Goal: Contribute content: Contribute content

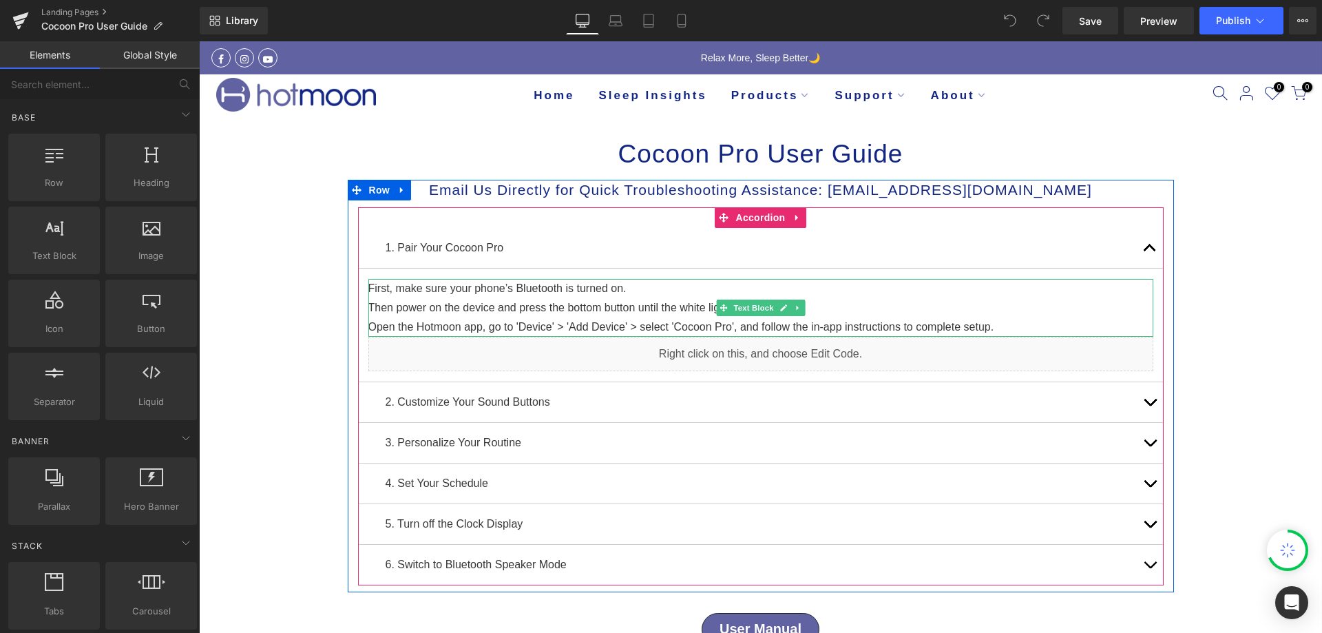
click at [450, 308] on p "Then power on the device and press the bottom button until the white light flas…" at bounding box center [760, 307] width 785 height 19
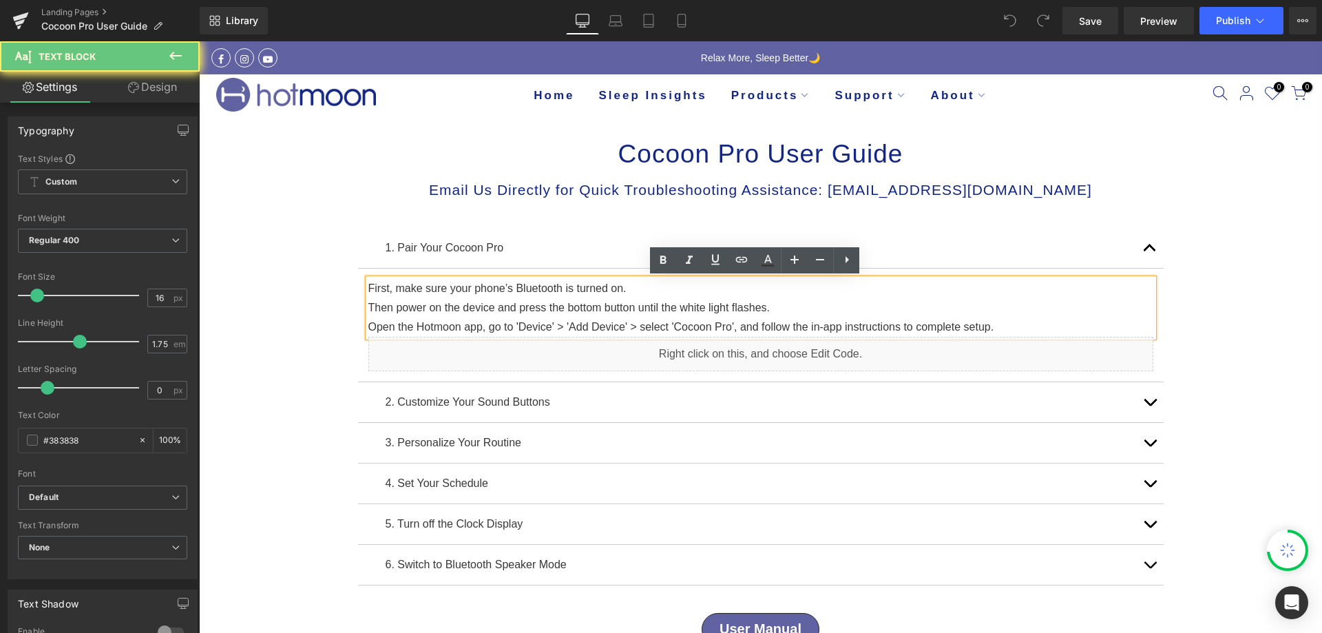
click at [437, 308] on p "Then power on the device and press the bottom button until the white light flas…" at bounding box center [760, 307] width 785 height 19
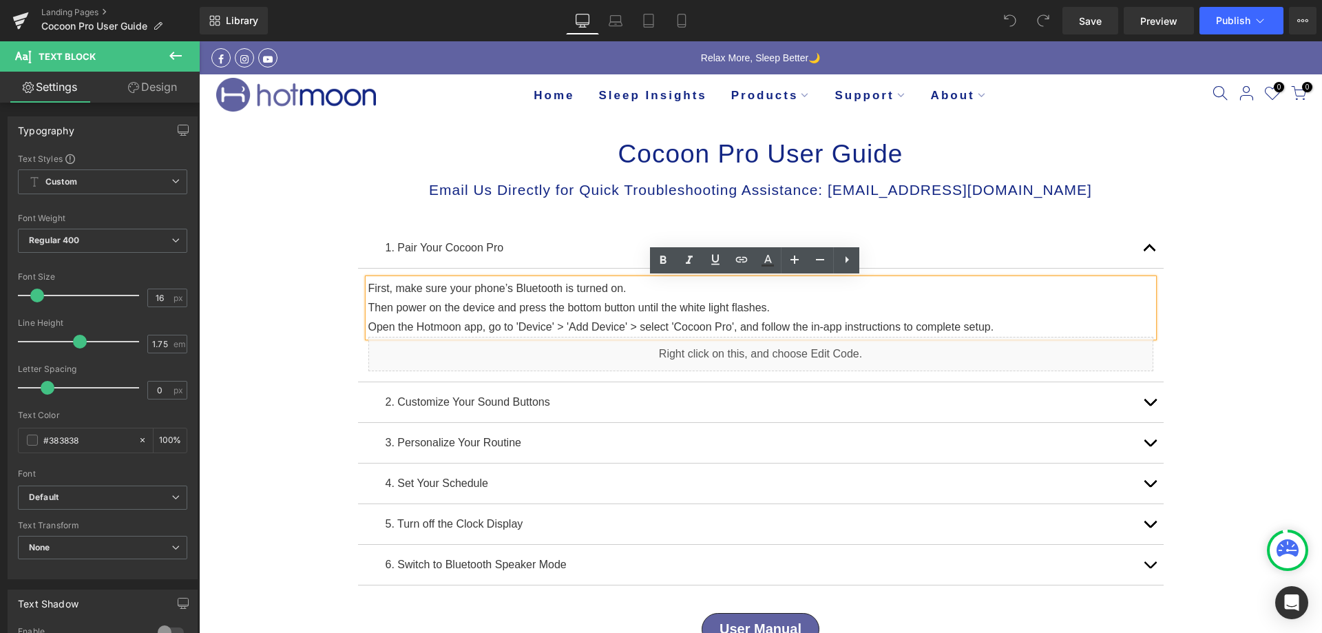
click at [370, 304] on p "Then power on the device and press the bottom button until the white light flas…" at bounding box center [760, 307] width 785 height 19
click at [368, 302] on p "Then power on the device and press the bottom button until the white light flas…" at bounding box center [760, 307] width 785 height 19
drag, startPoint x: 362, startPoint y: 302, endPoint x: 773, endPoint y: 307, distance: 411.1
click at [773, 307] on p "Then power on the device and press the bottom button until the white light flas…" at bounding box center [760, 307] width 785 height 19
copy p "Then power on the device and press the bottom button until the white light flas…"
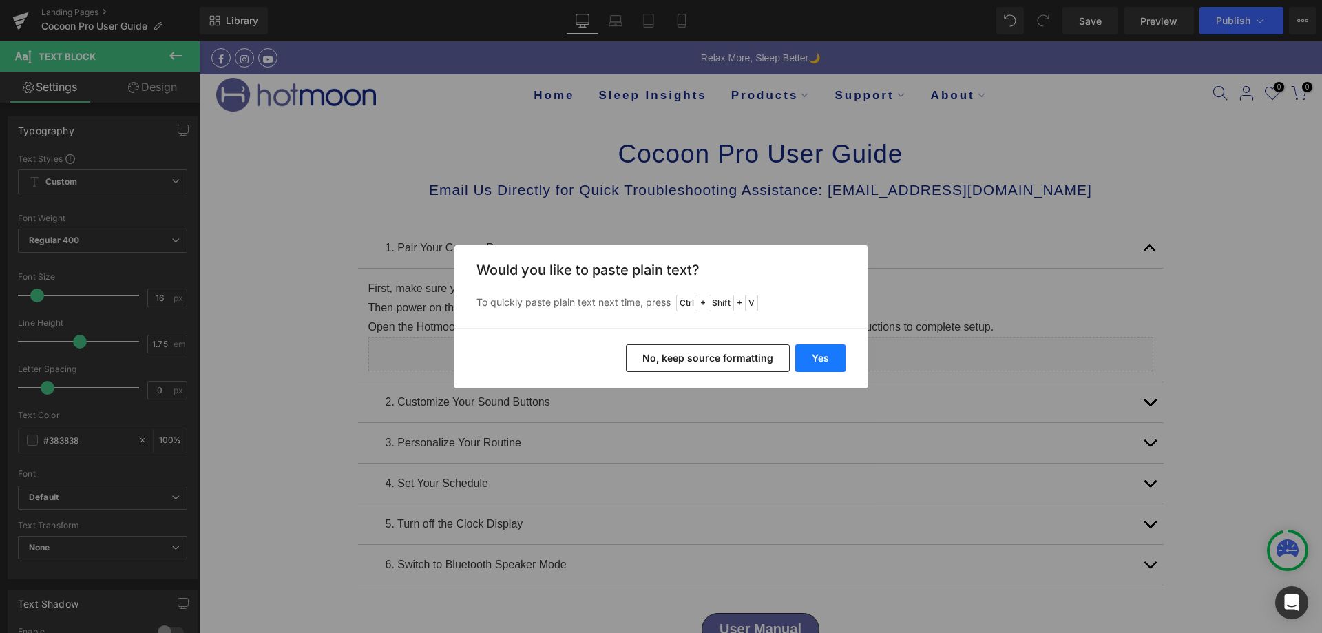
click at [817, 357] on button "Yes" at bounding box center [820, 358] width 50 height 28
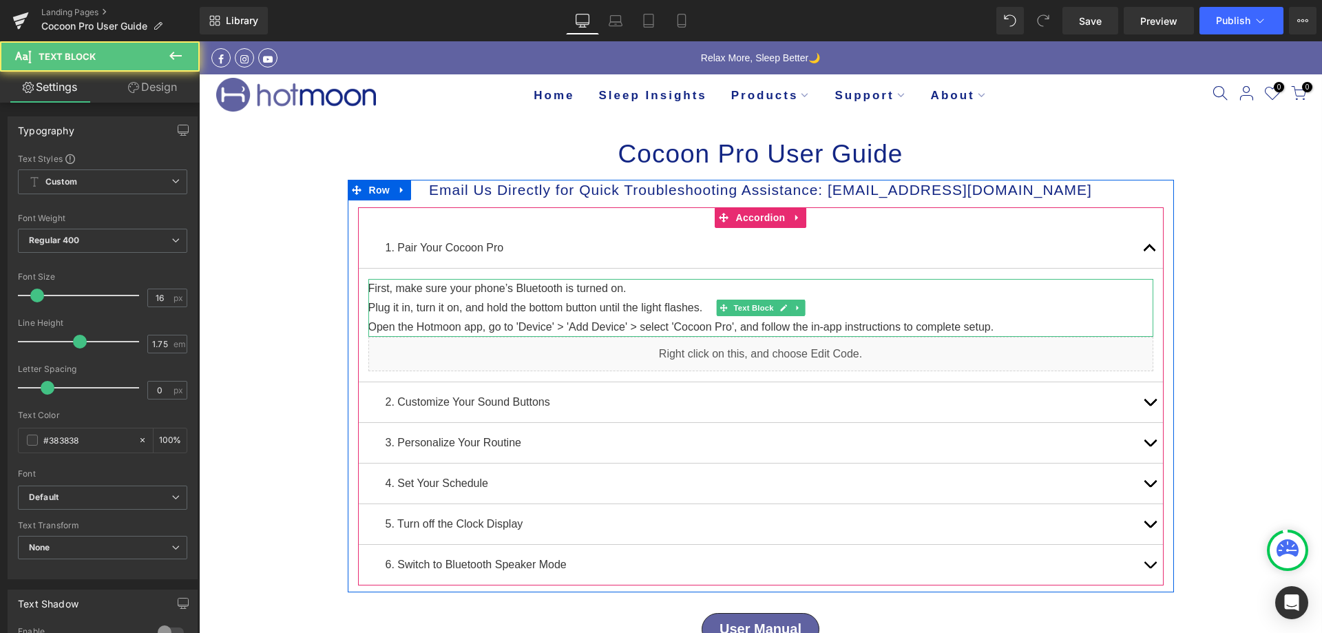
click at [1018, 325] on p "Open the Hotmoon app, go to 'Device' > 'Add Device' > select 'Cocoon Pro', and …" at bounding box center [760, 326] width 785 height 19
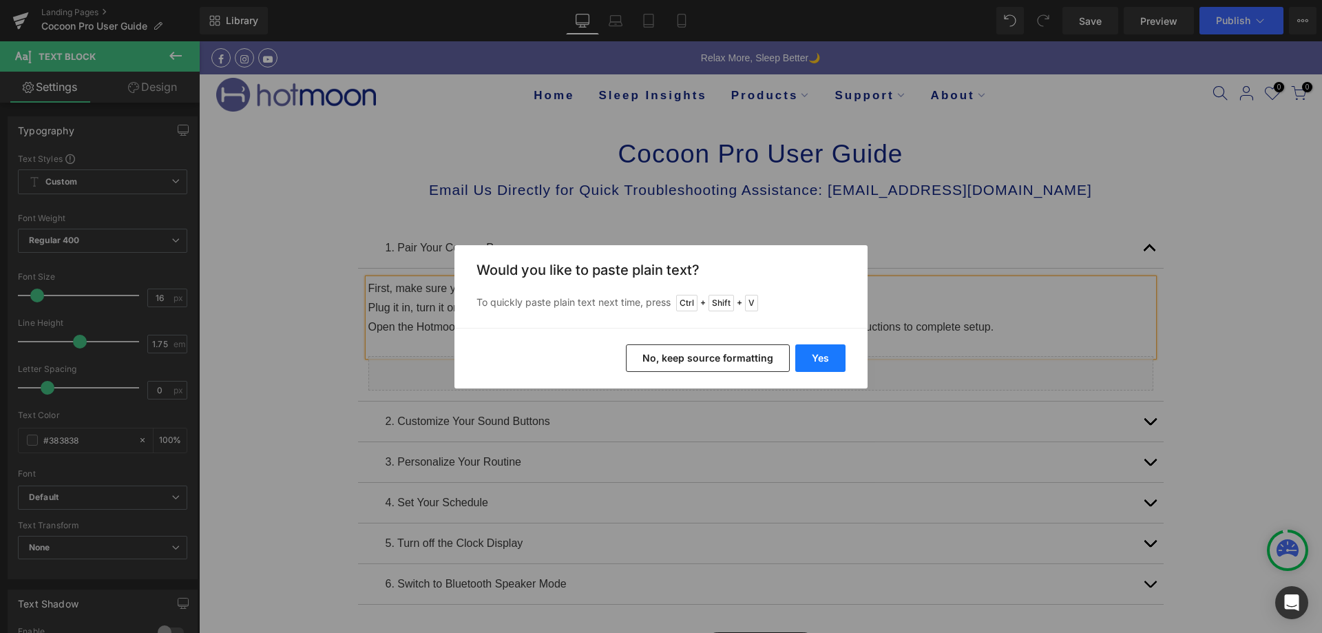
click at [832, 360] on button "Yes" at bounding box center [820, 358] width 50 height 28
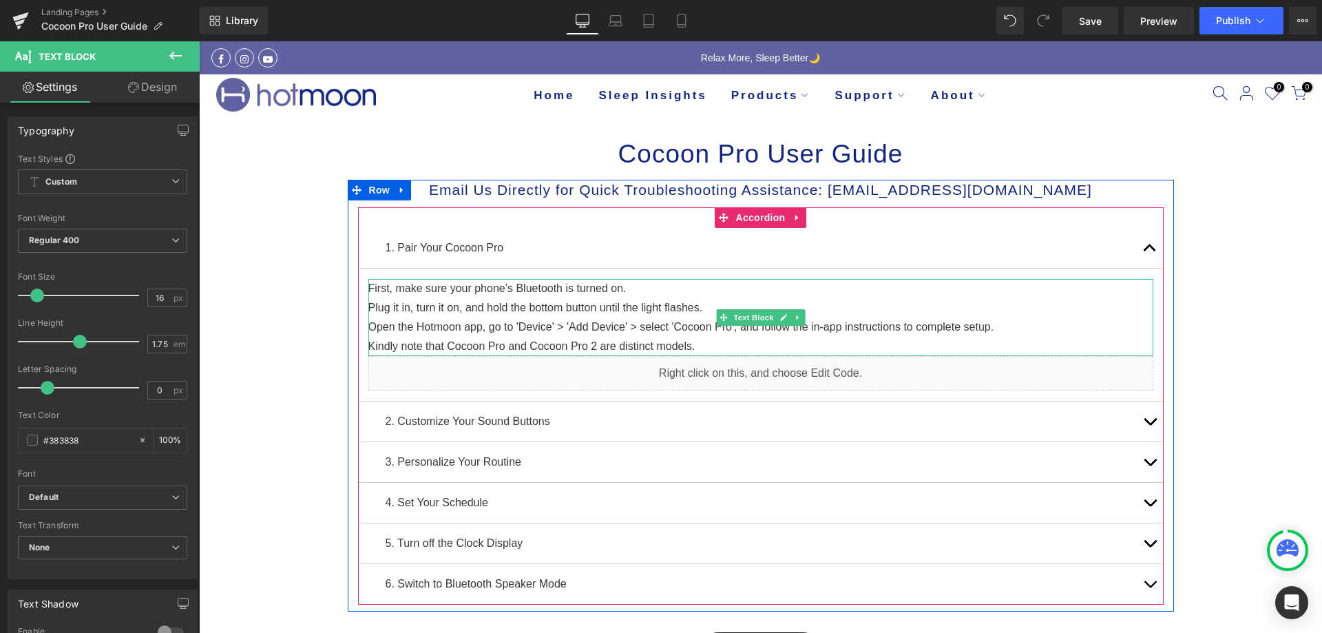
click at [368, 341] on p "Kindly note that Cocoon Pro and Cocoon Pro 2 are distinct models." at bounding box center [760, 346] width 785 height 19
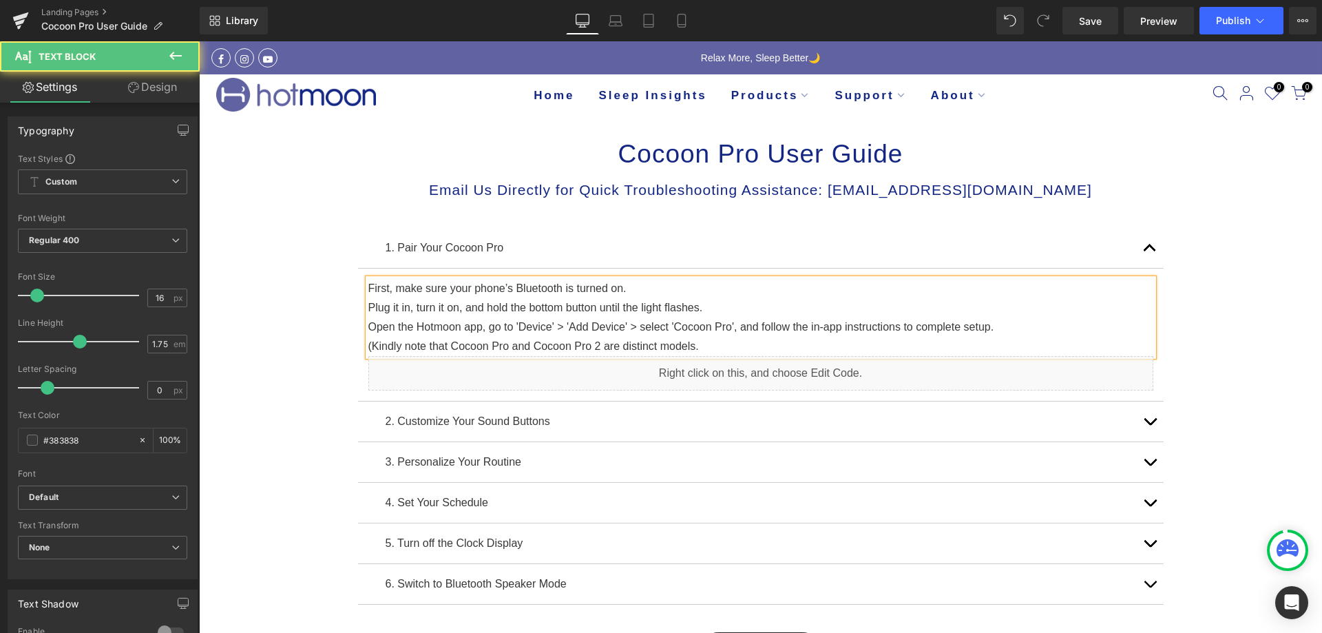
click at [713, 351] on p "(Kindly note that Cocoon Pro and Cocoon Pro 2 are distinct models." at bounding box center [760, 346] width 785 height 19
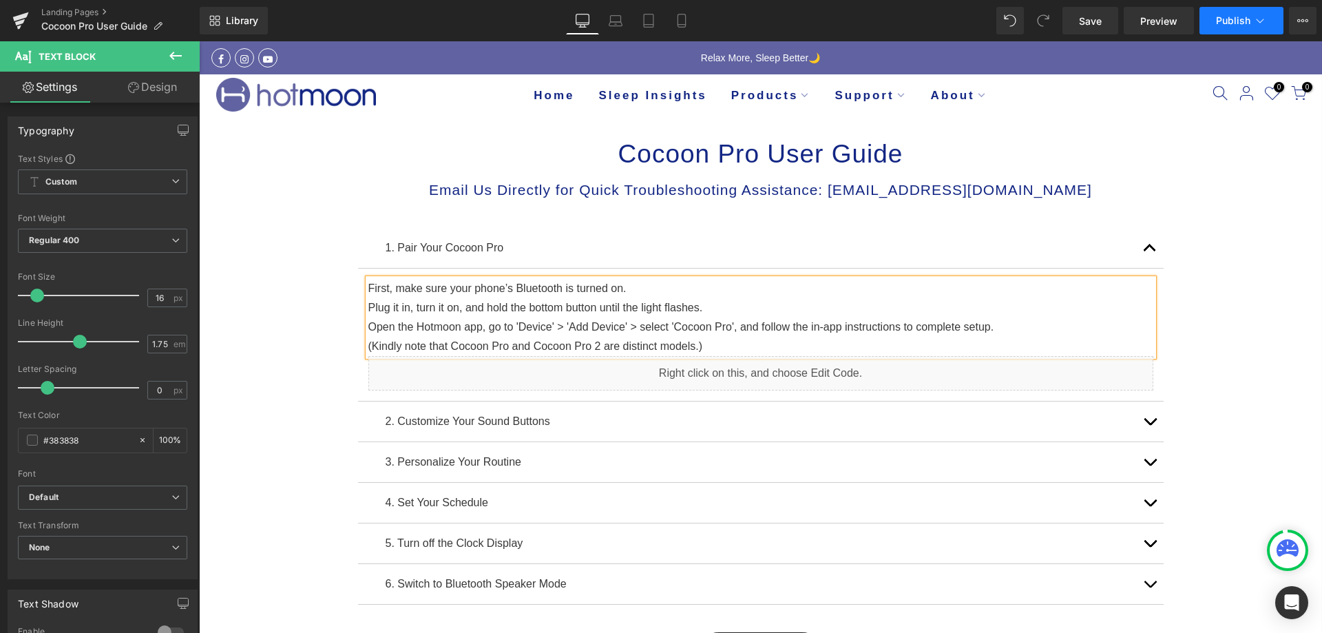
click at [1214, 16] on button "Publish" at bounding box center [1241, 21] width 84 height 28
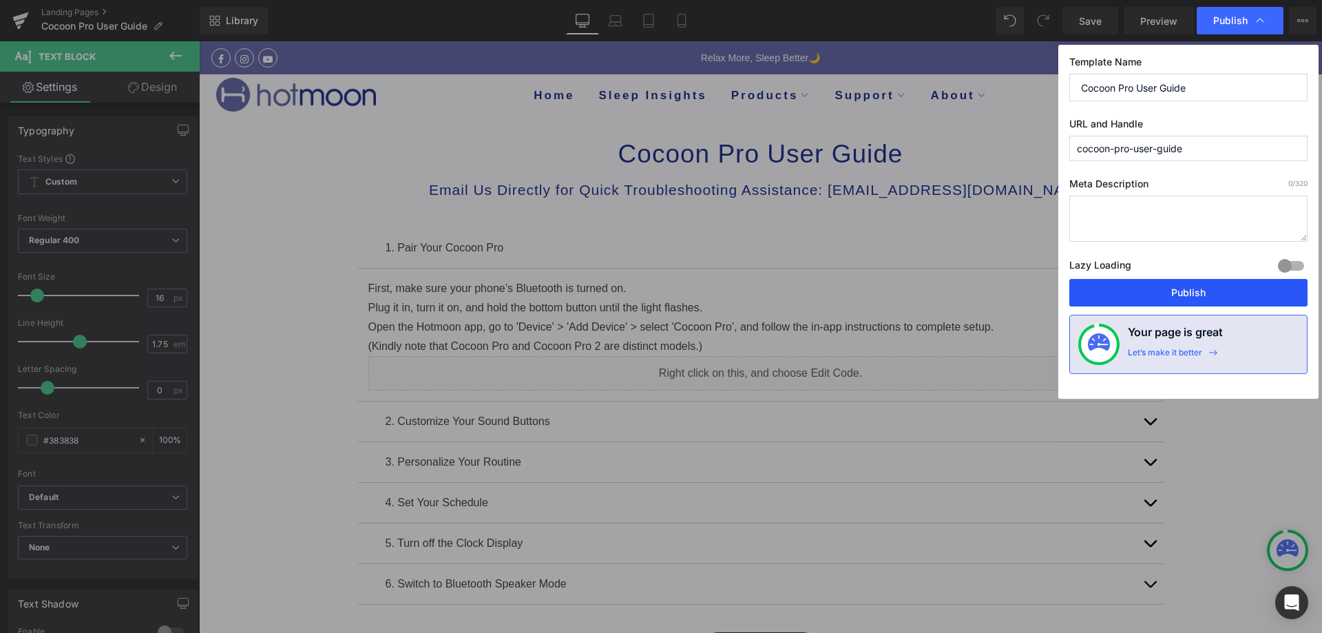
click at [1115, 292] on button "Publish" at bounding box center [1188, 293] width 238 height 28
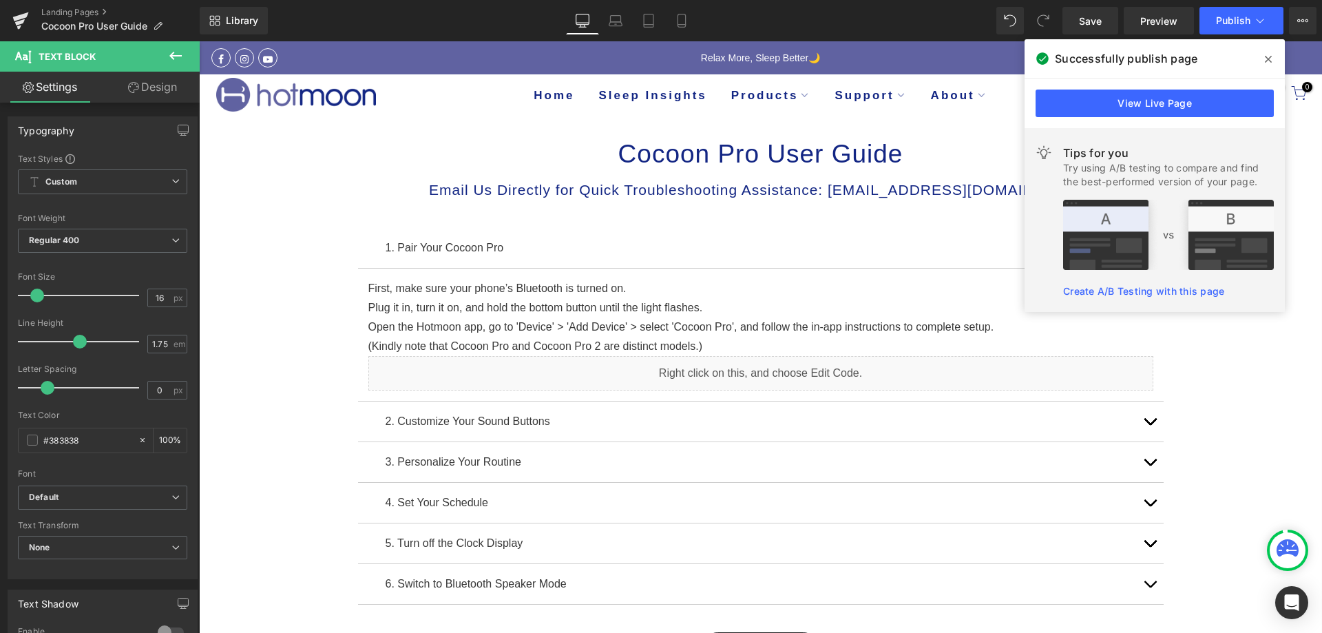
click at [1273, 57] on span at bounding box center [1268, 59] width 22 height 22
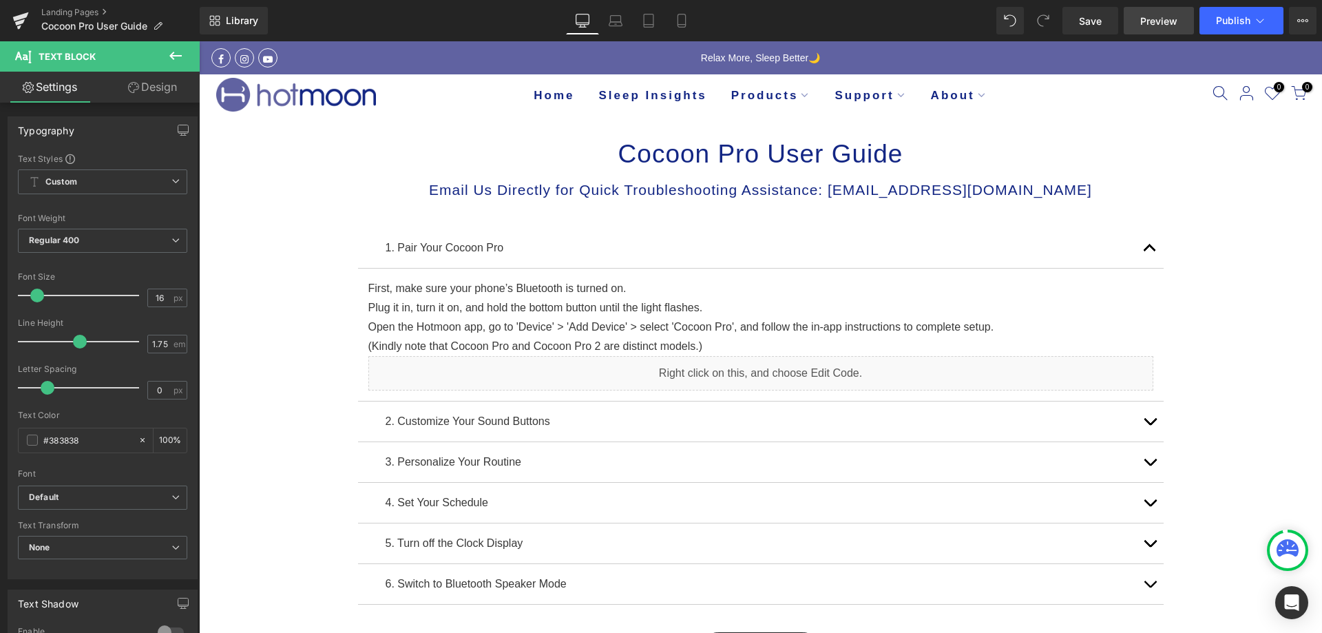
click at [1153, 23] on span "Preview" at bounding box center [1158, 21] width 37 height 14
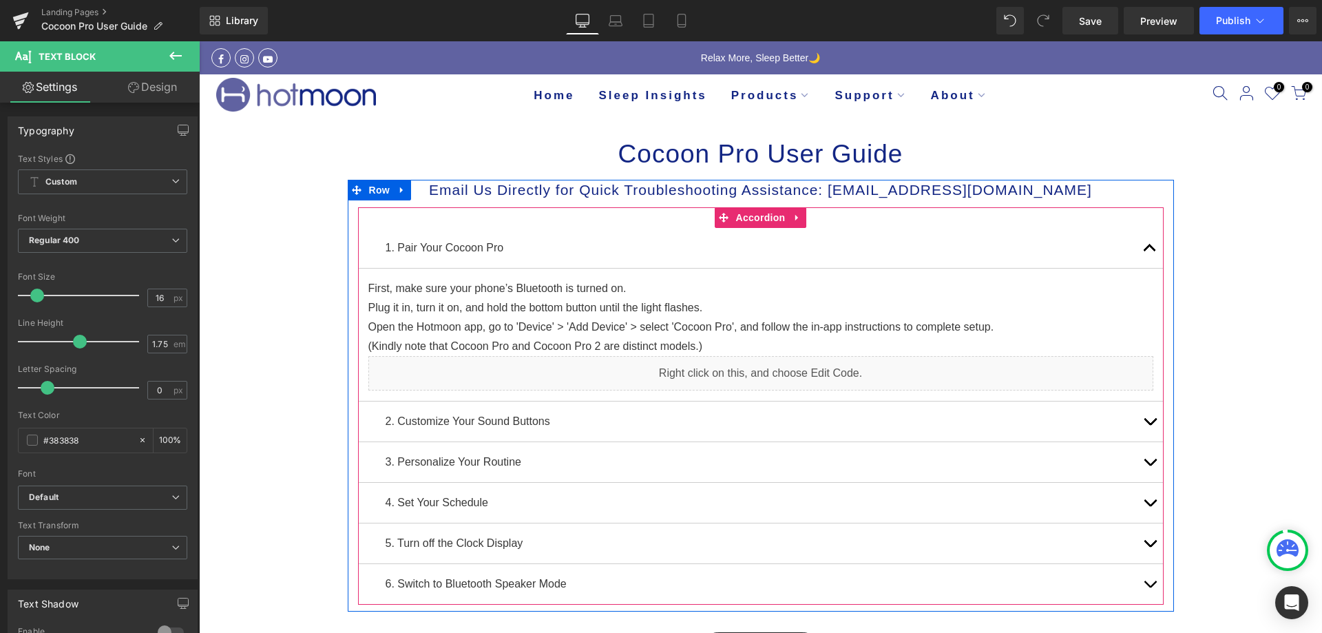
click at [1150, 425] on span "button" at bounding box center [1150, 425] width 0 height 0
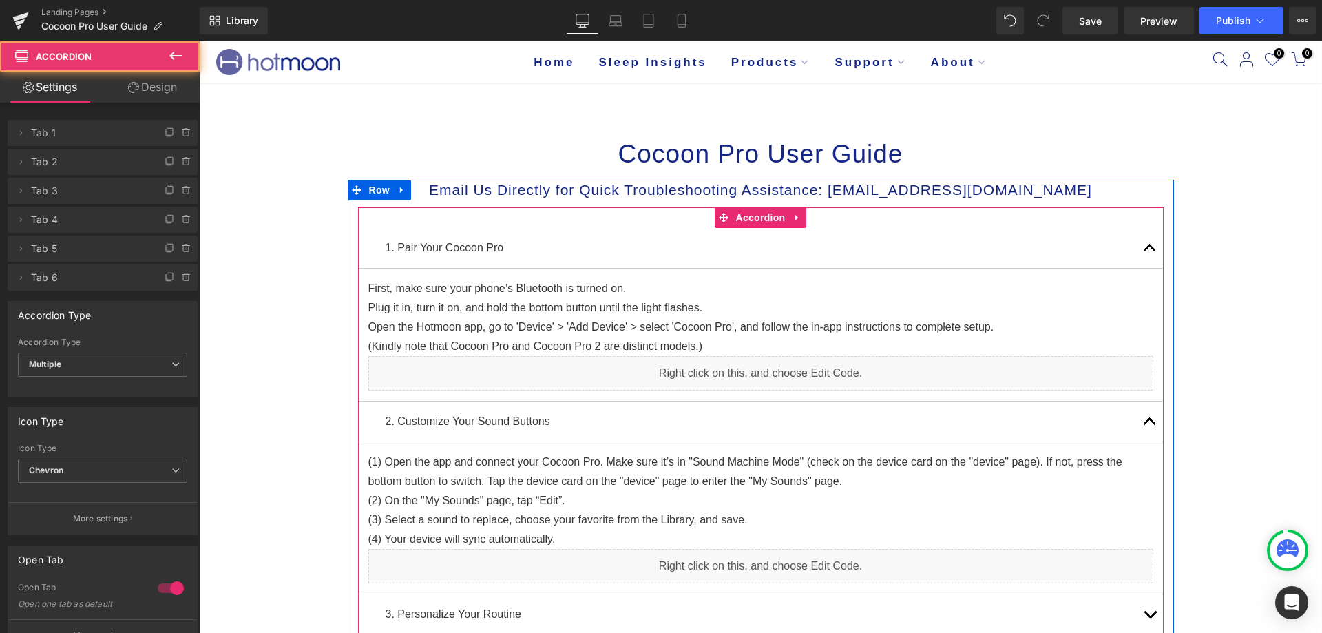
scroll to position [138, 0]
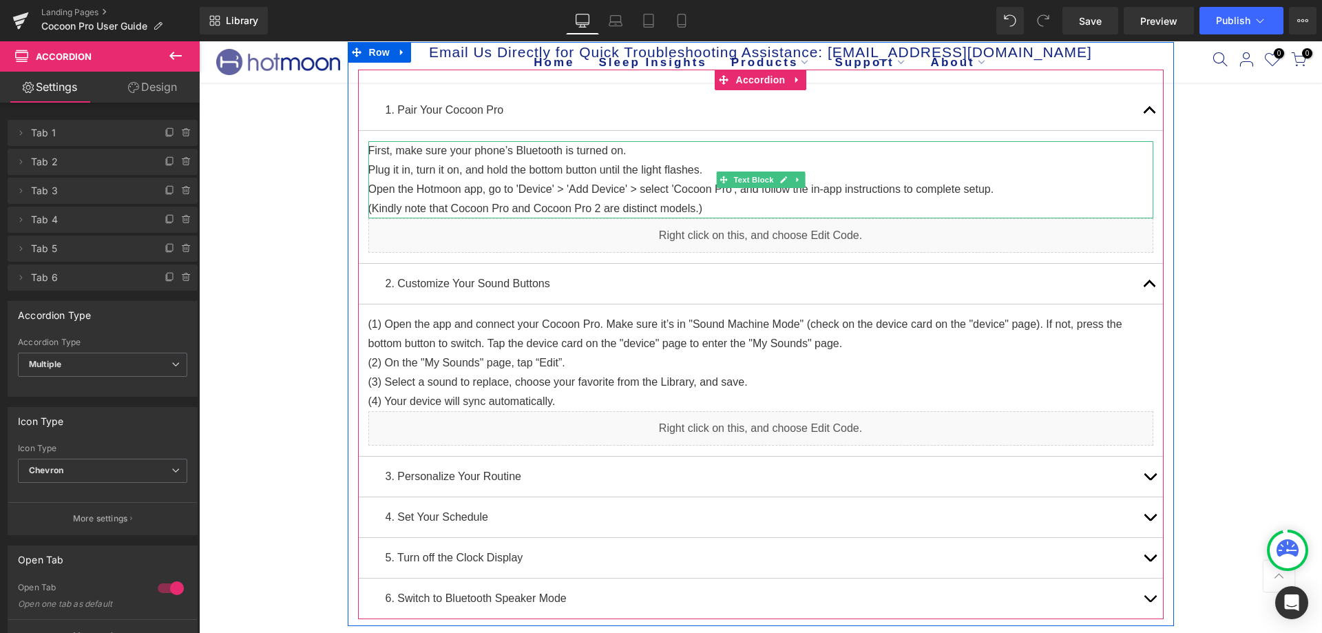
click at [545, 195] on p "Open the Hotmoon app, go to 'Device' > 'Add Device' > select 'Cocoon Pro', and …" at bounding box center [760, 189] width 785 height 19
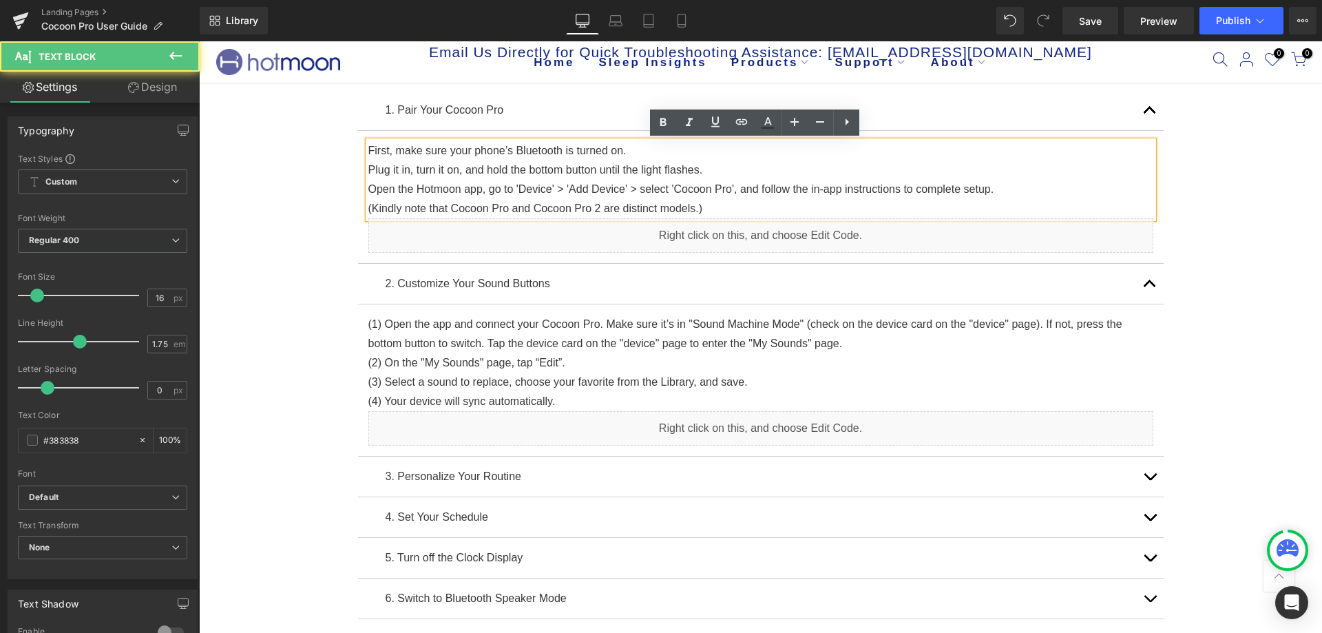
click at [742, 210] on p "(Kindly note that Cocoon Pro and Cocoon Pro 2 are distinct models.)" at bounding box center [760, 208] width 785 height 19
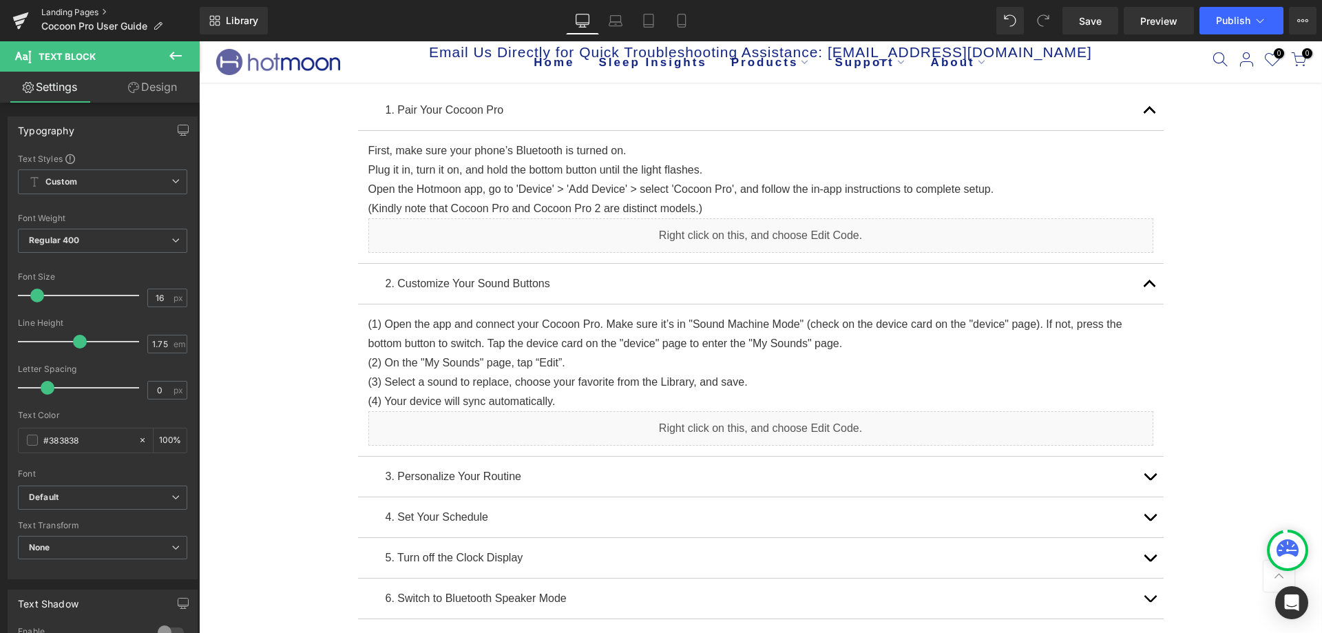
click at [54, 10] on link "Landing Pages" at bounding box center [120, 12] width 158 height 11
click at [1233, 15] on span "Publish" at bounding box center [1233, 20] width 34 height 11
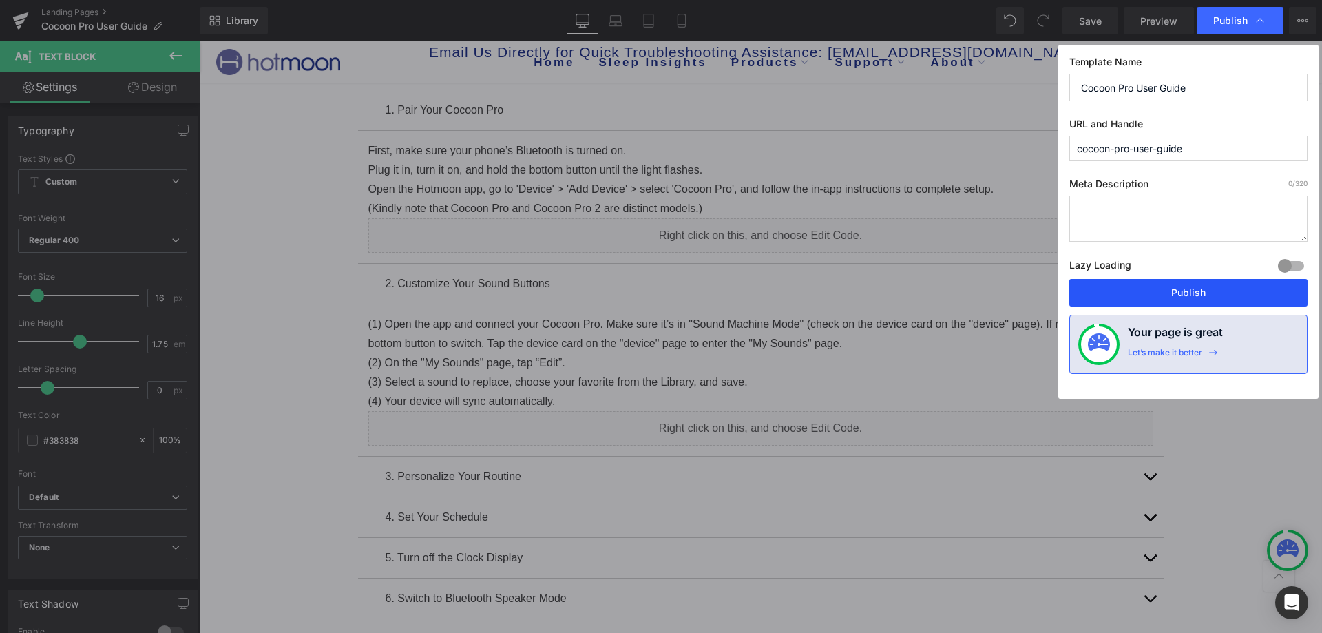
click at [1135, 282] on button "Publish" at bounding box center [1188, 293] width 238 height 28
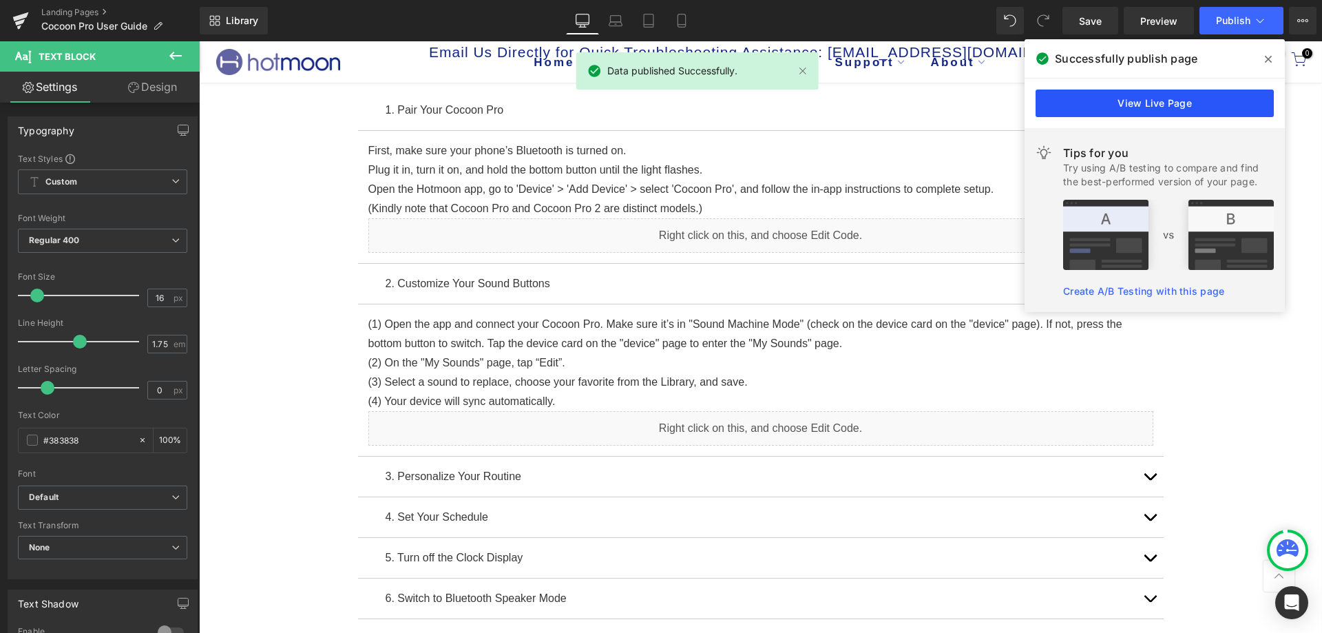
click at [1102, 103] on link "View Live Page" at bounding box center [1154, 104] width 238 height 28
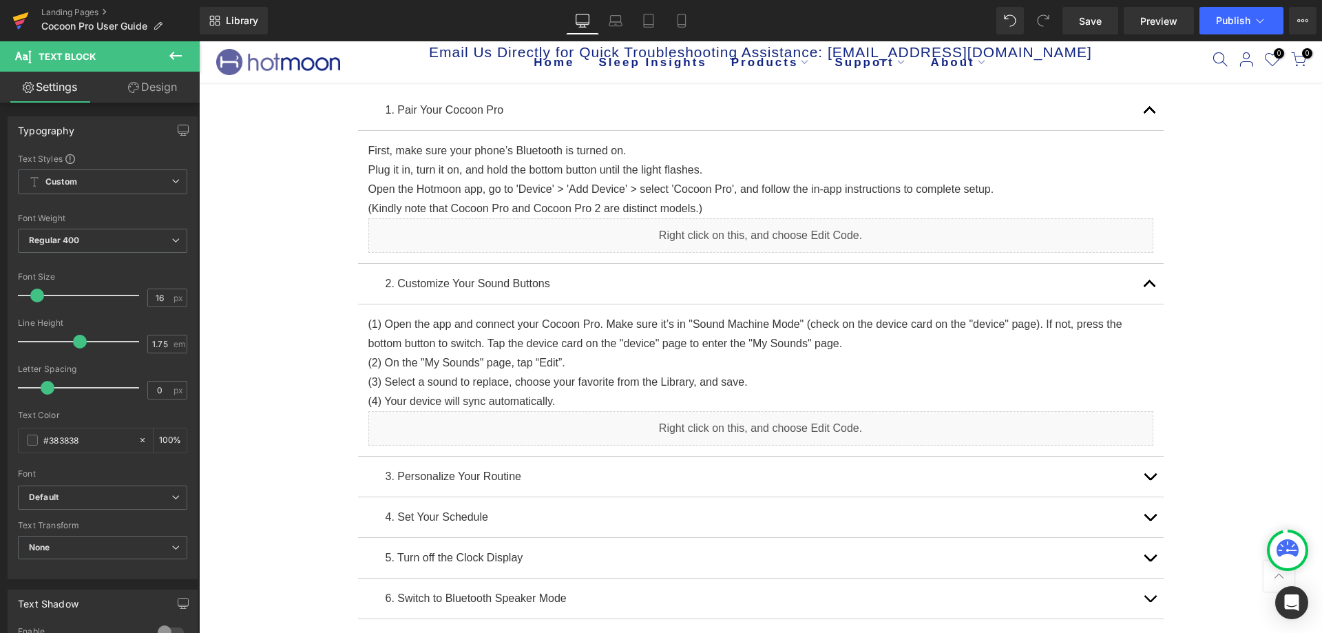
click at [17, 23] on icon at bounding box center [20, 22] width 10 height 6
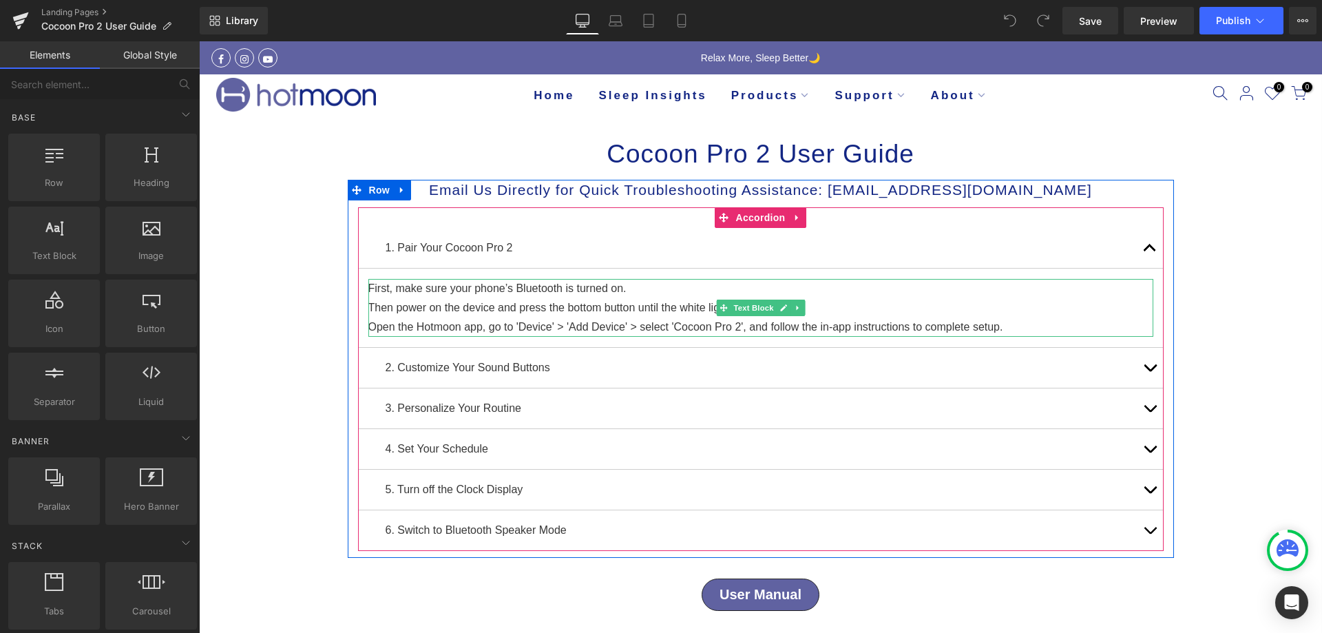
click at [1022, 326] on p "Open the Hotmoon app, go to 'Device' > 'Add Device' > select 'Cocoon Pro 2', an…" at bounding box center [760, 326] width 785 height 19
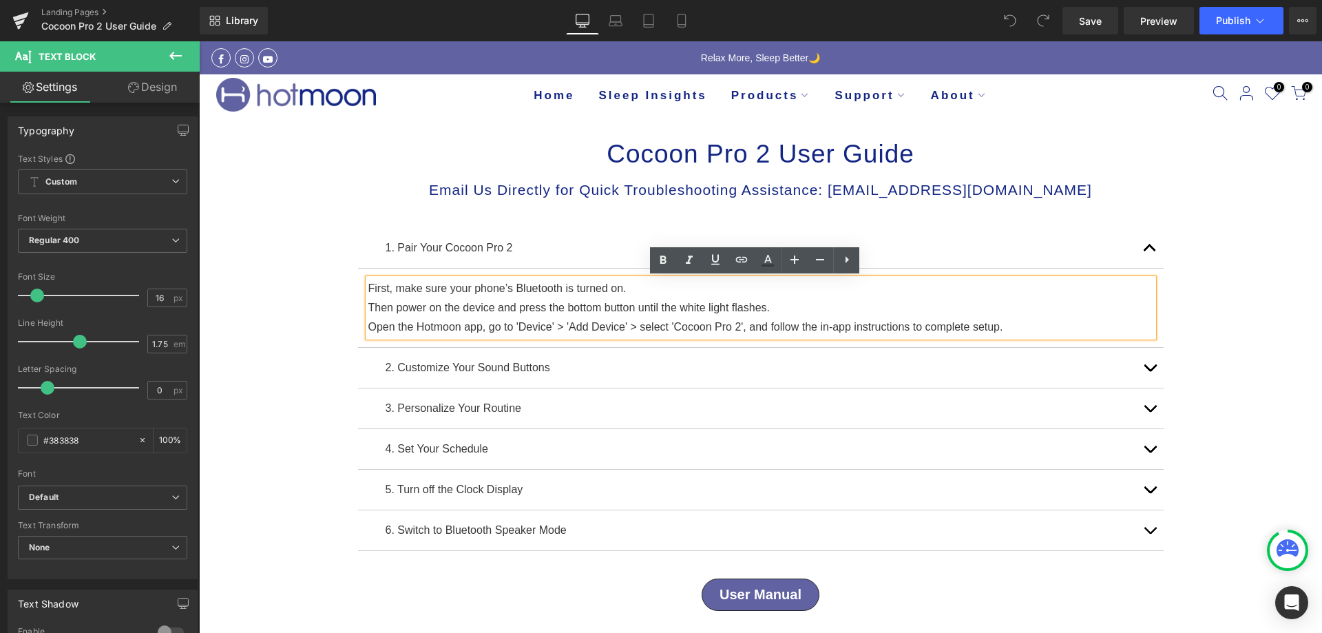
click at [1022, 324] on p "Open the Hotmoon app, go to 'Device' > 'Add Device' > select 'Cocoon Pro 2', an…" at bounding box center [760, 326] width 785 height 19
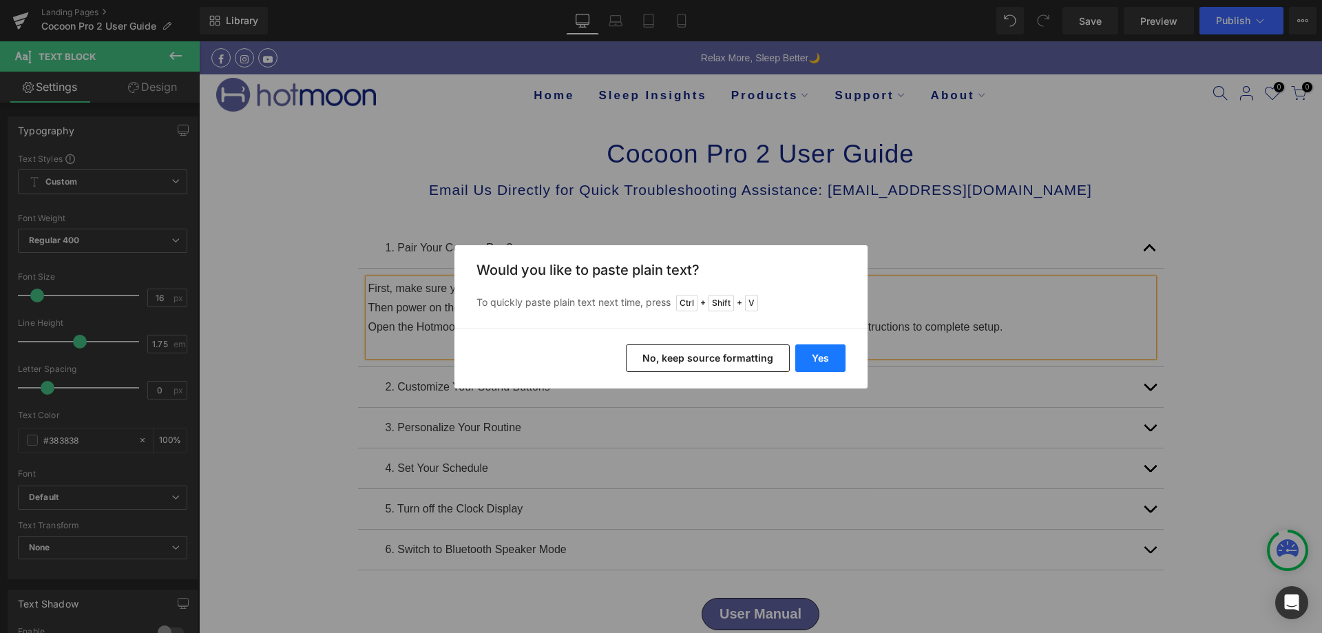
click at [844, 364] on button "Yes" at bounding box center [820, 358] width 50 height 28
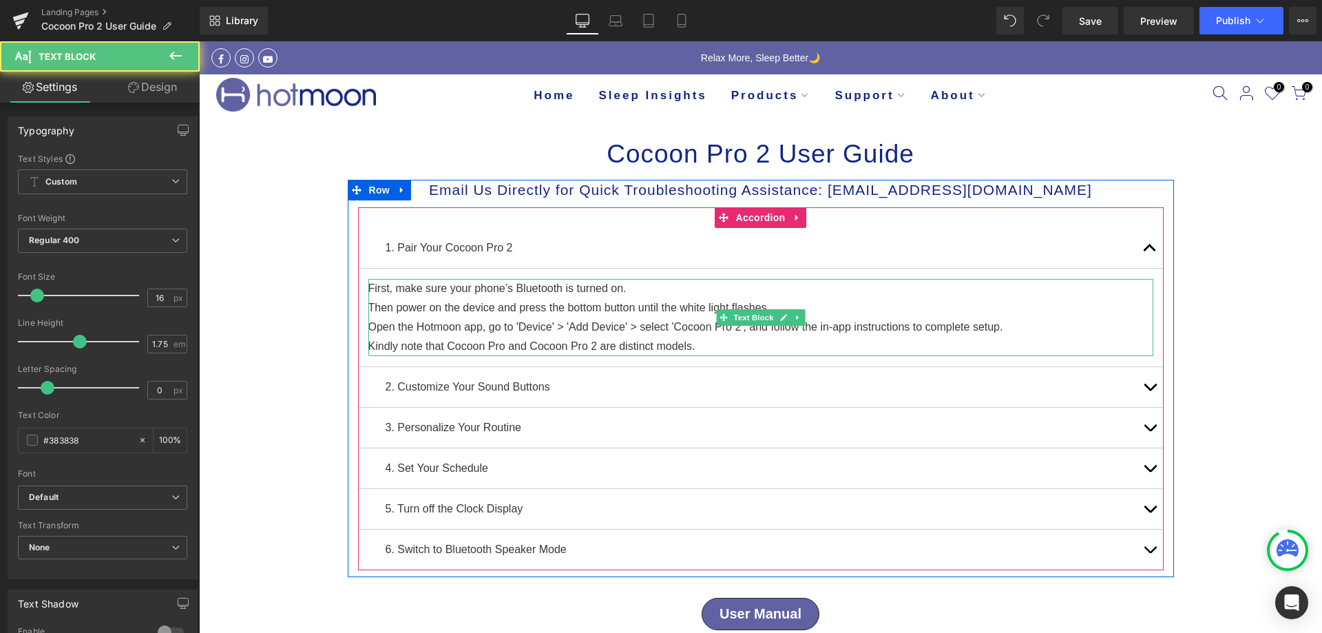
click at [793, 299] on p "Then power on the device and press the bottom button until the white light flas…" at bounding box center [760, 307] width 785 height 19
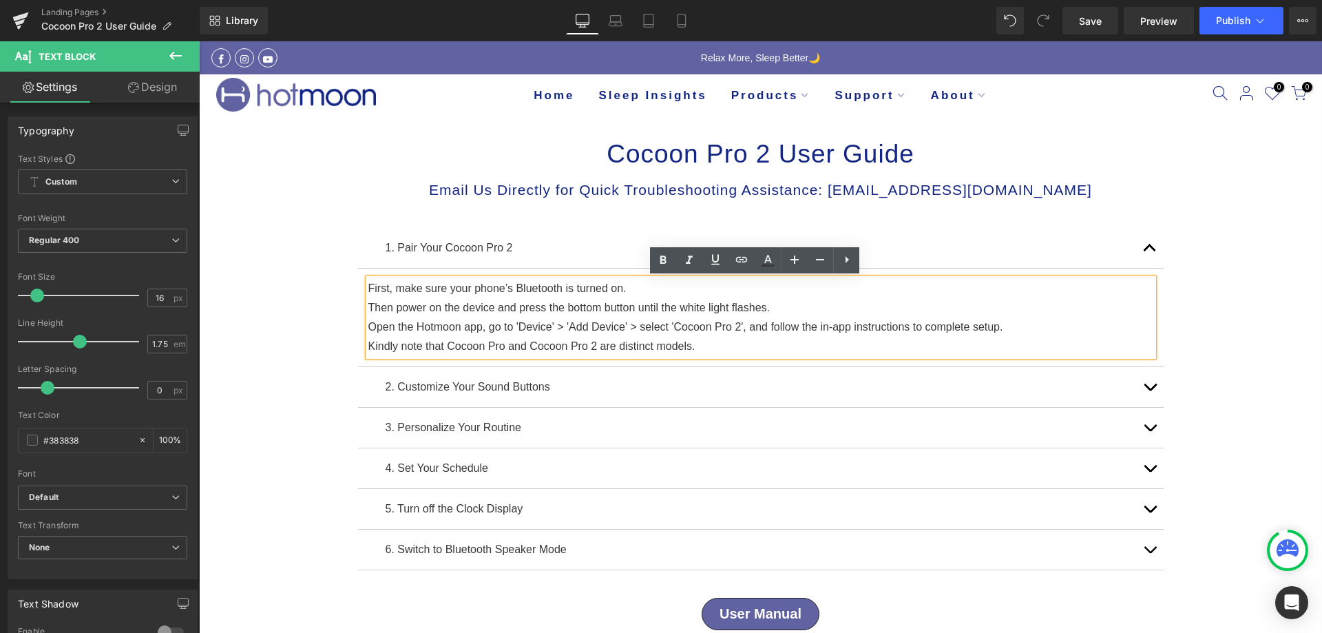
drag, startPoint x: 795, startPoint y: 304, endPoint x: 273, endPoint y: 313, distance: 521.3
click at [273, 313] on div "Cocoon Pro 2 User Guide Heading Row Email Us Directly for Quick Troubleshooting…" at bounding box center [760, 474] width 1123 height 716
copy p "Then power on the device and press the bottom button until the white light flas…"
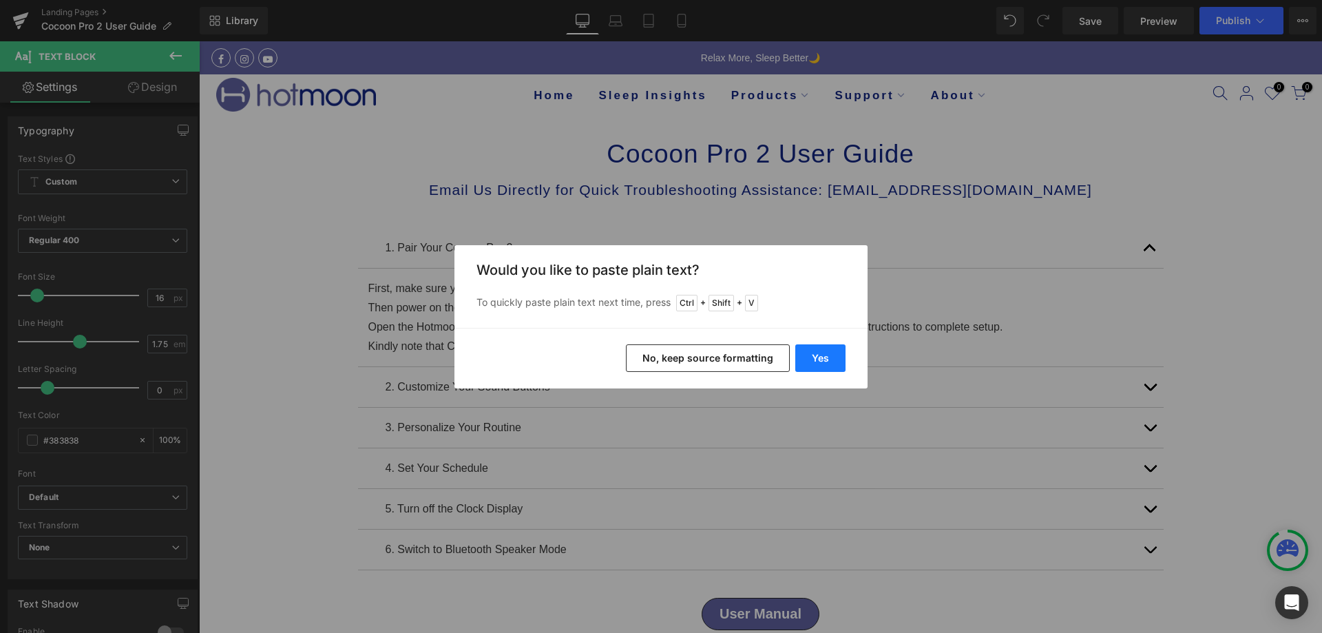
click at [814, 352] on button "Yes" at bounding box center [820, 358] width 50 height 28
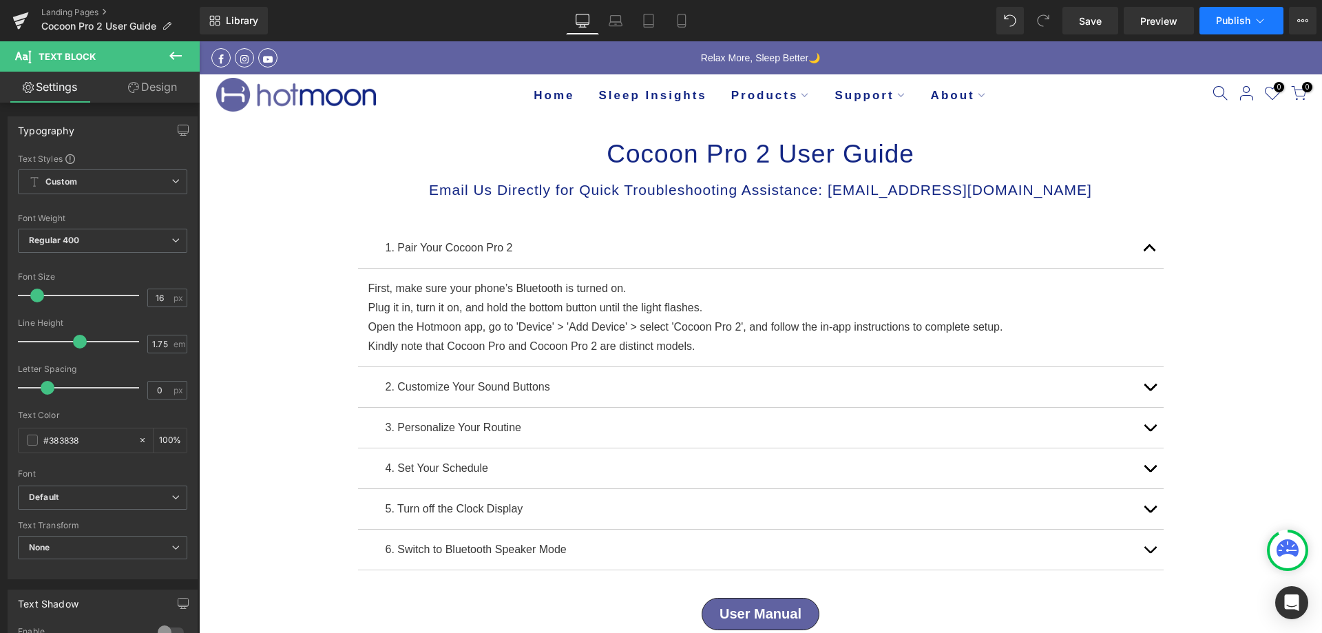
click at [1209, 15] on button "Publish" at bounding box center [1241, 21] width 84 height 28
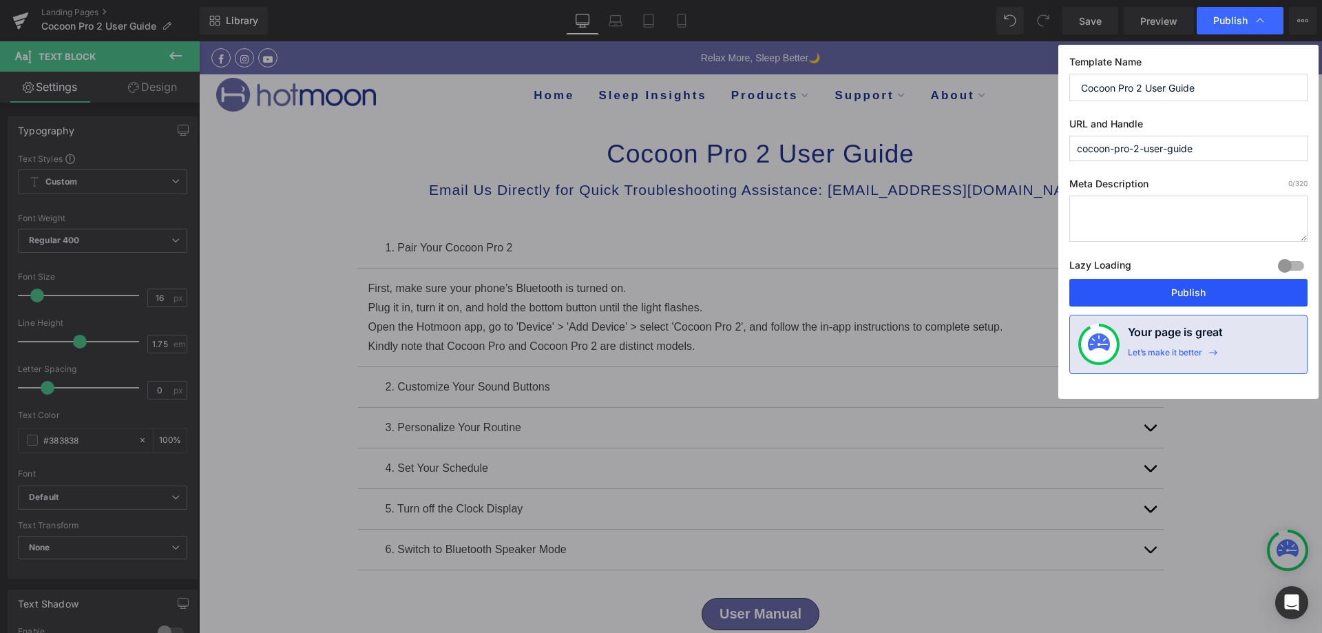
click at [1160, 288] on button "Publish" at bounding box center [1188, 293] width 238 height 28
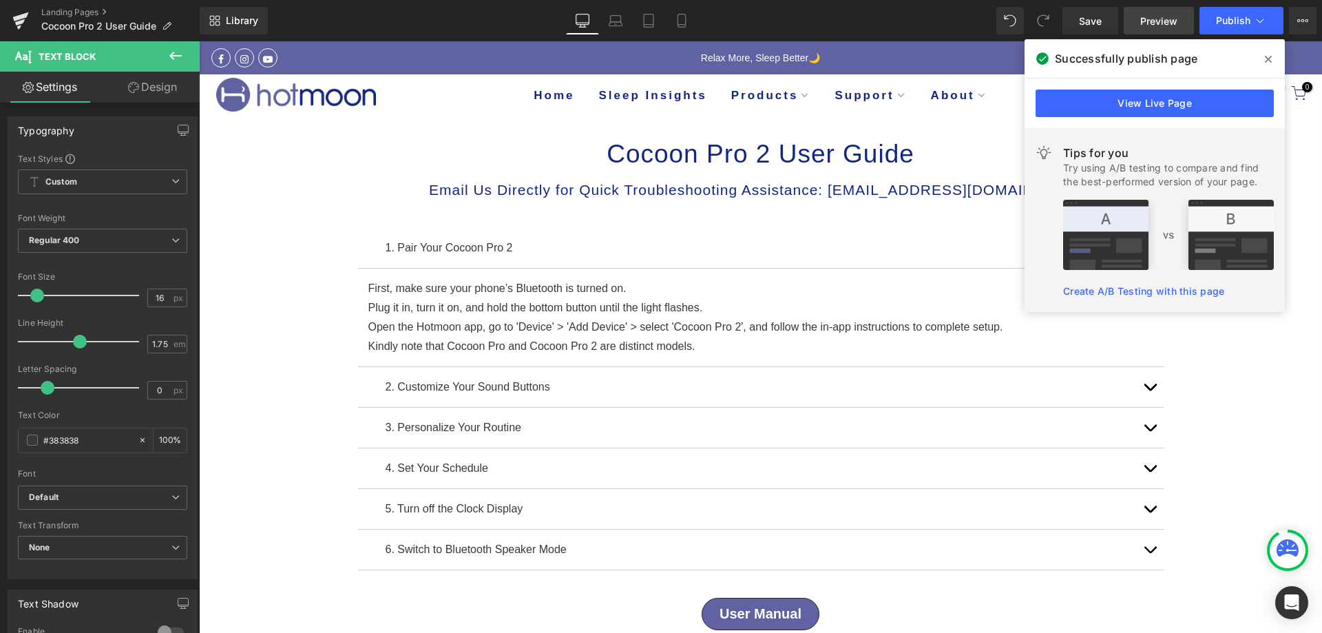
click at [1153, 16] on span "Preview" at bounding box center [1158, 21] width 37 height 14
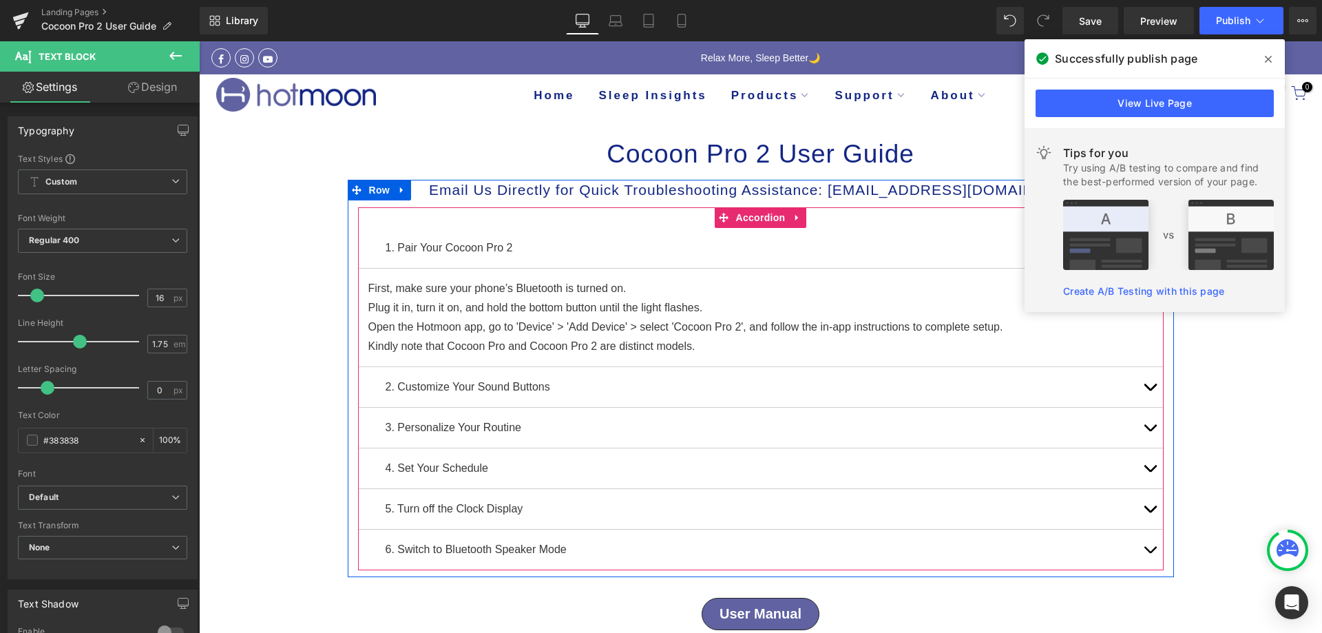
click at [1145, 384] on button "button" at bounding box center [1150, 387] width 28 height 40
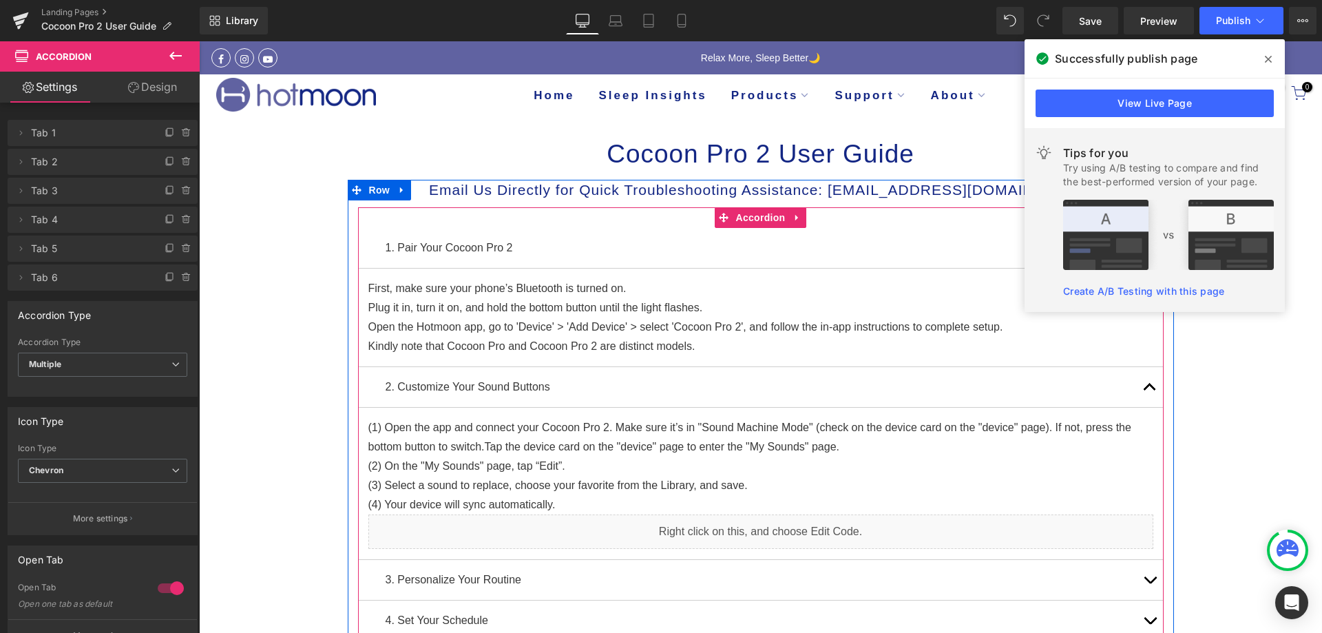
click at [1150, 390] on span "button" at bounding box center [1150, 390] width 0 height 0
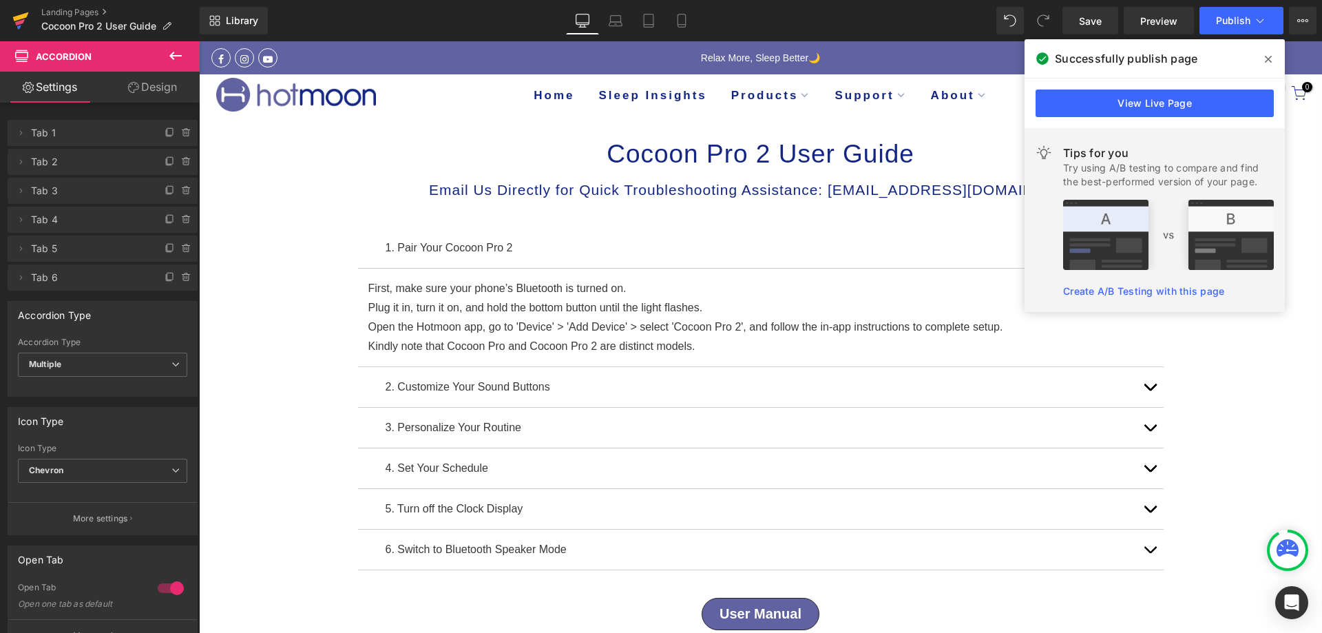
click at [18, 5] on icon at bounding box center [20, 20] width 17 height 34
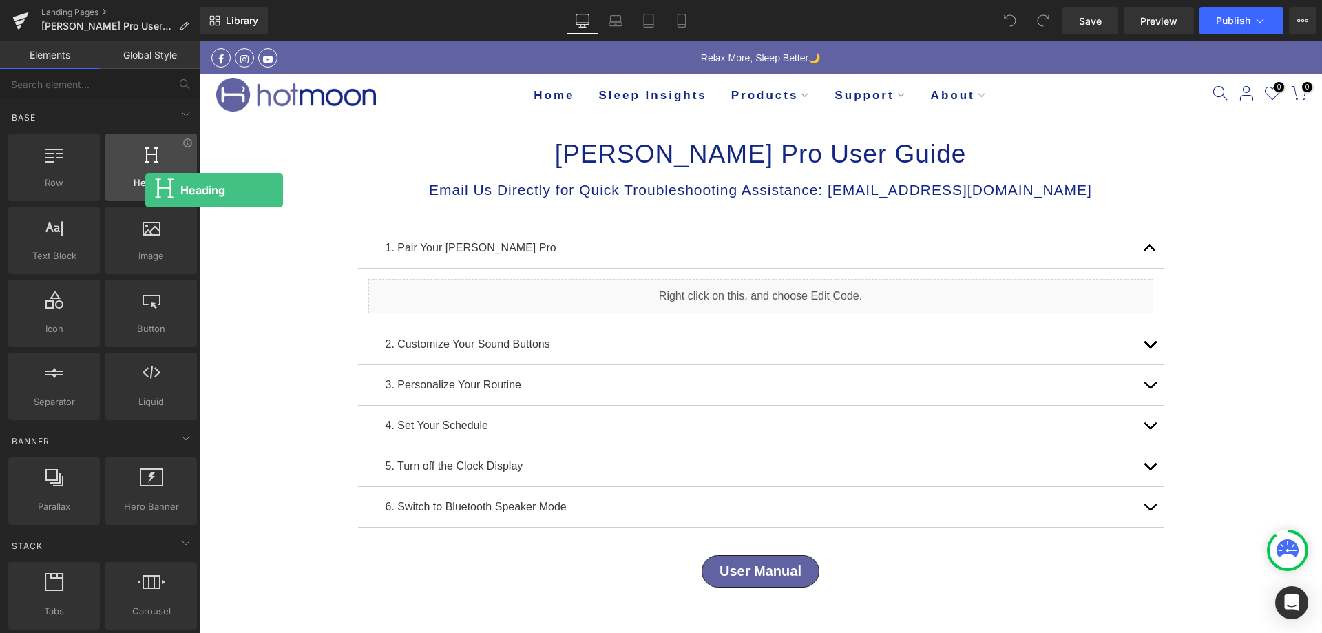
click at [145, 190] on div "Heading headings, titles, h1,h2,h3,h4,h5,h6" at bounding box center [151, 167] width 92 height 67
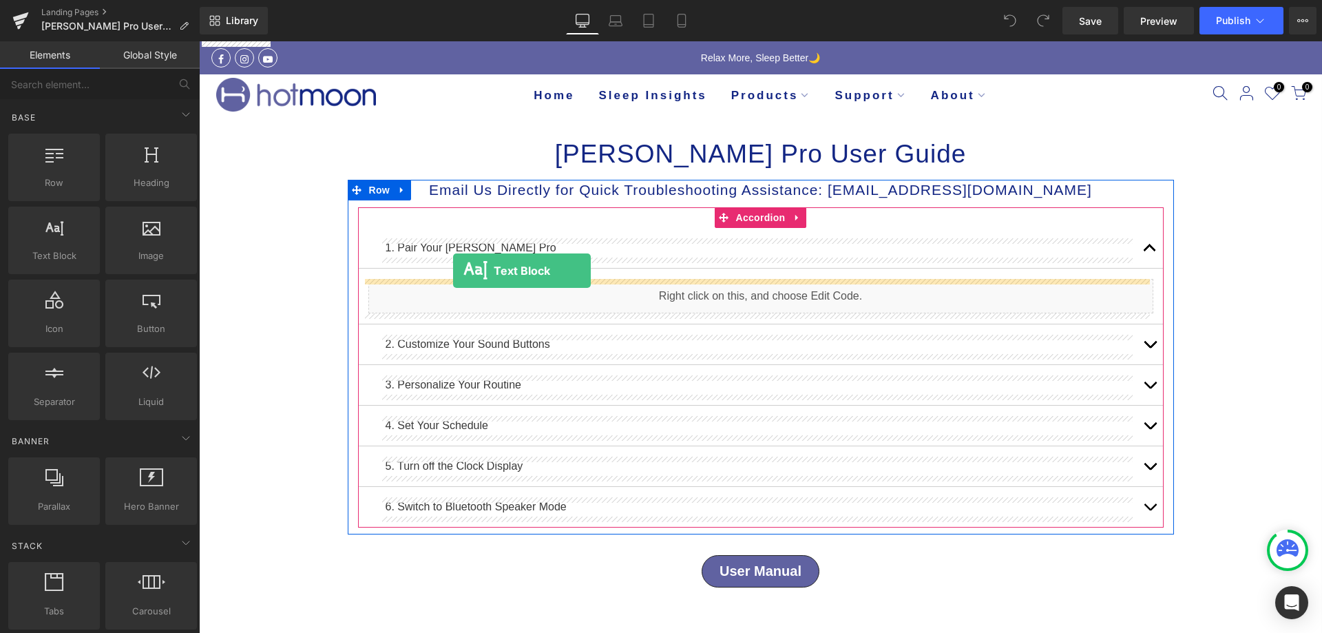
drag, startPoint x: 275, startPoint y: 292, endPoint x: 453, endPoint y: 271, distance: 179.6
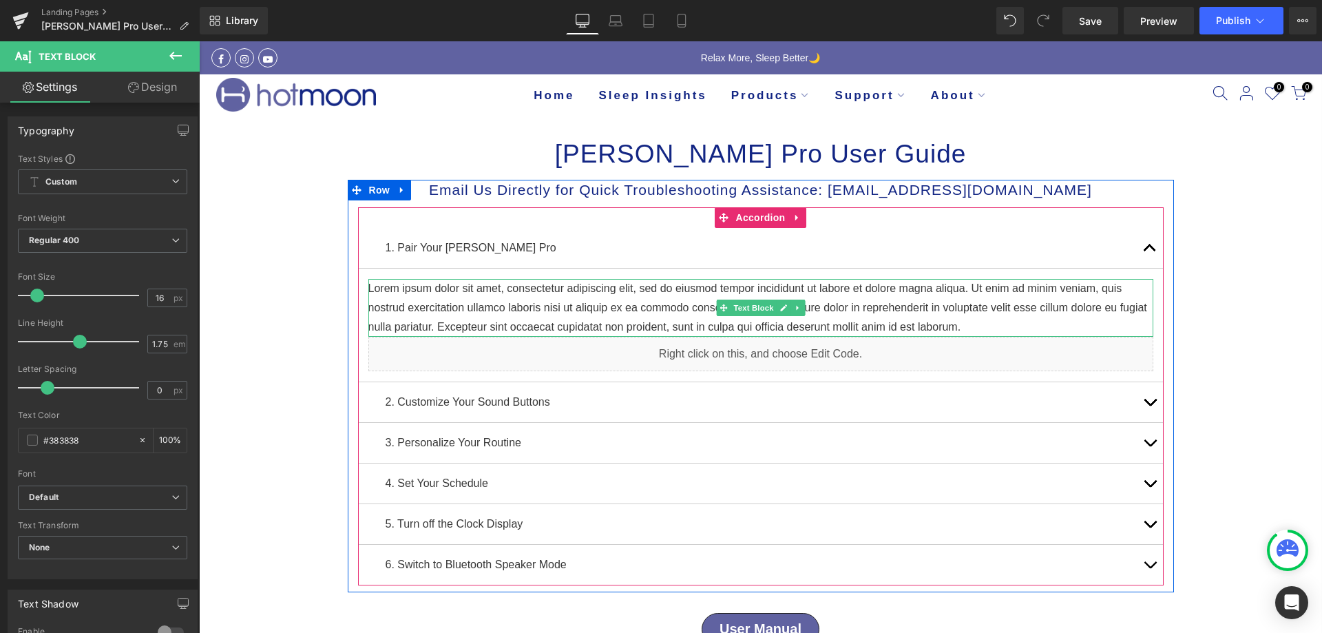
click at [870, 310] on p "Lorem ipsum dolor sit amet, consectetur adipiscing elit, sed do eiusmod tempor …" at bounding box center [760, 308] width 785 height 58
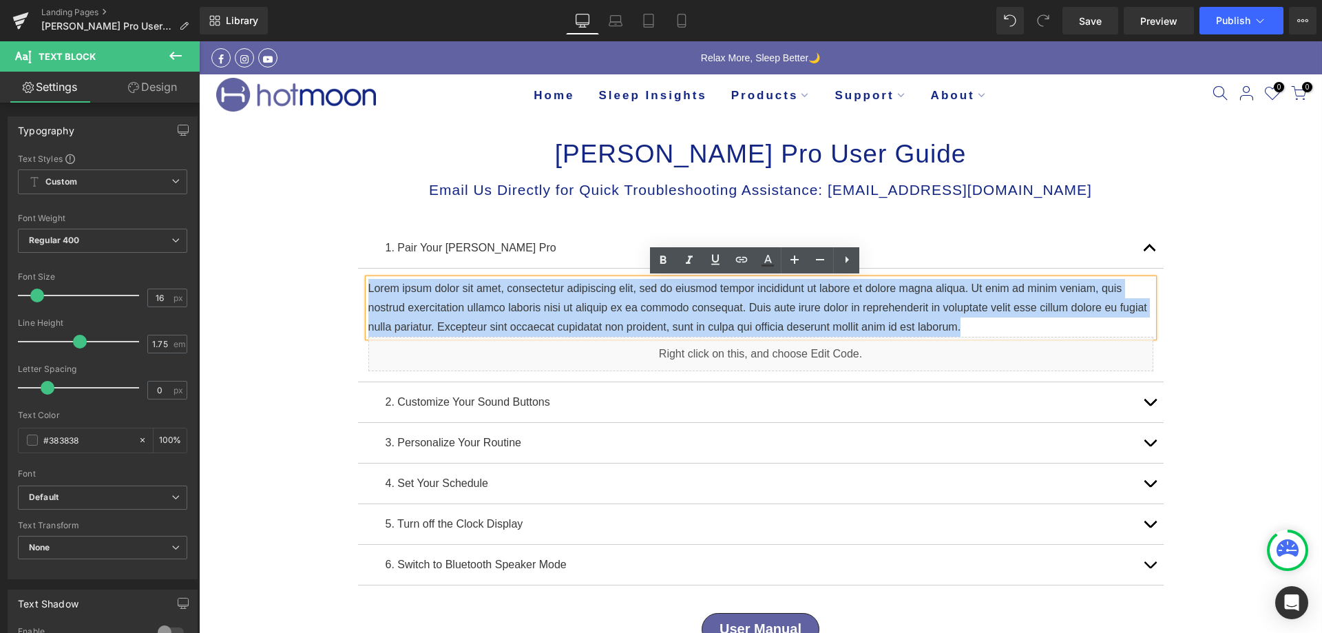
drag, startPoint x: 1021, startPoint y: 328, endPoint x: 355, endPoint y: 288, distance: 667.0
click at [358, 288] on article "Lorem ipsum dolor sit amet, consectetur adipiscing elit, sed do eiusmod tempor …" at bounding box center [761, 326] width 806 height 114
copy p "Lorem ipsum dolor sit amet, consectetur adipiscing elit, sed do eiusmod tempor …"
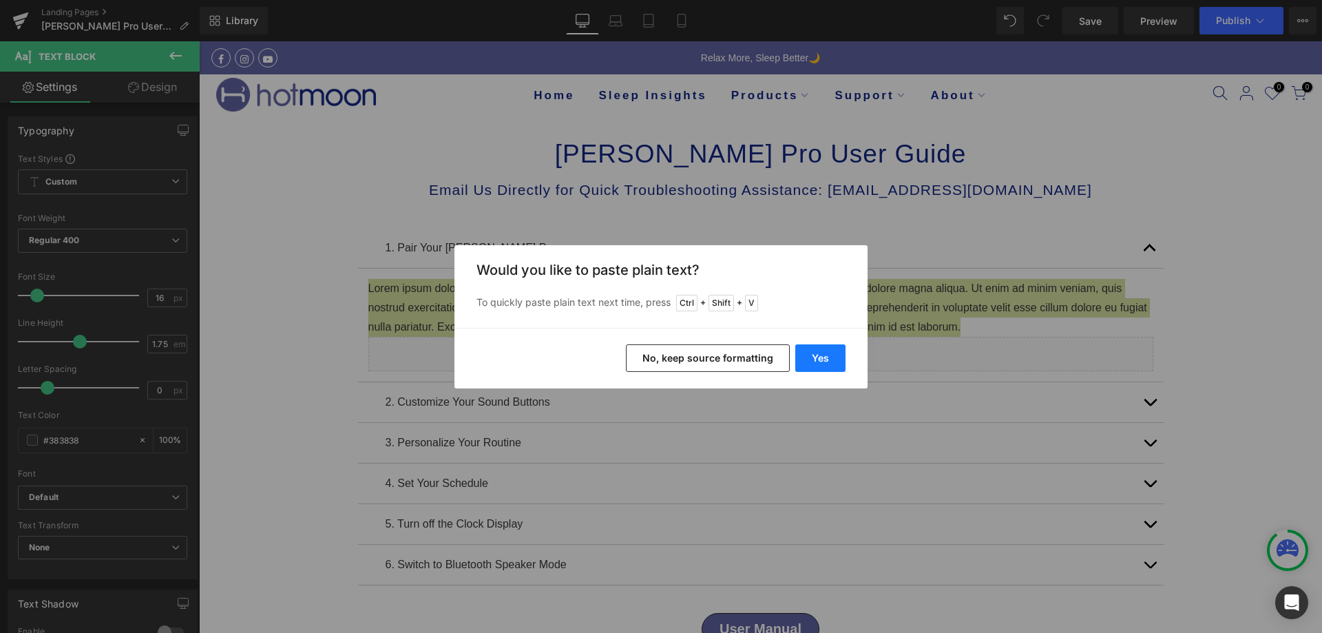
click at [837, 359] on button "Yes" at bounding box center [820, 358] width 50 height 28
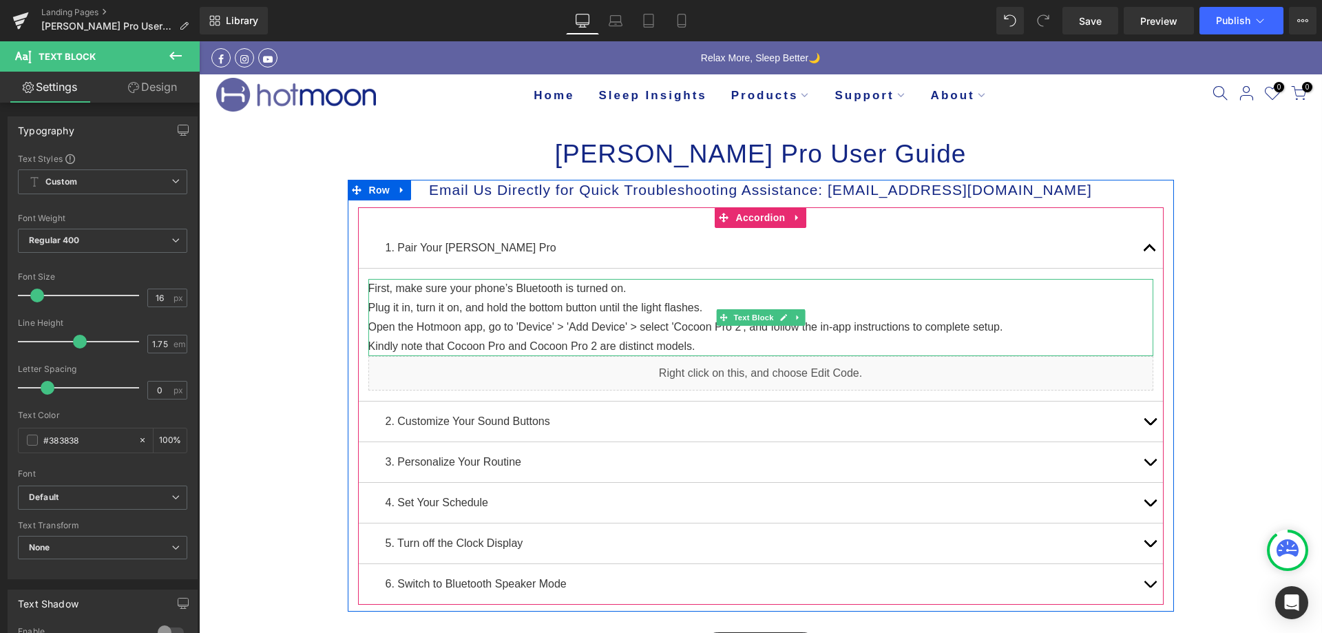
click at [735, 330] on p "Open the Hotmoon app, go to 'Device' > 'Add Device' > select 'Cocoon Pro 2', an…" at bounding box center [760, 326] width 785 height 19
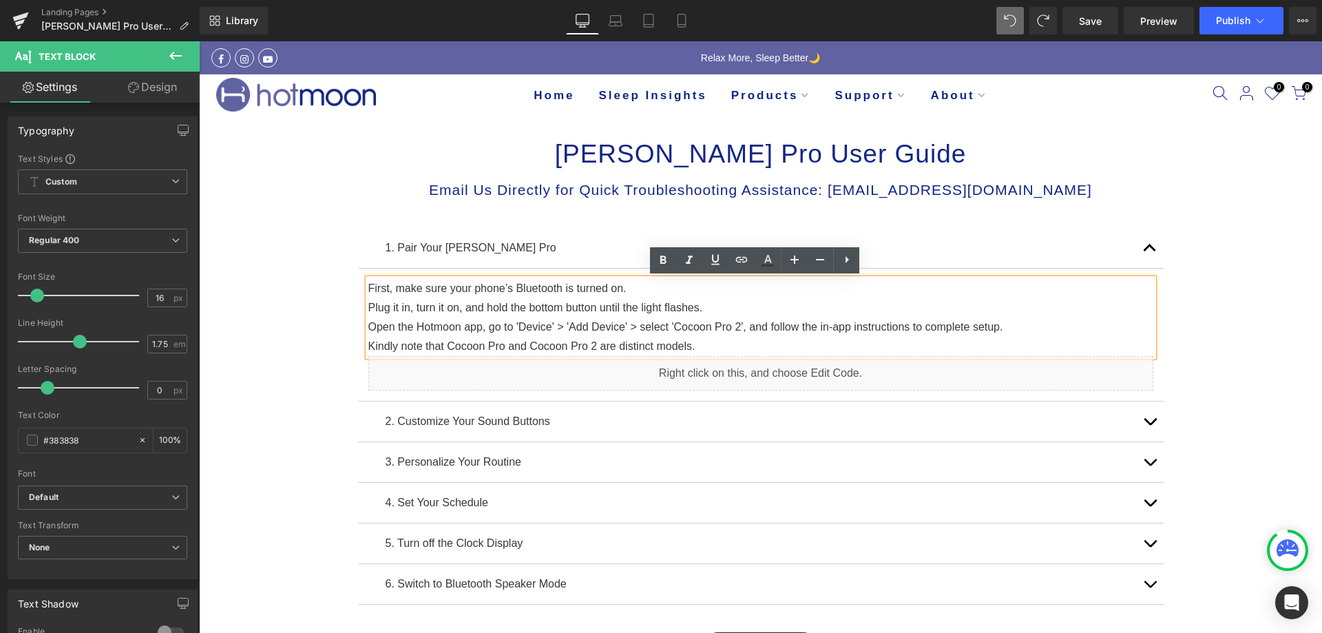
click at [711, 325] on p "Open the Hotmoon app, go to 'Device' > 'Add Device' > select 'Cocoon Pro 2', an…" at bounding box center [760, 326] width 785 height 19
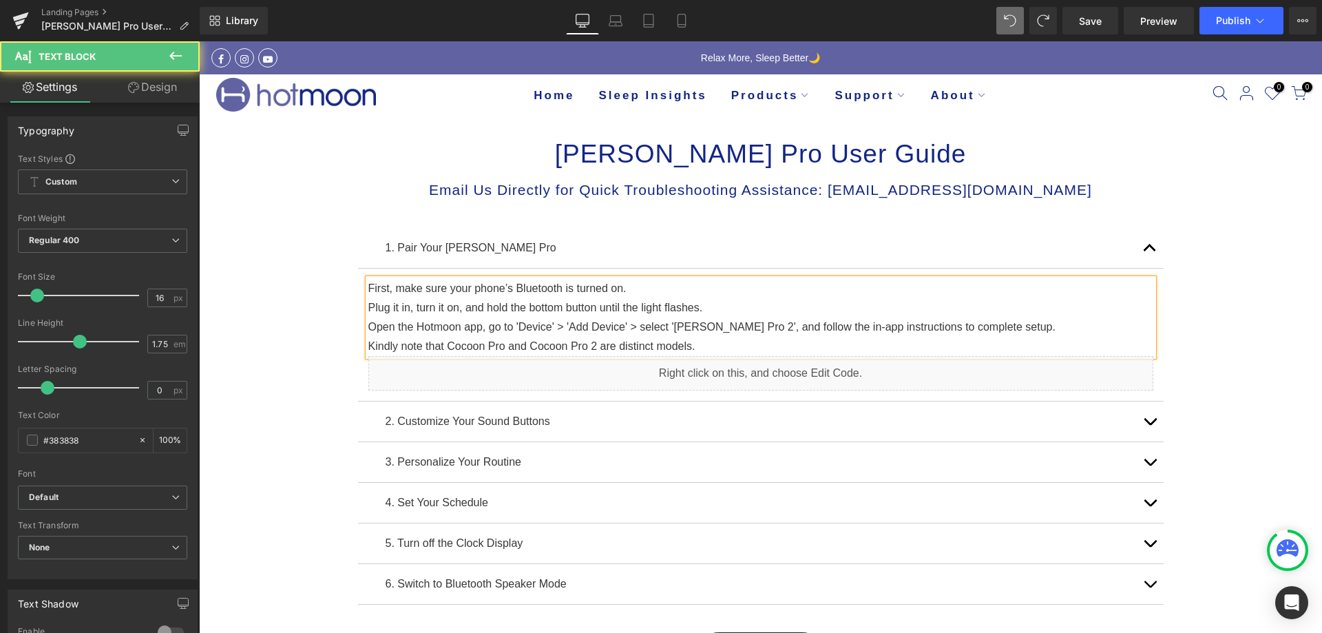
click at [722, 328] on p "Open the Hotmoon app, go to 'Device' > 'Add Device' > select 'Luna Pro 2', and …" at bounding box center [760, 326] width 785 height 19
drag, startPoint x: 707, startPoint y: 345, endPoint x: 348, endPoint y: 340, distance: 358.7
click at [348, 340] on div "Email Us Directly for Quick Troubleshooting Assistance: support@hotmoon.com Hea…" at bounding box center [761, 392] width 826 height 425
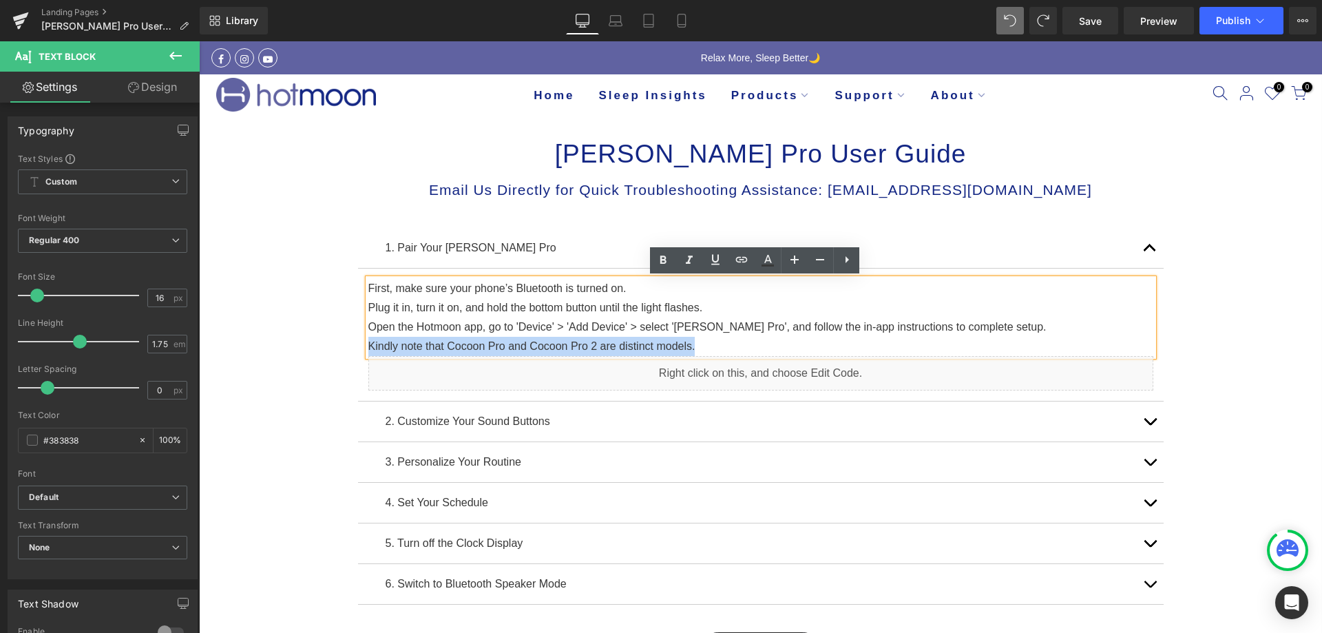
copy p "Kindly note that Cocoon Pro and Cocoon Pro 2 are distinct models."
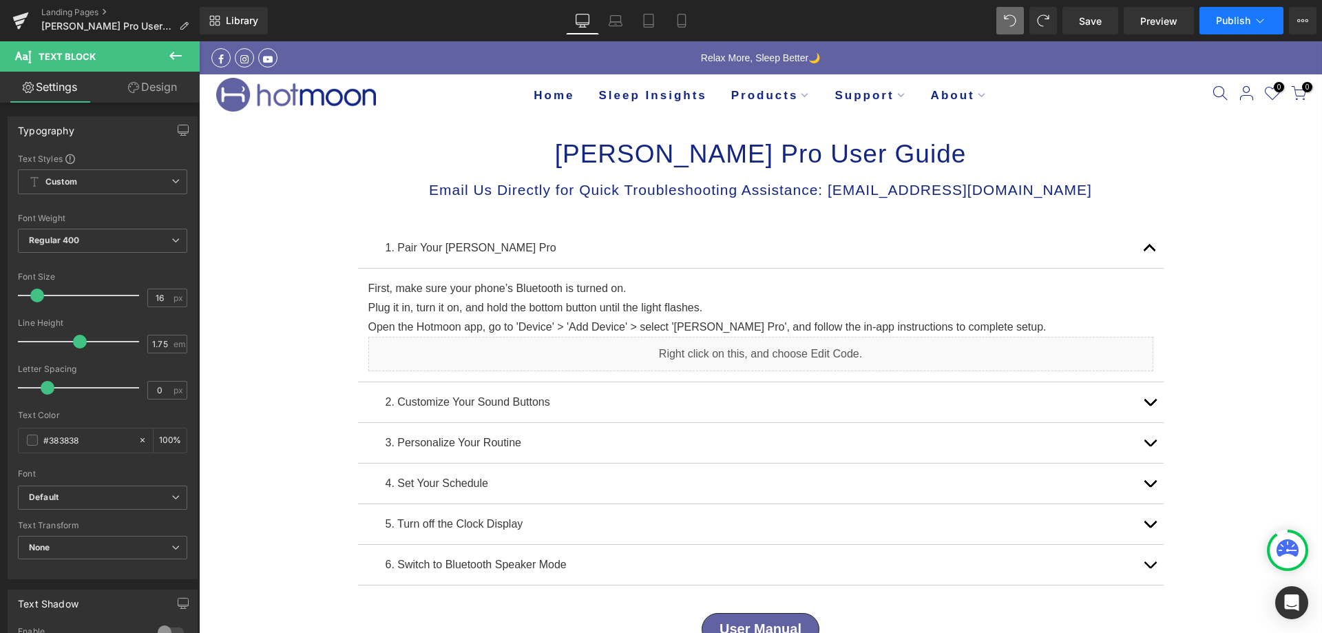
click at [1213, 19] on button "Publish" at bounding box center [1241, 21] width 84 height 28
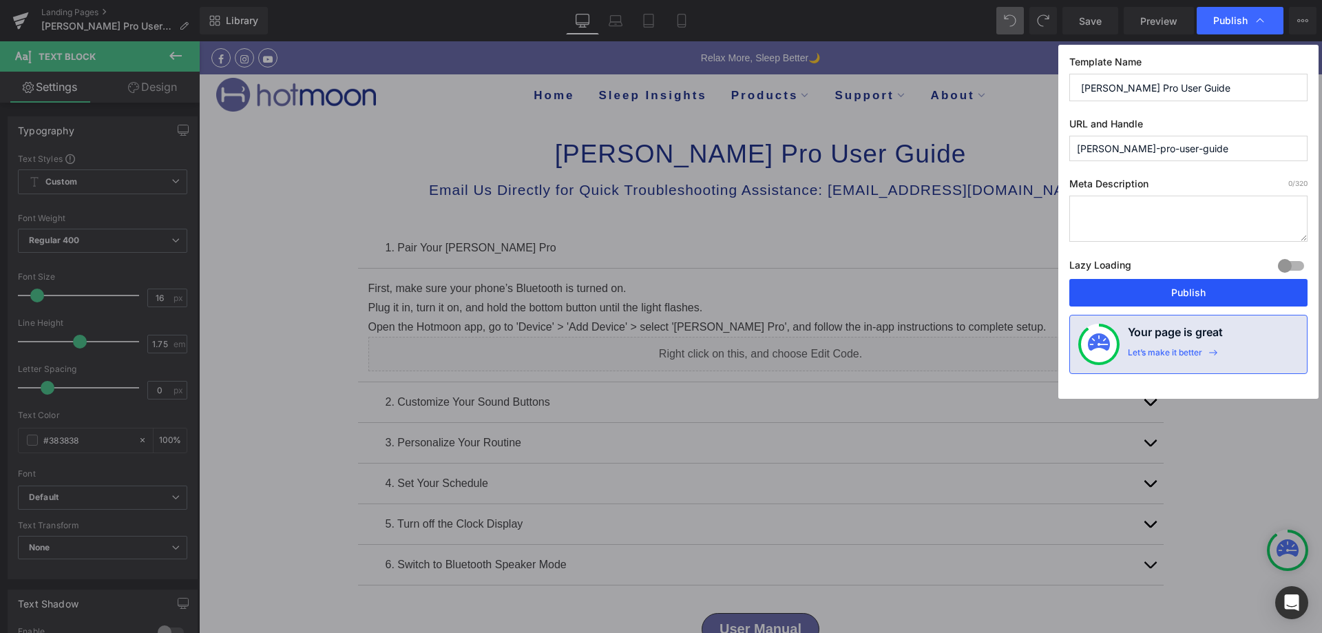
click at [1119, 290] on button "Publish" at bounding box center [1188, 293] width 238 height 28
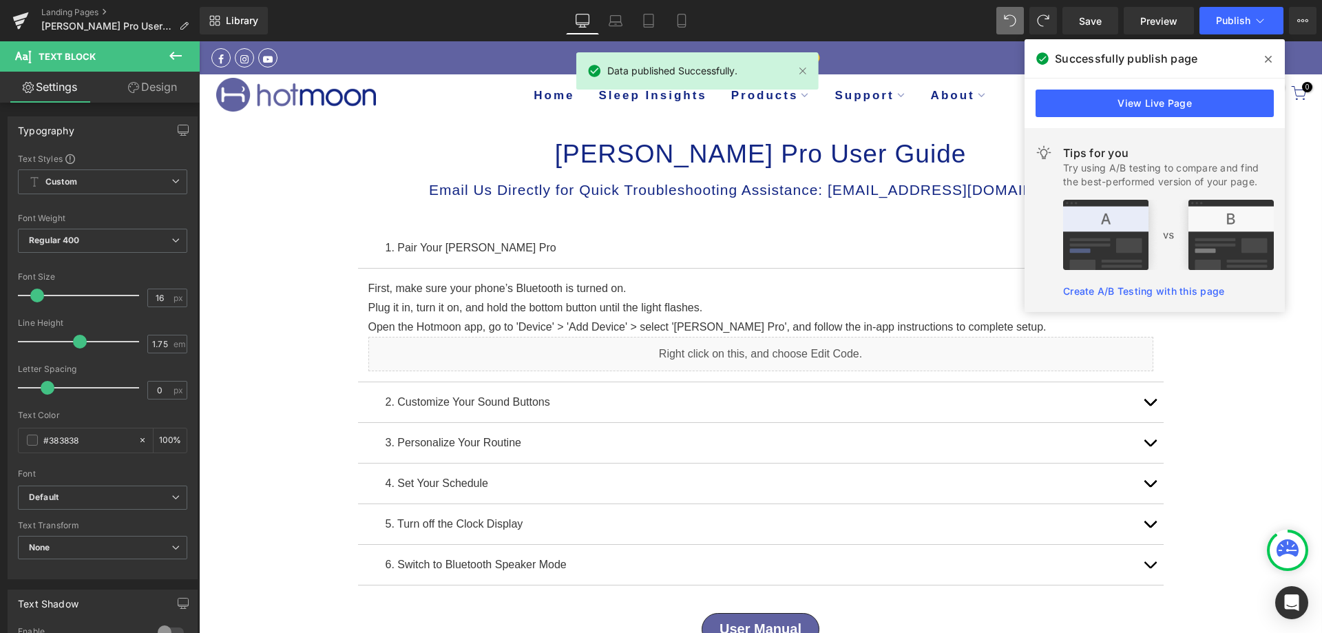
drag, startPoint x: 1268, startPoint y: 54, endPoint x: 1064, endPoint y: 14, distance: 206.9
click at [1268, 54] on icon at bounding box center [1268, 59] width 7 height 11
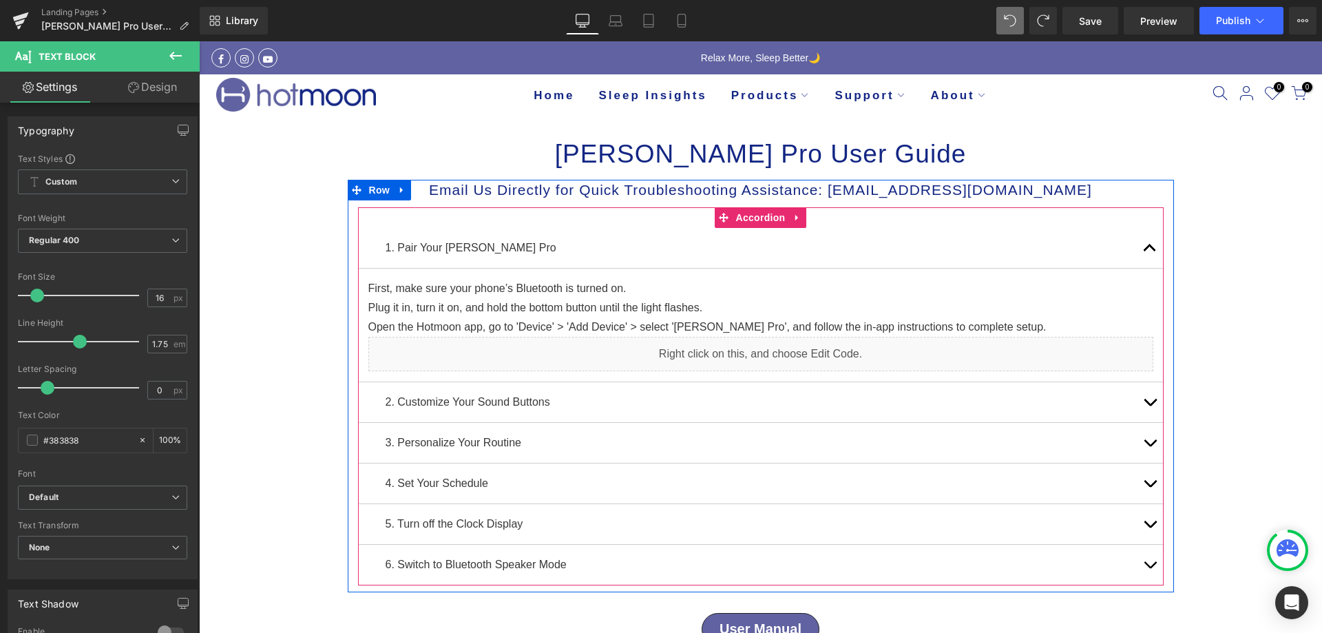
click at [1146, 479] on button "button" at bounding box center [1150, 483] width 28 height 40
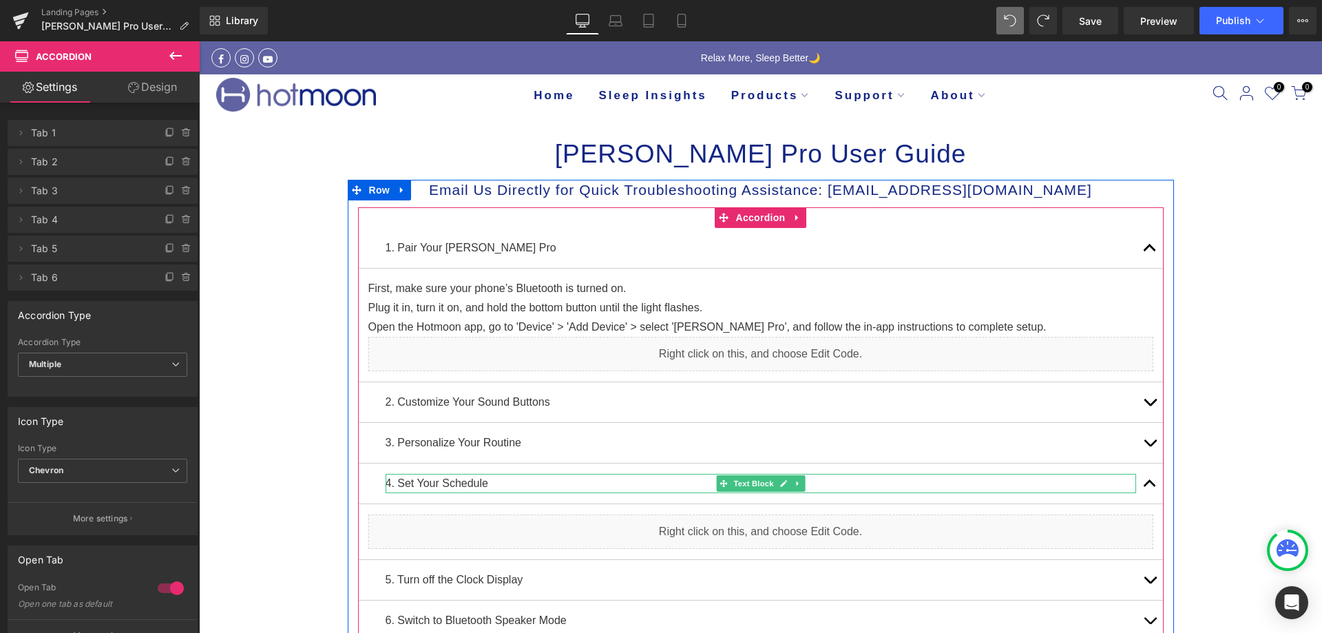
click at [419, 484] on p "4. Set Your Schedule" at bounding box center [761, 483] width 750 height 19
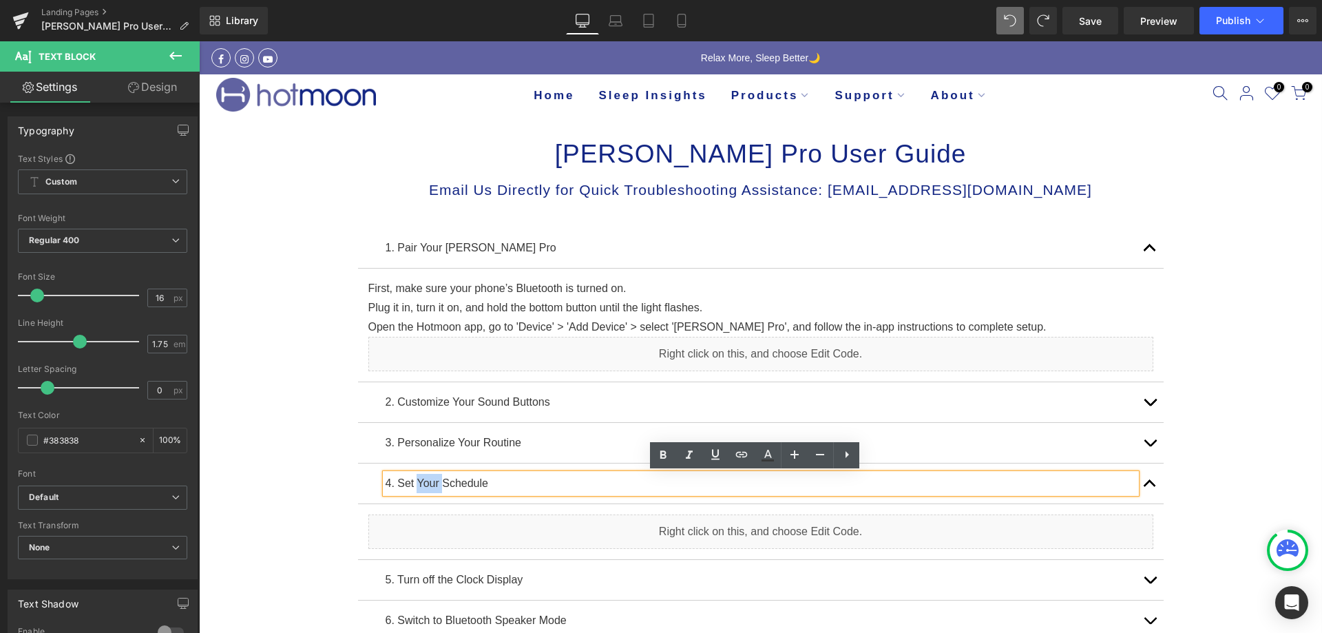
click at [433, 479] on p "4. Set Your Schedule" at bounding box center [761, 483] width 750 height 19
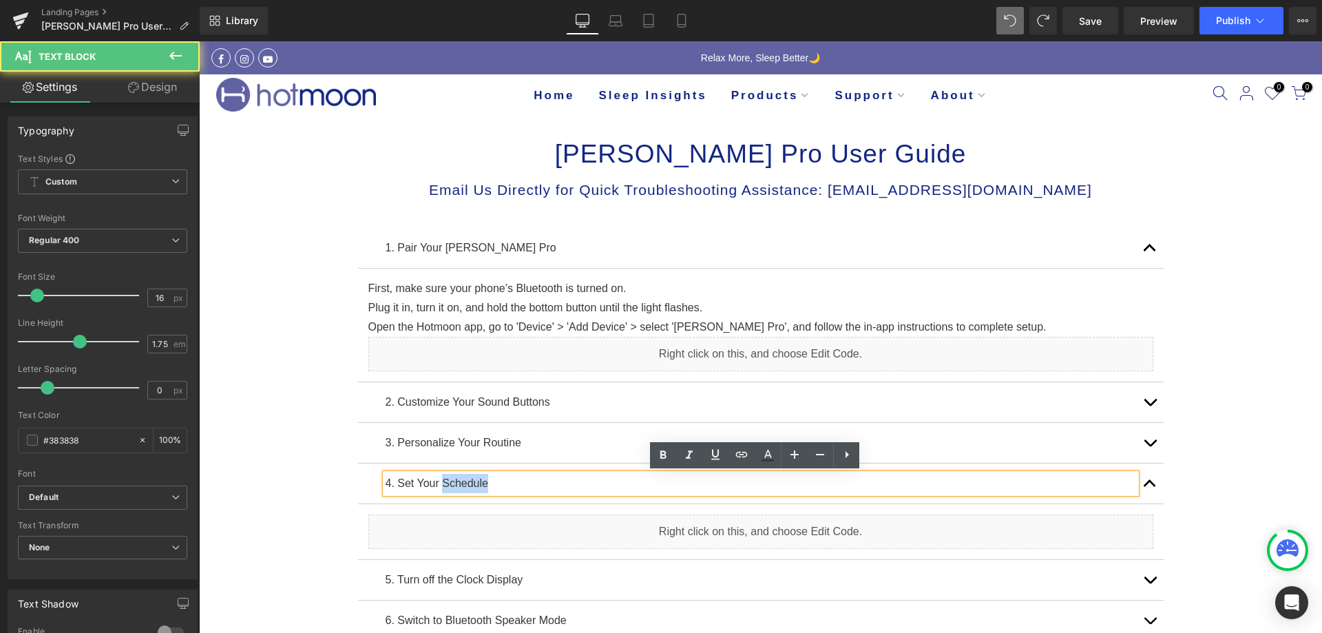
drag, startPoint x: 434, startPoint y: 480, endPoint x: 518, endPoint y: 482, distance: 84.0
click at [518, 482] on p "4. Set Your Schedule" at bounding box center [761, 483] width 750 height 19
copy p "Schedule"
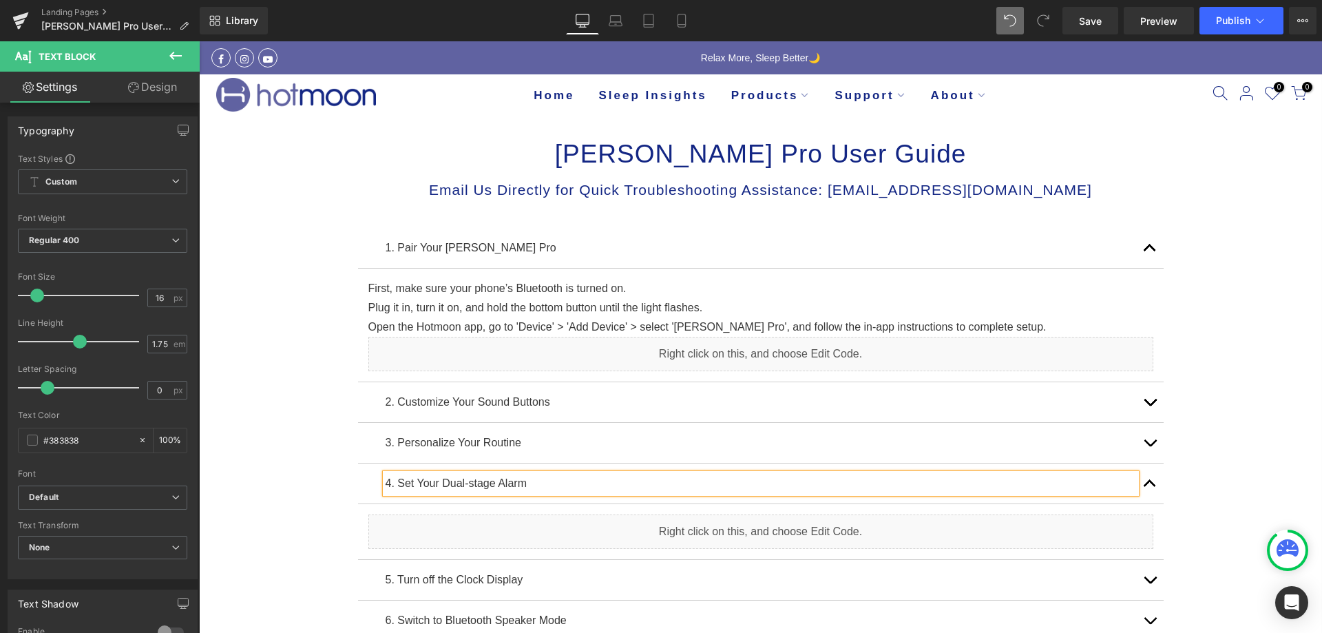
click at [252, 479] on div "Luna Pro User Guide Heading Row Email Us Directly for Quick Troubleshooting Ass…" at bounding box center [760, 509] width 1123 height 787
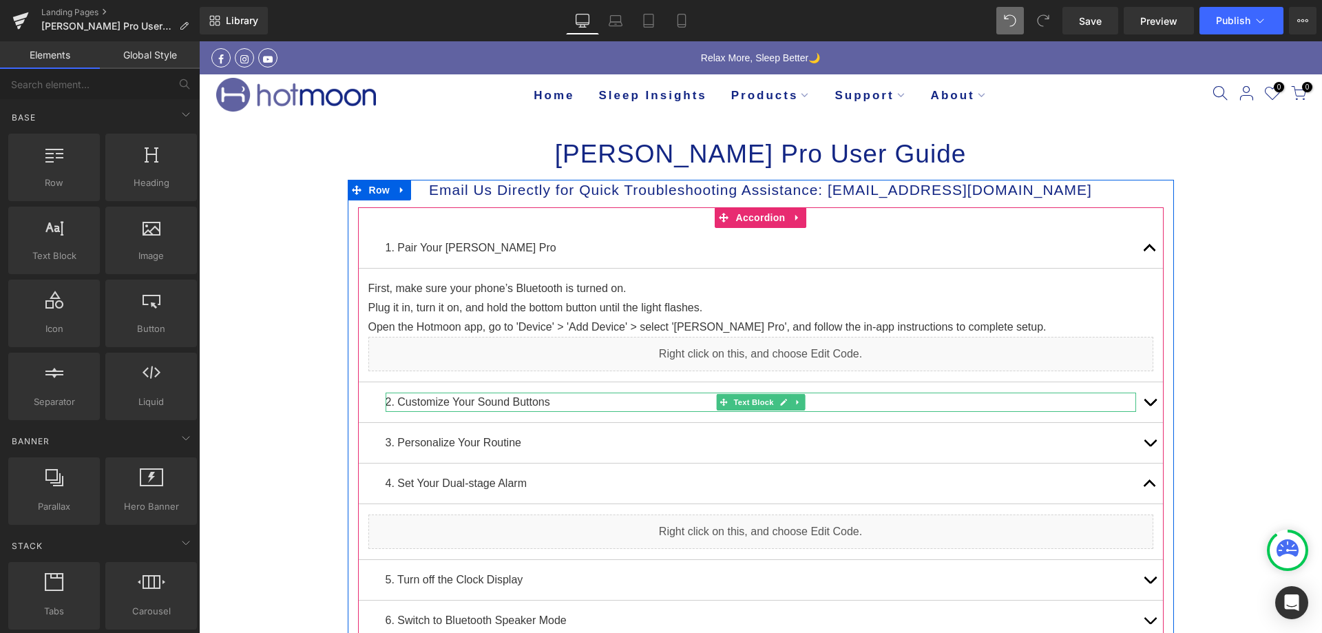
click at [386, 401] on p "2. Customize Your Sound Buttons" at bounding box center [761, 401] width 750 height 19
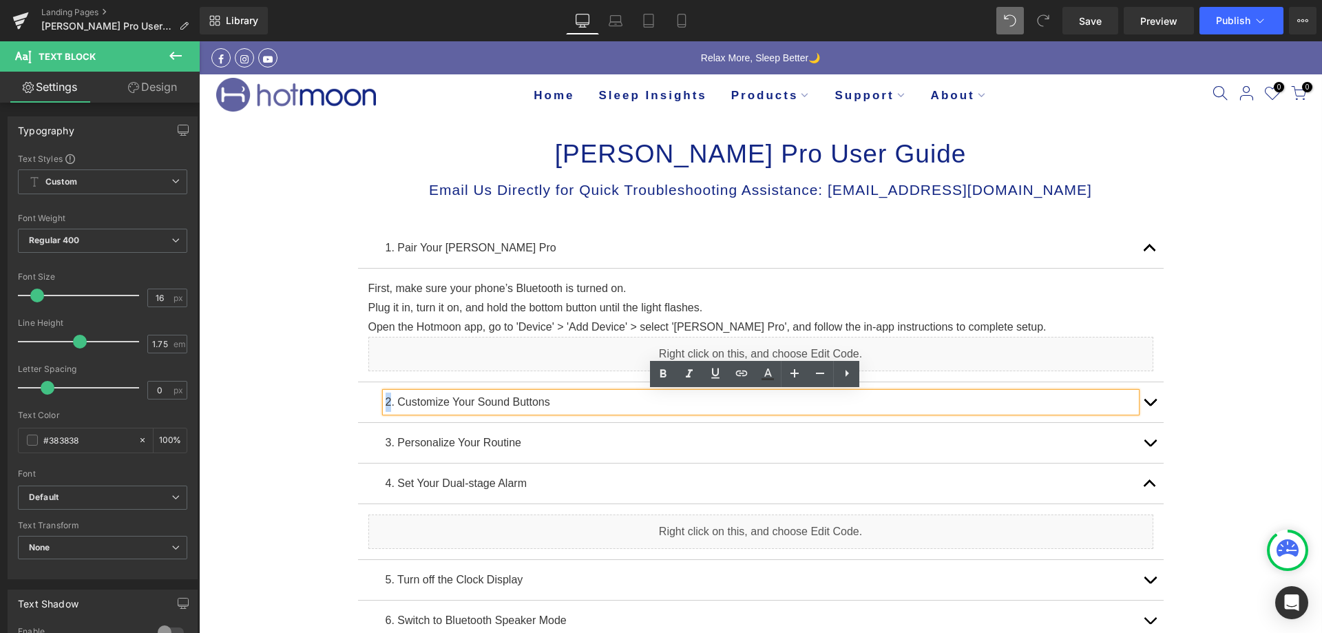
click at [386, 400] on p "2. Customize Your Sound Buttons" at bounding box center [761, 401] width 750 height 19
copy p "2"
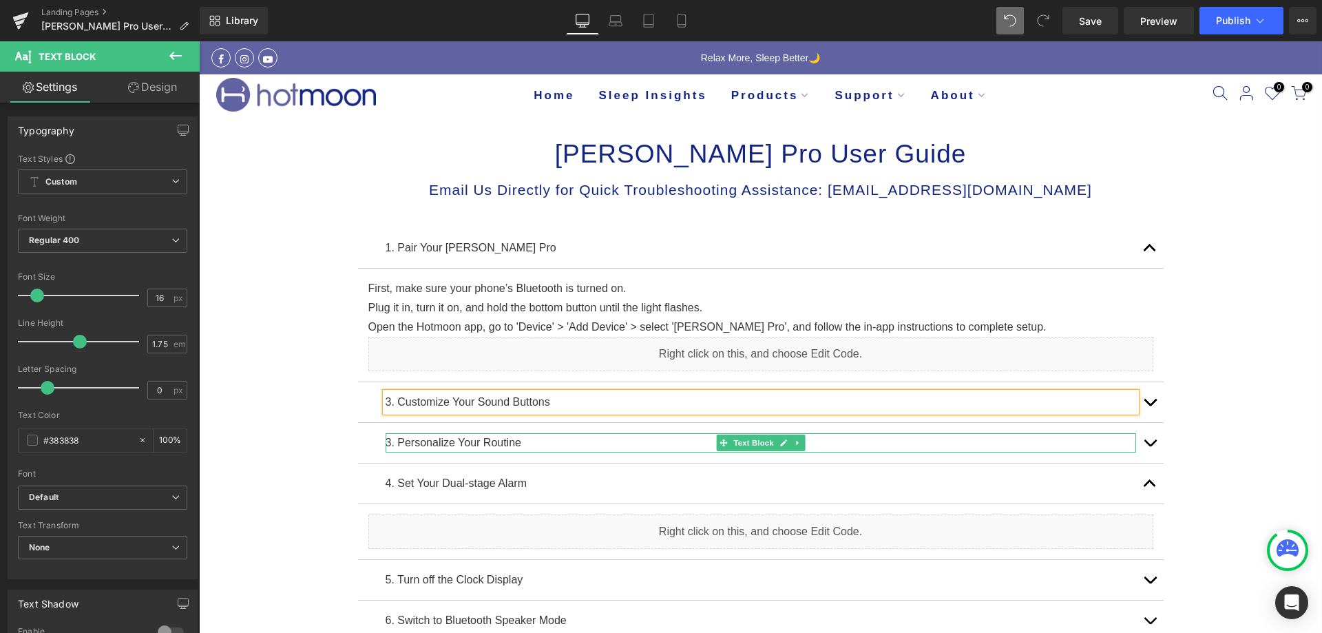
click at [386, 442] on p "3. Personalize Your Routine" at bounding box center [761, 442] width 750 height 19
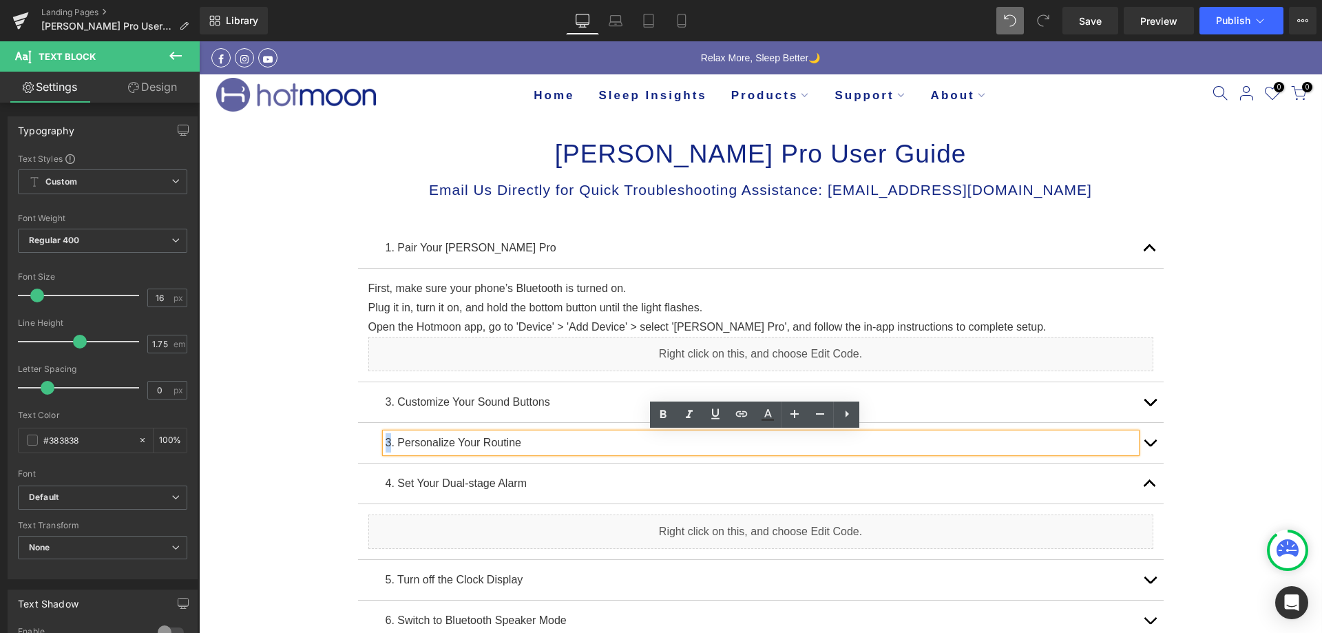
click at [386, 437] on p "3. Personalize Your Routine" at bounding box center [761, 442] width 750 height 19
copy p "3"
click at [245, 465] on div "[PERSON_NAME] Pro User Guide Heading Row Email Us Directly for Quick Troublesho…" at bounding box center [760, 509] width 1123 height 787
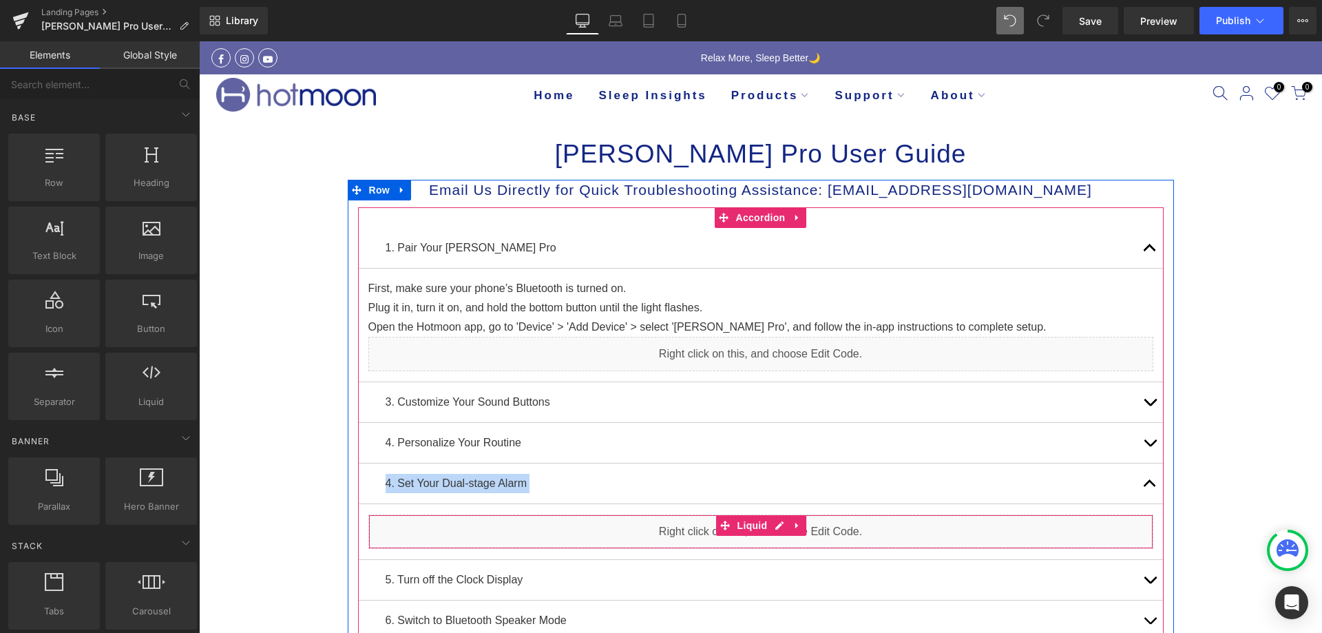
drag, startPoint x: 339, startPoint y: 473, endPoint x: 558, endPoint y: 524, distance: 224.8
click at [558, 524] on div "[PERSON_NAME] Pro User Guide Heading Row Email Us Directly for Quick Troublesho…" at bounding box center [760, 509] width 1123 height 787
click at [788, 532] on link at bounding box center [797, 525] width 18 height 21
click at [801, 527] on icon at bounding box center [806, 525] width 10 height 10
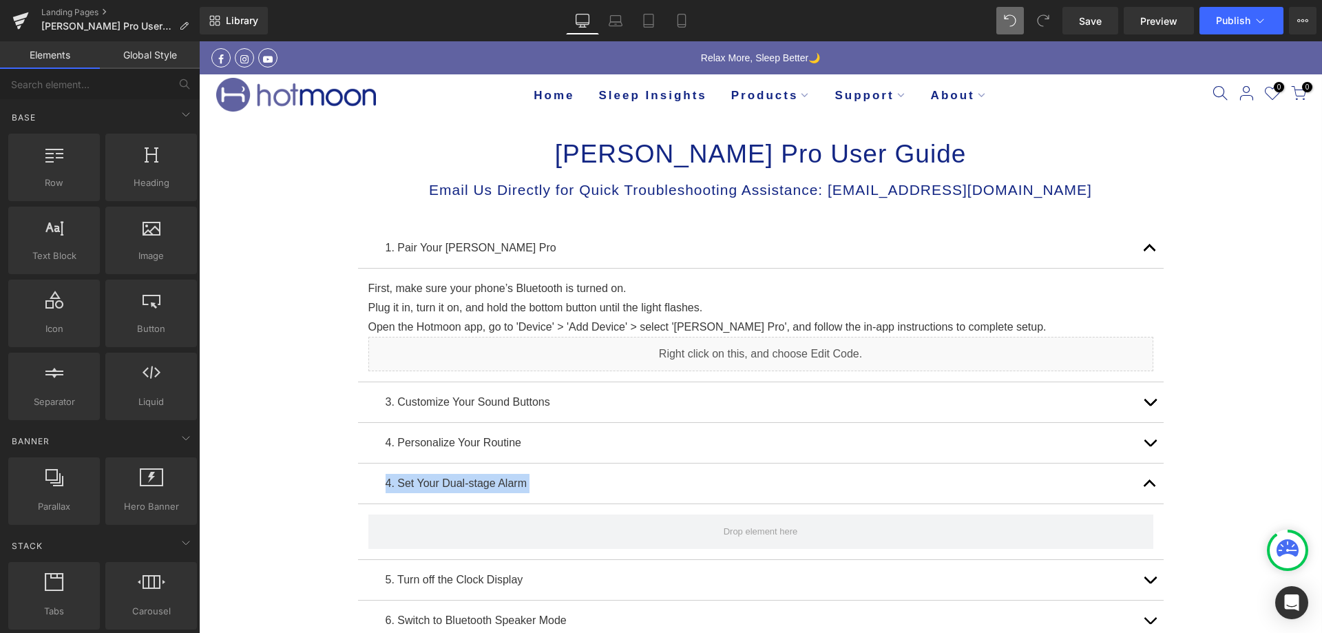
click at [1209, 492] on div "[PERSON_NAME] Pro User Guide Heading Row Email Us Directly for Quick Troublesho…" at bounding box center [760, 509] width 1123 height 787
click at [1033, 478] on p "4. Set Your Dual-stage Alarm" at bounding box center [761, 483] width 750 height 19
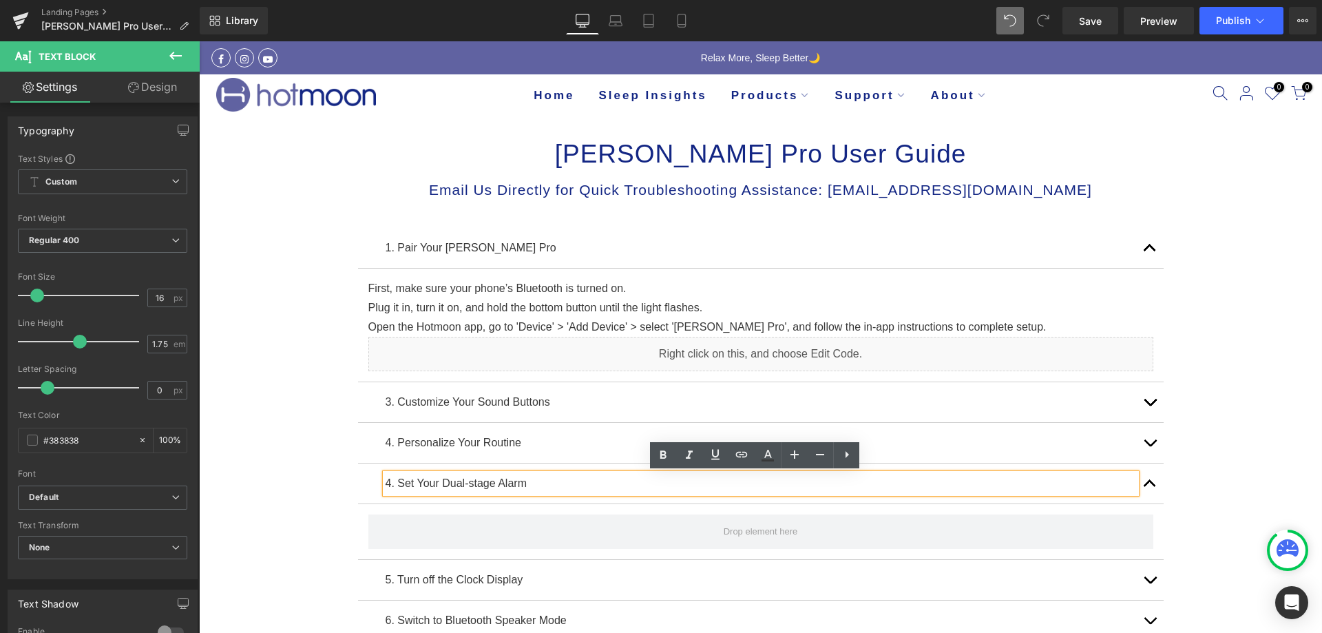
click at [348, 481] on div "Email Us Directly for Quick Troubleshooting Assistance: support@hotmoon.com Hea…" at bounding box center [761, 410] width 826 height 461
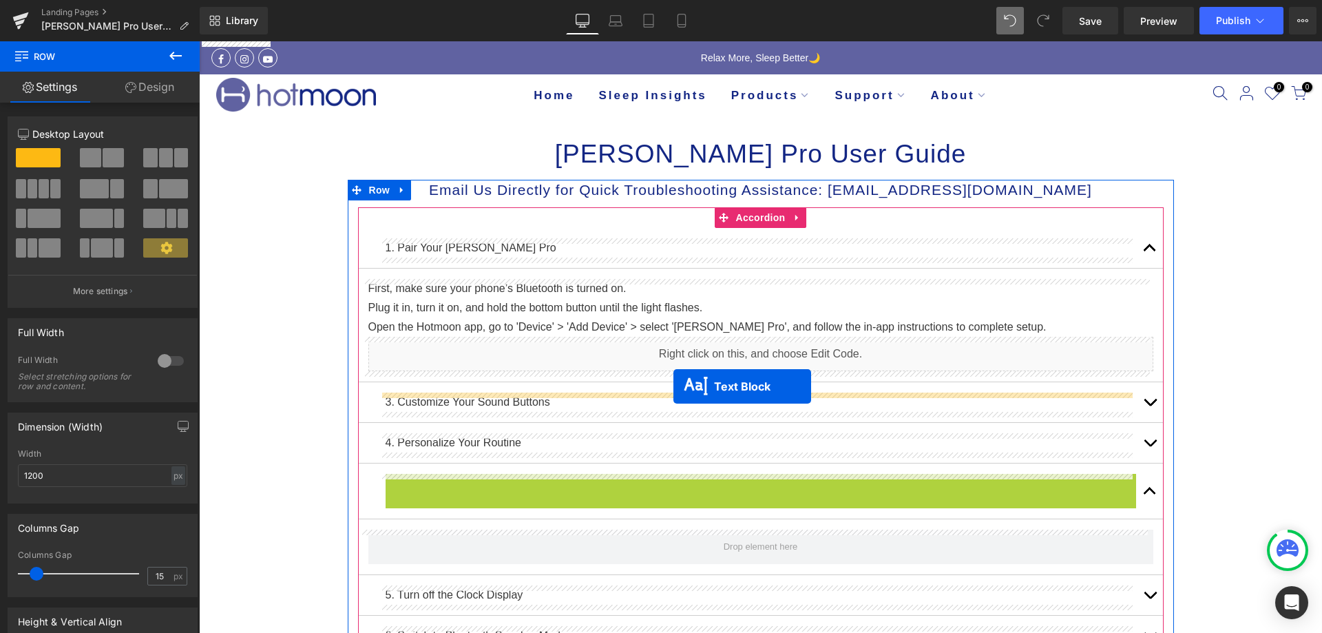
drag, startPoint x: 715, startPoint y: 480, endPoint x: 673, endPoint y: 386, distance: 102.6
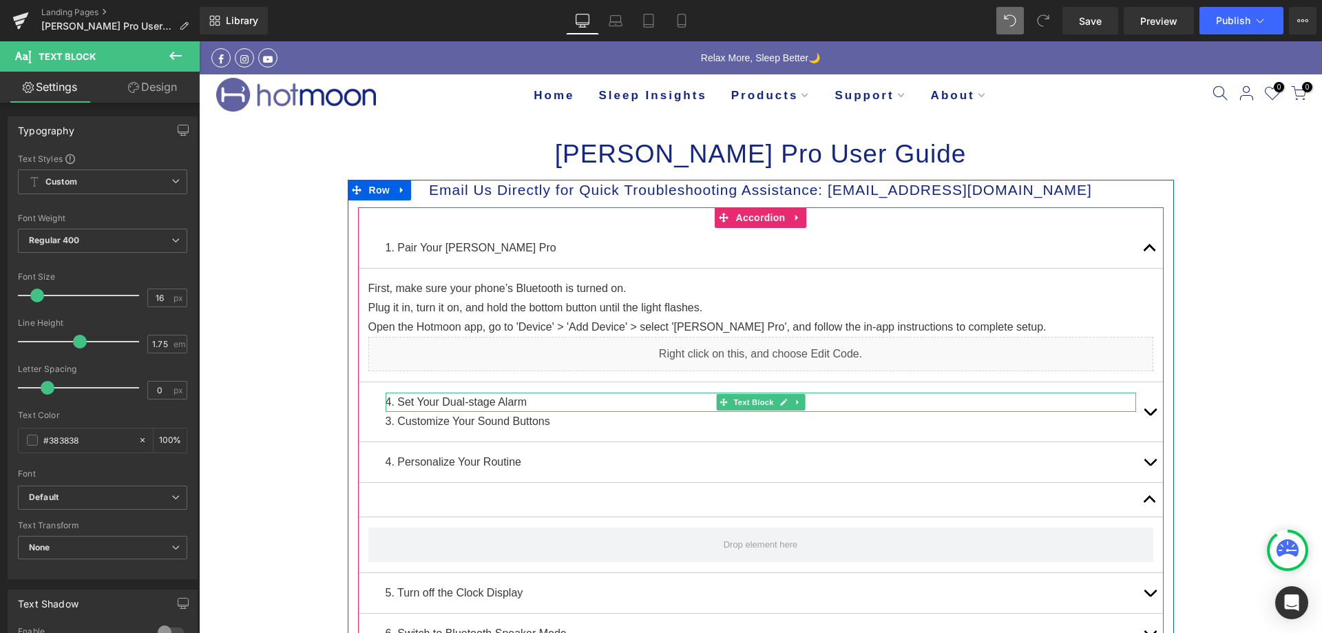
click at [386, 402] on p "4. Set Your Dual-stage Alarm" at bounding box center [761, 401] width 750 height 19
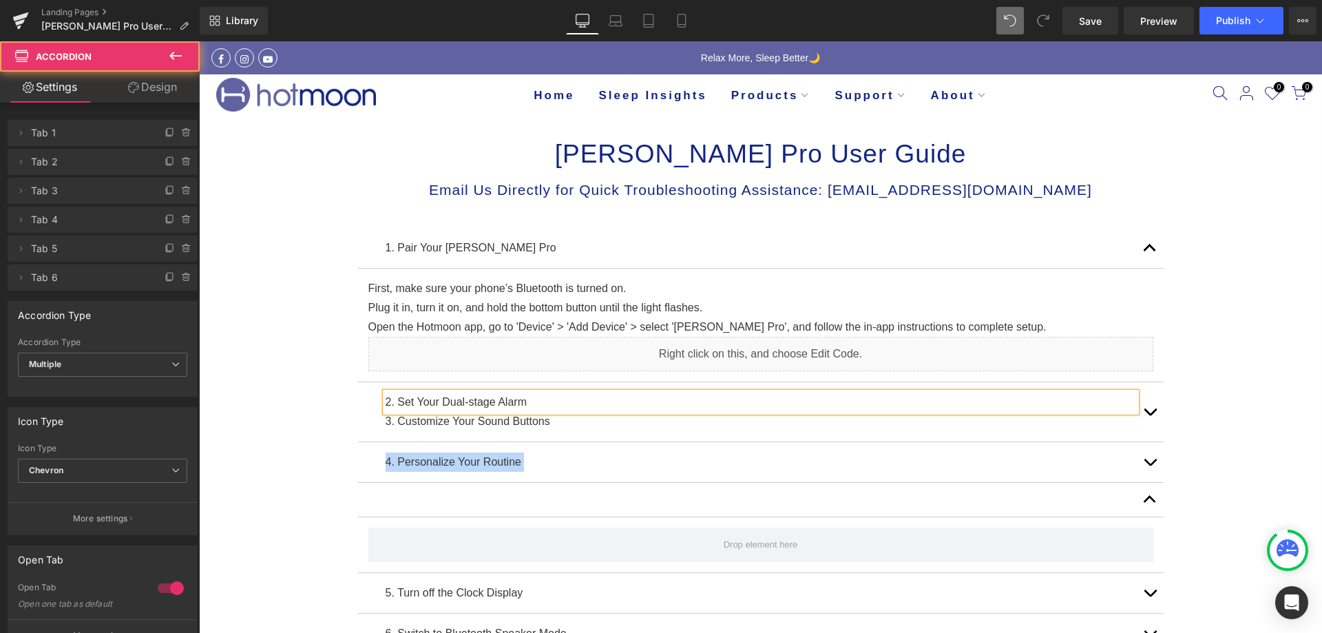
drag, startPoint x: 587, startPoint y: 536, endPoint x: 574, endPoint y: 450, distance: 87.7
click at [574, 450] on div "1. Pair Your Luna Pro Text Block First, make sure your phone’s Bluetooth is tur…" at bounding box center [761, 441] width 806 height 426
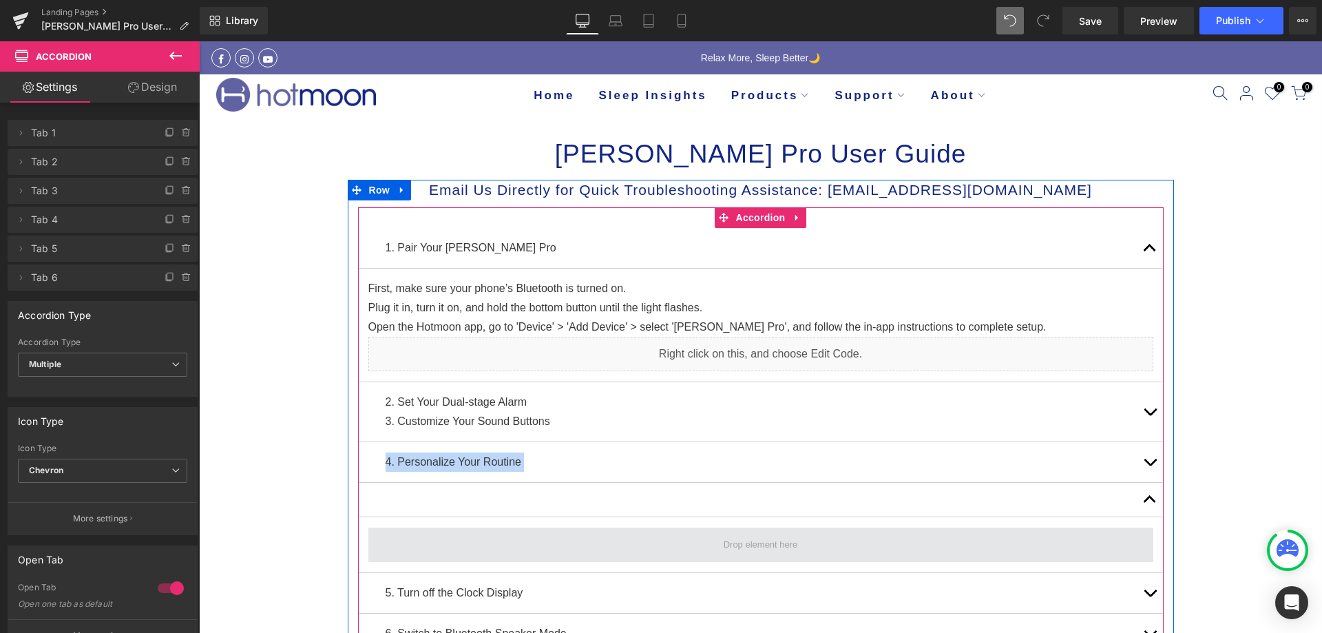
click at [1048, 554] on span at bounding box center [760, 544] width 785 height 34
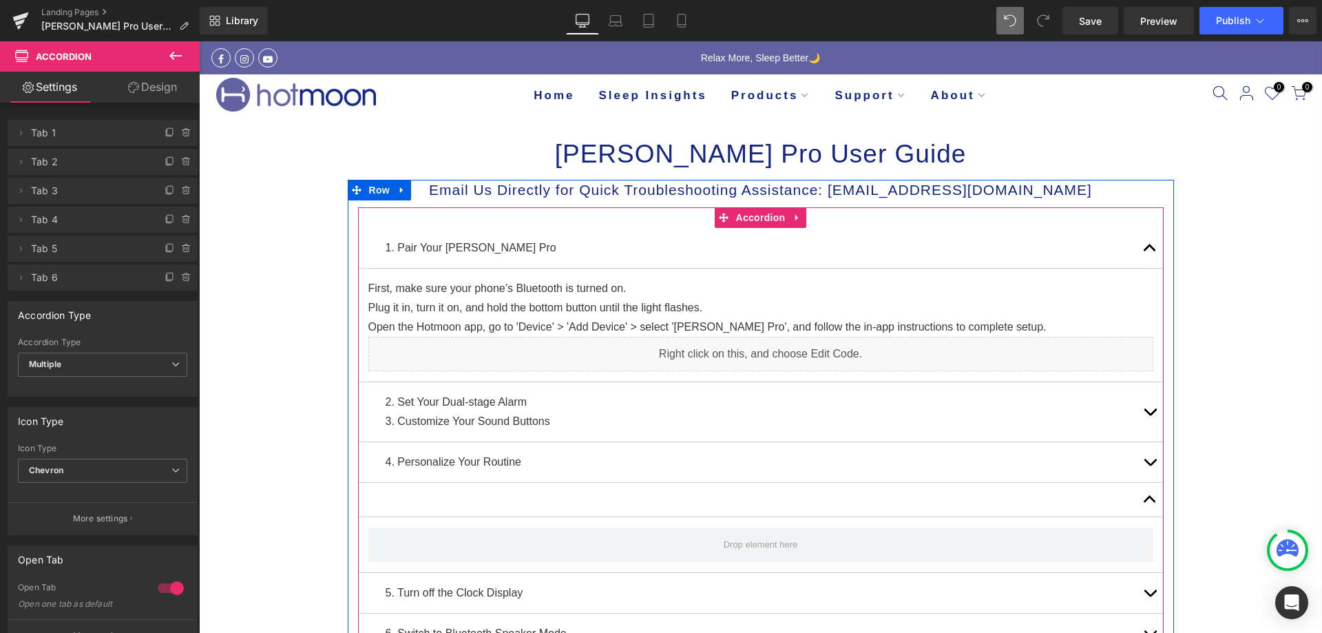
click at [1144, 500] on button "button" at bounding box center [1150, 500] width 28 height 34
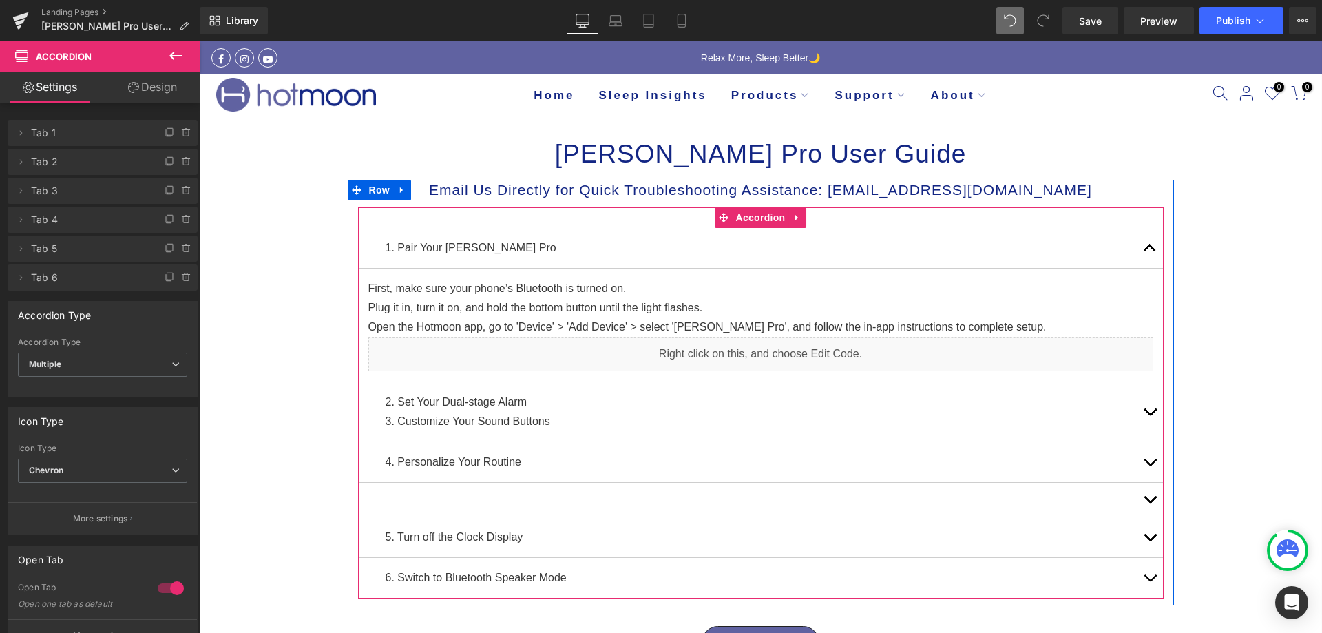
click at [1150, 503] on span "button" at bounding box center [1150, 503] width 0 height 0
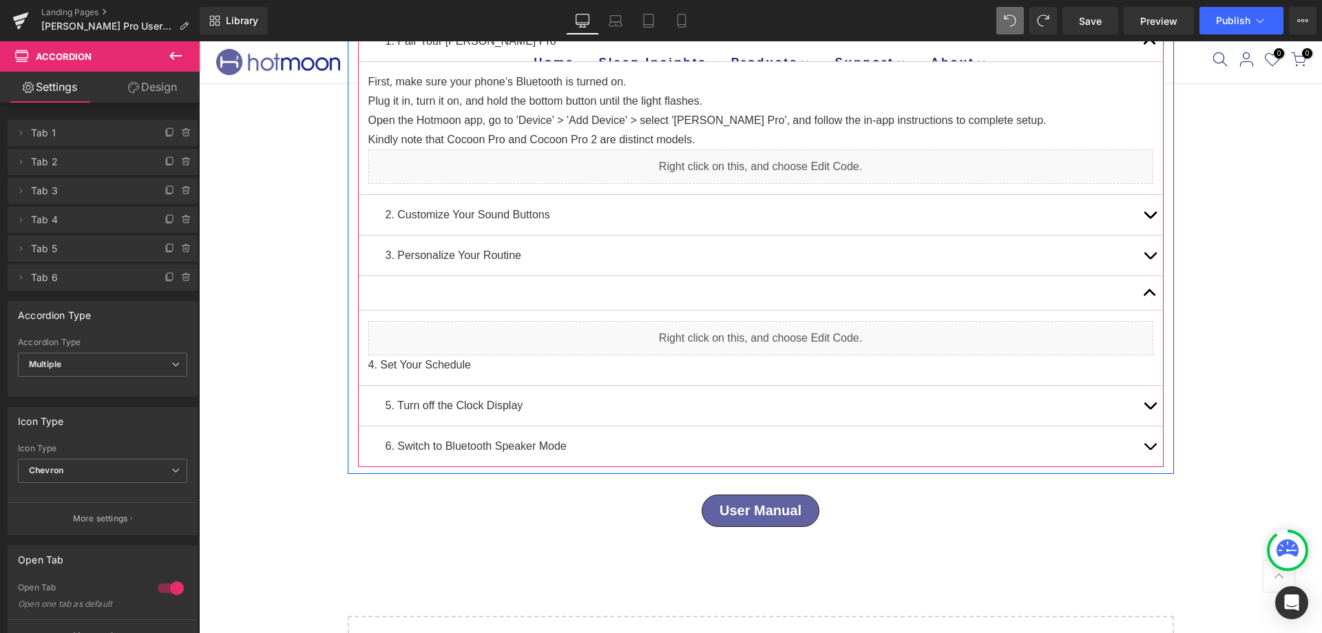
scroll to position [138, 0]
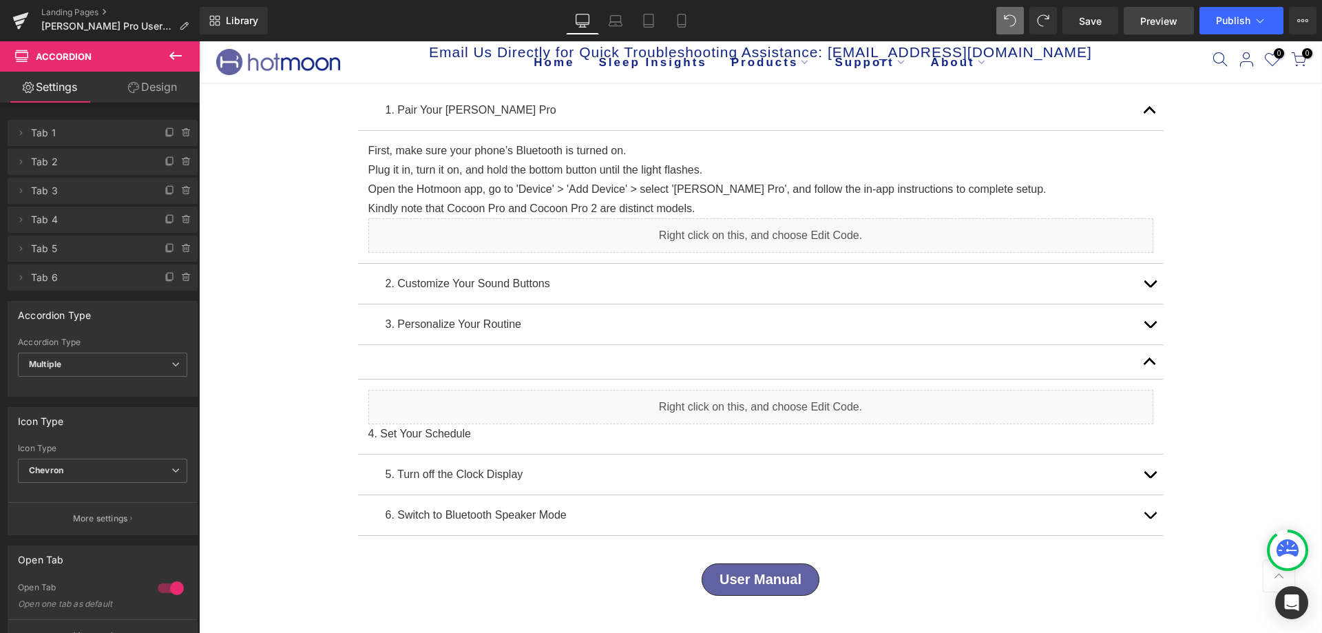
click at [1172, 28] on link "Preview" at bounding box center [1159, 21] width 70 height 28
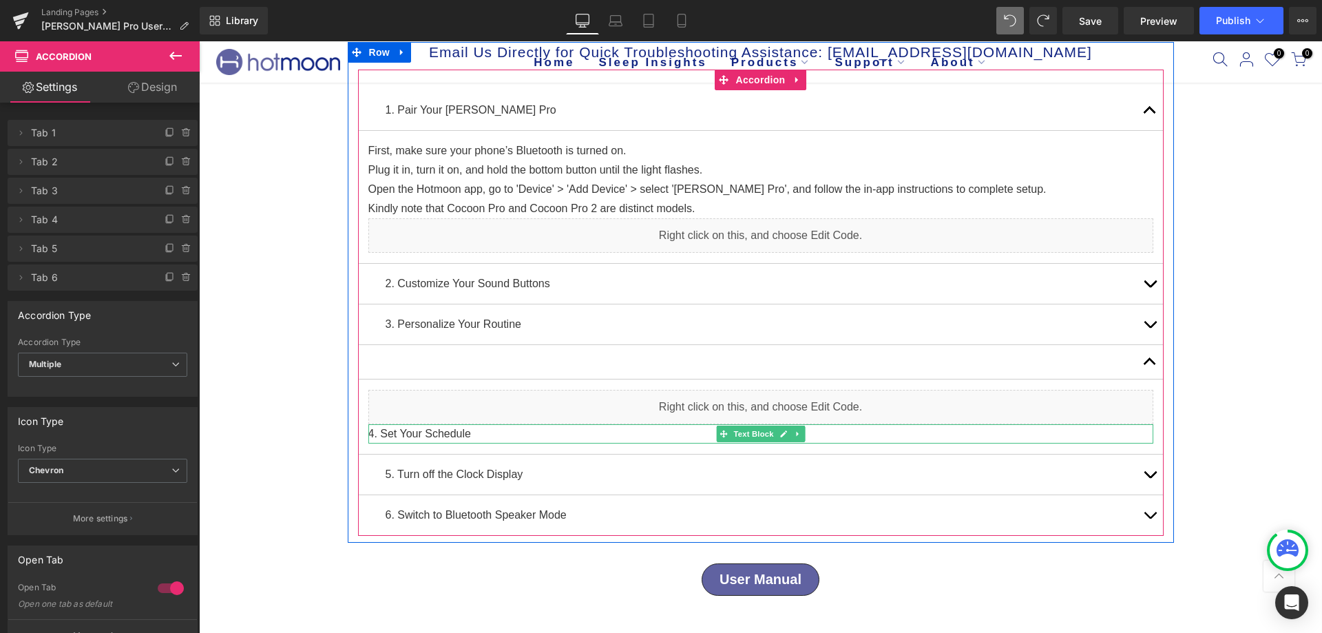
click at [429, 439] on p "4. Set Your Schedule" at bounding box center [760, 433] width 785 height 19
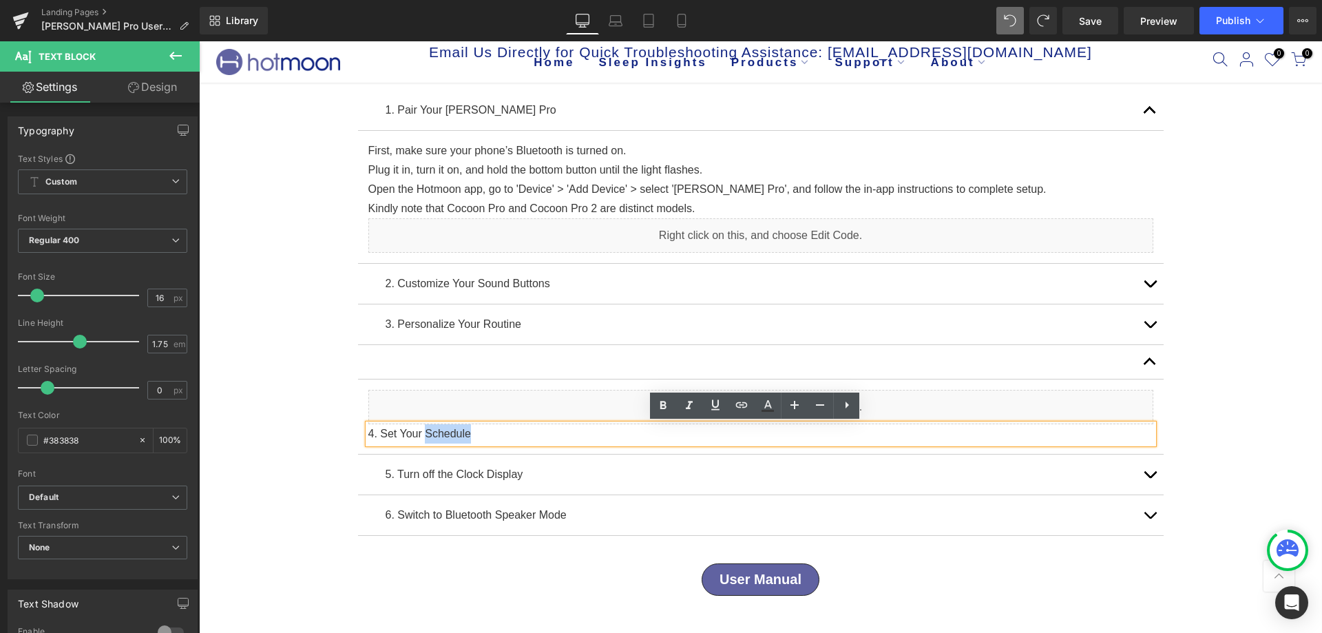
drag, startPoint x: 419, startPoint y: 433, endPoint x: 635, endPoint y: 432, distance: 216.9
click at [635, 432] on p "4. Set Your Schedule" at bounding box center [760, 433] width 785 height 19
copy p "Schedule"
click at [1197, 419] on div "Luna Pro User Guide Heading Row Email Us Directly for Quick Troubleshooting Ass…" at bounding box center [760, 387] width 1123 height 819
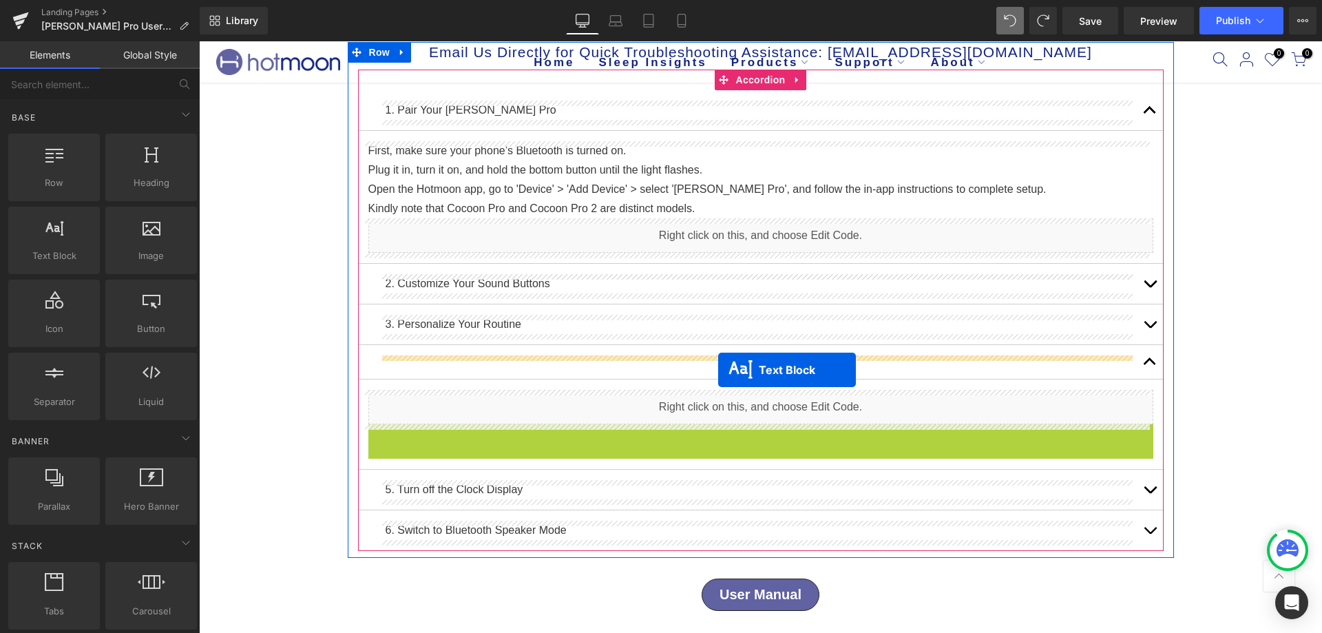
drag, startPoint x: 718, startPoint y: 434, endPoint x: 718, endPoint y: 370, distance: 64.0
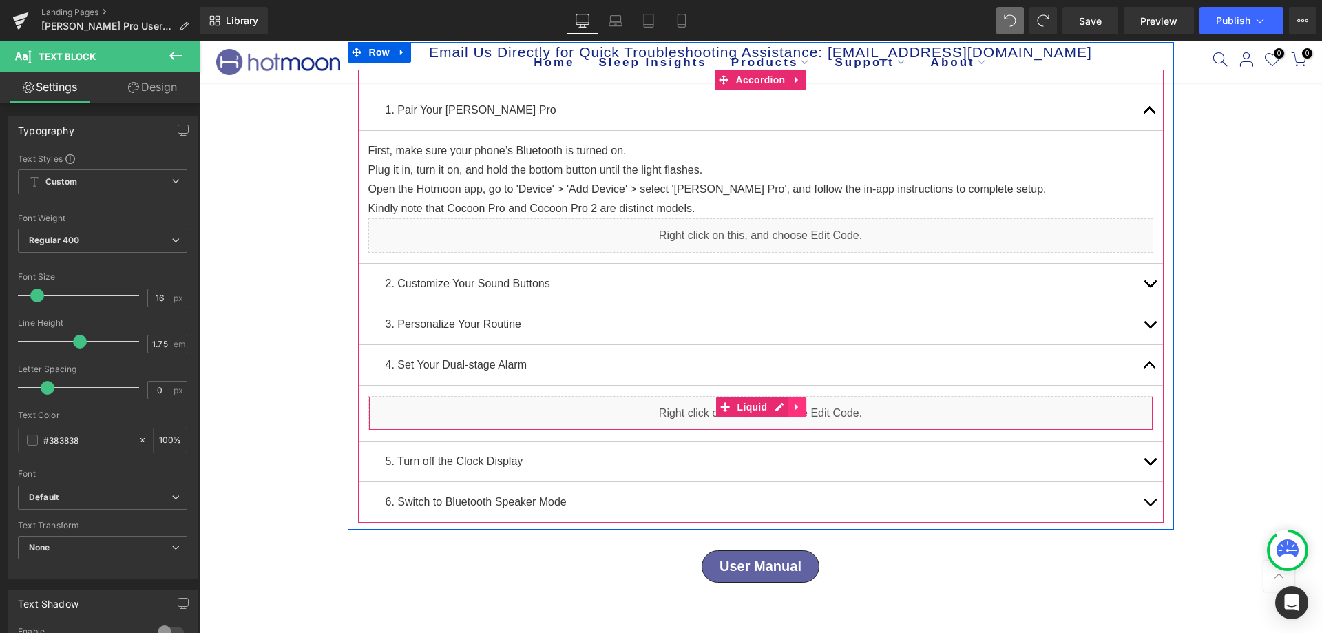
click at [796, 405] on icon at bounding box center [797, 407] width 10 height 10
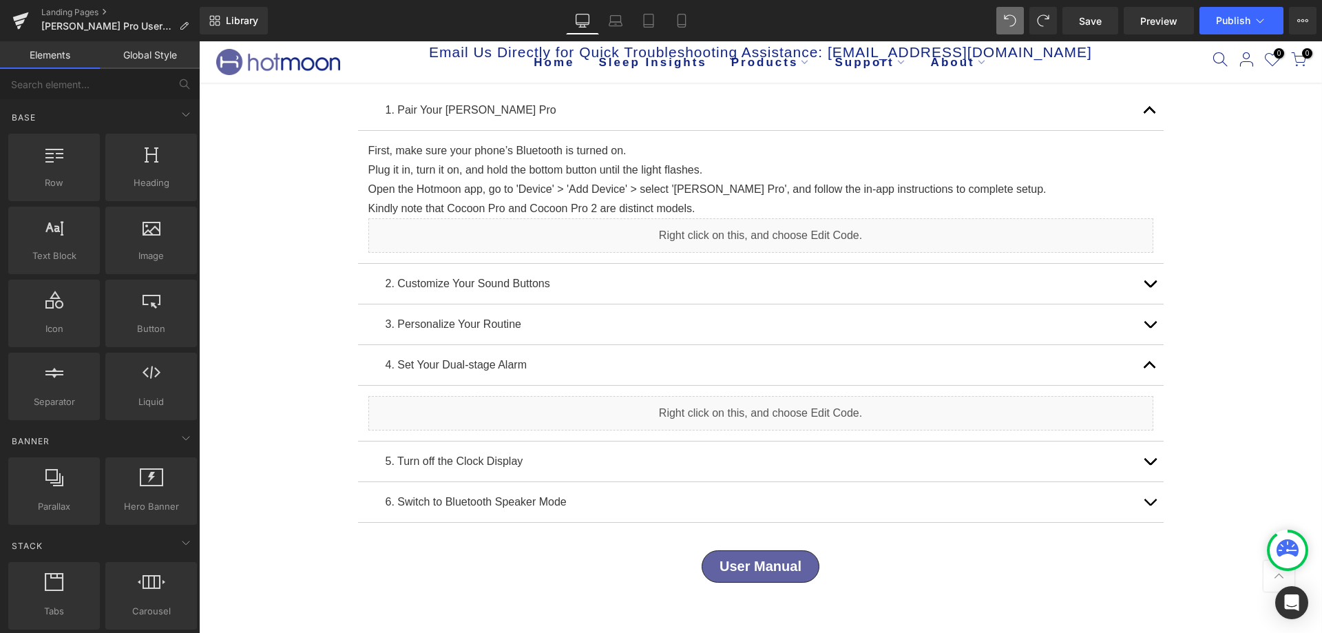
click at [312, 389] on div "Luna Pro User Guide Heading Row Email Us Directly for Quick Troubleshooting Ass…" at bounding box center [760, 381] width 1123 height 806
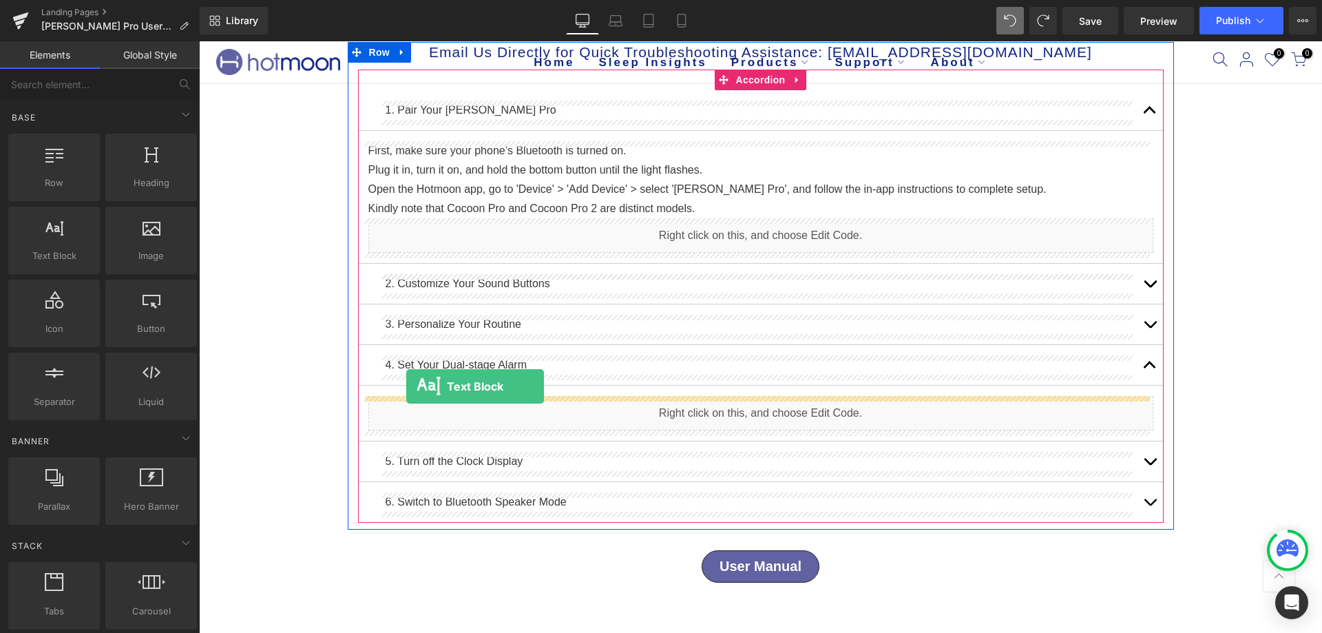
drag, startPoint x: 256, startPoint y: 295, endPoint x: 406, endPoint y: 386, distance: 175.8
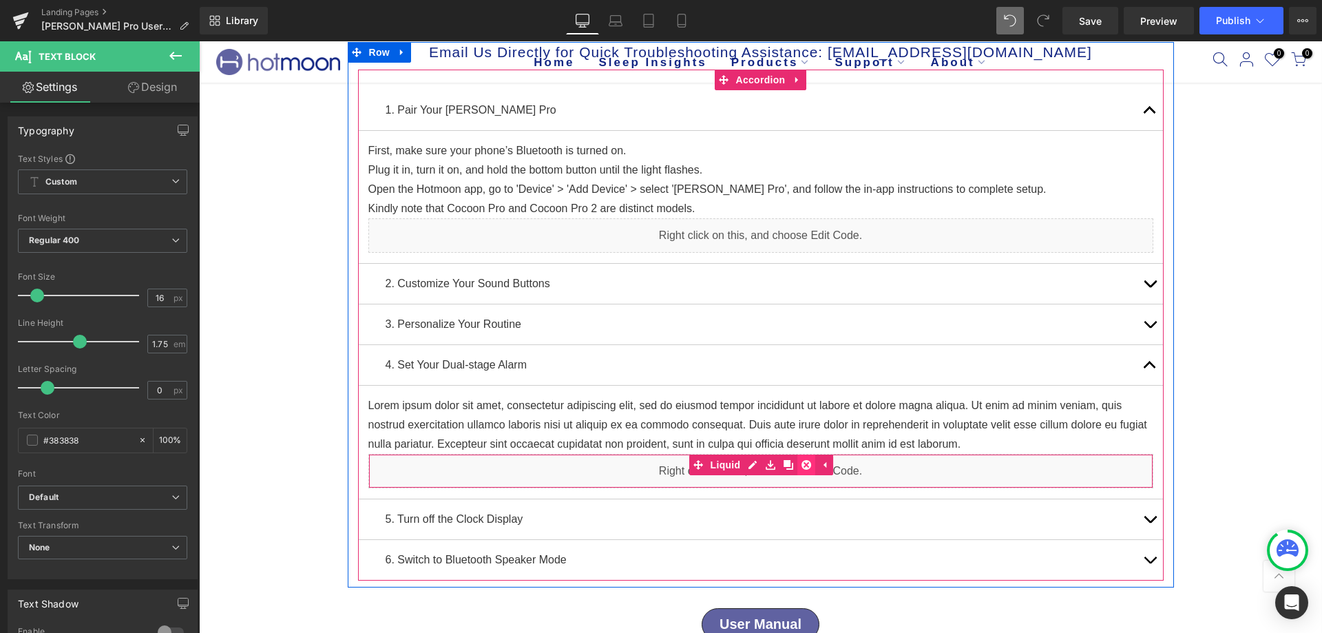
click at [801, 467] on icon at bounding box center [806, 465] width 10 height 10
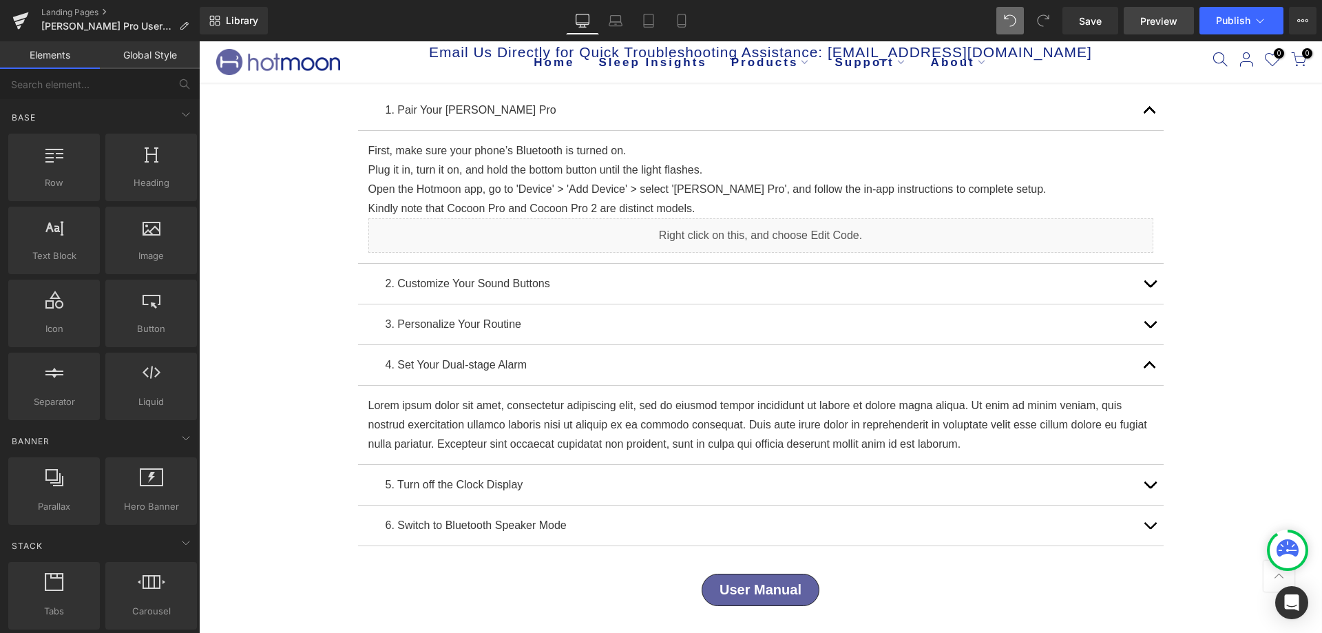
click at [1163, 30] on link "Preview" at bounding box center [1159, 21] width 70 height 28
click at [1216, 19] on span "Publish" at bounding box center [1233, 20] width 34 height 11
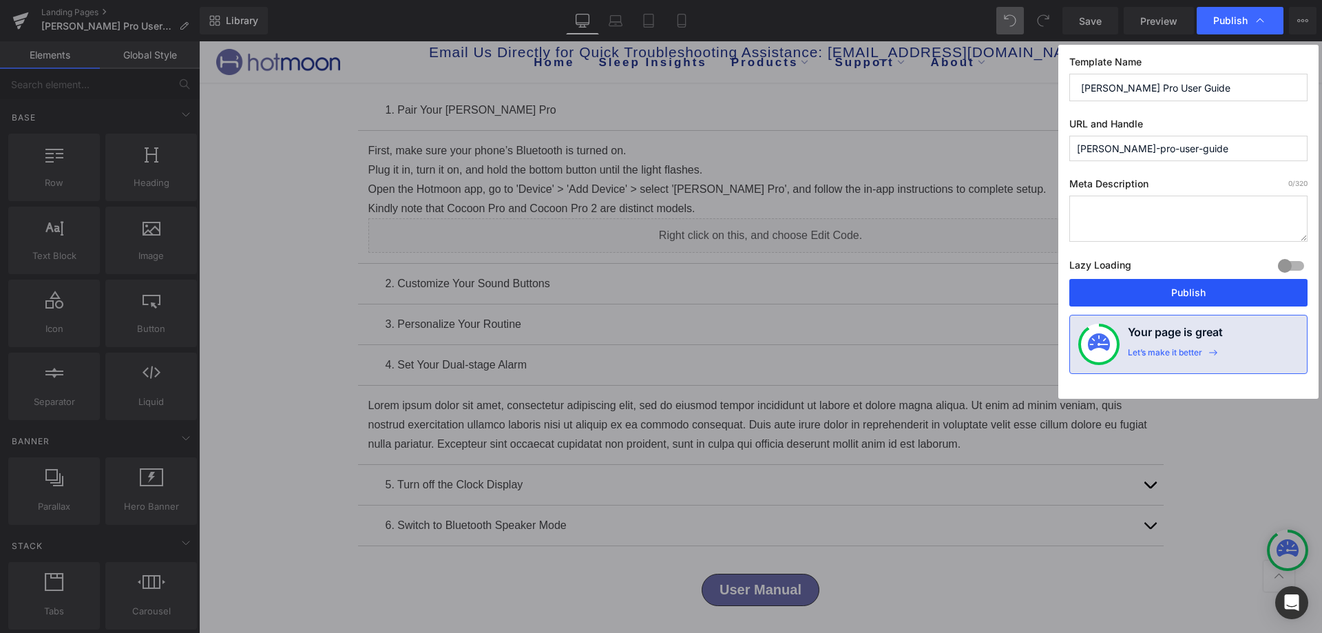
click at [1124, 284] on button "Publish" at bounding box center [1188, 293] width 238 height 28
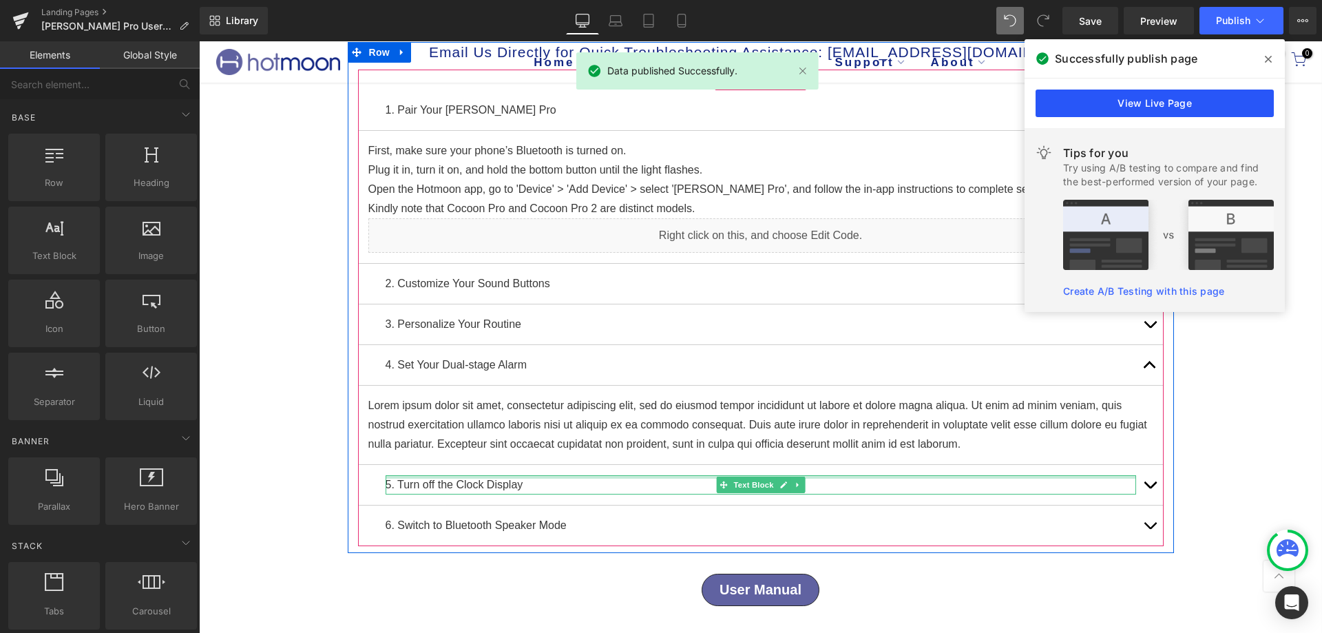
click at [1226, 106] on link "View Live Page" at bounding box center [1154, 104] width 238 height 28
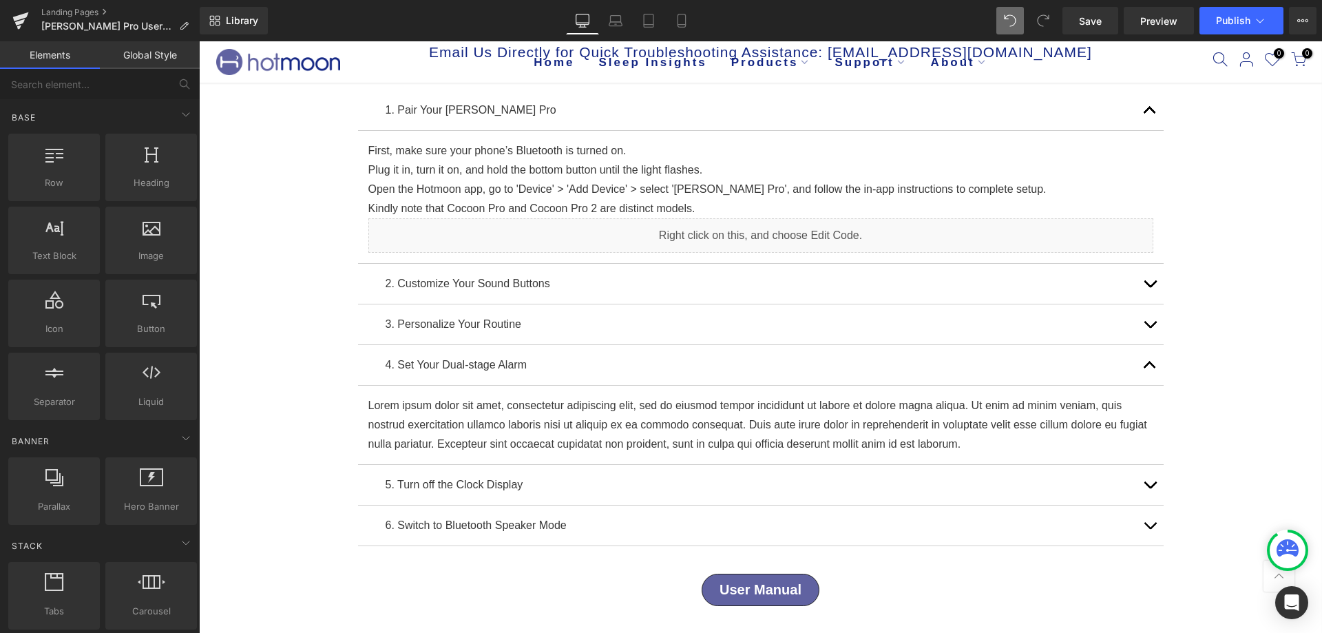
click at [837, 238] on div "Liquid" at bounding box center [760, 235] width 785 height 34
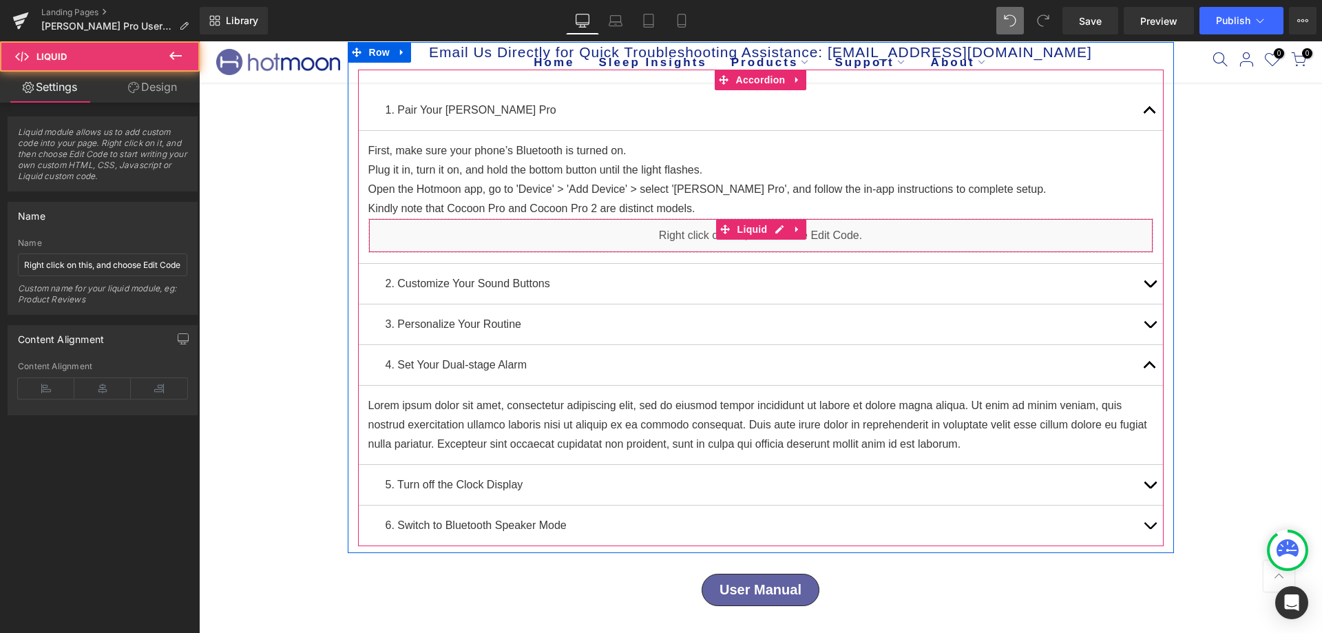
click at [1263, 203] on div "Luna Pro User Guide Heading Row Email Us Directly for Quick Troubleshooting Ass…" at bounding box center [760, 393] width 1123 height 830
click at [1090, 228] on div "Liquid" at bounding box center [760, 235] width 785 height 34
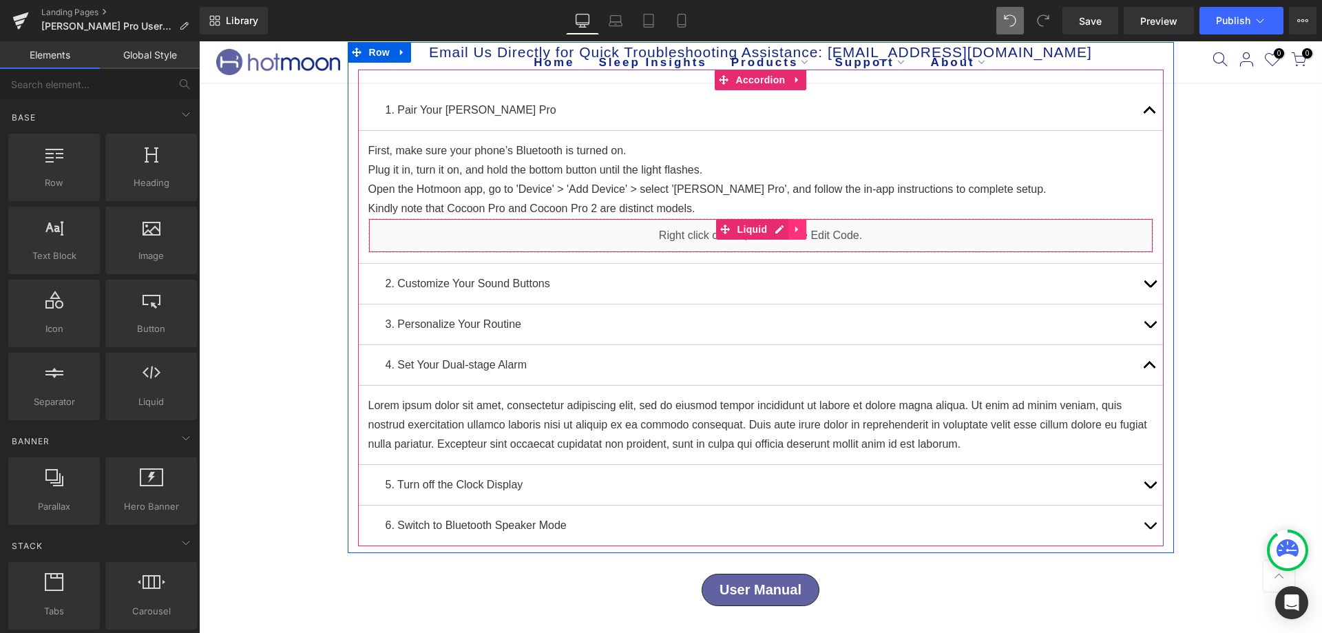
click at [792, 231] on icon at bounding box center [797, 229] width 10 height 10
click at [788, 233] on link at bounding box center [788, 229] width 18 height 21
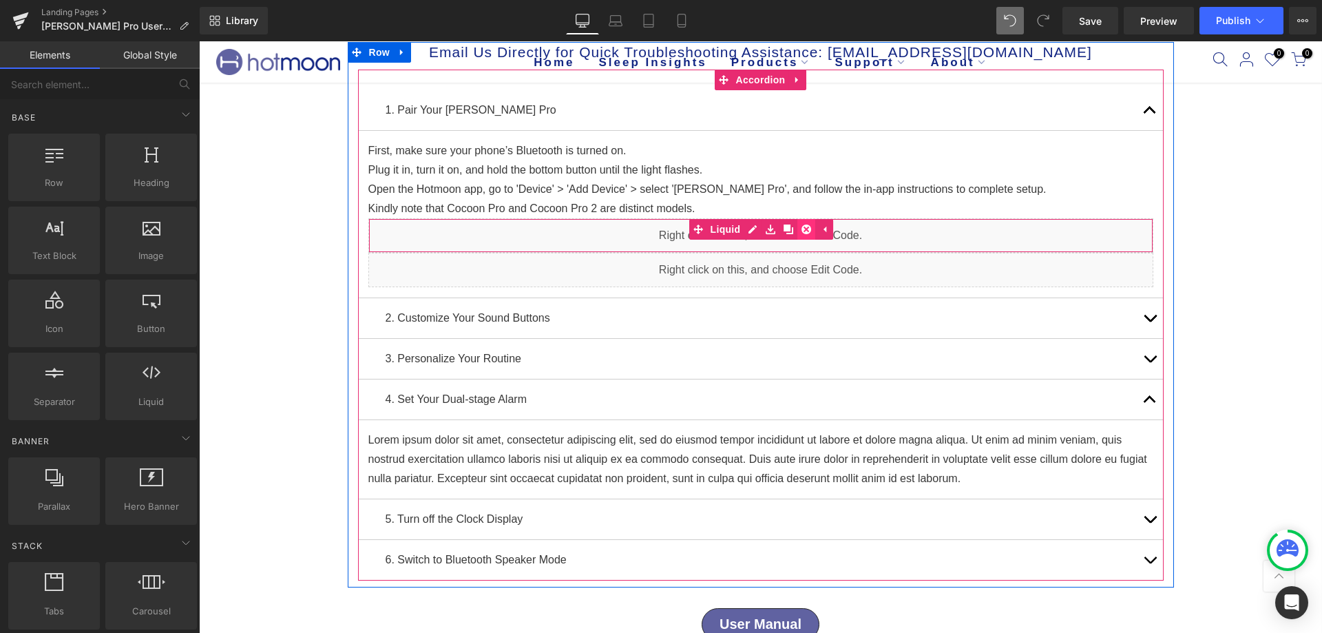
click at [801, 229] on icon at bounding box center [806, 229] width 10 height 10
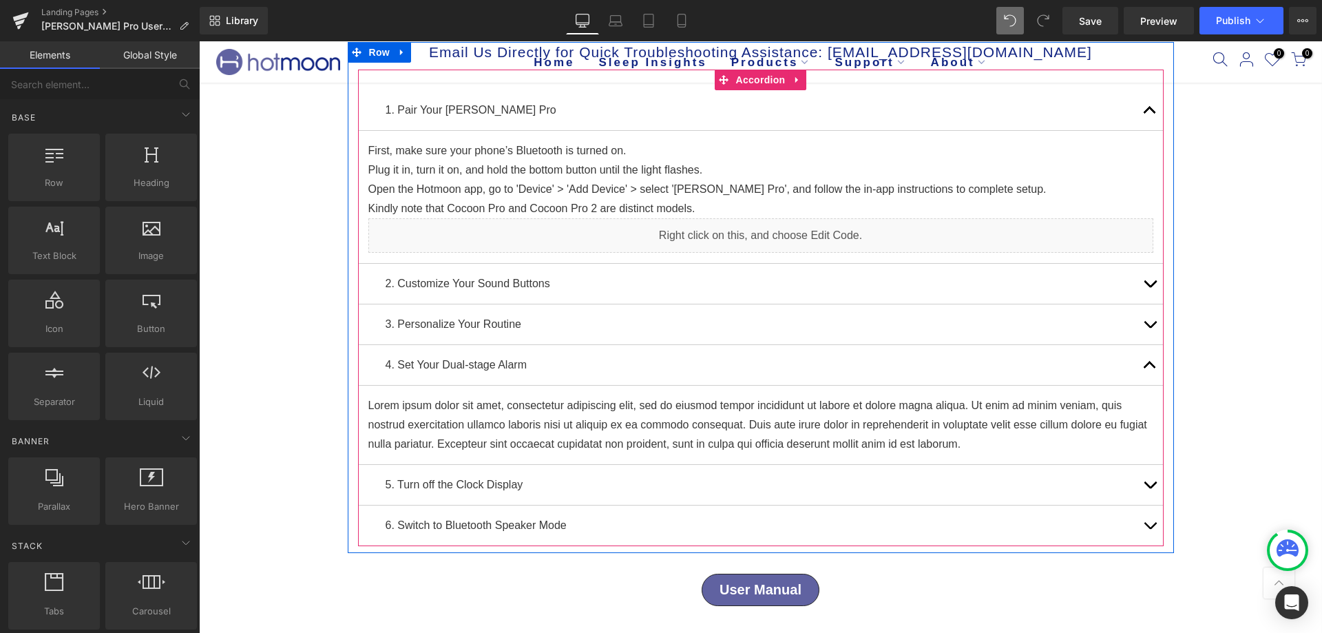
click at [848, 233] on div "Liquid" at bounding box center [760, 235] width 785 height 34
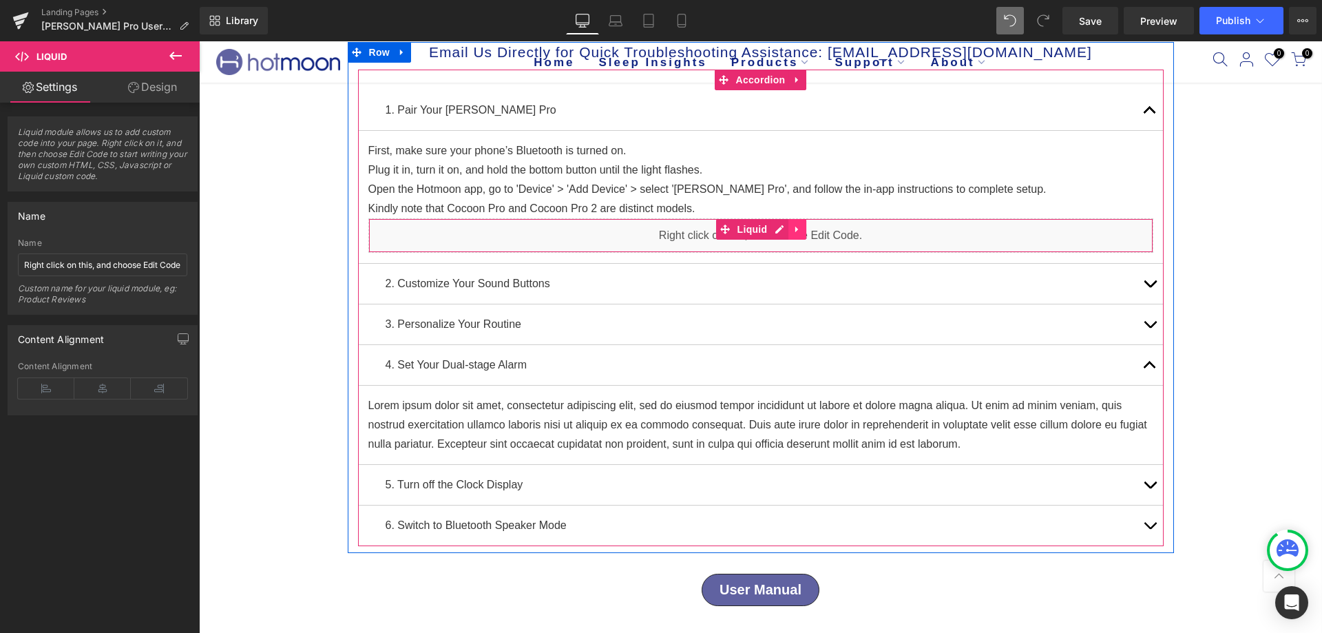
click at [793, 231] on icon at bounding box center [797, 229] width 10 height 10
click at [803, 230] on icon at bounding box center [806, 229] width 10 height 10
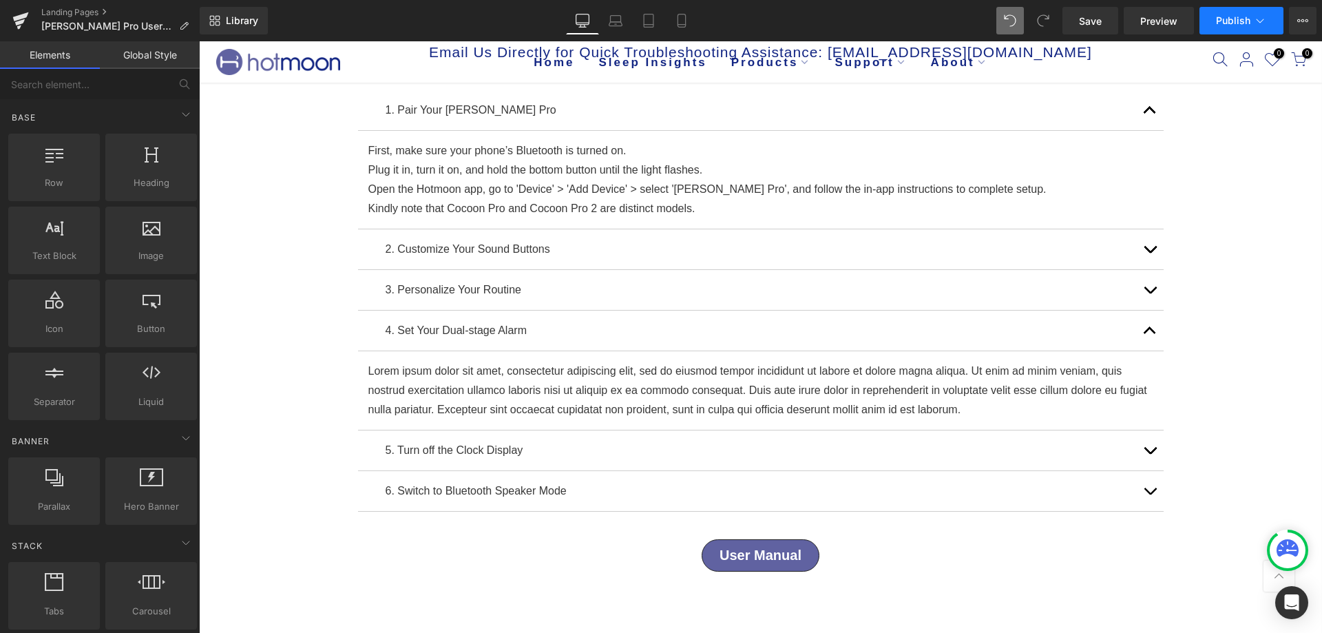
click at [1230, 21] on span "Publish" at bounding box center [1233, 20] width 34 height 11
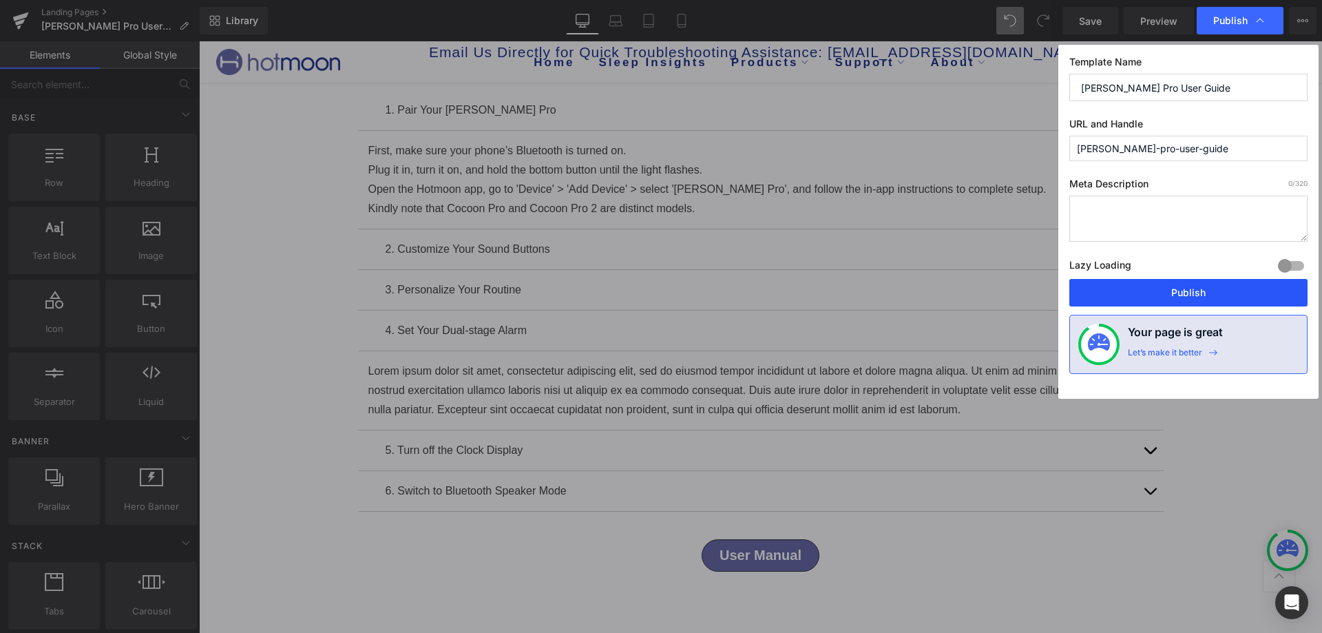
click at [1167, 306] on button "Publish" at bounding box center [1188, 293] width 238 height 28
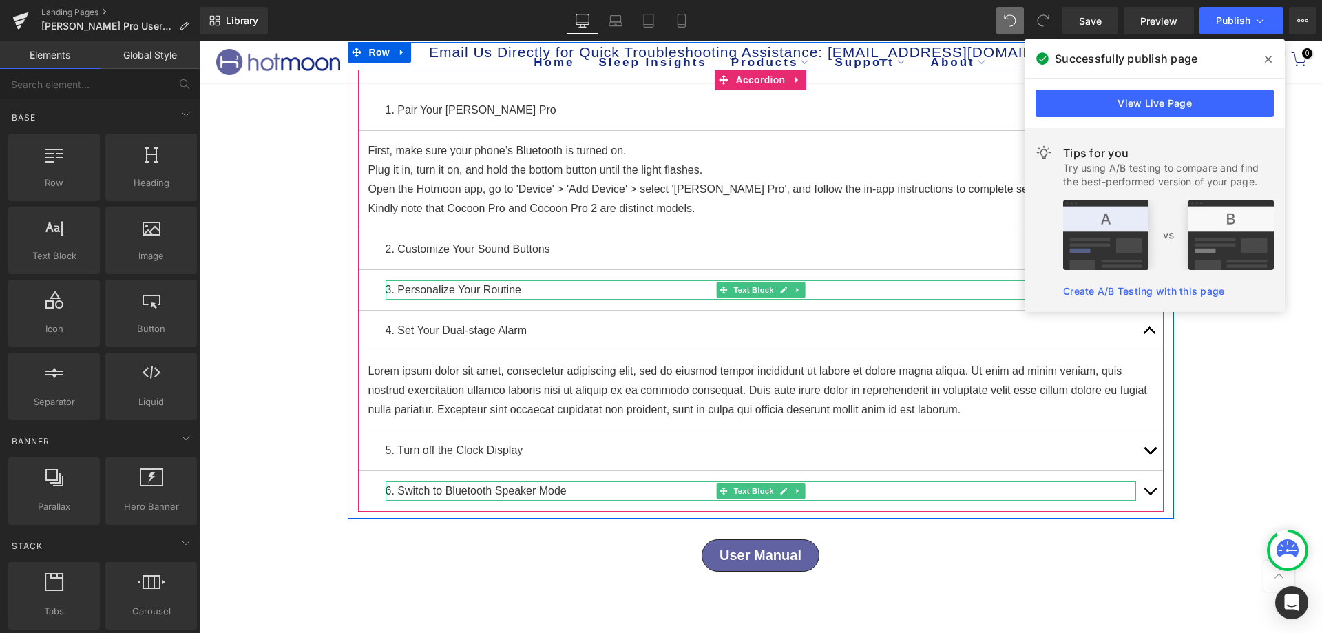
click at [199, 41] on div at bounding box center [199, 41] width 0 height 0
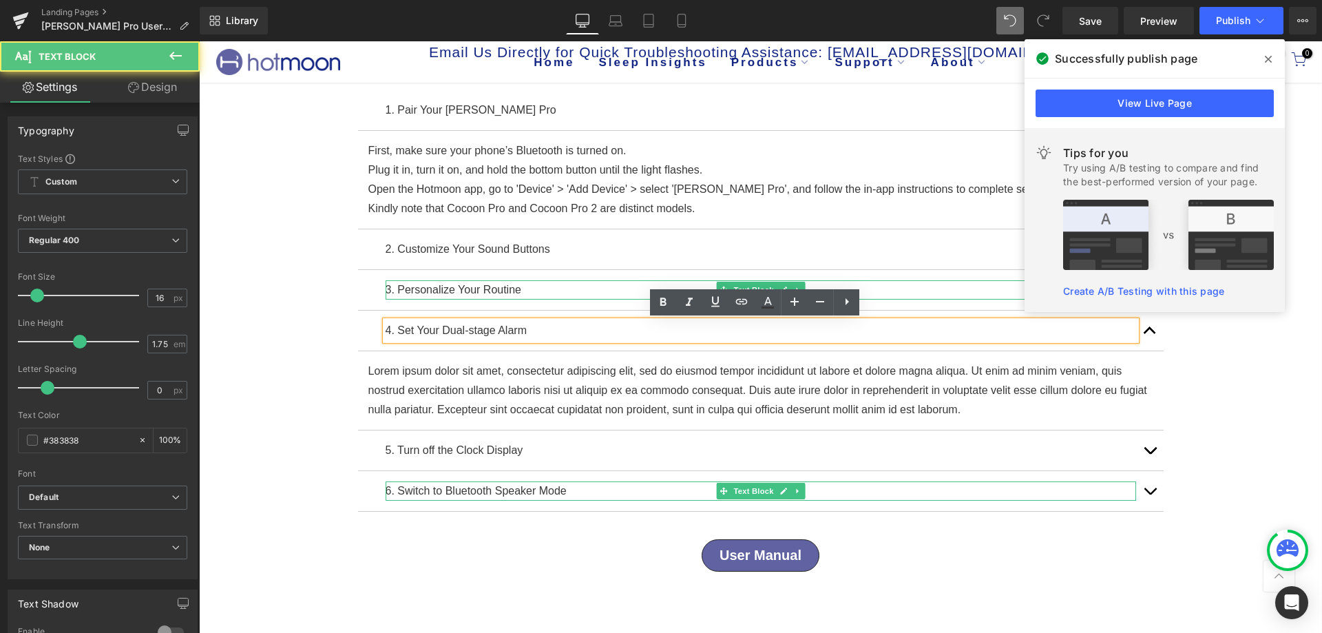
click at [426, 328] on p "4. Set Your Dual-stage Alarm" at bounding box center [761, 330] width 750 height 19
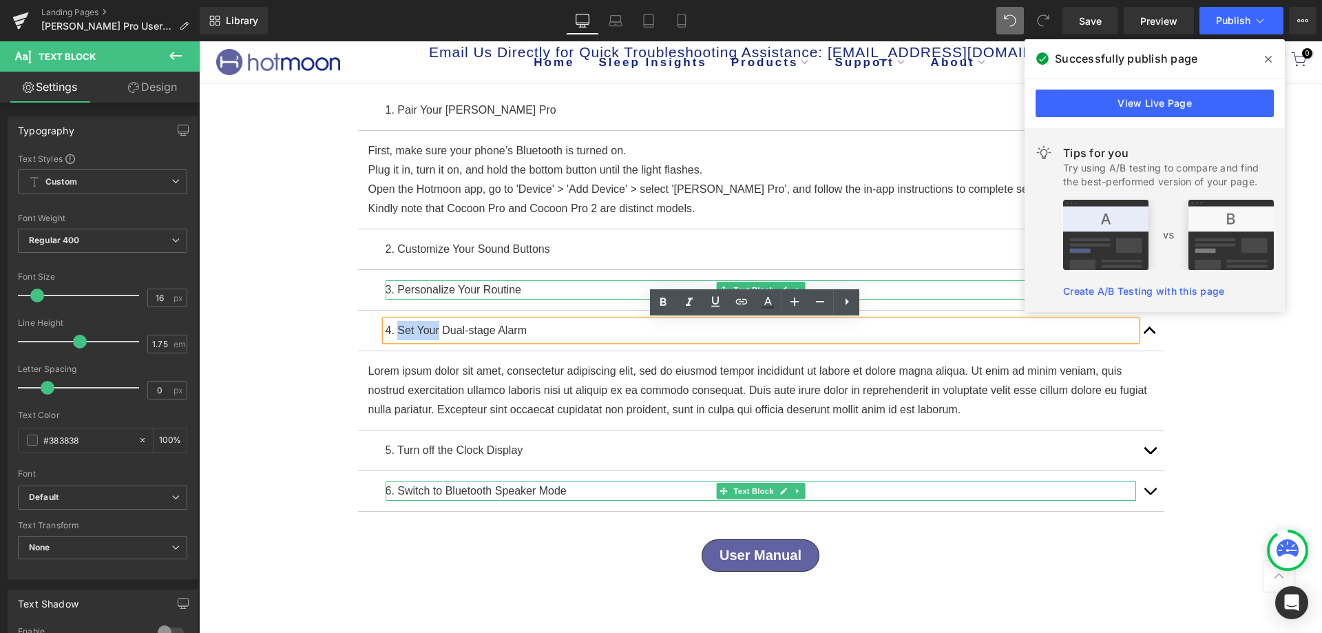
drag, startPoint x: 432, startPoint y: 331, endPoint x: 392, endPoint y: 330, distance: 40.0
click at [392, 330] on p "4. Set Your Dual-stage Alarm" at bounding box center [761, 330] width 750 height 19
copy p "Set Your"
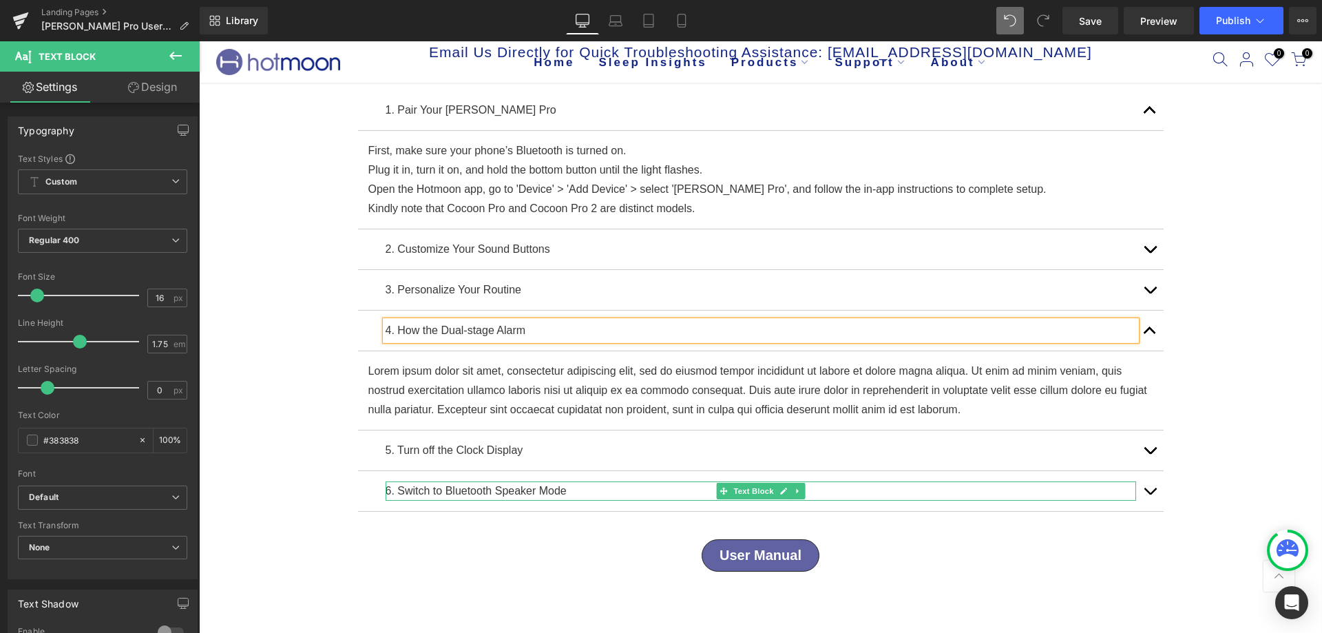
click at [697, 325] on p "4. How the Dual-stage Alarm" at bounding box center [761, 330] width 750 height 19
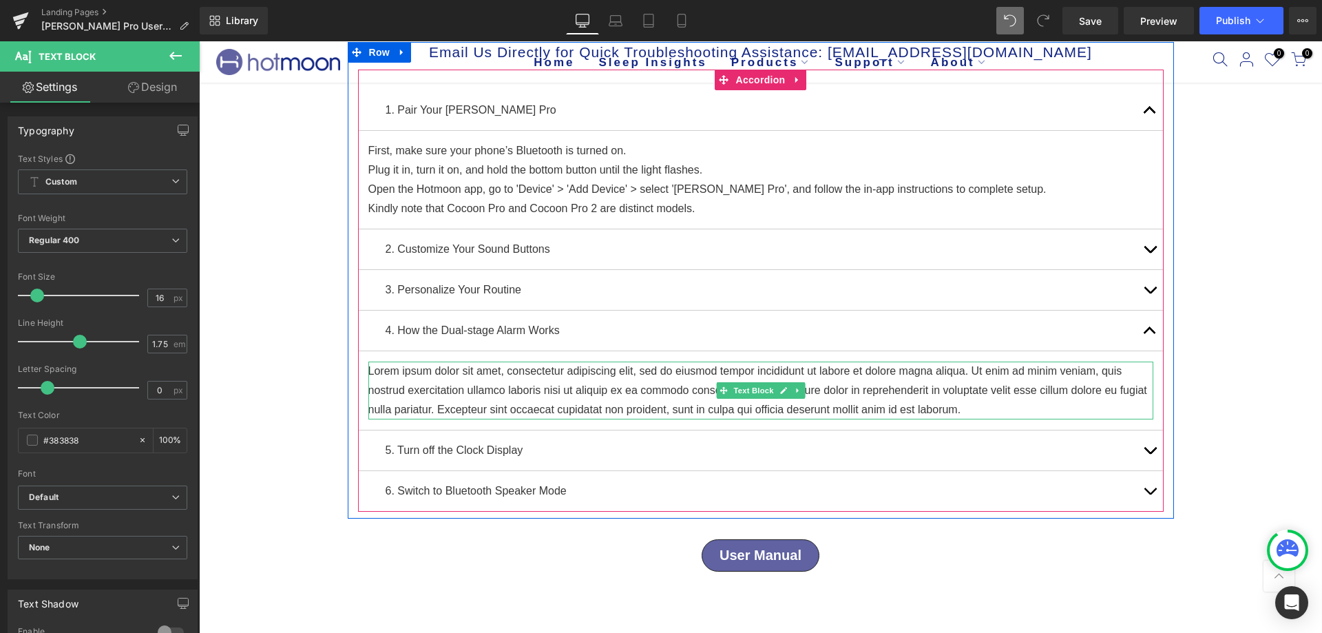
click at [401, 395] on p "Lorem ipsum dolor sit amet, consectetur adipiscing elit, sed do eiusmod tempor …" at bounding box center [760, 390] width 785 height 58
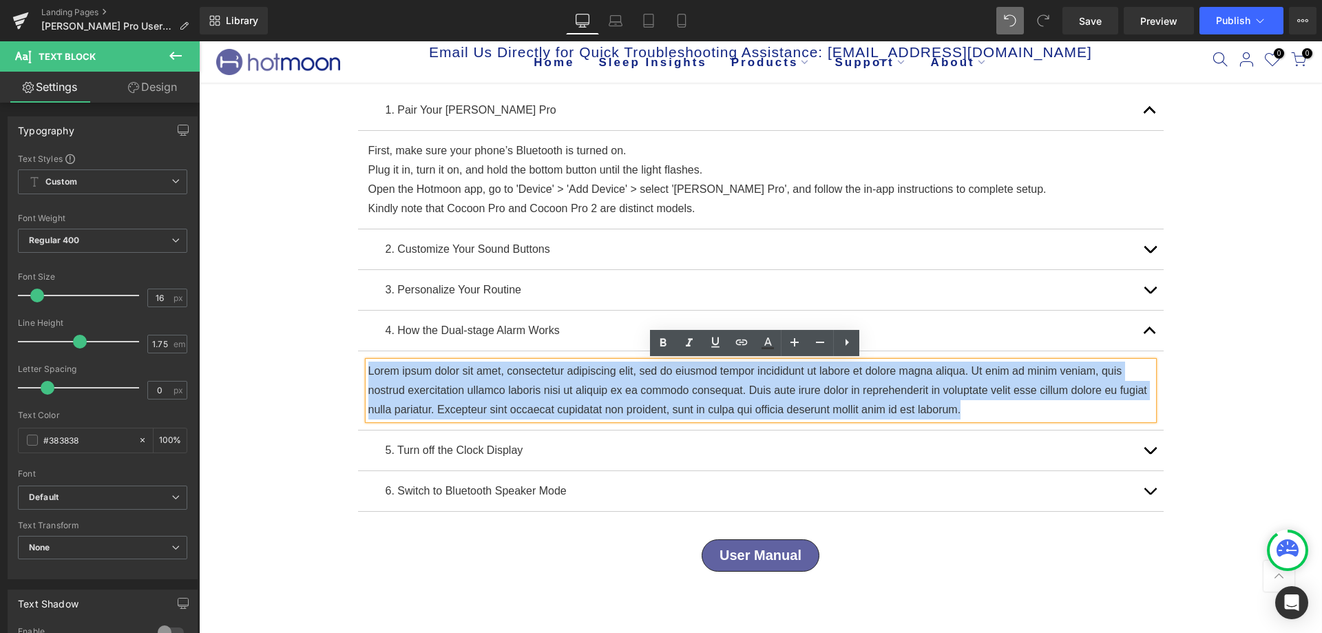
drag, startPoint x: 991, startPoint y: 406, endPoint x: 362, endPoint y: 370, distance: 630.3
click at [368, 370] on p "Lorem ipsum dolor sit amet, consectetur adipiscing elit, sed do eiusmod tempor …" at bounding box center [760, 390] width 785 height 58
copy p "Lorem ipsum dolor sit amet, consectetur adipiscing elit, sed do eiusmod tempor …"
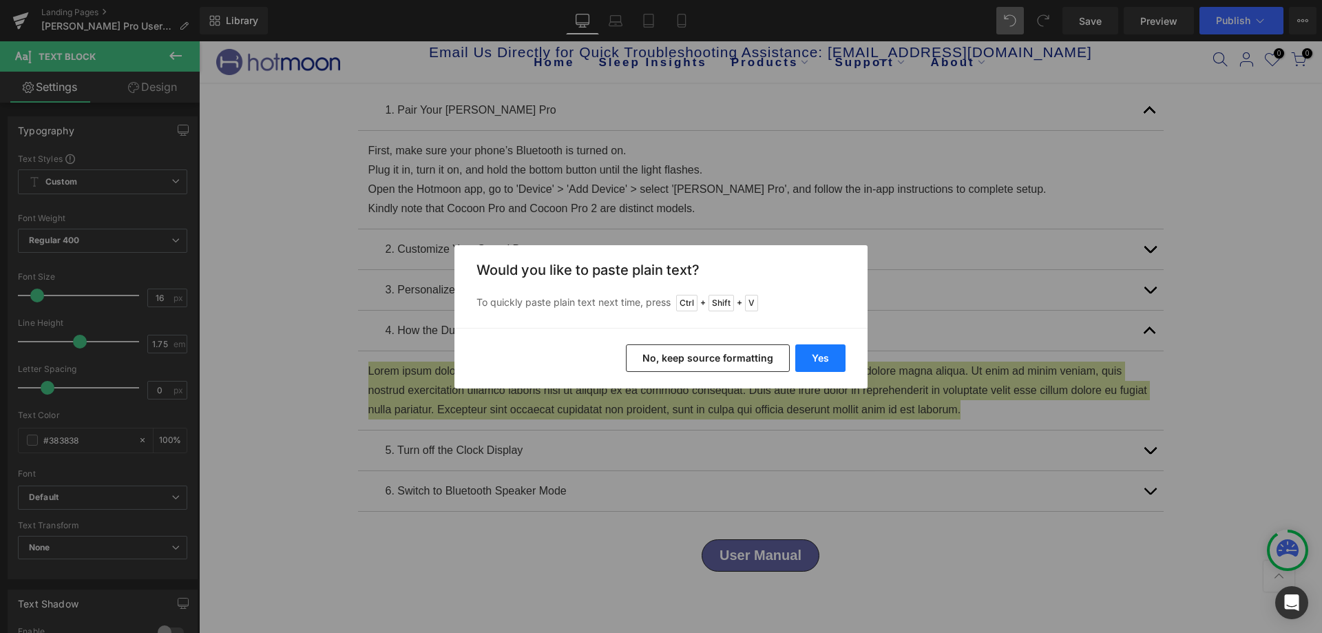
click at [841, 356] on button "Yes" at bounding box center [820, 358] width 50 height 28
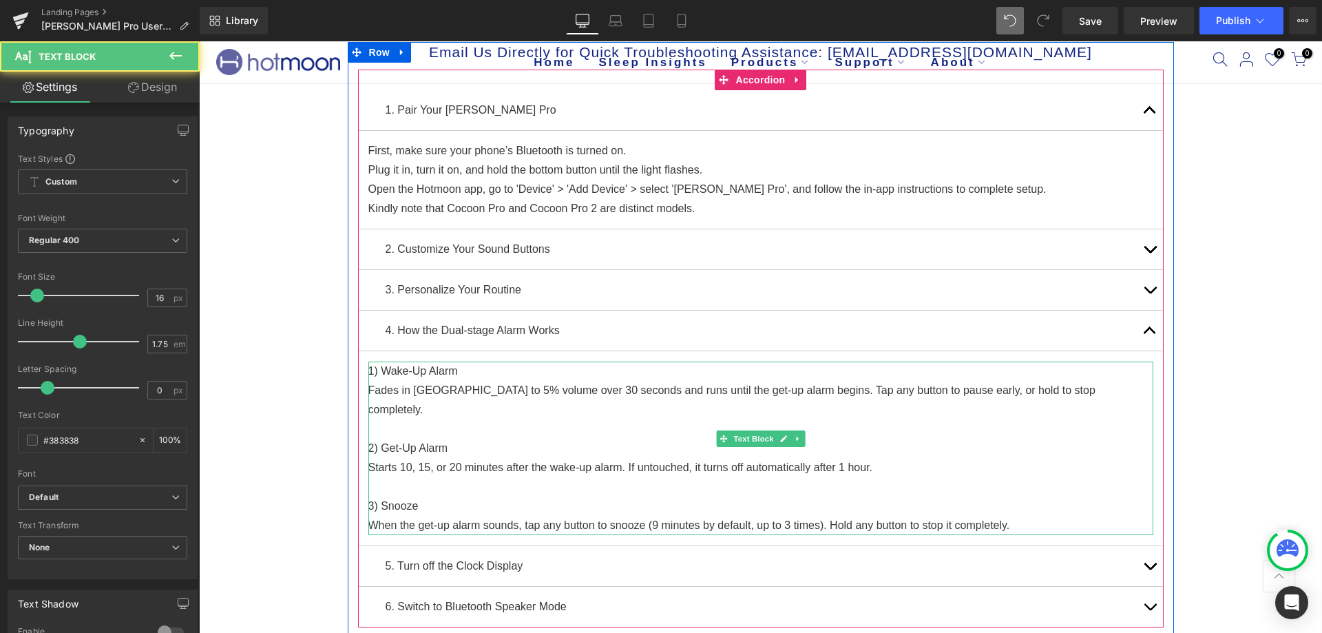
click at [799, 392] on p "Fades in gently to 5% volume over 30 seconds and runs until the get-up alarm be…" at bounding box center [760, 400] width 785 height 39
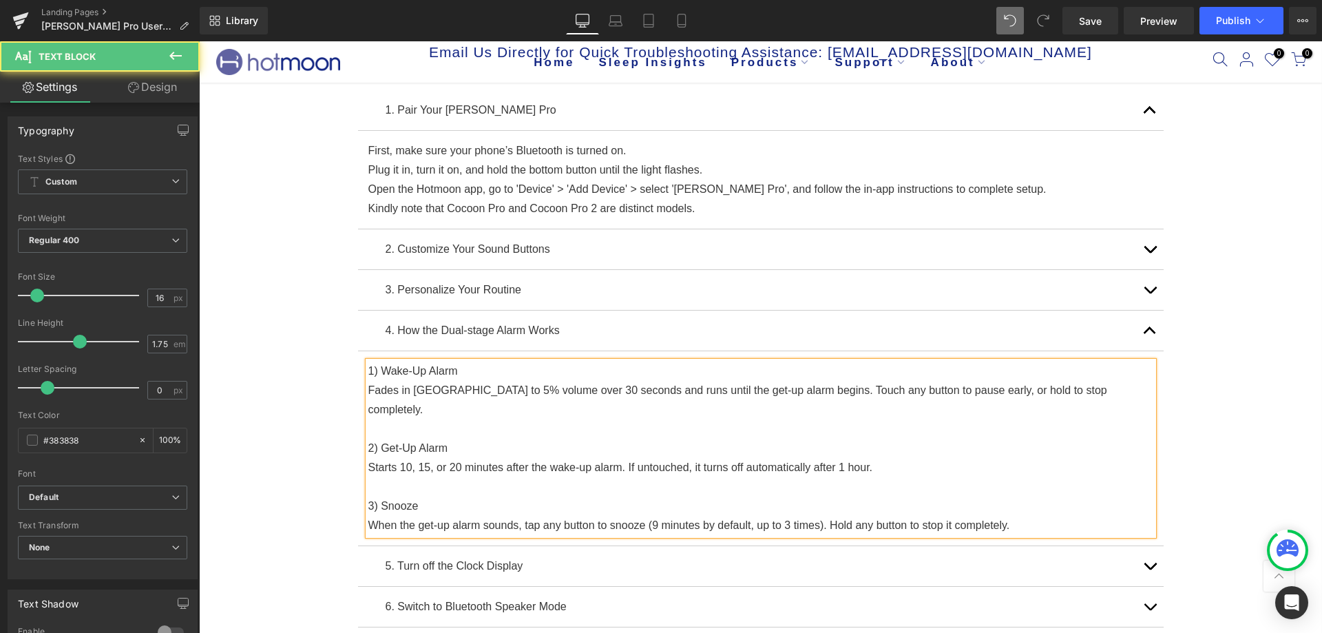
click at [533, 516] on p "When the get-up alarm sounds, tap any button to snooze (9 minutes by default, u…" at bounding box center [760, 525] width 785 height 19
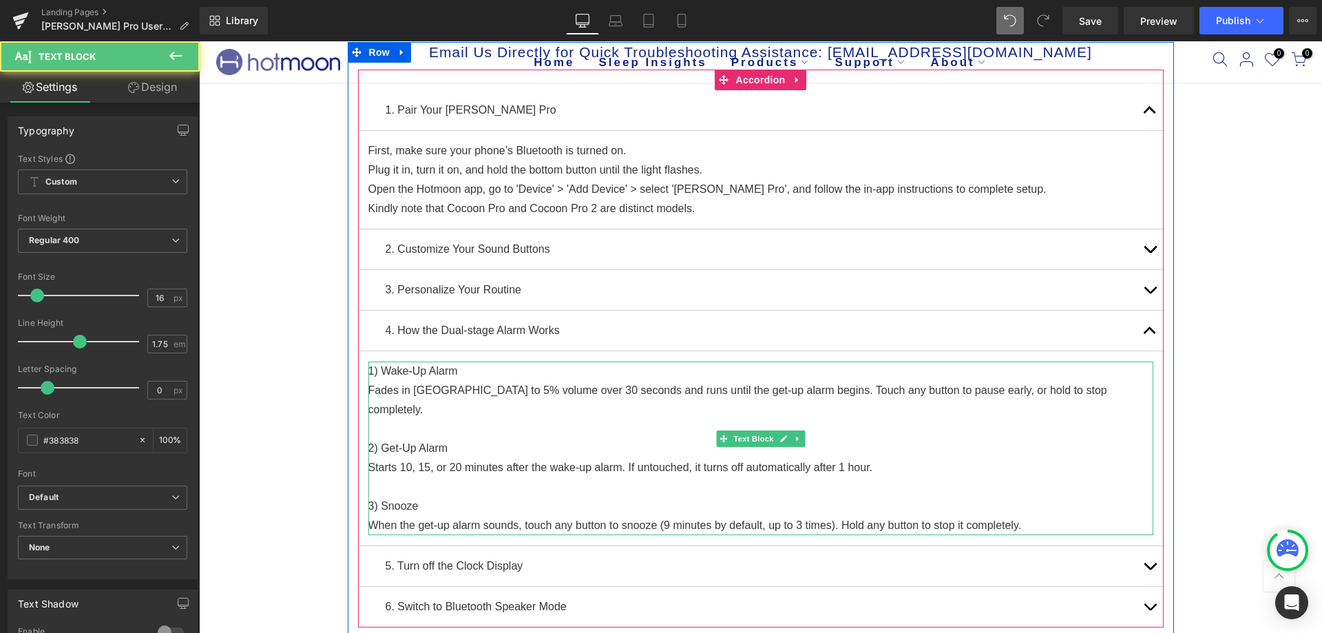
click at [828, 516] on p "When the get-up alarm sounds, touch any button to snooze (9 minutes by default,…" at bounding box center [760, 525] width 785 height 19
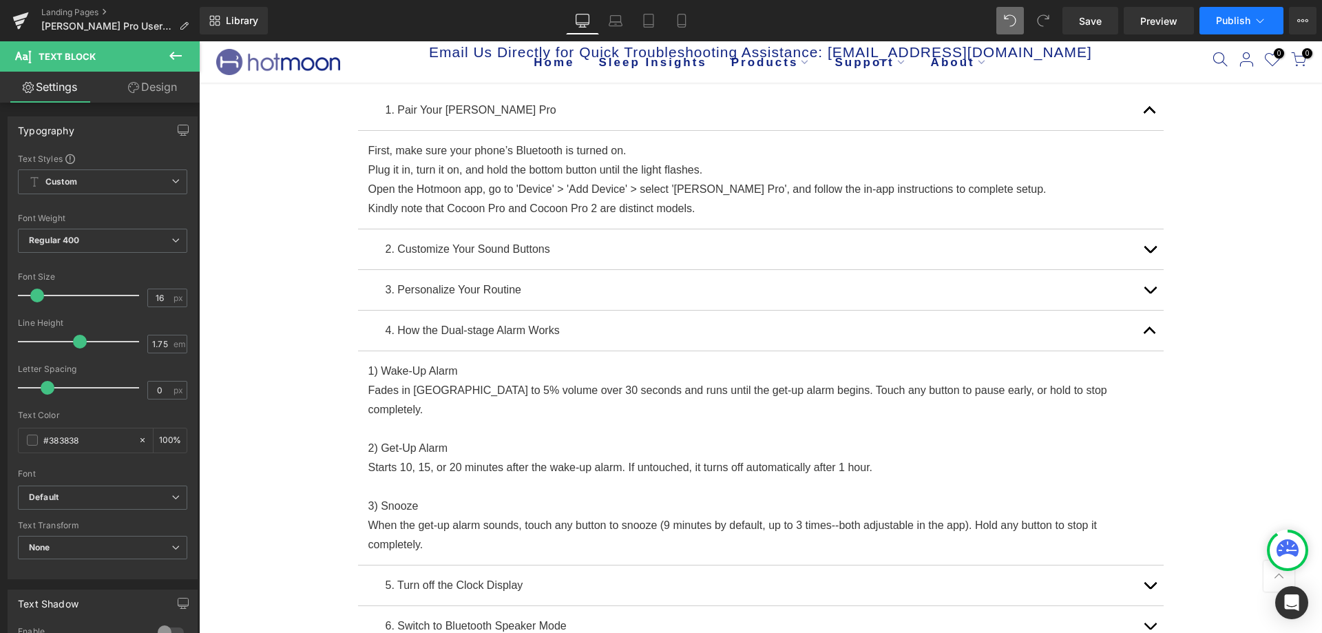
click at [1231, 19] on span "Publish" at bounding box center [1233, 20] width 34 height 11
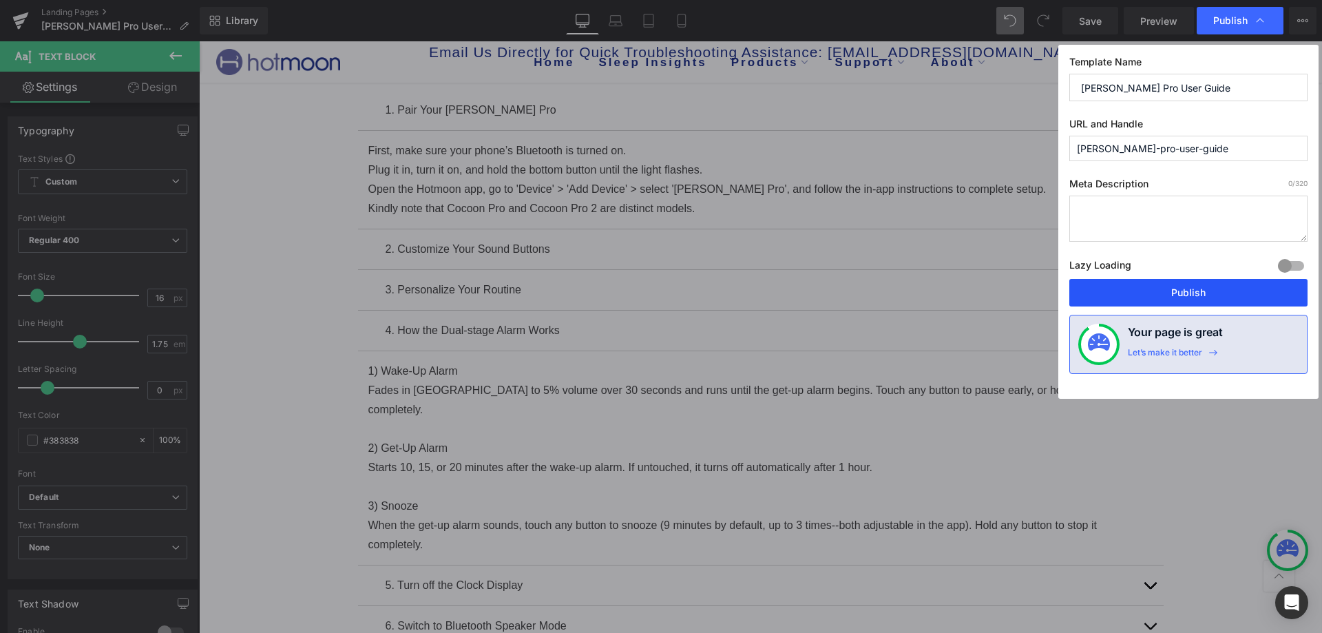
click at [1192, 282] on button "Publish" at bounding box center [1188, 293] width 238 height 28
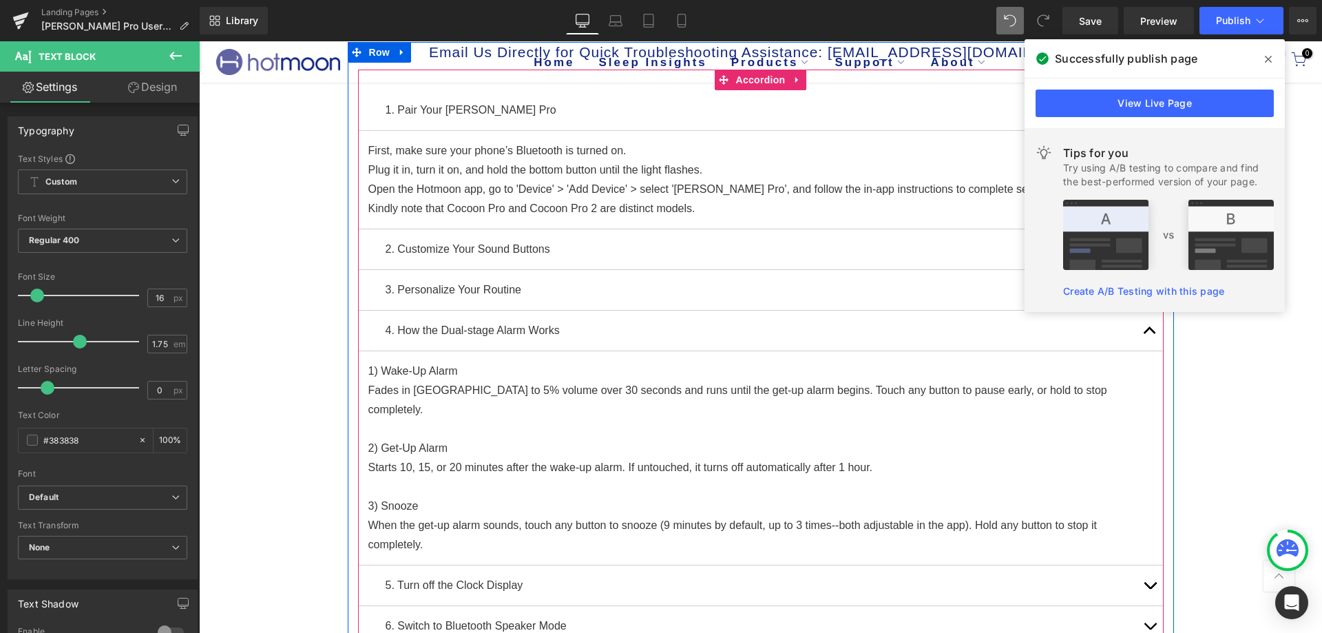
click at [1142, 325] on button "button" at bounding box center [1150, 331] width 28 height 40
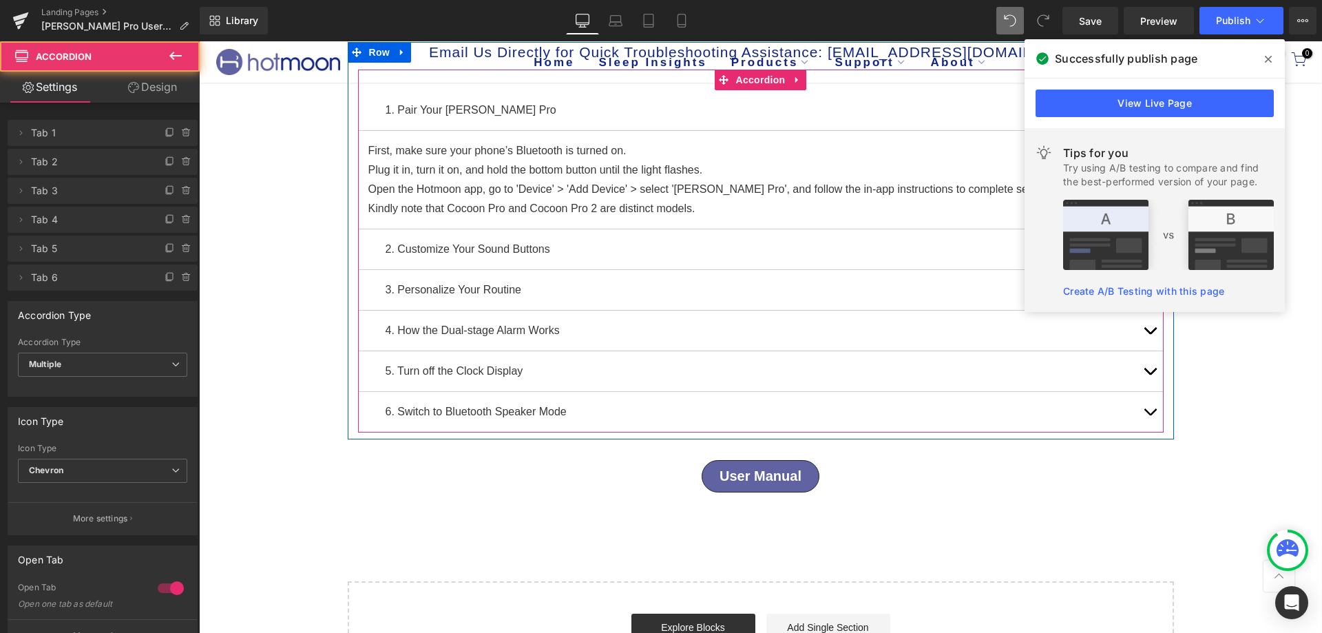
click at [1142, 368] on button "button" at bounding box center [1150, 371] width 28 height 40
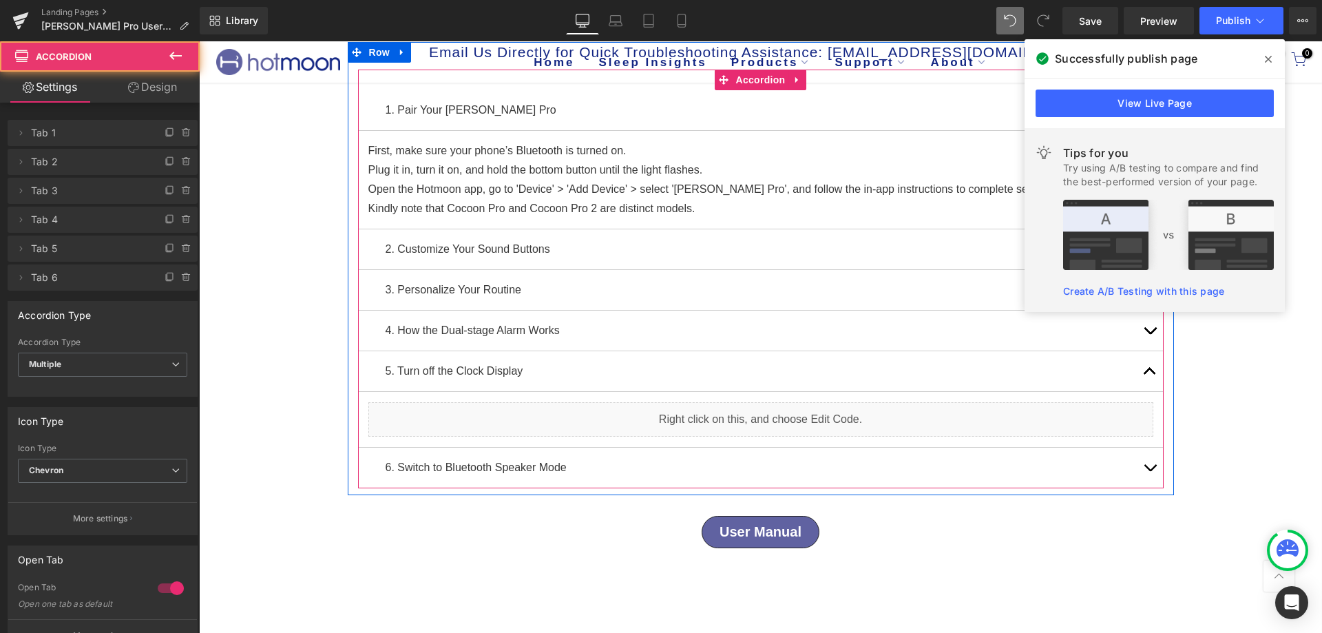
click at [1150, 375] on span "button" at bounding box center [1150, 375] width 0 height 0
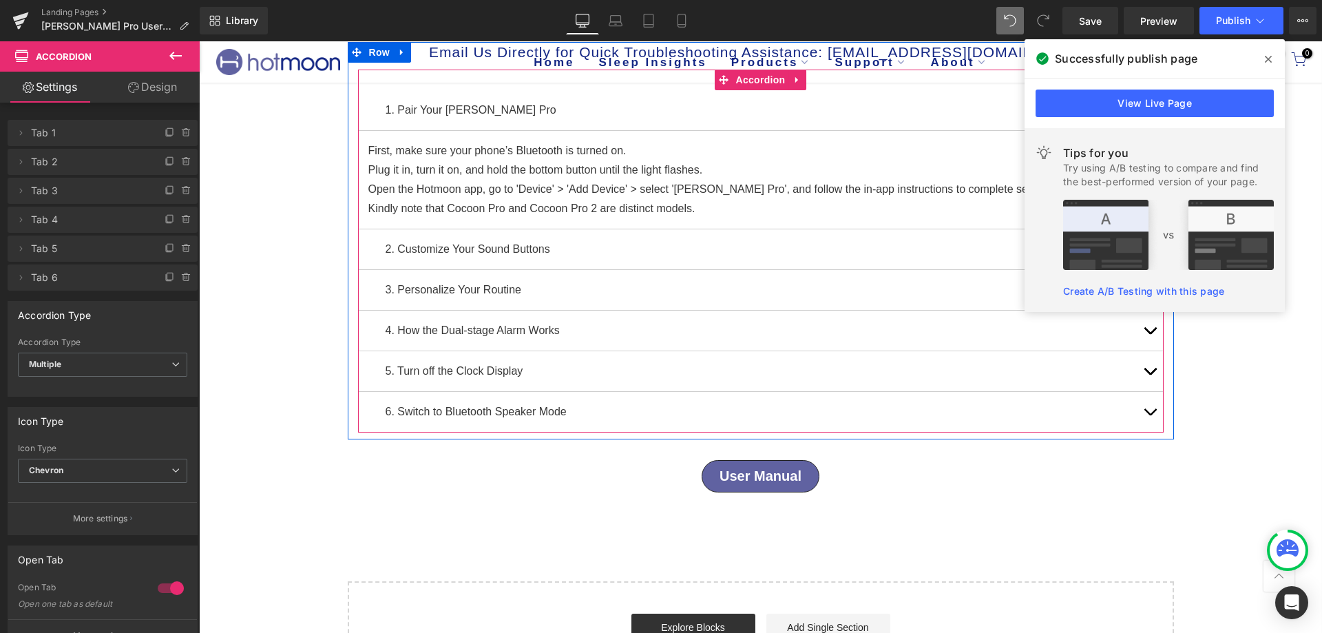
click at [1142, 368] on button "button" at bounding box center [1150, 371] width 28 height 40
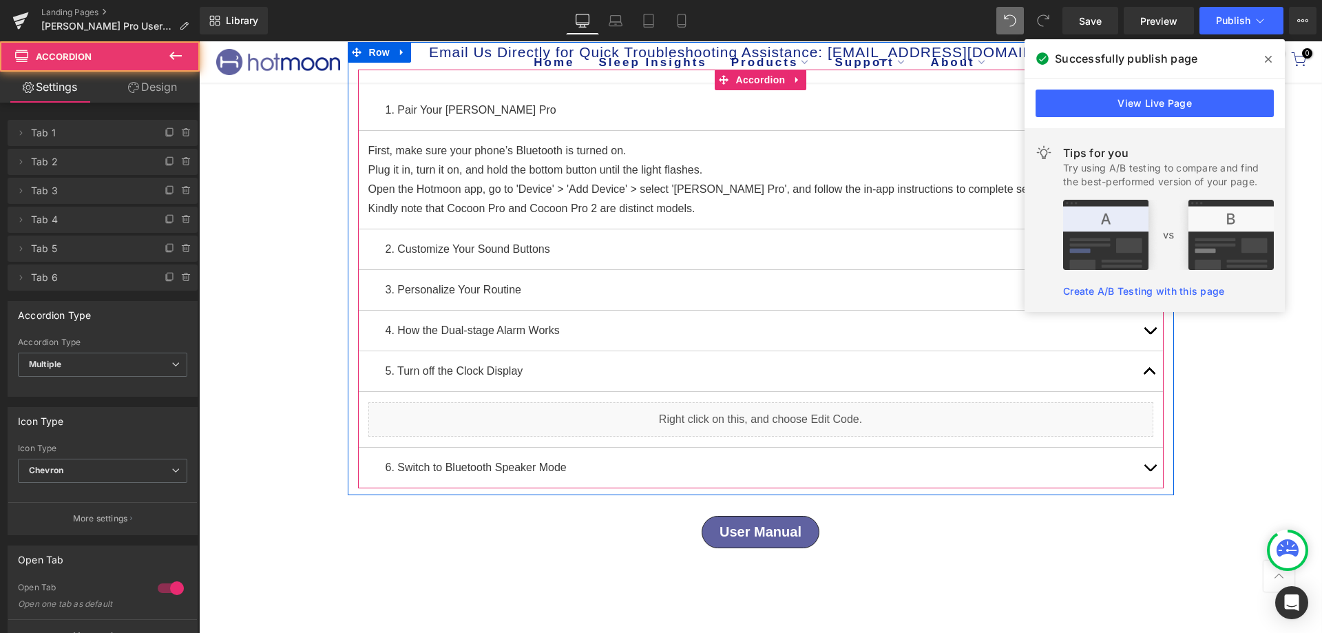
click at [437, 393] on article "Liquid" at bounding box center [761, 420] width 806 height 56
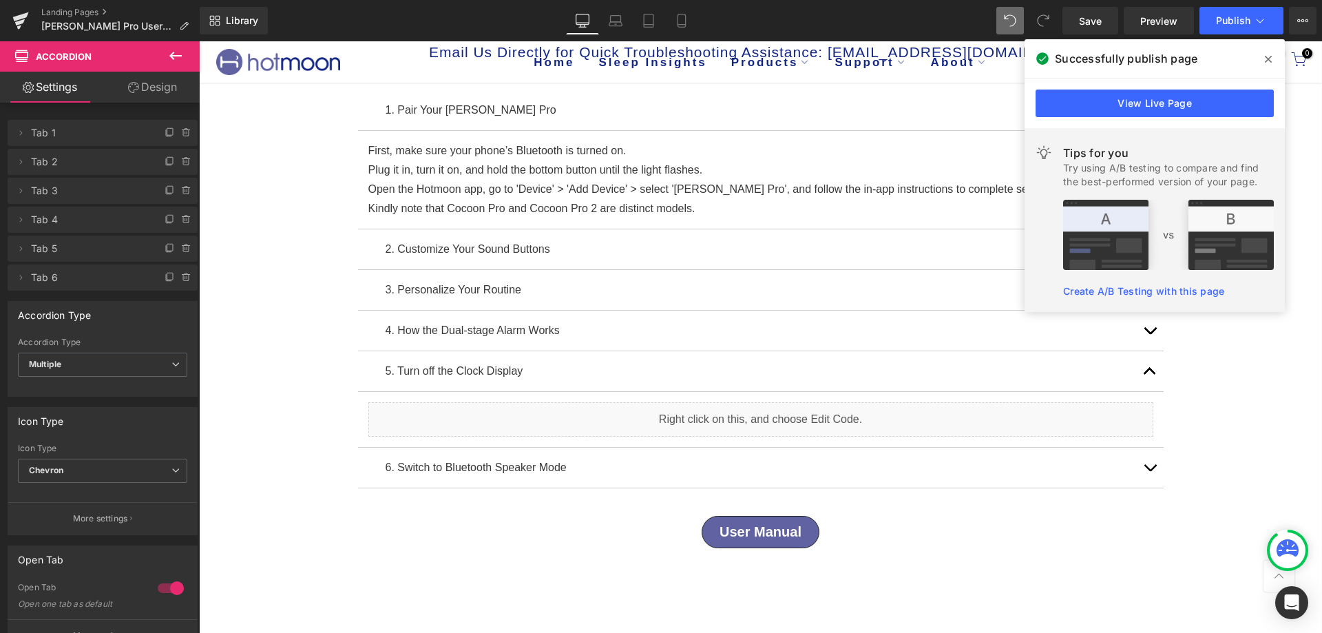
click at [169, 54] on icon at bounding box center [175, 56] width 17 height 17
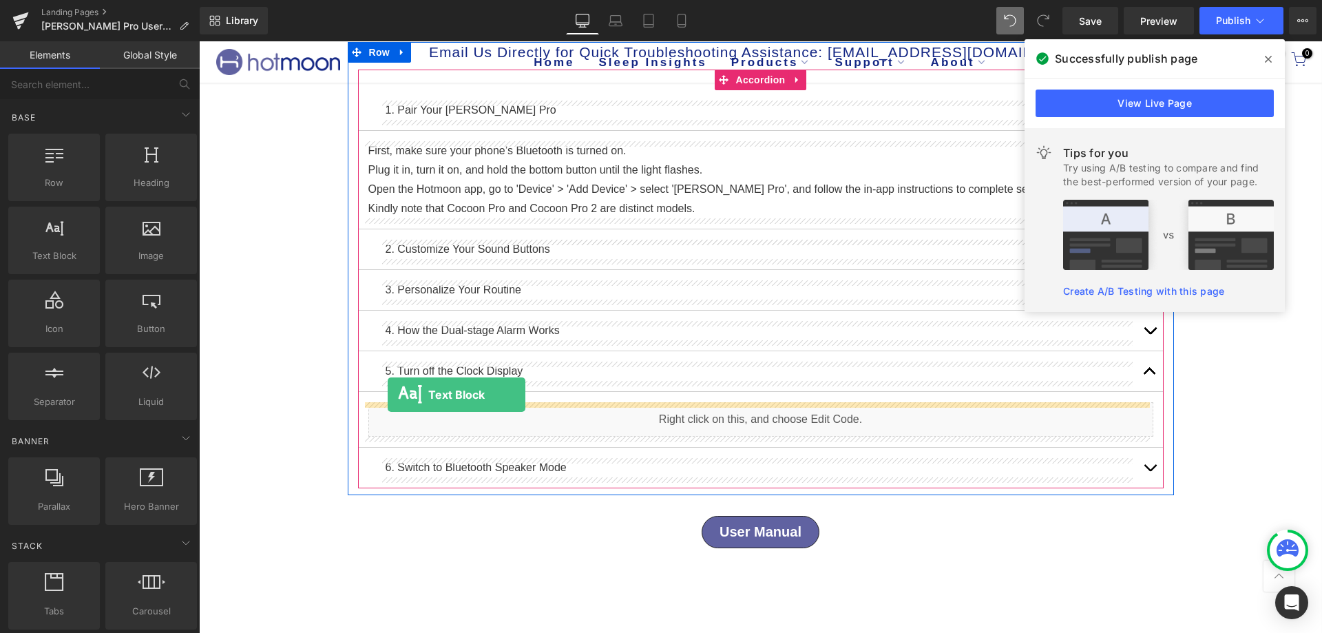
drag, startPoint x: 252, startPoint y: 279, endPoint x: 388, endPoint y: 395, distance: 178.3
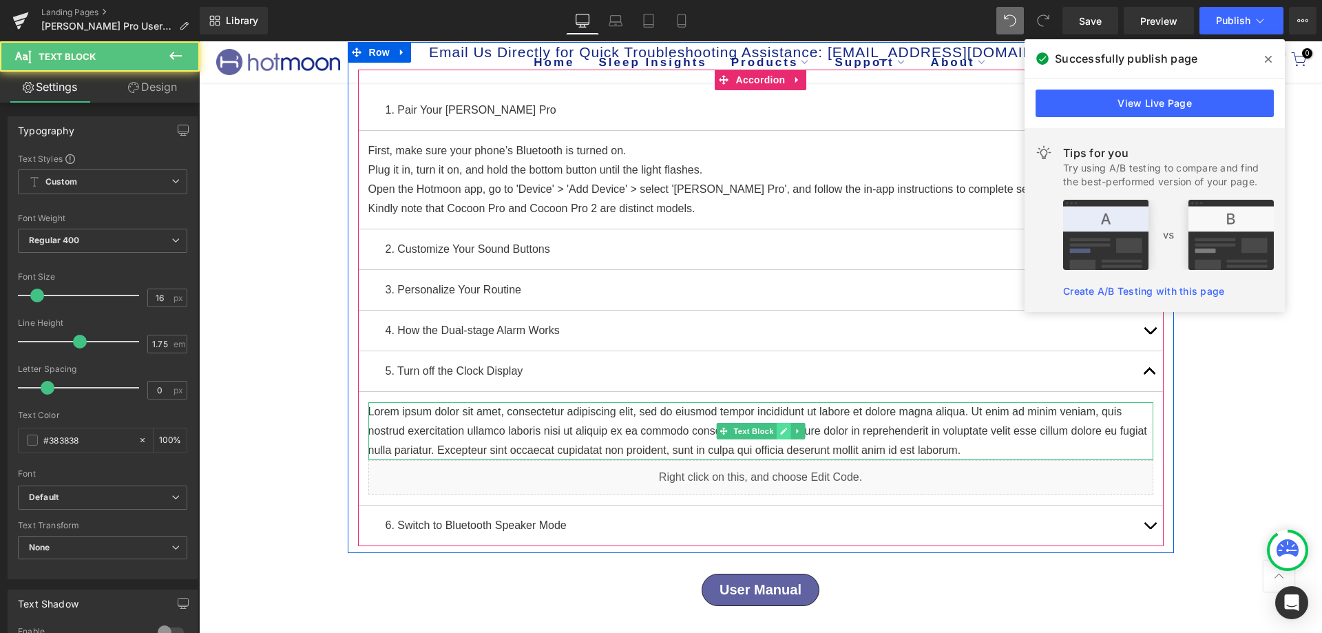
click at [776, 423] on link at bounding box center [783, 431] width 14 height 17
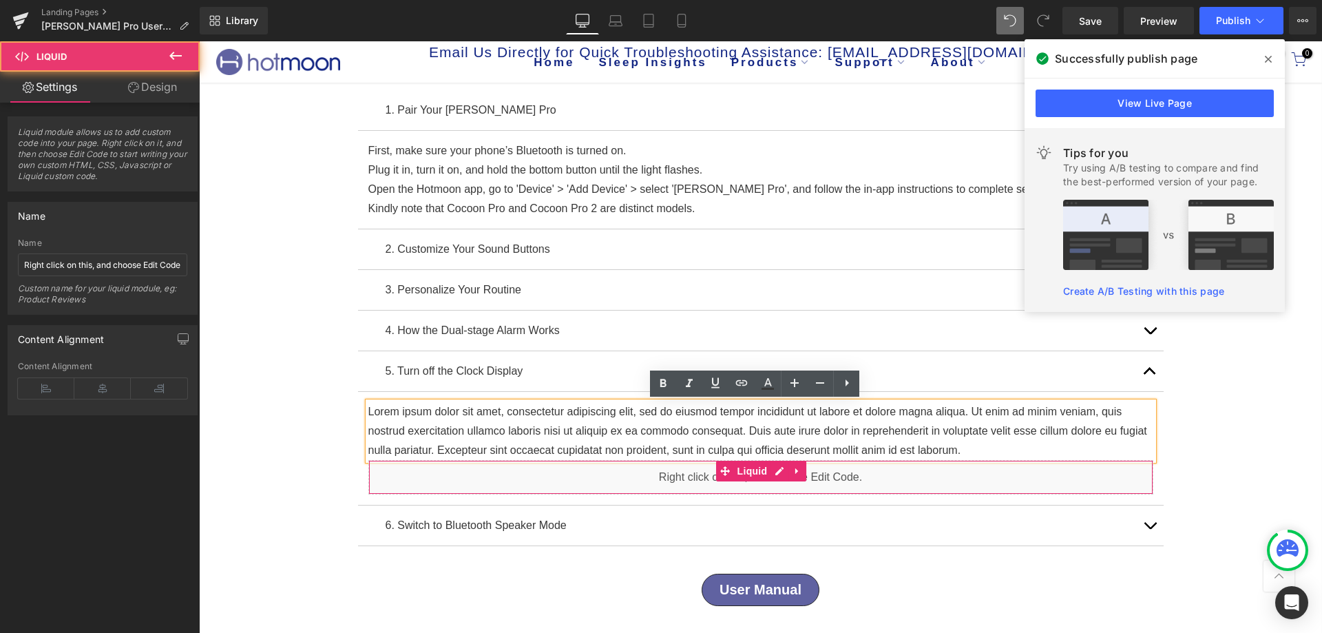
click at [987, 460] on div "Liquid" at bounding box center [760, 477] width 785 height 34
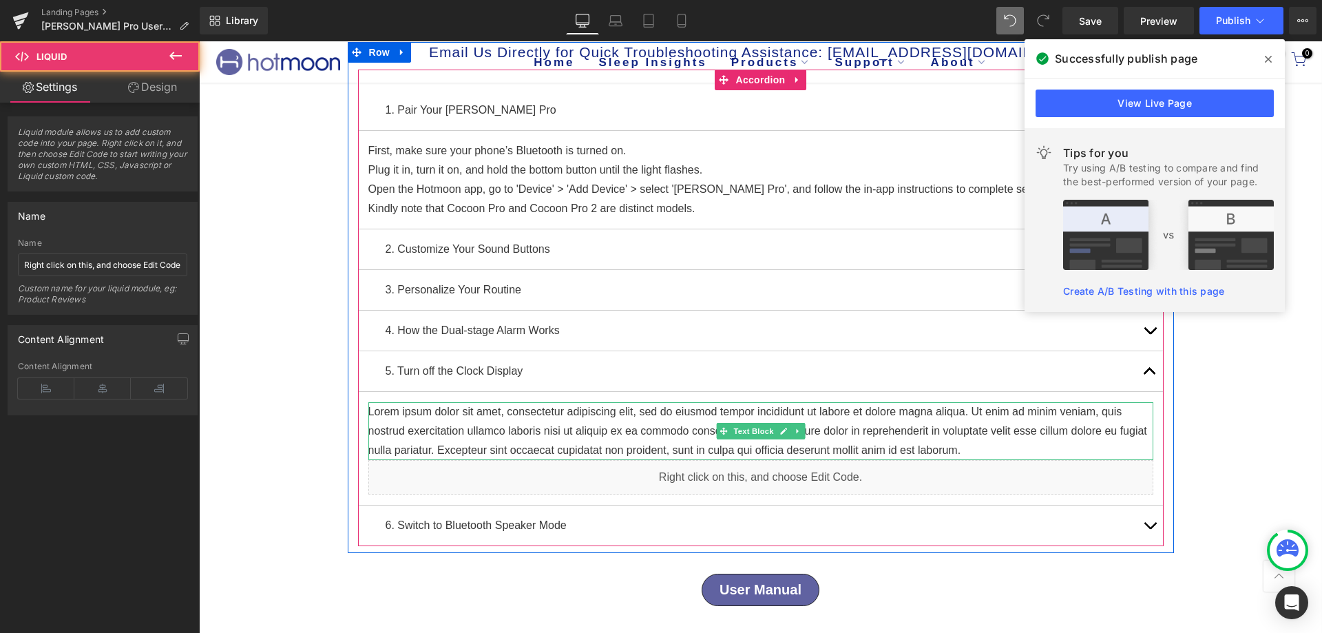
click at [984, 448] on p "Lorem ipsum dolor sit amet, consectetur adipiscing elit, sed do eiusmod tempor …" at bounding box center [760, 431] width 785 height 58
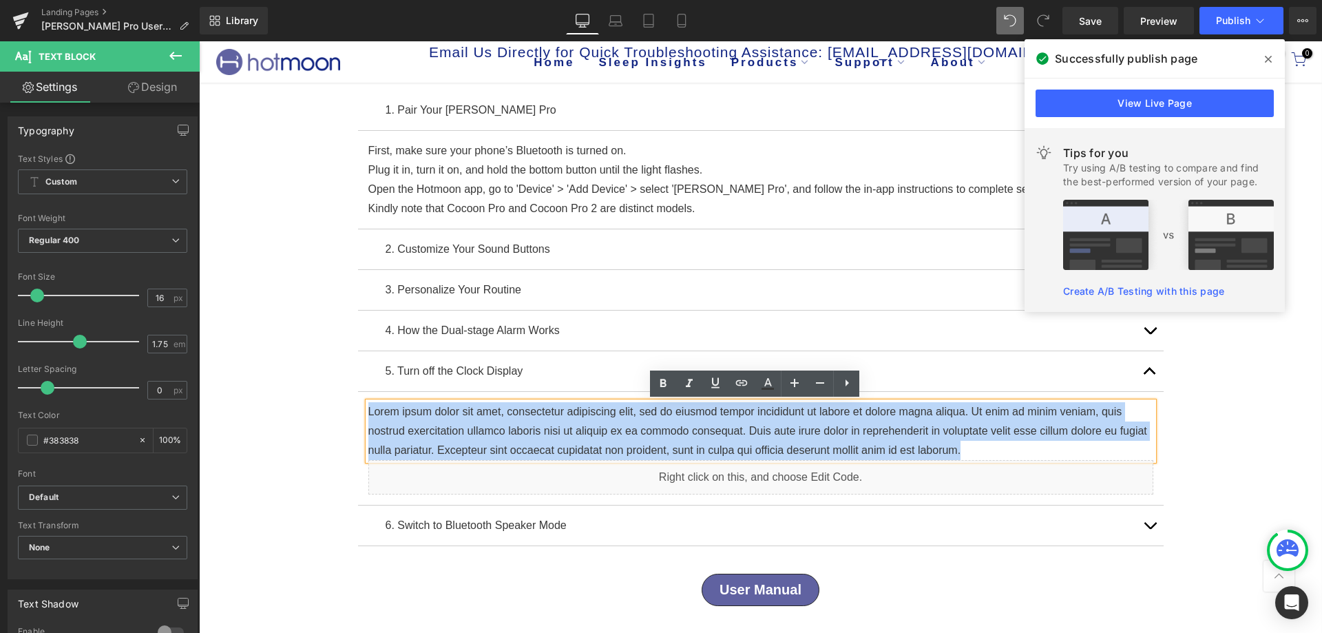
drag, startPoint x: 984, startPoint y: 448, endPoint x: 249, endPoint y: 395, distance: 736.5
click at [249, 395] on div "Luna Pro User Guide Heading Row Email Us Directly for Quick Troubleshooting Ass…" at bounding box center [760, 393] width 1123 height 830
copy p "Lorem ipsum dolor sit amet, consectetur adipiscing elit, sed do eiusmod tempor …"
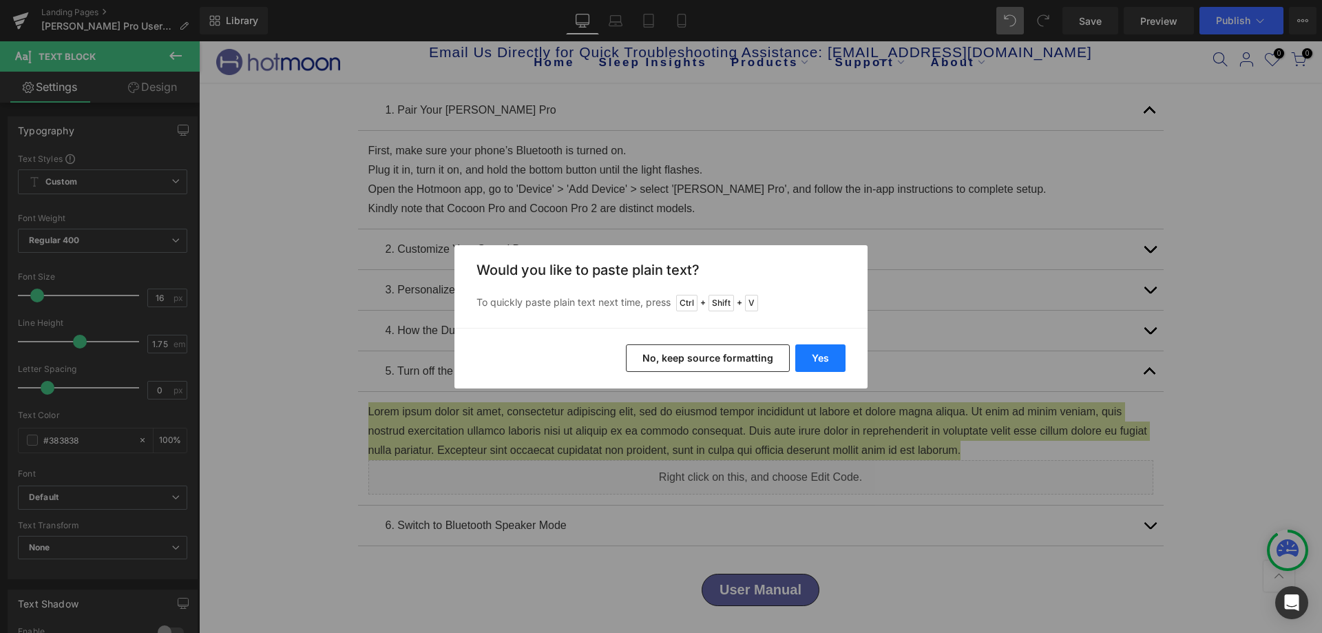
click at [801, 353] on button "Yes" at bounding box center [820, 358] width 50 height 28
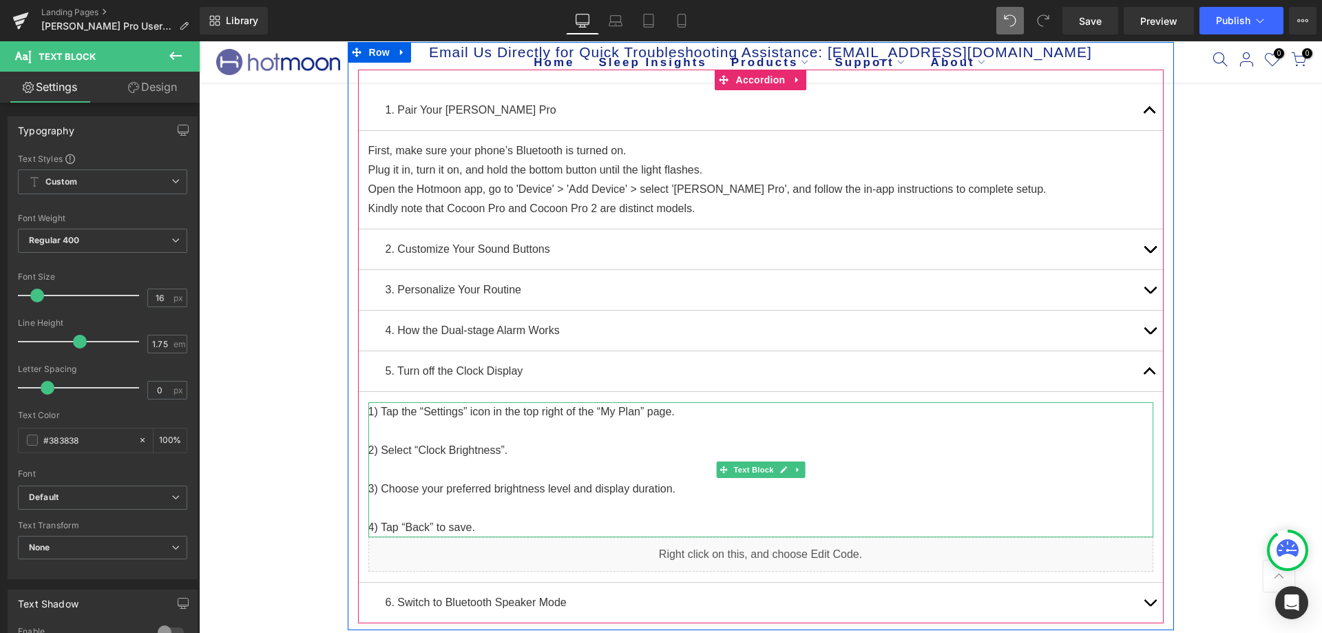
click at [390, 429] on p at bounding box center [760, 430] width 785 height 19
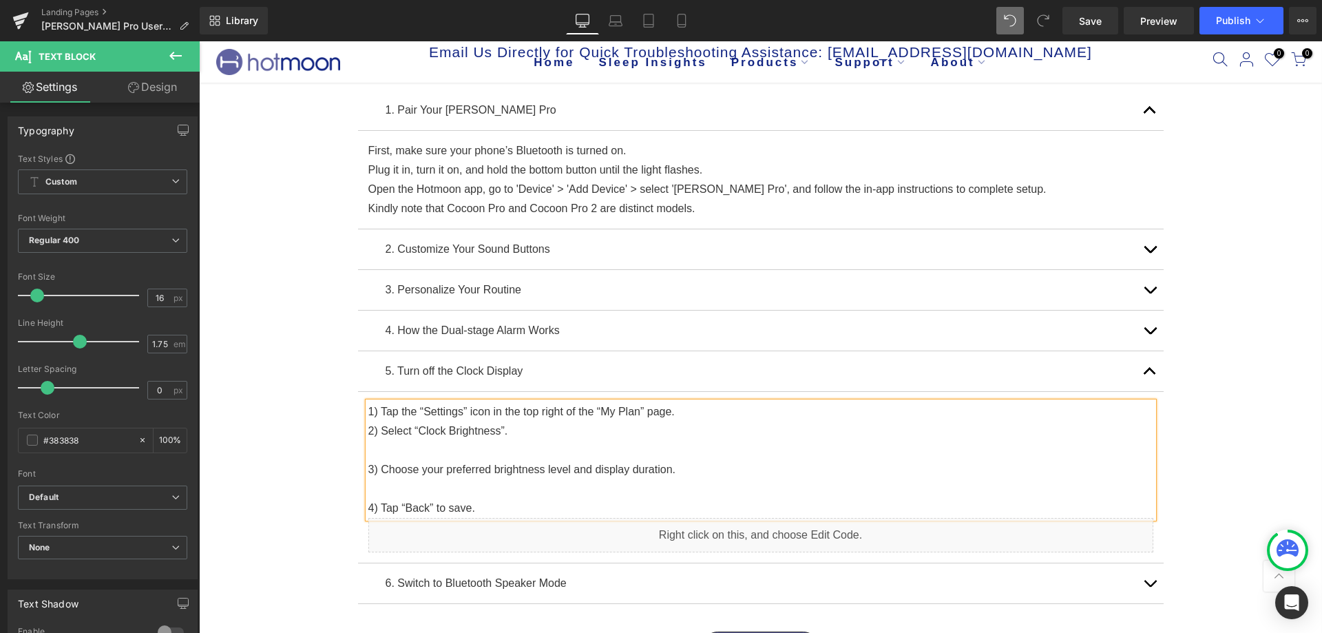
click at [390, 448] on p at bounding box center [760, 450] width 785 height 19
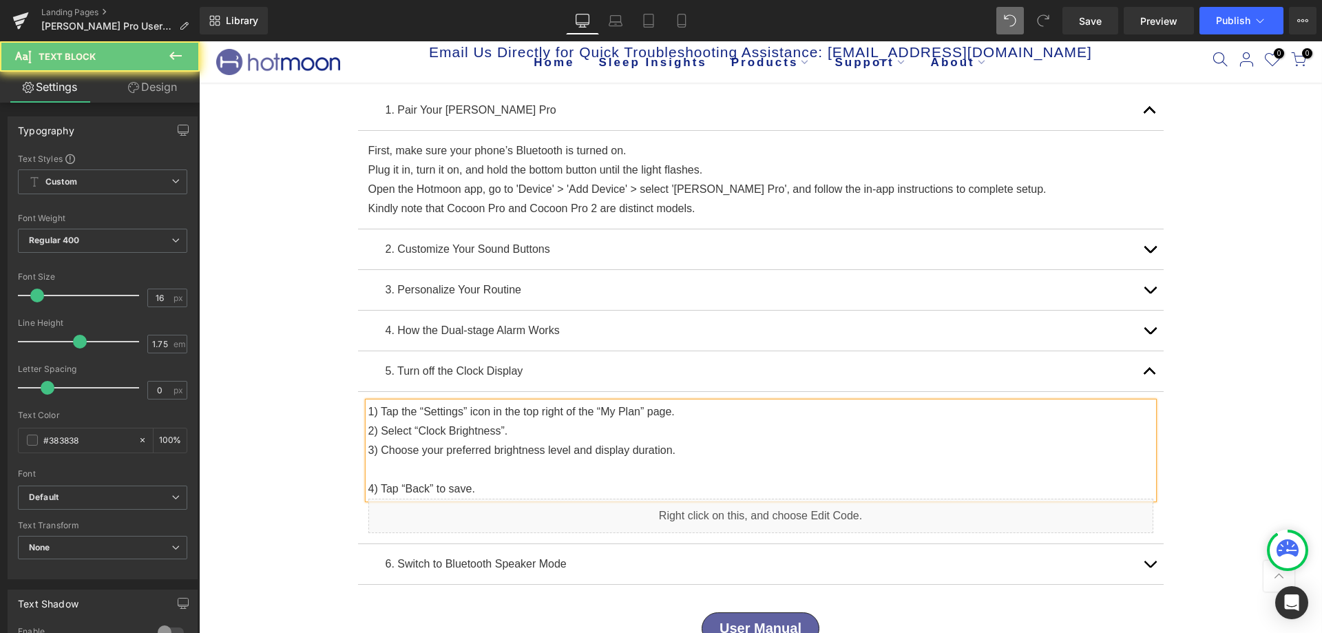
click at [379, 472] on p at bounding box center [760, 469] width 785 height 19
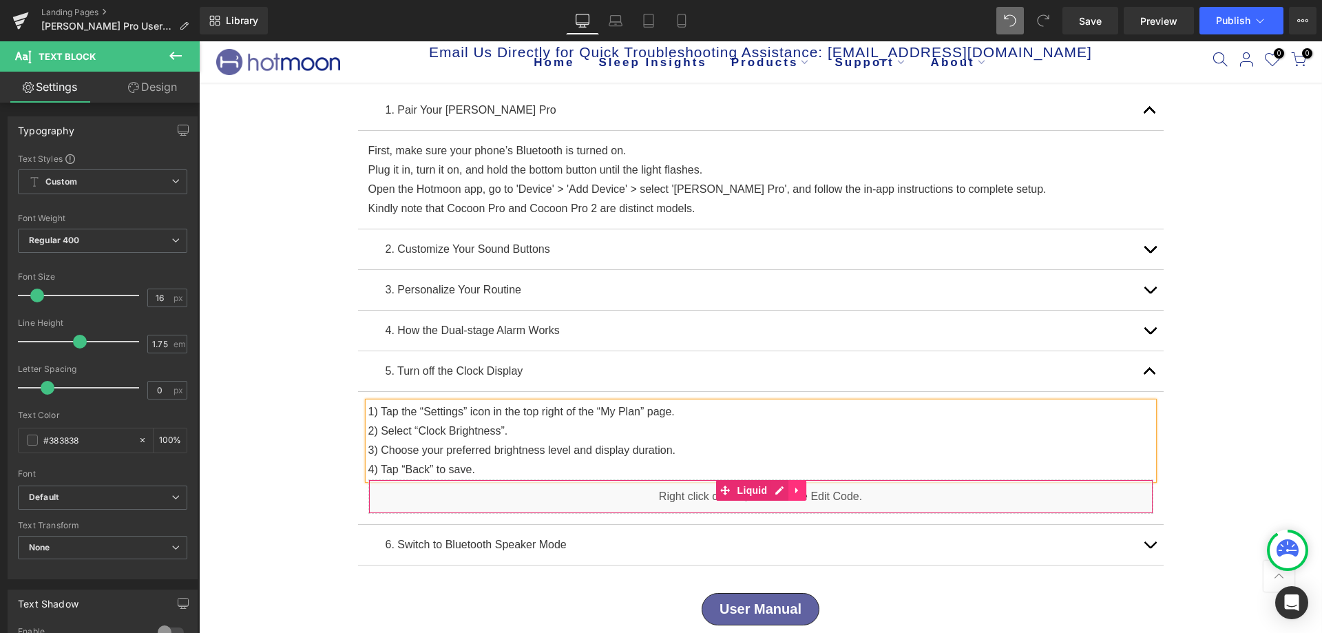
click at [792, 493] on icon at bounding box center [797, 490] width 10 height 10
click at [801, 492] on icon at bounding box center [806, 490] width 10 height 10
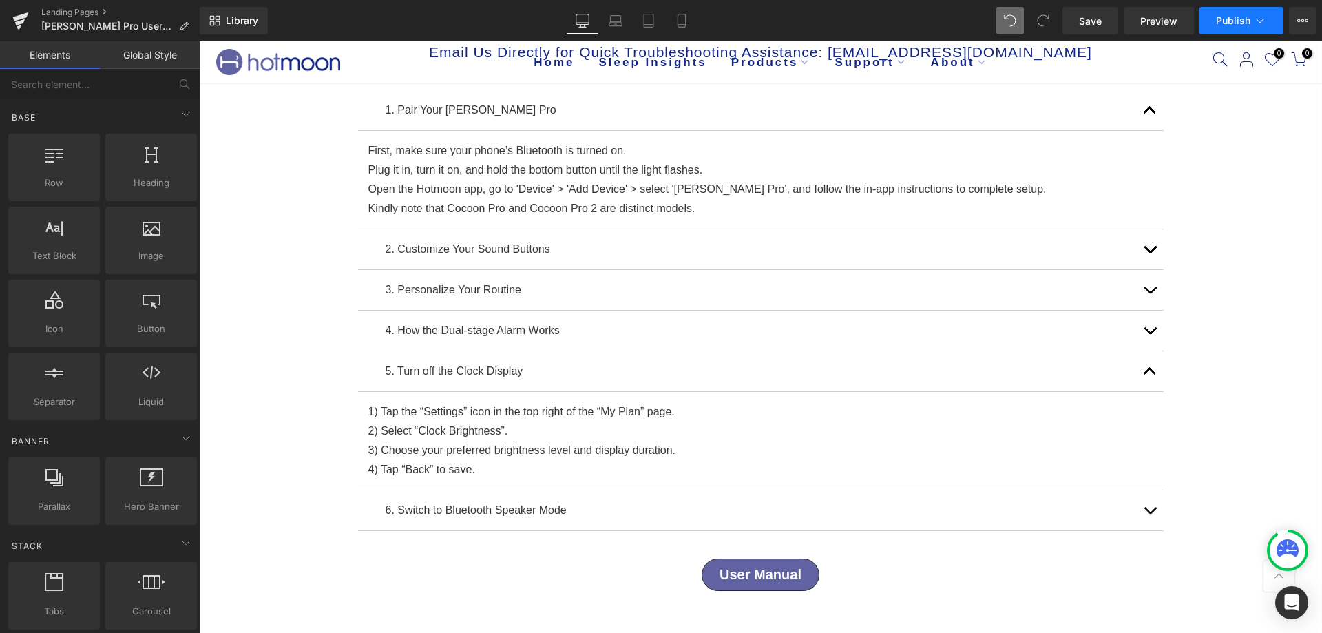
click at [1221, 12] on button "Publish" at bounding box center [1241, 21] width 84 height 28
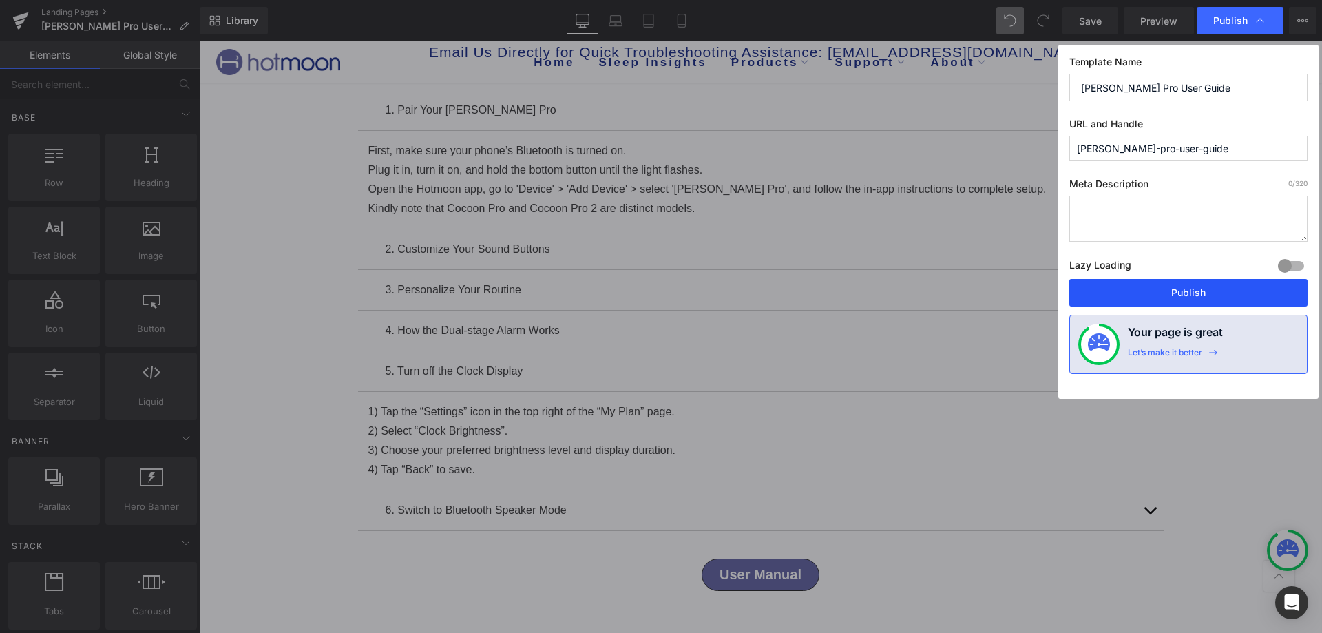
click at [1119, 289] on button "Publish" at bounding box center [1188, 293] width 238 height 28
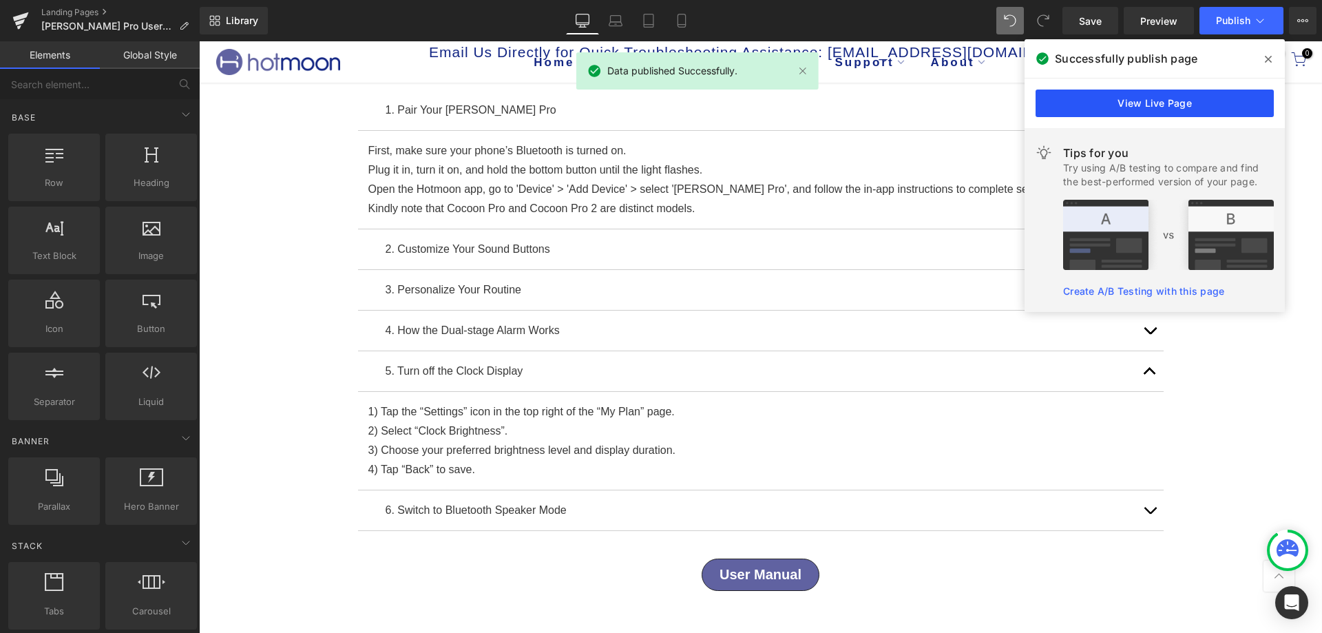
click at [1131, 111] on link "View Live Page" at bounding box center [1154, 104] width 238 height 28
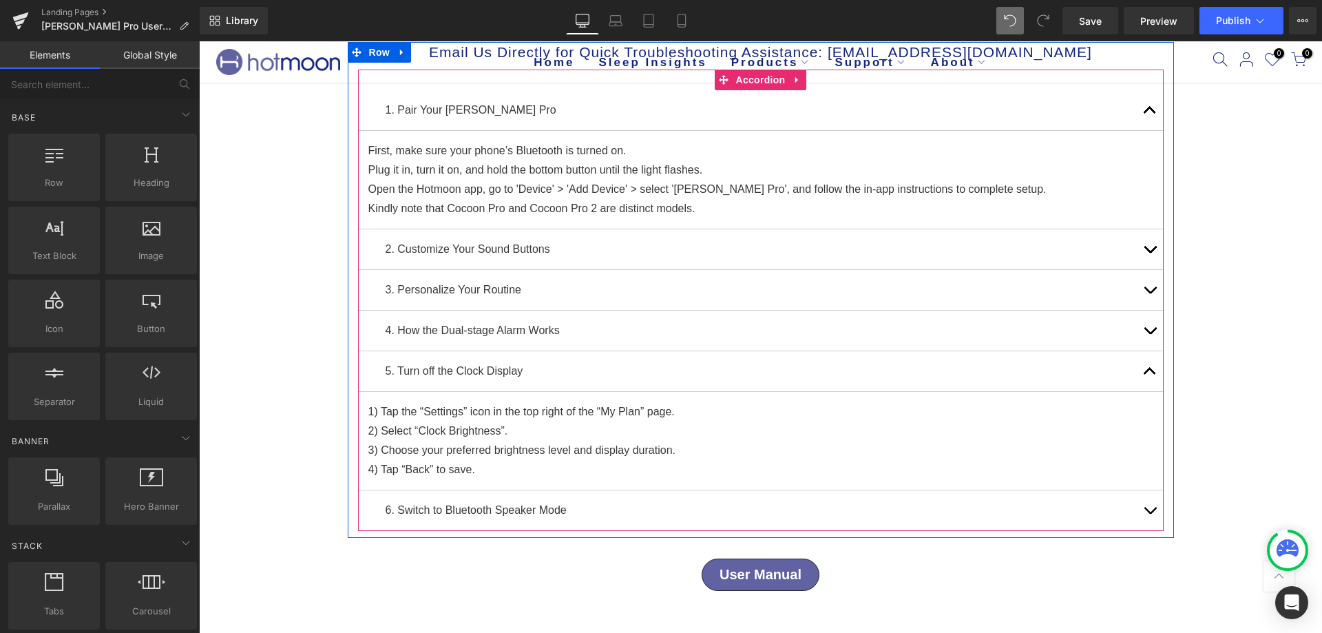
click at [1143, 514] on button "button" at bounding box center [1150, 510] width 28 height 40
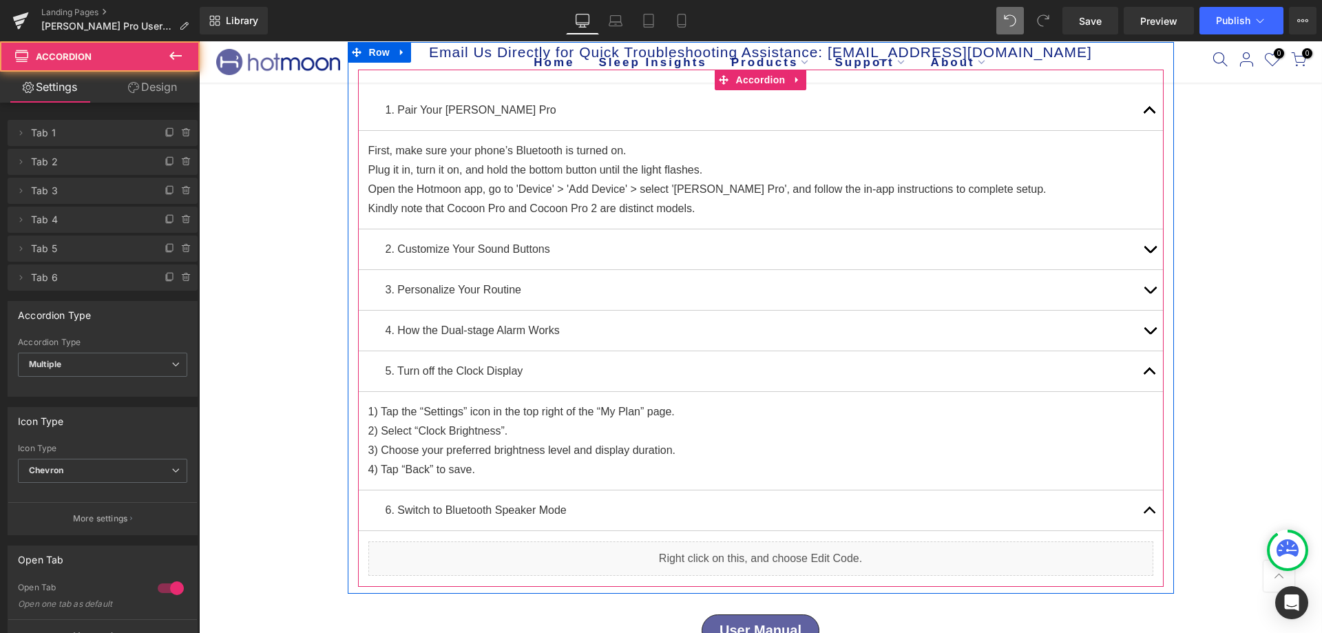
click at [401, 536] on article "Liquid" at bounding box center [761, 559] width 806 height 56
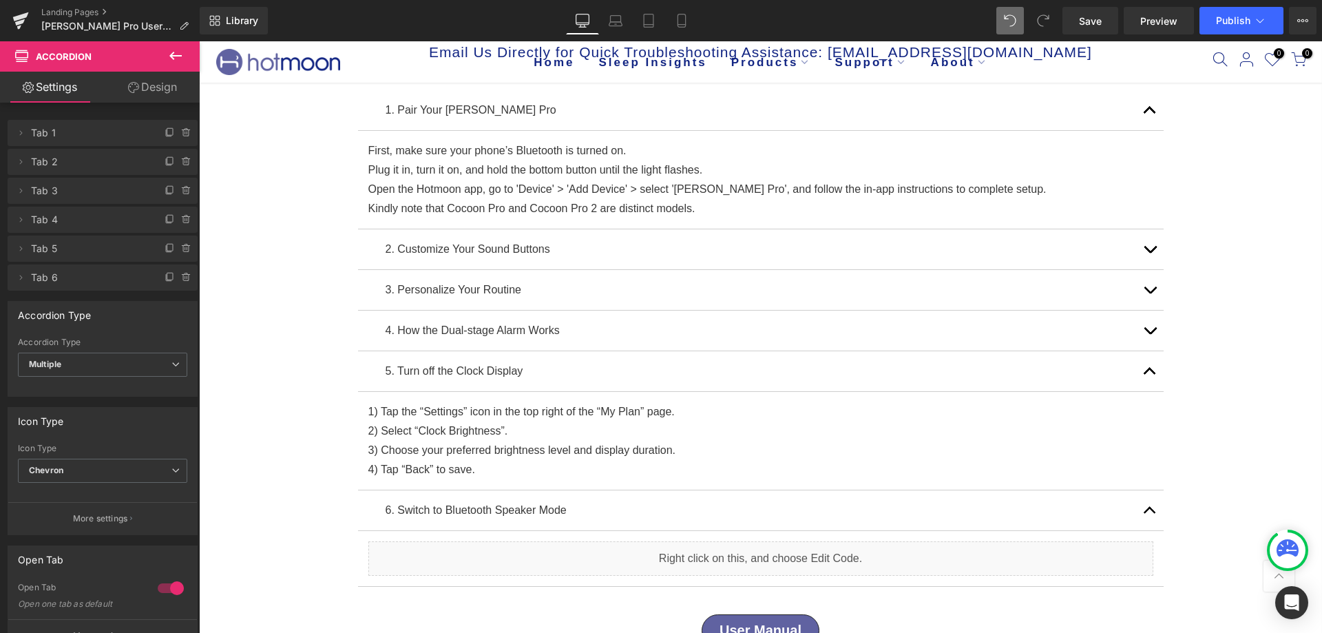
click at [177, 48] on icon at bounding box center [175, 56] width 17 height 17
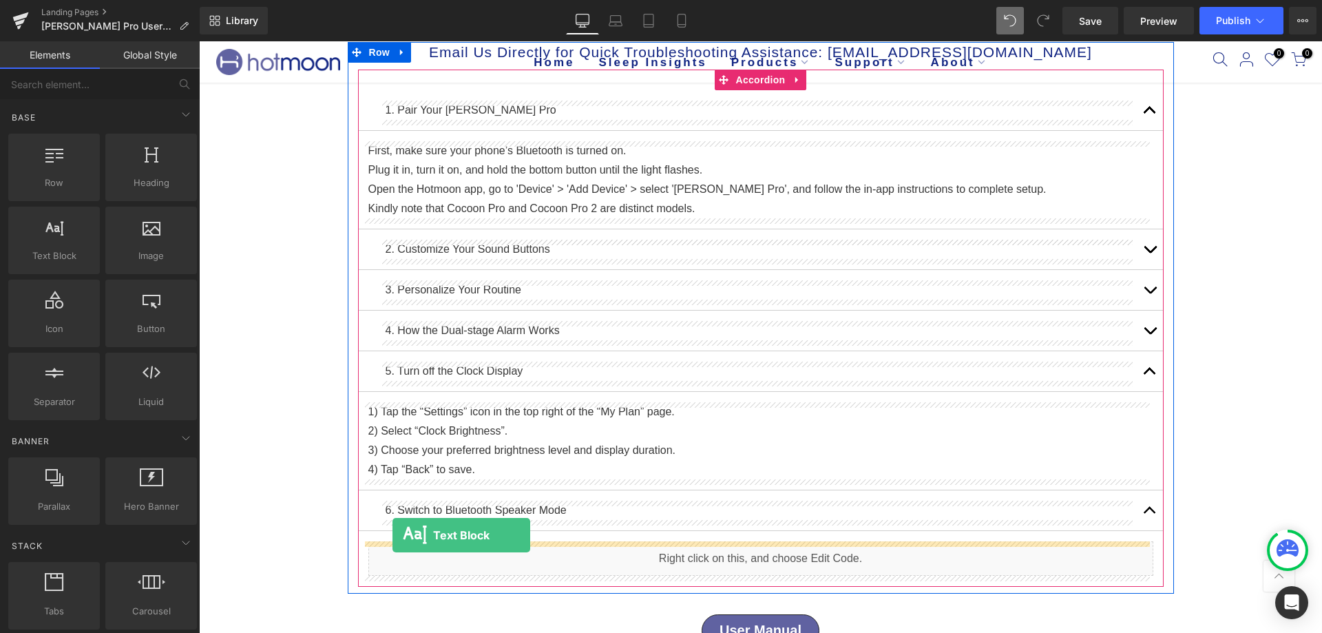
drag, startPoint x: 260, startPoint y: 297, endPoint x: 392, endPoint y: 535, distance: 272.8
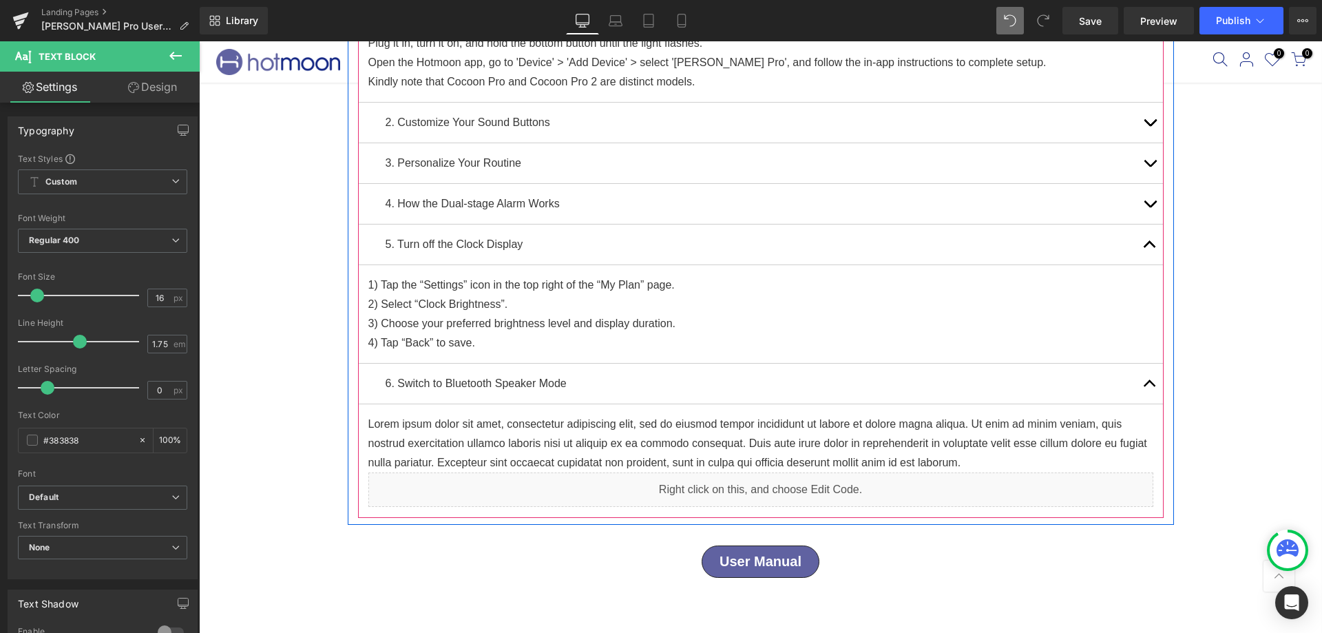
scroll to position [275, 0]
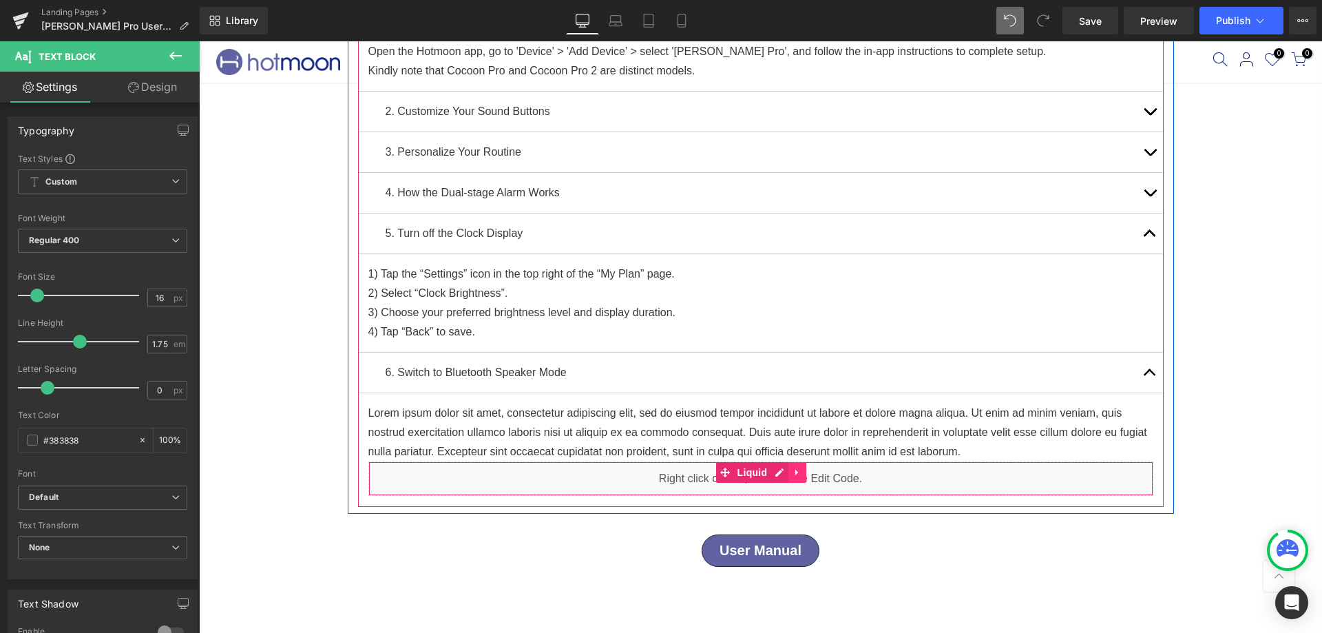
click at [792, 469] on icon at bounding box center [797, 472] width 10 height 10
click at [802, 467] on icon at bounding box center [806, 472] width 10 height 10
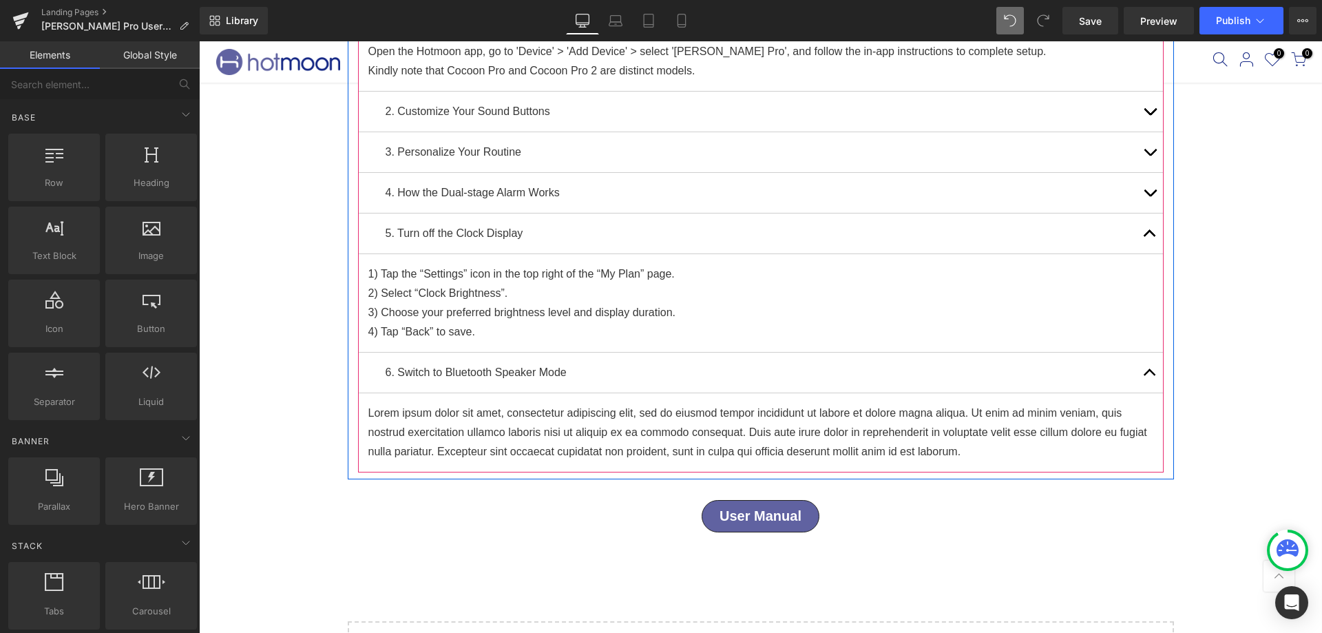
click at [1144, 147] on button "button" at bounding box center [1150, 152] width 28 height 40
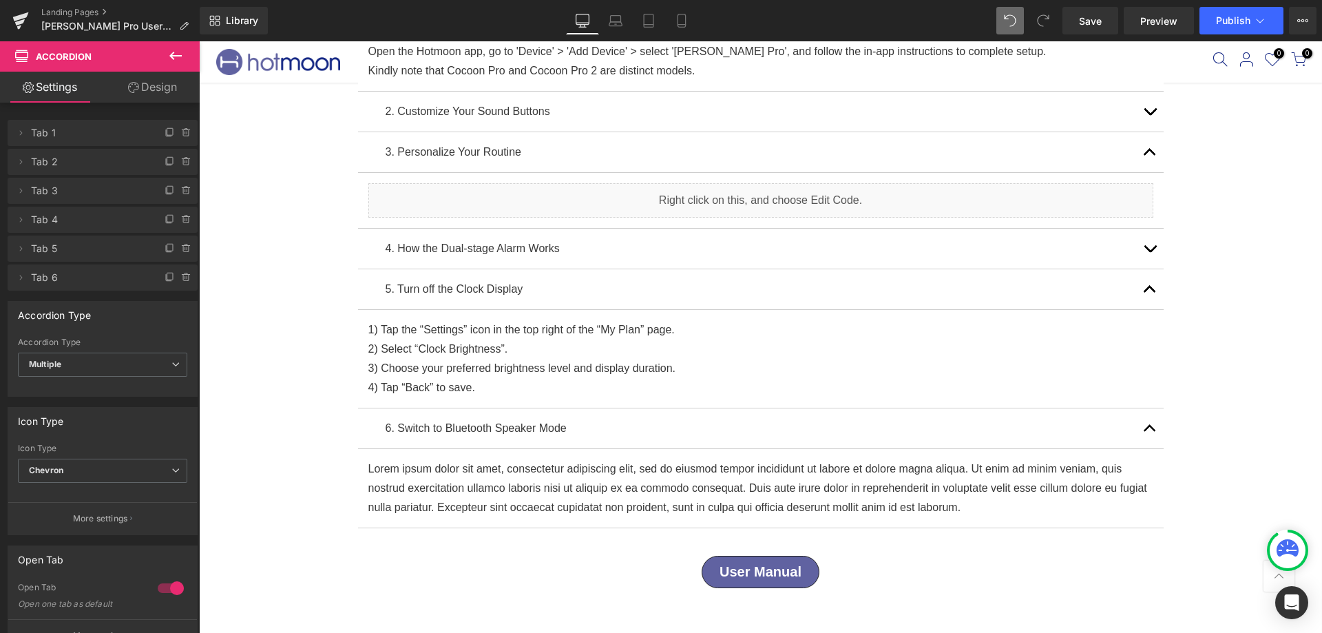
click at [176, 56] on icon at bounding box center [175, 56] width 12 height 8
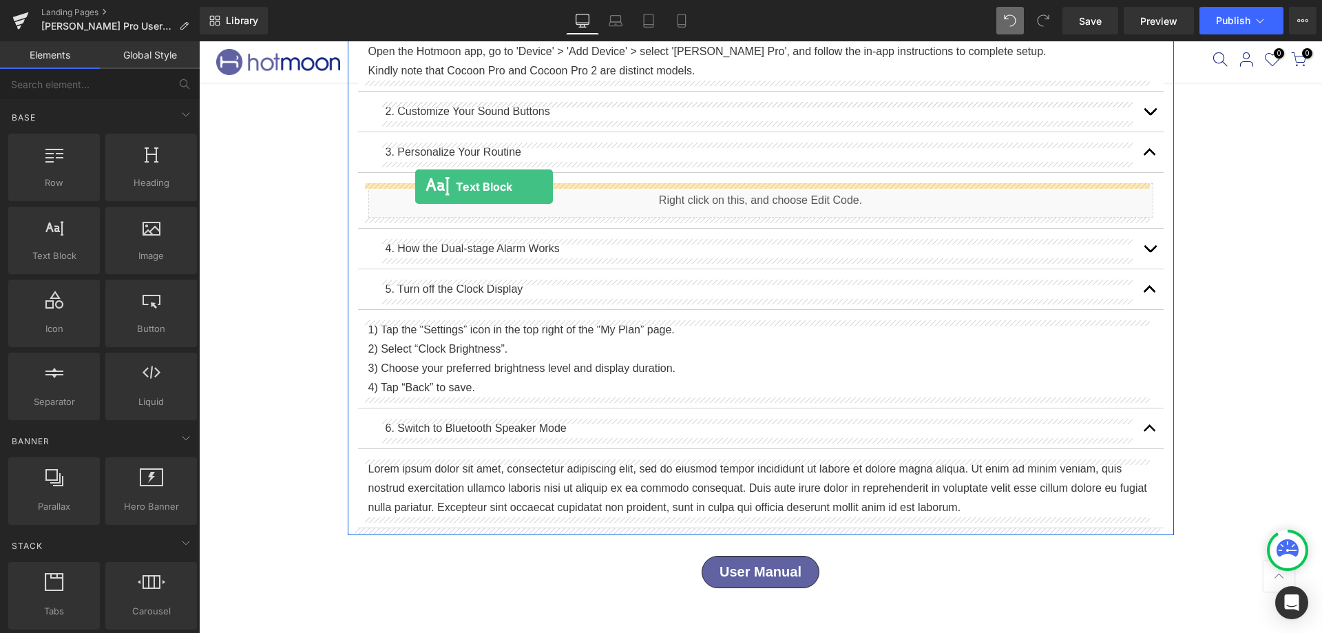
drag, startPoint x: 262, startPoint y: 282, endPoint x: 415, endPoint y: 187, distance: 180.9
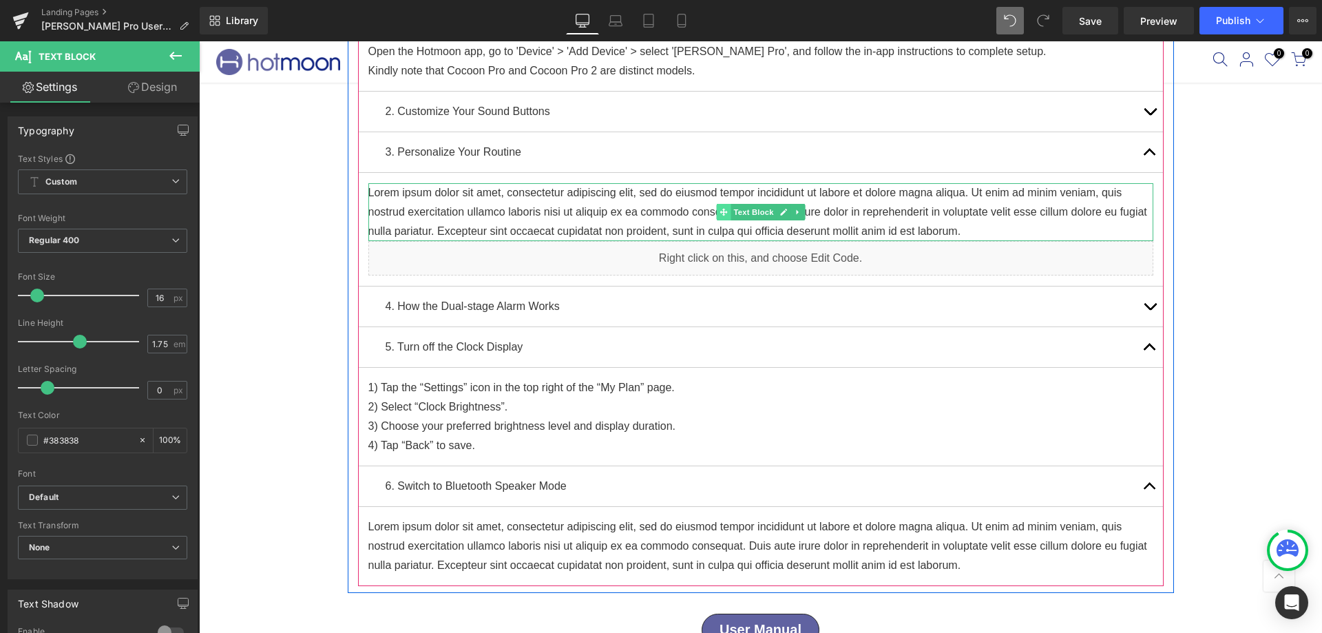
click at [716, 204] on span at bounding box center [723, 212] width 14 height 17
click at [667, 211] on p "Lorem ipsum dolor sit amet, consectetur adipiscing elit, sed do eiusmod tempor …" at bounding box center [760, 212] width 785 height 58
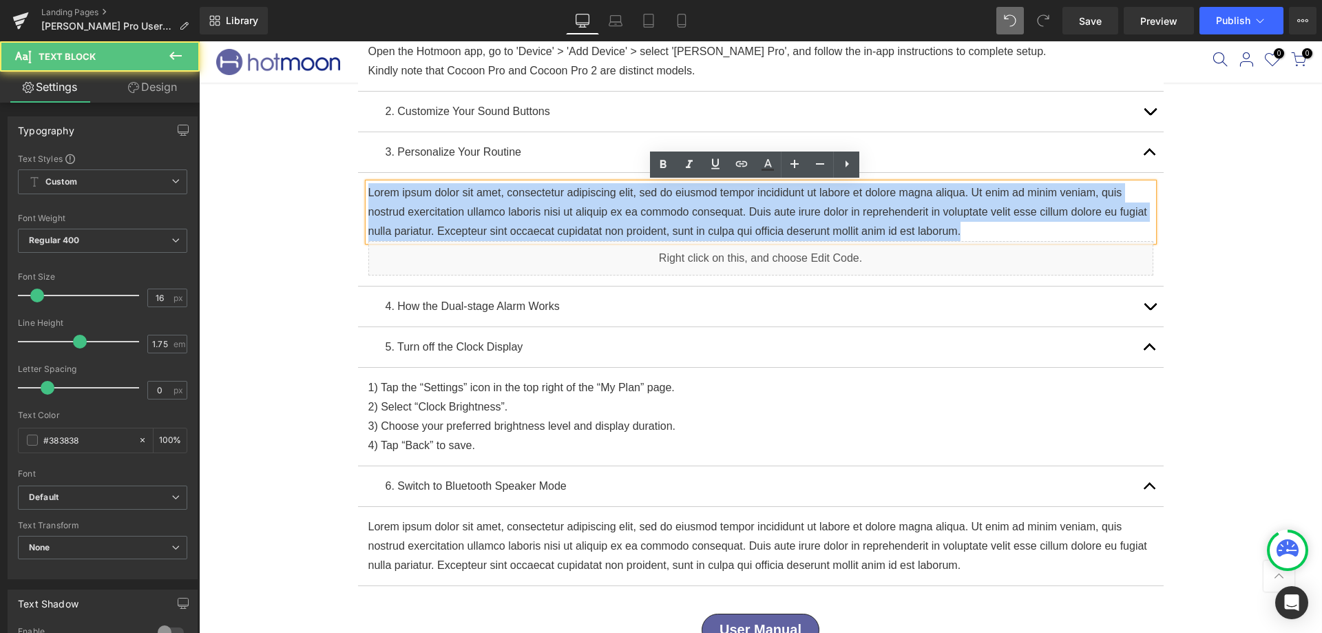
drag, startPoint x: 971, startPoint y: 227, endPoint x: 226, endPoint y: 183, distance: 746.9
click at [226, 183] on div "Luna Pro User Guide Heading Row Email Us Directly for Quick Troubleshooting Ass…" at bounding box center [760, 343] width 1123 height 1007
copy p "Lorem ipsum dolor sit amet, consectetur adipiscing elit, sed do eiusmod tempor …"
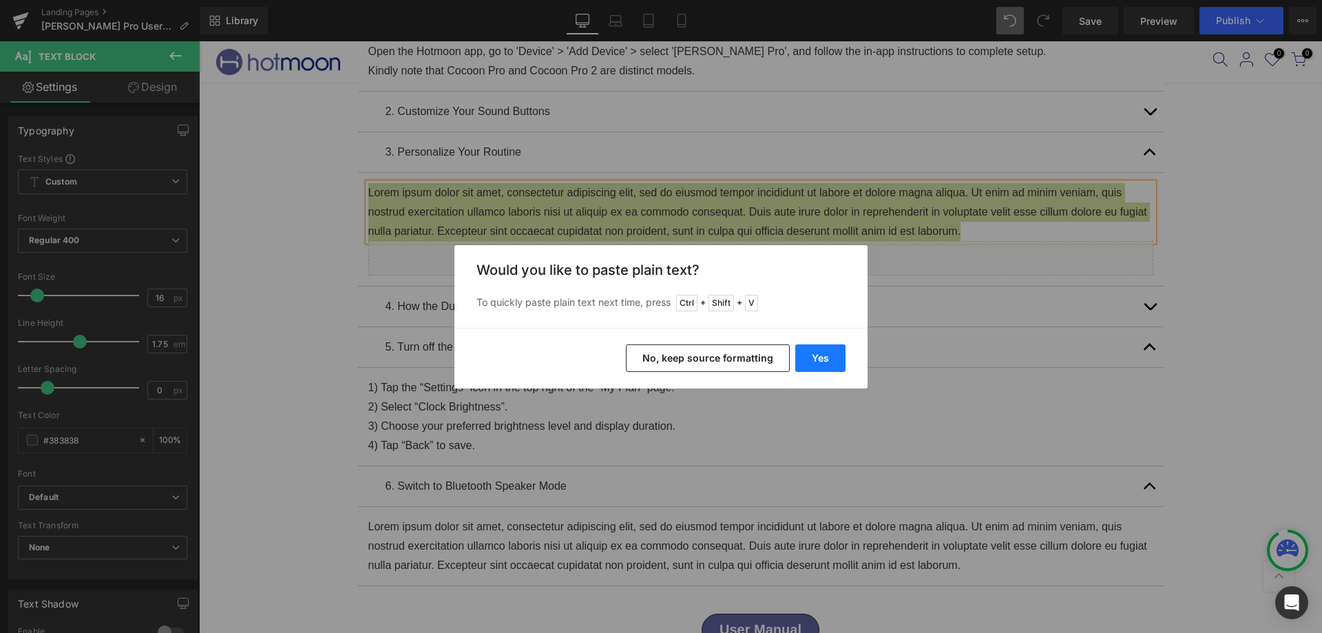
click at [832, 357] on button "Yes" at bounding box center [820, 358] width 50 height 28
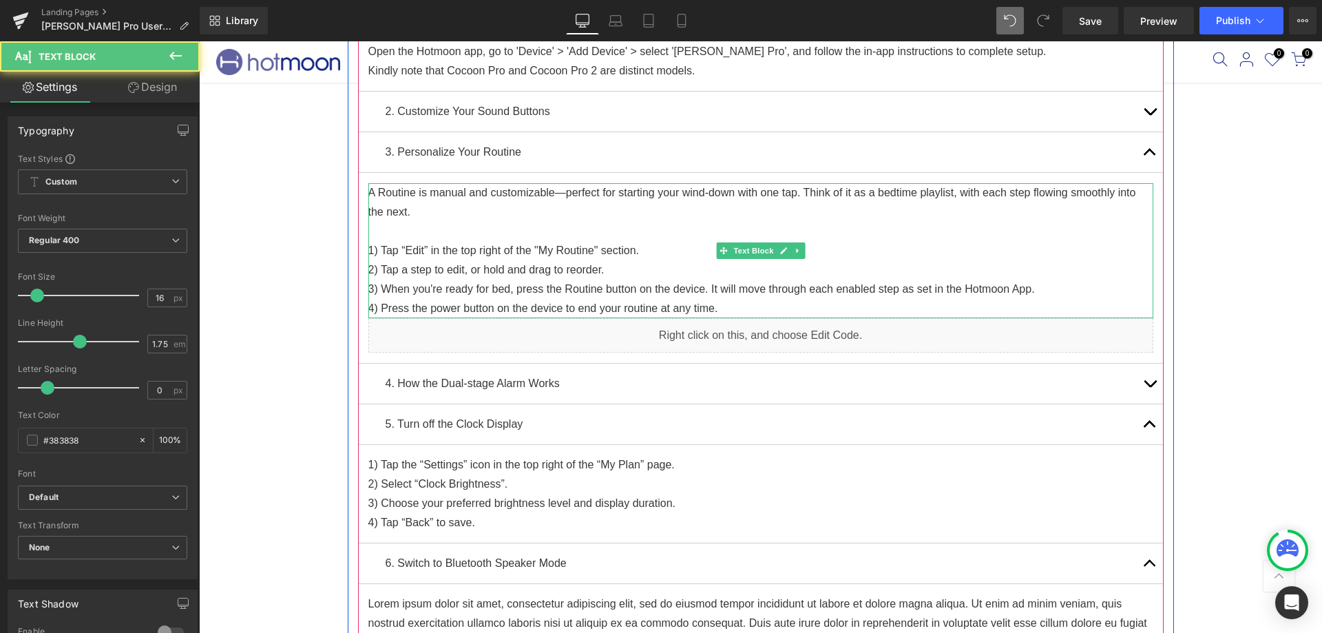
click at [534, 289] on p "3) When you're ready for bed, press the Routine button on the device. It will m…" at bounding box center [760, 289] width 785 height 19
click at [400, 308] on p "4) Press the power button on the device to end your routine at any time." at bounding box center [760, 308] width 785 height 19
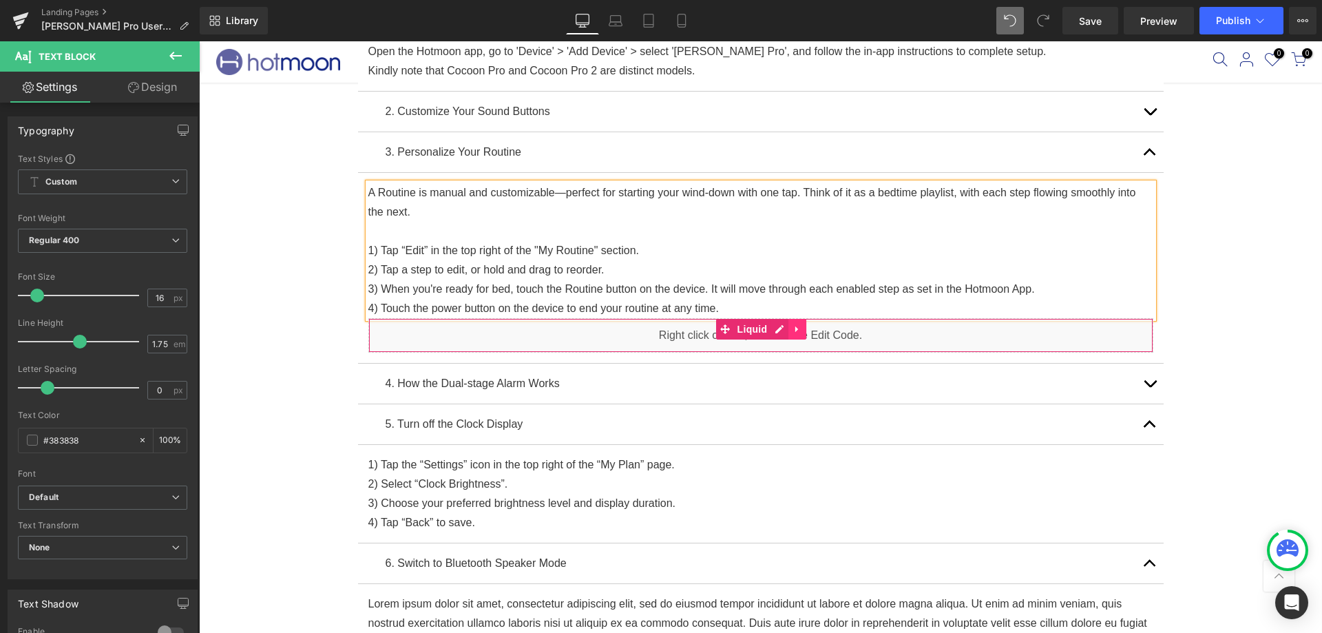
click at [792, 334] on icon at bounding box center [797, 329] width 10 height 10
click at [801, 333] on icon at bounding box center [806, 329] width 10 height 10
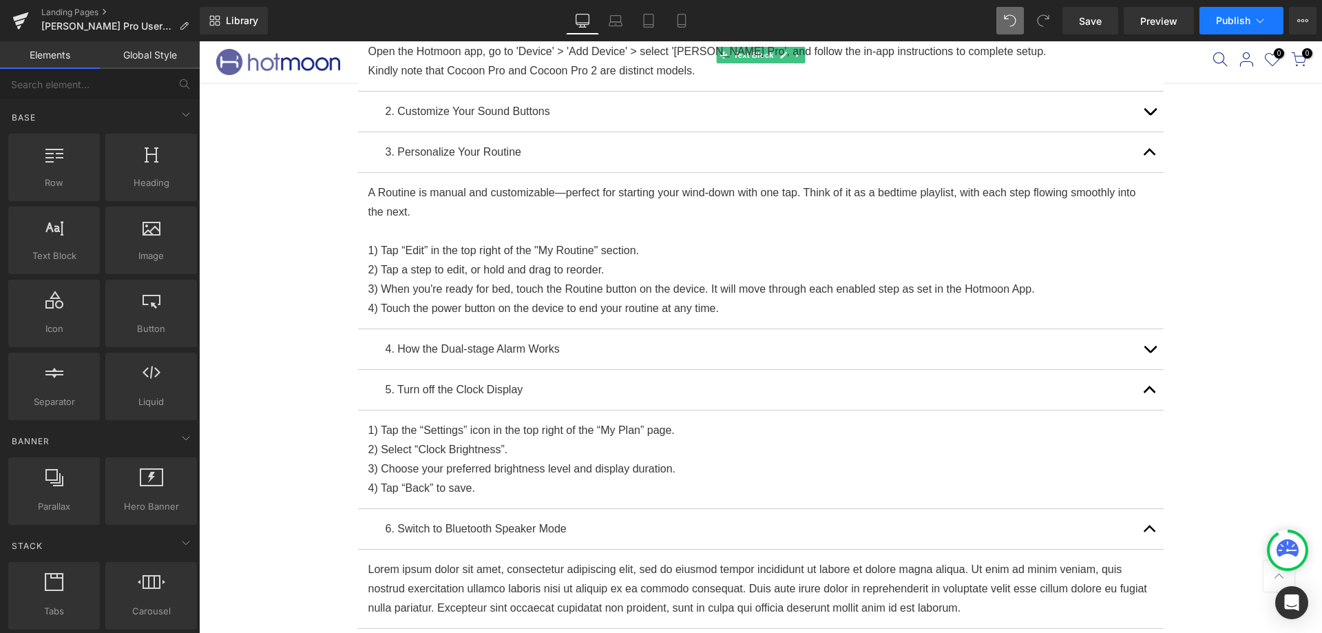
click at [1201, 21] on button "Publish" at bounding box center [1241, 21] width 84 height 28
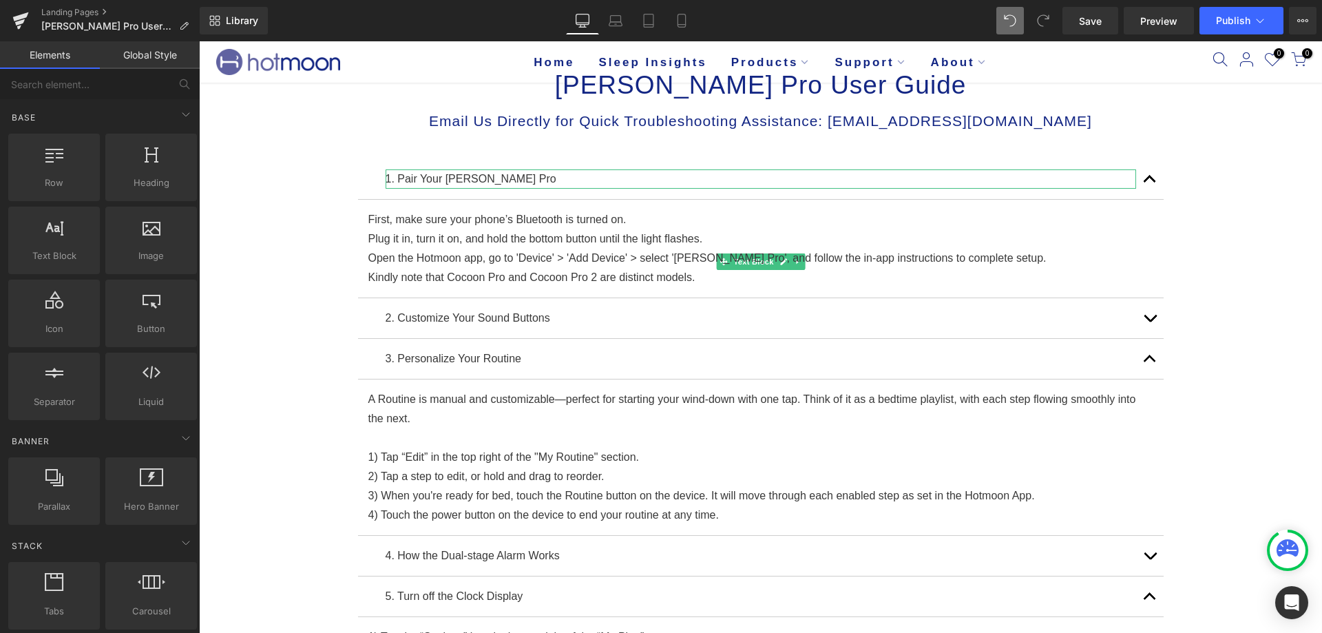
click at [1234, 244] on div "Luna Pro User Guide Heading Row Email Us Directly for Quick Troubleshooting Ass…" at bounding box center [760, 572] width 1123 height 1050
click at [1225, 9] on button "Publish" at bounding box center [1241, 21] width 84 height 28
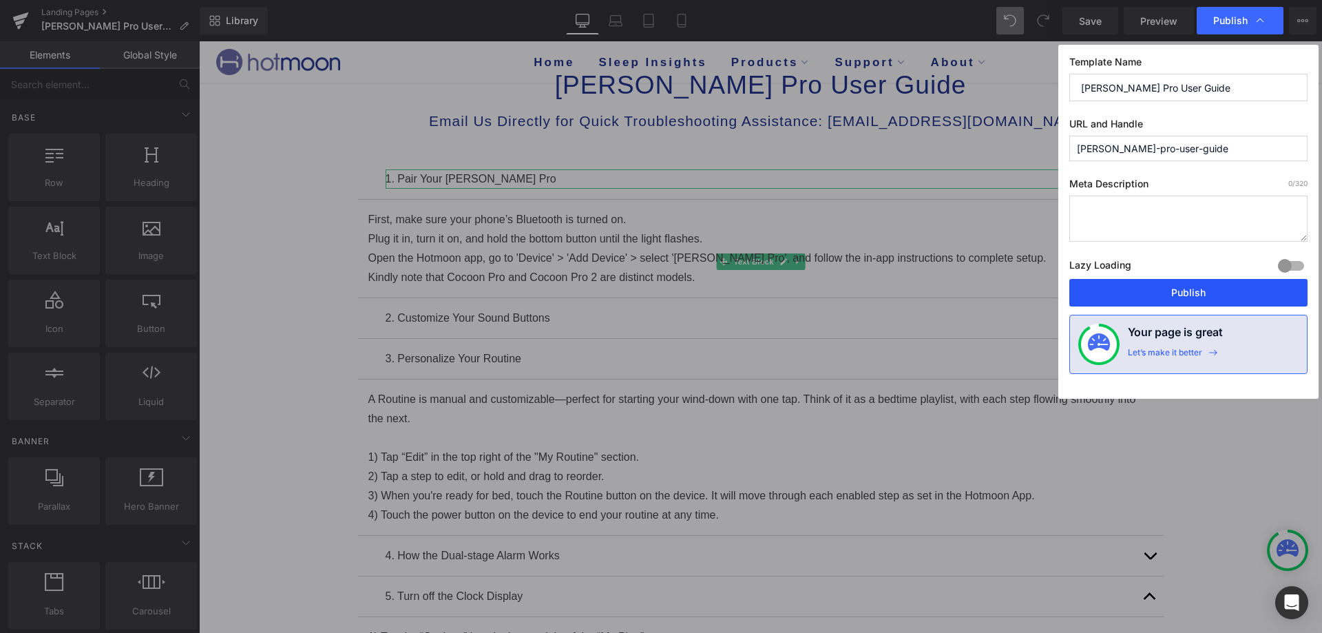
click at [1184, 285] on button "Publish" at bounding box center [1188, 293] width 238 height 28
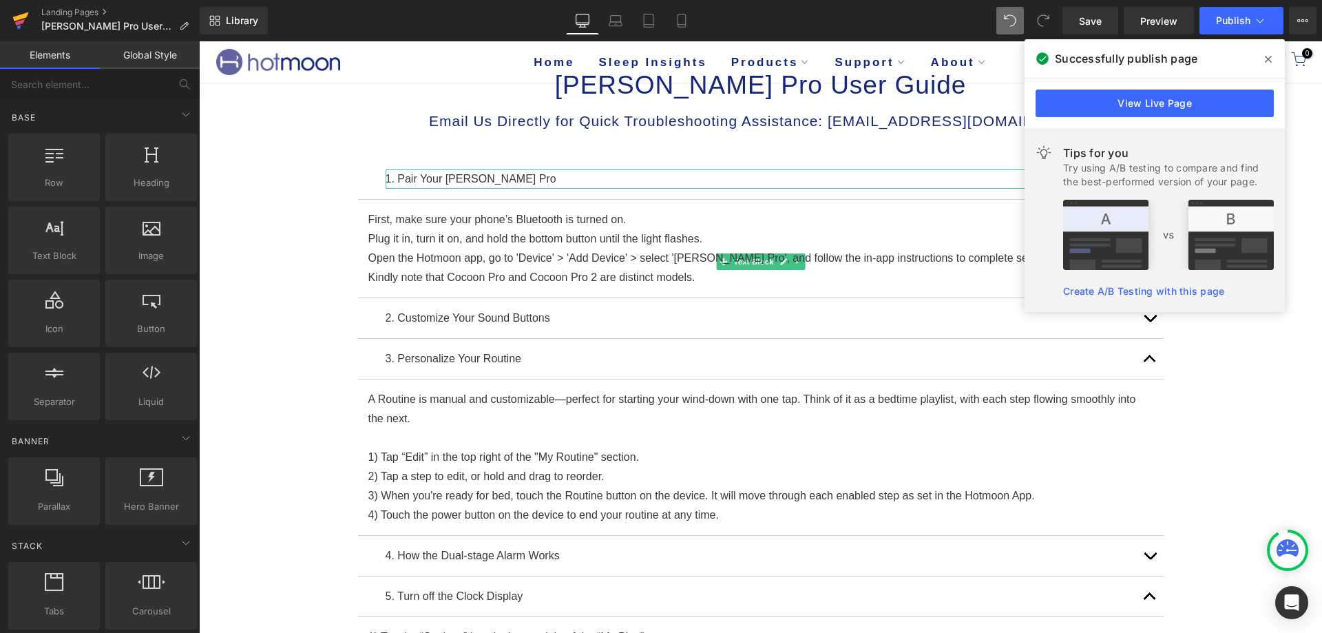
click at [15, 20] on icon at bounding box center [21, 16] width 16 height 9
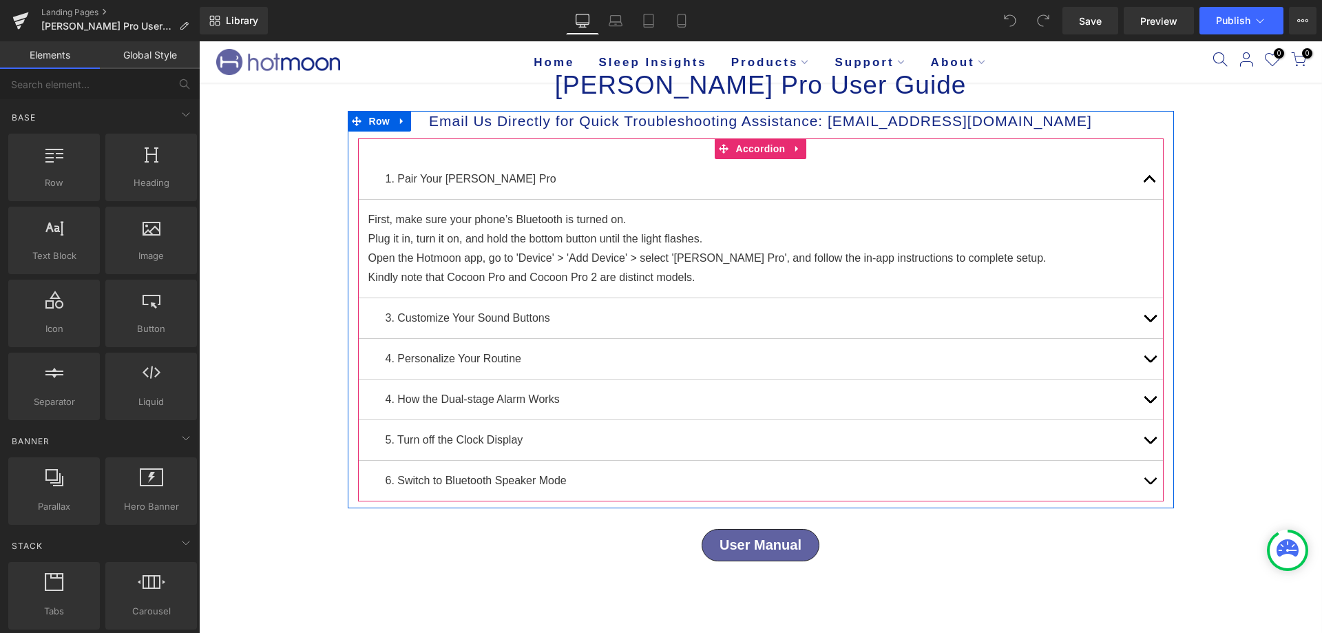
click at [1142, 311] on button "button" at bounding box center [1150, 318] width 28 height 40
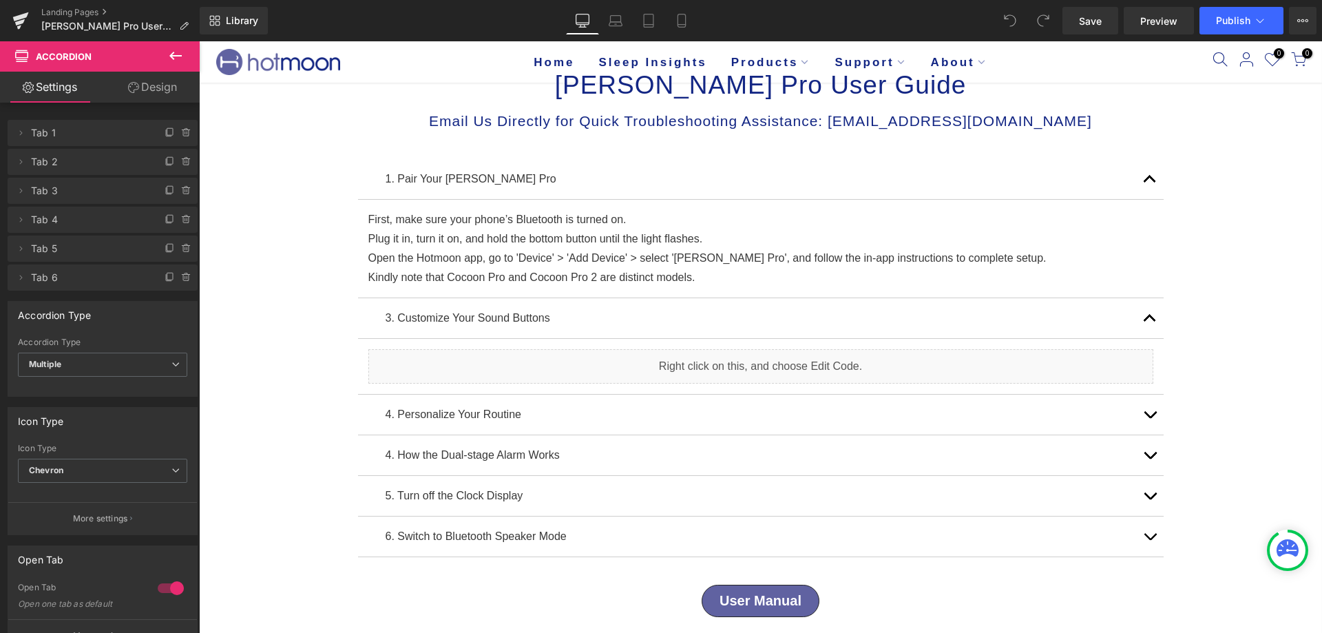
click at [169, 58] on icon at bounding box center [175, 56] width 17 height 17
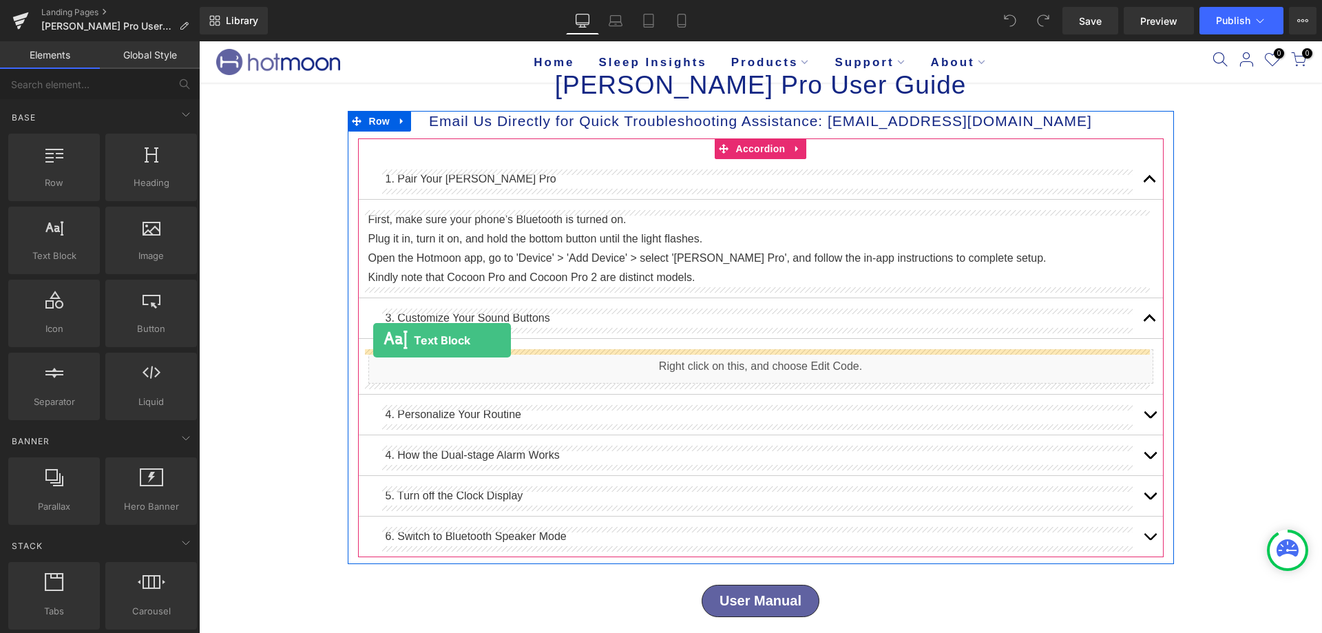
drag, startPoint x: 277, startPoint y: 275, endPoint x: 373, endPoint y: 340, distance: 116.1
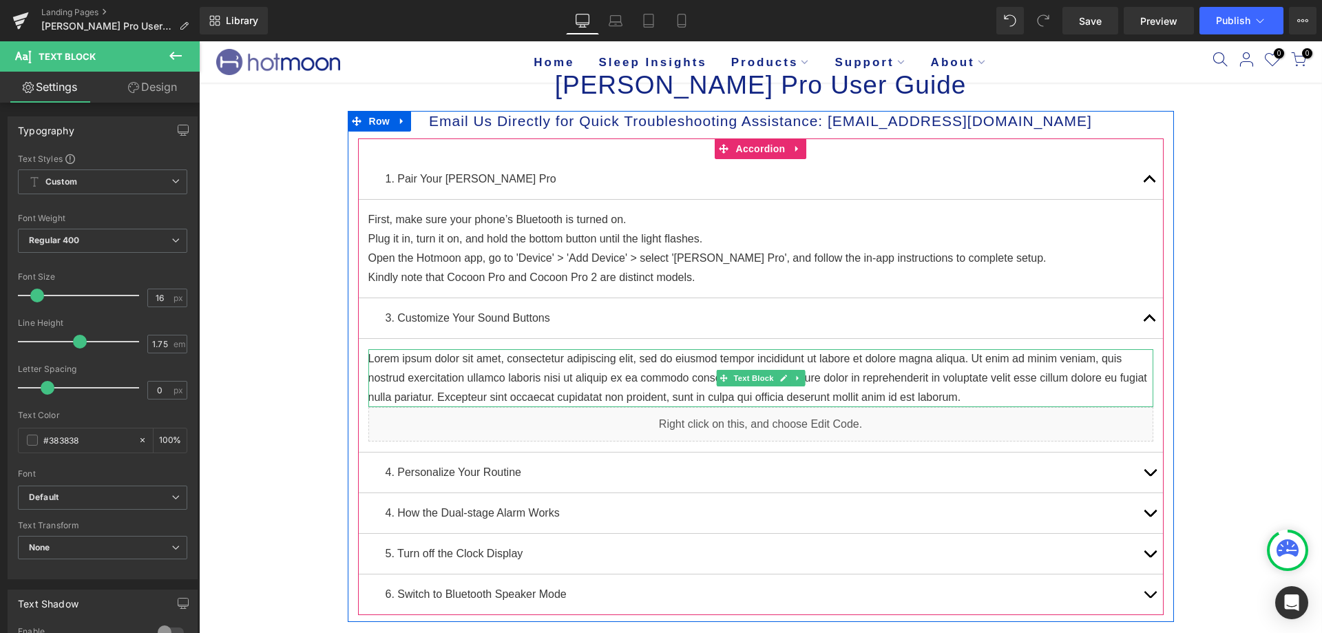
click at [462, 370] on p "Lorem ipsum dolor sit amet, consectetur adipiscing elit, sed do eiusmod tempor …" at bounding box center [760, 378] width 785 height 58
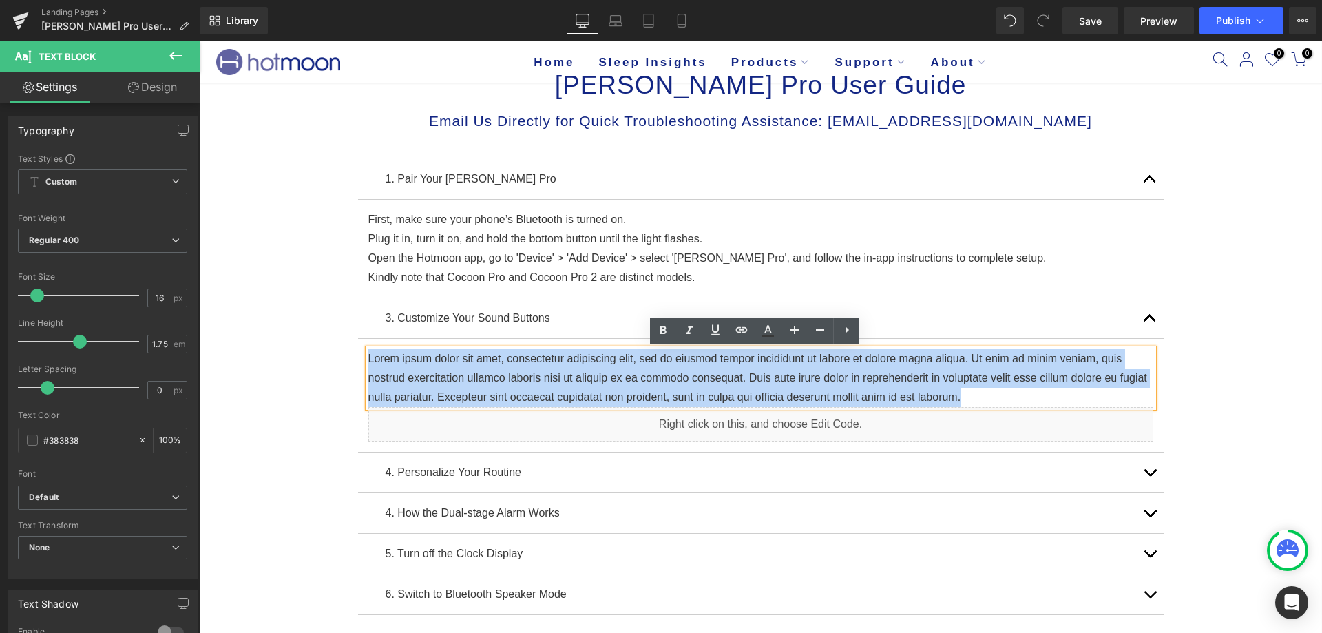
drag, startPoint x: 969, startPoint y: 399, endPoint x: 357, endPoint y: 357, distance: 612.9
click at [358, 357] on article "Lorem ipsum dolor sit amet, consectetur adipiscing elit, sed do eiusmod tempor …" at bounding box center [761, 396] width 806 height 114
copy p "Lorem ipsum dolor sit amet, consectetur adipiscing elit, sed do eiusmod tempor …"
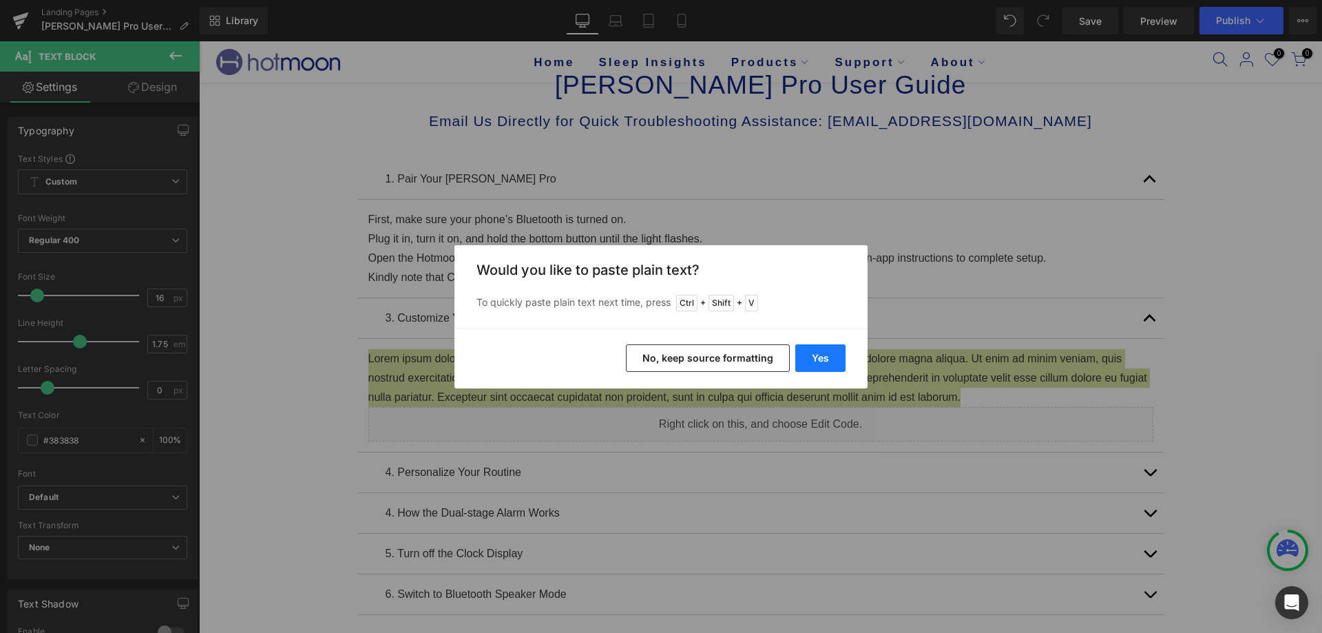
click at [837, 349] on button "Yes" at bounding box center [820, 358] width 50 height 28
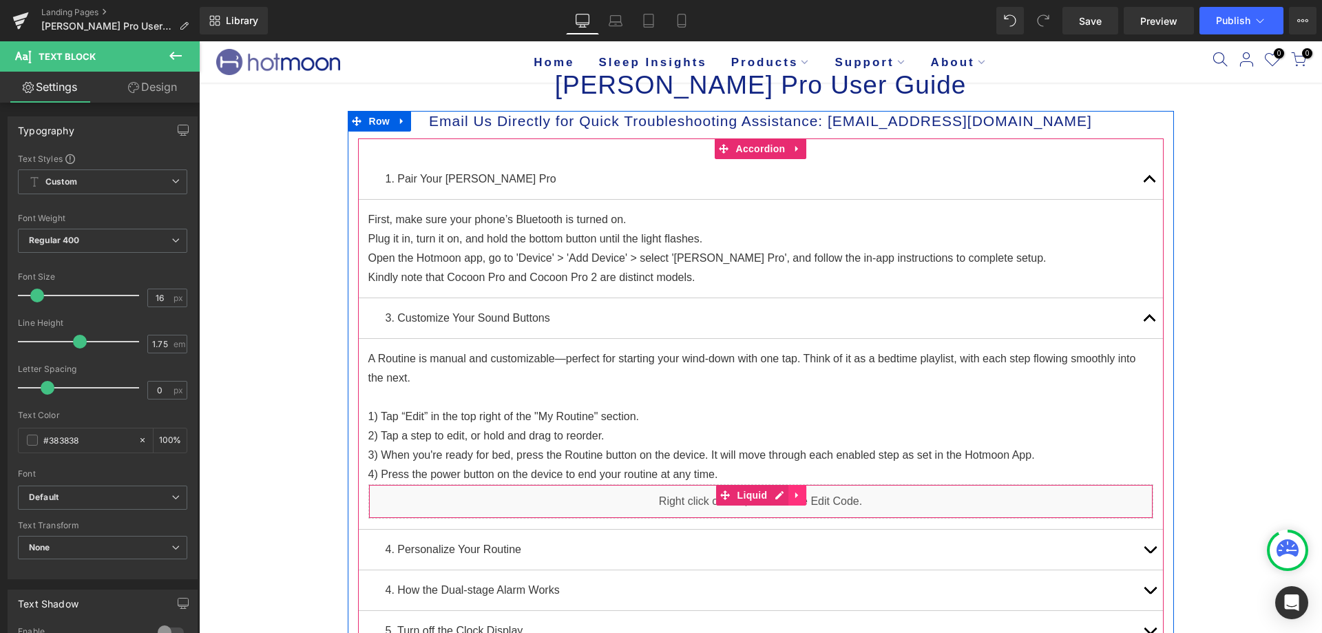
click at [795, 495] on icon at bounding box center [796, 495] width 3 height 6
click at [801, 496] on icon at bounding box center [806, 495] width 10 height 10
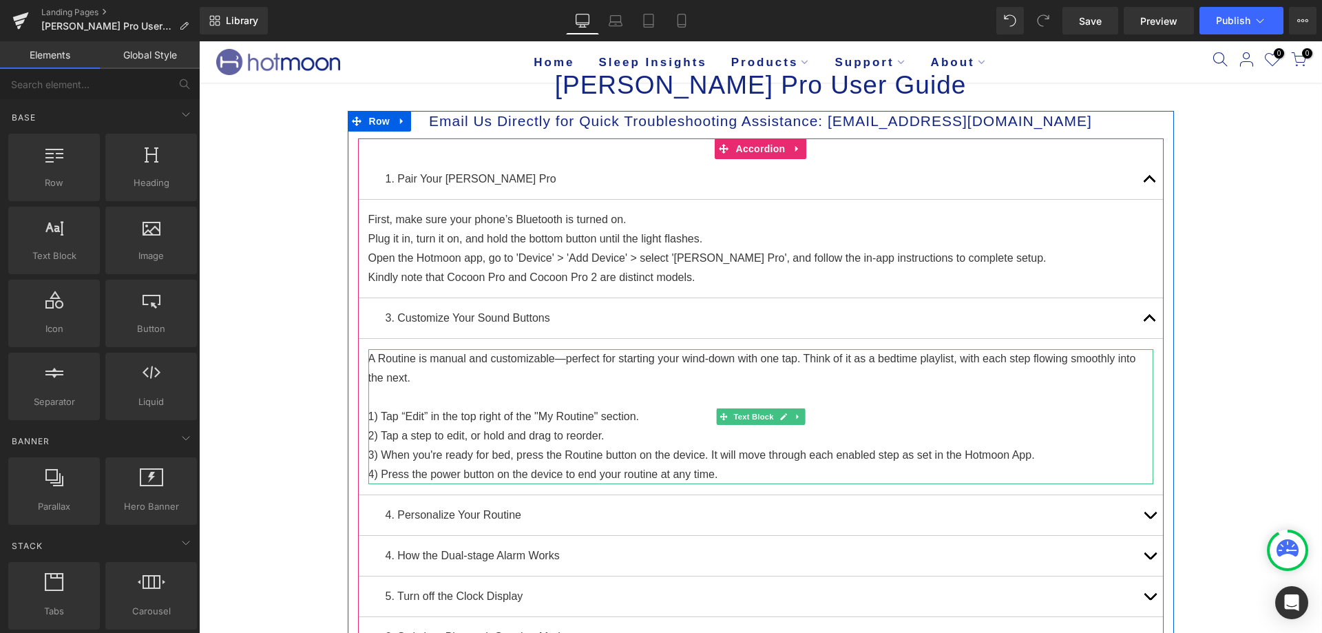
click at [536, 452] on p "3) When you're ready for bed, press the Routine button on the device. It will m…" at bounding box center [760, 454] width 785 height 19
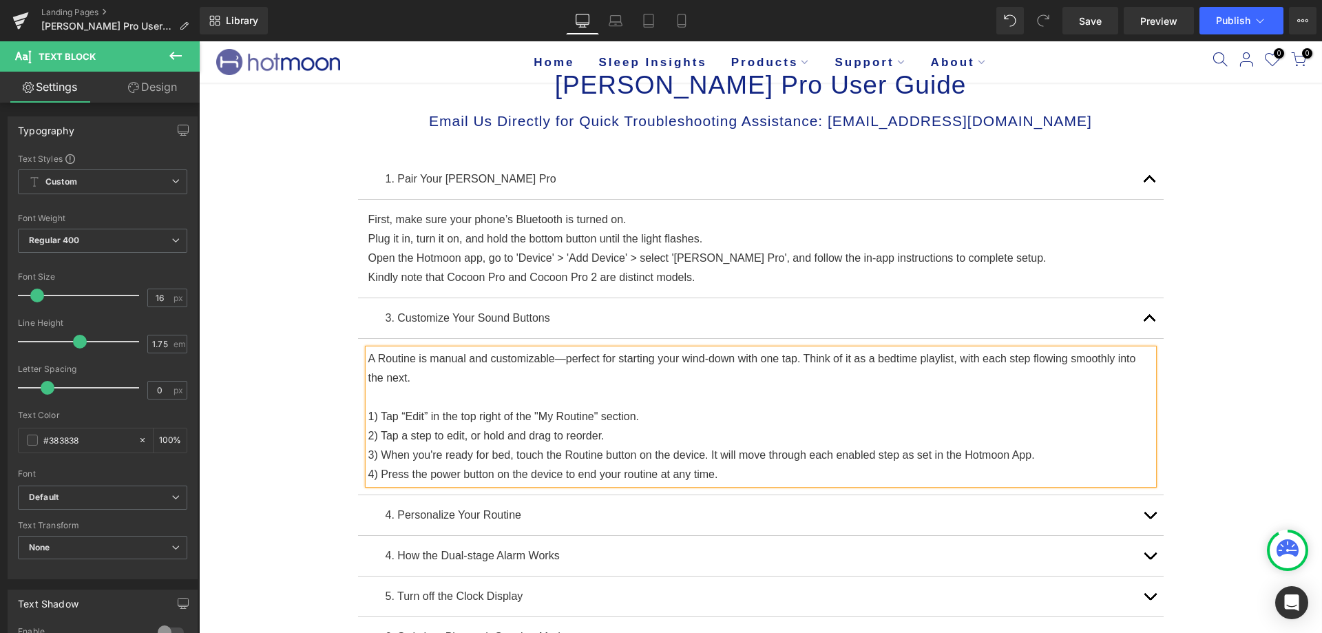
click at [399, 476] on p "4) Press the power button on the device to end your routine at any time." at bounding box center [760, 474] width 785 height 19
click at [1237, 27] on button "Publish" at bounding box center [1241, 21] width 84 height 28
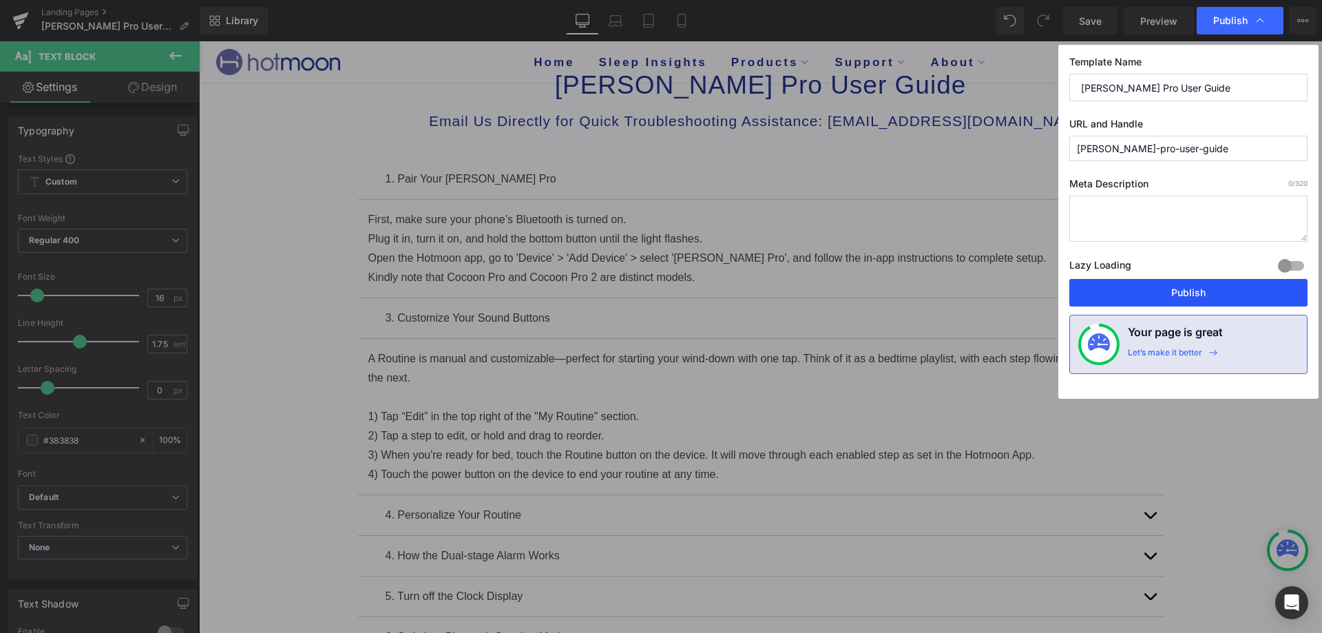
click at [1203, 286] on button "Publish" at bounding box center [1188, 293] width 238 height 28
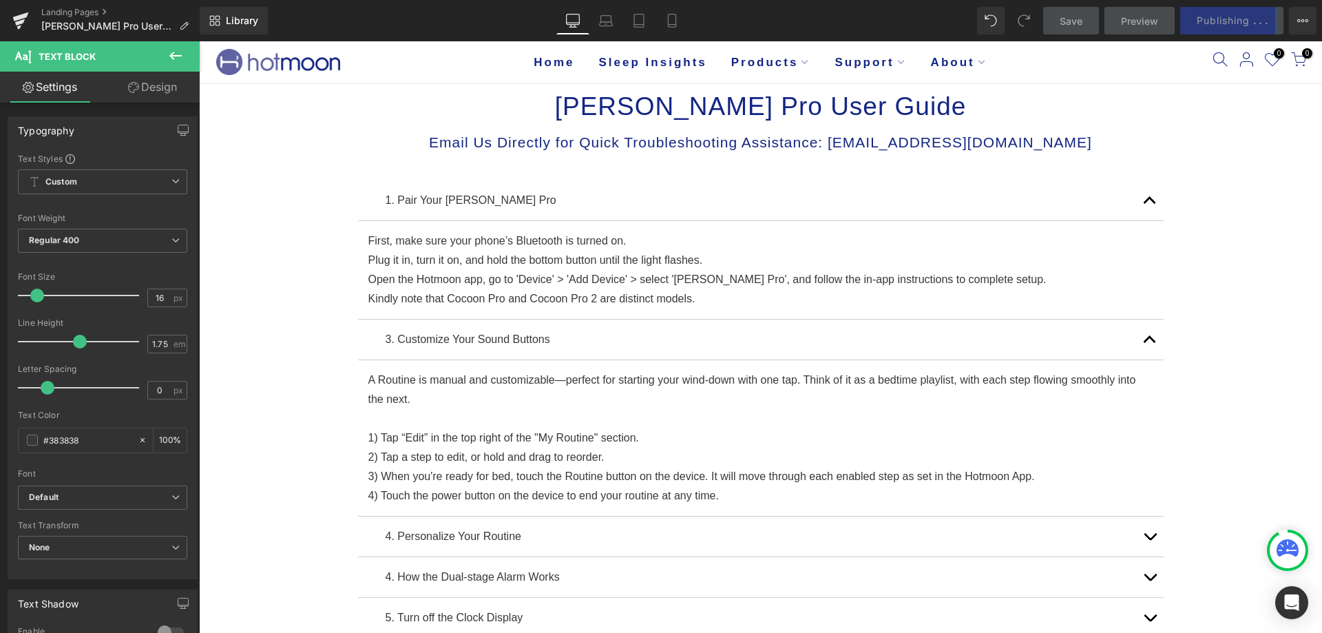
scroll to position [69, 0]
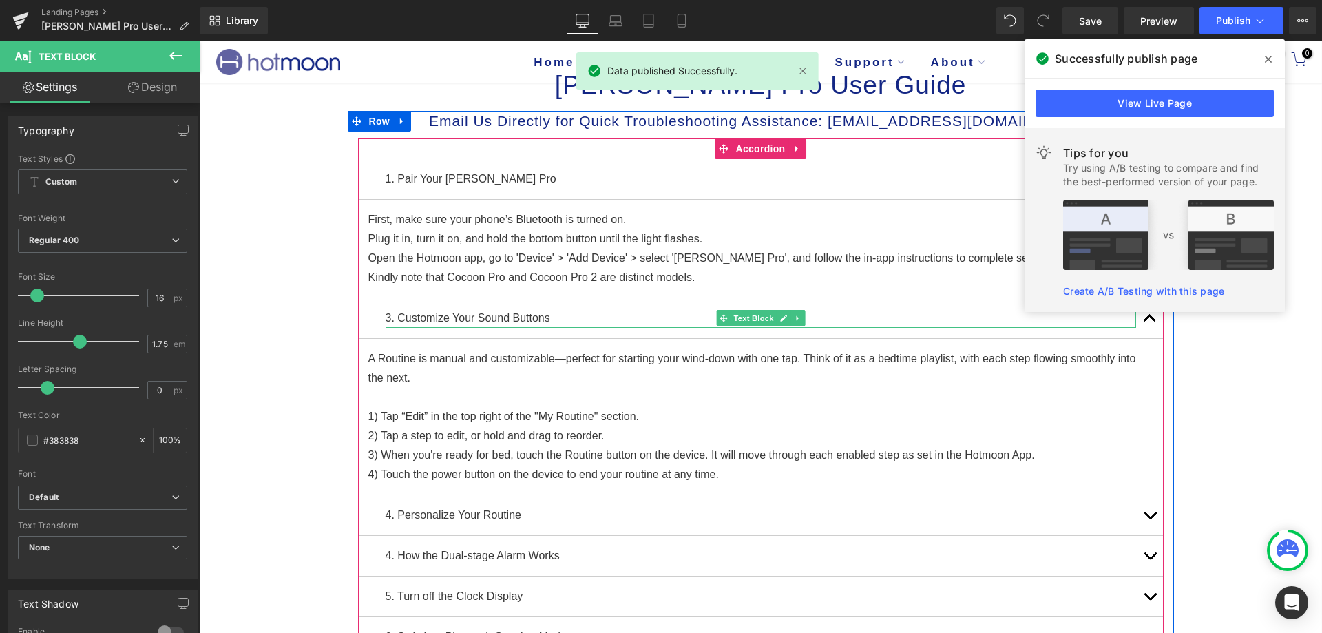
click at [386, 317] on p "3. Customize Your Sound Buttons" at bounding box center [761, 317] width 750 height 19
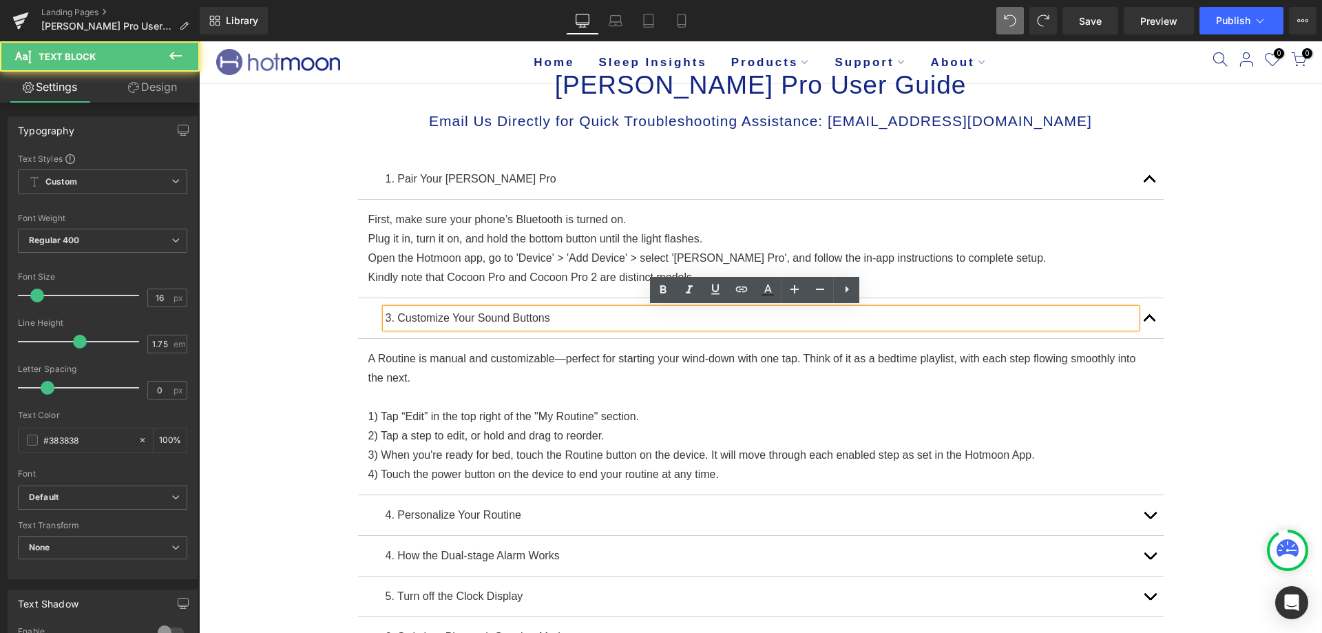
click at [386, 317] on p "3. Customize Your Sound Buttons" at bounding box center [761, 317] width 750 height 19
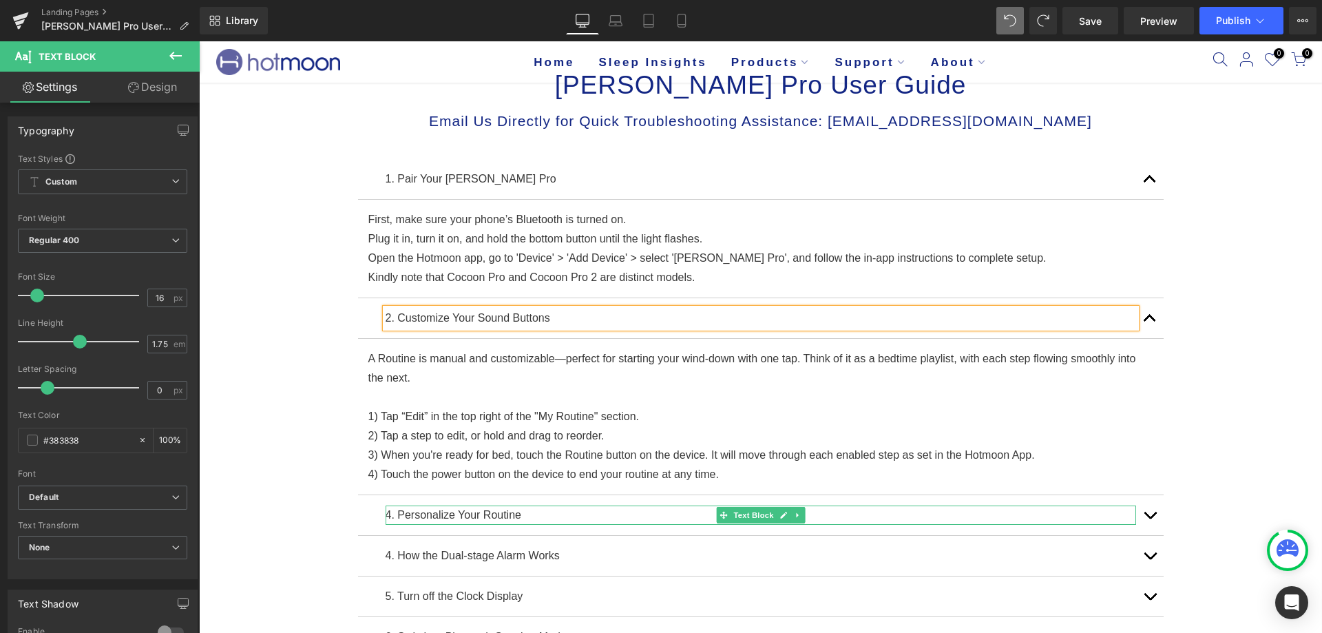
click at [386, 512] on p "4. Personalize Your Routine" at bounding box center [761, 514] width 750 height 19
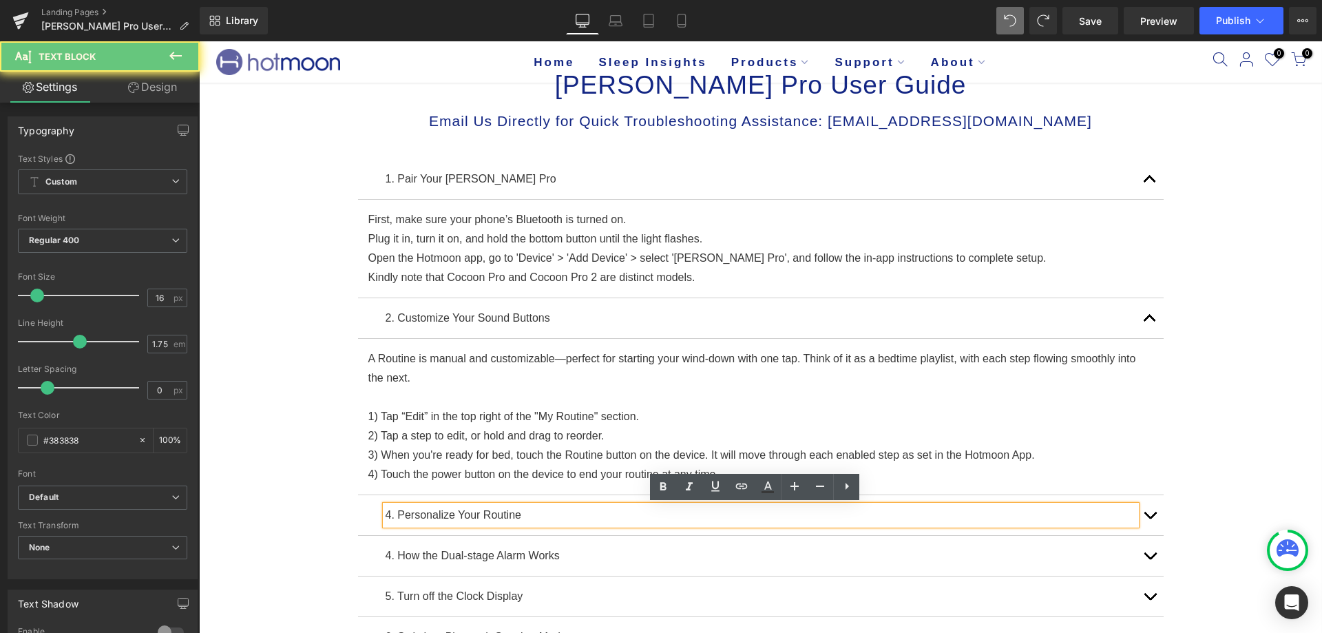
click at [386, 515] on p "4. Personalize Your Routine" at bounding box center [761, 514] width 750 height 19
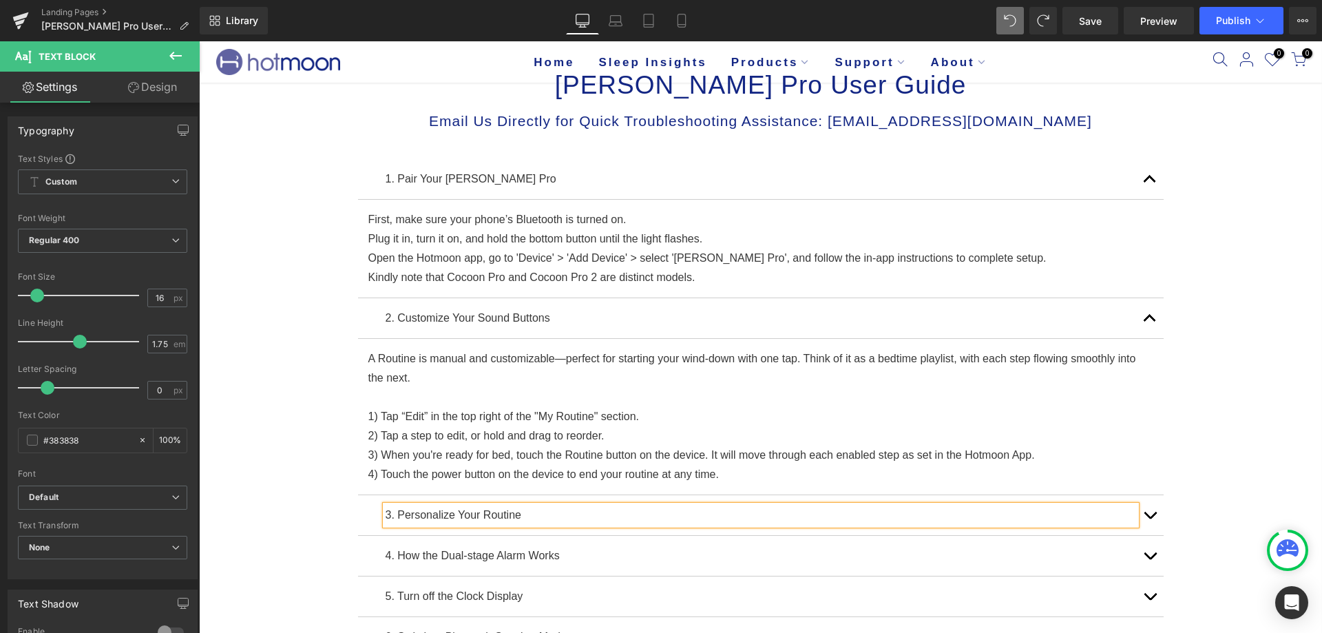
click at [1284, 300] on div "Luna Pro User Guide Heading Row Email Us Directly for Quick Troubleshooting Ass…" at bounding box center [760, 483] width 1123 height 872
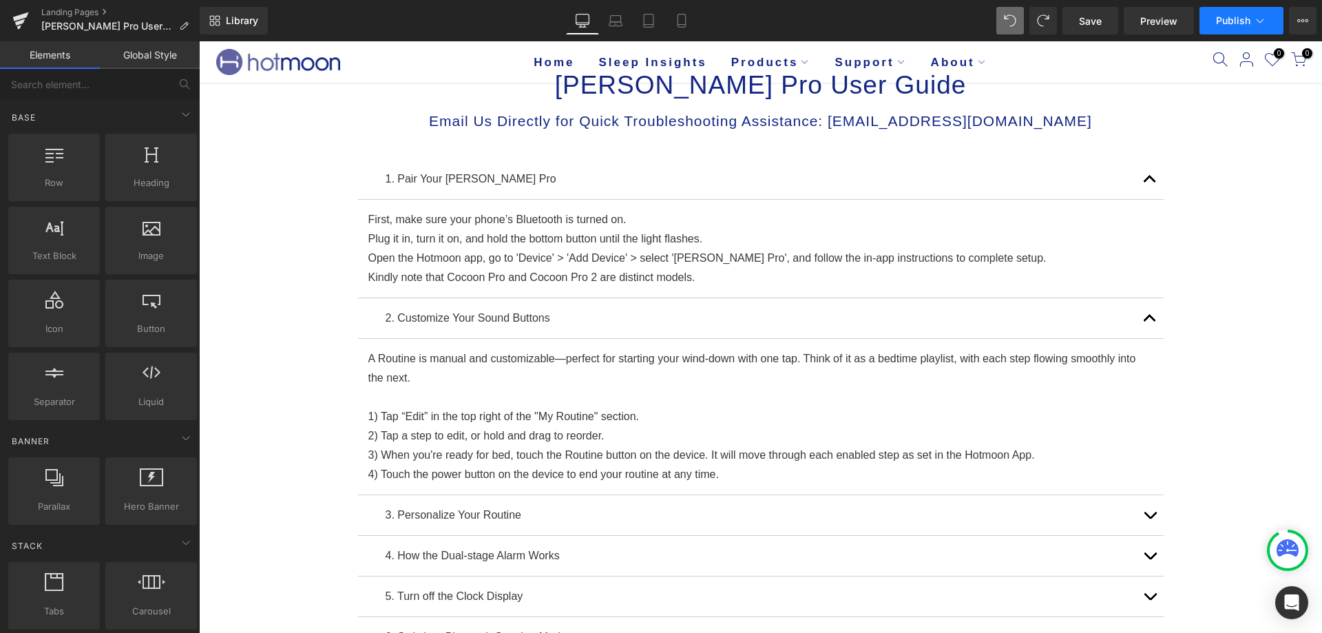
click at [1228, 25] on span "Publish" at bounding box center [1233, 20] width 34 height 11
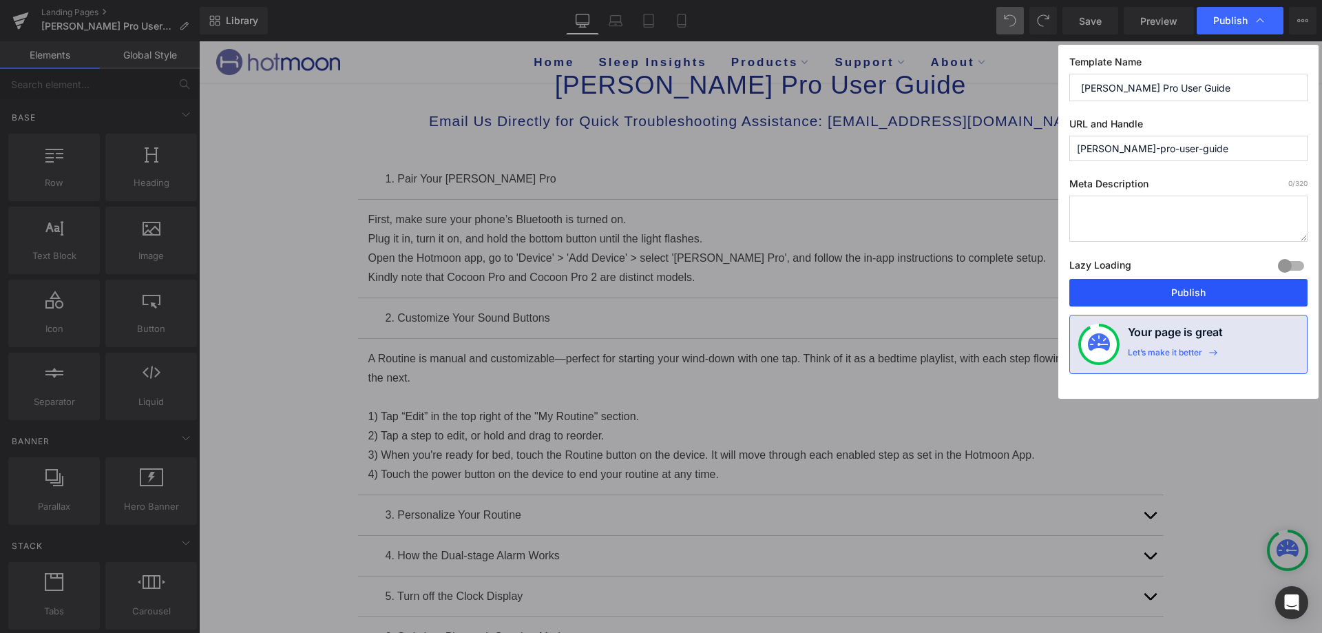
click at [1175, 284] on button "Publish" at bounding box center [1188, 293] width 238 height 28
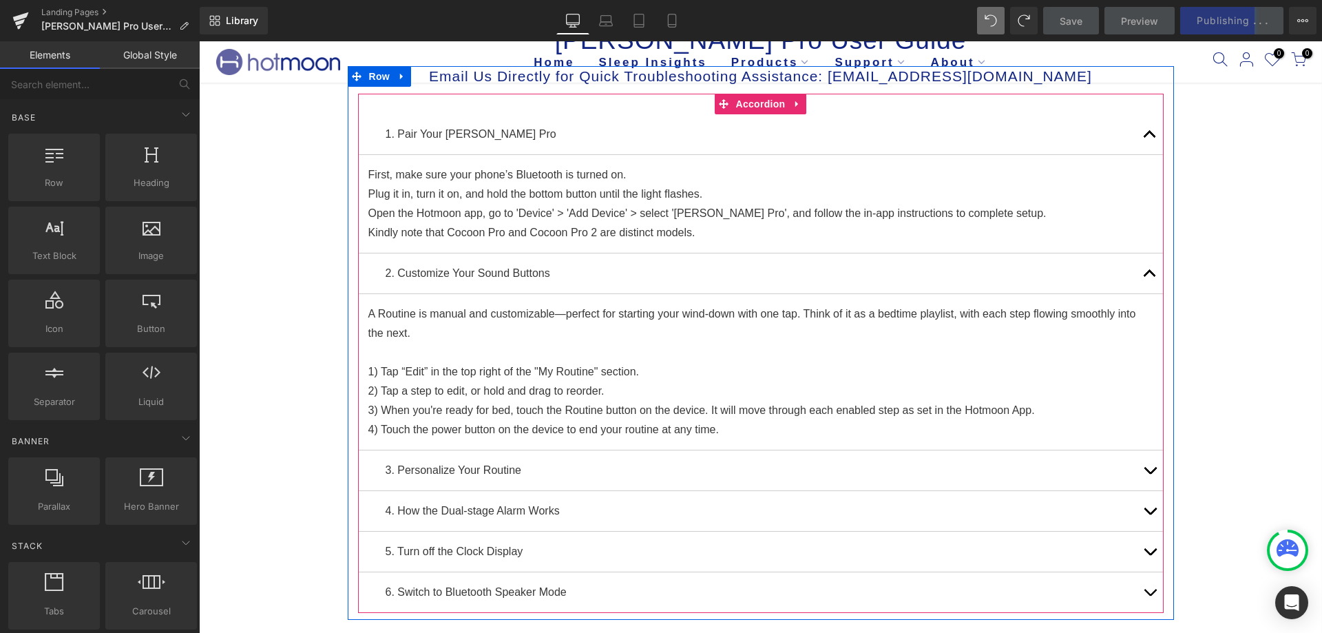
scroll to position [138, 0]
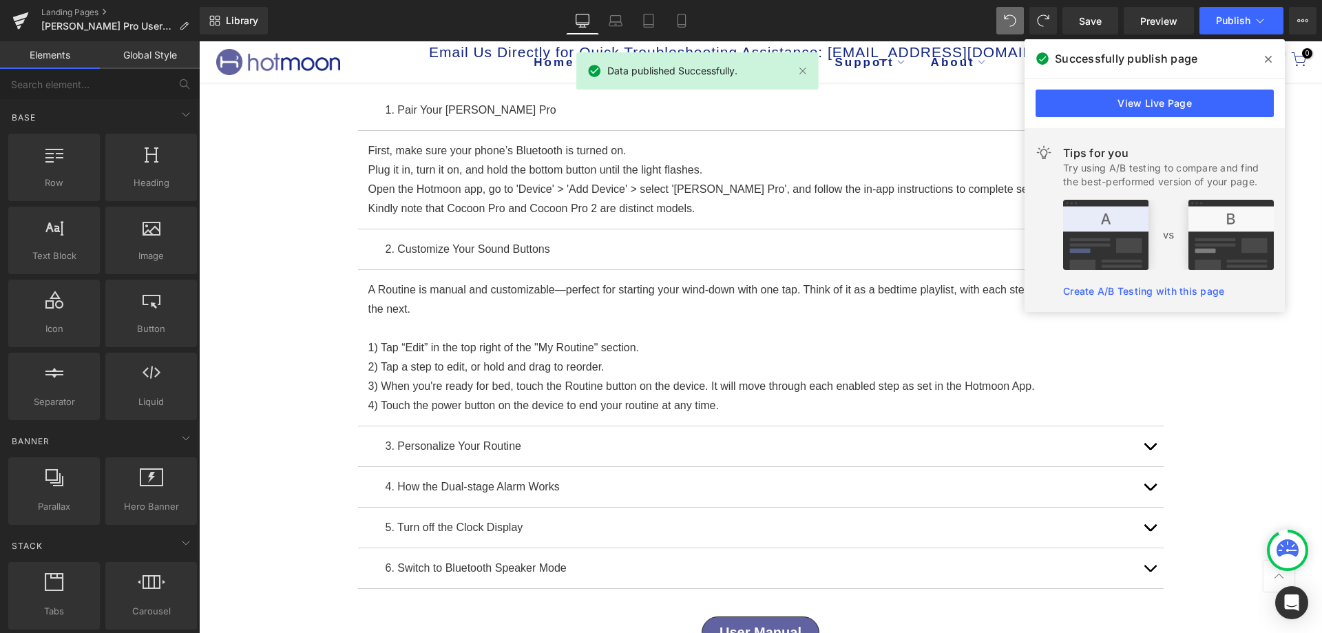
click at [1255, 412] on div "Luna Pro User Guide Heading Row Email Us Directly for Quick Troubleshooting Ass…" at bounding box center [760, 414] width 1123 height 872
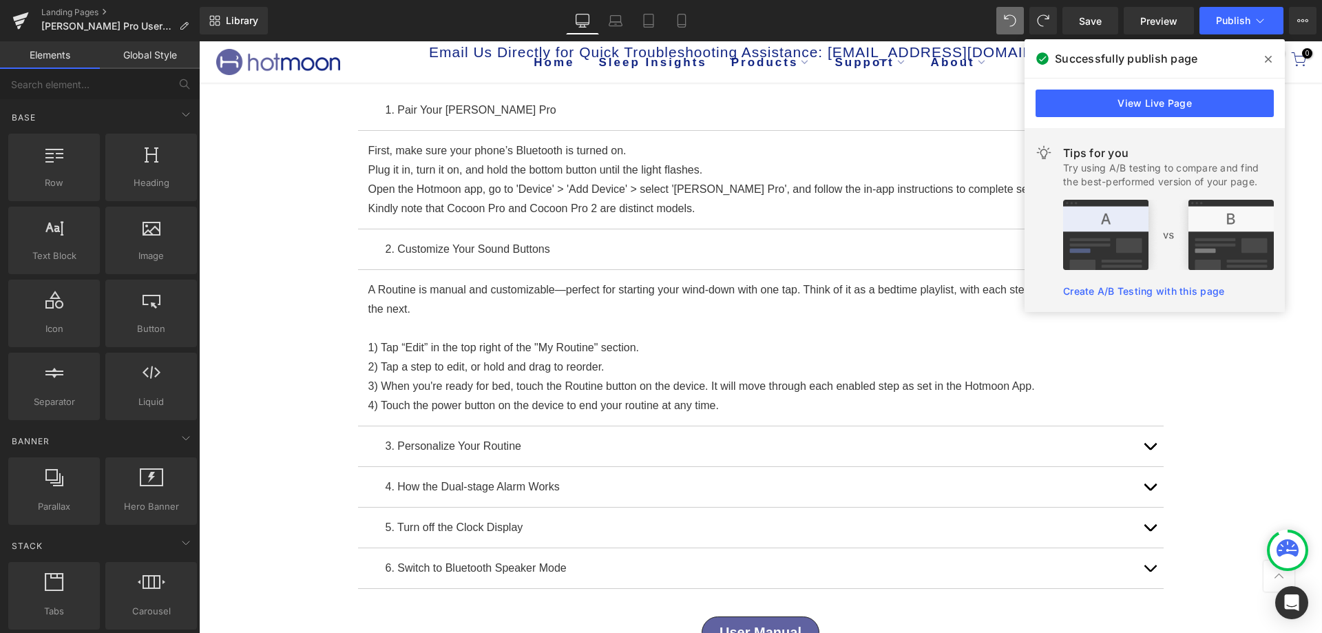
click at [1273, 57] on span at bounding box center [1268, 59] width 22 height 22
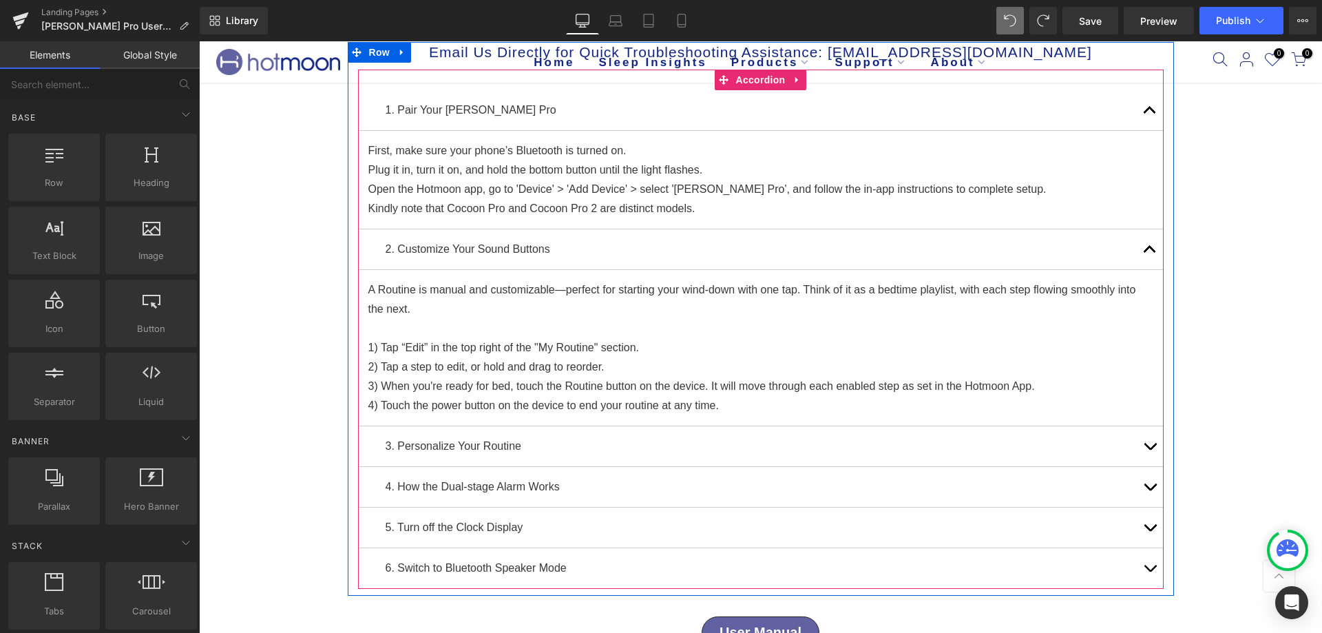
click at [1150, 253] on span "button" at bounding box center [1150, 253] width 0 height 0
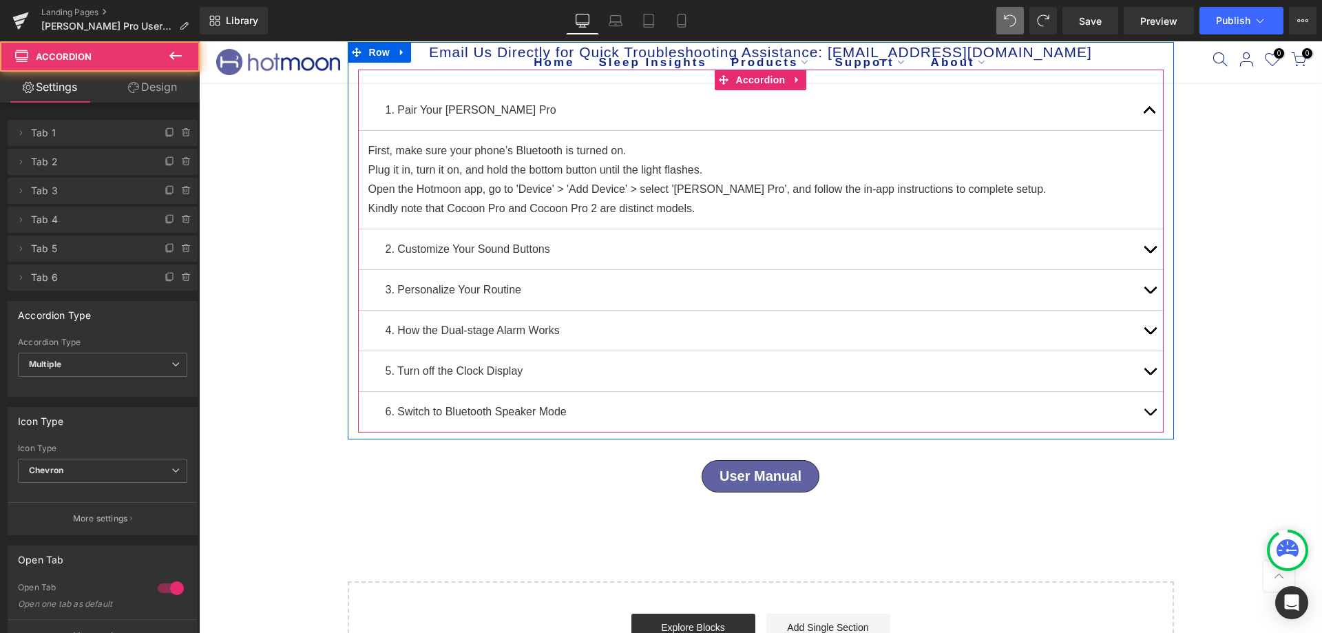
click at [1140, 286] on button "button" at bounding box center [1150, 290] width 28 height 40
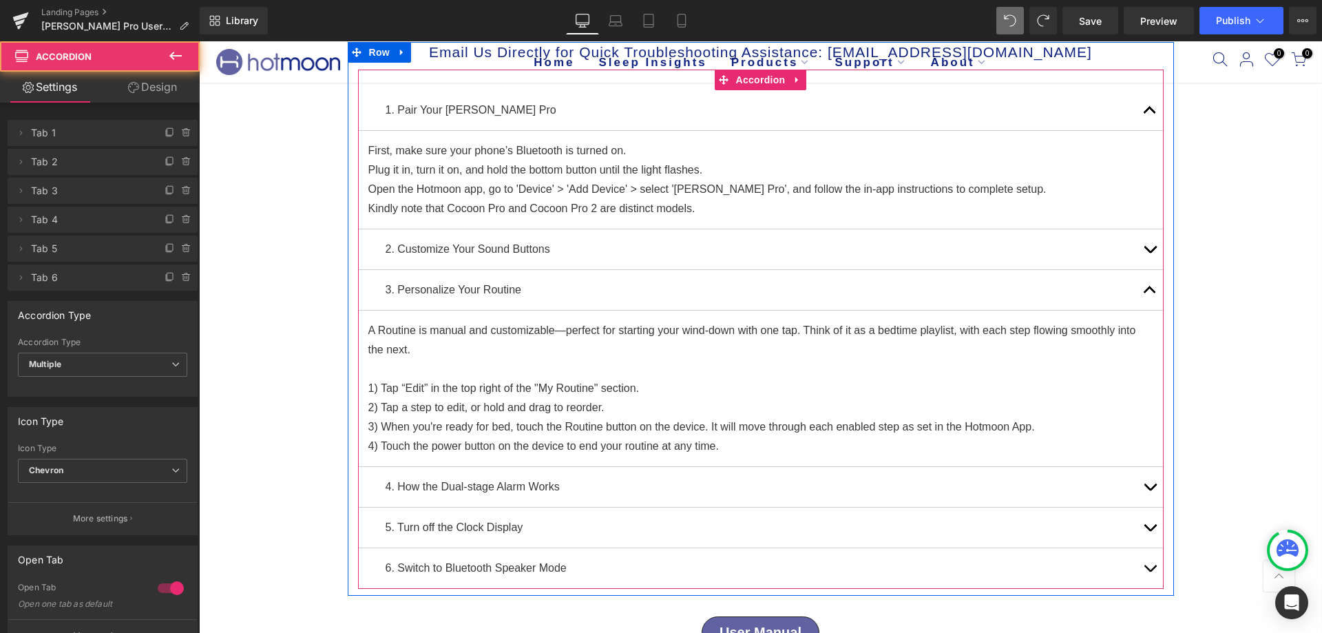
click at [1136, 245] on button "button" at bounding box center [1150, 249] width 28 height 40
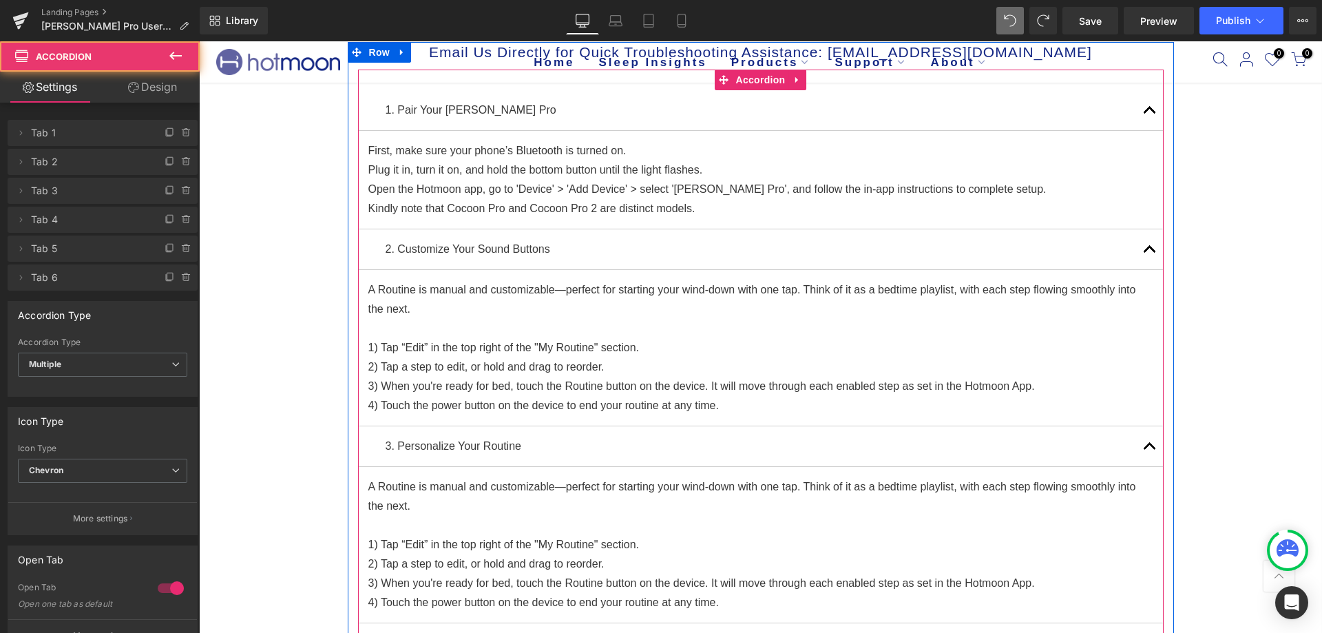
click at [1136, 245] on button "button" at bounding box center [1150, 249] width 28 height 40
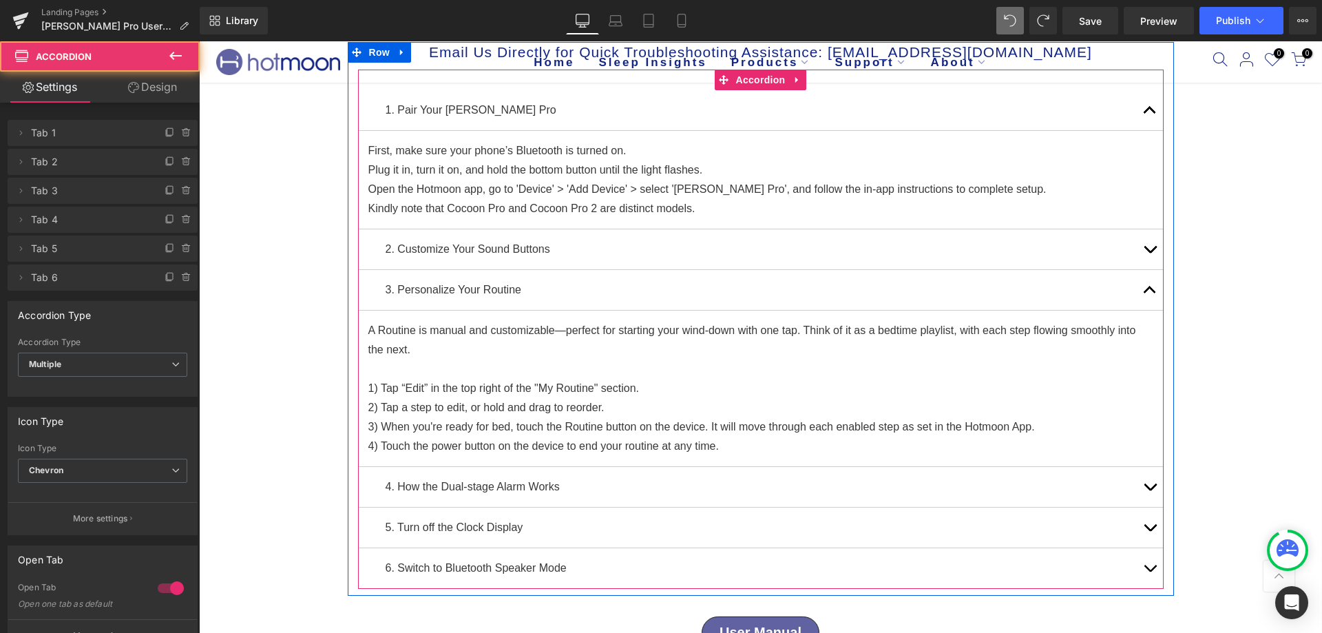
click at [1136, 245] on button "button" at bounding box center [1150, 249] width 28 height 40
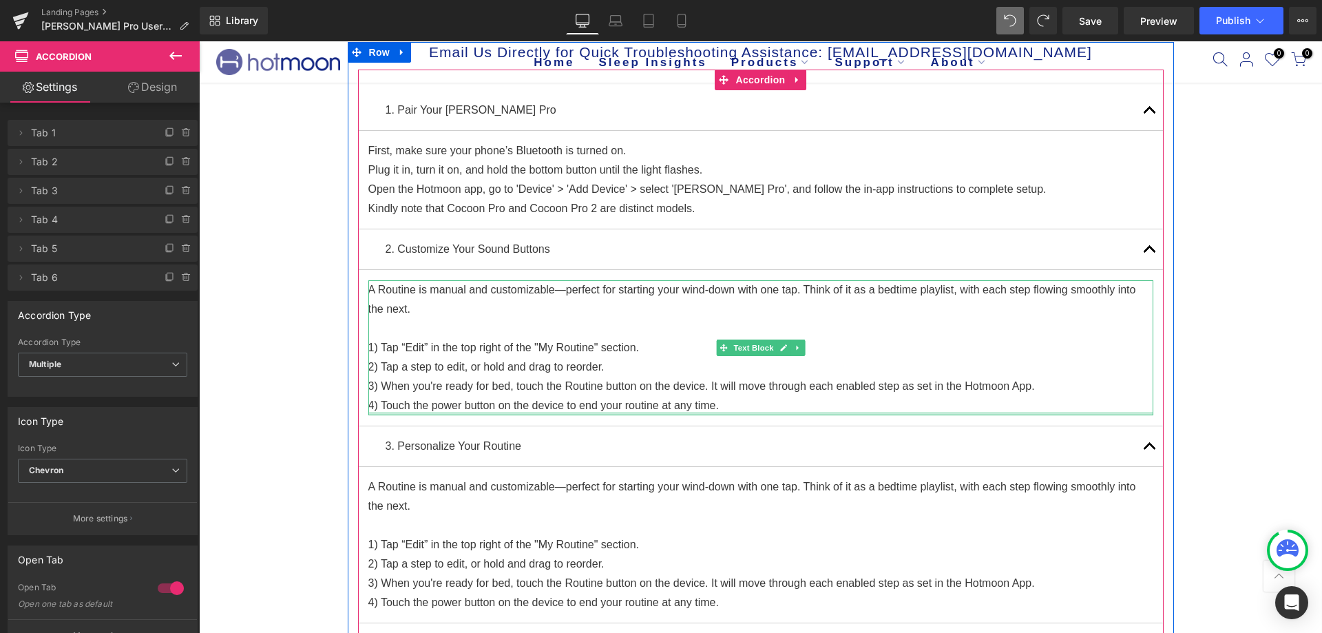
click at [434, 353] on p "1) Tap “Edit” in the top right of the "My Routine" section." at bounding box center [760, 347] width 785 height 19
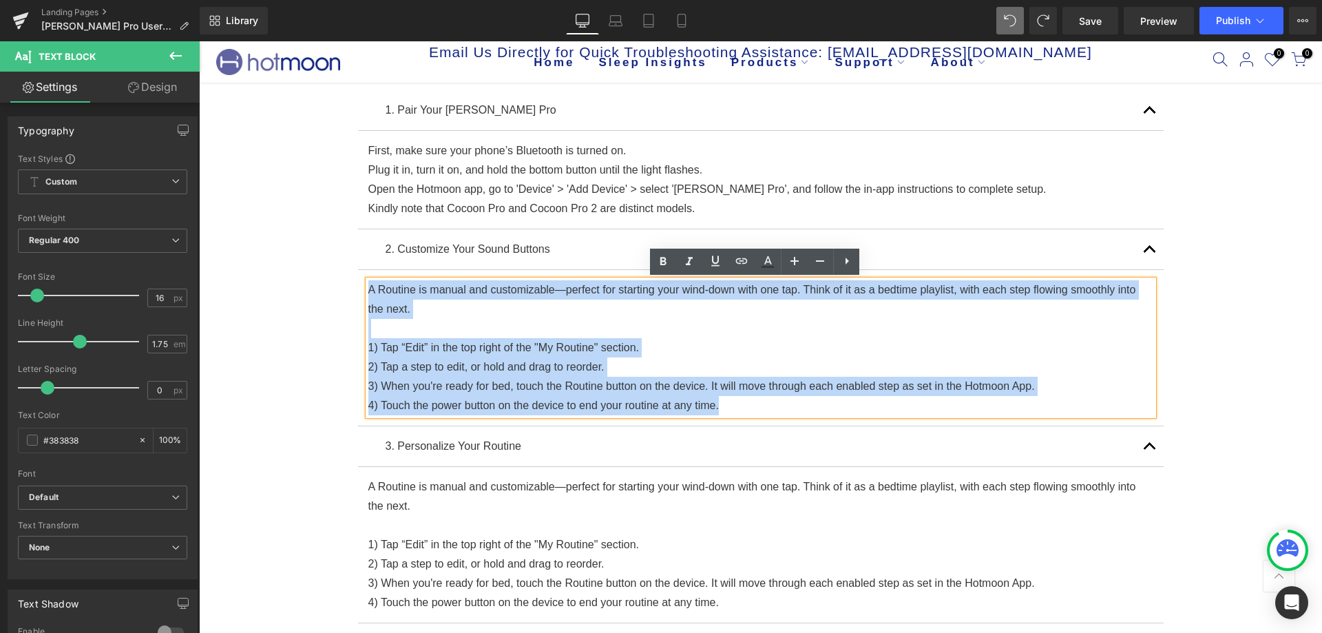
drag, startPoint x: 728, startPoint y: 411, endPoint x: 287, endPoint y: 277, distance: 461.1
click at [287, 277] on div "Luna Pro User Guide Heading Row Email Us Directly for Quick Troubleshooting Ass…" at bounding box center [760, 492] width 1123 height 1029
copy div "A Routine is manual and customizable—perfect for starting your wind-down with o…"
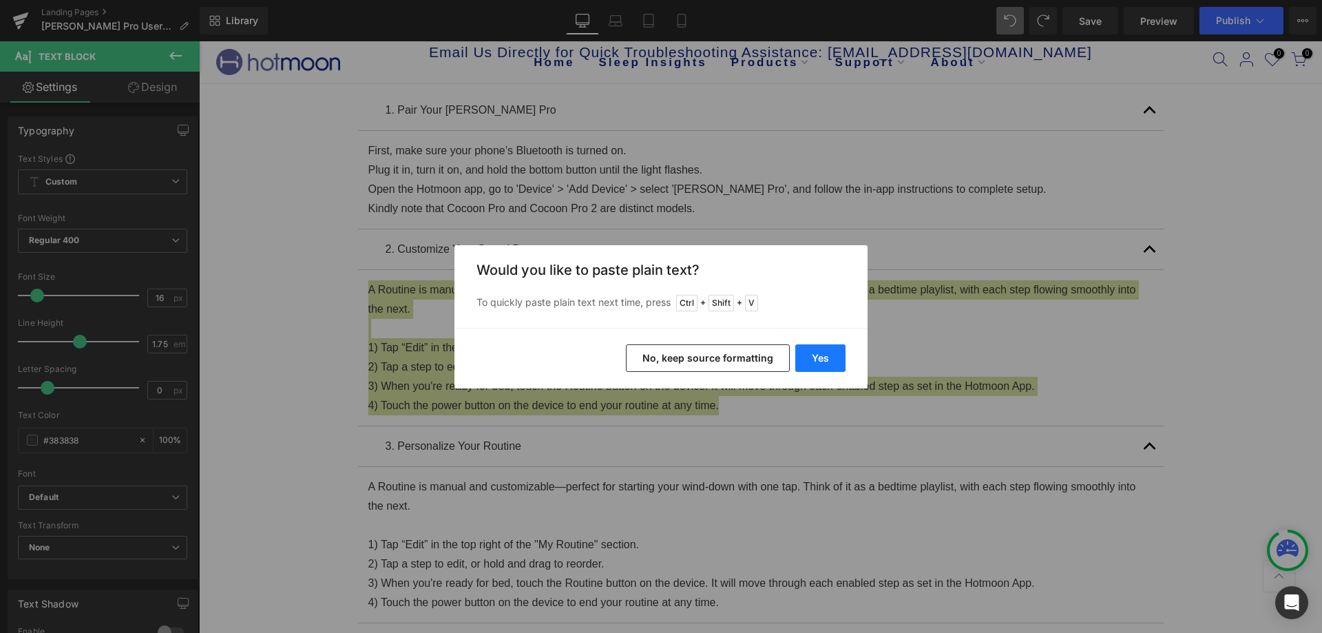
click at [817, 346] on button "Yes" at bounding box center [820, 358] width 50 height 28
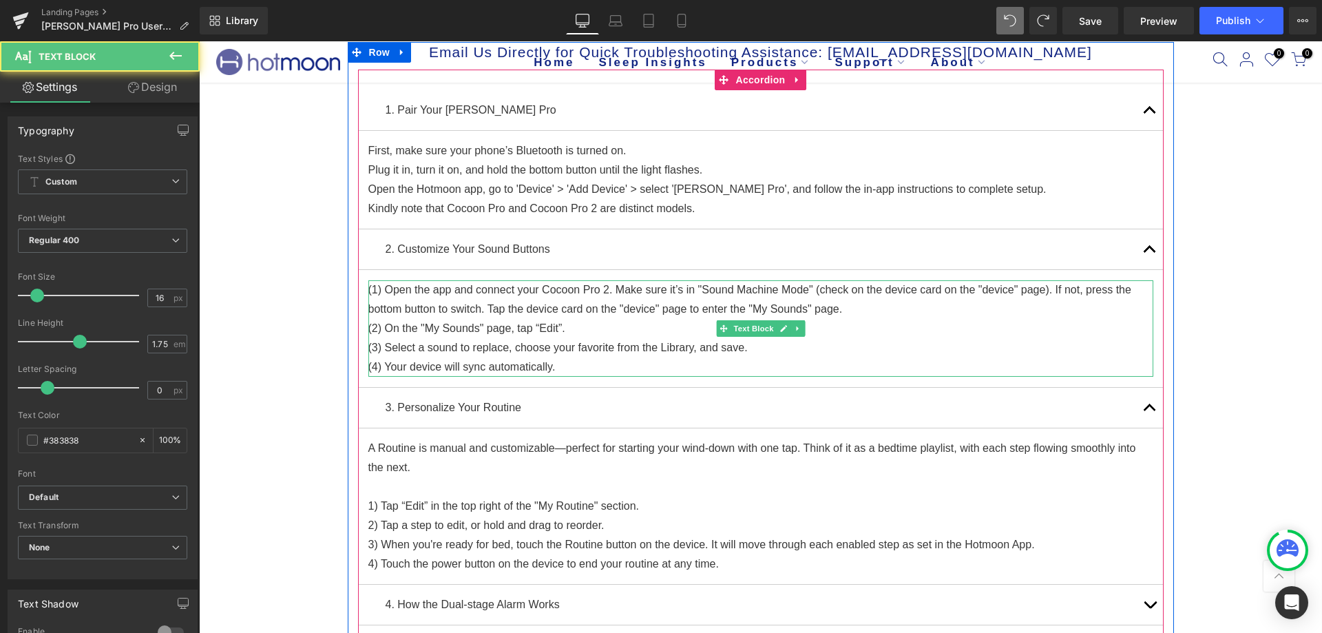
click at [368, 289] on p "(1) Open the app and connect your Cocoon Pro 2. Make sure it’s in "Sound Machin…" at bounding box center [760, 299] width 785 height 39
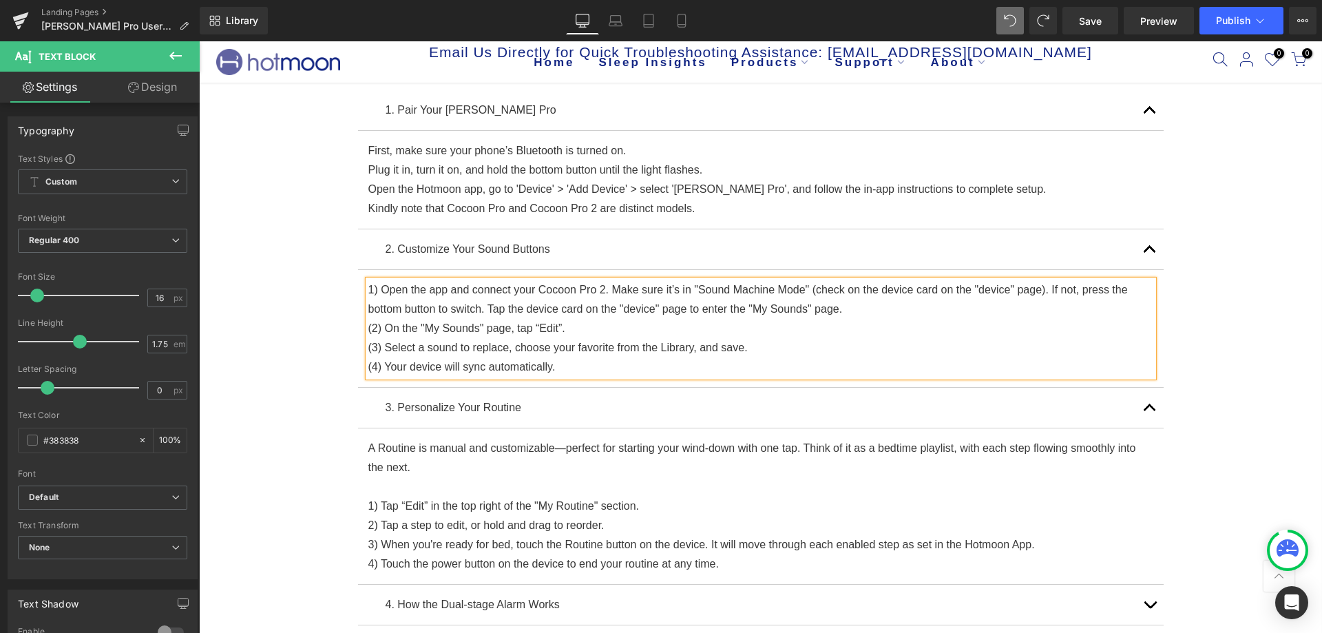
click at [368, 324] on p "(2) On the "My Sounds" page, tap “Edit”." at bounding box center [760, 328] width 785 height 19
click at [368, 347] on p "(3) Select a sound to replace, choose your favorite from the Library, and save." at bounding box center [760, 347] width 785 height 19
click at [368, 368] on p "(4) Your device will sync automatically." at bounding box center [760, 366] width 785 height 19
click at [373, 288] on p "1) Open the app and connect your Cocoon Pro 2. Make sure it’s in "Sound Machine…" at bounding box center [760, 299] width 785 height 39
click at [368, 288] on p "1) Open the app and connect your Cocoon Pro 2. Make sure it’s in "Sound Machine…" at bounding box center [760, 299] width 785 height 39
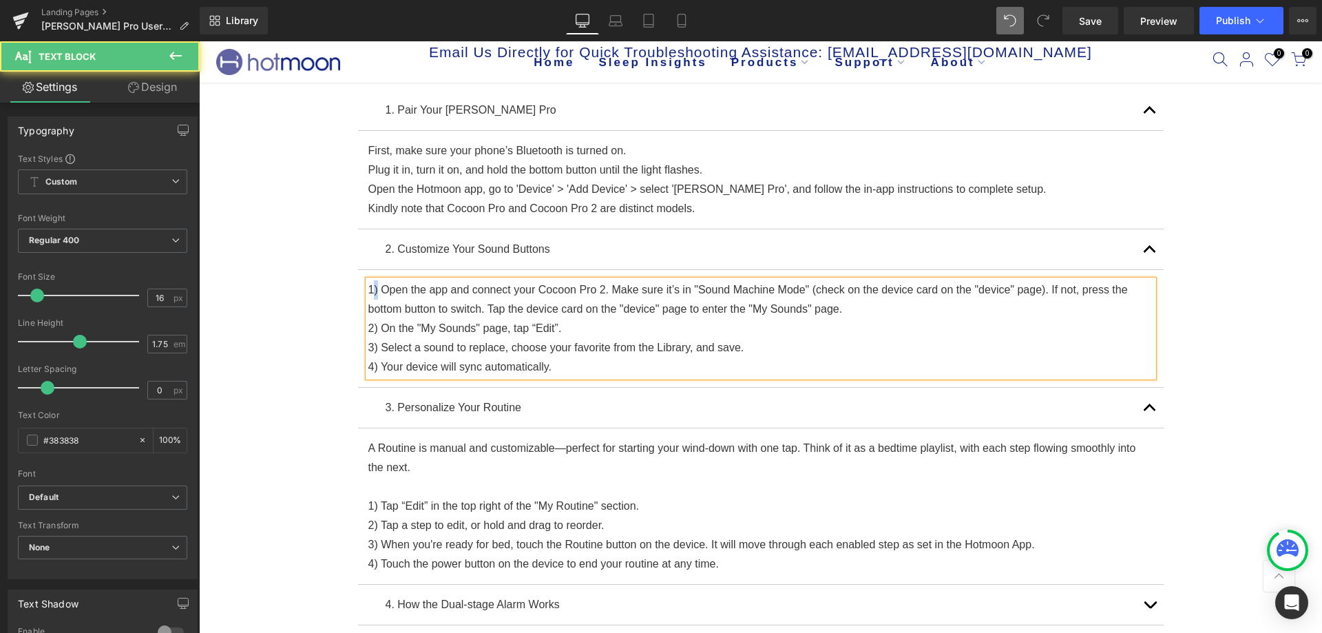
copy p ")"
drag, startPoint x: 376, startPoint y: 288, endPoint x: 357, endPoint y: 286, distance: 18.7
click at [358, 286] on article "1) Open the app and connect your Cocoon Pro 2. Make sure it’s in "Sound Machine…" at bounding box center [761, 329] width 806 height 118
copy p "1)"
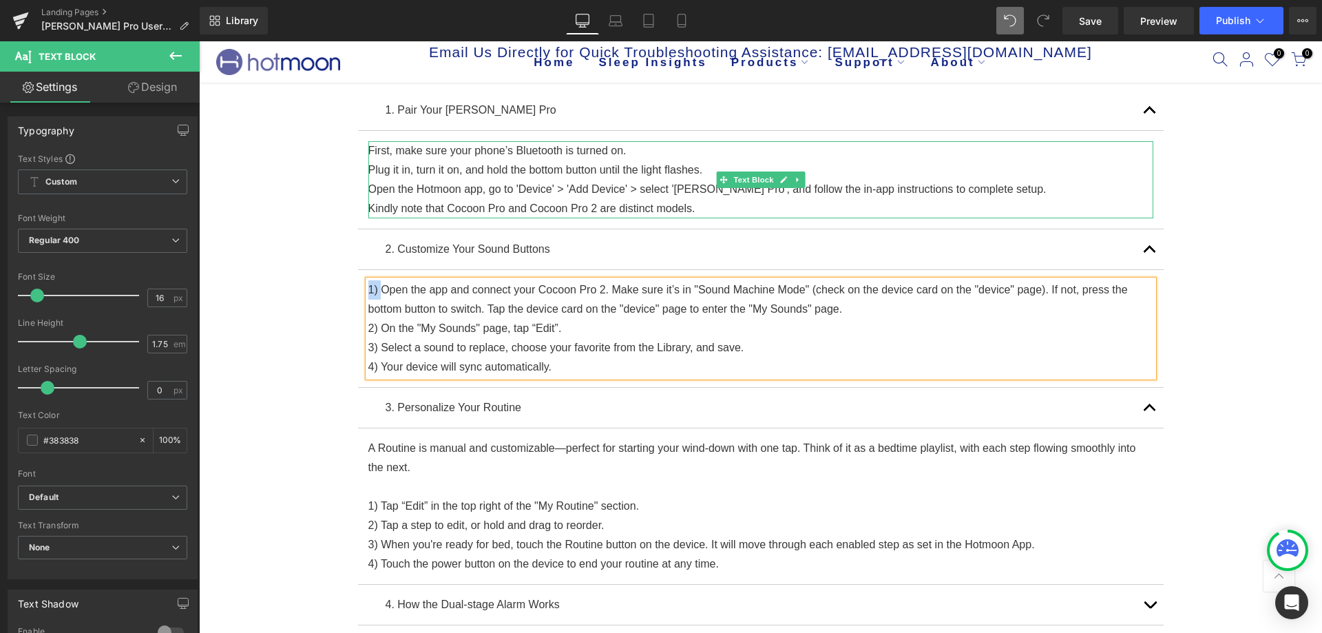
click at [368, 151] on p "First, make sure your phone’s Bluetooth is turned on." at bounding box center [760, 150] width 785 height 19
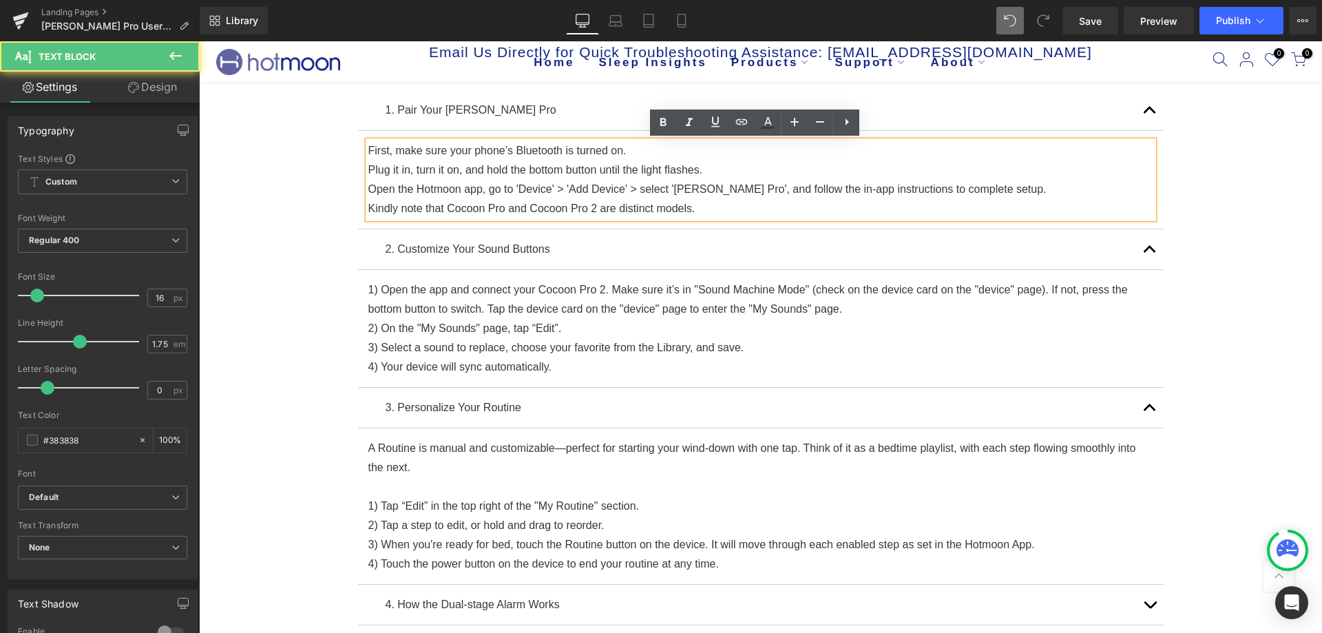
click at [368, 150] on p "First, make sure your phone’s Bluetooth is turned on." at bounding box center [760, 150] width 785 height 19
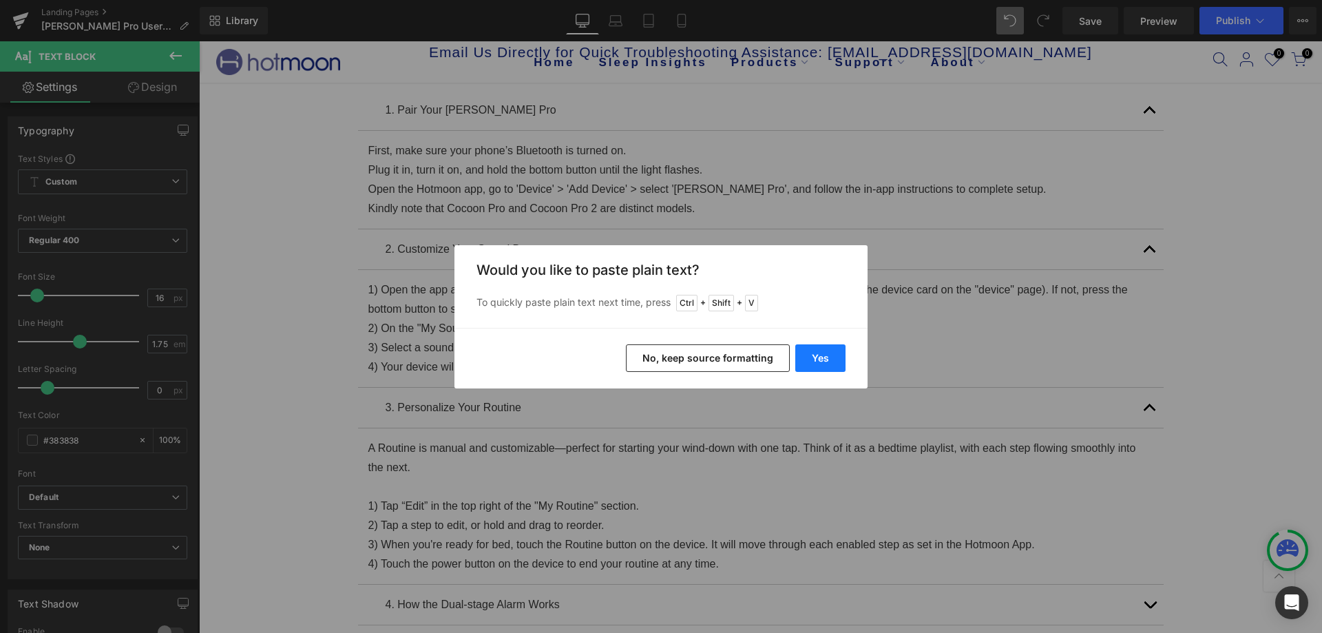
click at [808, 358] on button "Yes" at bounding box center [820, 358] width 50 height 28
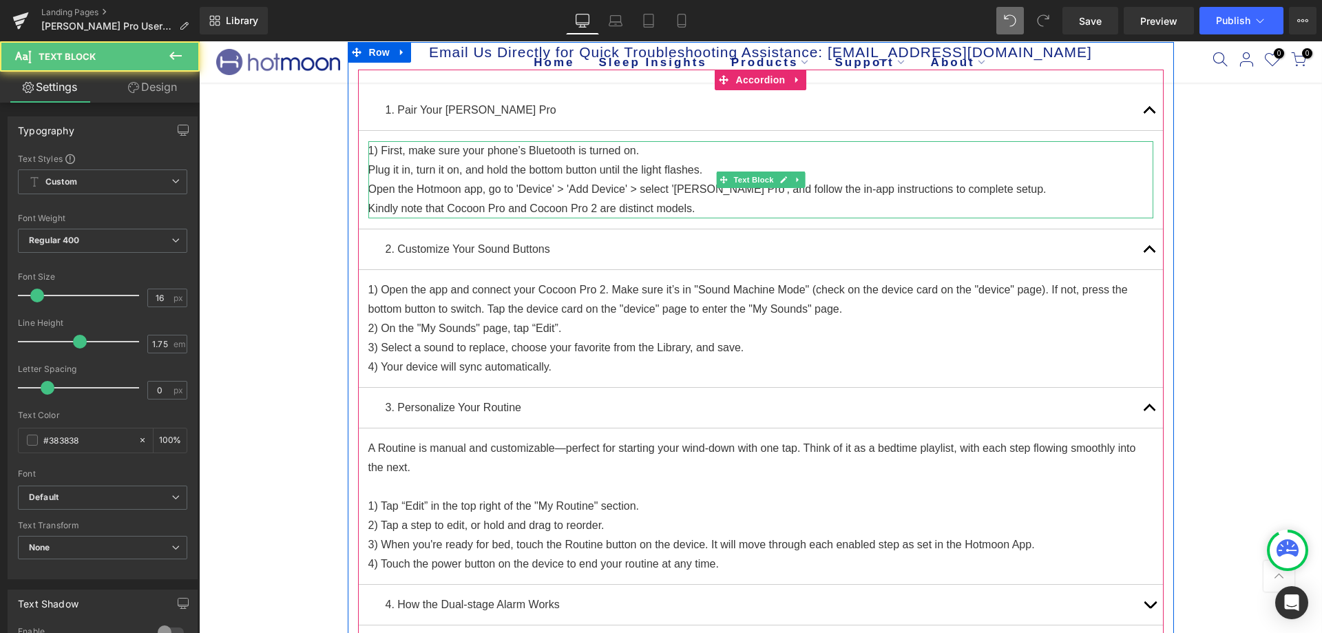
click at [370, 171] on p "Plug it in, turn it on, and hold the bottom button until the light flashes." at bounding box center [760, 169] width 785 height 19
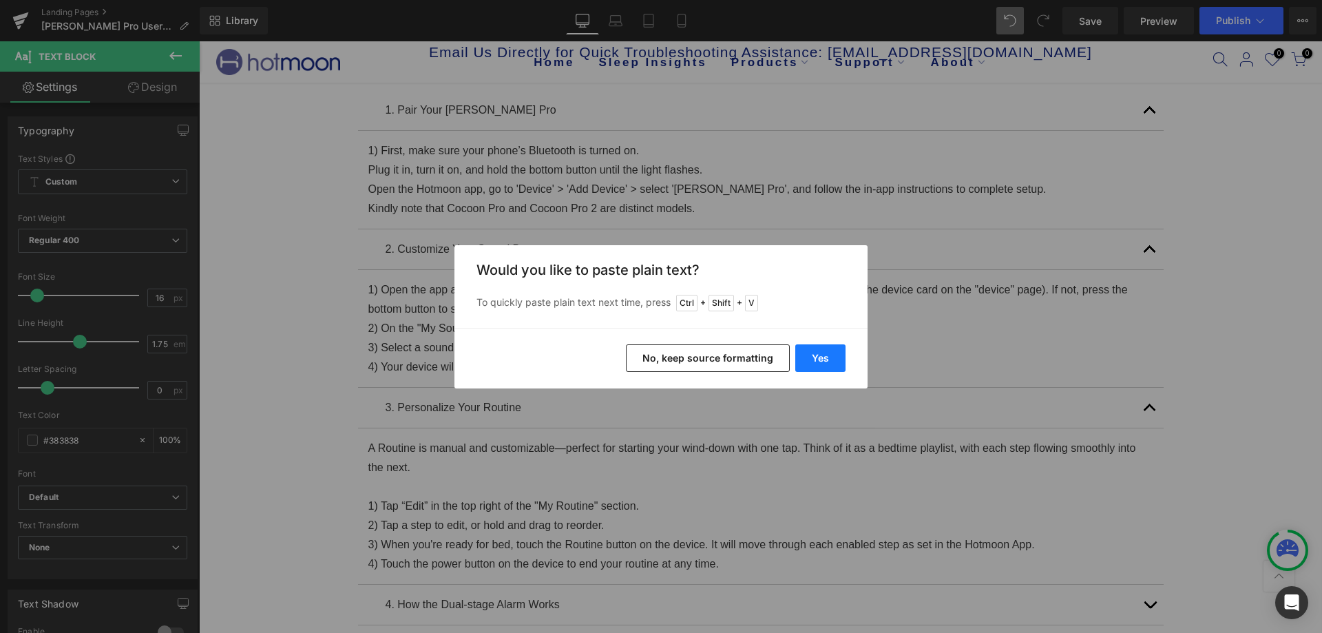
click at [822, 366] on button "Yes" at bounding box center [820, 358] width 50 height 28
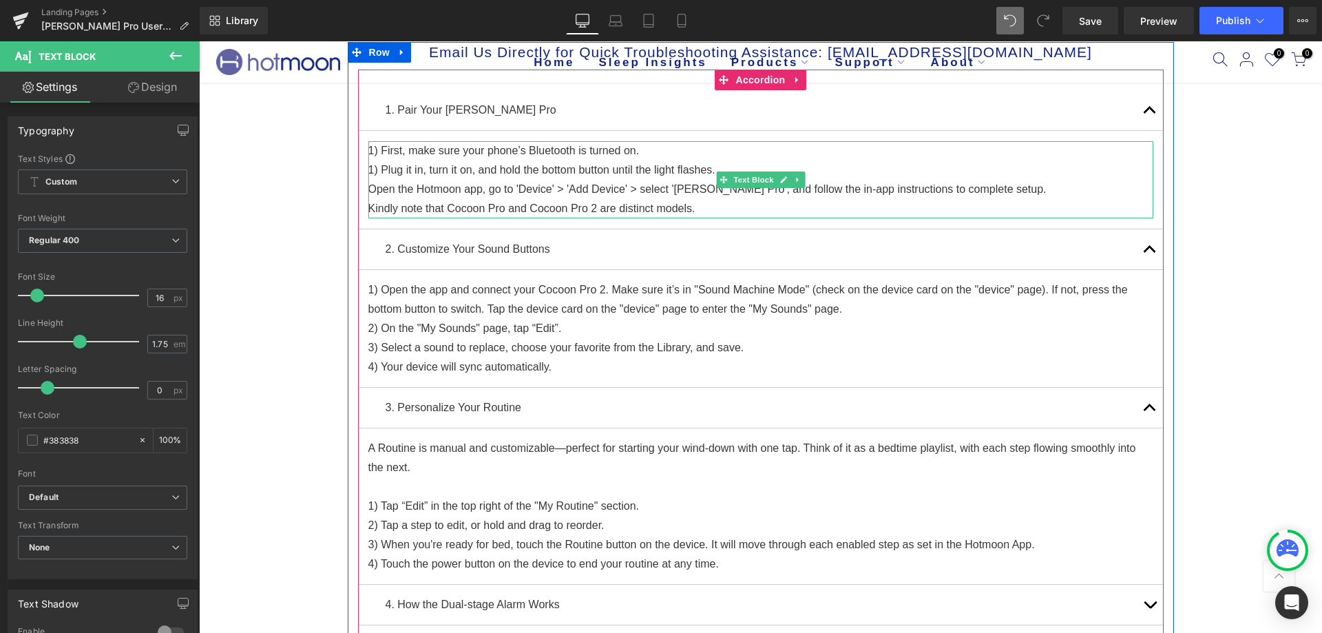
click at [377, 189] on p "Open the Hotmoon app, go to 'Device' > 'Add Device' > select 'Luna Pro', and fo…" at bounding box center [760, 189] width 785 height 19
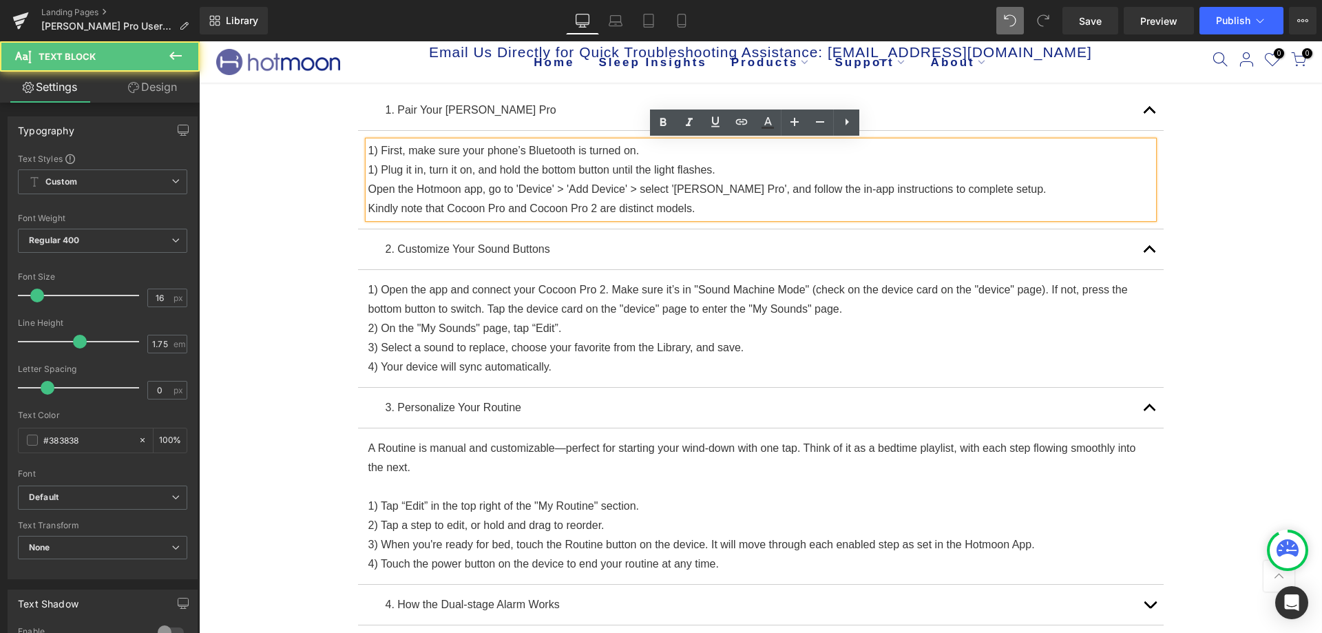
click at [368, 188] on p "Open the Hotmoon app, go to 'Device' > 'Add Device' > select 'Luna Pro', and fo…" at bounding box center [760, 189] width 785 height 19
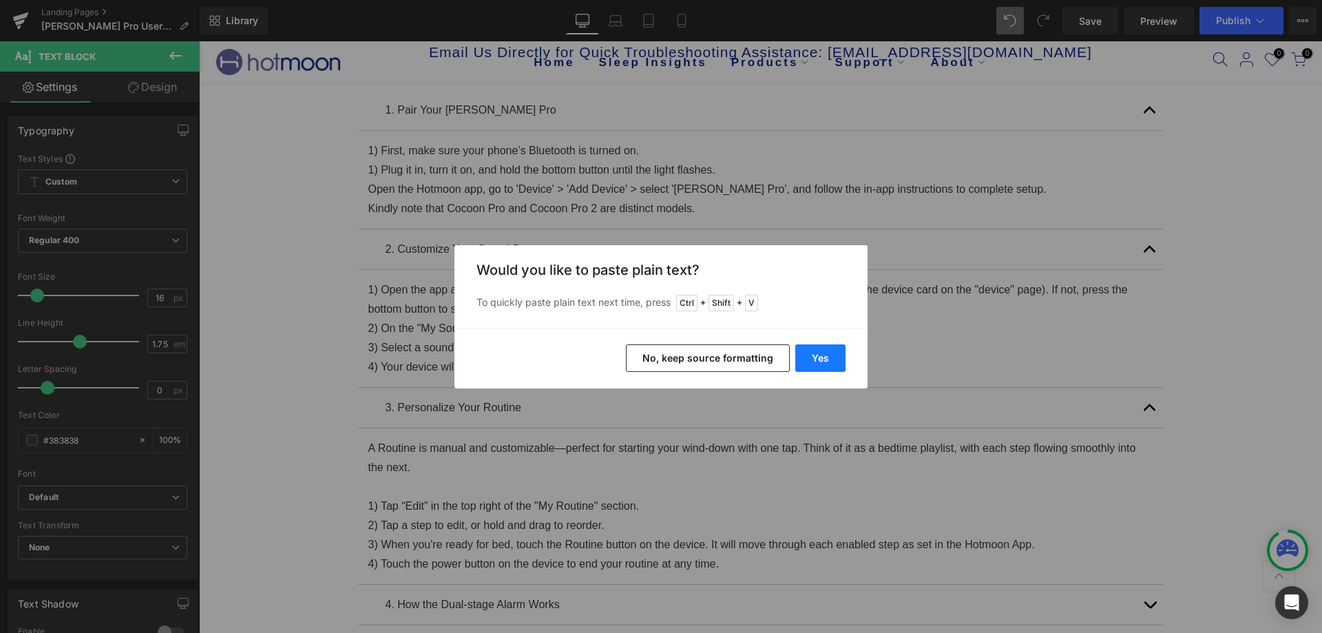
click at [832, 359] on button "Yes" at bounding box center [820, 358] width 50 height 28
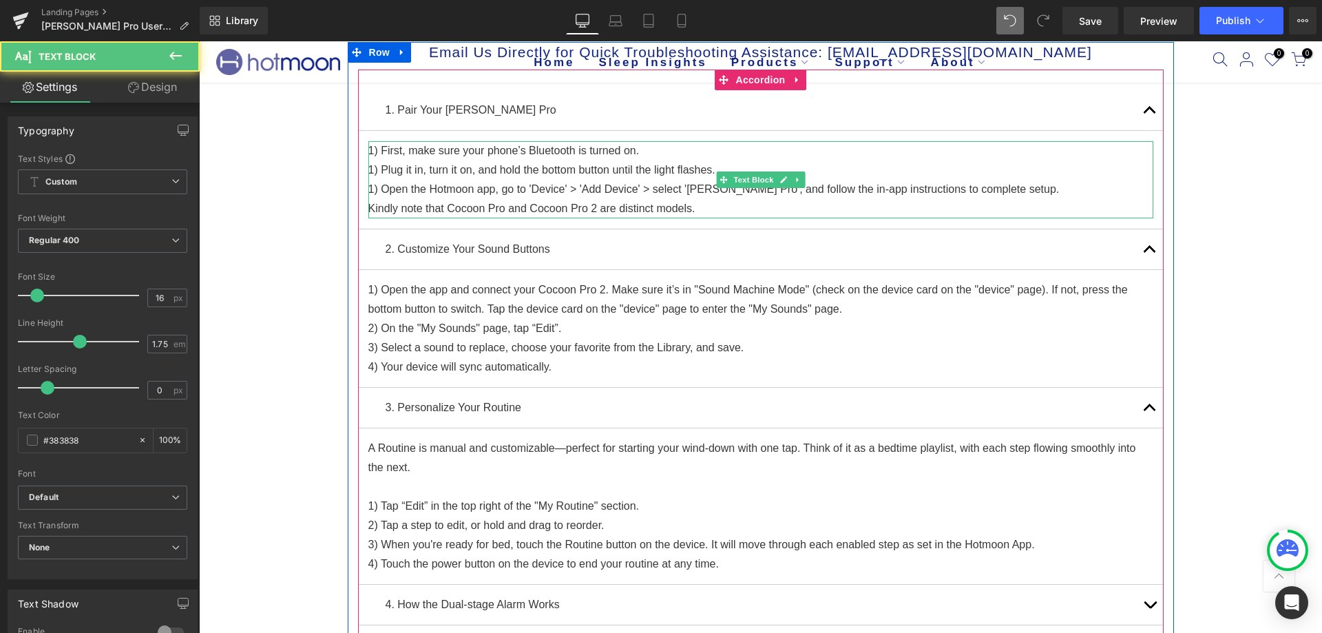
click at [368, 169] on p "1) Plug it in, turn it on, and hold the bottom button until the light flashes." at bounding box center [760, 169] width 785 height 19
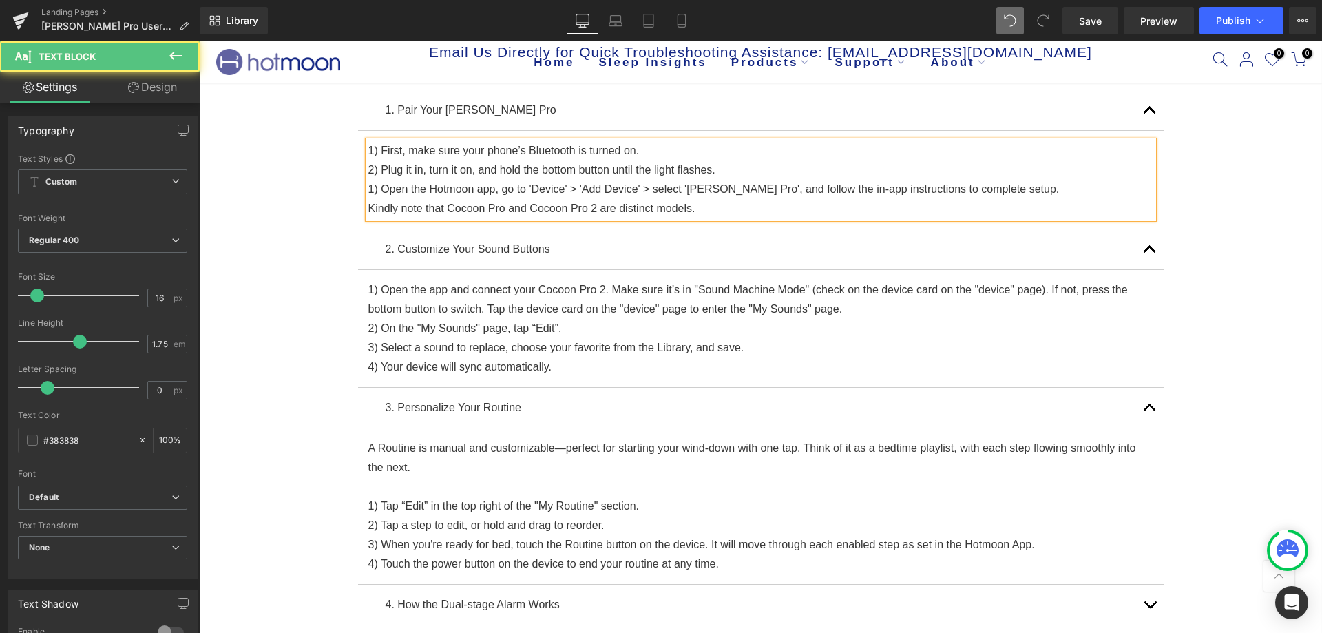
click at [368, 192] on p "1) Open the Hotmoon app, go to 'Device' > 'Add Device' > select 'Luna Pro', and…" at bounding box center [760, 189] width 785 height 19
click at [1203, 167] on div "[PERSON_NAME] Pro User Guide Heading Row Email Us Directly for Quick Troublesho…" at bounding box center [760, 473] width 1123 height 990
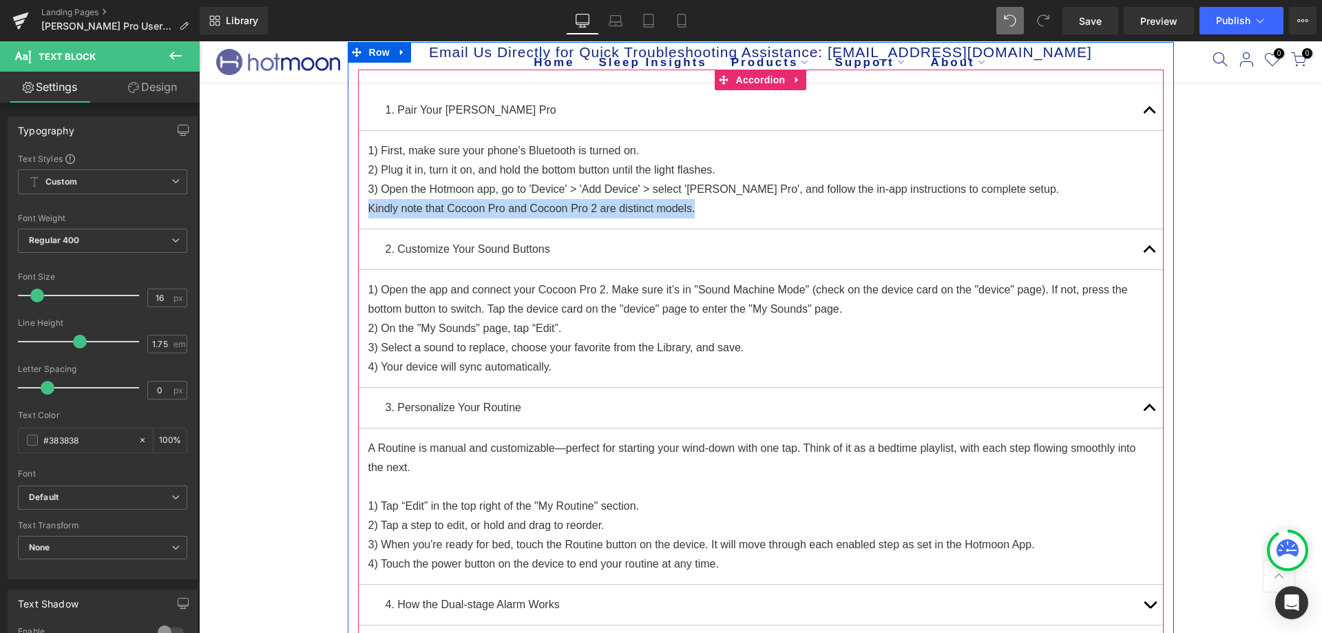
drag, startPoint x: 695, startPoint y: 204, endPoint x: 357, endPoint y: 204, distance: 338.7
click at [358, 204] on article "1) First, make sure your phone’s Bluetooth is turned on. 2) Plug it in, turn it…" at bounding box center [761, 180] width 806 height 98
copy p "Kindly note that Cocoon Pro and Cocoon Pro 2 are distinct models."
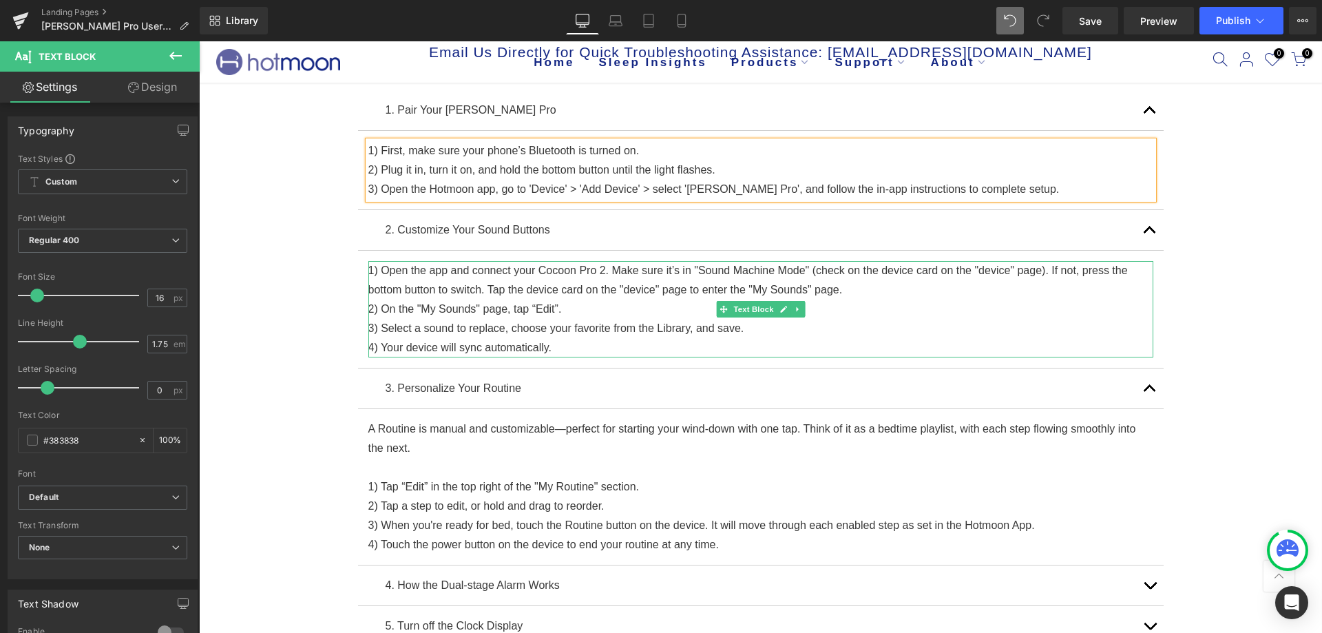
click at [598, 271] on p "1) Open the app and connect your Cocoon Pro 2. Make sure it’s in "Sound Machine…" at bounding box center [760, 280] width 785 height 39
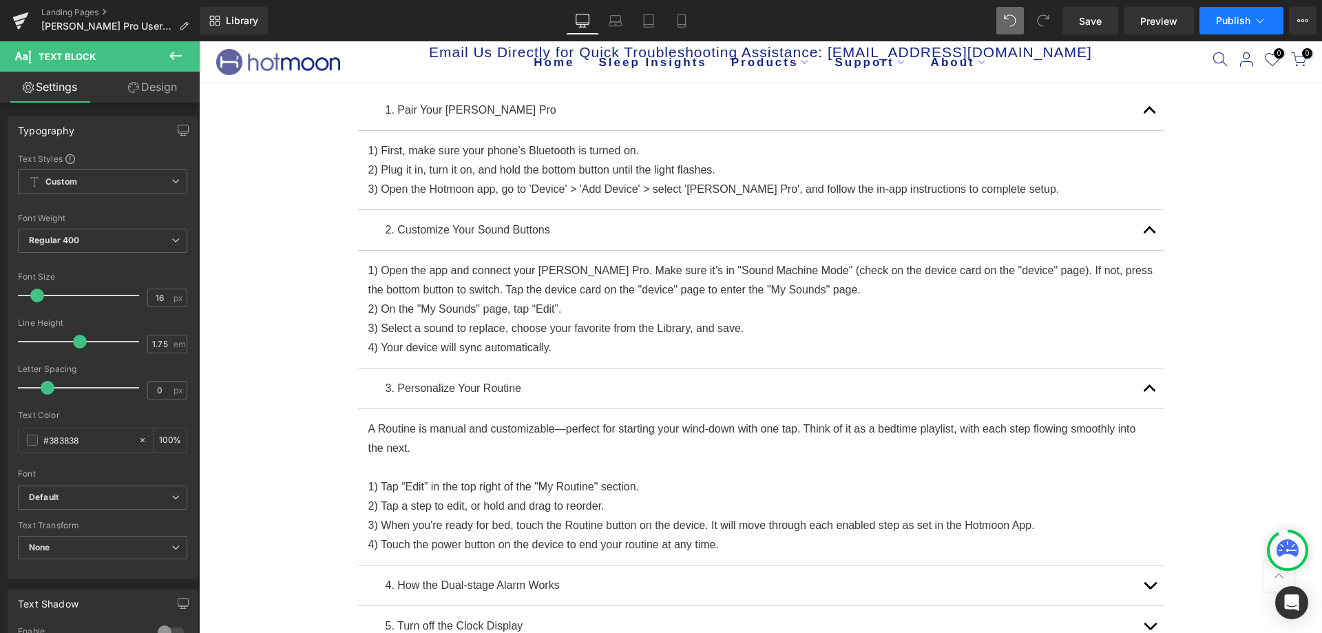
click at [1208, 28] on button "Publish" at bounding box center [1241, 21] width 84 height 28
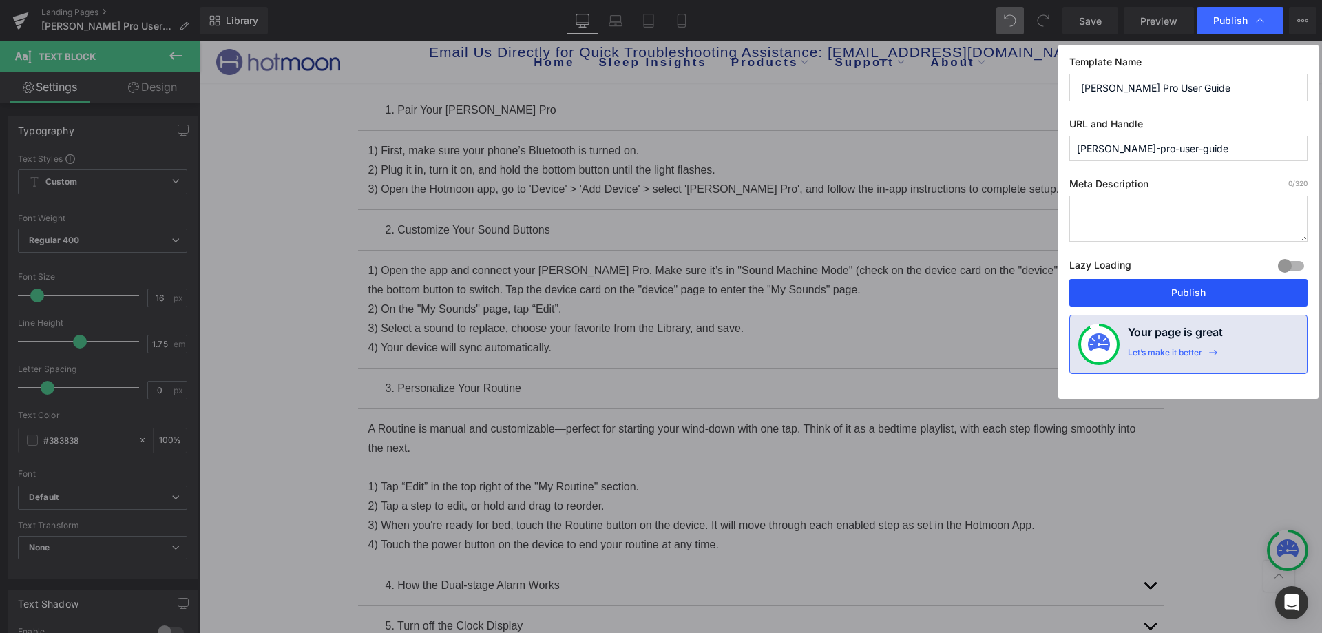
click at [1197, 292] on button "Publish" at bounding box center [1188, 293] width 238 height 28
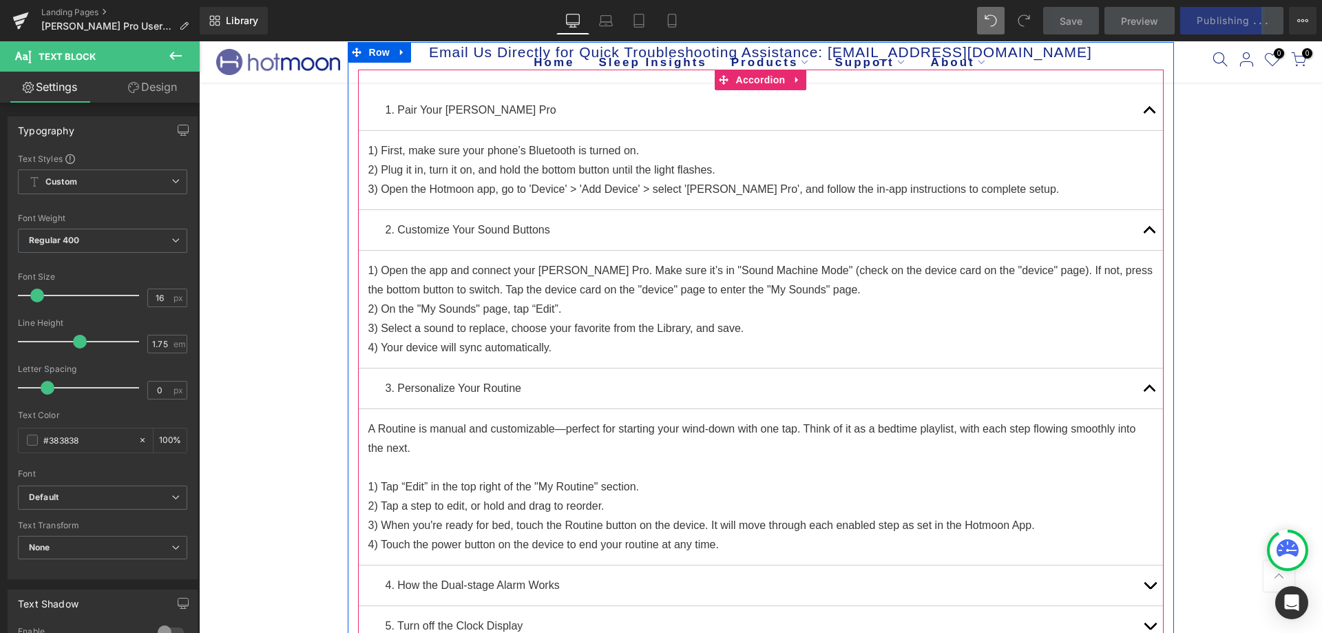
click at [1153, 229] on button "button" at bounding box center [1150, 230] width 28 height 40
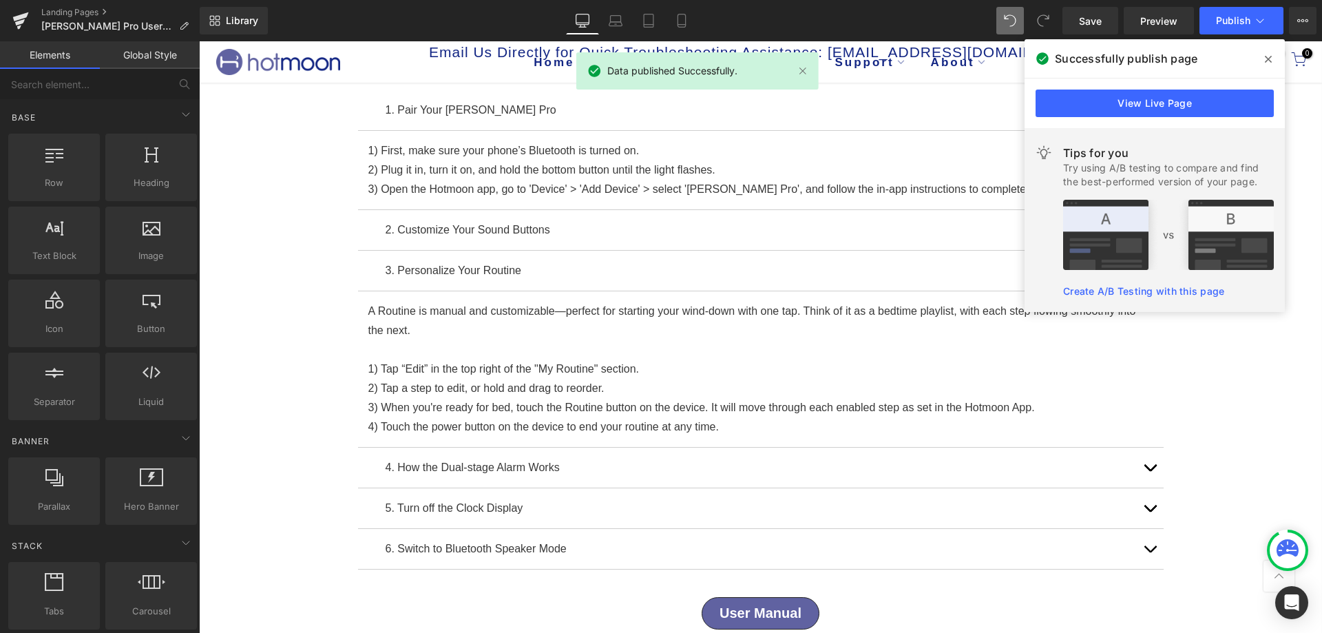
click at [1210, 333] on div "[PERSON_NAME] Pro User Guide Heading Row Email Us Directly for Quick Troublesho…" at bounding box center [760, 404] width 1123 height 853
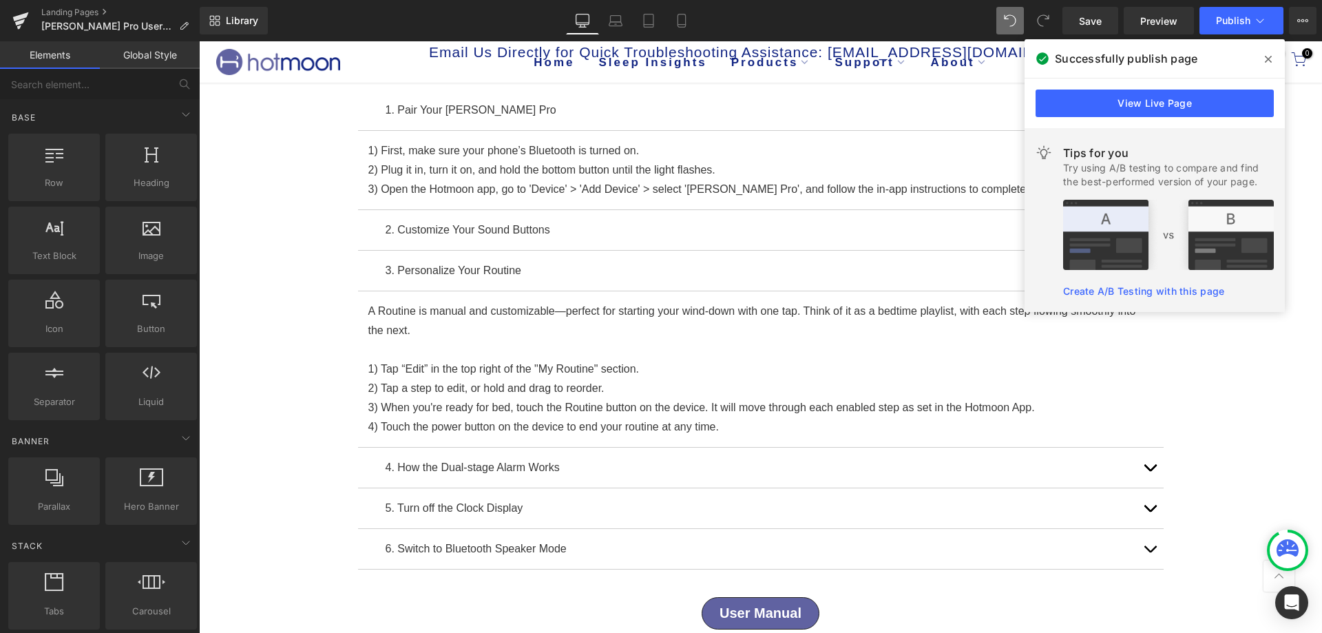
click at [1265, 56] on icon at bounding box center [1268, 59] width 7 height 11
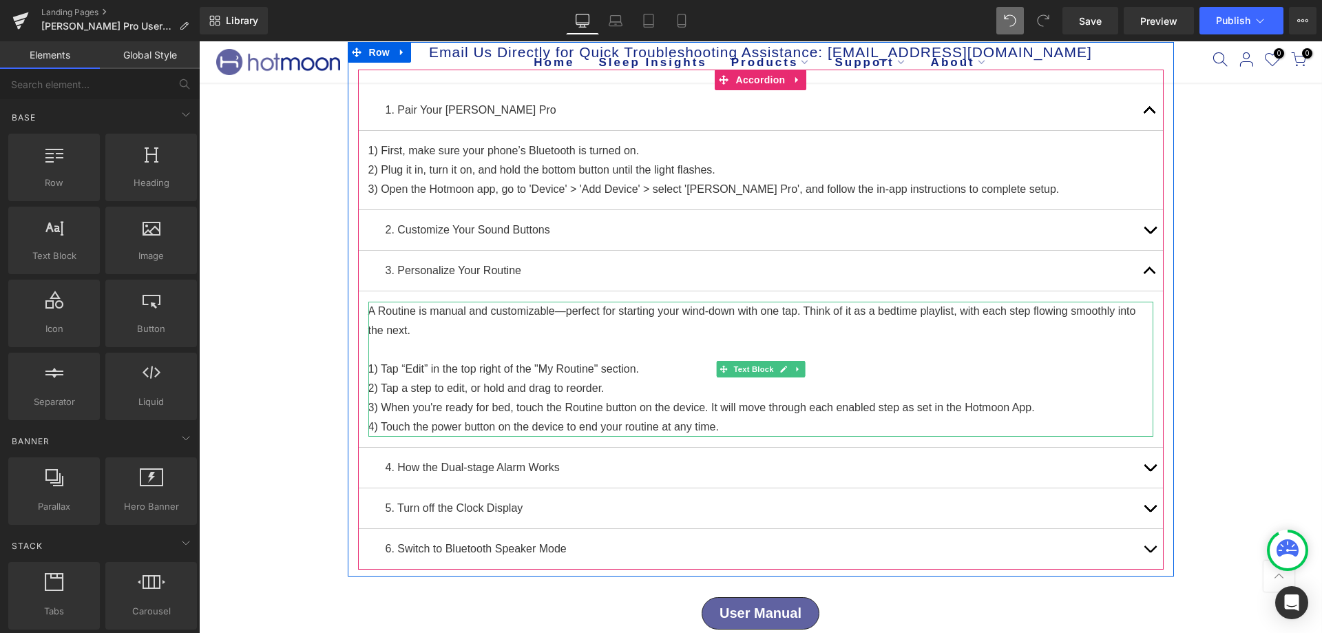
click at [792, 313] on p "A Routine is manual and customizable—perfect for starting your wind-down with o…" at bounding box center [760, 321] width 785 height 39
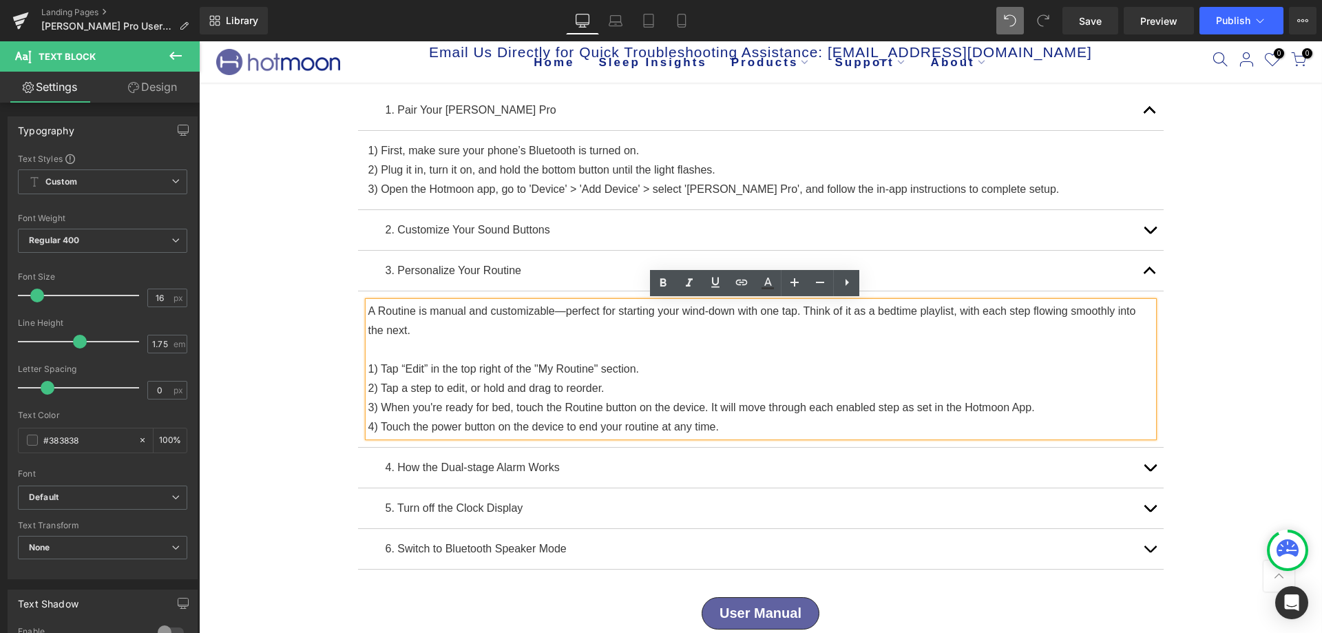
click at [795, 308] on p "A Routine is manual and customizable—perfect for starting your wind-down with o…" at bounding box center [760, 321] width 785 height 39
click at [1142, 465] on button "button" at bounding box center [1150, 468] width 28 height 40
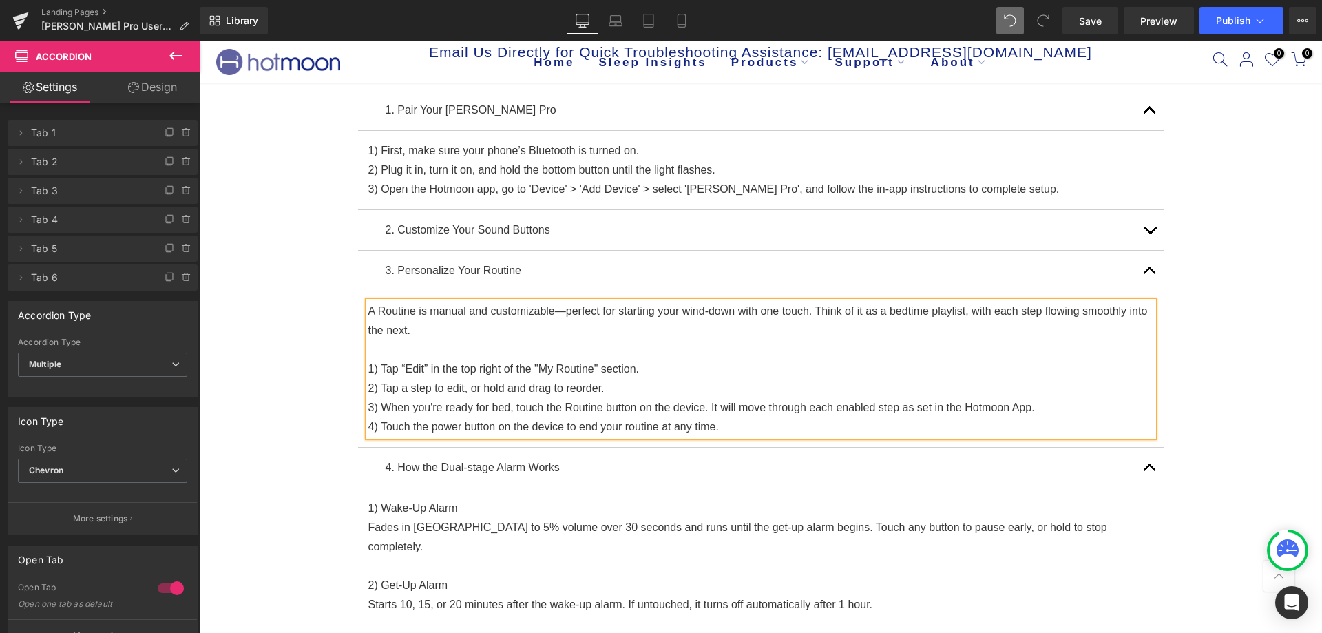
click at [1150, 274] on span "button" at bounding box center [1150, 274] width 0 height 0
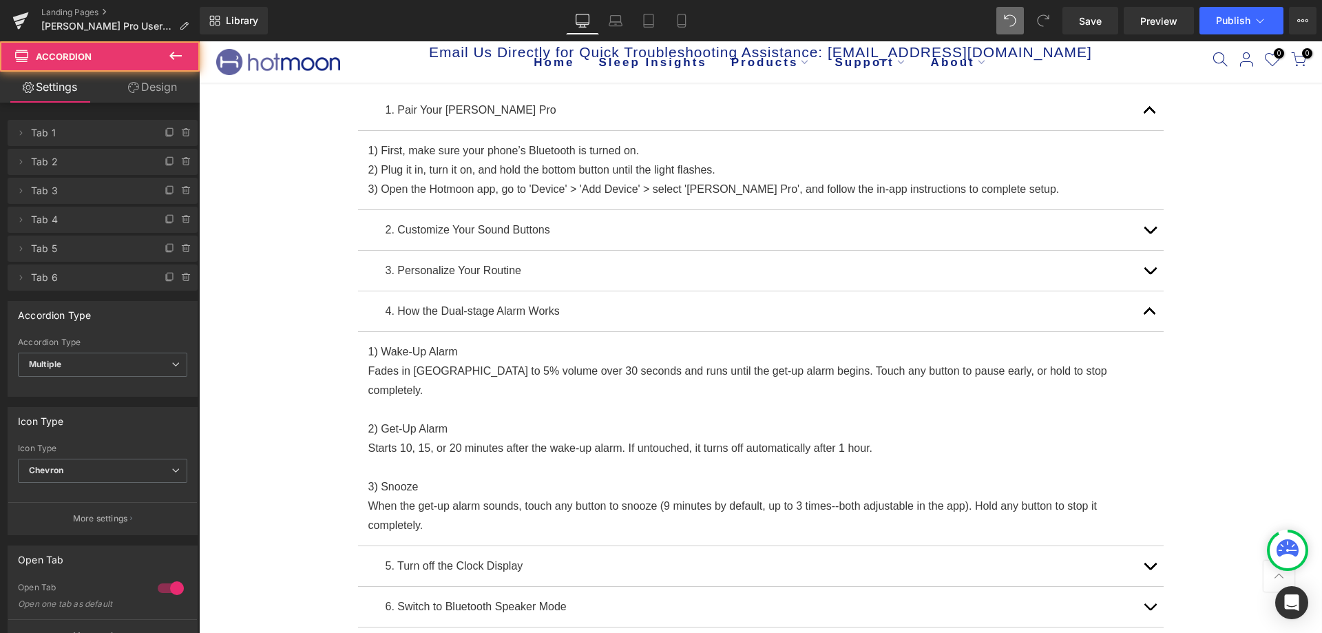
click at [1136, 313] on button "button" at bounding box center [1150, 311] width 28 height 40
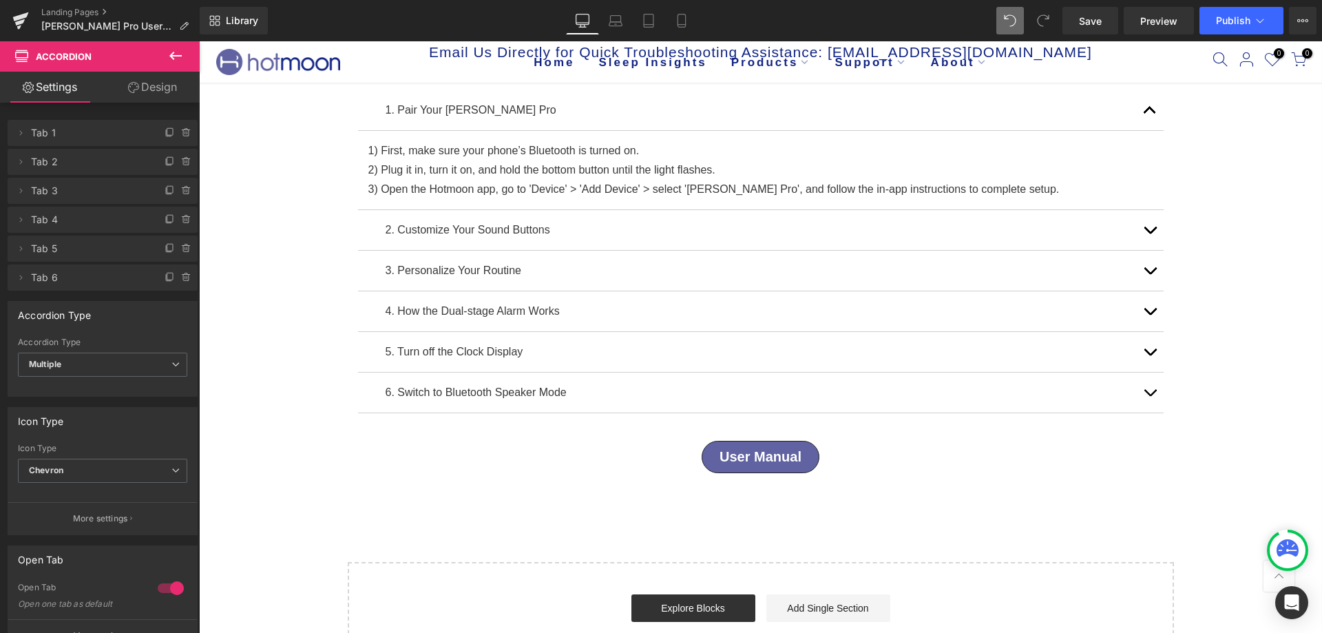
click at [1150, 355] on span "button" at bounding box center [1150, 355] width 0 height 0
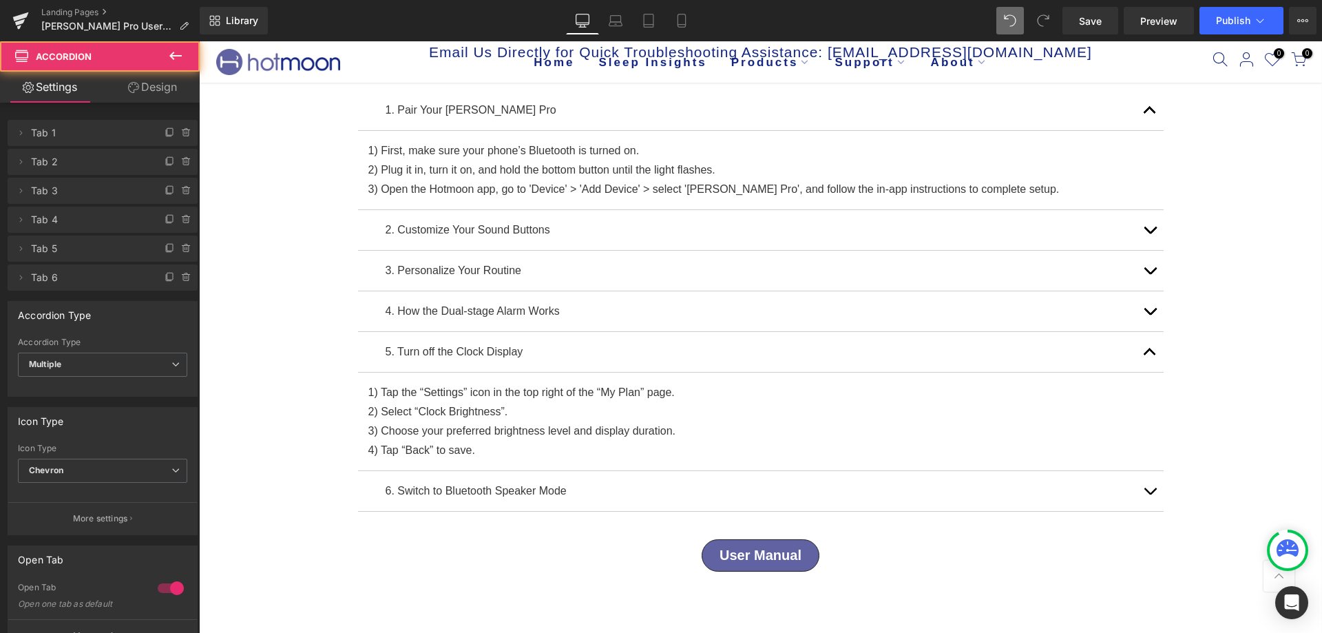
click at [1150, 355] on span "button" at bounding box center [1150, 355] width 0 height 0
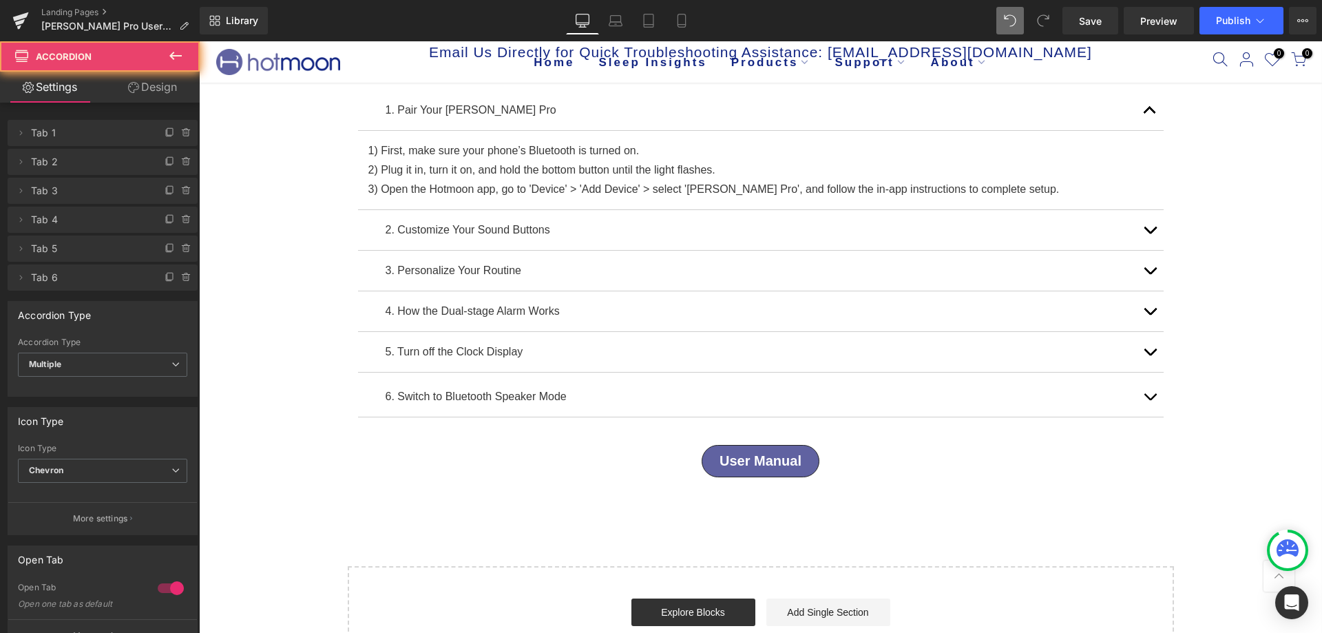
click at [1150, 315] on span "button" at bounding box center [1150, 315] width 0 height 0
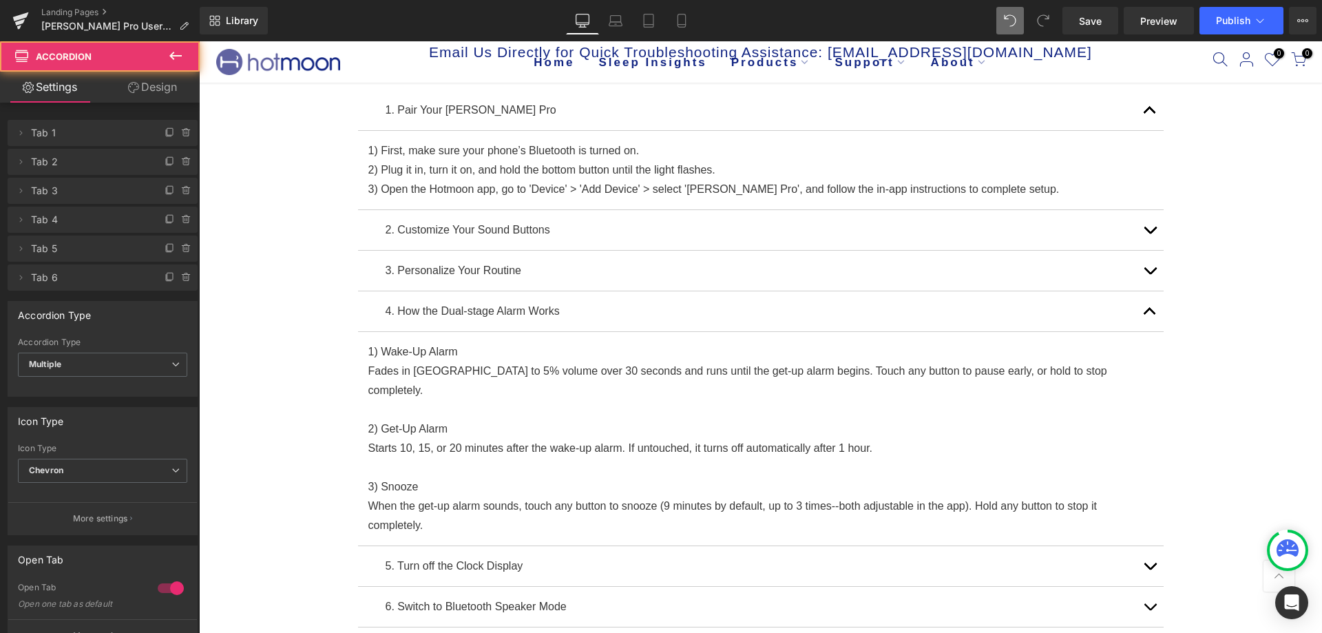
click at [1150, 315] on span "button" at bounding box center [1150, 315] width 0 height 0
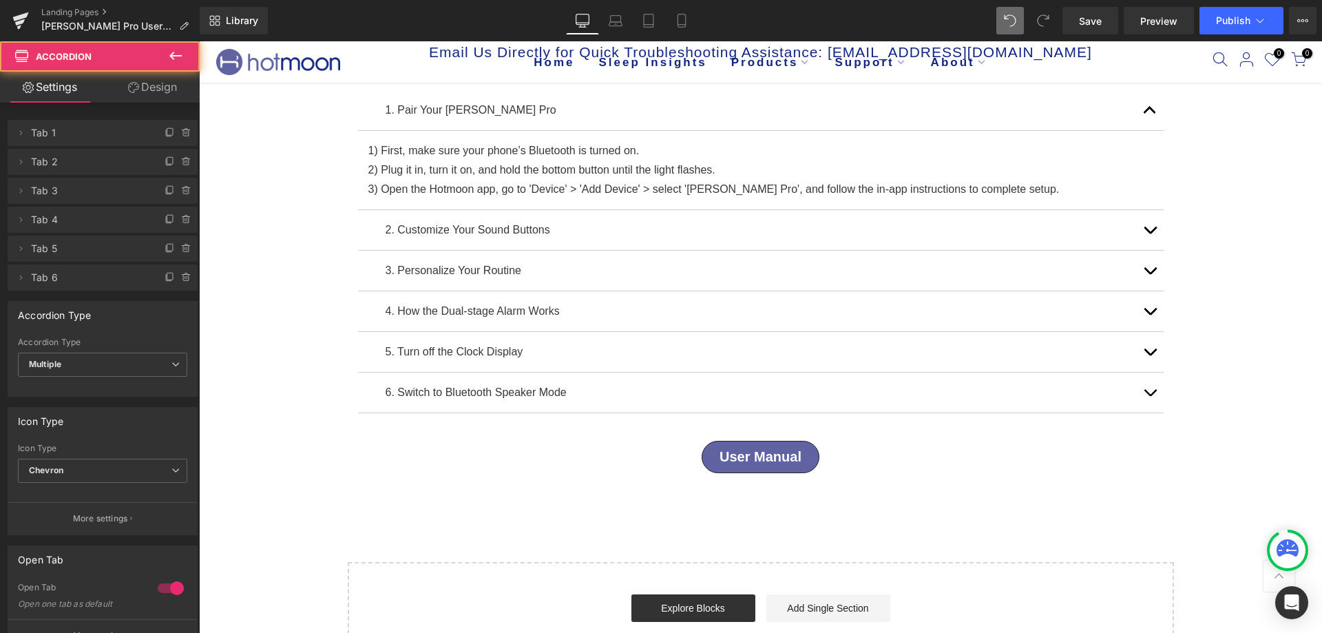
click at [1141, 394] on button "button" at bounding box center [1150, 392] width 28 height 40
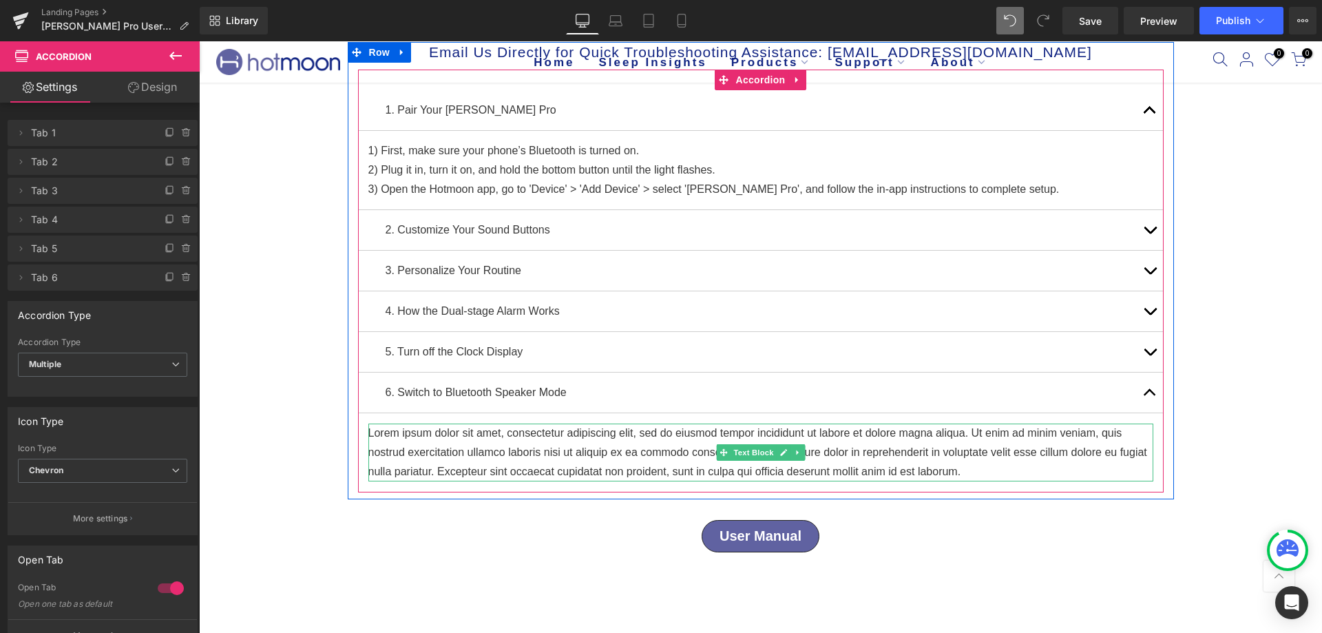
click at [685, 463] on p "Lorem ipsum dolor sit amet, consectetur adipiscing elit, sed do eiusmod tempor …" at bounding box center [760, 452] width 785 height 58
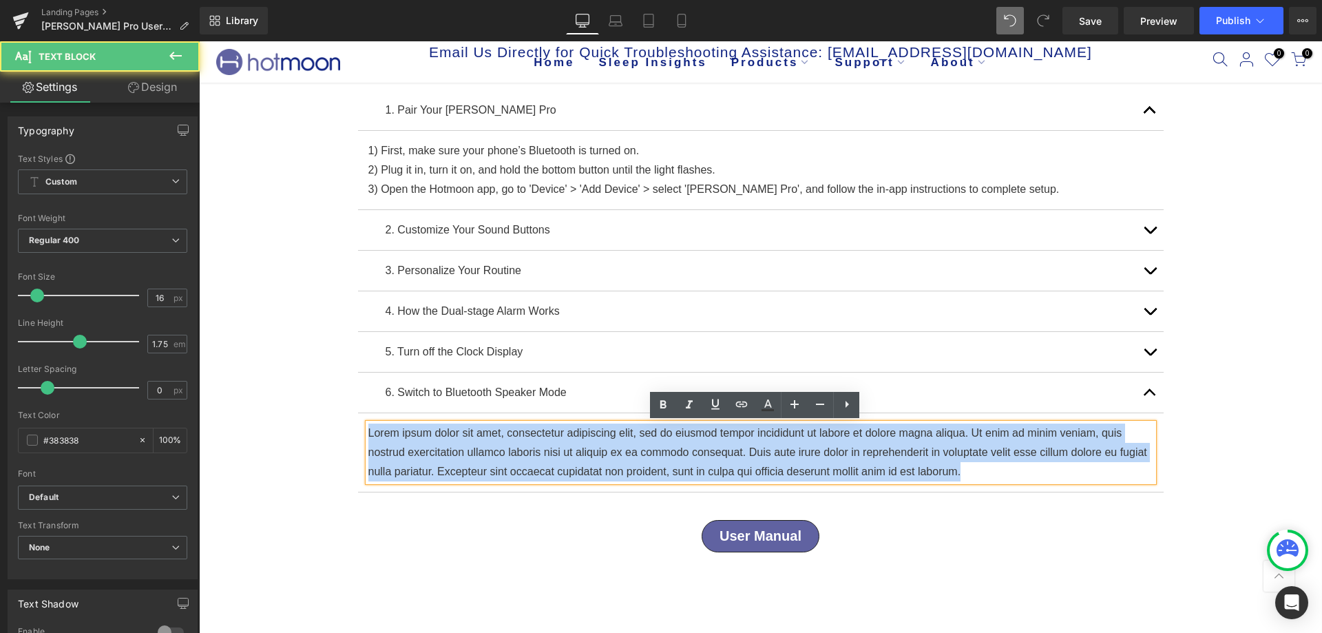
drag, startPoint x: 982, startPoint y: 474, endPoint x: 344, endPoint y: 410, distance: 642.2
click at [348, 410] on div "Email Us Directly for Quick Troubleshooting Assistance: support@hotmoon.com Hea…" at bounding box center [761, 267] width 826 height 450
copy p "Lorem ipsum dolor sit amet, consectetur adipiscing elit, sed do eiusmod tempor …"
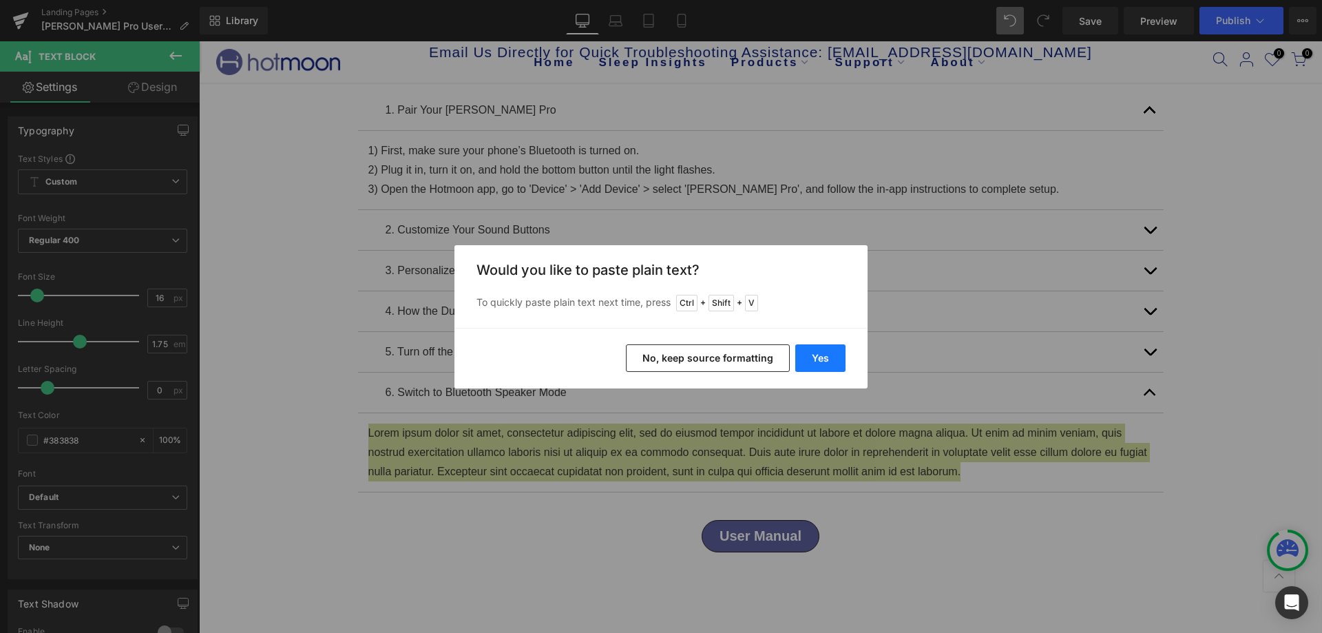
click at [837, 365] on button "Yes" at bounding box center [820, 358] width 50 height 28
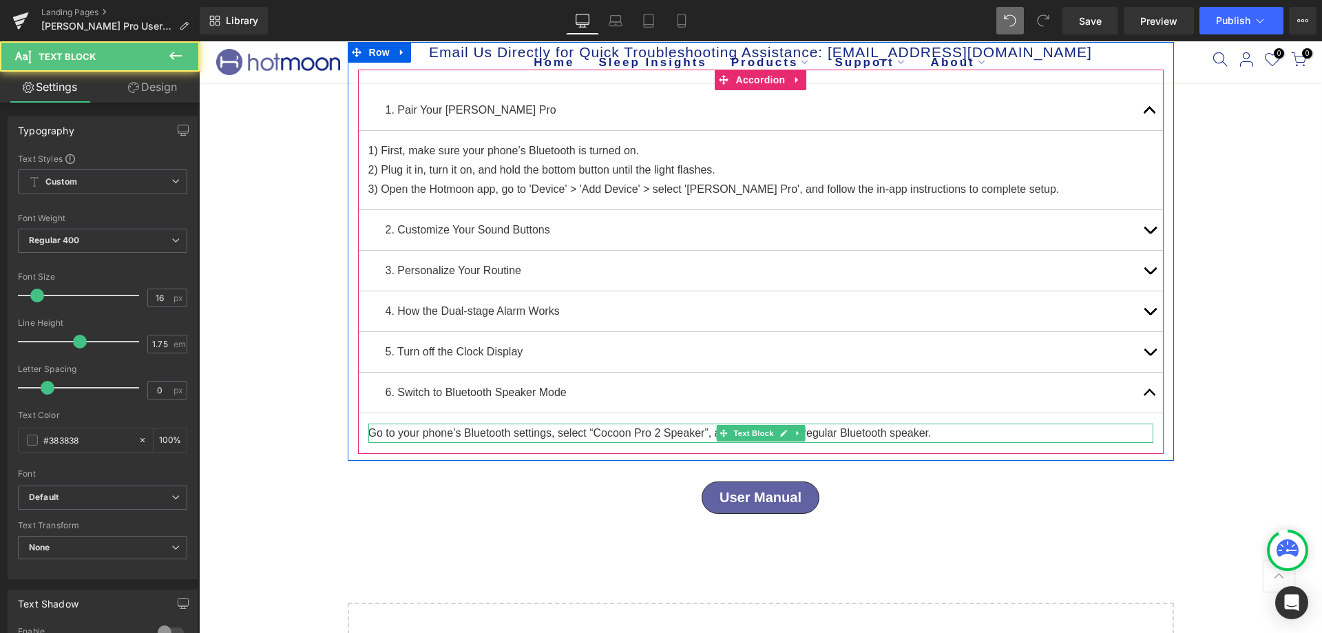
click at [653, 432] on p "Go to your phone’s Bluetooth settings, select “Cocoon Pro 2 Speaker”, and enjoy…" at bounding box center [760, 432] width 785 height 19
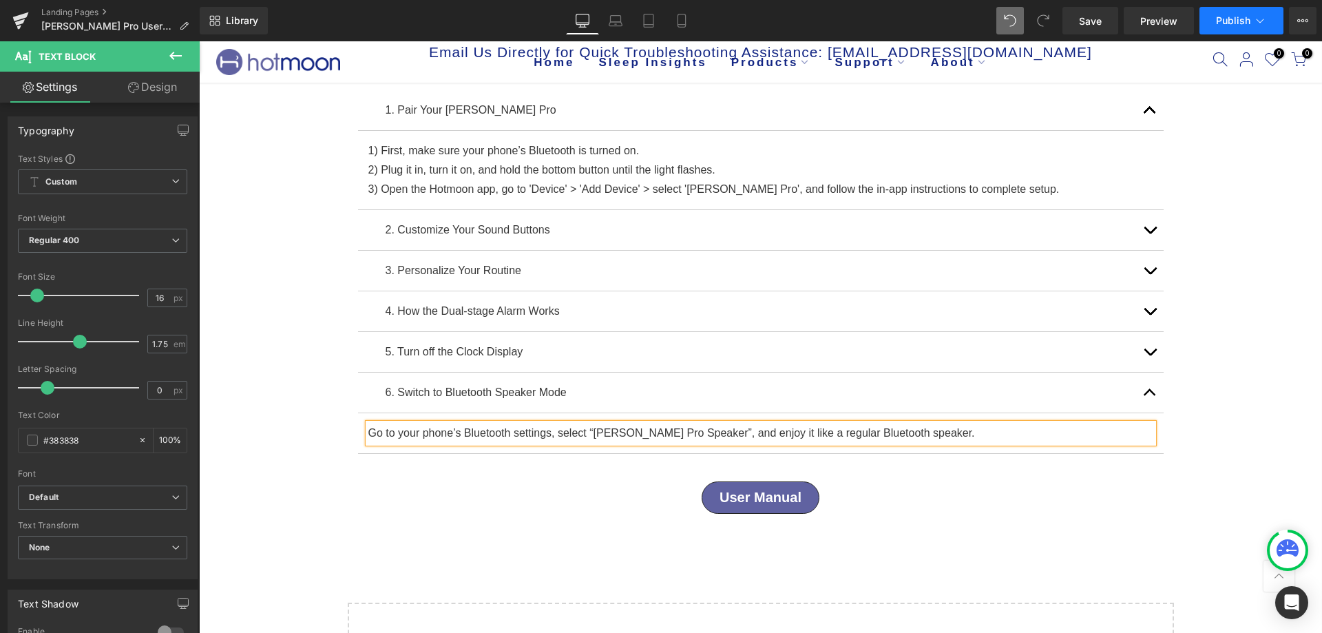
click at [1235, 18] on span "Publish" at bounding box center [1233, 20] width 34 height 11
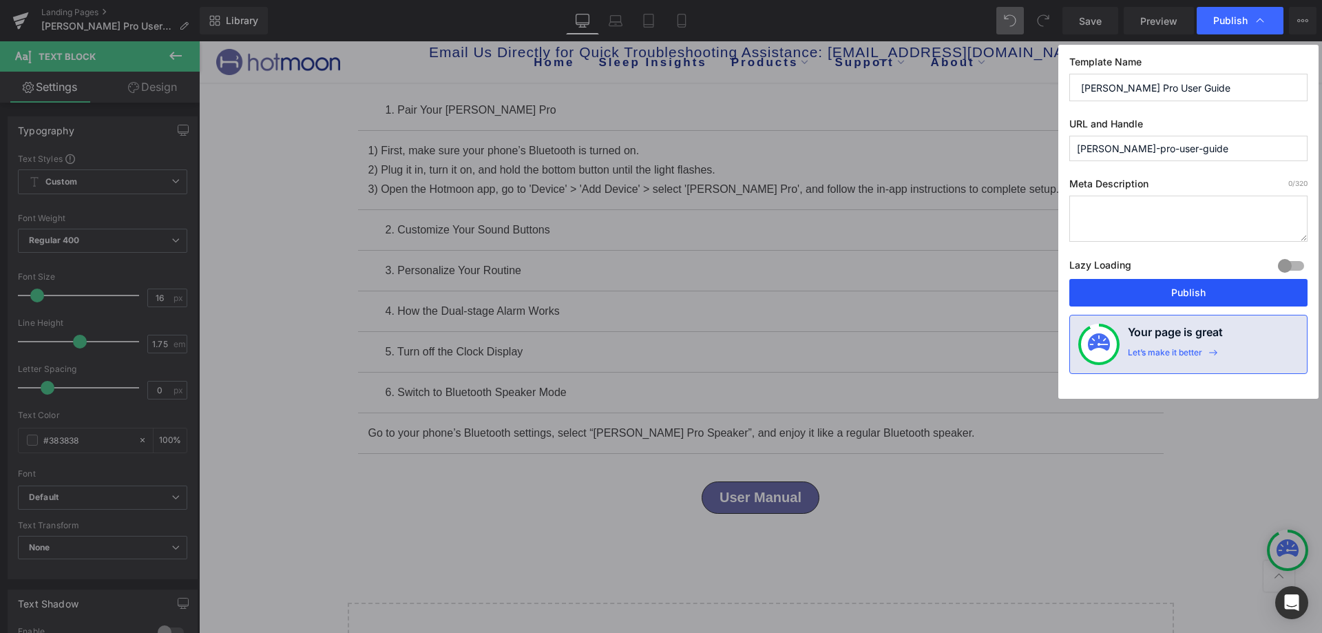
click at [1181, 299] on button "Publish" at bounding box center [1188, 293] width 238 height 28
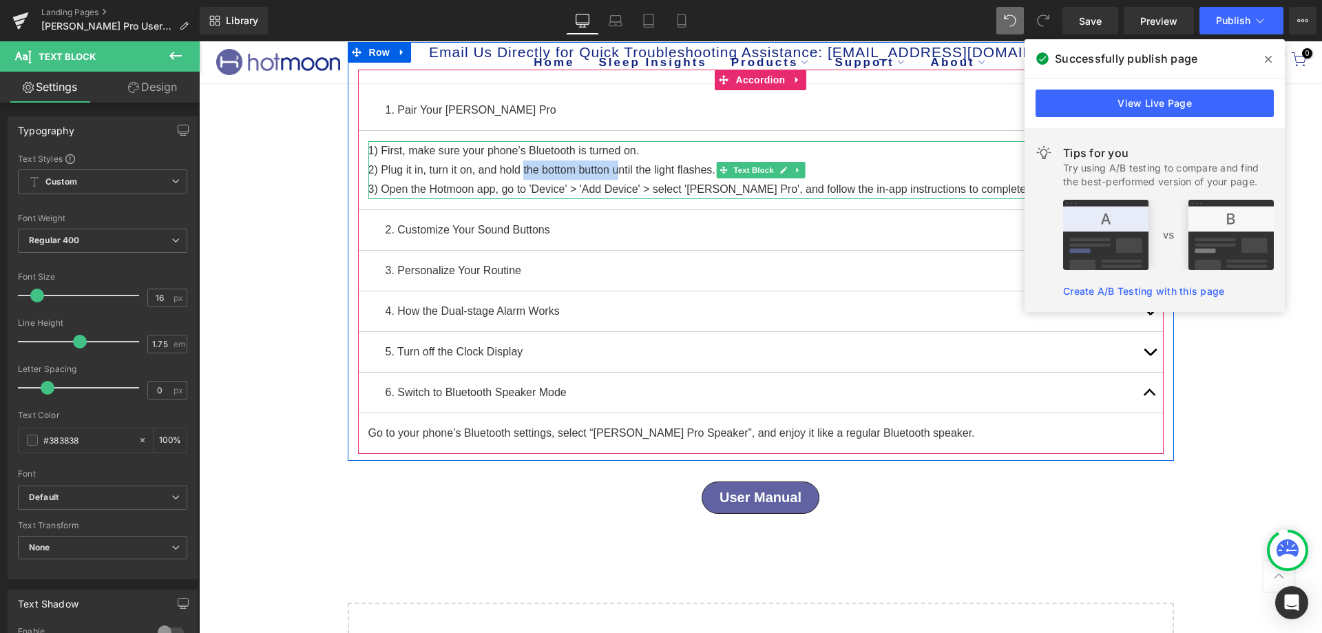
drag, startPoint x: 520, startPoint y: 165, endPoint x: 622, endPoint y: 163, distance: 102.6
click at [622, 163] on p "2) Plug it in, turn it on, and hold the bottom button until the light flashes." at bounding box center [760, 169] width 785 height 19
copy p "the bottom button u"
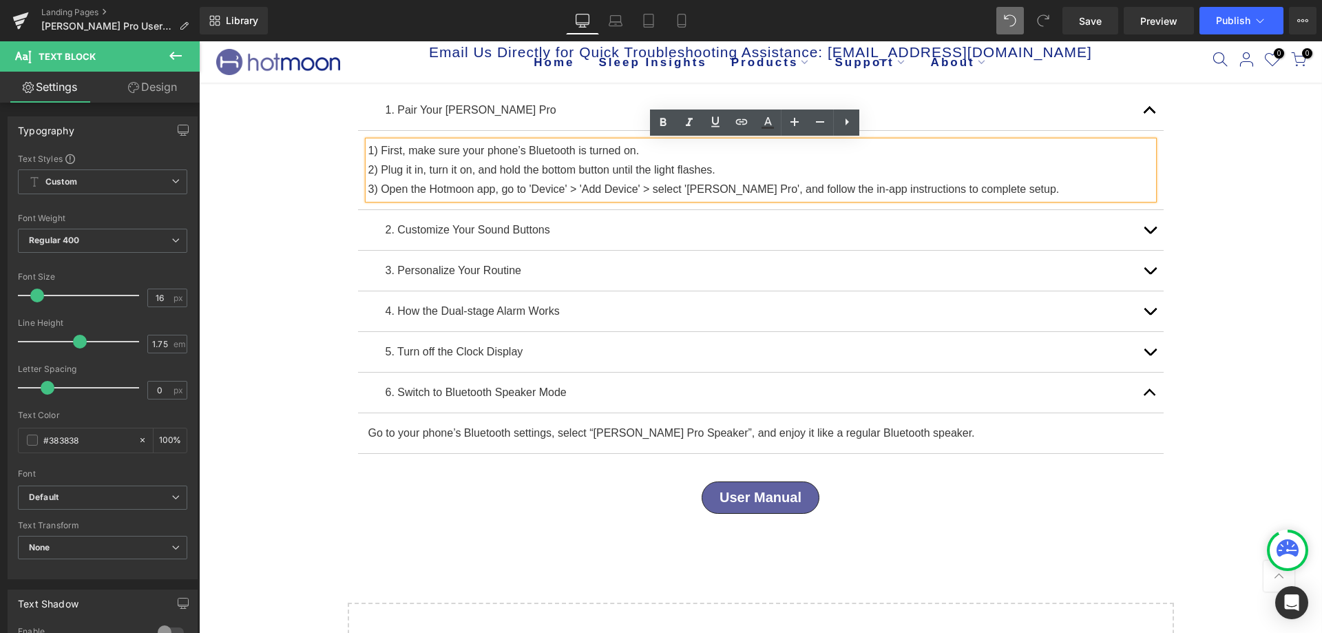
click at [613, 182] on p "3) Open the Hotmoon app, go to 'Device' > 'Add Device' > select 'Luna Pro', and…" at bounding box center [760, 189] width 785 height 19
click at [199, 41] on div at bounding box center [199, 41] width 0 height 0
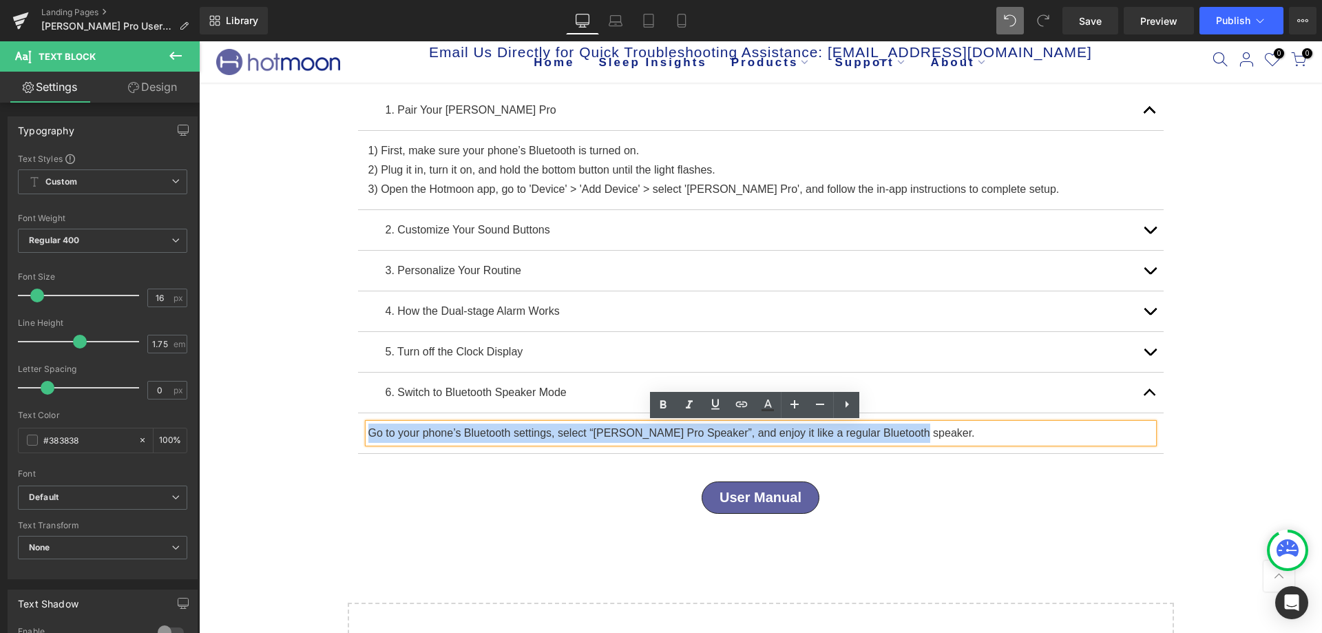
drag, startPoint x: 364, startPoint y: 433, endPoint x: 1013, endPoint y: 427, distance: 648.6
click at [1013, 427] on p "Go to your phone’s Bluetooth settings, select “Luna Pro Speaker”, and enjoy it …" at bounding box center [760, 432] width 785 height 19
copy p "Go to your phone’s Bluetooth settings, select “Luna Pro Speaker”, and enjoy it …"
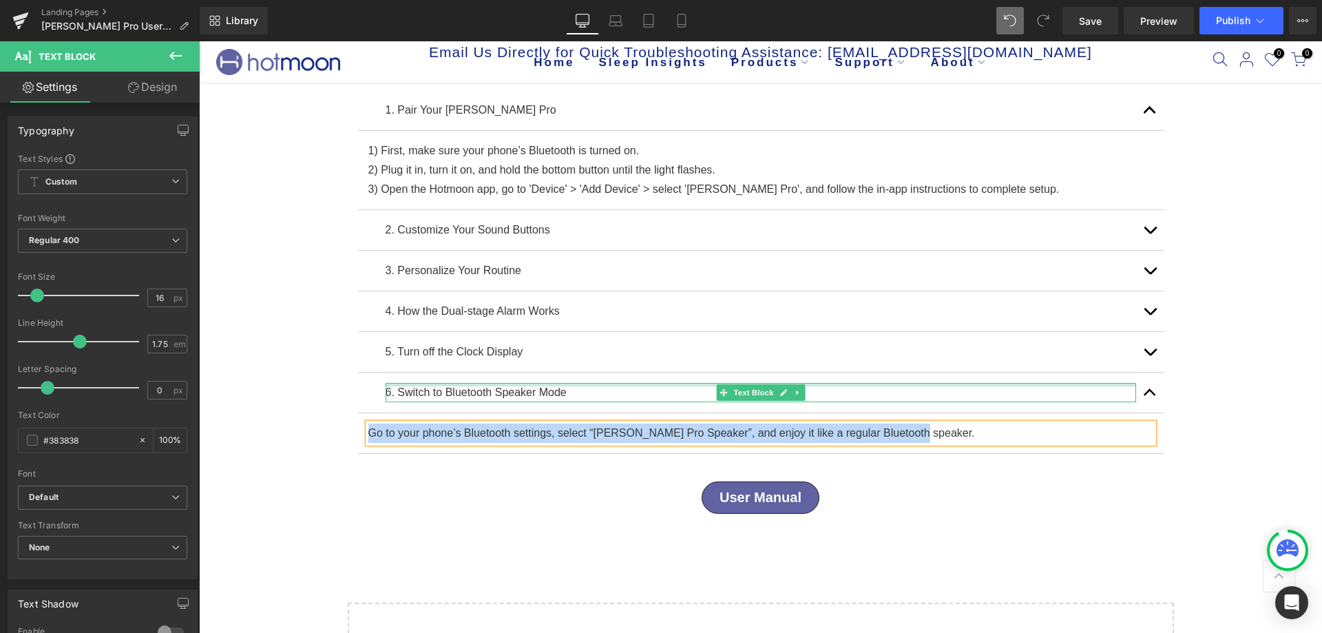
click at [452, 384] on div at bounding box center [761, 384] width 750 height 3
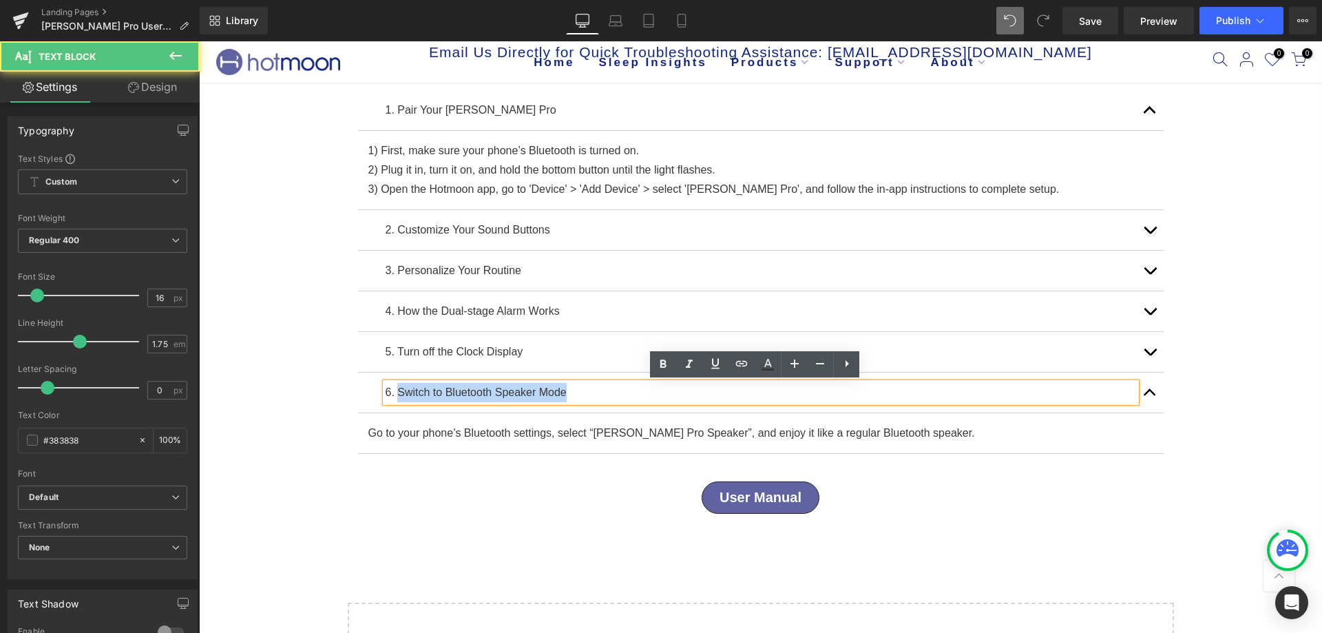
drag, startPoint x: 586, startPoint y: 395, endPoint x: 390, endPoint y: 388, distance: 195.7
click at [390, 388] on p "6. Switch to Bluetooth Speaker Mode" at bounding box center [761, 392] width 750 height 19
copy p "Switch to Bluetooth Speaker Mode"
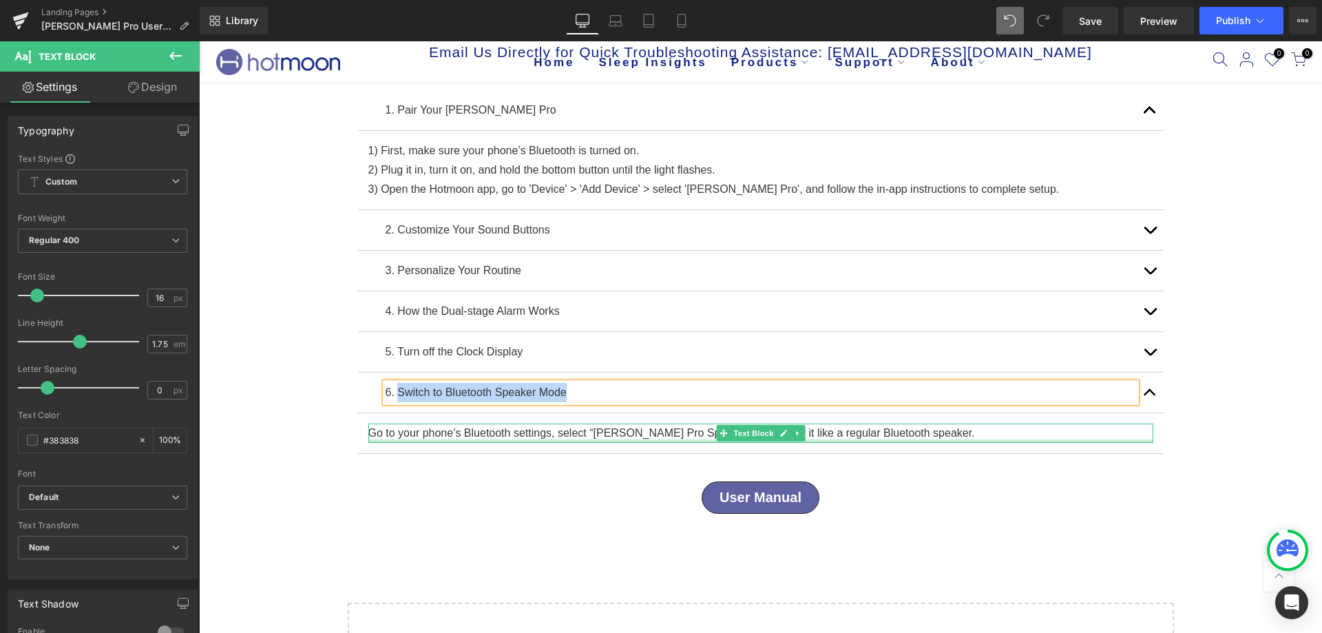
click at [470, 442] on div at bounding box center [760, 440] width 785 height 3
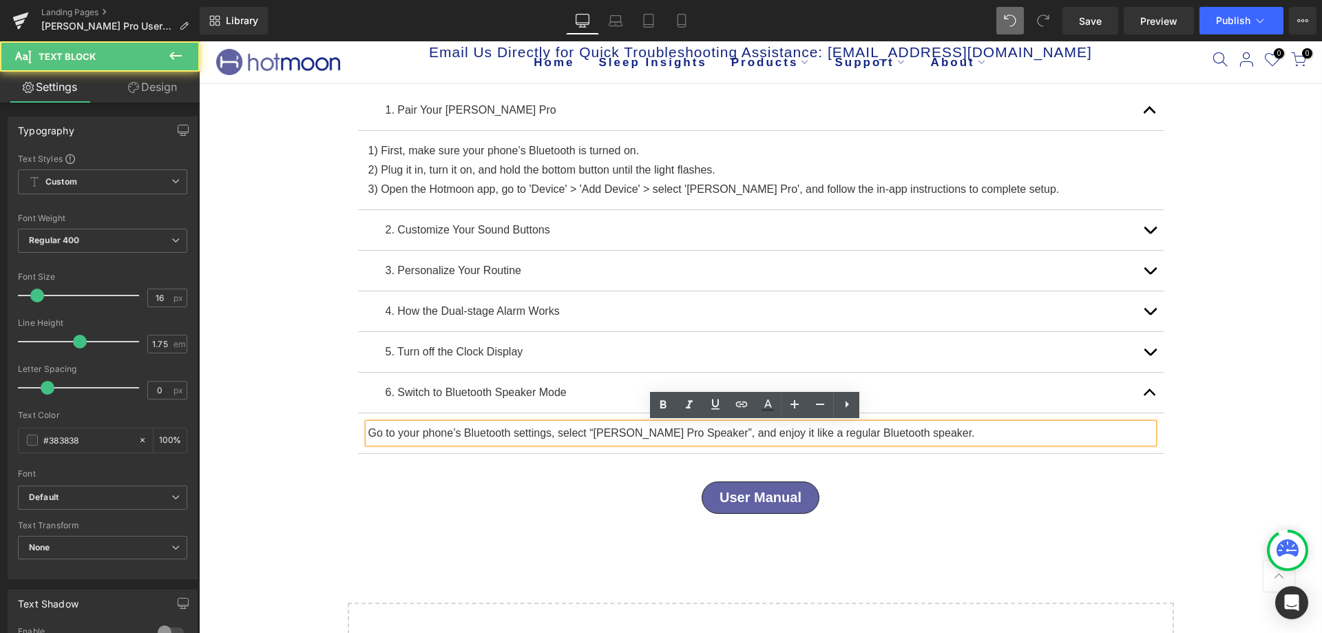
click at [470, 430] on p "Go to your phone’s Bluetooth settings, select “Luna Pro Speaker”, and enjoy it …" at bounding box center [760, 432] width 785 height 19
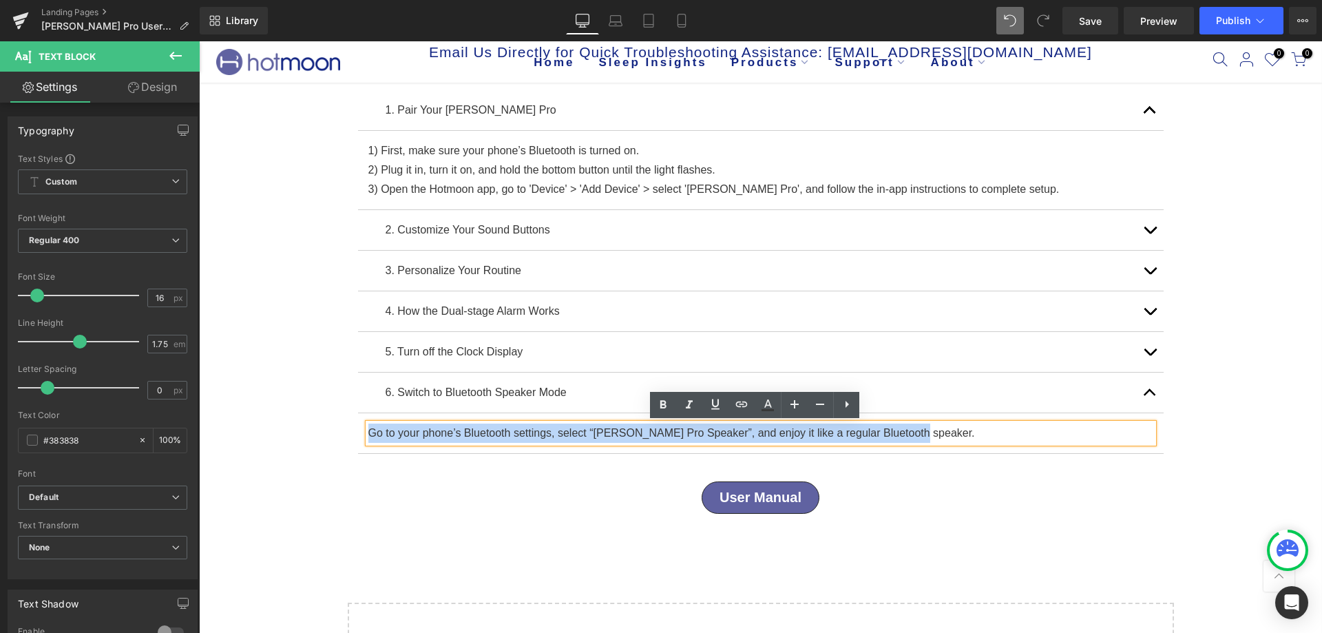
drag, startPoint x: 910, startPoint y: 430, endPoint x: 363, endPoint y: 435, distance: 547.4
click at [368, 435] on p "Go to your phone’s Bluetooth settings, select “Luna Pro Speaker”, and enjoy it …" at bounding box center [760, 432] width 785 height 19
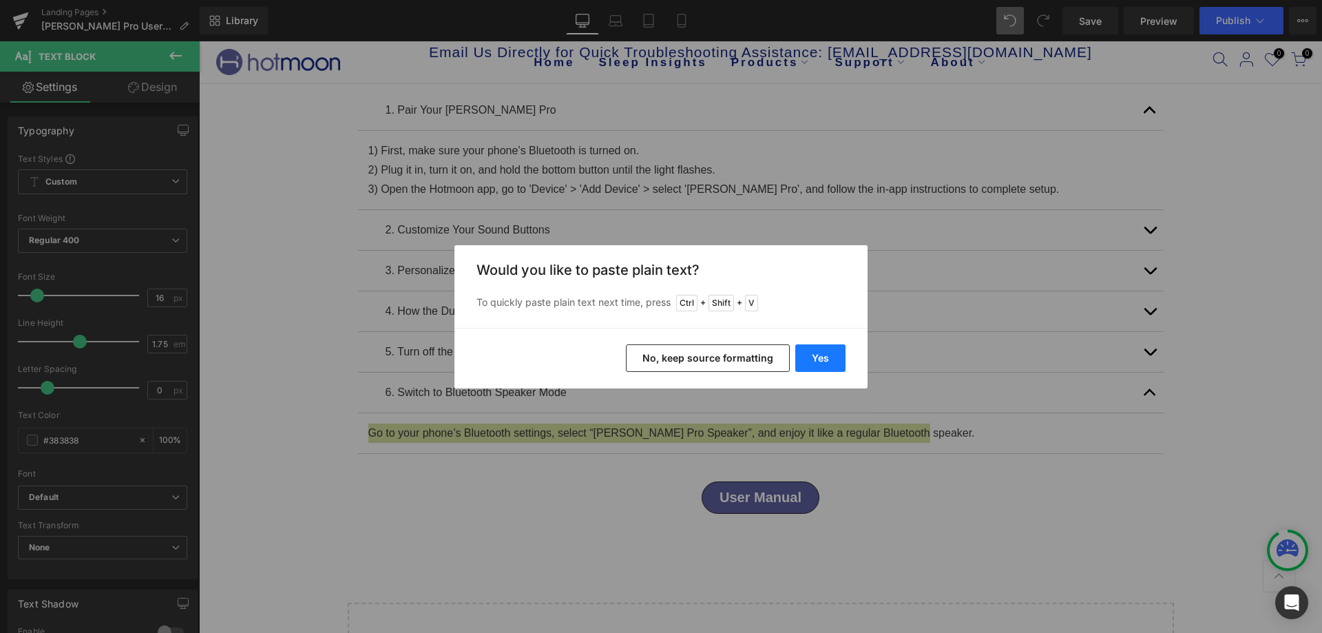
click at [830, 370] on button "Yes" at bounding box center [820, 358] width 50 height 28
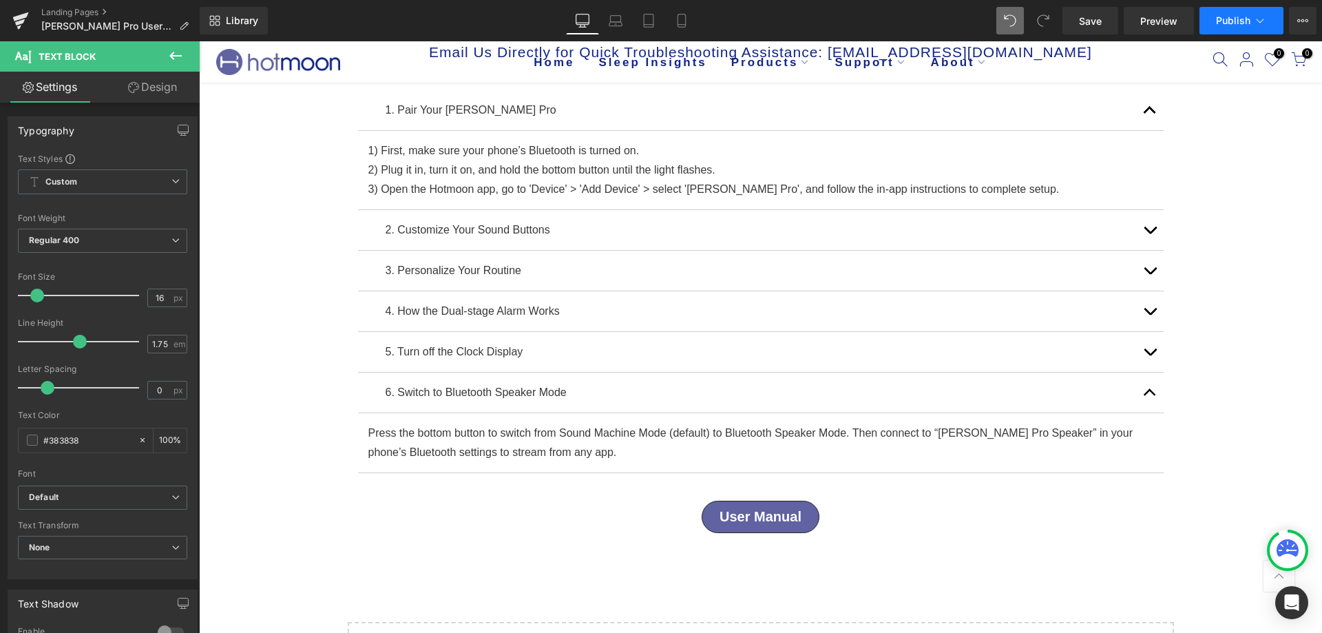
click at [1227, 32] on button "Publish" at bounding box center [1241, 21] width 84 height 28
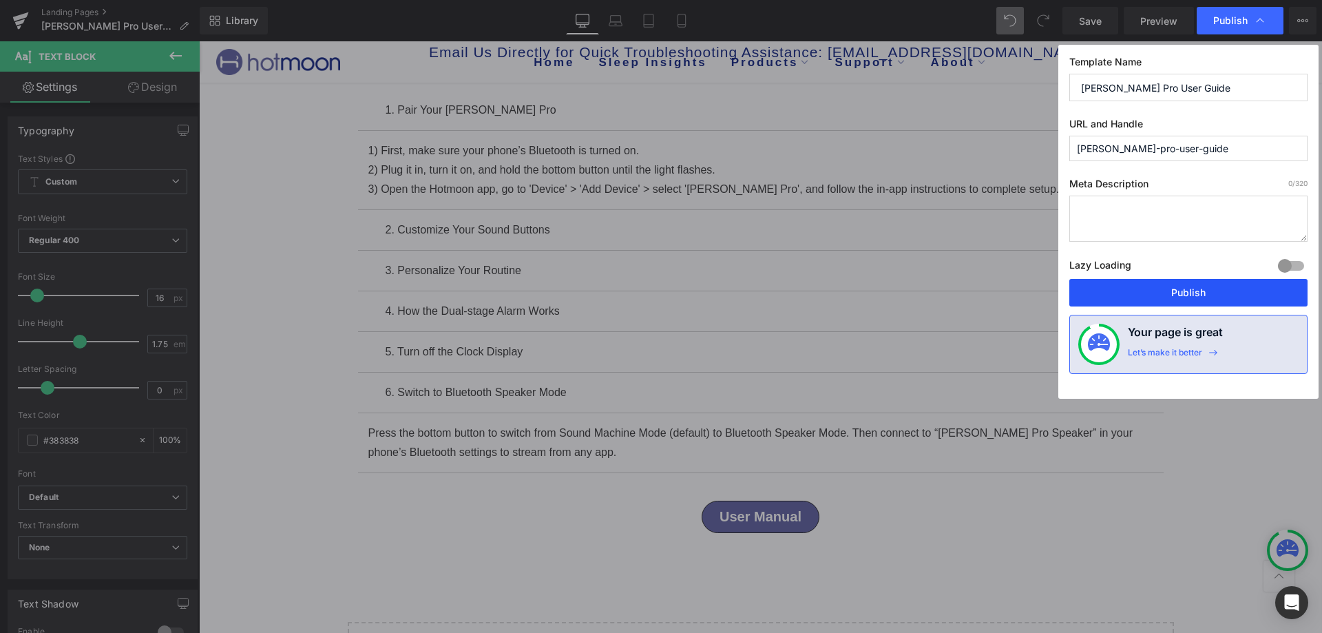
click at [1158, 291] on button "Publish" at bounding box center [1188, 293] width 238 height 28
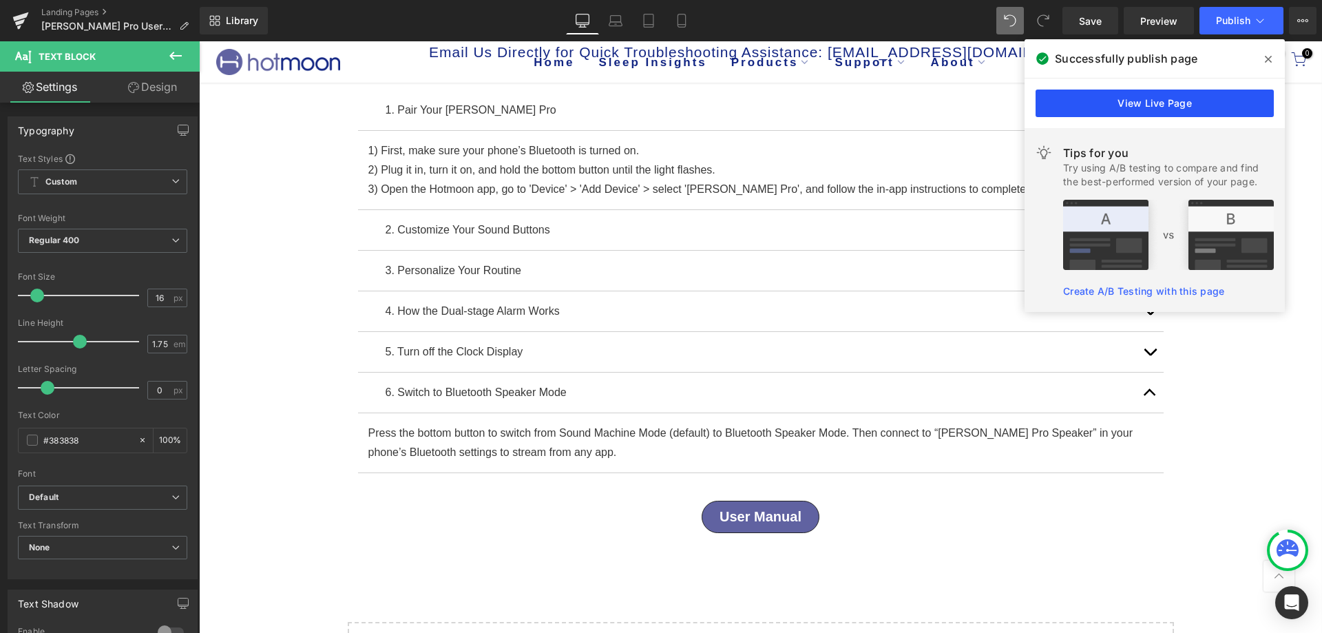
click at [1159, 107] on link "View Live Page" at bounding box center [1154, 104] width 238 height 28
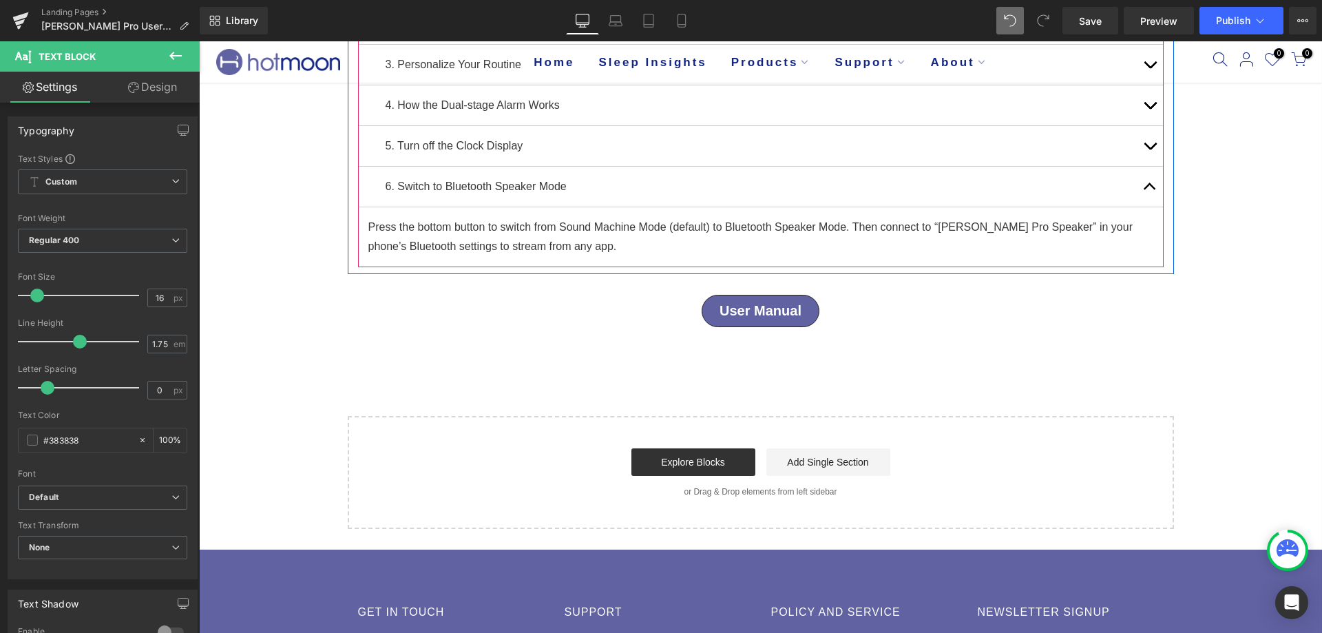
scroll to position [344, 0]
click at [1150, 187] on button "button" at bounding box center [1150, 186] width 28 height 40
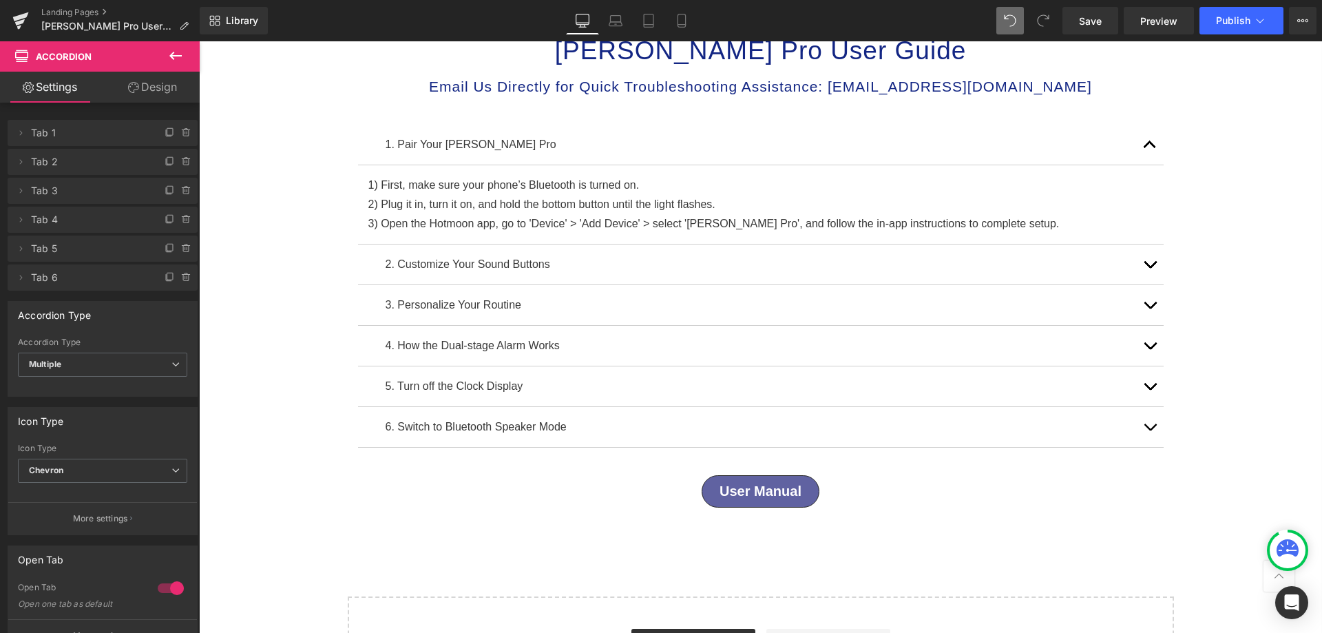
scroll to position [0, 0]
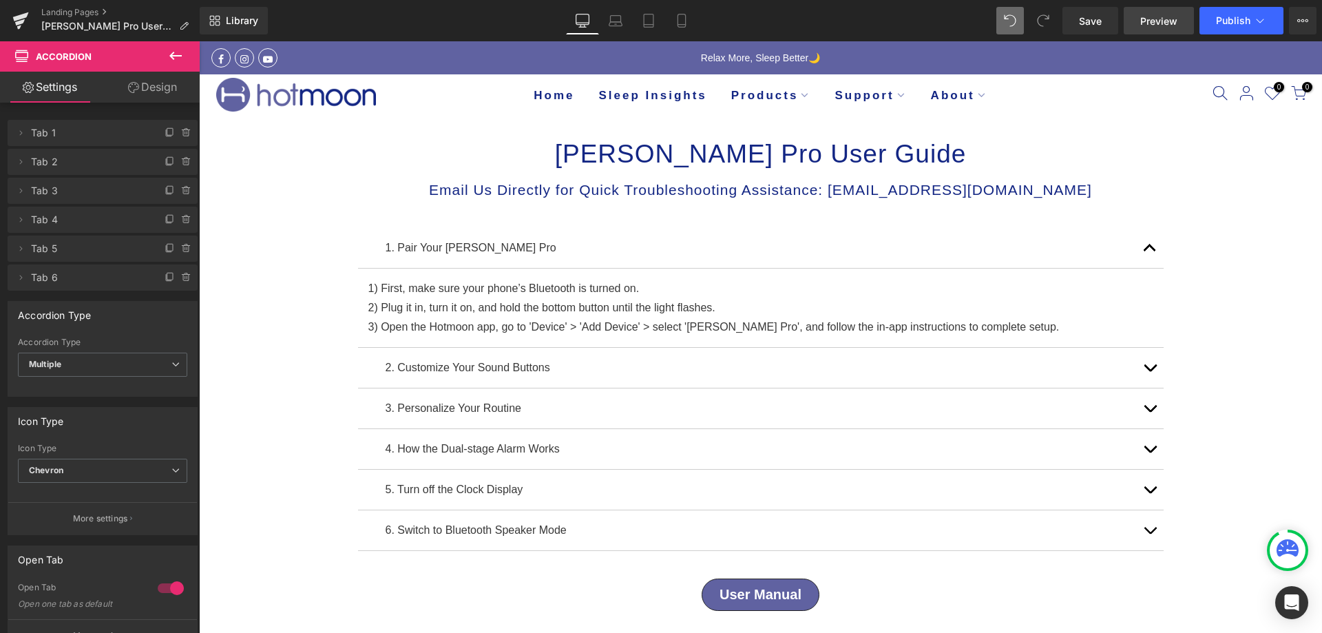
click at [1139, 14] on link "Preview" at bounding box center [1159, 21] width 70 height 28
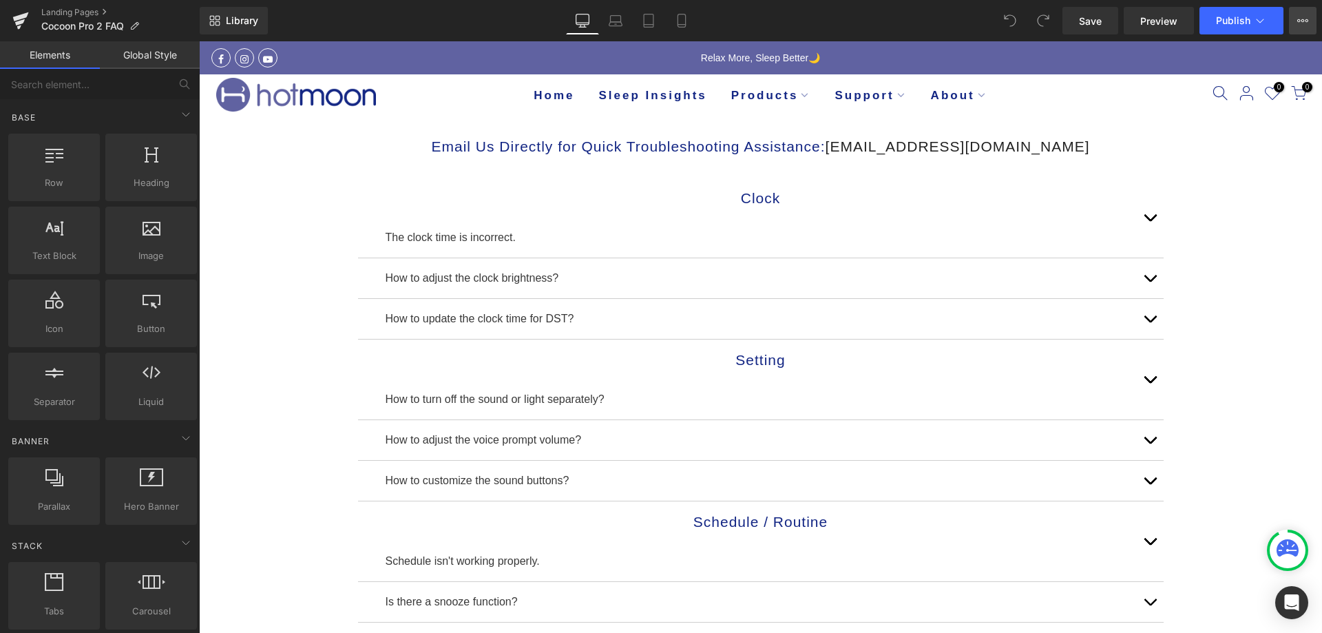
click at [1304, 17] on icon at bounding box center [1302, 20] width 11 height 11
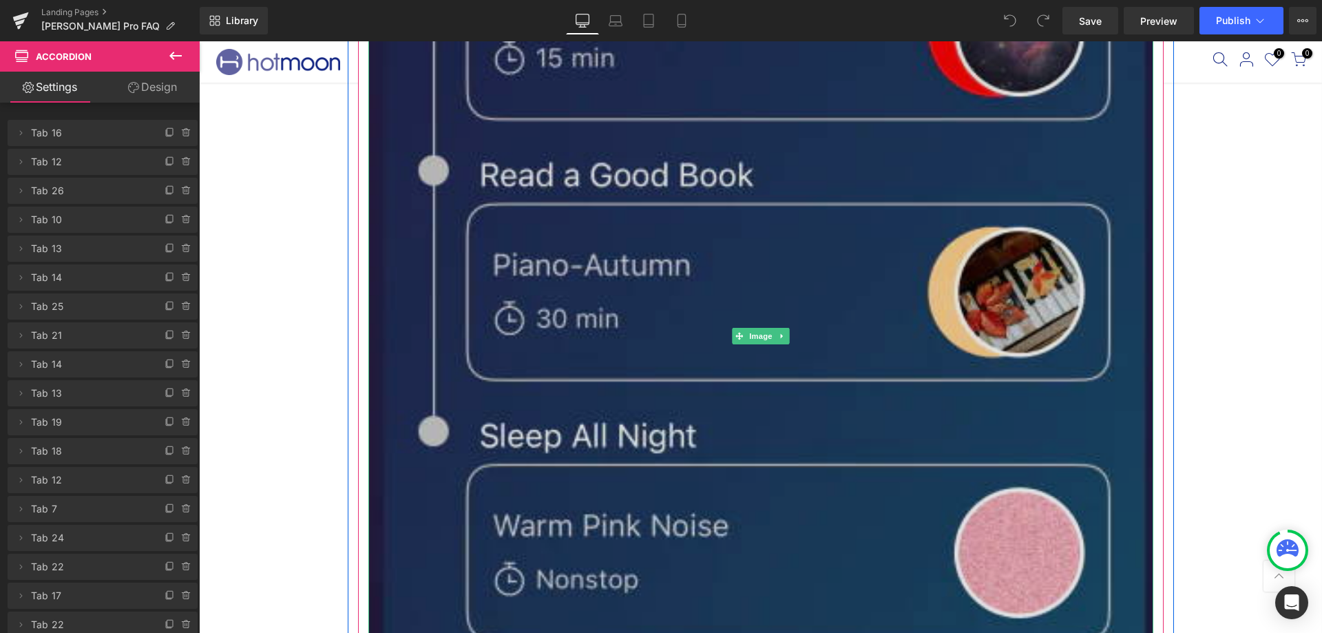
scroll to position [275, 0]
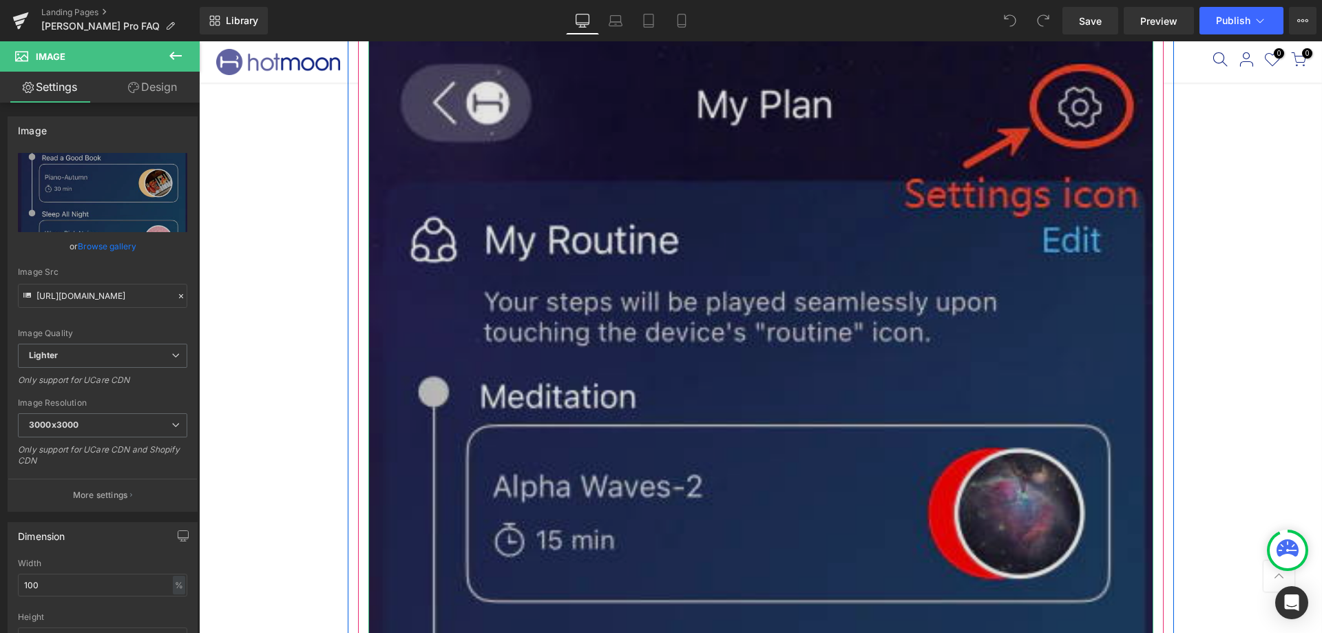
scroll to position [0, 0]
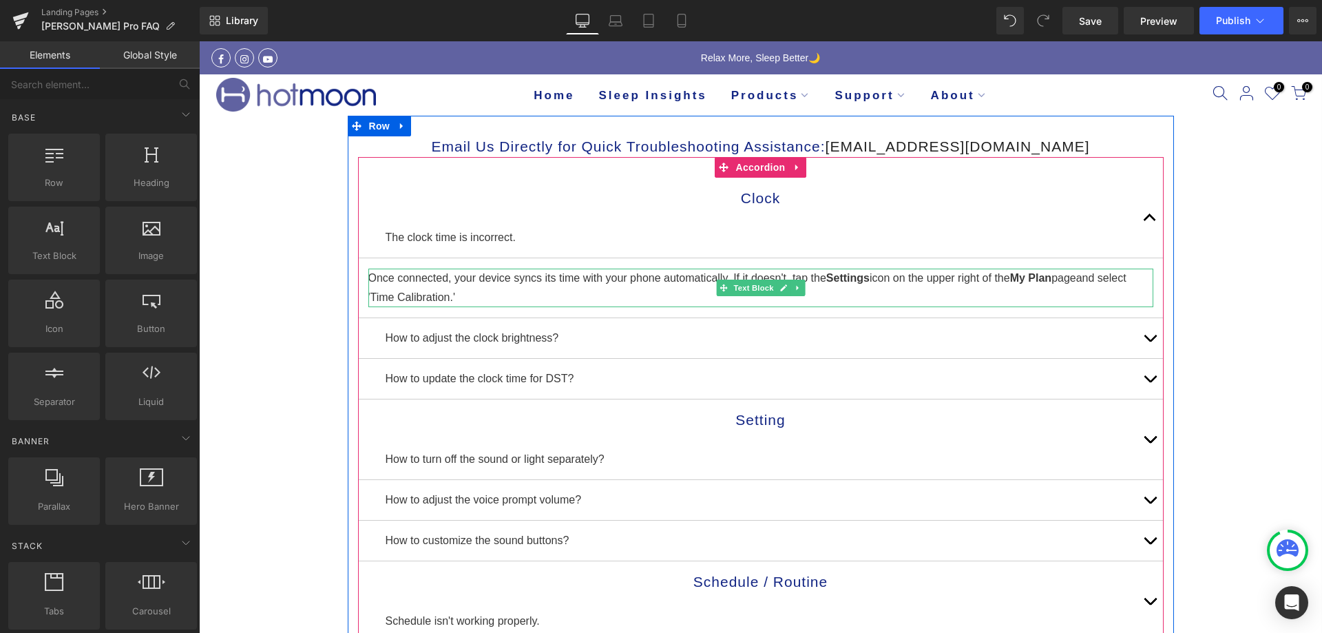
click at [609, 293] on p "Once connected, your device syncs its time with your phone automatically. If it…" at bounding box center [760, 288] width 785 height 39
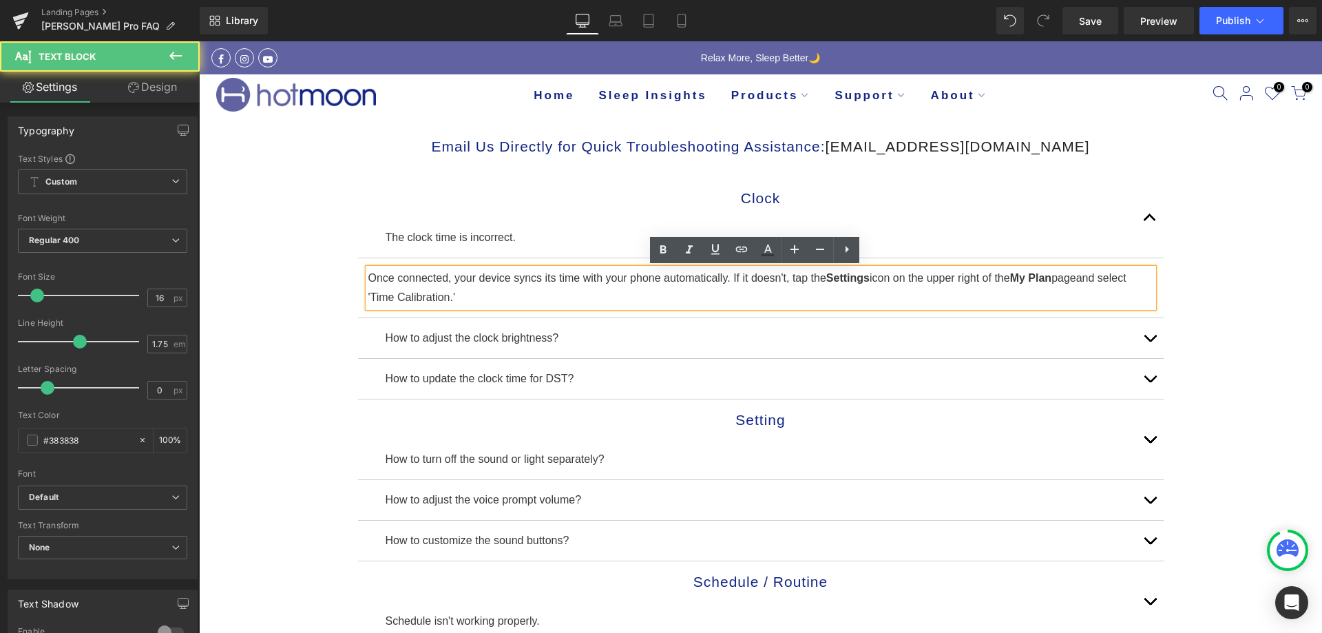
click at [609, 293] on p "Once connected, your device syncs its time with your phone automatically. If it…" at bounding box center [760, 288] width 785 height 39
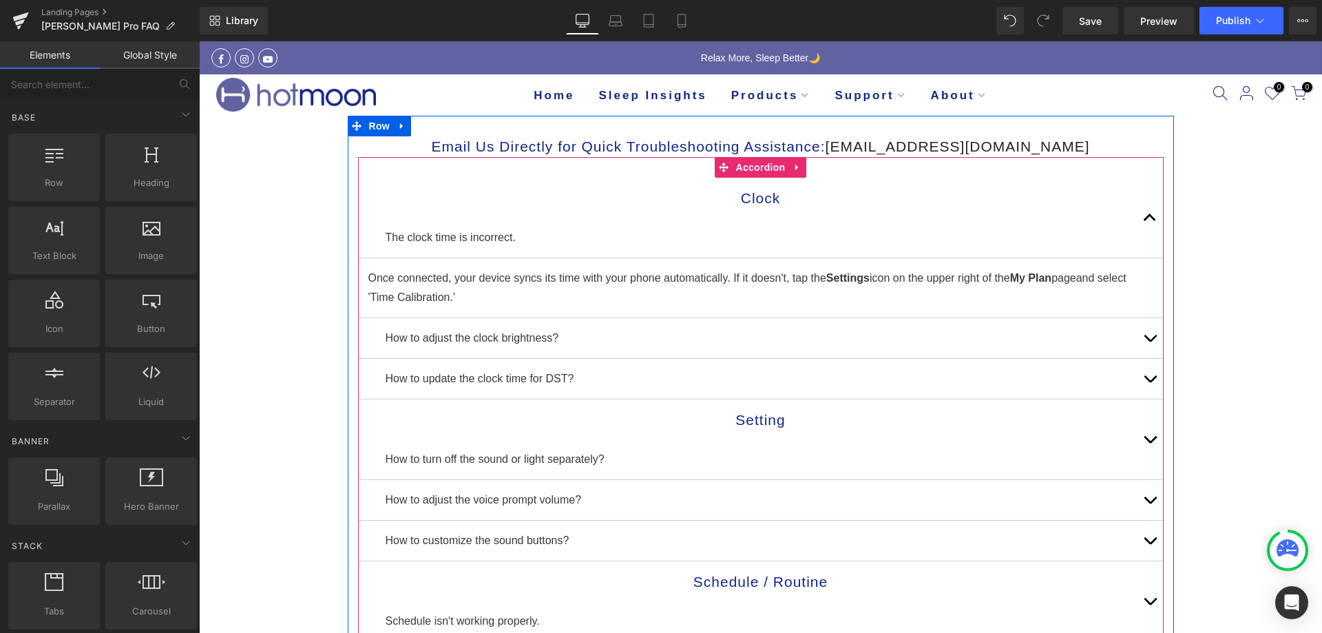
click at [1146, 332] on button "button" at bounding box center [1150, 338] width 28 height 40
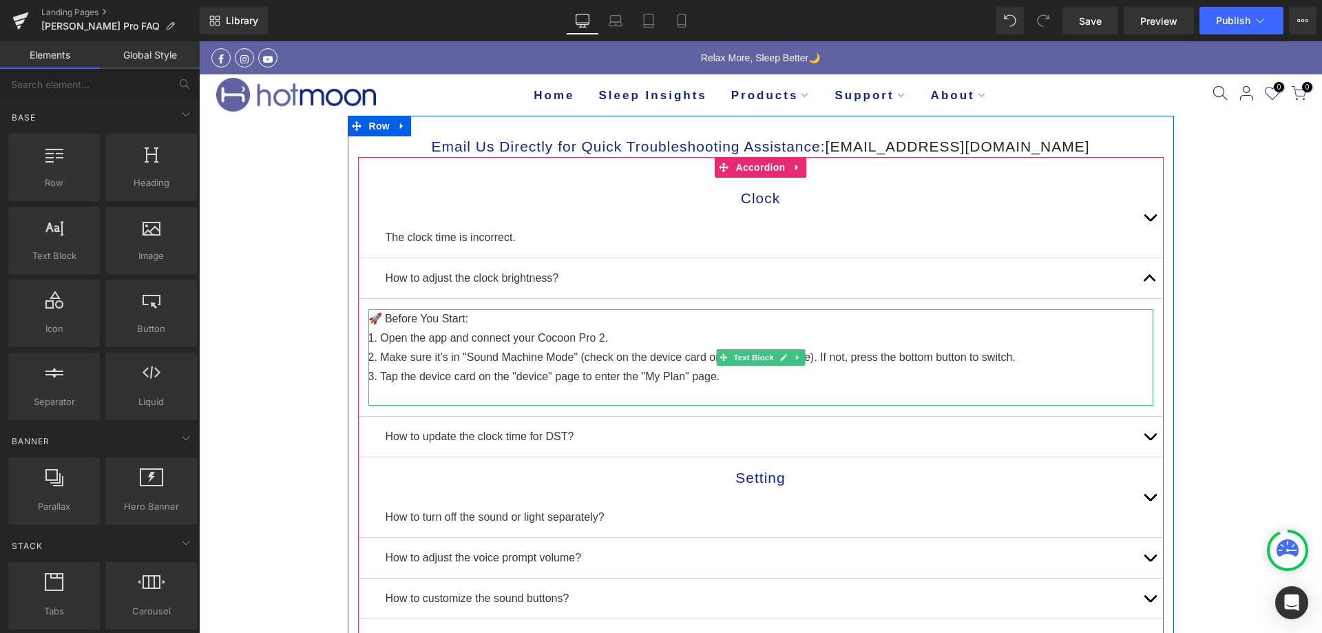
click at [596, 343] on p "1. Open the app and connect your Cocoon Pro 2." at bounding box center [760, 337] width 785 height 19
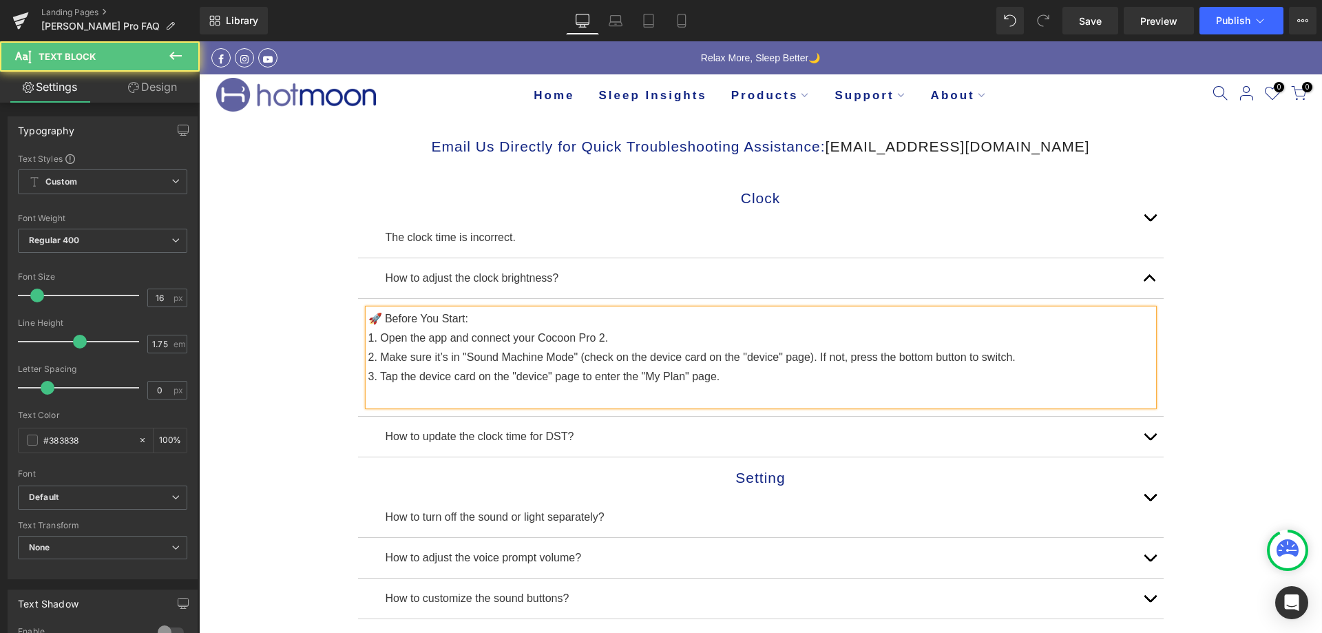
click at [596, 340] on p "1. Open the app and connect your Cocoon Pro 2." at bounding box center [760, 337] width 785 height 19
click at [568, 338] on p "1. Open the app and connect your Cocoon Pro." at bounding box center [760, 337] width 785 height 19
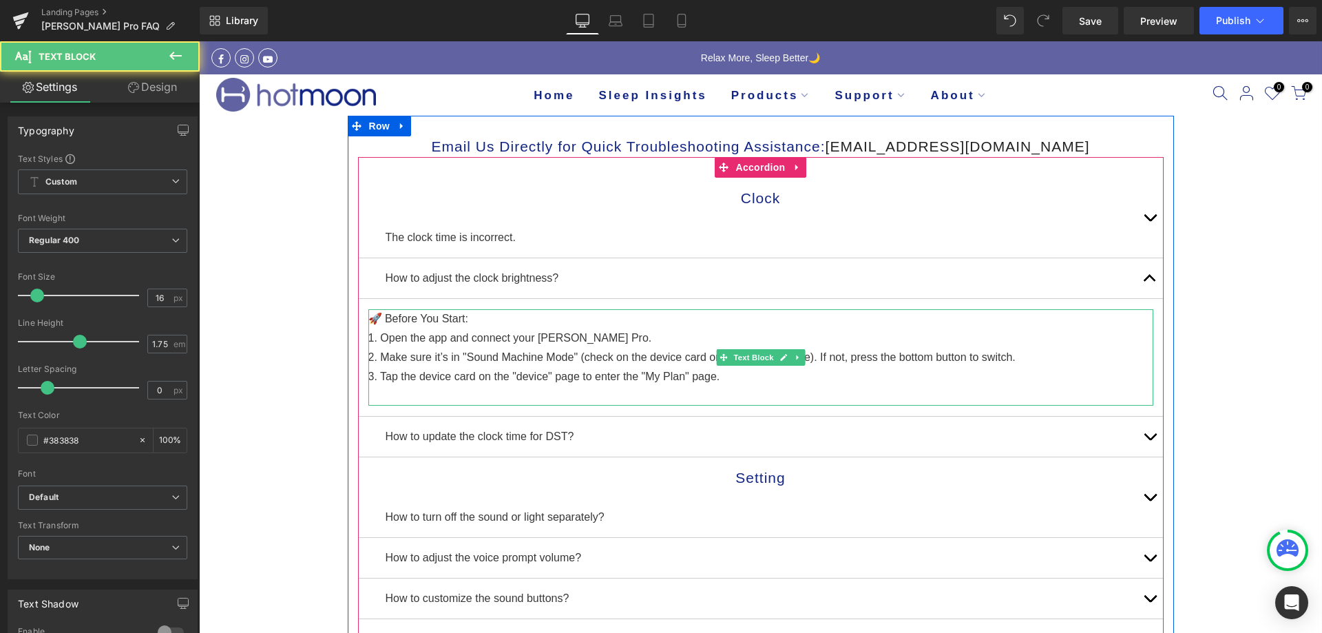
click at [730, 381] on p "3. Tap the device card on the "device" page to enter the "My Plan" page." at bounding box center [760, 376] width 785 height 19
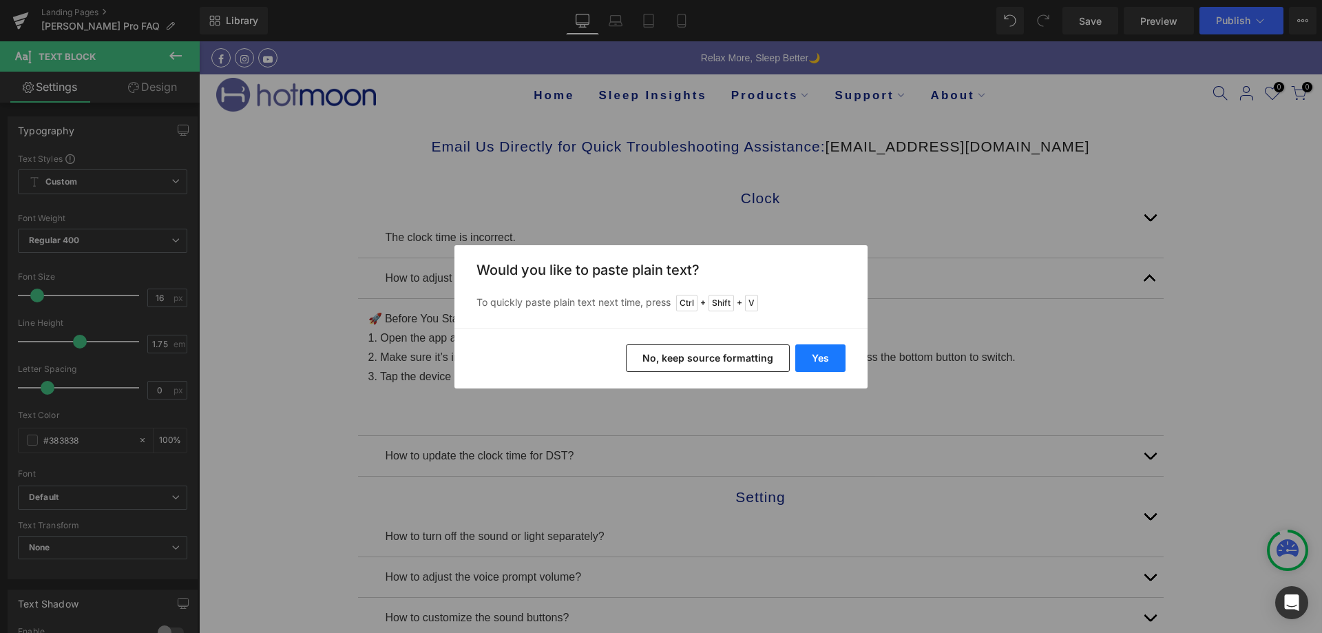
click at [834, 345] on button "Yes" at bounding box center [820, 358] width 50 height 28
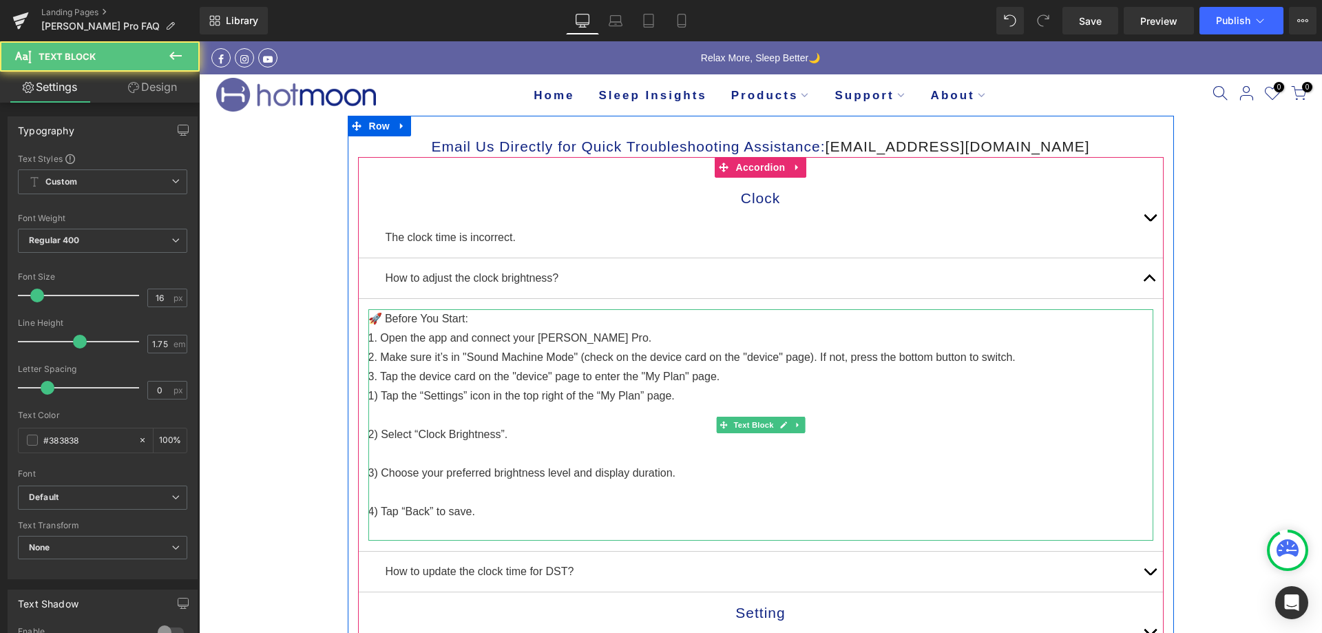
click at [368, 332] on p "1. Open the app and connect your Luna Pro." at bounding box center [760, 337] width 785 height 19
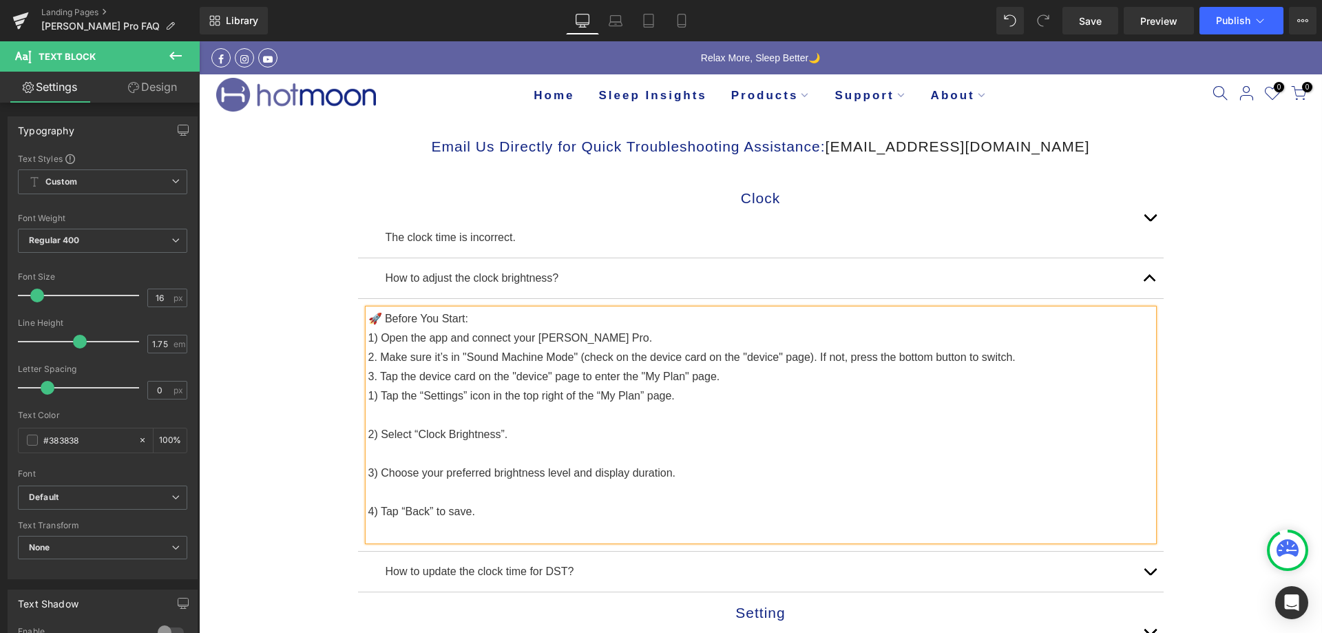
click at [371, 357] on p "2. Make sure it’s in "Sound Machine Mode" (check on the device card on the "dev…" at bounding box center [760, 357] width 785 height 19
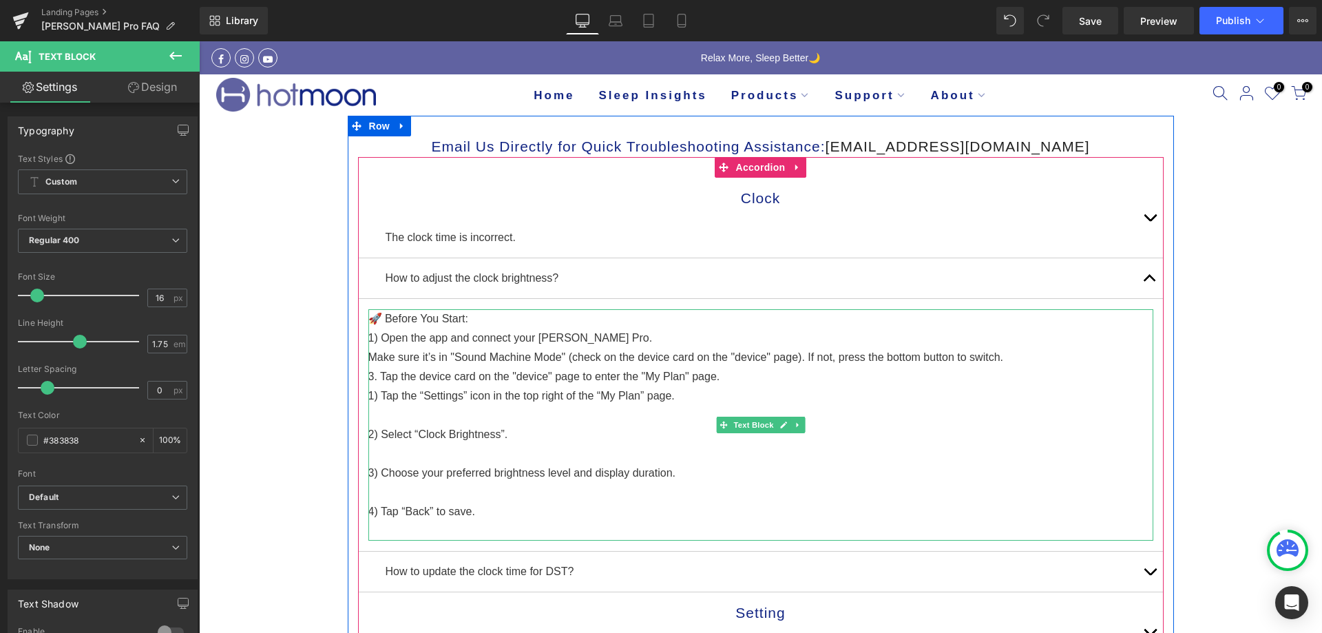
click at [410, 347] on p "1) Open the app and connect your [PERSON_NAME] Pro." at bounding box center [760, 337] width 785 height 19
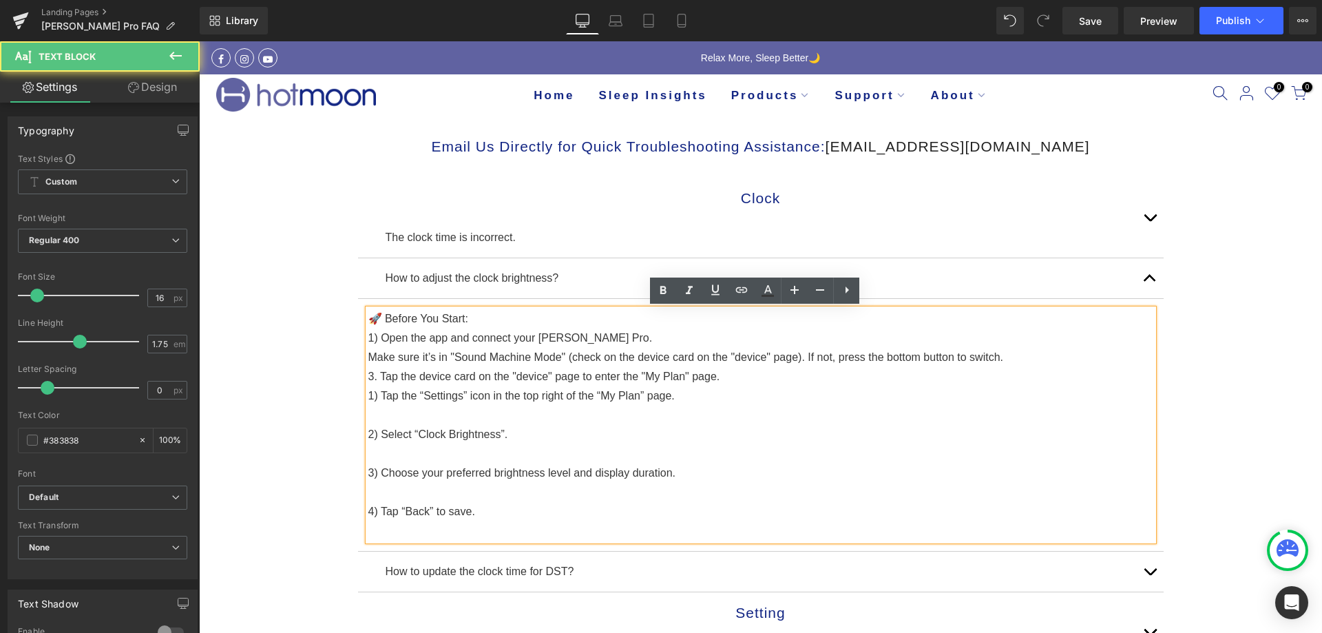
click at [376, 339] on p "1) Open the app and connect your [PERSON_NAME] Pro." at bounding box center [760, 337] width 785 height 19
click at [585, 335] on p "1) Open the app and connect your [PERSON_NAME] Pro." at bounding box center [760, 337] width 785 height 19
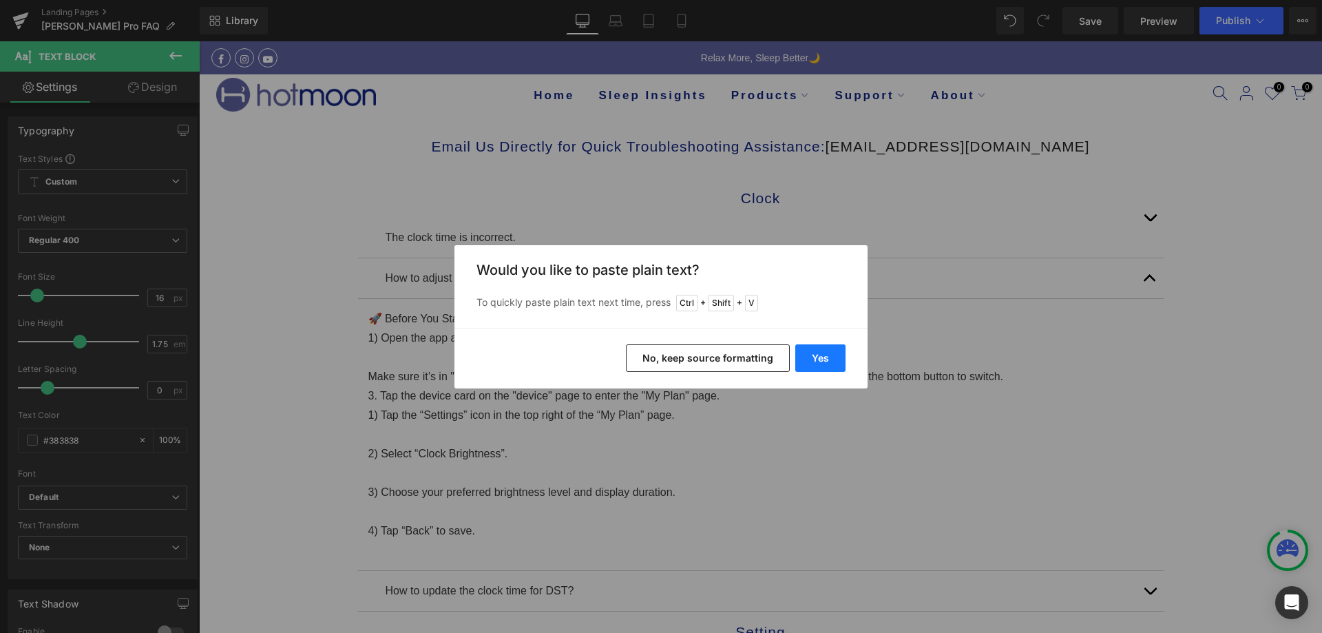
click at [806, 369] on button "Yes" at bounding box center [820, 358] width 50 height 28
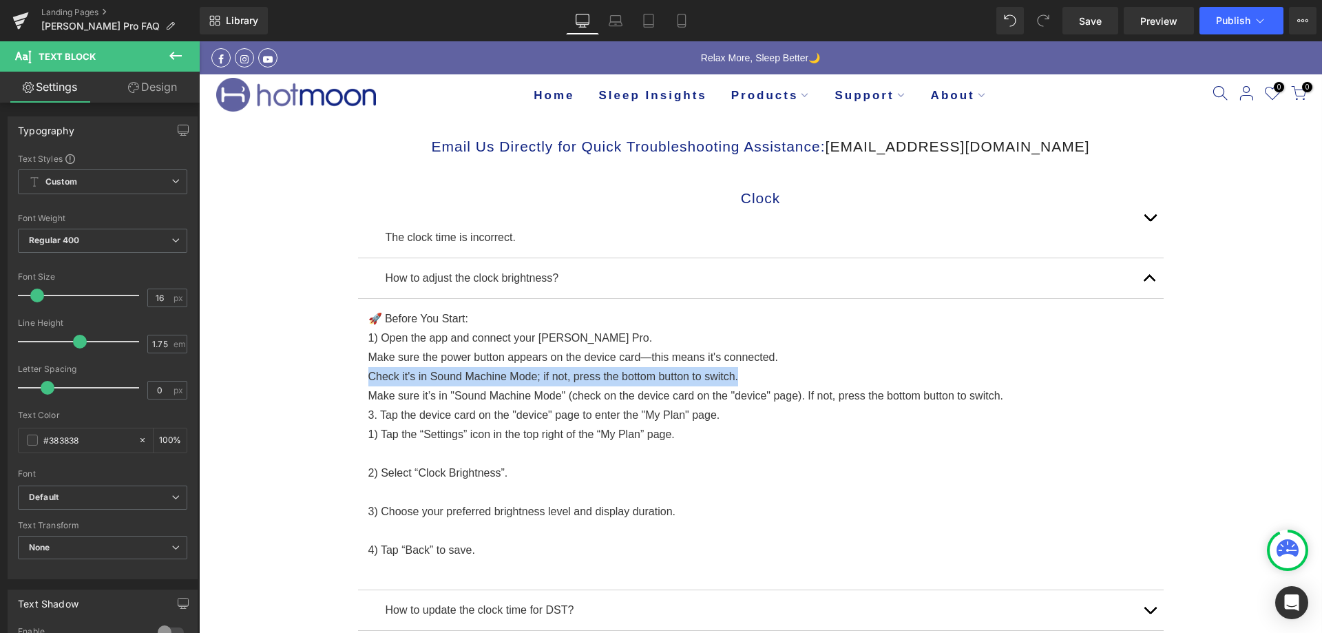
drag, startPoint x: 817, startPoint y: 377, endPoint x: 308, endPoint y: 378, distance: 508.8
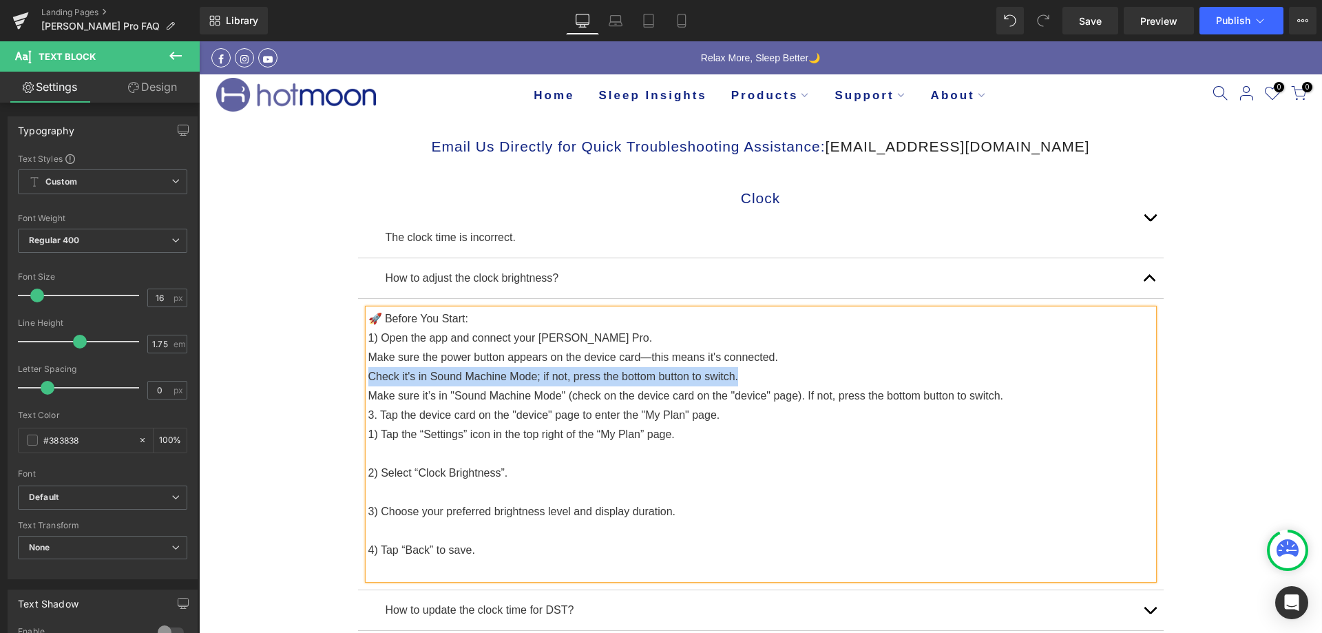
copy p "Check it's in Sound Machine Mode; if not, press the bottom button to switch."
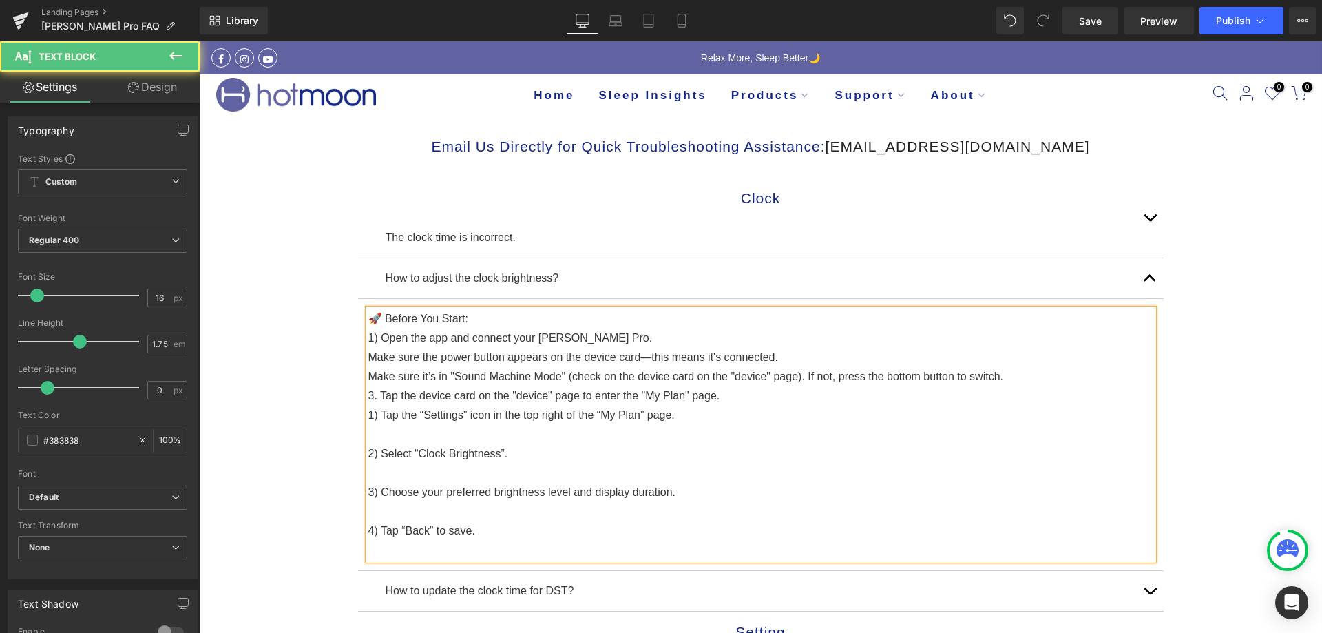
click at [368, 359] on p "Make sure the power button appears on the device card—this means it's connected." at bounding box center [760, 357] width 785 height 19
drag, startPoint x: 361, startPoint y: 375, endPoint x: 683, endPoint y: 437, distance: 328.1
click at [368, 375] on div "🚀 Before You Start: 1) Open the app and connect your Luna Pro. *Make sure the p…" at bounding box center [760, 434] width 785 height 251
click at [542, 366] on p "*Make sure the power button appears on the device card—this means it's connecte…" at bounding box center [760, 357] width 785 height 19
click at [368, 374] on div "🚀 Before You Start: 1) Open the app and connect your Luna Pro. *Make sure the p…" at bounding box center [760, 434] width 785 height 251
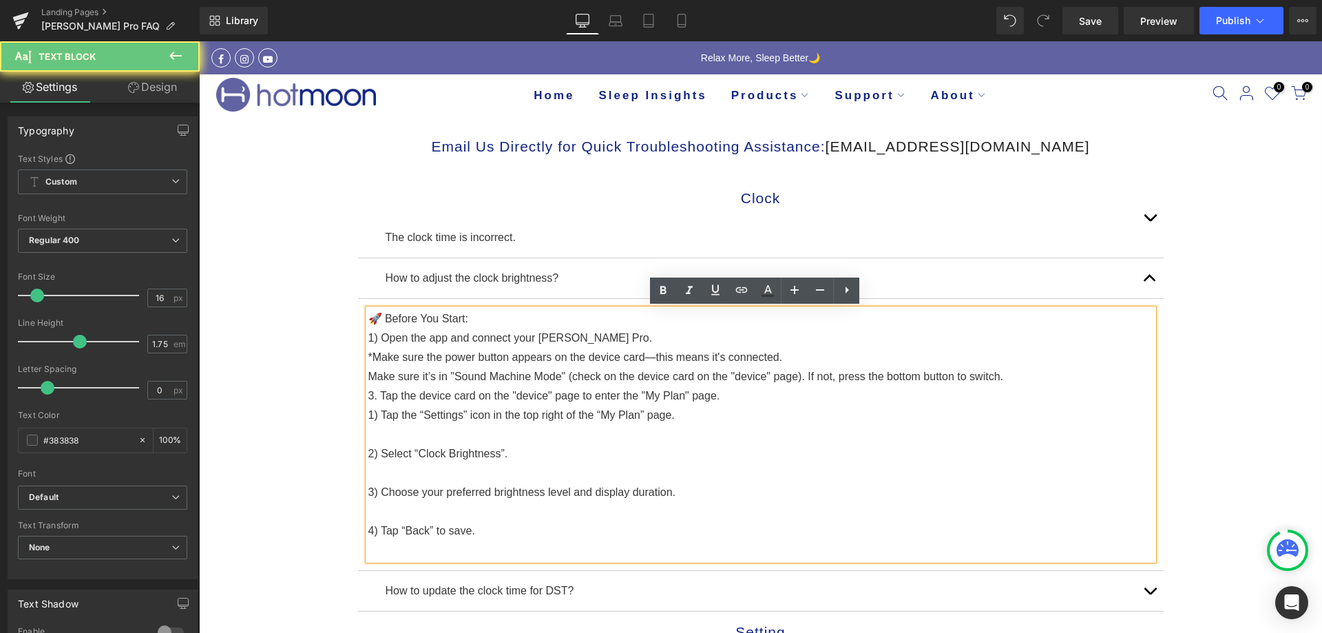
click at [368, 375] on p "Make sure it’s in "Sound Machine Mode" (check on the device card on the "device…" at bounding box center [760, 376] width 785 height 19
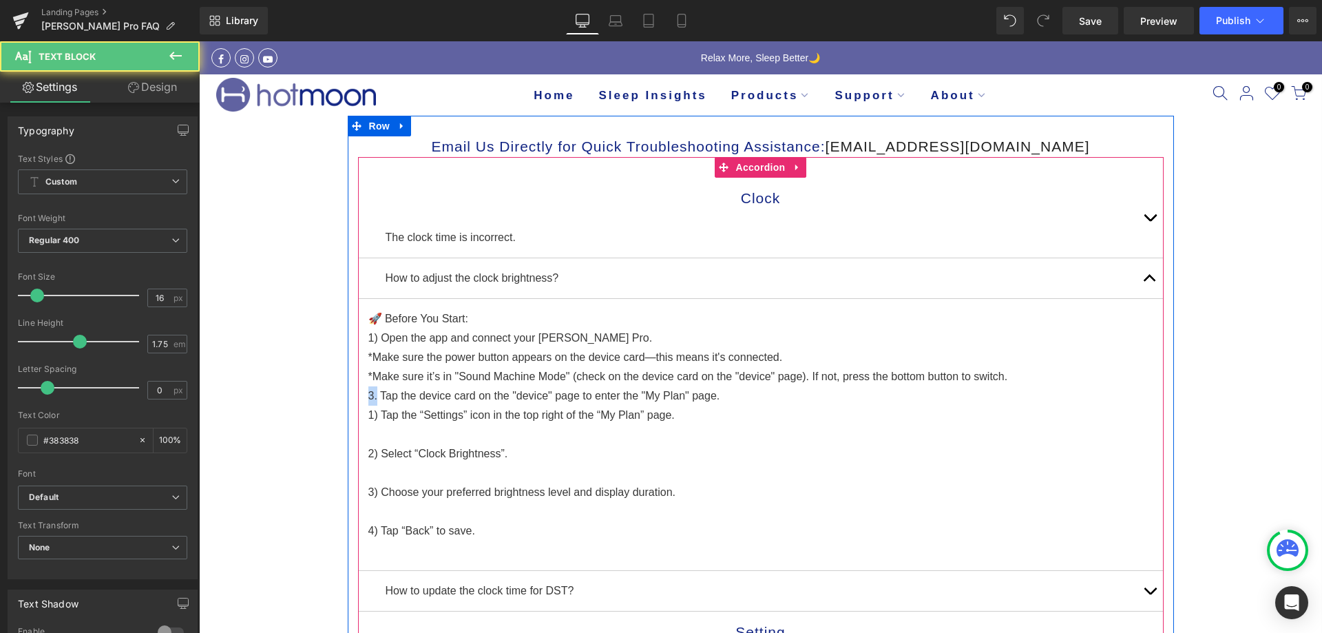
drag, startPoint x: 370, startPoint y: 393, endPoint x: 359, endPoint y: 393, distance: 11.7
click at [359, 393] on article "🚀 Before You Start: 1) Open the app and connect your Luna Pro. *Make sure the p…" at bounding box center [761, 435] width 806 height 272
copy p "3."
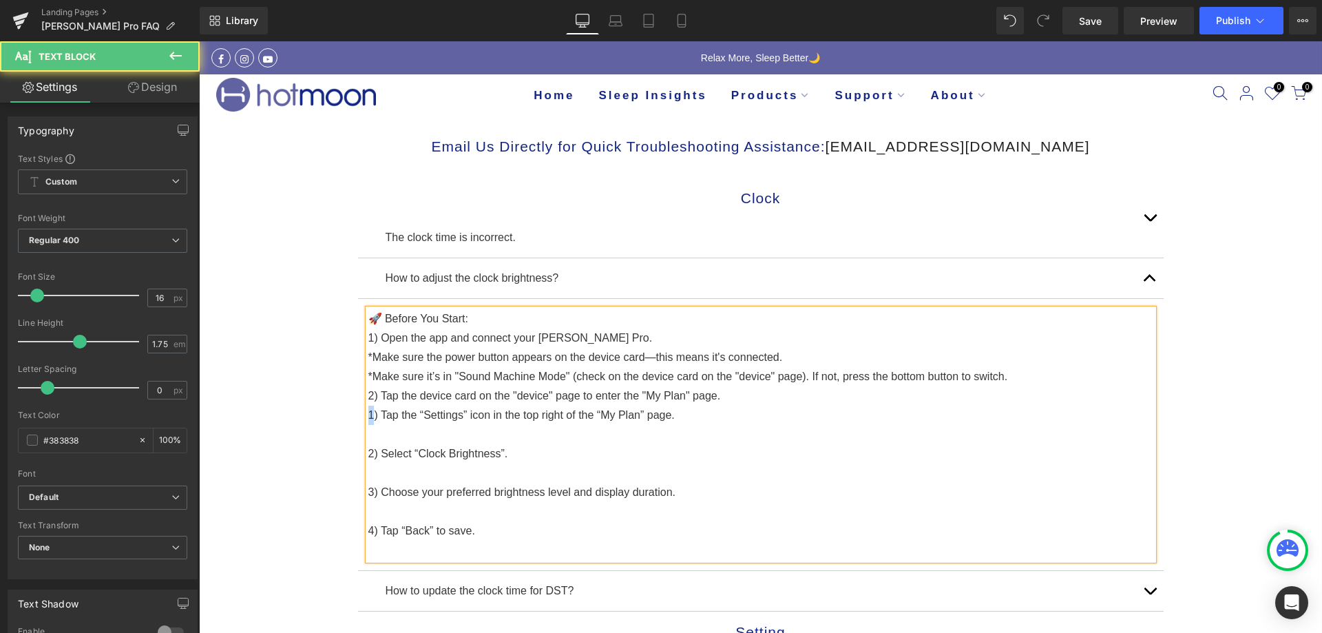
drag, startPoint x: 367, startPoint y: 414, endPoint x: 355, endPoint y: 412, distance: 12.5
click at [358, 412] on article "🚀 Before You Start: 1) Open the app and connect your Luna Pro. *Make sure the p…" at bounding box center [761, 435] width 806 height 272
copy p "1"
drag, startPoint x: 366, startPoint y: 456, endPoint x: 356, endPoint y: 451, distance: 11.4
click at [358, 451] on article "🚀 Before You Start: 1) Open the app and connect your Luna Pro. *Make sure the p…" at bounding box center [761, 435] width 806 height 272
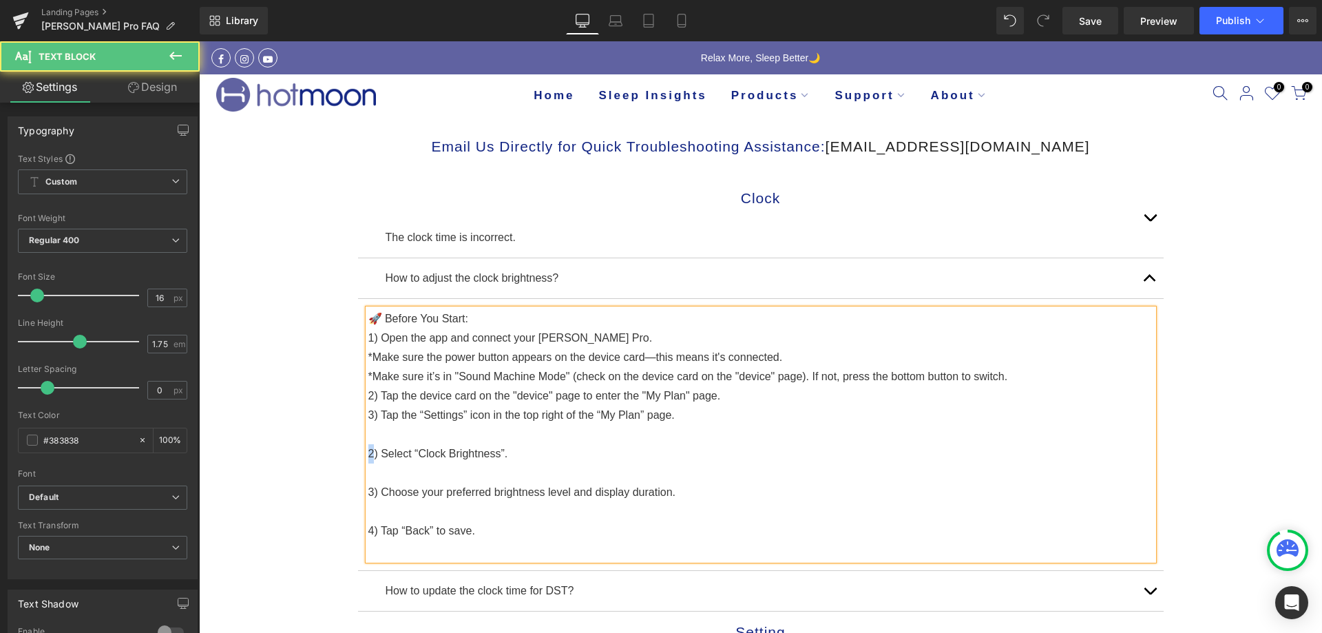
copy p "2"
click at [368, 487] on p "3) Choose your preferred brightness level and display duration." at bounding box center [760, 492] width 785 height 19
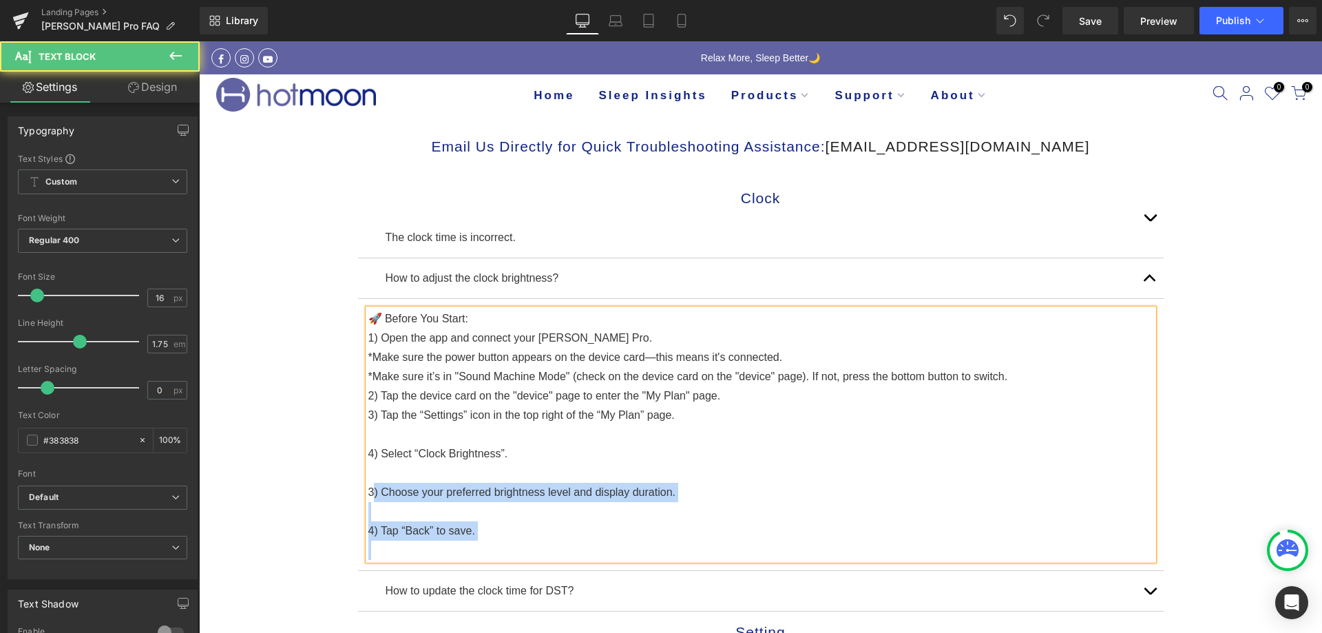
click at [368, 487] on div "🚀 Before You Start: 1) Open the app and connect your Luna Pro. *Make sure the p…" at bounding box center [760, 434] width 785 height 251
copy div ") Choose your preferred brightness level and display duration. 4) Tap “Back” to…"
click at [368, 494] on p "3) Choose your preferred brightness level and display duration." at bounding box center [760, 492] width 785 height 19
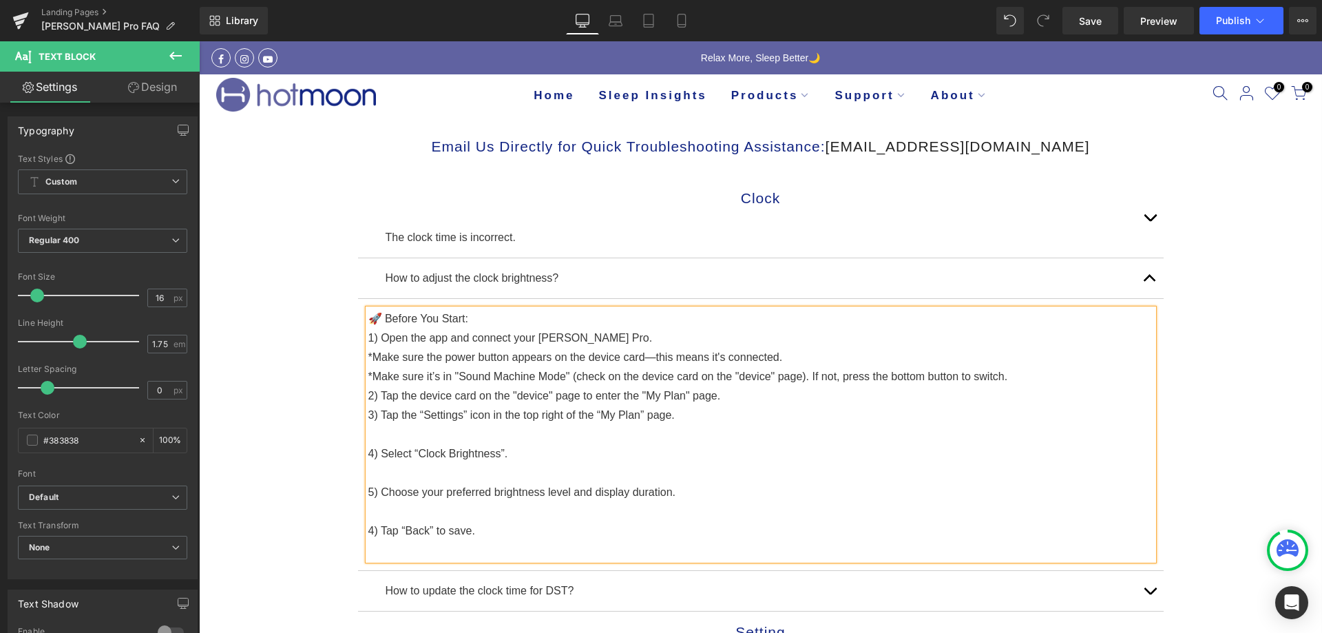
click at [368, 530] on p "4) Tap “Back” to save." at bounding box center [760, 530] width 785 height 19
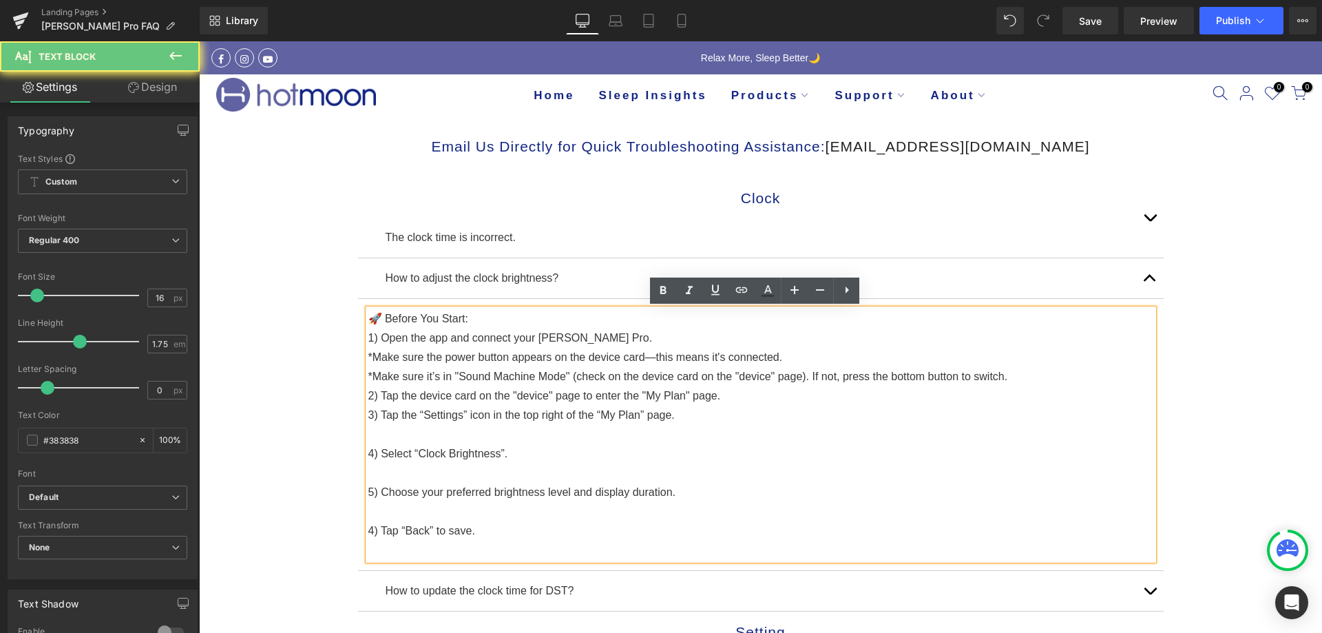
click at [368, 529] on p "4) Tap “Back” to save." at bounding box center [760, 530] width 785 height 19
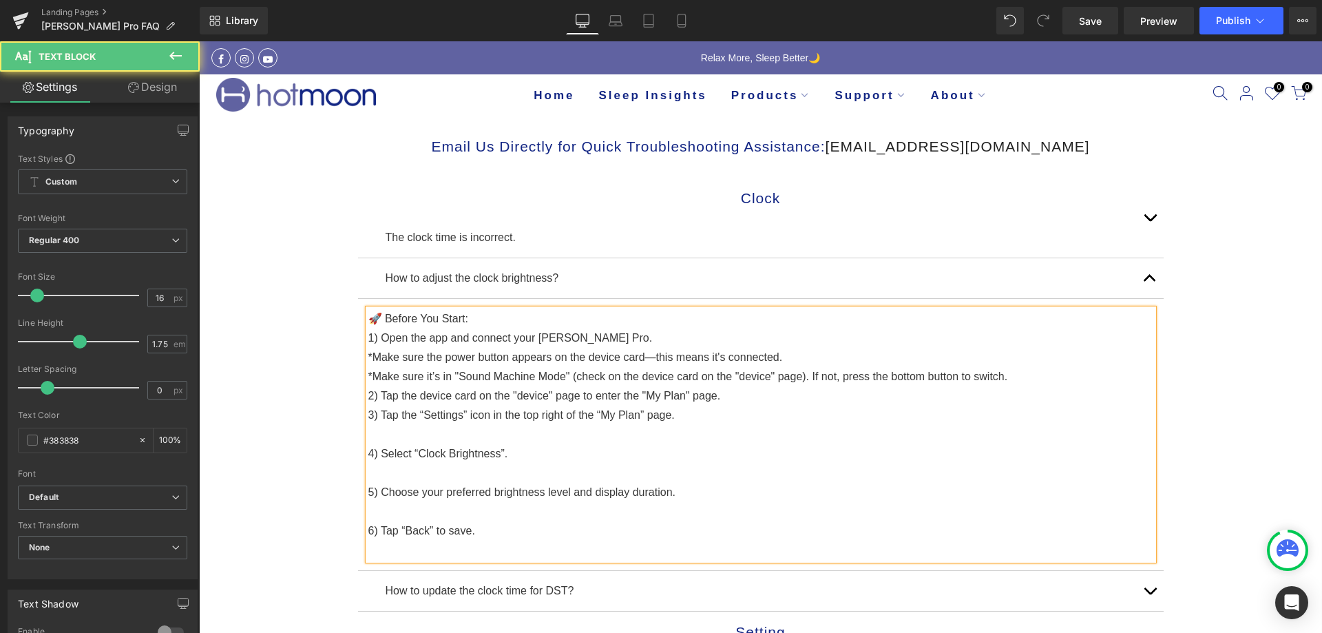
click at [370, 426] on p at bounding box center [760, 434] width 785 height 19
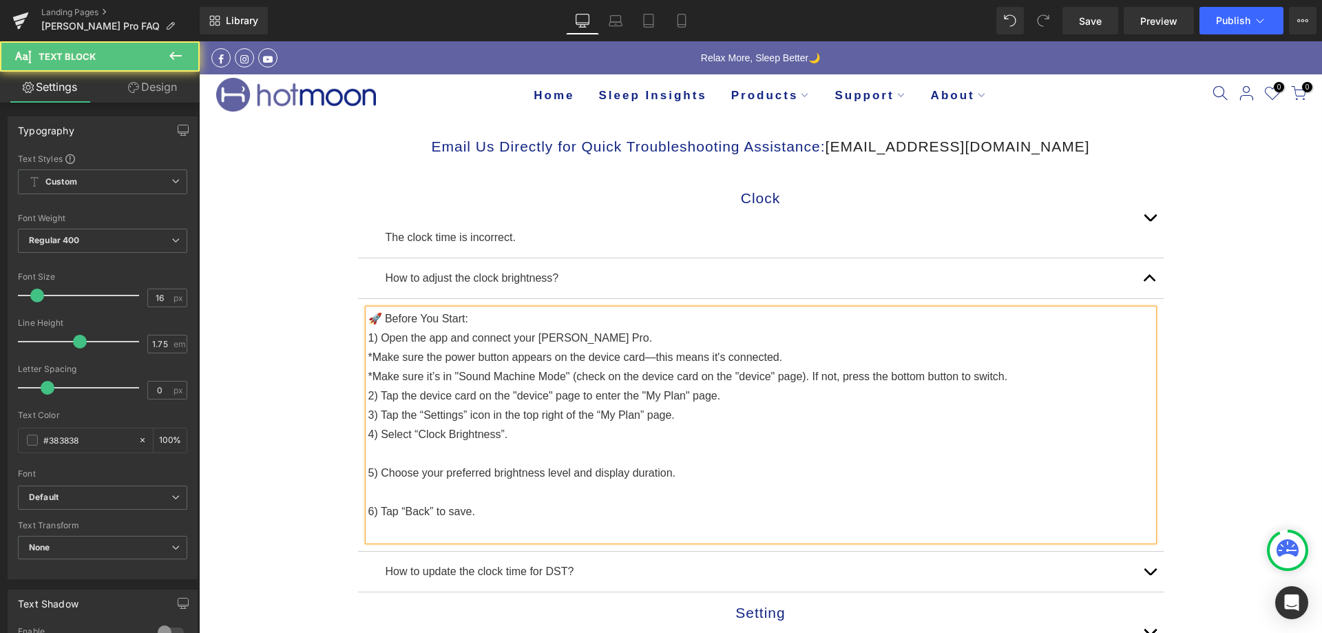
click at [369, 457] on p at bounding box center [760, 453] width 785 height 19
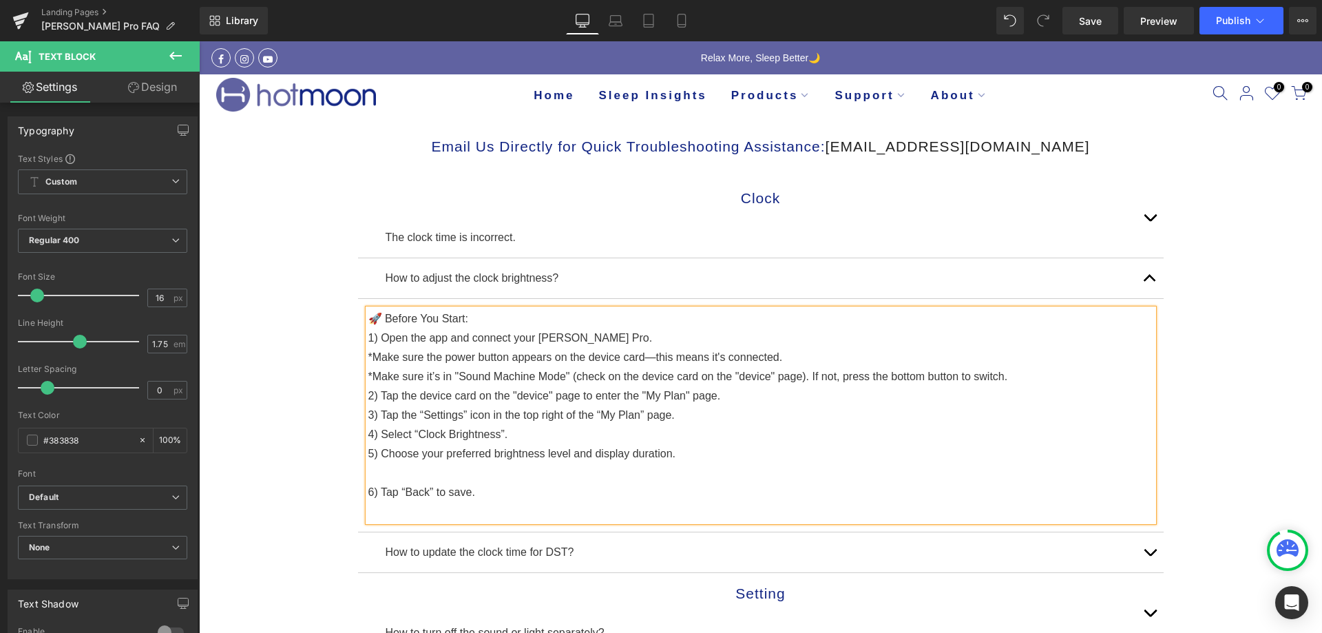
click at [368, 474] on p at bounding box center [760, 472] width 785 height 19
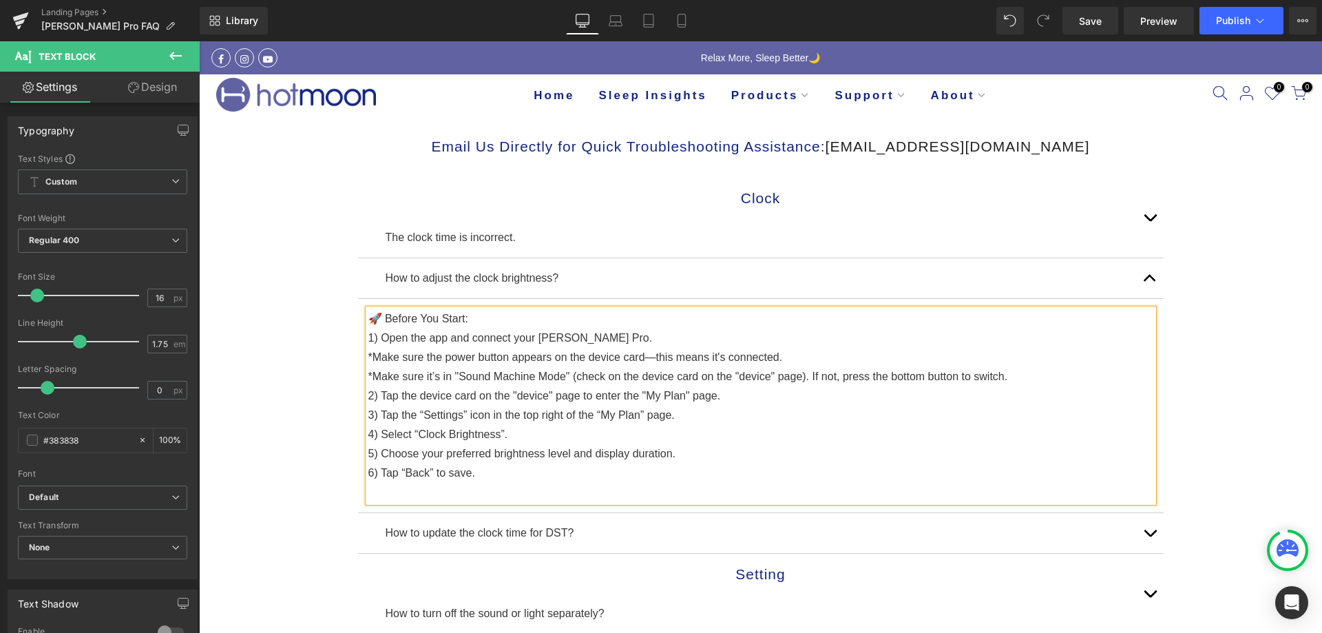
click at [379, 490] on p at bounding box center [760, 492] width 785 height 19
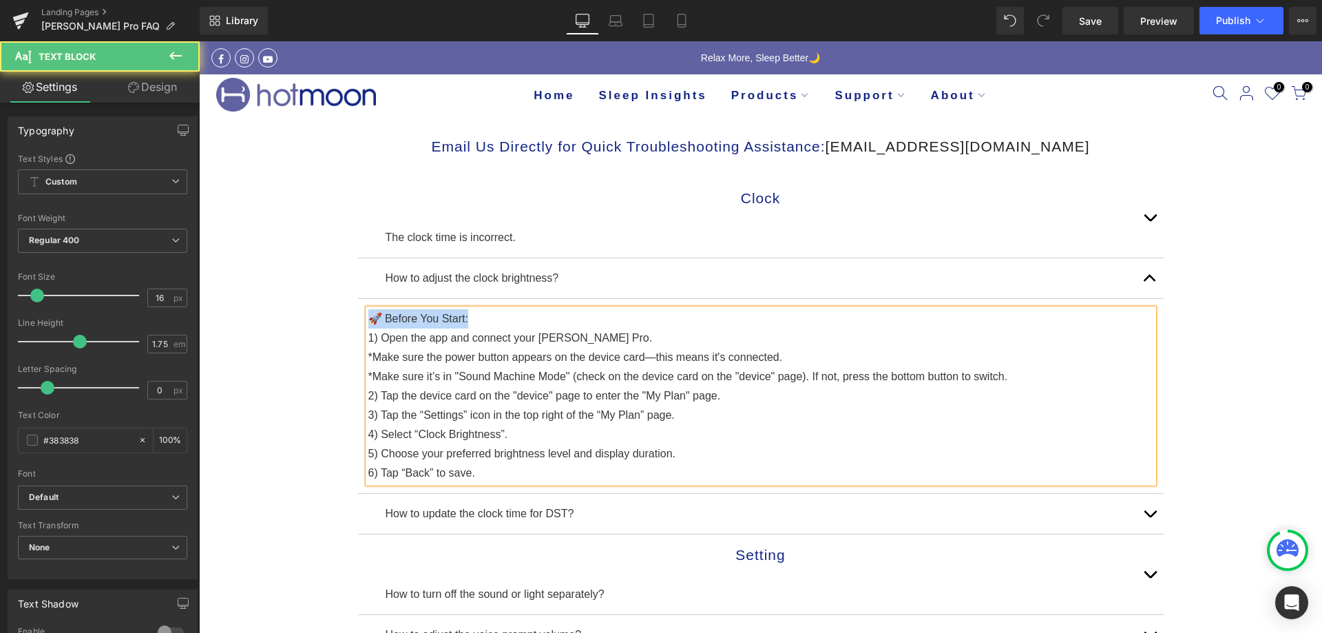
drag, startPoint x: 469, startPoint y: 319, endPoint x: 296, endPoint y: 315, distance: 172.9
copy p "🚀 Before You Start:"
click at [368, 337] on p "1) Open the app and connect your [PERSON_NAME] Pro." at bounding box center [760, 337] width 785 height 19
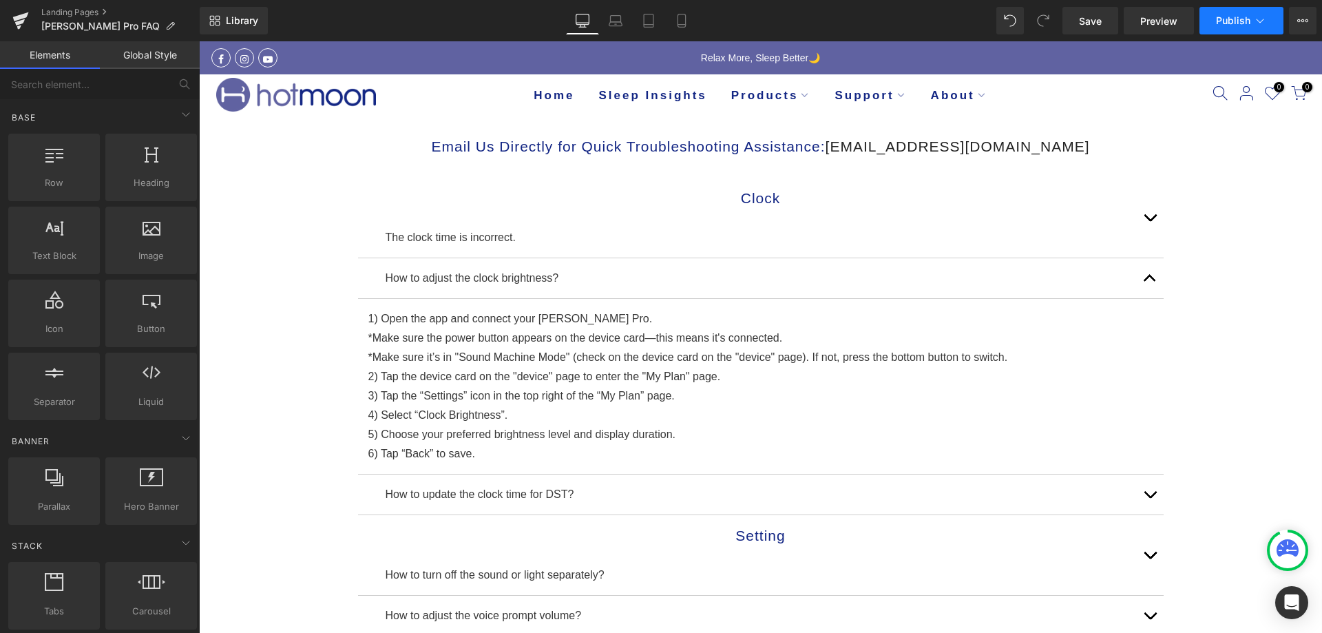
click at [1223, 11] on button "Publish" at bounding box center [1241, 21] width 84 height 28
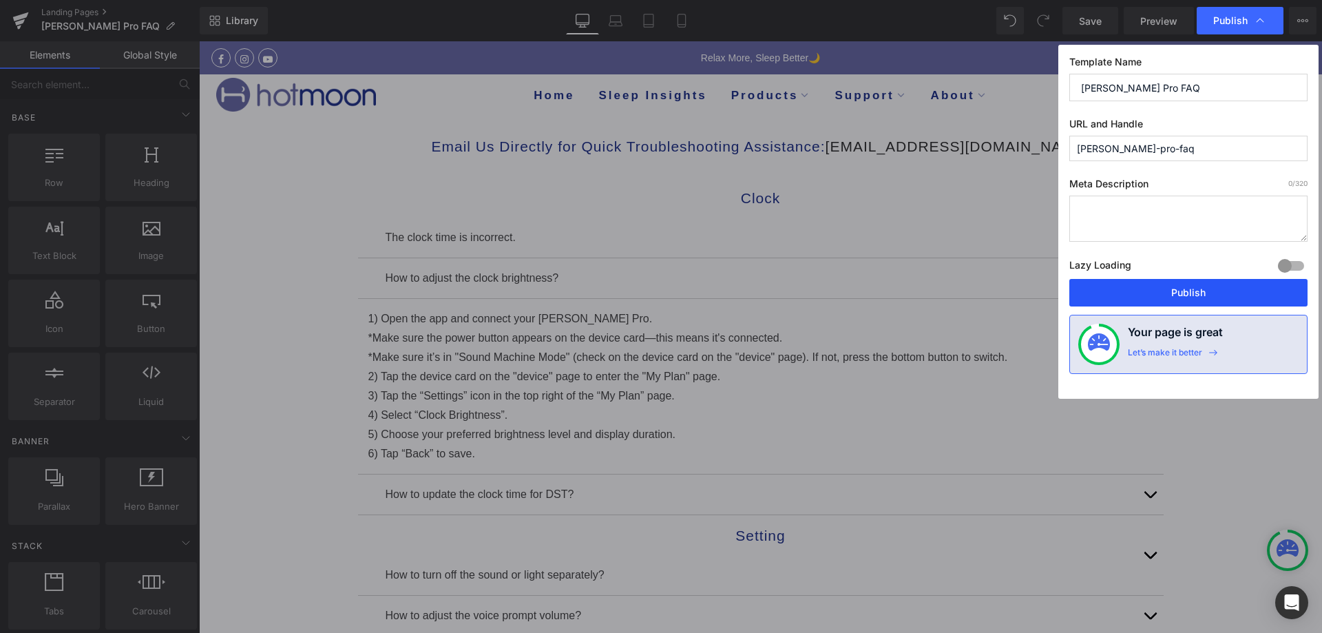
click at [1146, 282] on button "Publish" at bounding box center [1188, 293] width 238 height 28
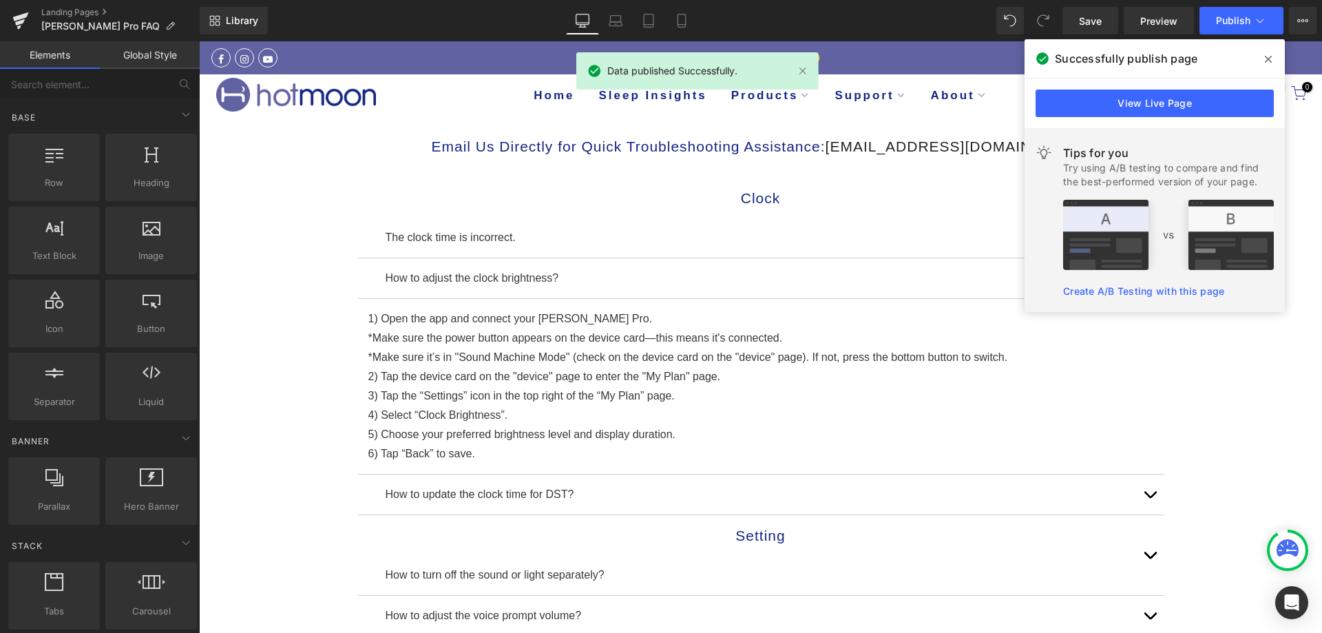
click at [1268, 54] on icon at bounding box center [1268, 59] width 7 height 11
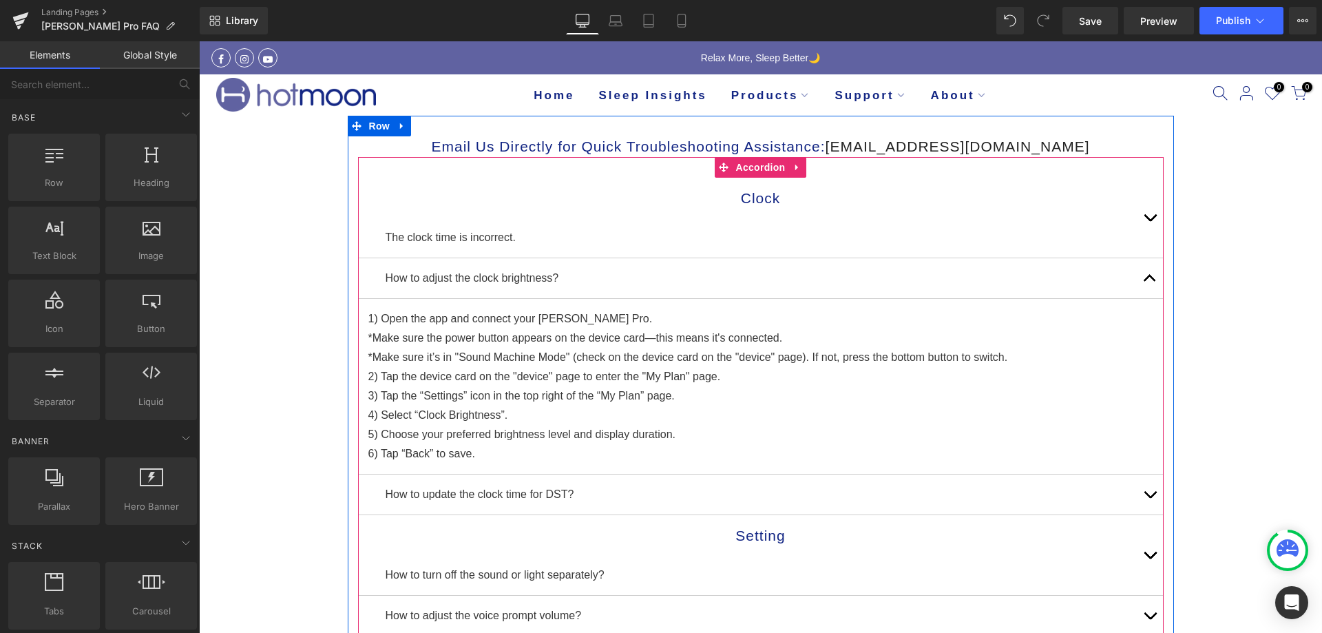
click at [1144, 490] on button "button" at bounding box center [1150, 494] width 28 height 40
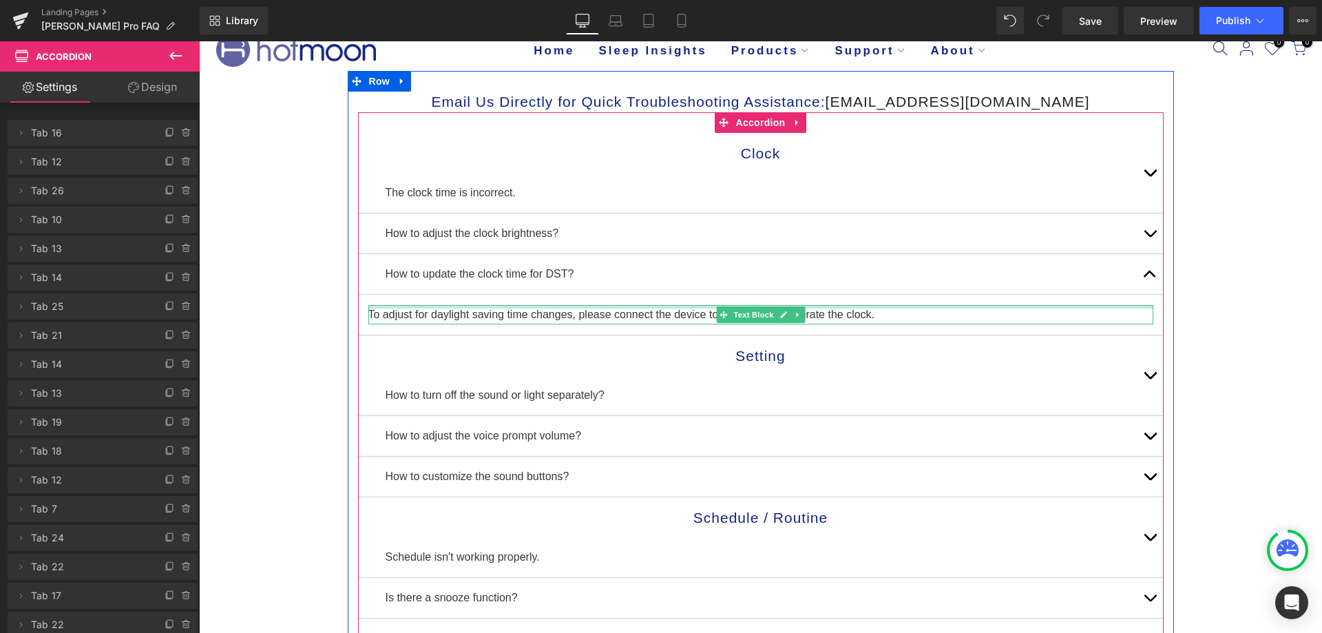
scroll to position [69, 0]
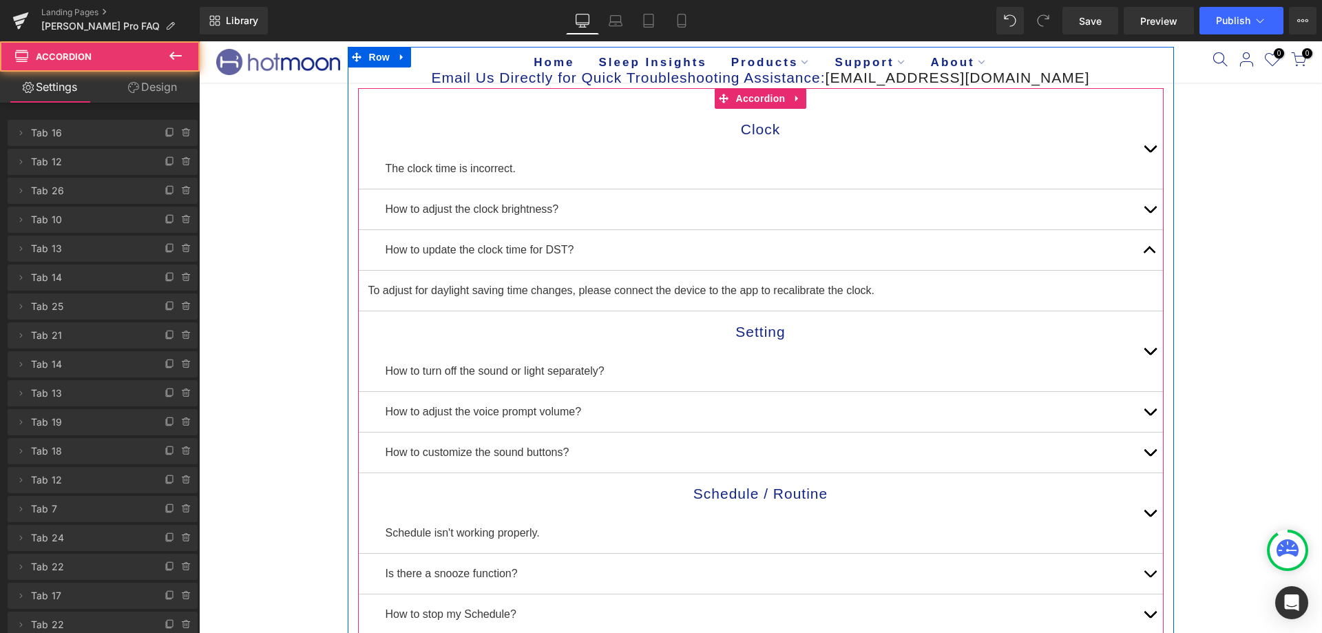
click at [1136, 352] on button "button" at bounding box center [1150, 351] width 28 height 80
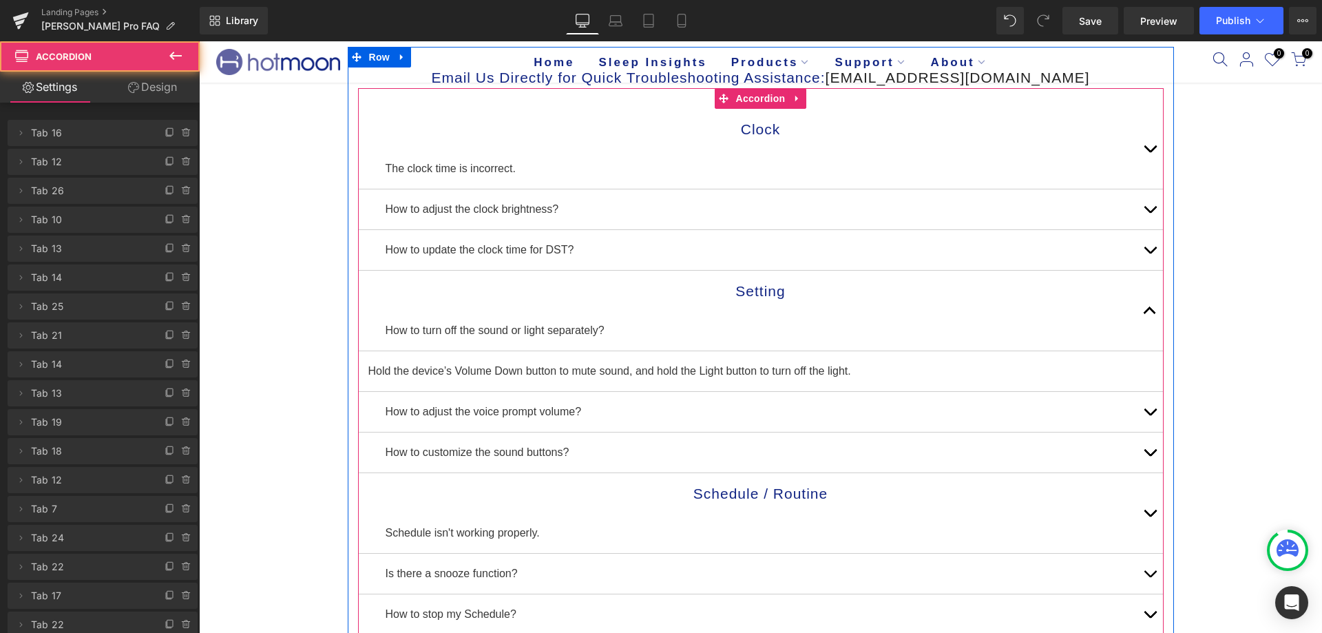
click at [1136, 318] on button "button" at bounding box center [1150, 311] width 28 height 80
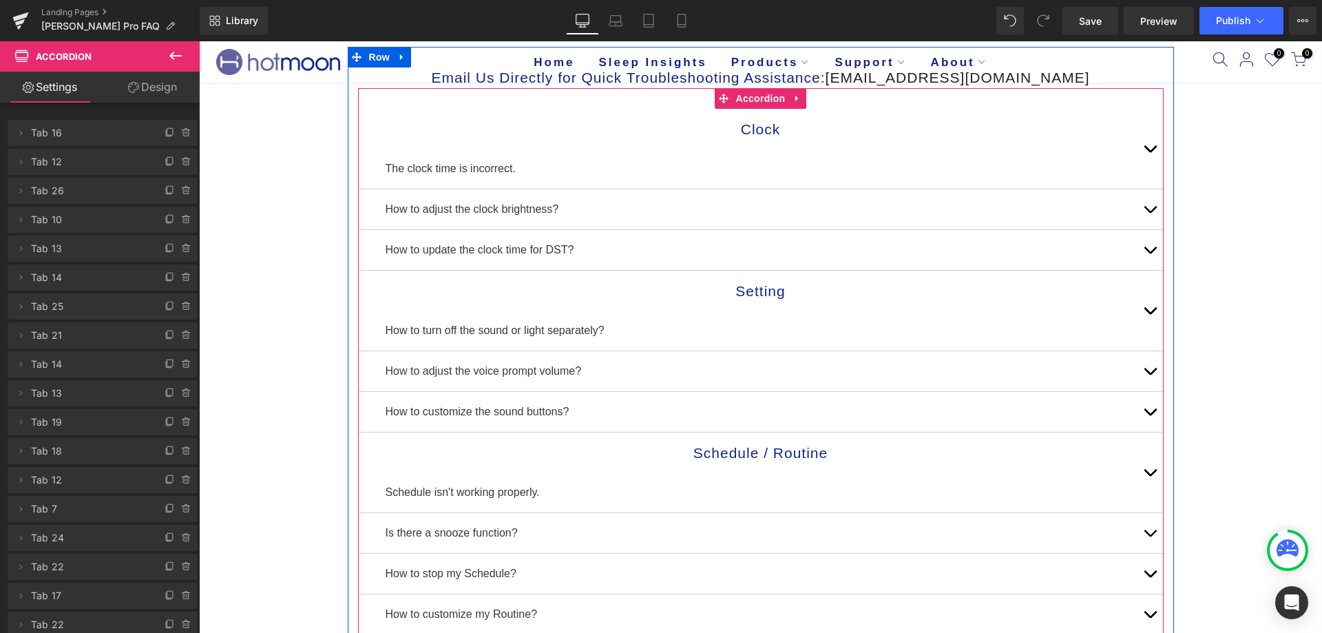
click at [1150, 375] on span "button" at bounding box center [1150, 375] width 0 height 0
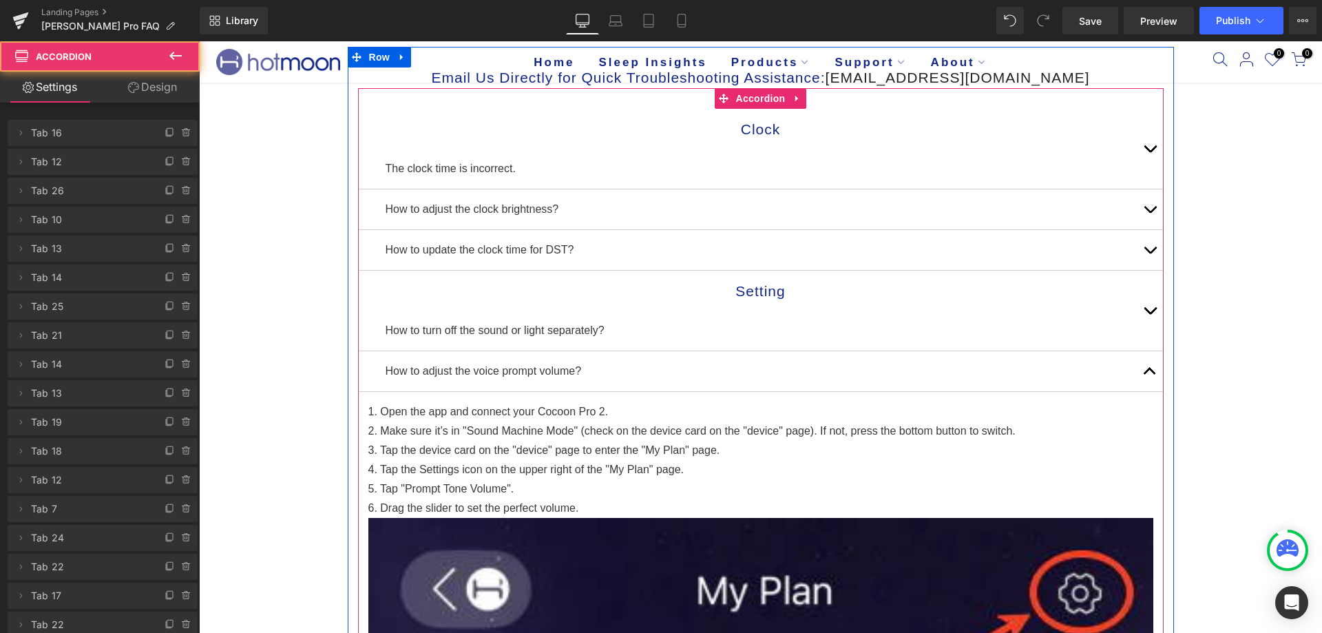
click at [1150, 213] on span "button" at bounding box center [1150, 213] width 0 height 0
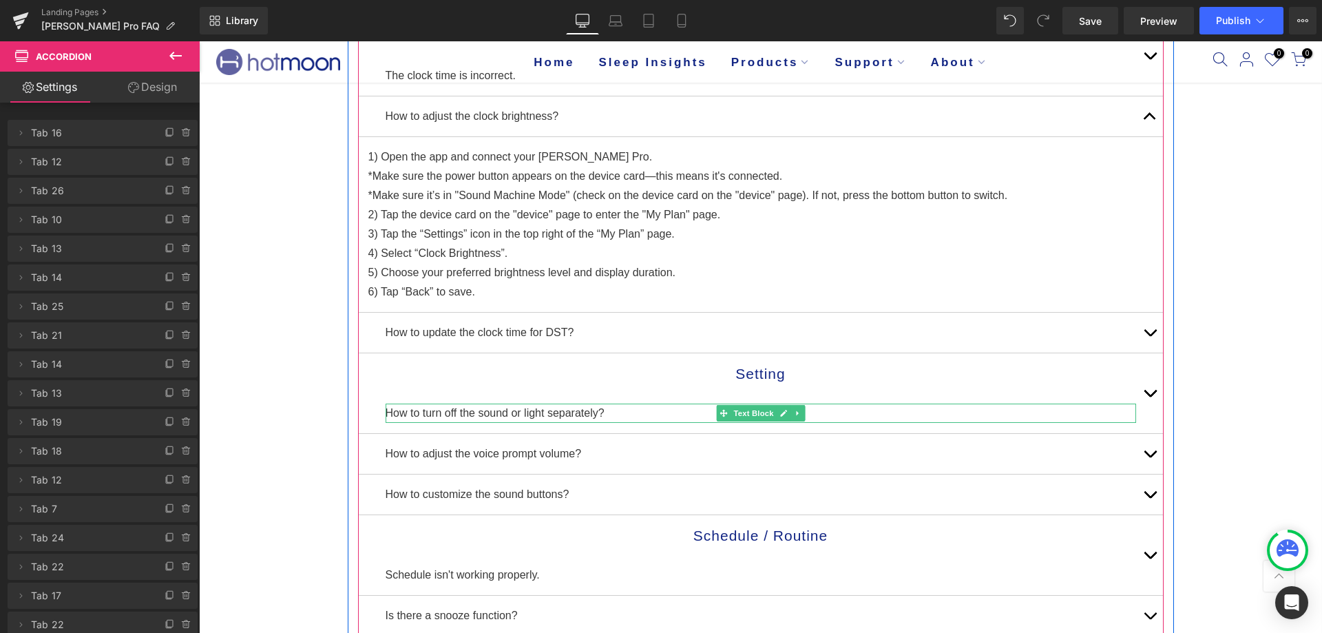
scroll to position [138, 0]
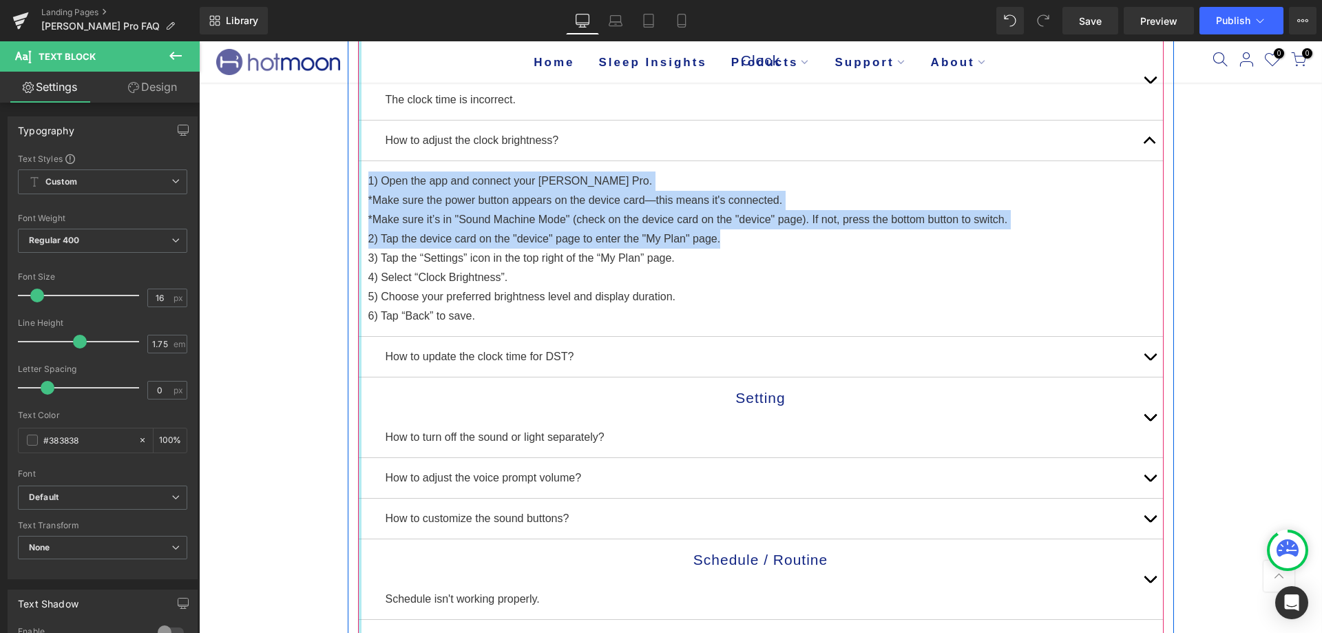
drag, startPoint x: 726, startPoint y: 234, endPoint x: 354, endPoint y: 189, distance: 375.2
copy div "1) Open the app and connect your Luna Pro. *Make sure the power button appears …"
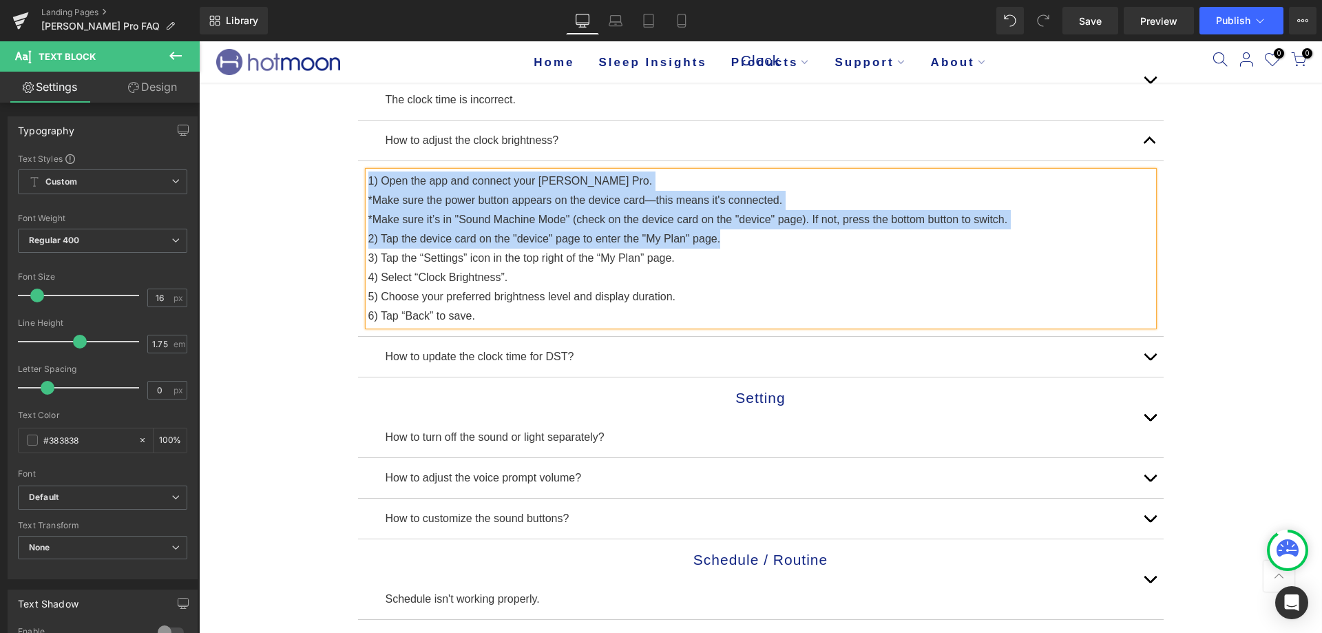
click at [1142, 473] on button "button" at bounding box center [1150, 478] width 28 height 40
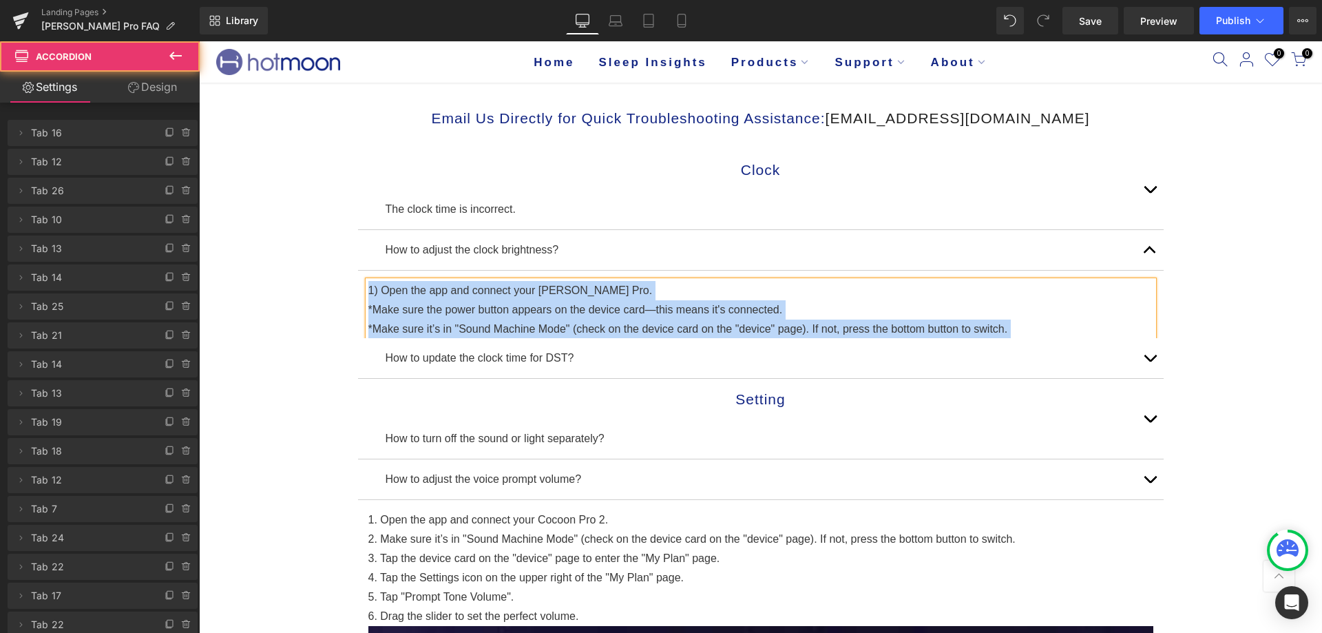
scroll to position [0, 0]
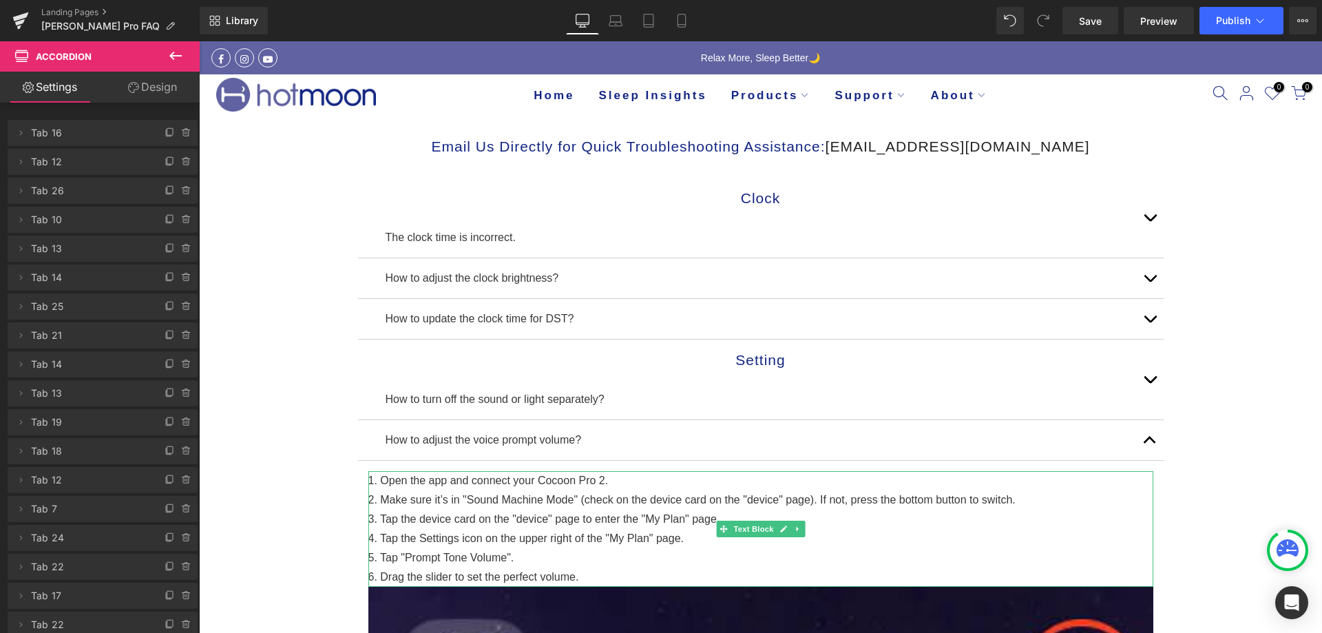
click at [721, 514] on div "3. Tap the device card on the "device" page to enter the "My Plan" page." at bounding box center [760, 518] width 785 height 19
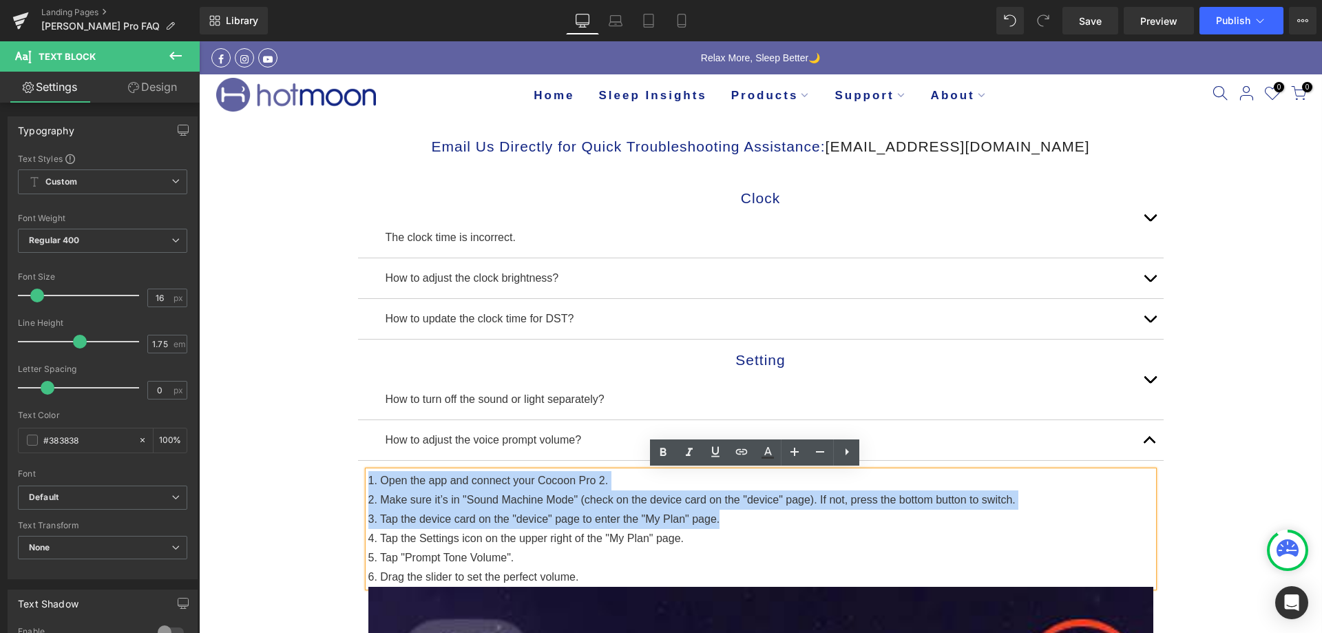
drag, startPoint x: 722, startPoint y: 516, endPoint x: 358, endPoint y: 476, distance: 366.3
copy div "1. Open the app and connect your Cocoon Pro 2. 2. Make sure it’s in "Sound Mach…"
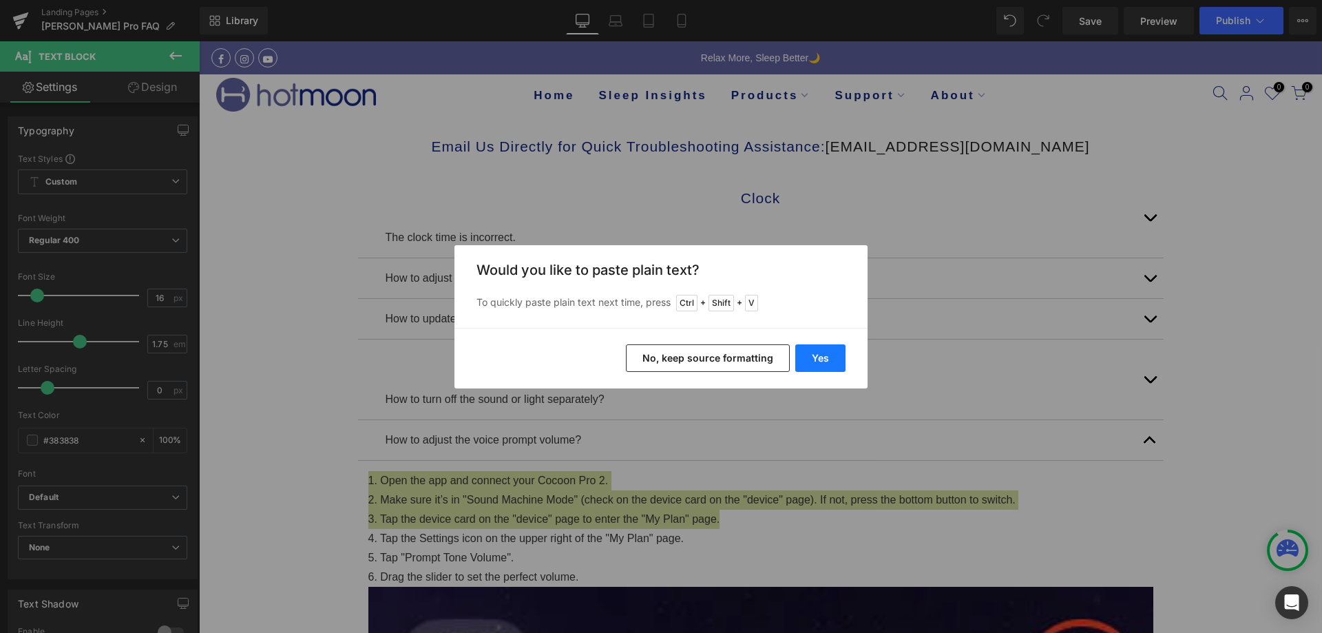
click at [842, 357] on button "Yes" at bounding box center [820, 358] width 50 height 28
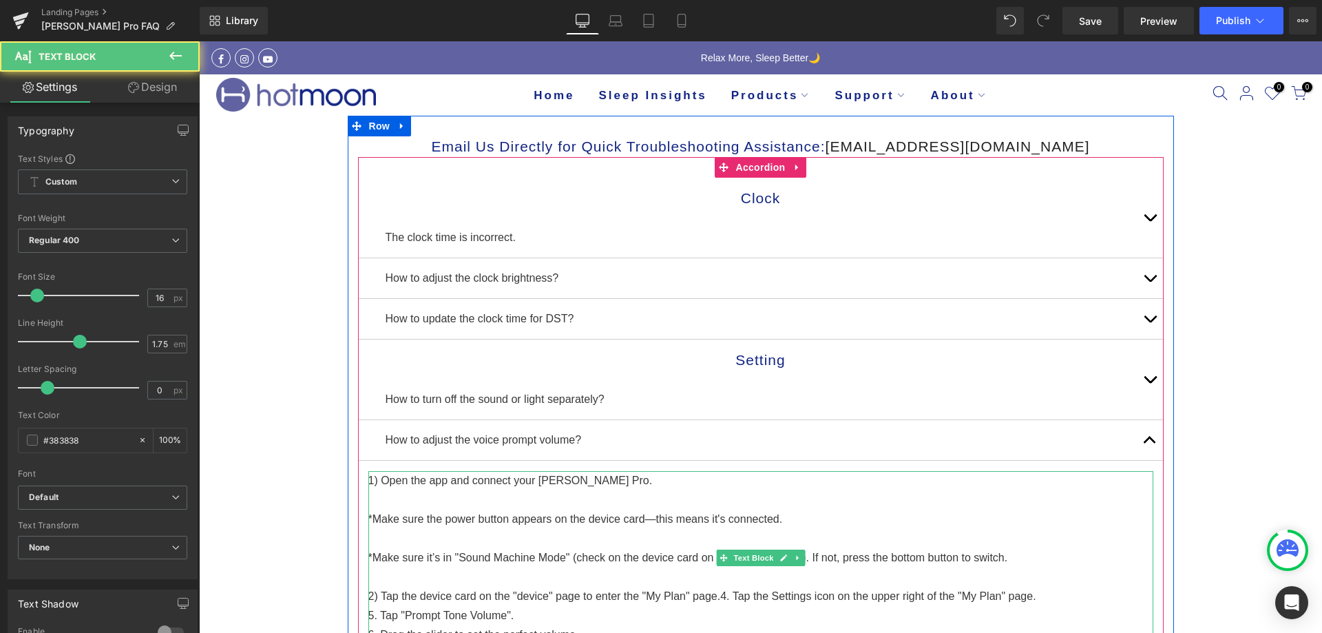
click at [442, 507] on div at bounding box center [760, 499] width 785 height 19
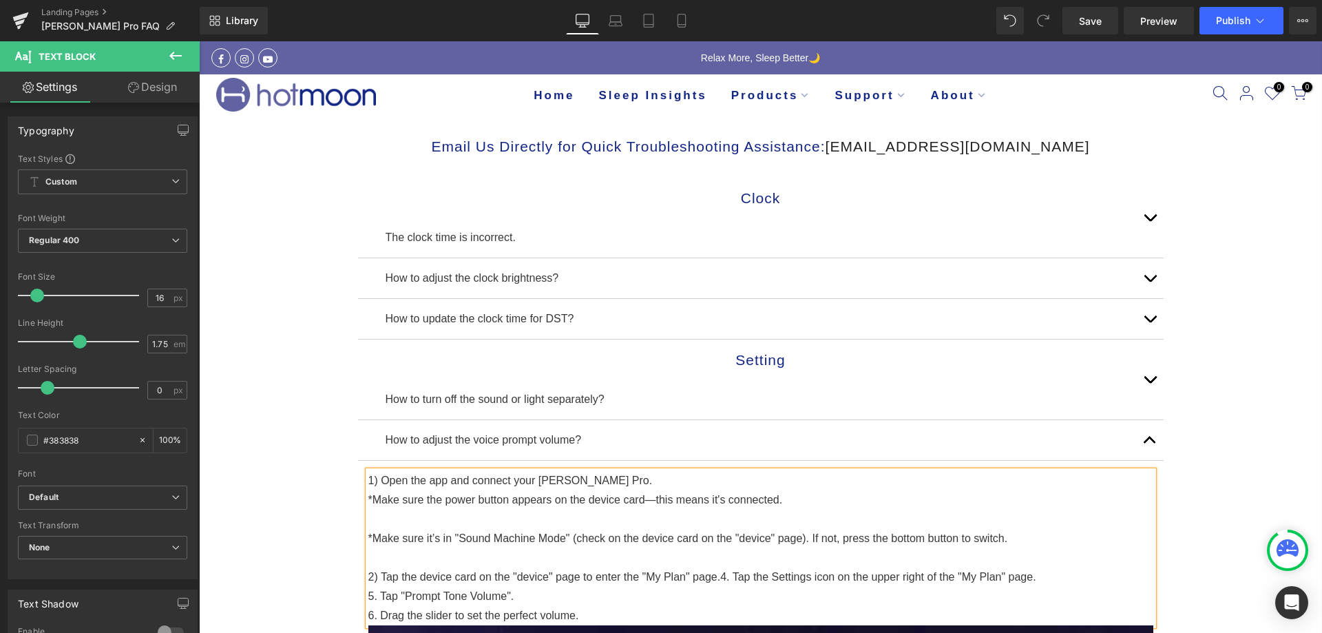
click at [441, 510] on div at bounding box center [760, 518] width 785 height 19
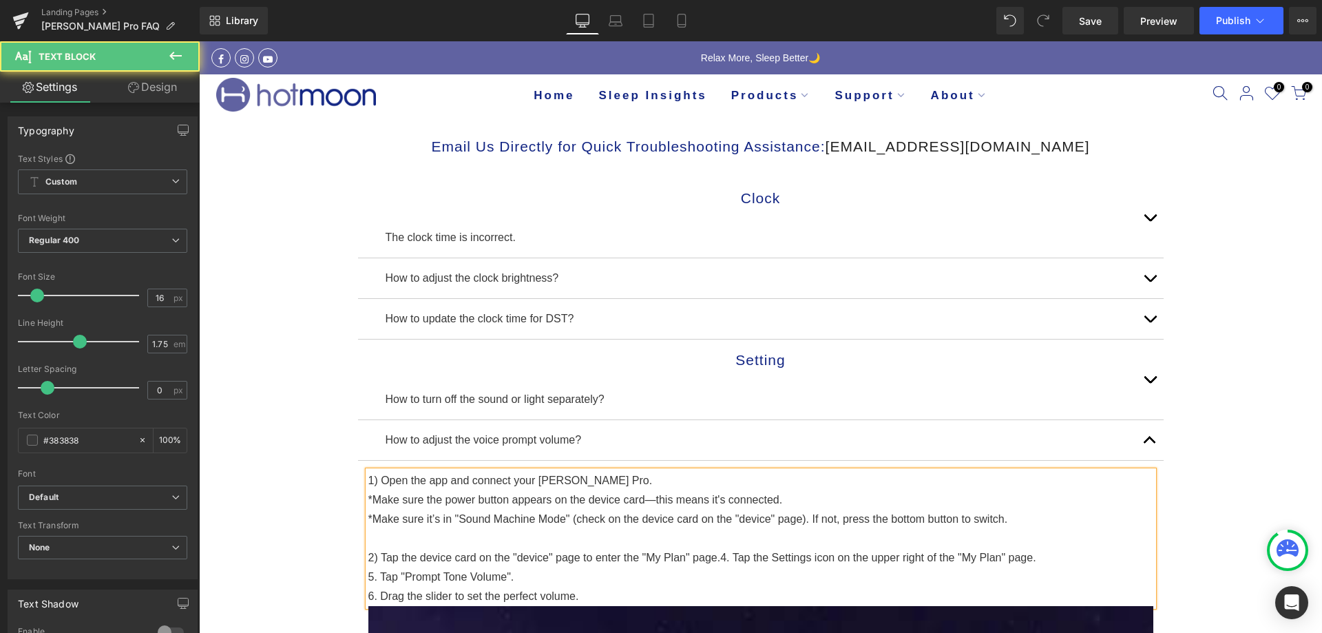
click at [428, 535] on div at bounding box center [760, 538] width 785 height 19
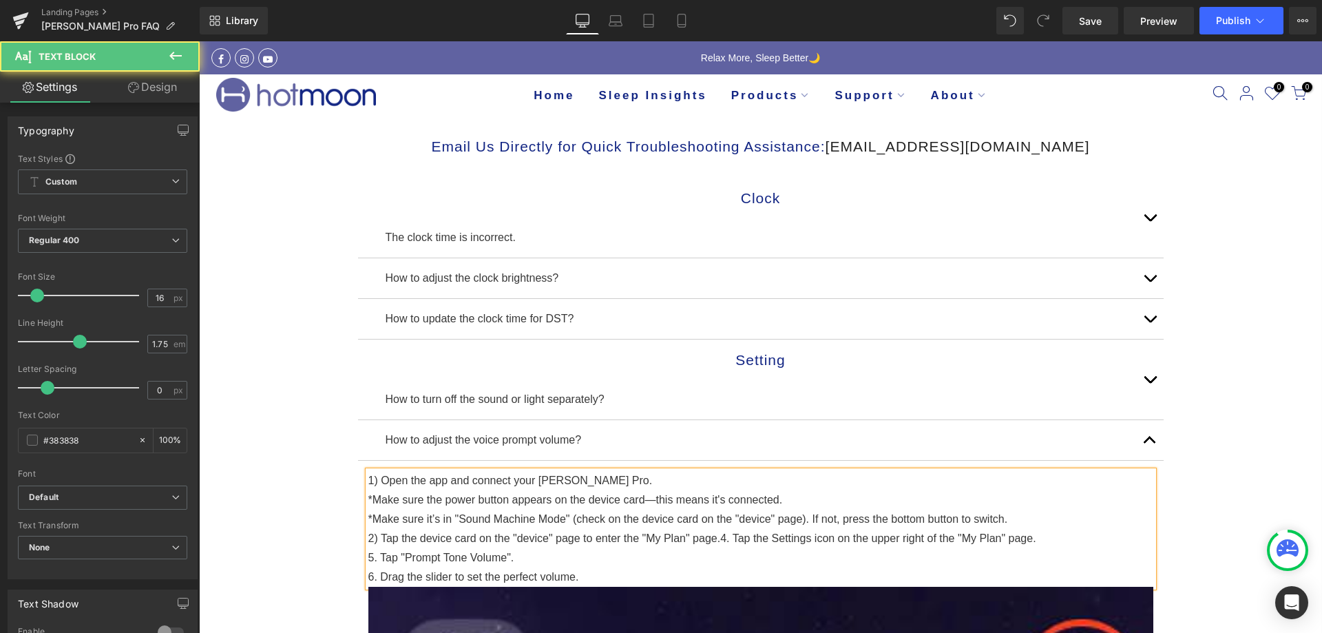
click at [715, 539] on div "2) Tap the device card on the "device" page to enter the "My Plan" page.4. Tap …" at bounding box center [760, 538] width 785 height 19
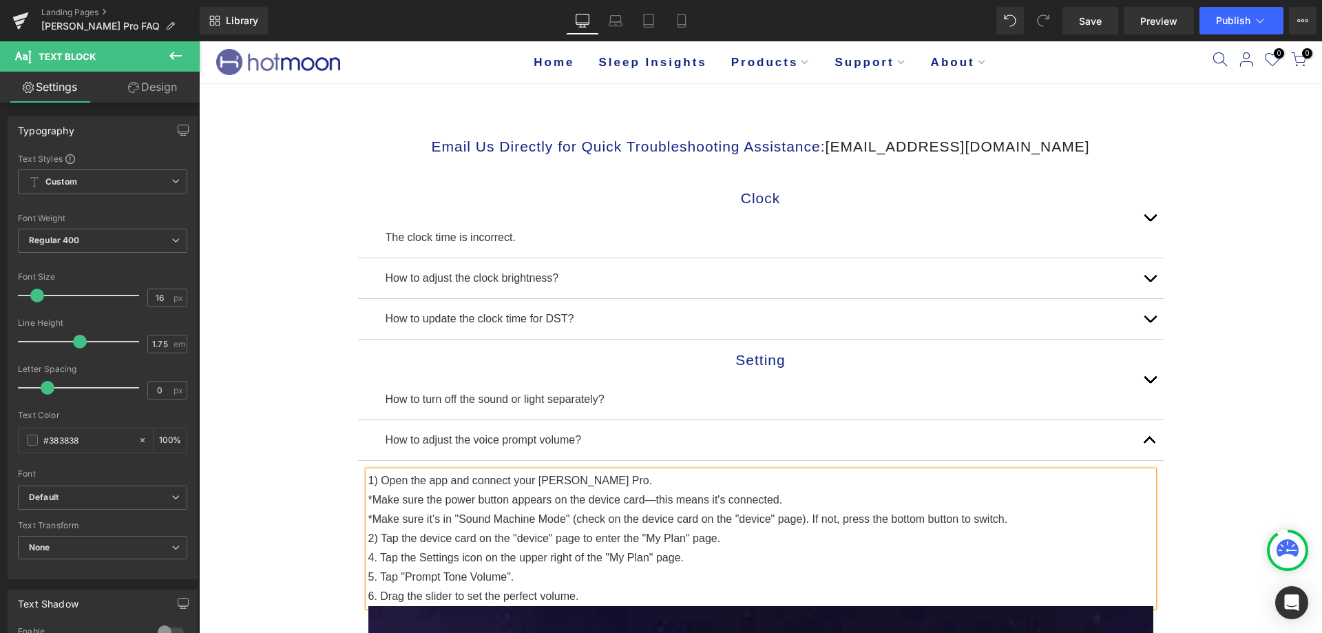
scroll to position [275, 0]
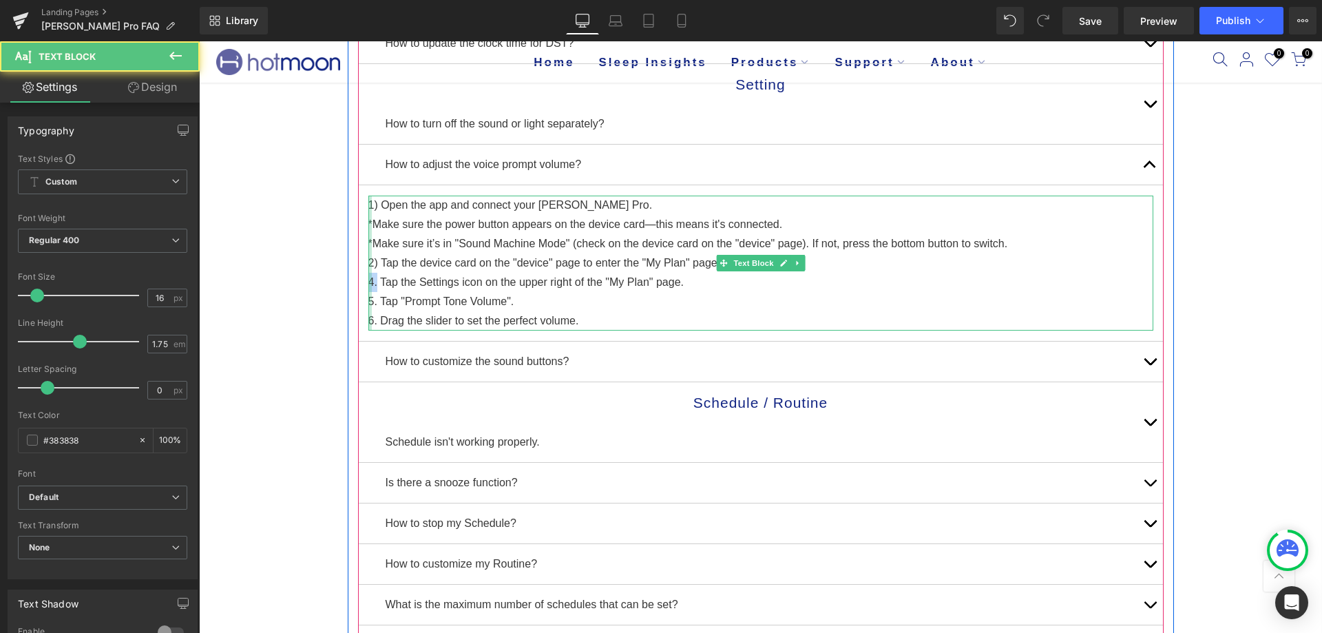
click at [368, 282] on div "1) Open the app and connect your Luna Pro. *Make sure the power button appears …" at bounding box center [760, 263] width 785 height 135
copy div "4."
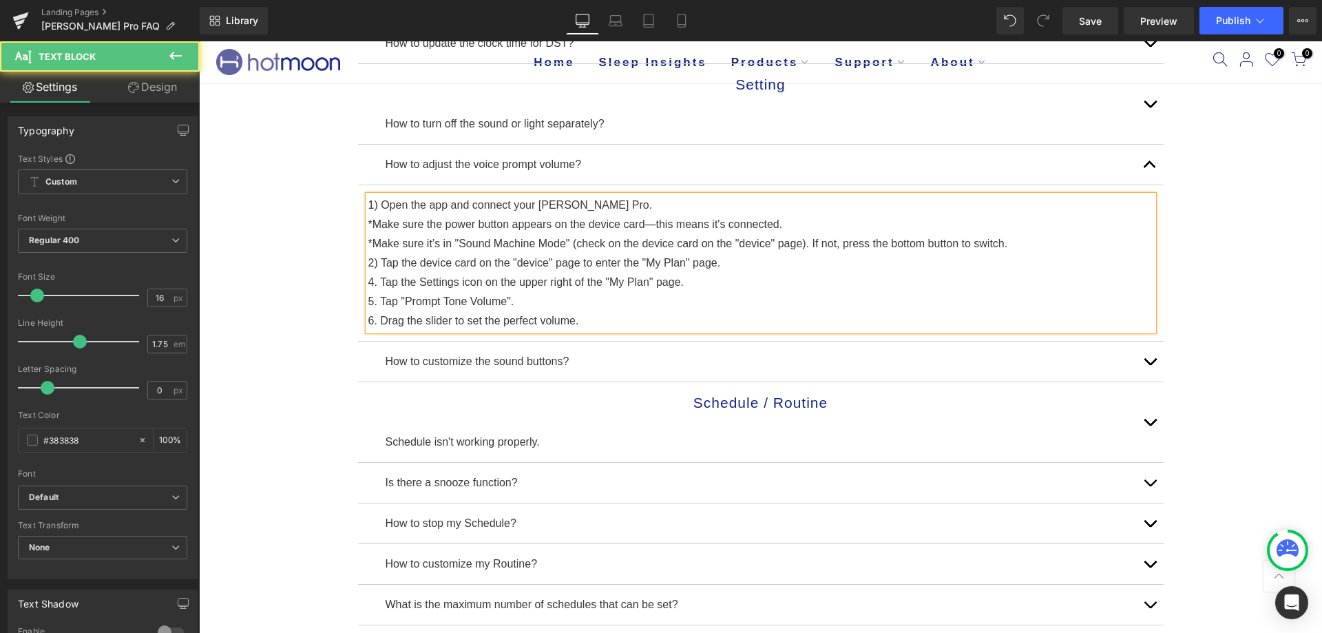
click at [381, 305] on div "5. Tap "Prompt Tone Volume"." at bounding box center [760, 301] width 785 height 19
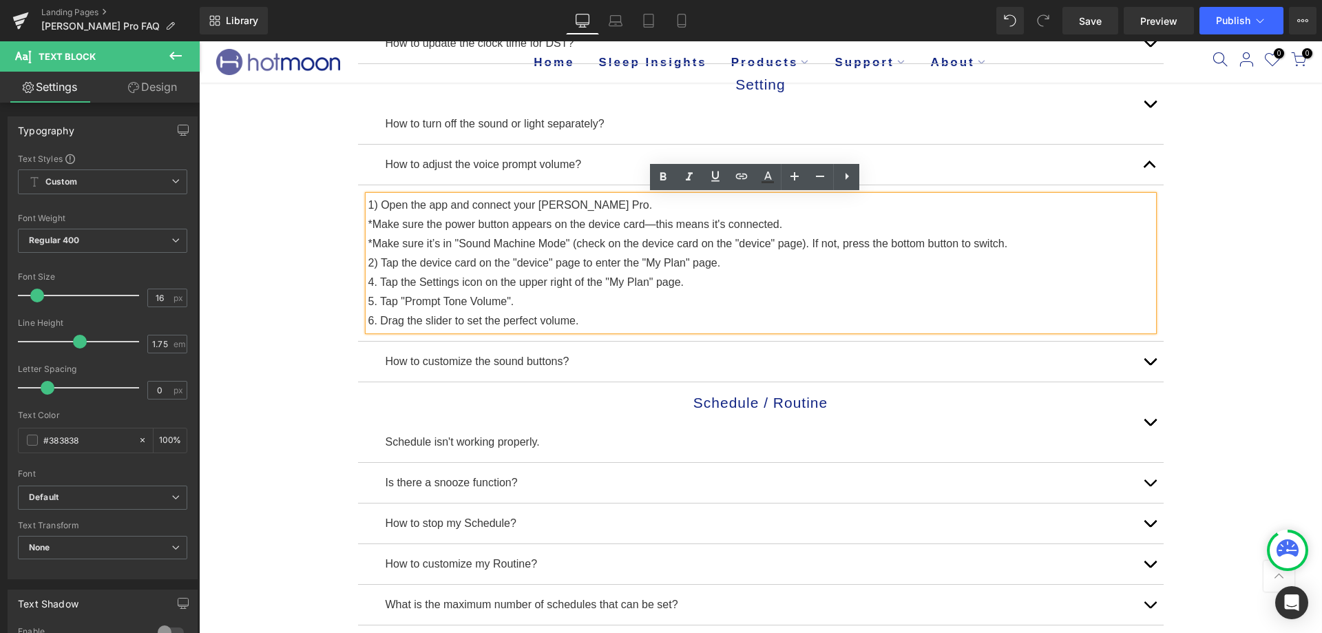
click at [370, 280] on div "4. Tap the Settings icon on the upper right of the "My Plan" page." at bounding box center [760, 282] width 785 height 19
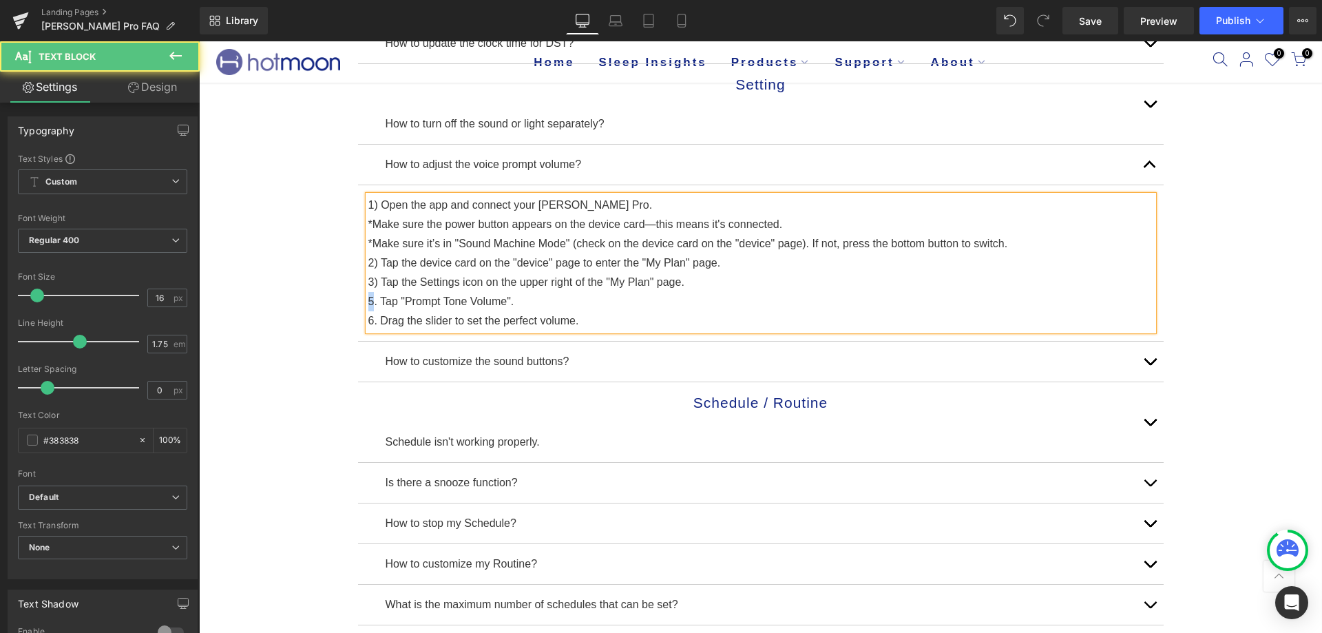
click at [368, 302] on div "5. Tap "Prompt Tone Volume"." at bounding box center [760, 301] width 785 height 19
copy div "5"
click at [371, 324] on div "6. Drag the slider to set the perfect volume." at bounding box center [760, 320] width 785 height 19
click at [640, 324] on div "5) Drag the slider to set the perfect volume." at bounding box center [760, 320] width 785 height 19
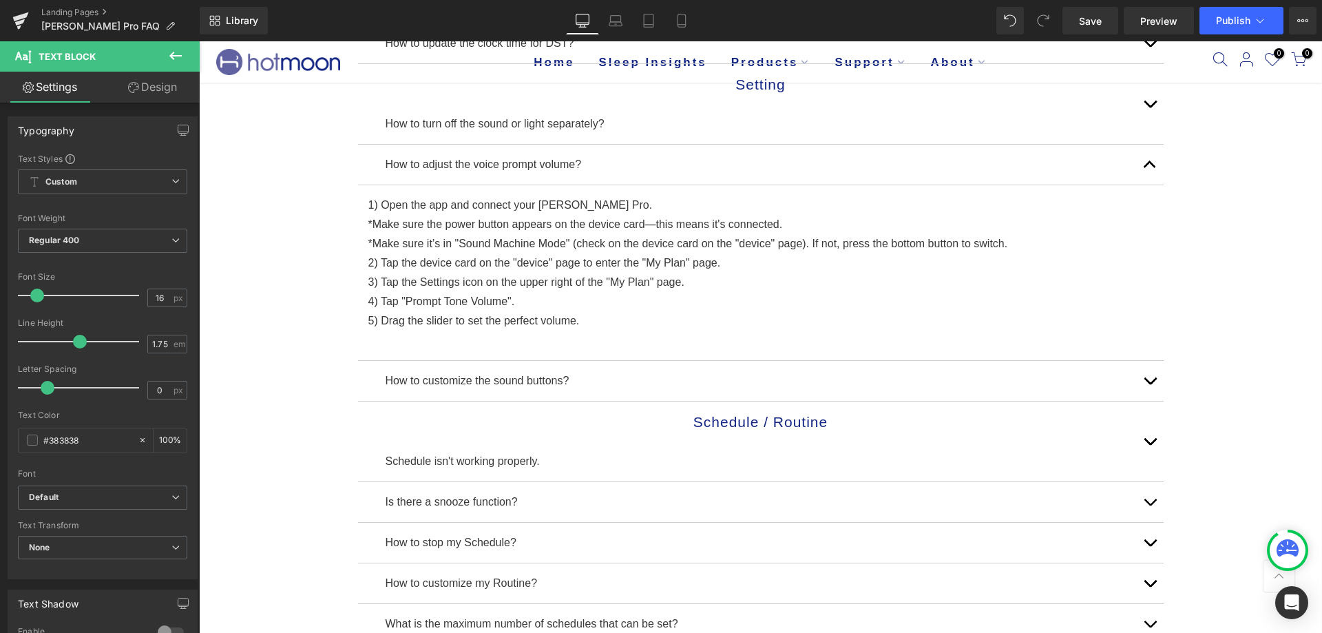
click at [184, 56] on button at bounding box center [175, 56] width 48 height 30
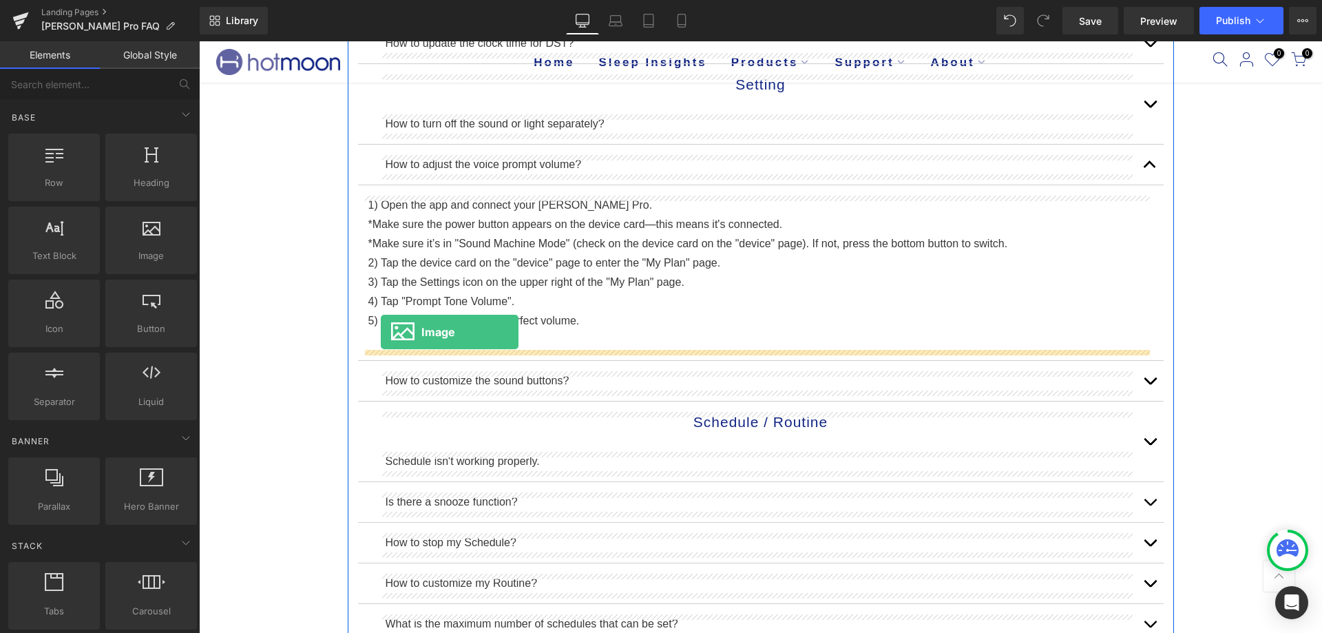
drag, startPoint x: 356, startPoint y: 290, endPoint x: 381, endPoint y: 332, distance: 48.8
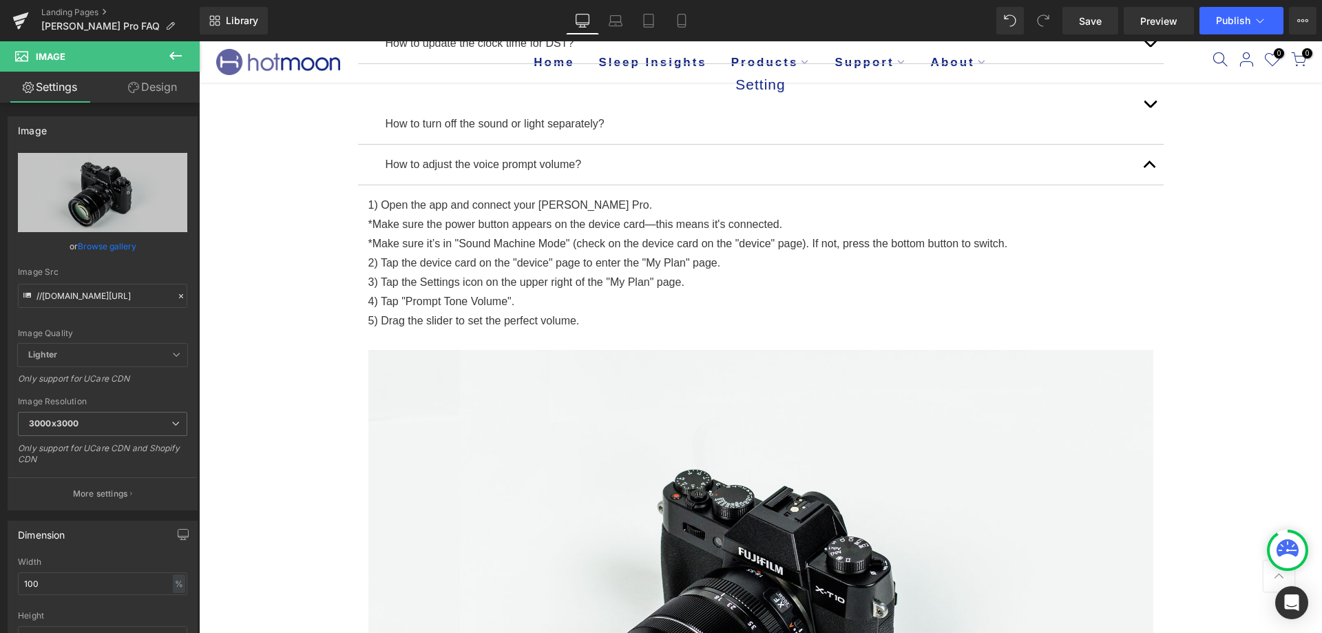
click at [177, 59] on icon at bounding box center [175, 56] width 17 height 17
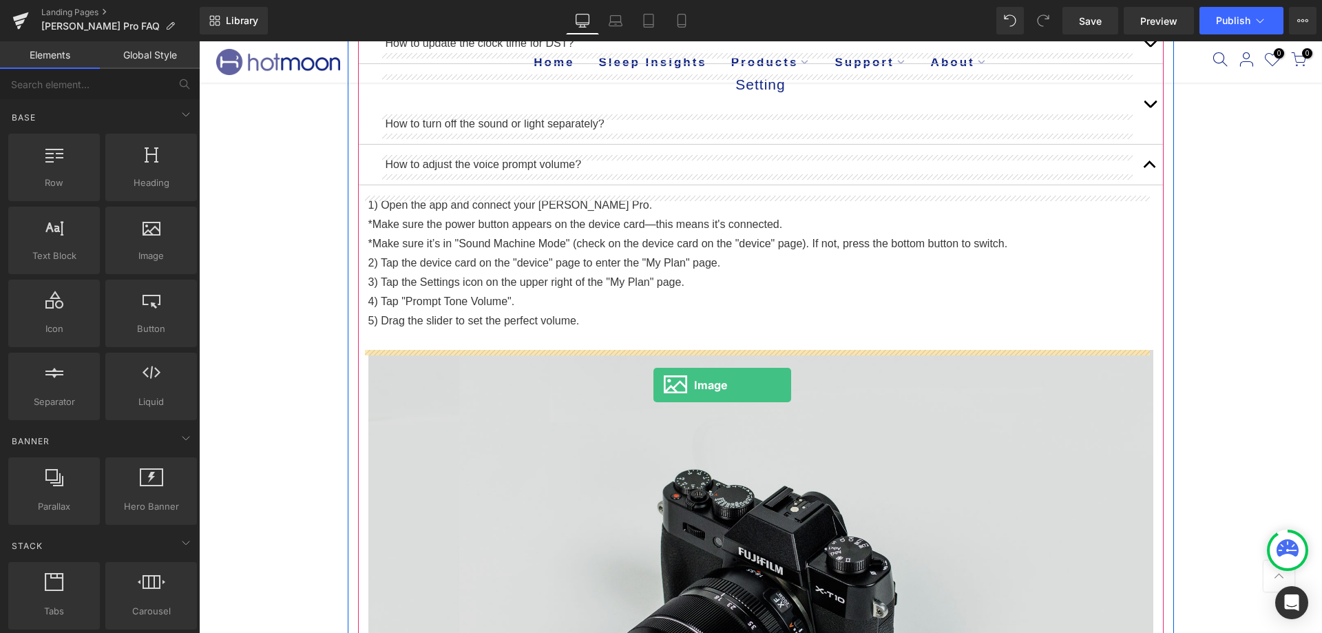
drag, startPoint x: 342, startPoint y: 280, endPoint x: 653, endPoint y: 385, distance: 328.3
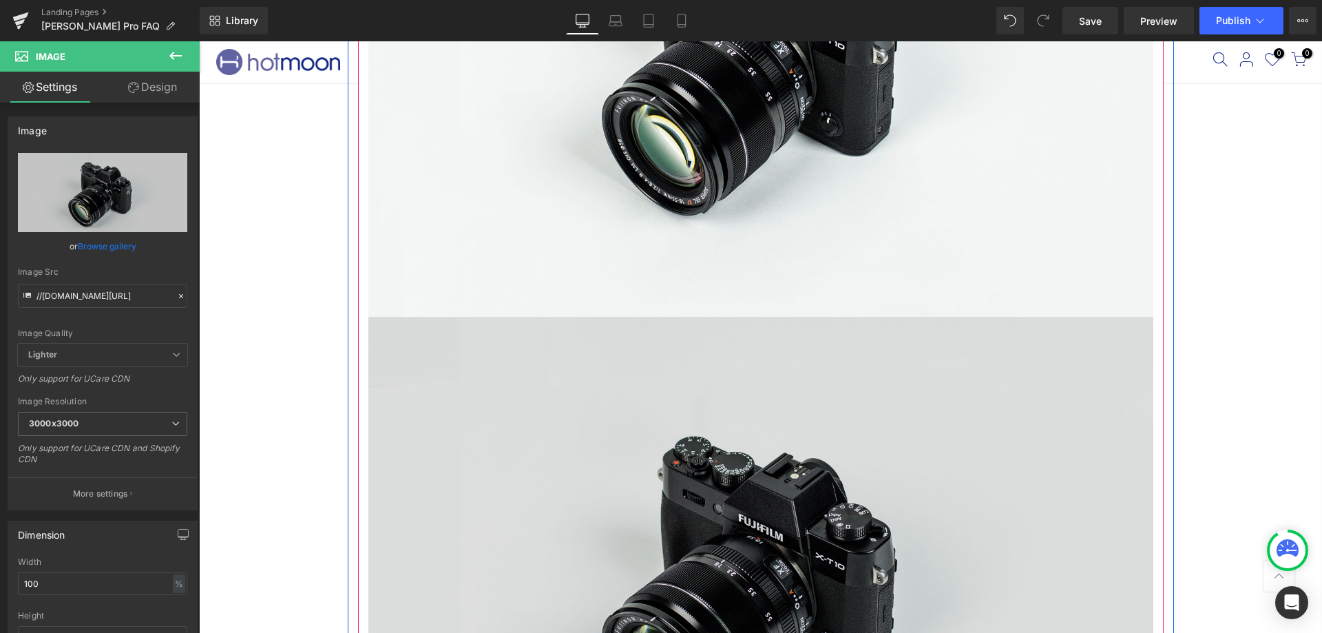
scroll to position [826, 0]
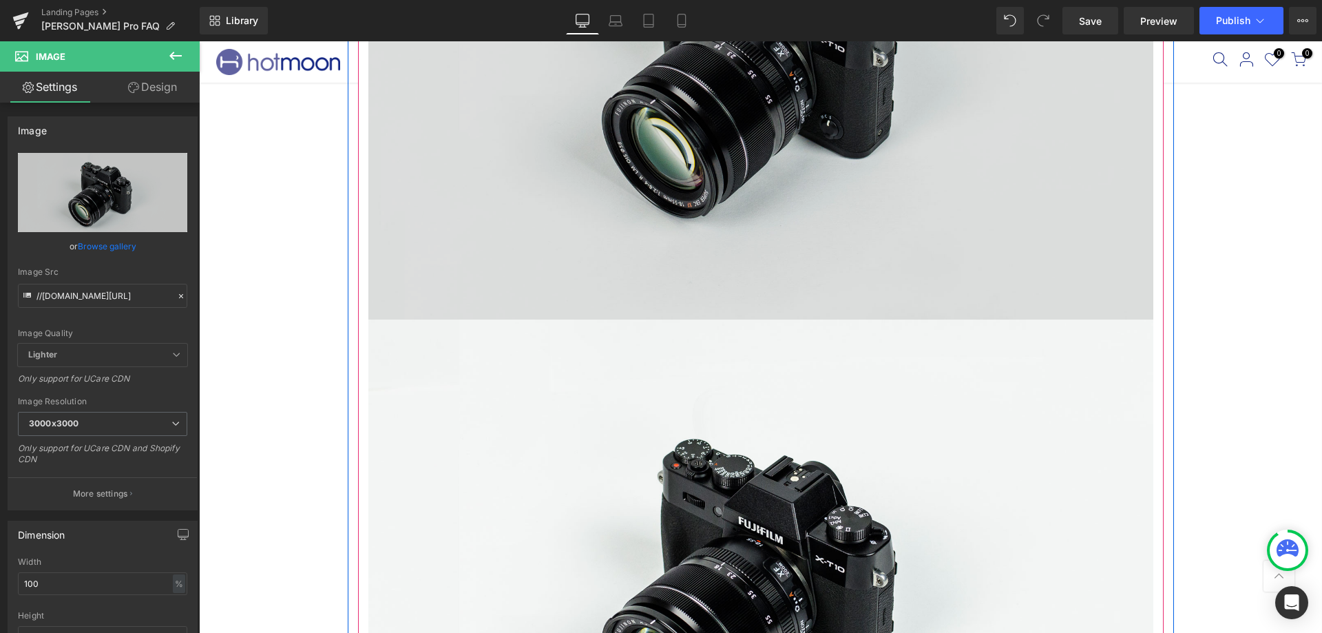
click at [561, 208] on img at bounding box center [760, 59] width 785 height 520
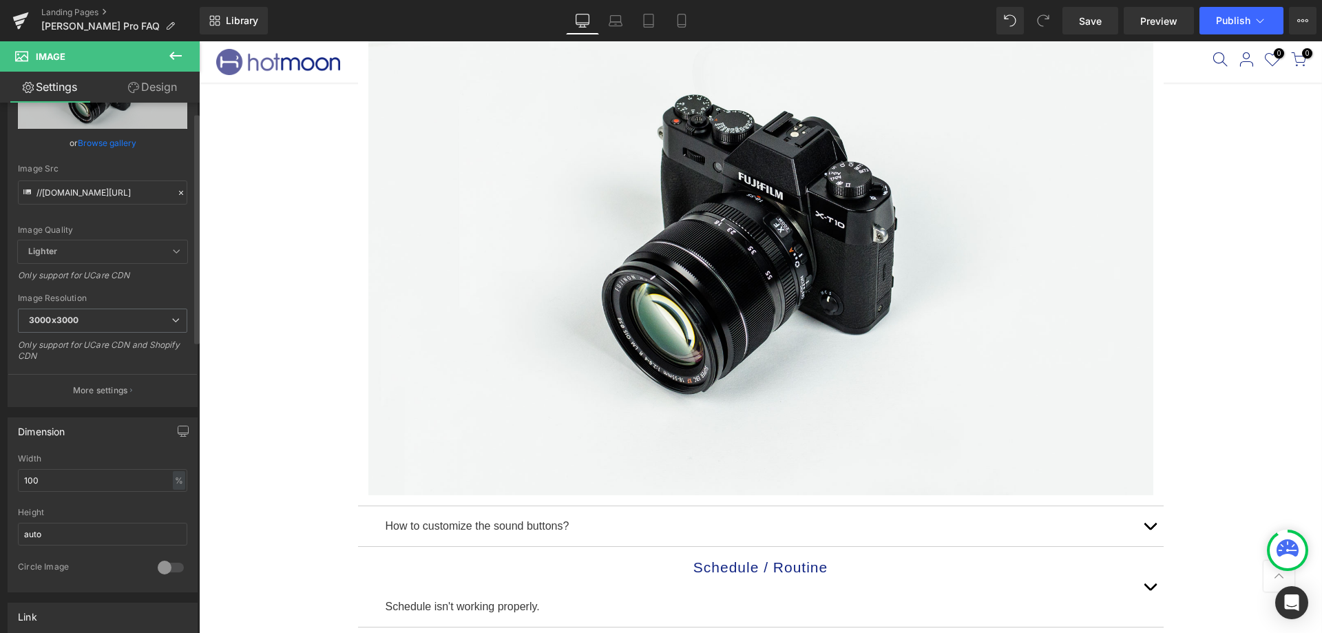
scroll to position [0, 0]
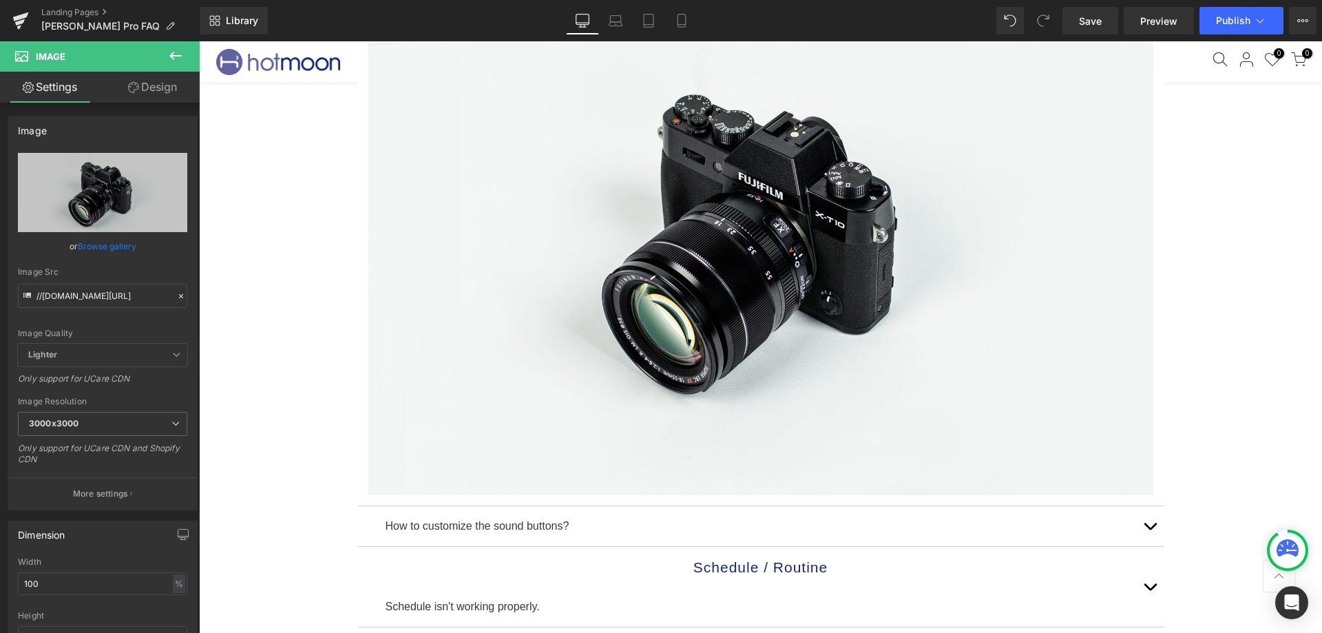
click at [153, 75] on link "Design" at bounding box center [153, 87] width 100 height 31
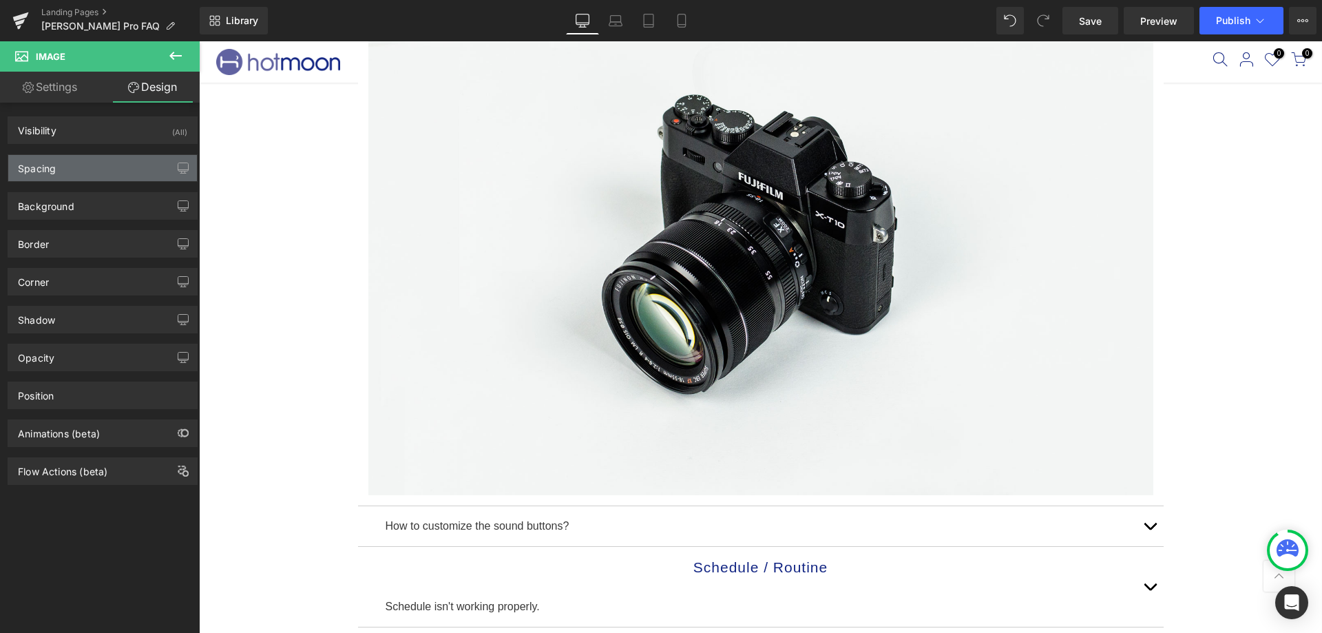
click at [128, 165] on div "Spacing" at bounding box center [102, 168] width 189 height 26
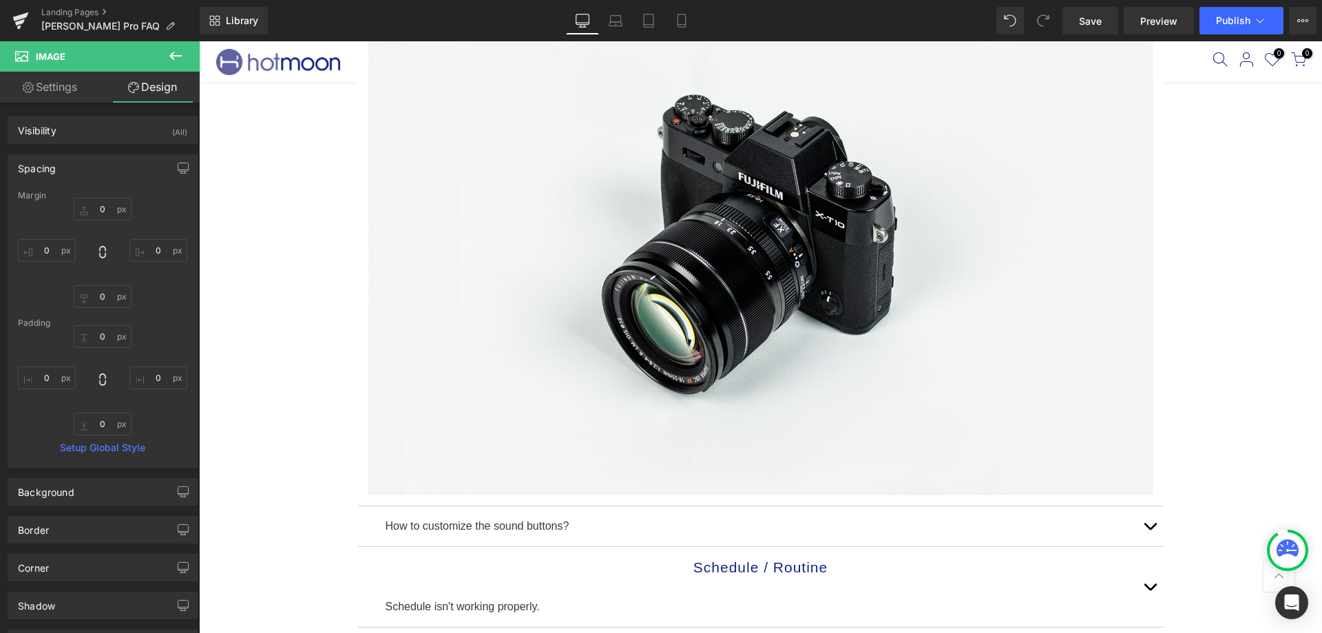
click at [128, 165] on div "Spacing" at bounding box center [102, 168] width 189 height 26
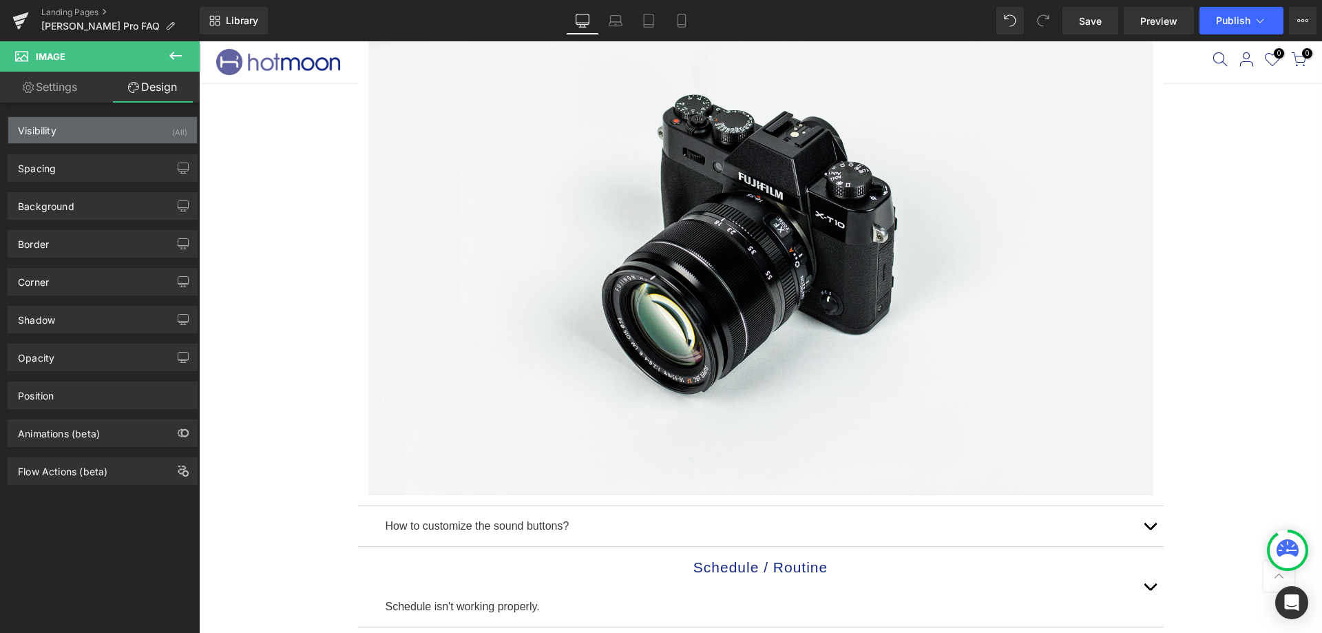
click at [135, 126] on div "Visibility (All)" at bounding box center [102, 130] width 189 height 26
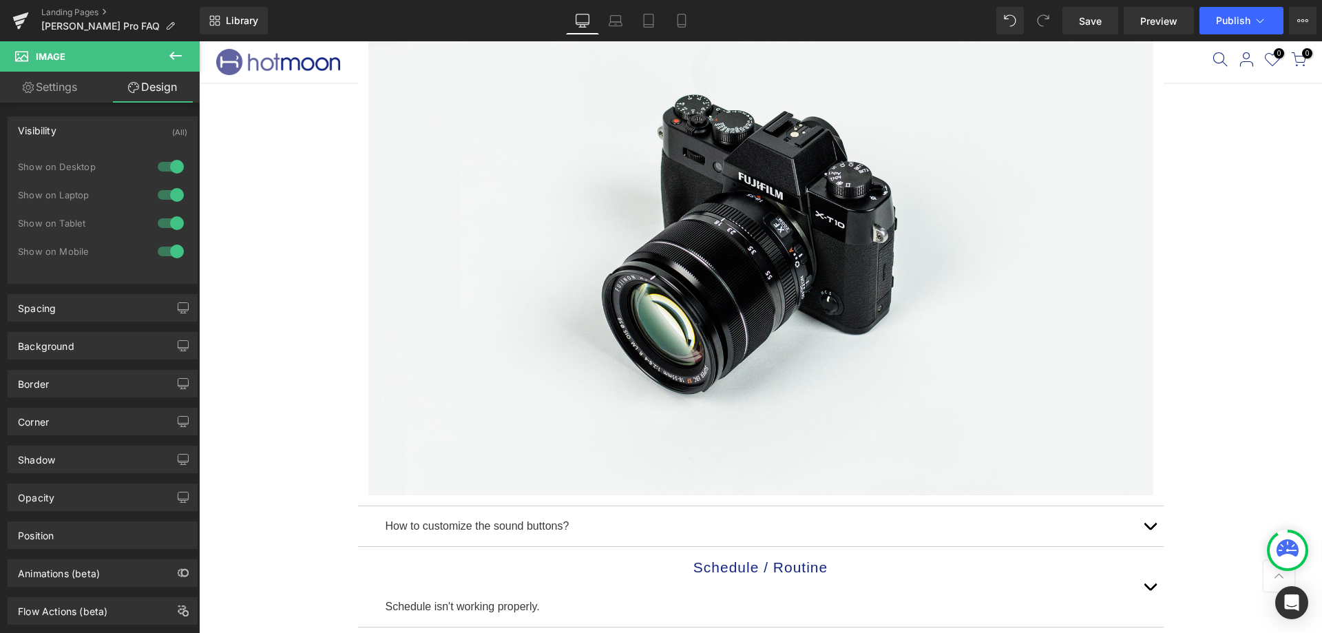
click at [135, 126] on div "Visibility (All)" at bounding box center [102, 130] width 189 height 26
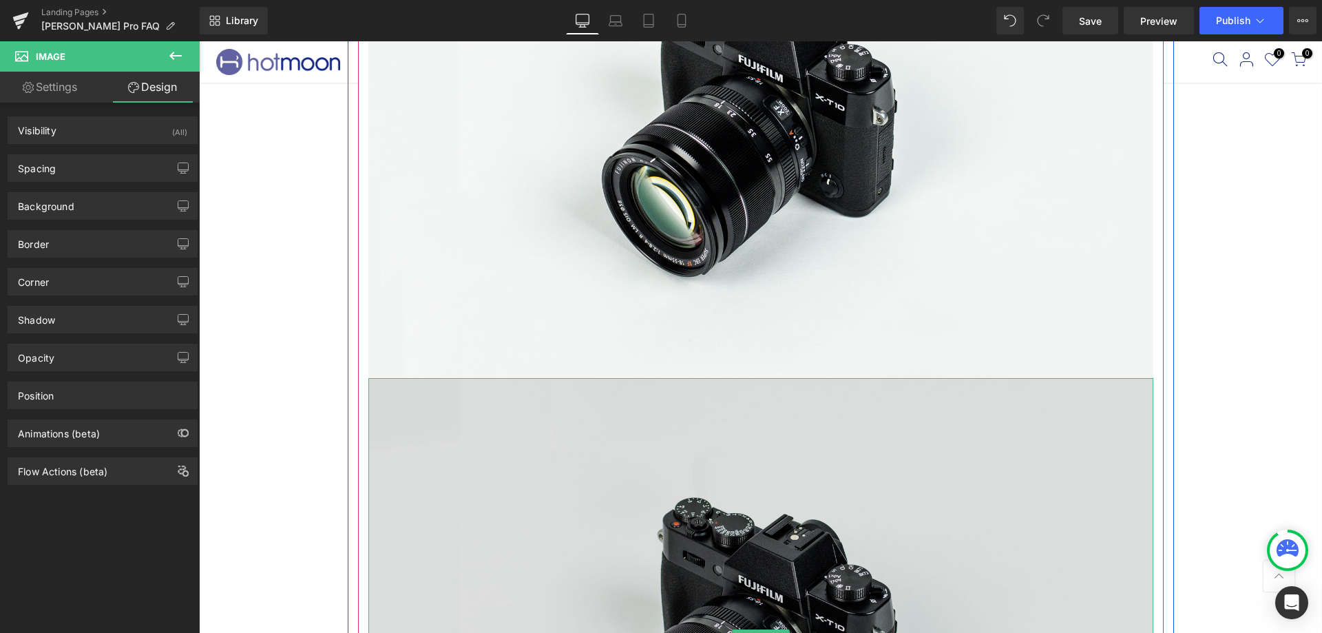
scroll to position [757, 0]
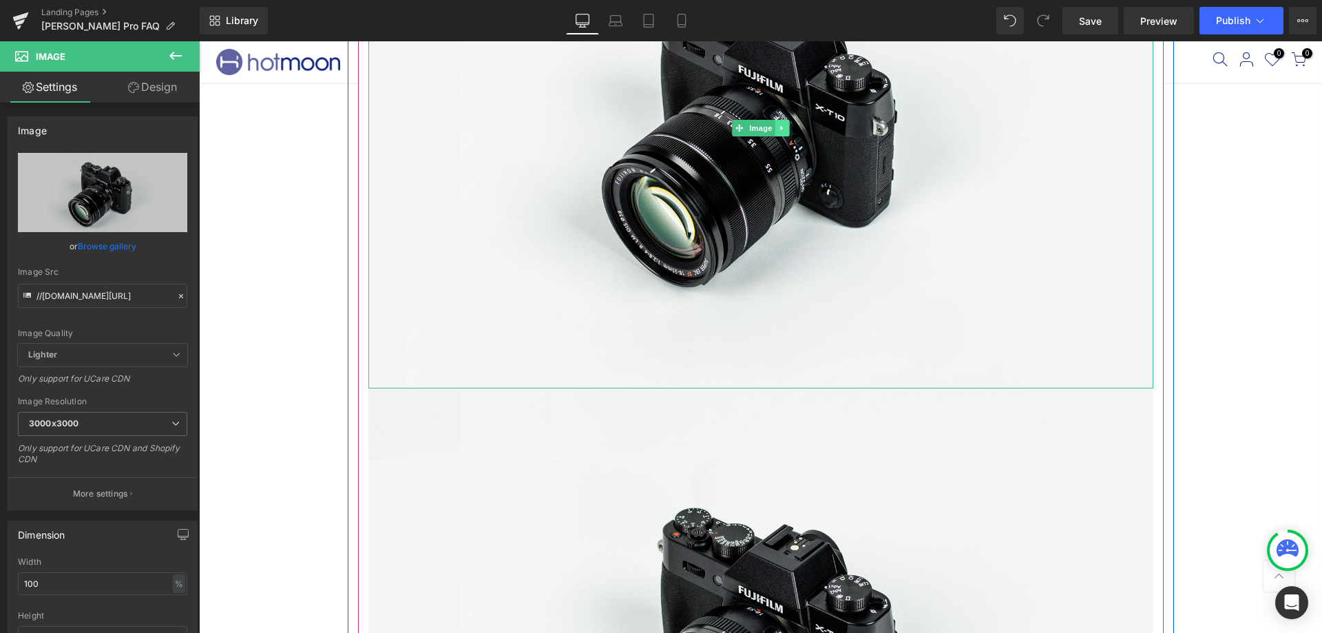
click at [778, 125] on icon at bounding box center [782, 128] width 8 height 8
click at [782, 129] on link at bounding box center [789, 128] width 14 height 17
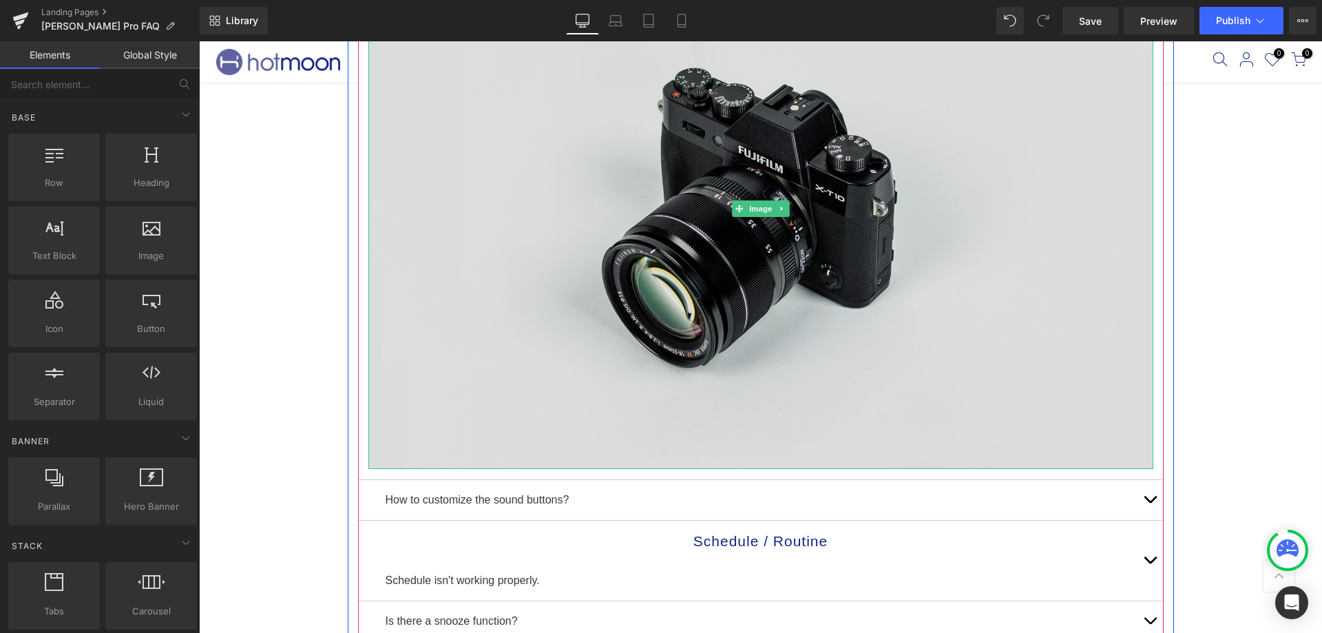
scroll to position [551, 0]
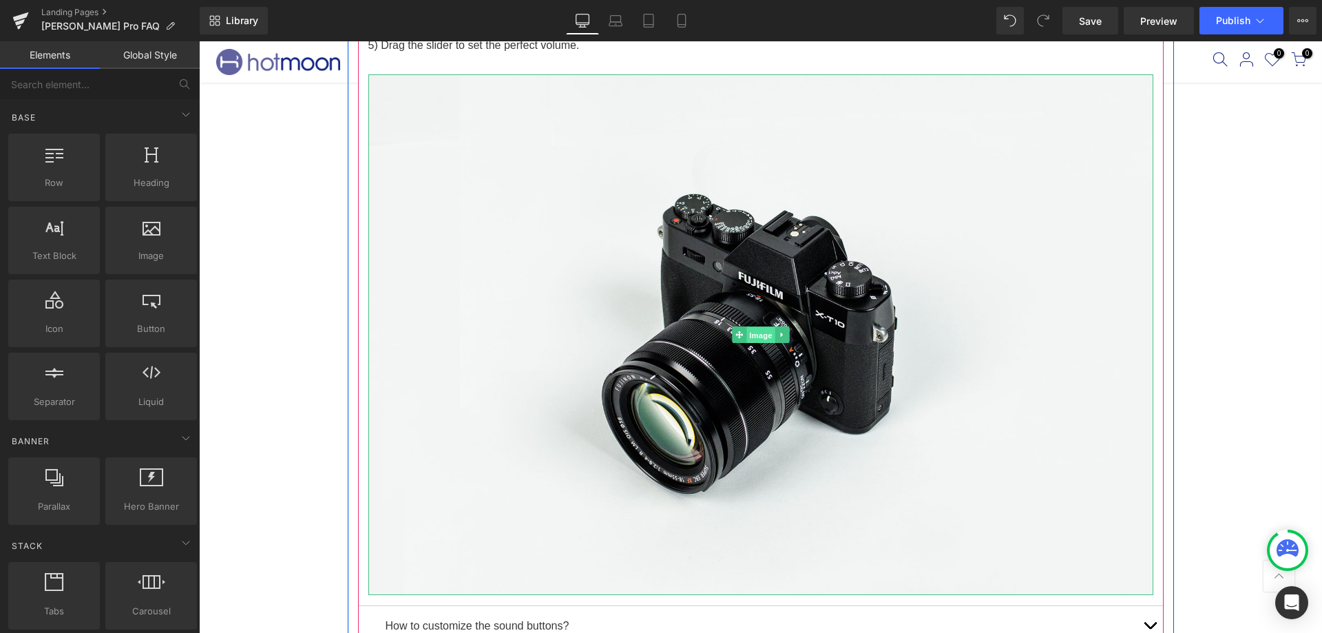
click at [748, 336] on span "Image" at bounding box center [760, 335] width 29 height 17
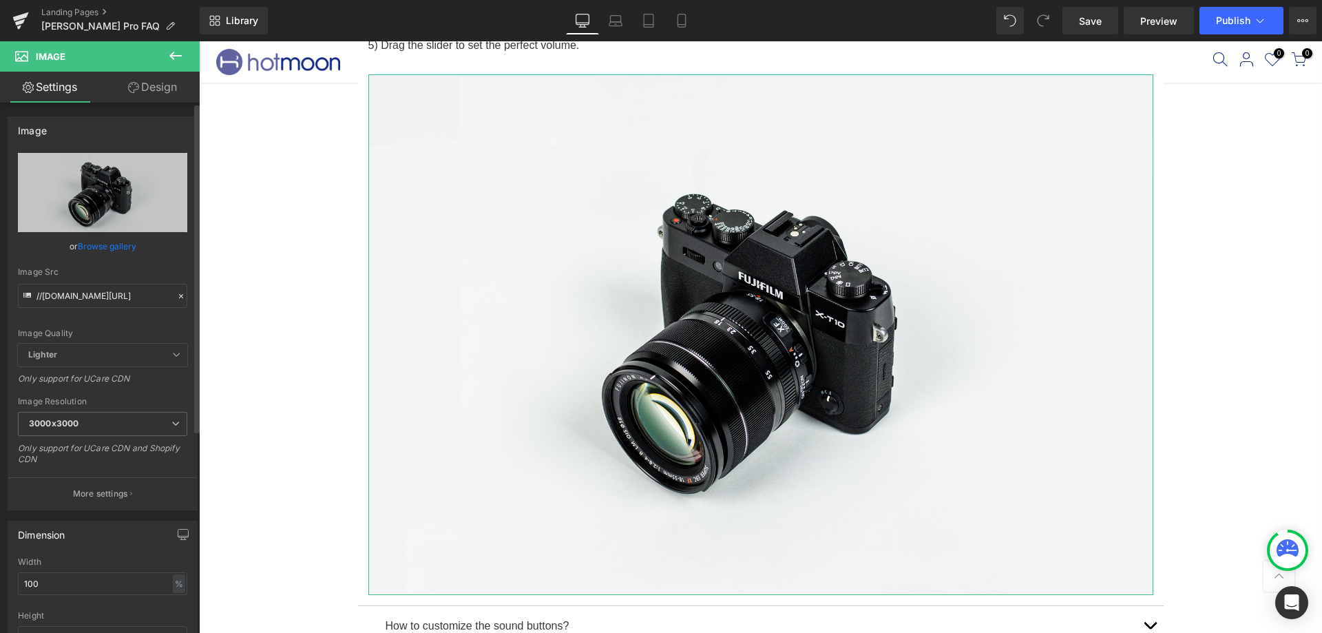
click at [101, 246] on link "Browse gallery" at bounding box center [107, 246] width 59 height 24
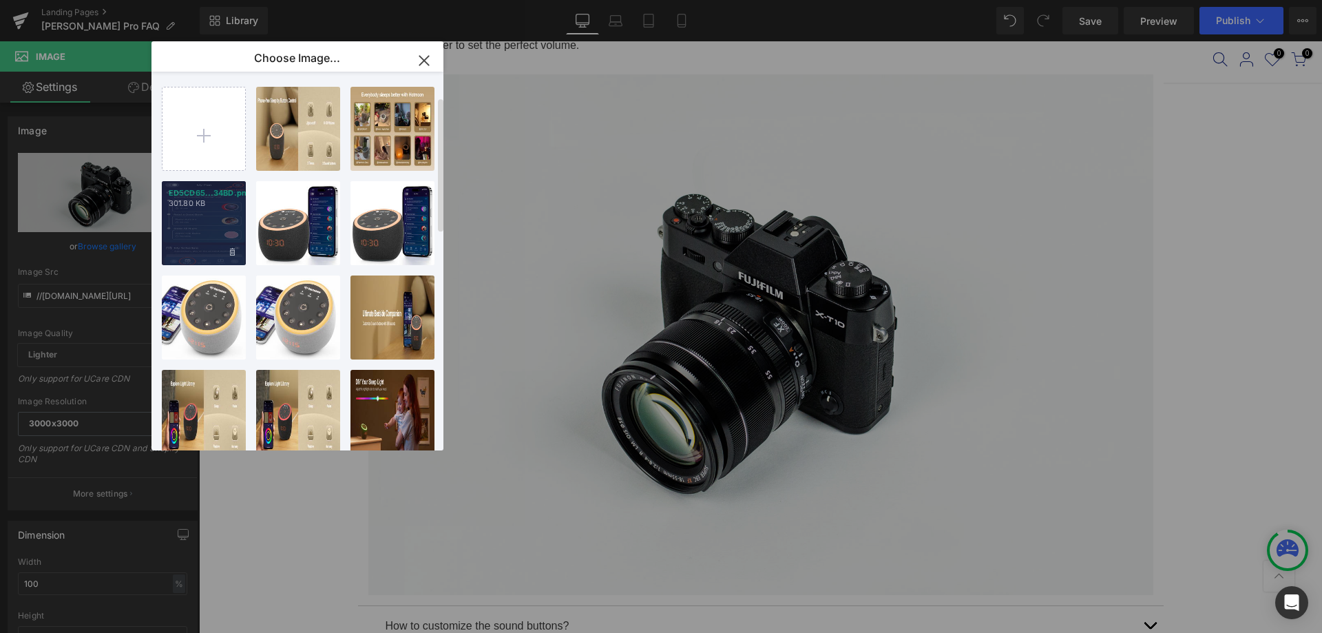
scroll to position [0, 0]
click at [417, 67] on icon "button" at bounding box center [424, 61] width 22 height 22
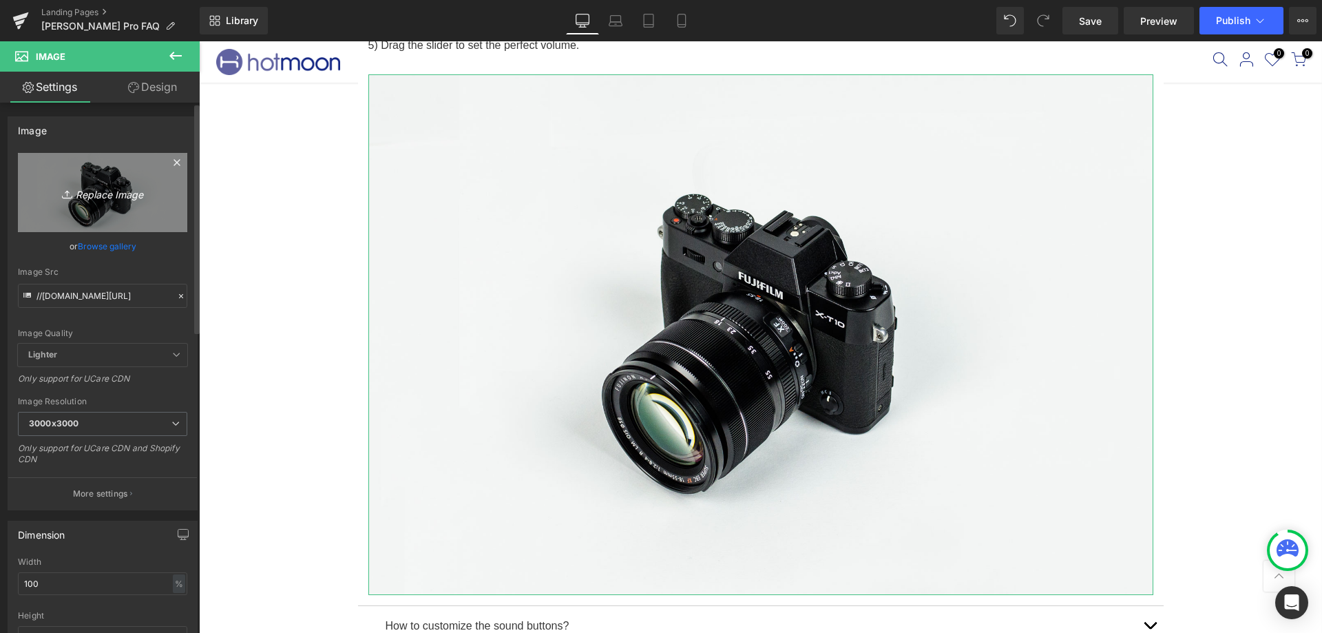
click at [80, 195] on icon "Replace Image" at bounding box center [103, 192] width 110 height 17
type input "C:\fakepath\6402FDFC-D753-4e57-A49B-69748CAE85C3.webp"
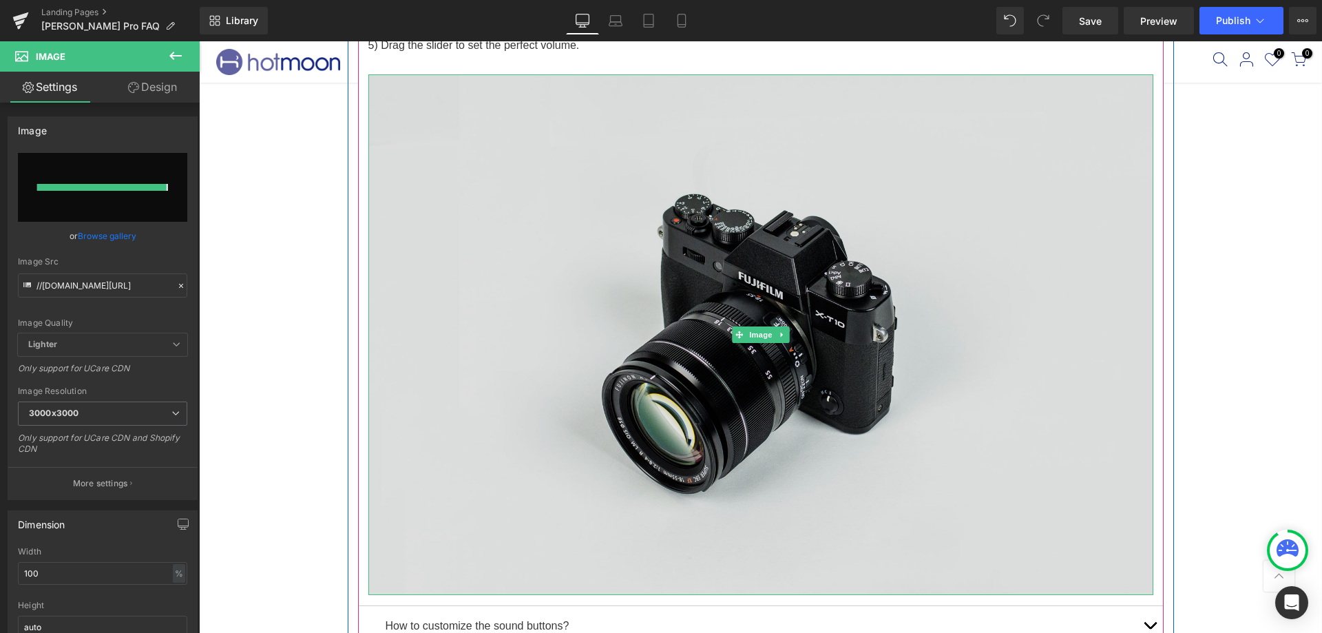
type input "https://ucarecdn.com/48c26a93-61ed-4964-a178-67c5ebc9c50d/-/format/auto/-/previ…"
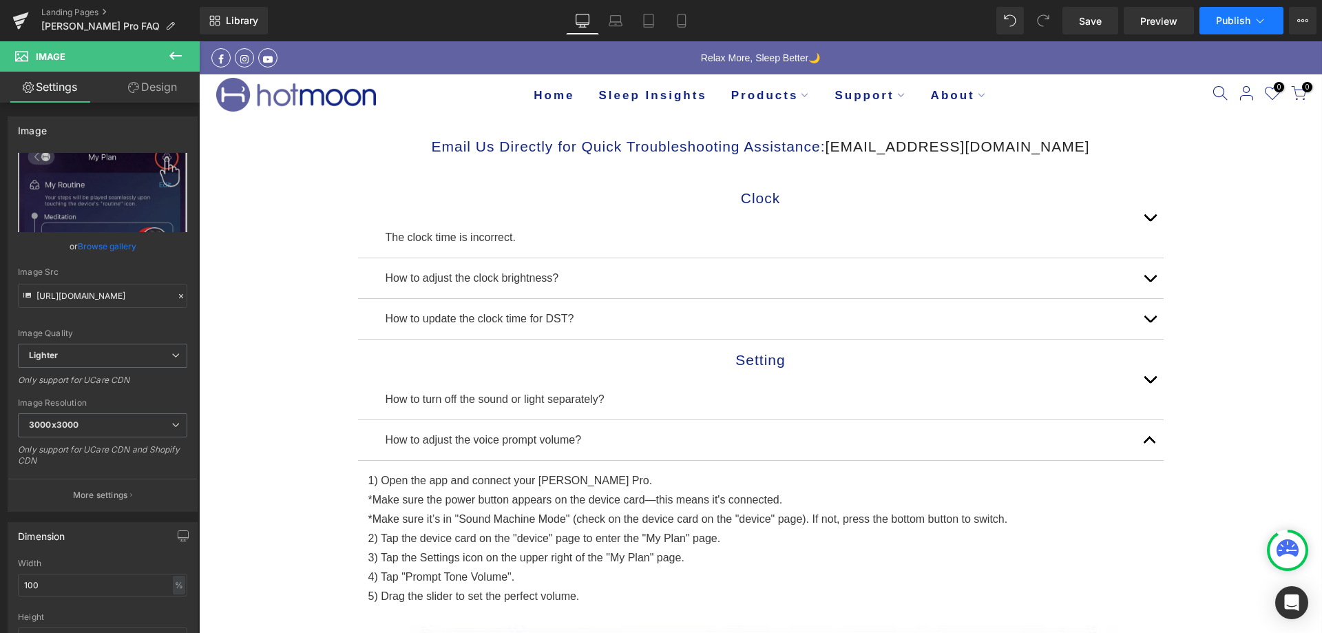
click at [1223, 23] on span "Publish" at bounding box center [1233, 20] width 34 height 11
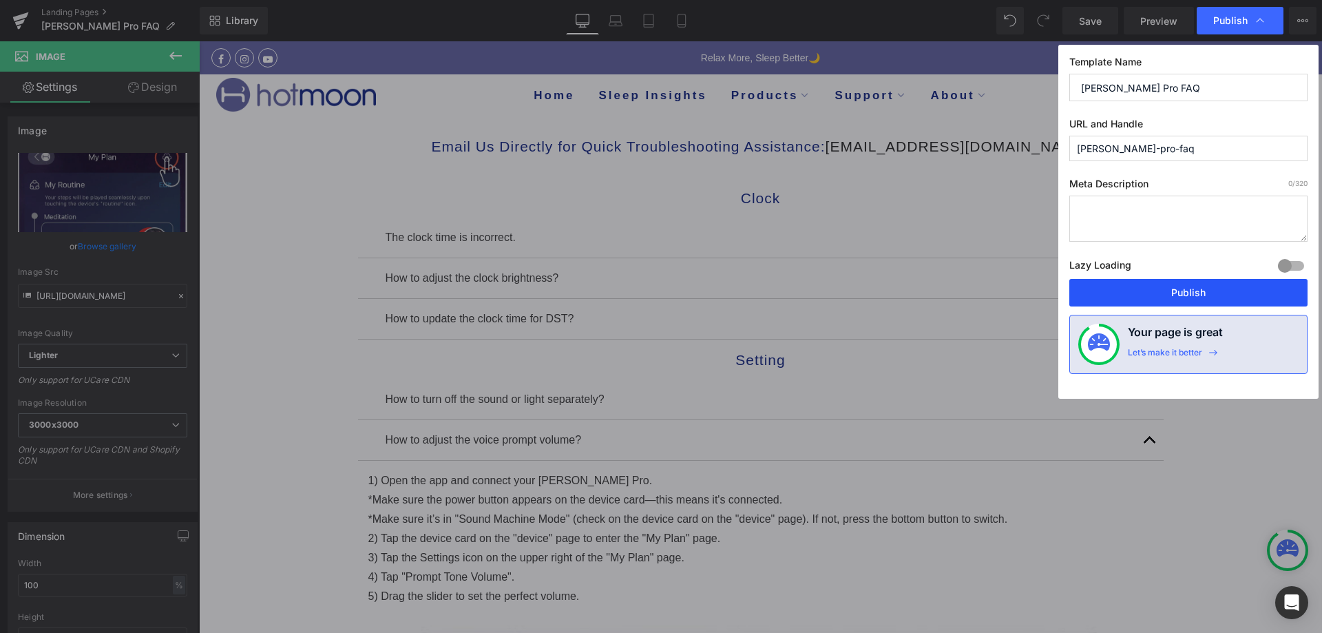
click at [1157, 283] on button "Publish" at bounding box center [1188, 293] width 238 height 28
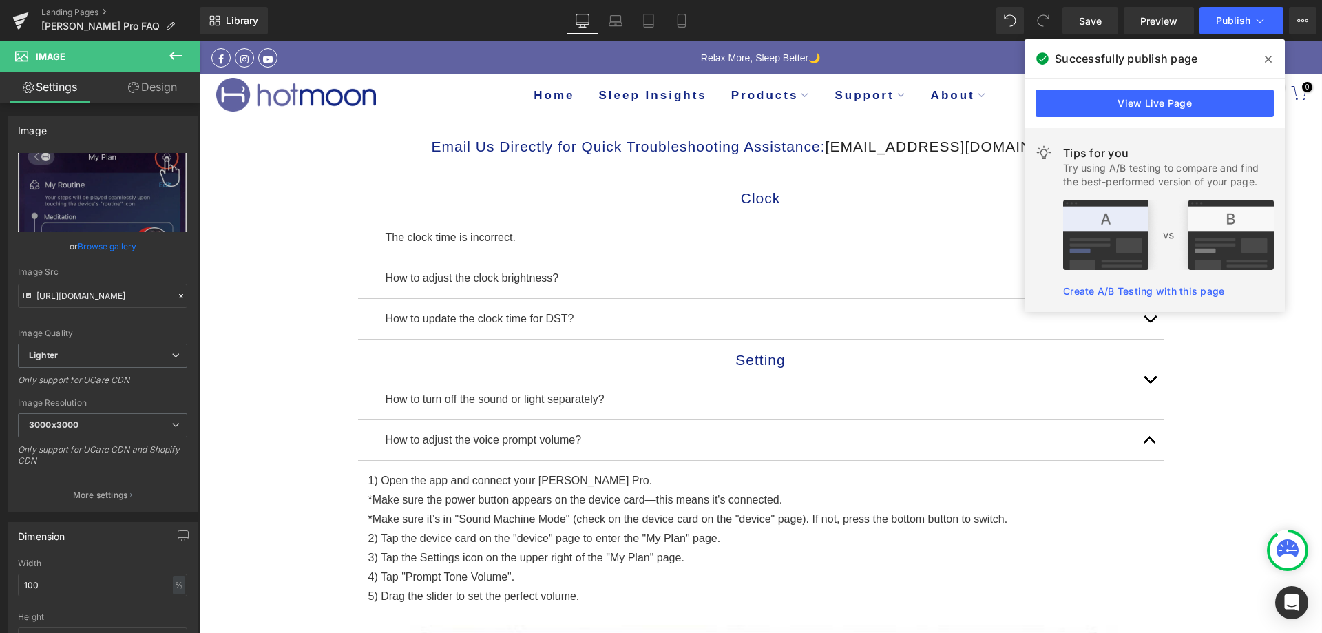
click at [1272, 61] on span at bounding box center [1268, 59] width 22 height 22
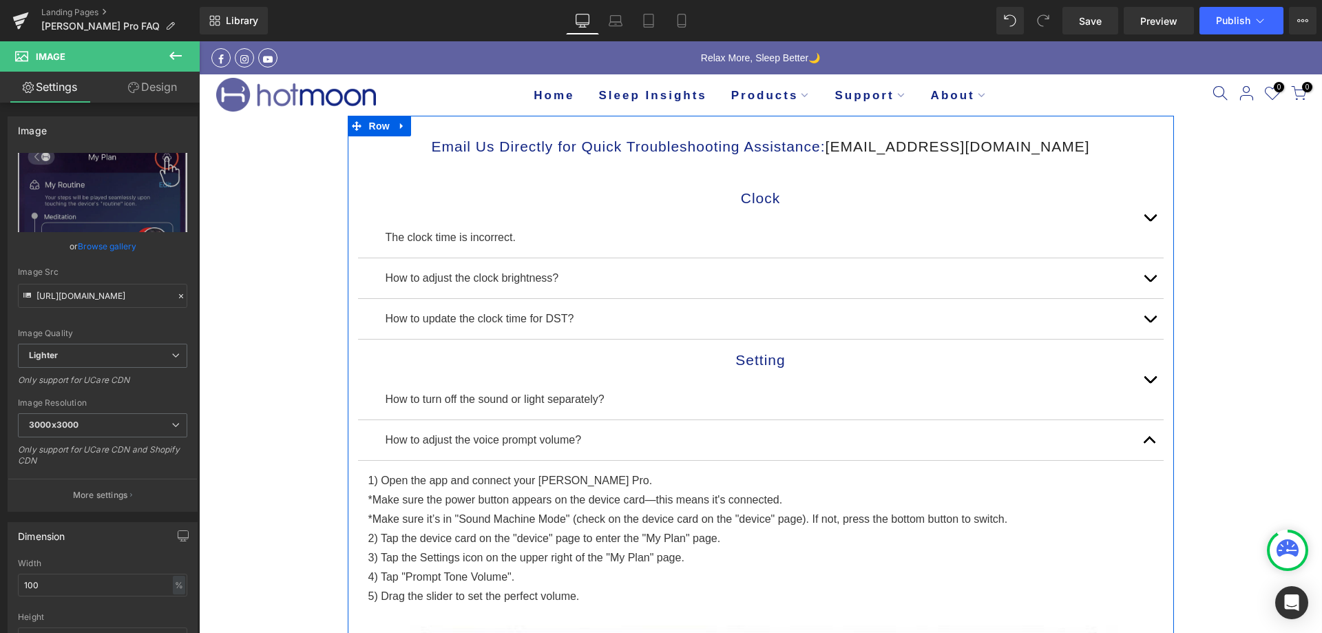
click at [1149, 273] on button "button" at bounding box center [1150, 278] width 28 height 40
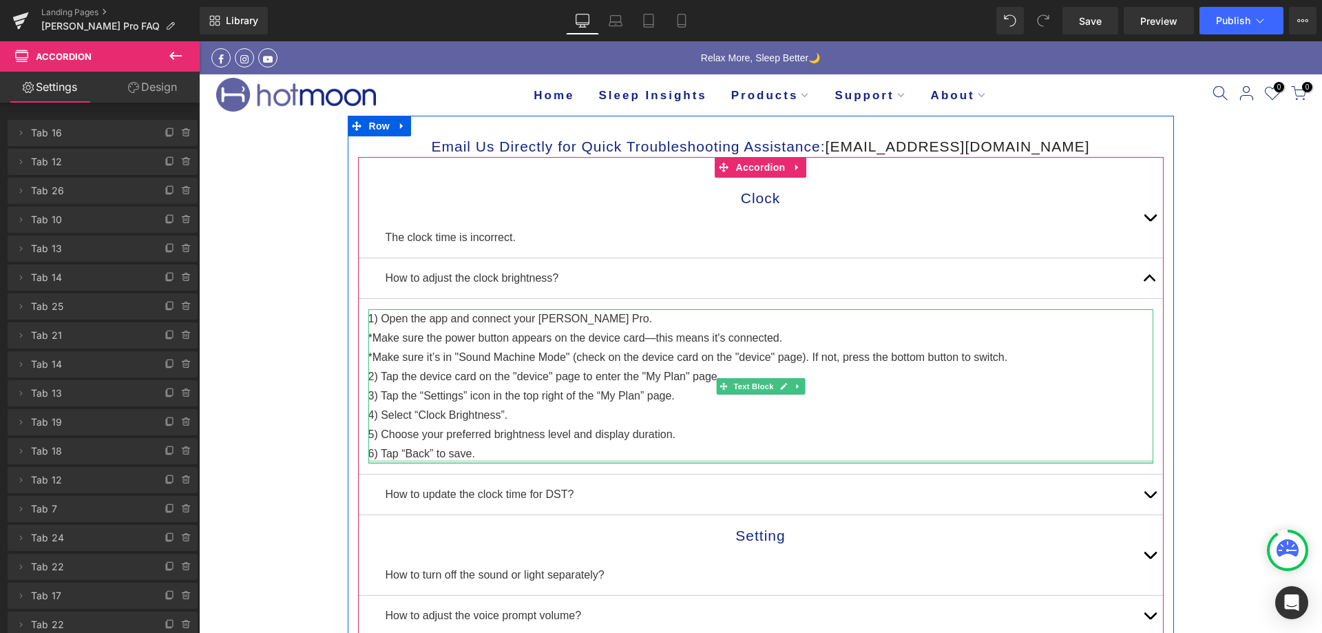
click at [498, 462] on div at bounding box center [760, 461] width 785 height 3
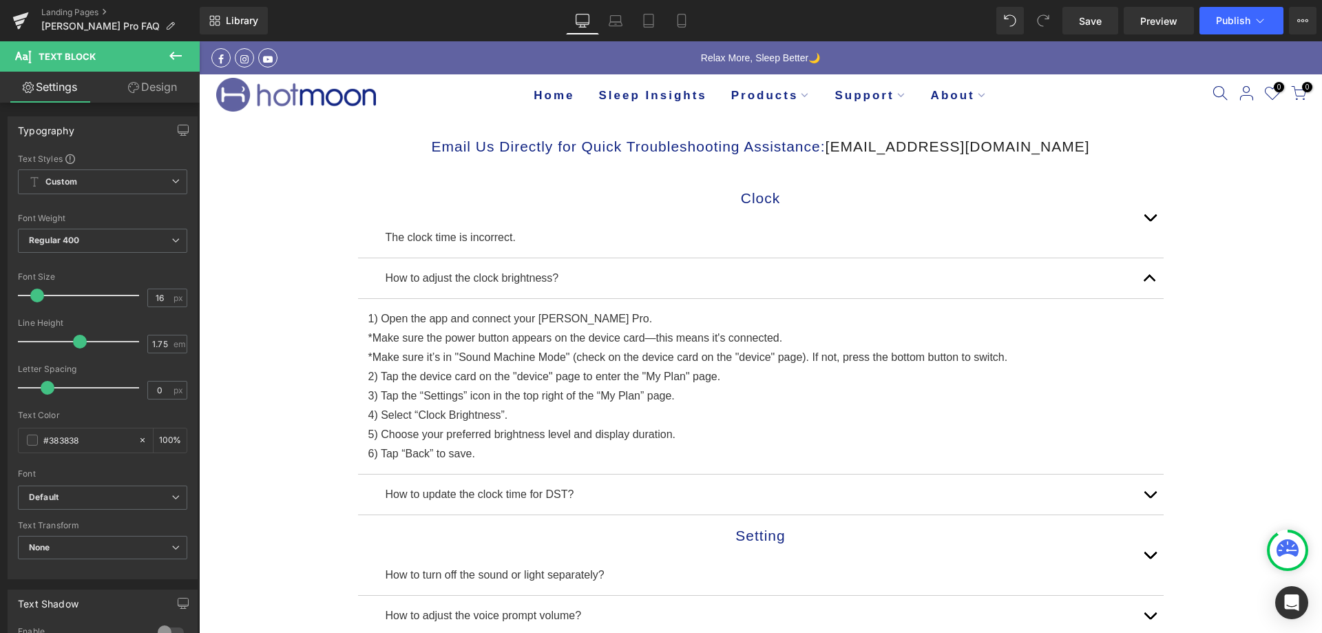
click at [182, 63] on icon at bounding box center [175, 56] width 17 height 17
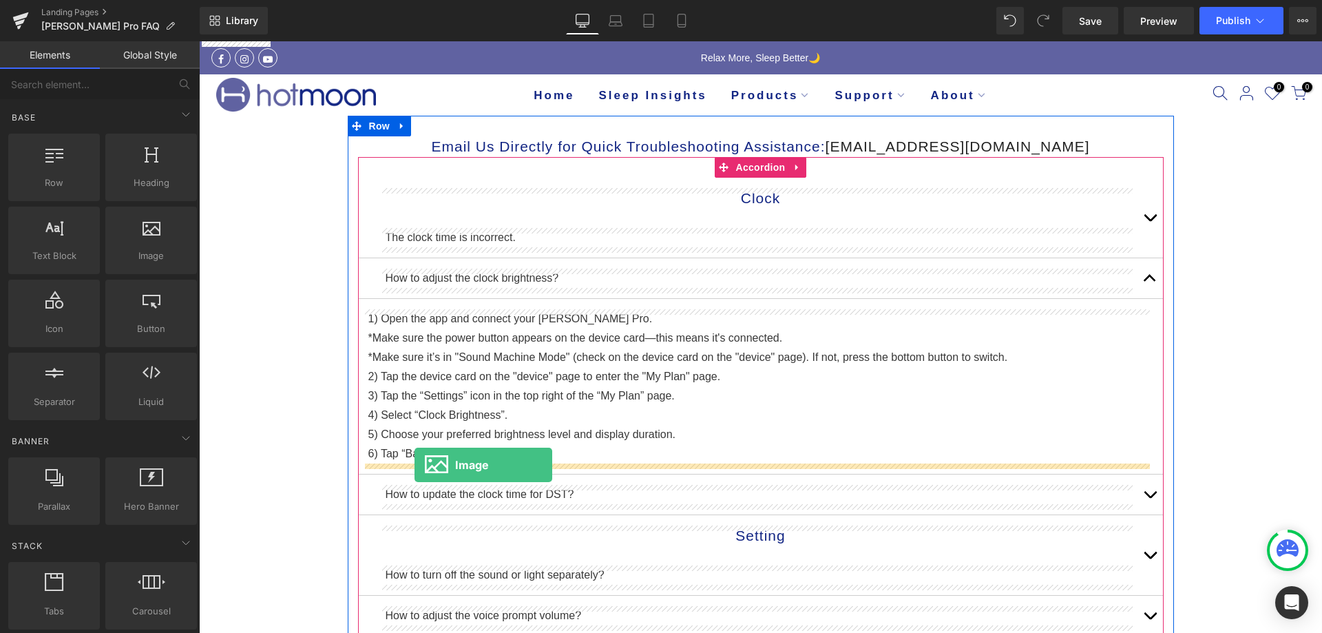
drag, startPoint x: 322, startPoint y: 294, endPoint x: 414, endPoint y: 465, distance: 194.1
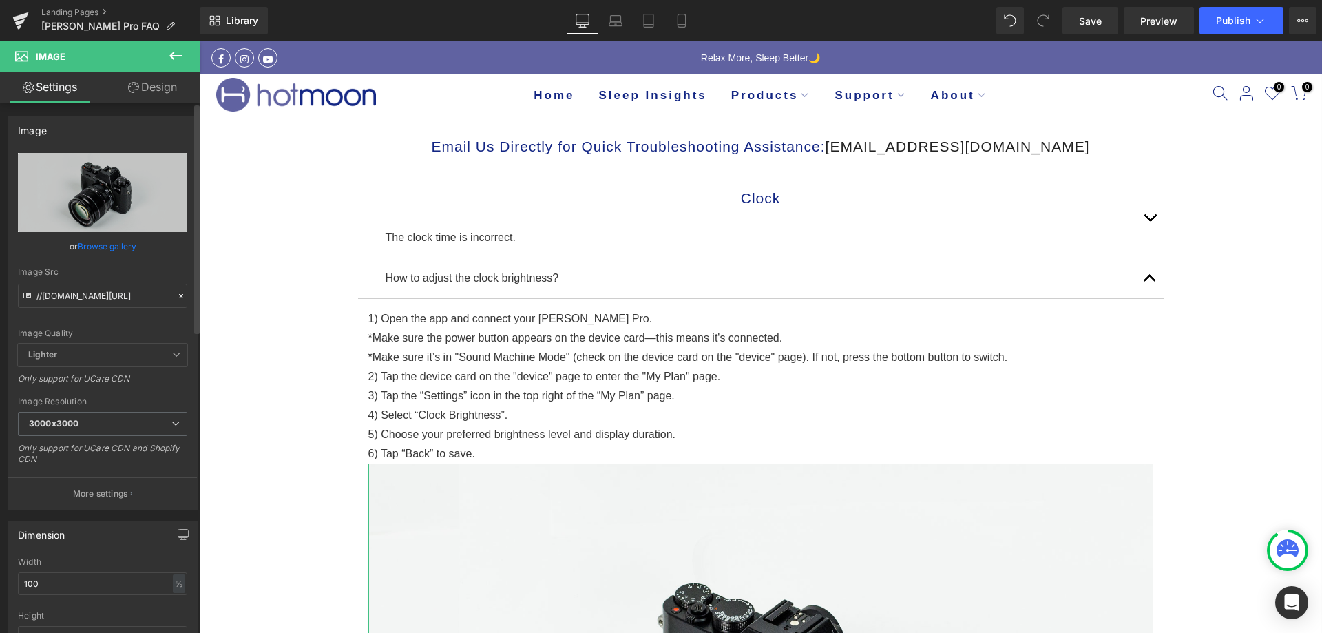
click at [103, 247] on link "Browse gallery" at bounding box center [107, 246] width 59 height 24
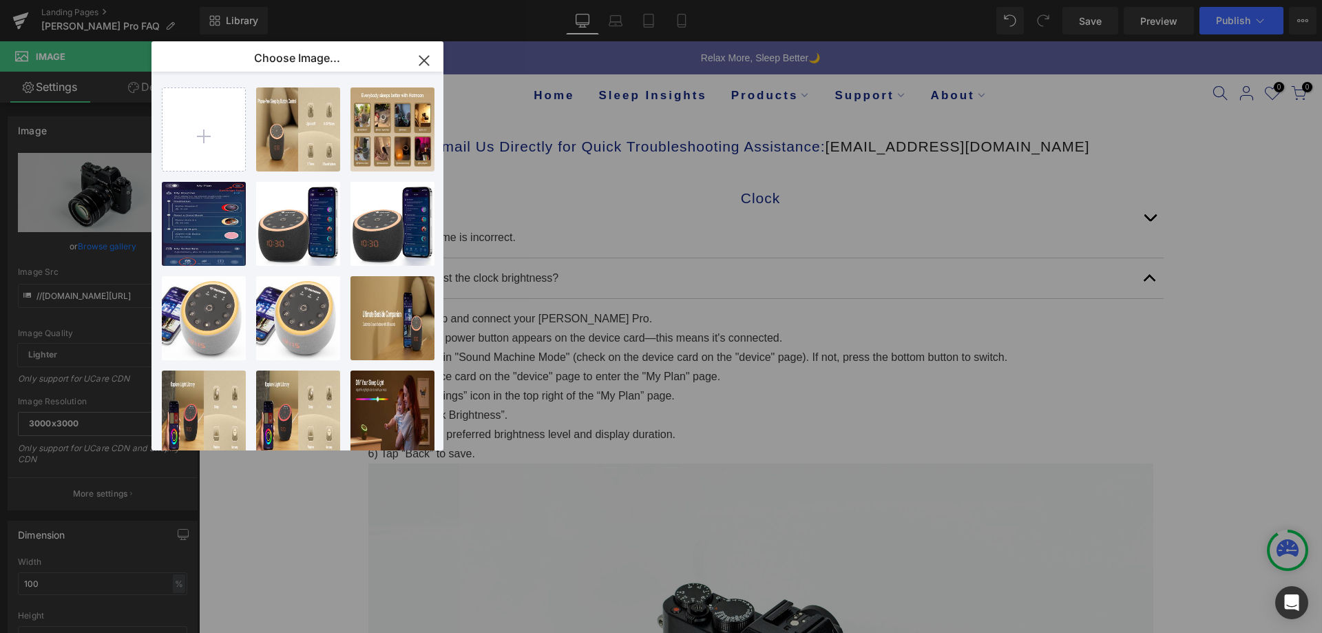
click at [423, 58] on icon "button" at bounding box center [424, 61] width 22 height 22
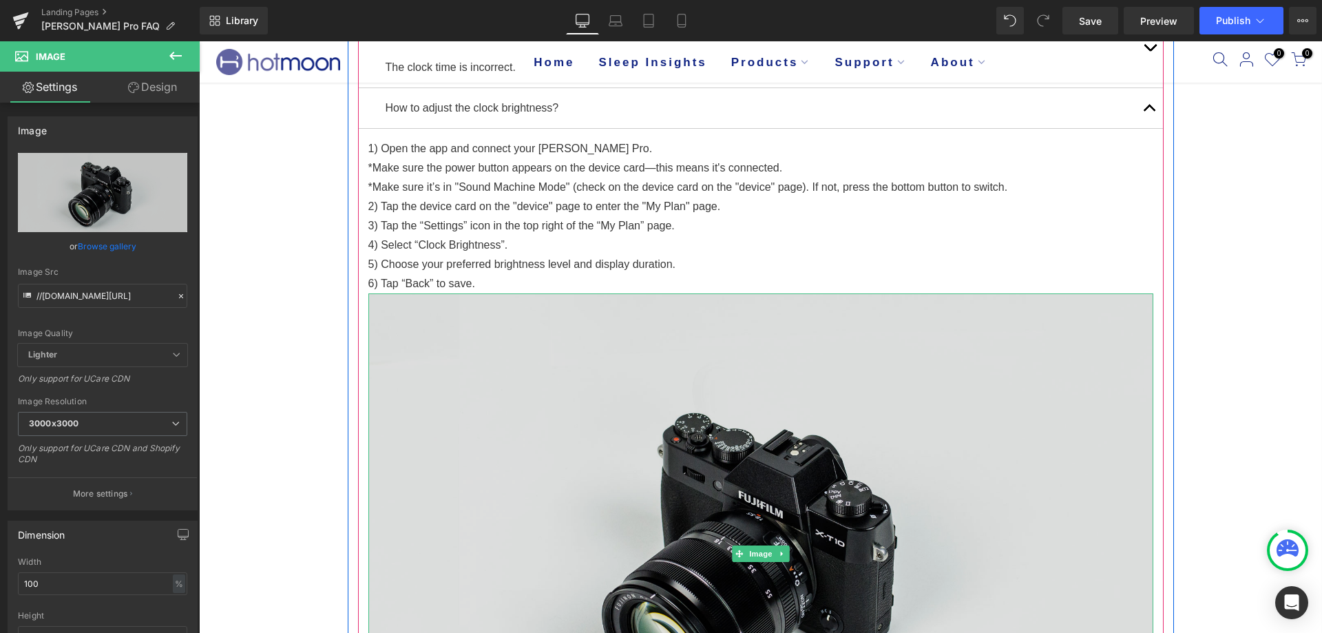
scroll to position [207, 0]
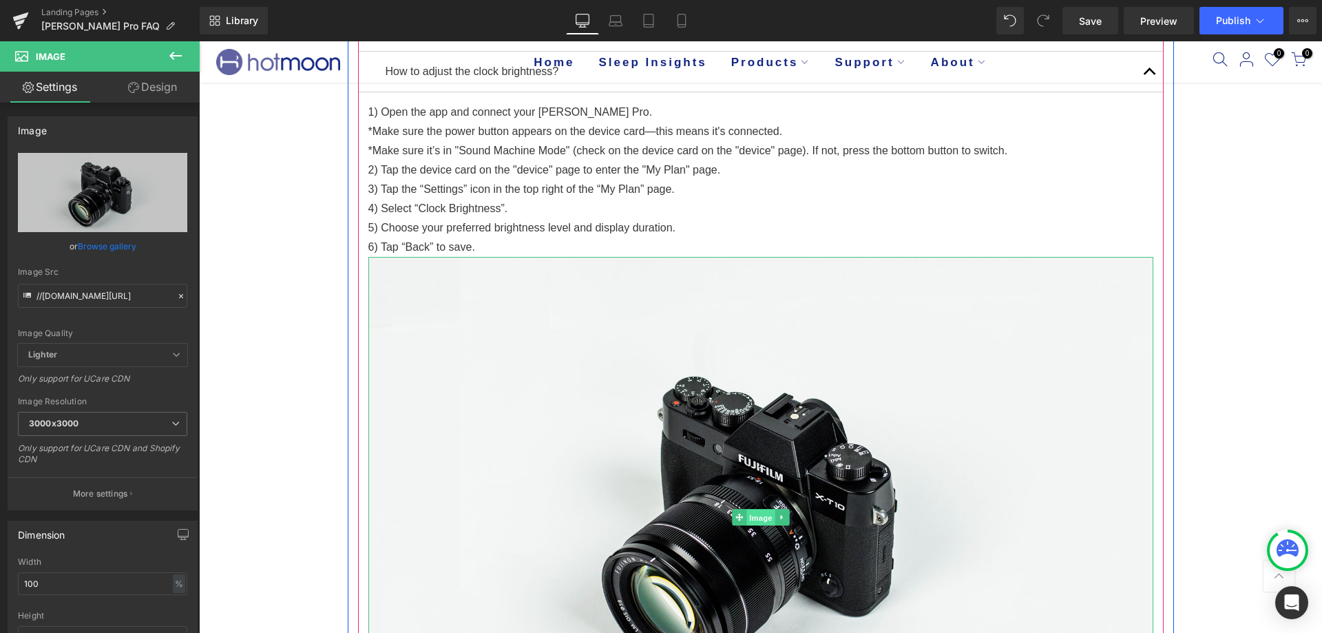
click at [750, 521] on span "Image" at bounding box center [760, 517] width 29 height 17
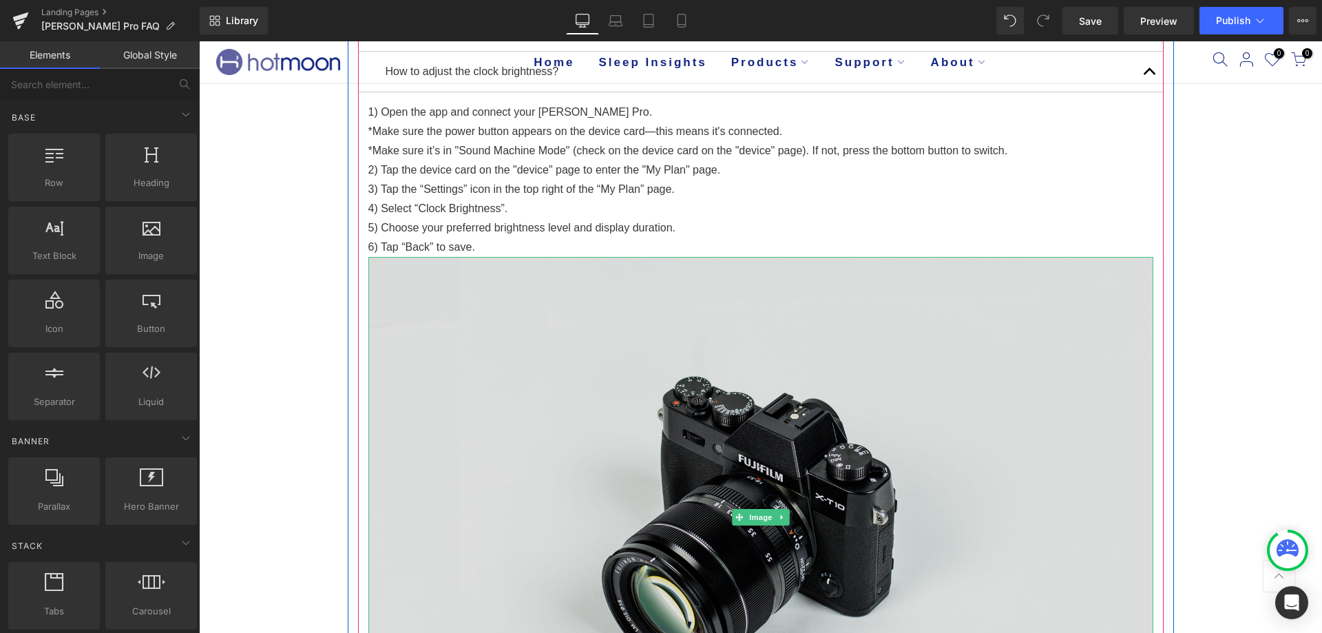
click at [728, 361] on img at bounding box center [760, 517] width 785 height 520
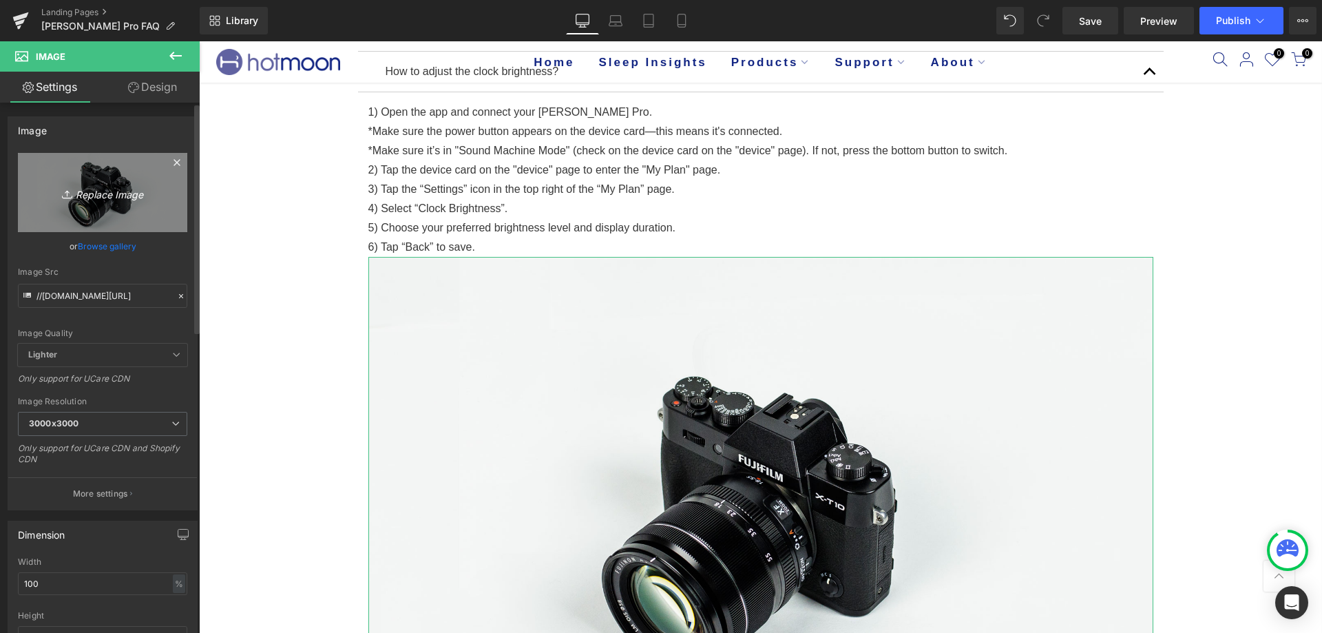
click at [107, 200] on icon "Replace Image" at bounding box center [103, 192] width 110 height 17
type input "C:\fakepath\6402FDFC-D753-4e57-A49B-69748CAE85C3.webp"
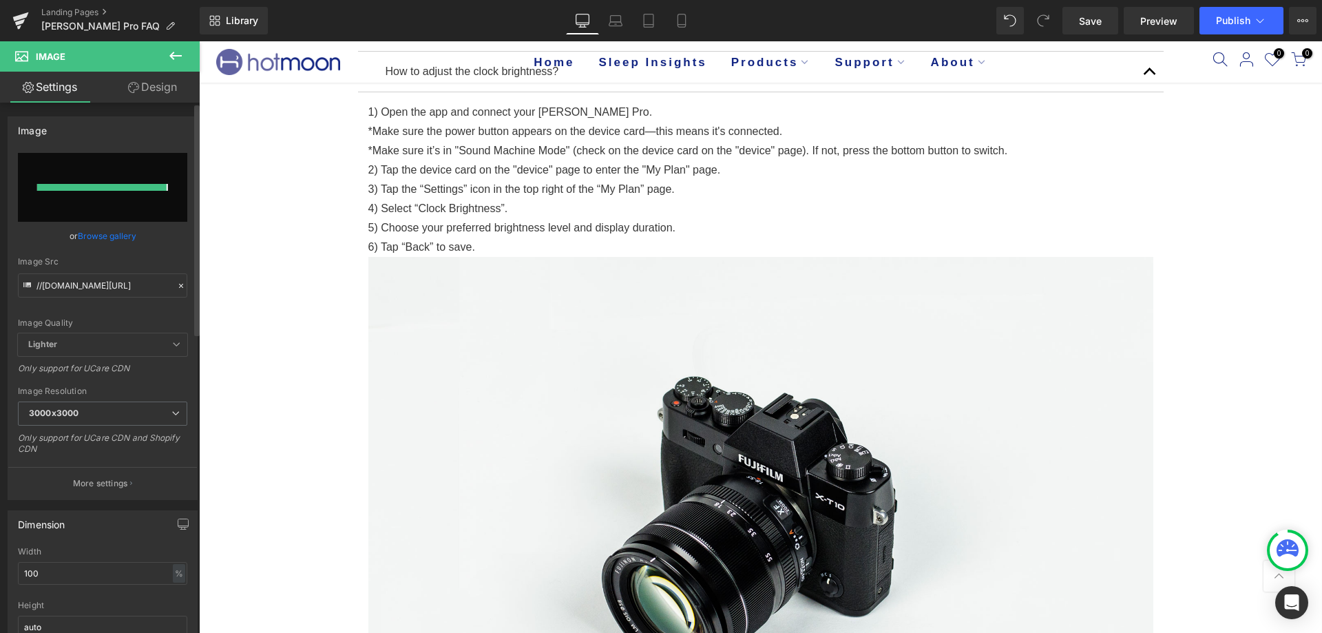
type input "https://ucarecdn.com/81f90408-0b76-442e-832e-338a20da3a2c/-/format/auto/-/previ…"
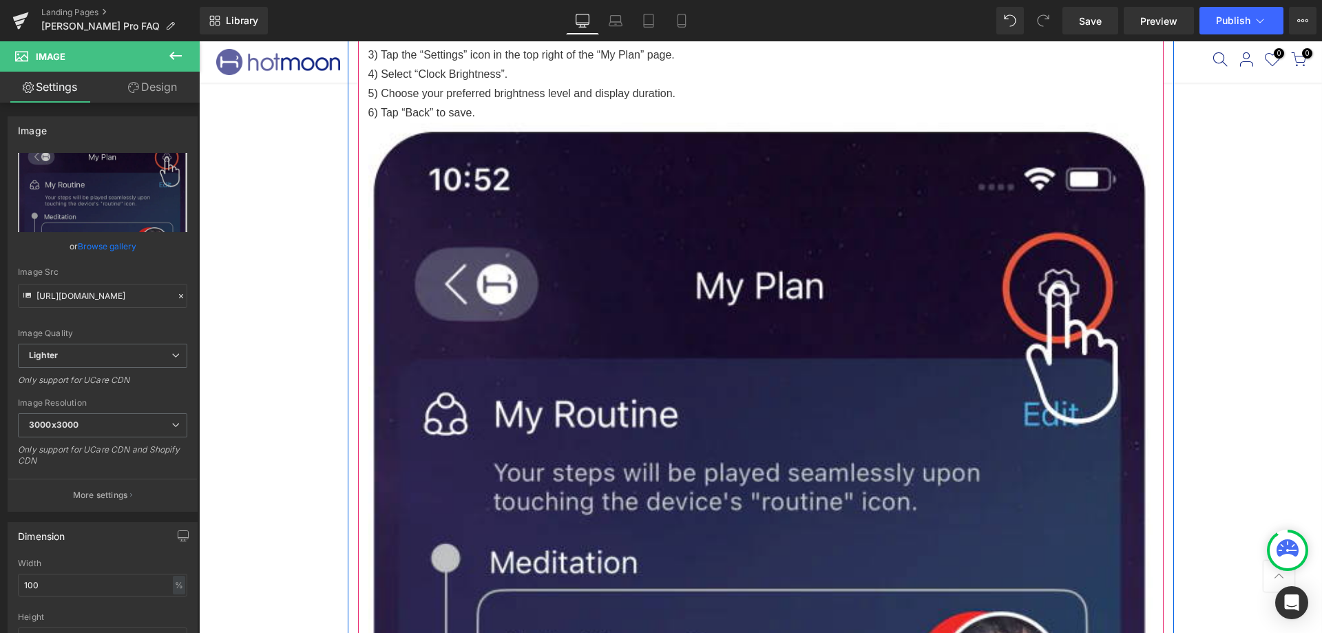
scroll to position [482, 0]
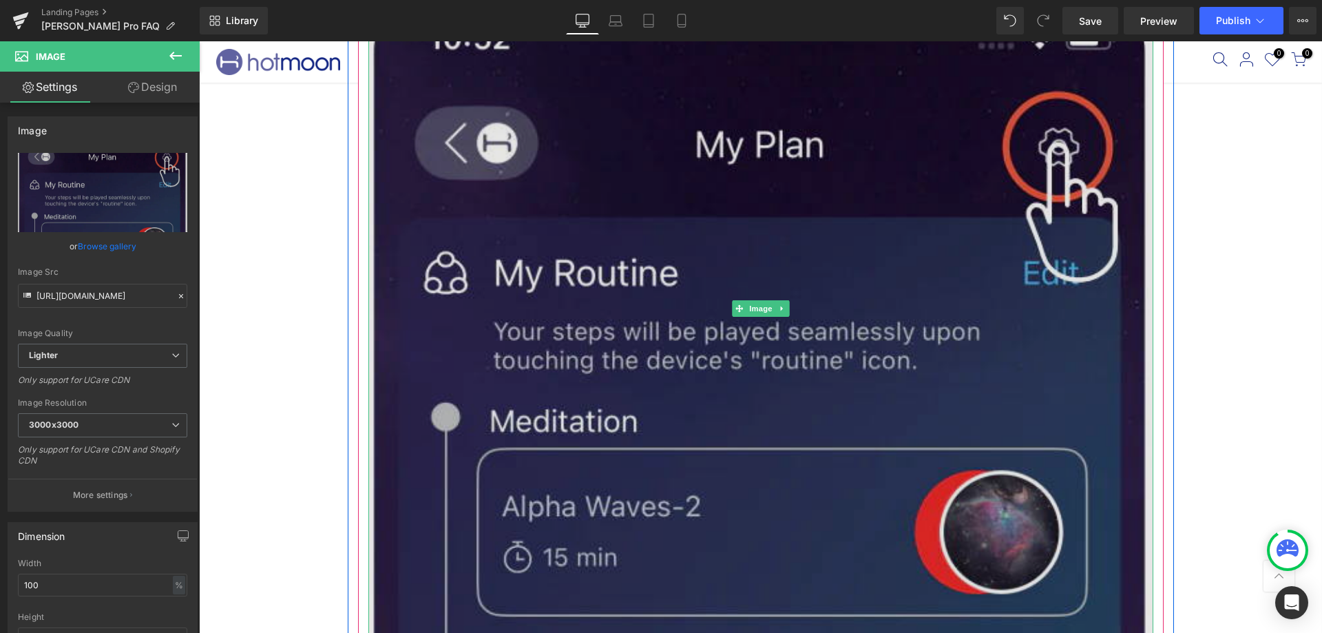
click at [598, 158] on img at bounding box center [760, 308] width 785 height 654
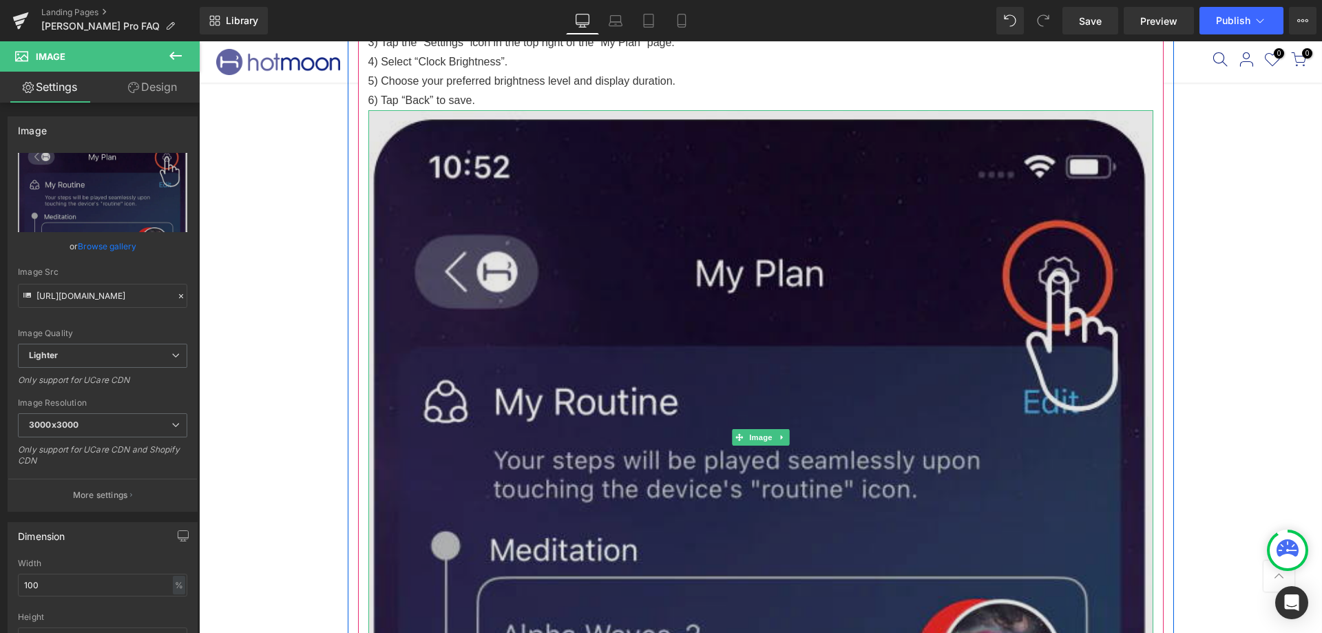
scroll to position [207, 0]
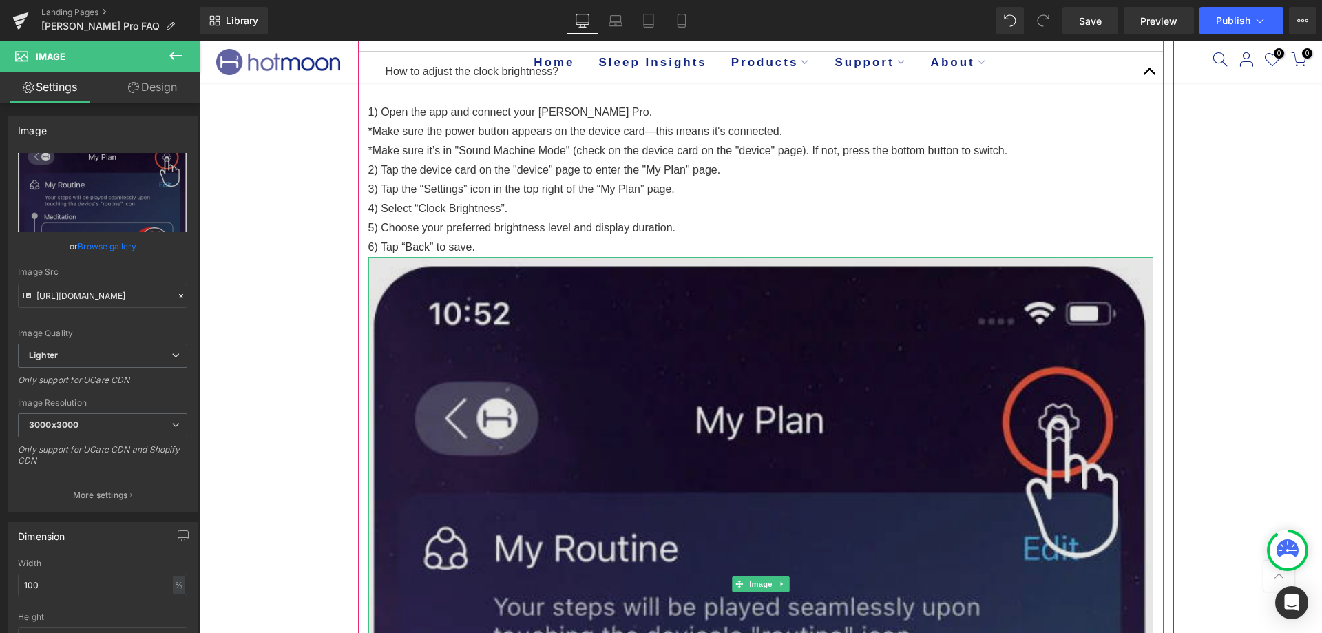
click at [716, 366] on img at bounding box center [760, 584] width 785 height 654
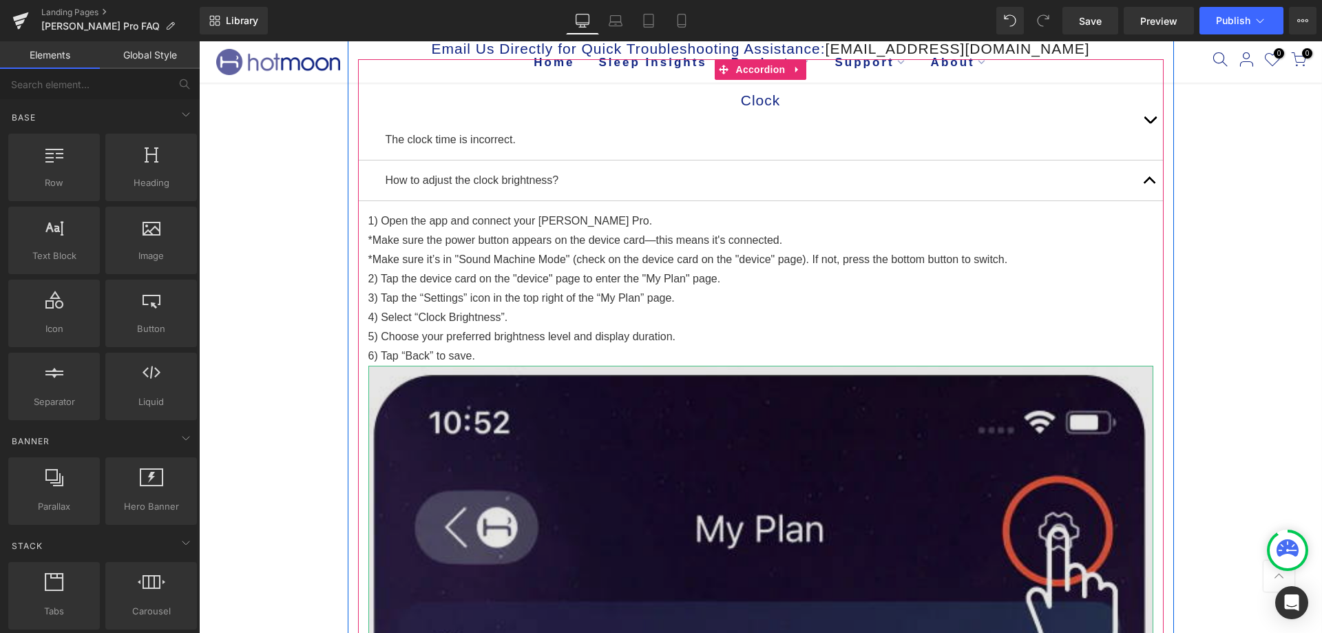
scroll to position [0, 0]
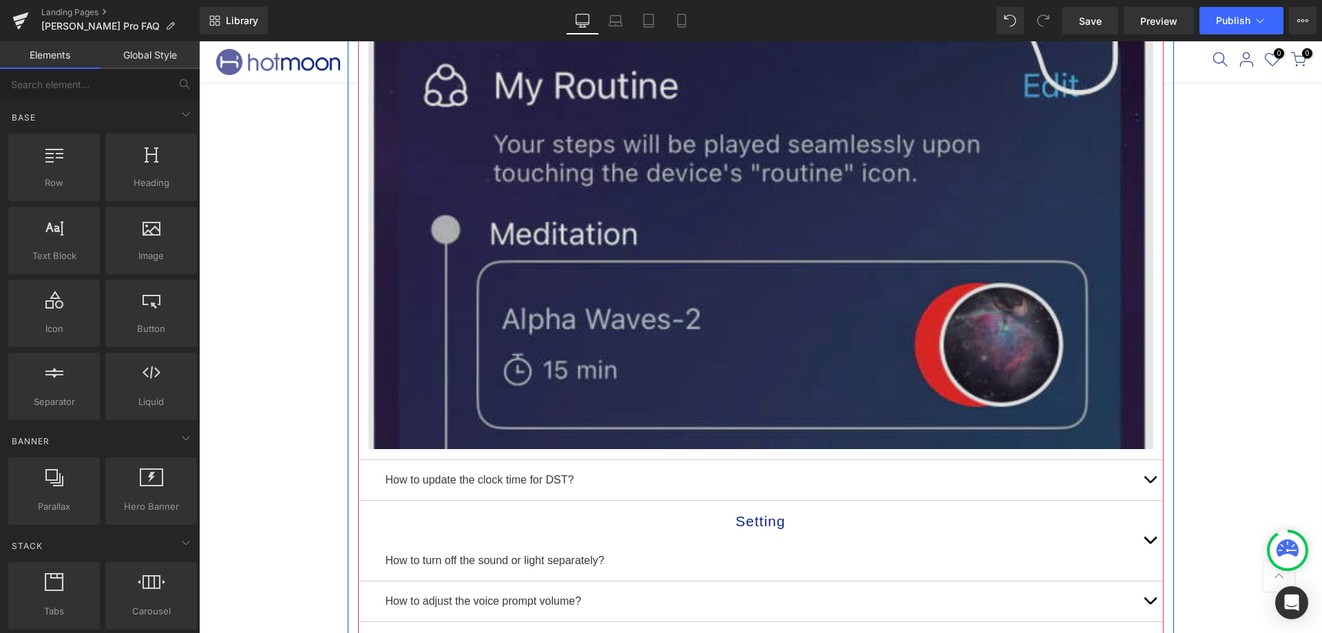
scroll to position [757, 0]
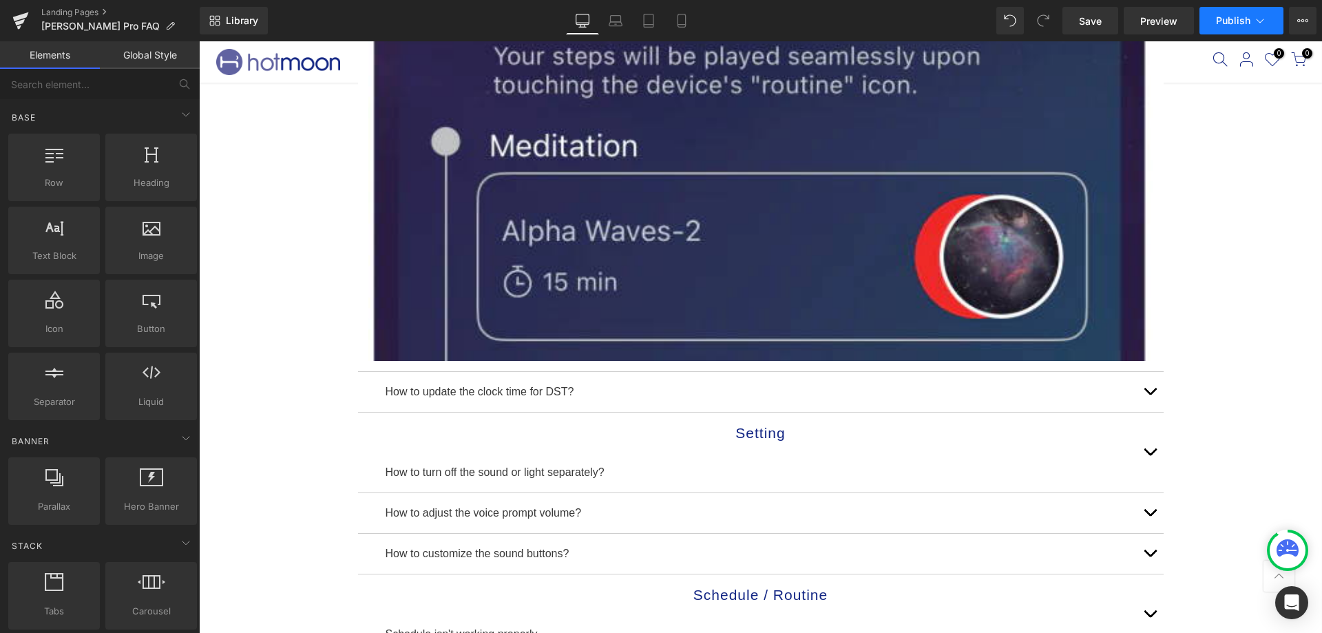
click at [1217, 8] on button "Publish" at bounding box center [1241, 21] width 84 height 28
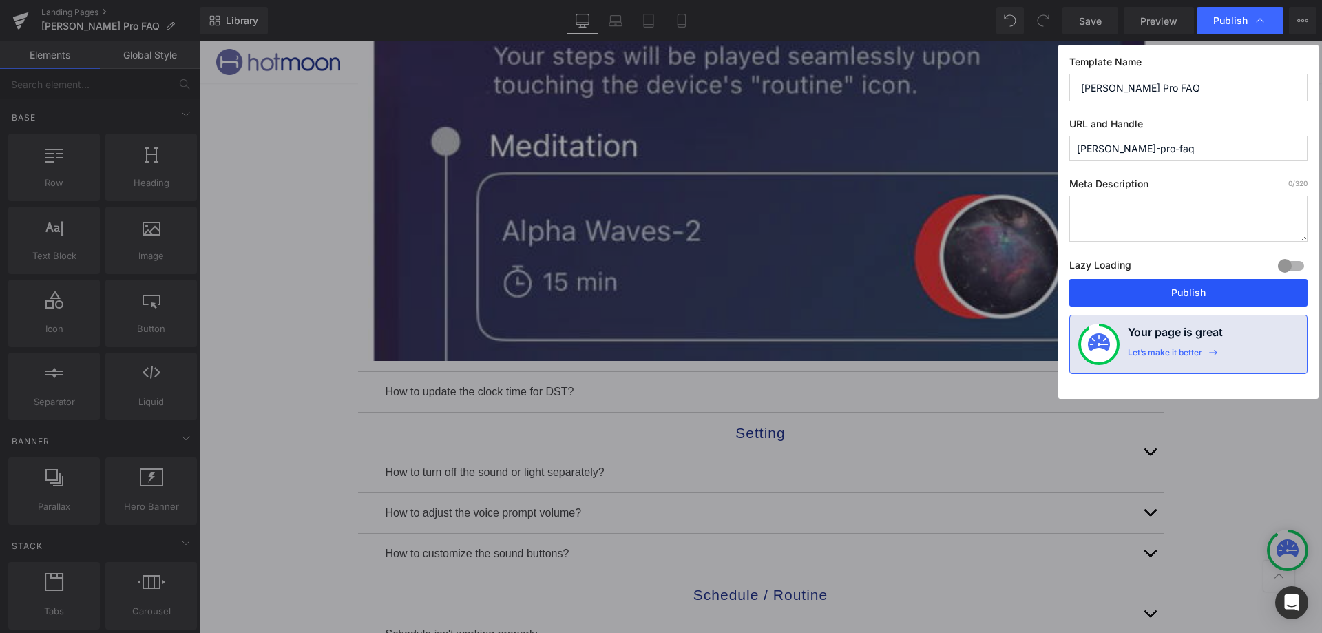
click at [1108, 295] on button "Publish" at bounding box center [1188, 293] width 238 height 28
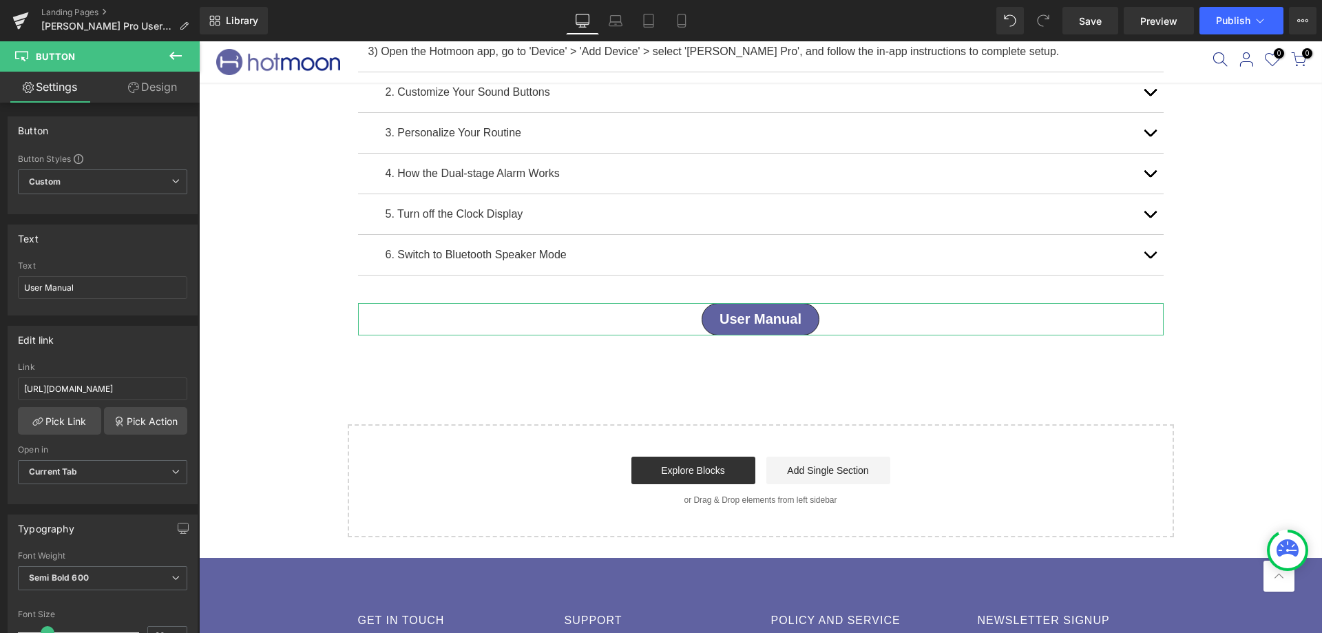
click at [91, 418] on link "Pick Link" at bounding box center [59, 421] width 83 height 28
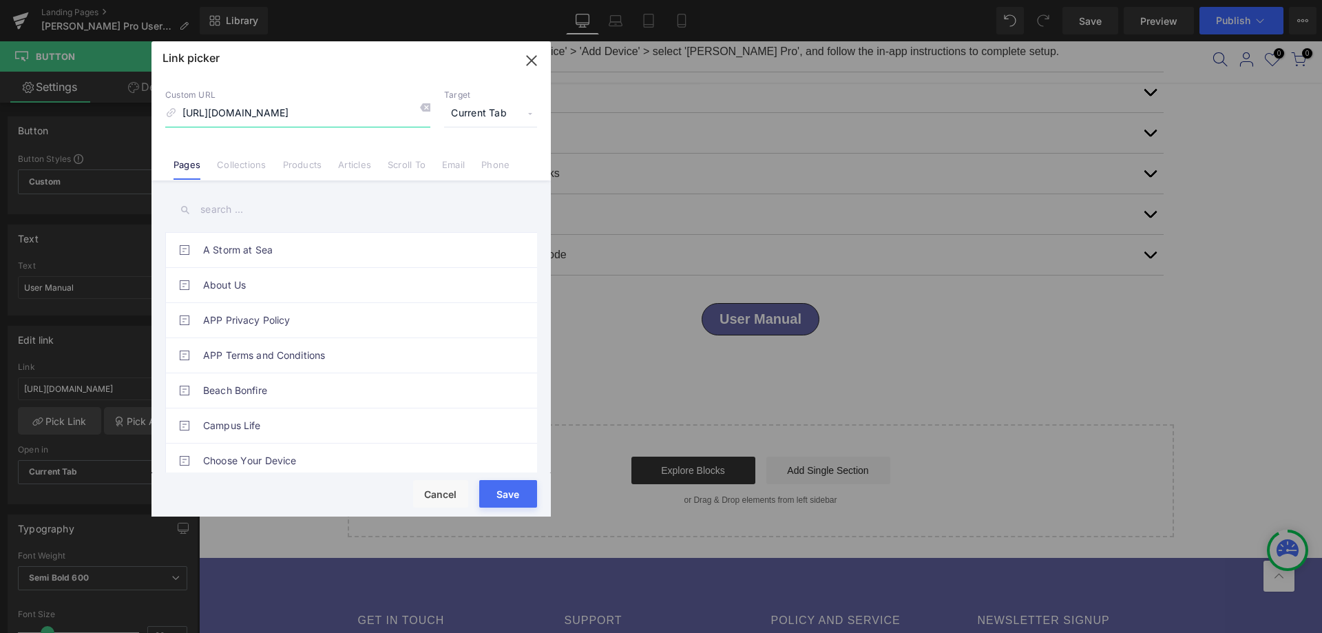
scroll to position [0, 504]
click at [534, 65] on icon "button" at bounding box center [531, 61] width 22 height 22
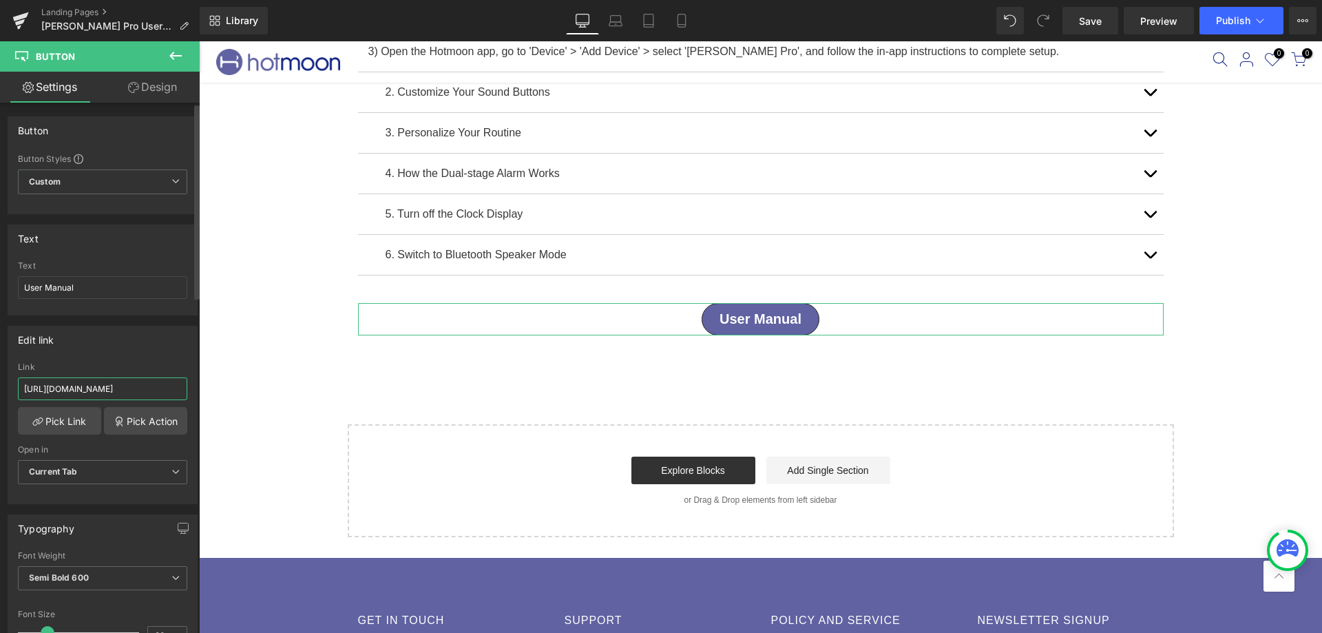
click at [144, 393] on input "[URL][DOMAIN_NAME]" at bounding box center [102, 388] width 169 height 23
drag, startPoint x: 222, startPoint y: 428, endPoint x: 344, endPoint y: 401, distance: 124.6
paste input "Luna_pro_user_guide.pdf?v=1756455382"
type input "[URL][DOMAIN_NAME]"
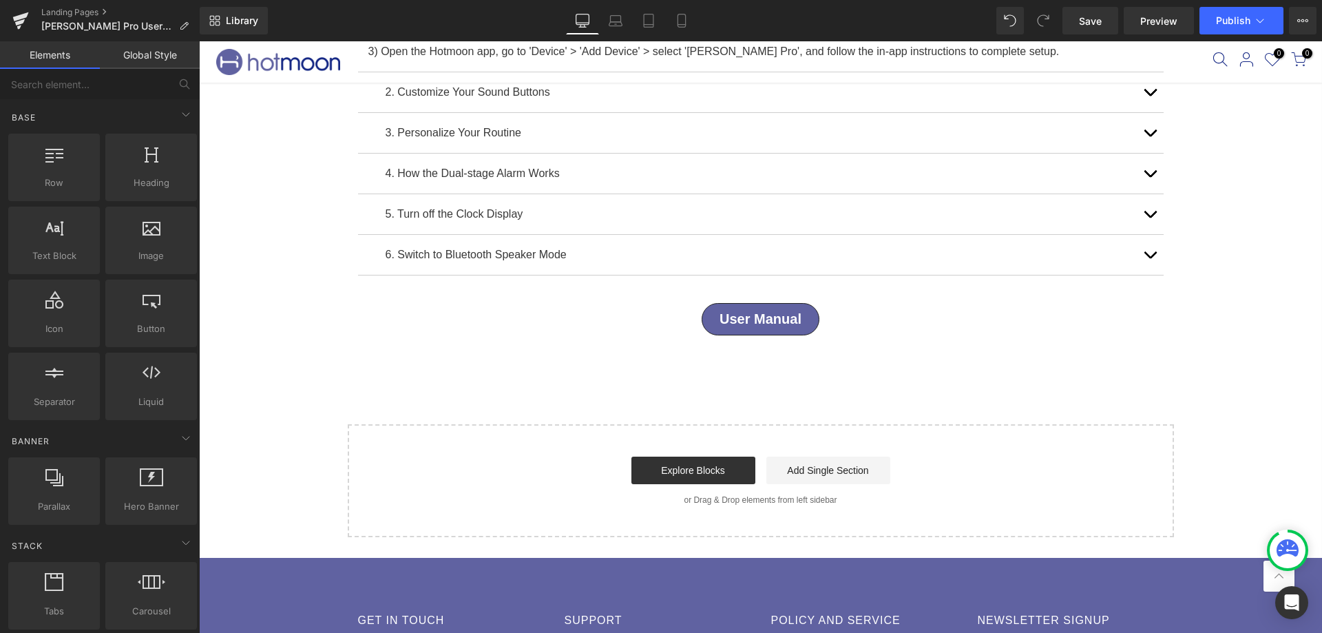
scroll to position [0, 0]
click at [248, 335] on div "[PERSON_NAME] Pro User Guide Heading Row Email Us Directly for Quick Troublesho…" at bounding box center [760, 188] width 1123 height 697
click at [1234, 19] on span "Publish" at bounding box center [1233, 20] width 34 height 11
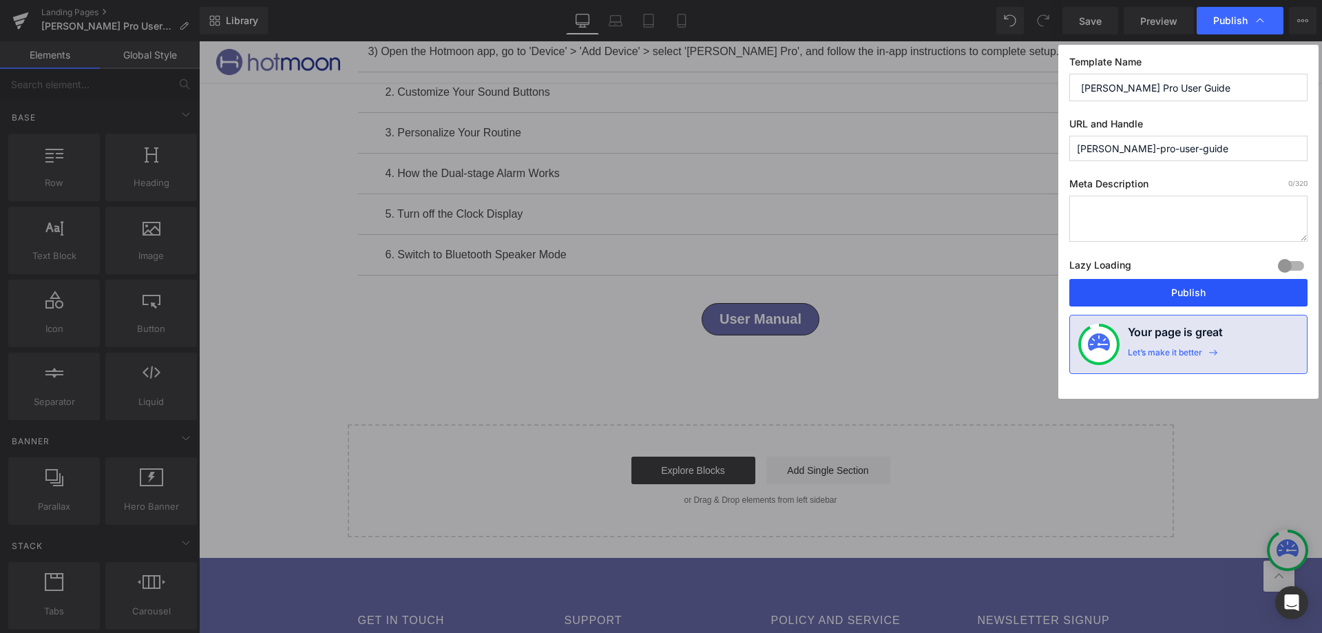
click at [1089, 293] on button "Publish" at bounding box center [1188, 293] width 238 height 28
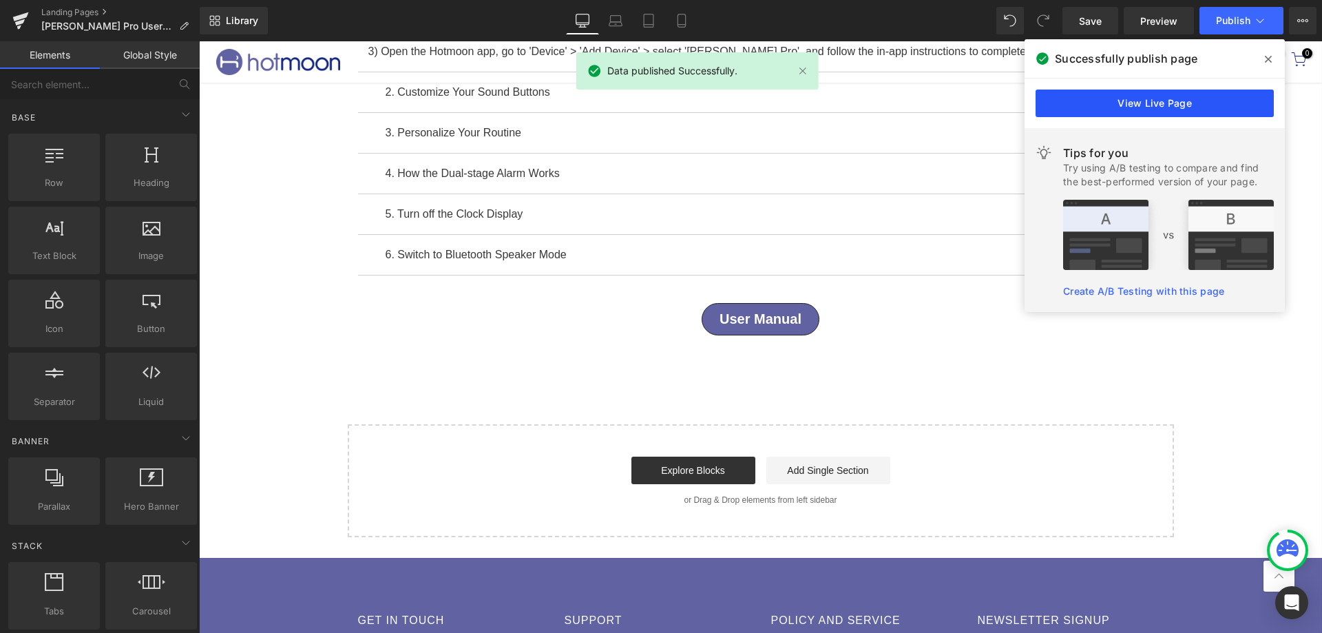
click at [1131, 98] on link "View Live Page" at bounding box center [1154, 104] width 238 height 28
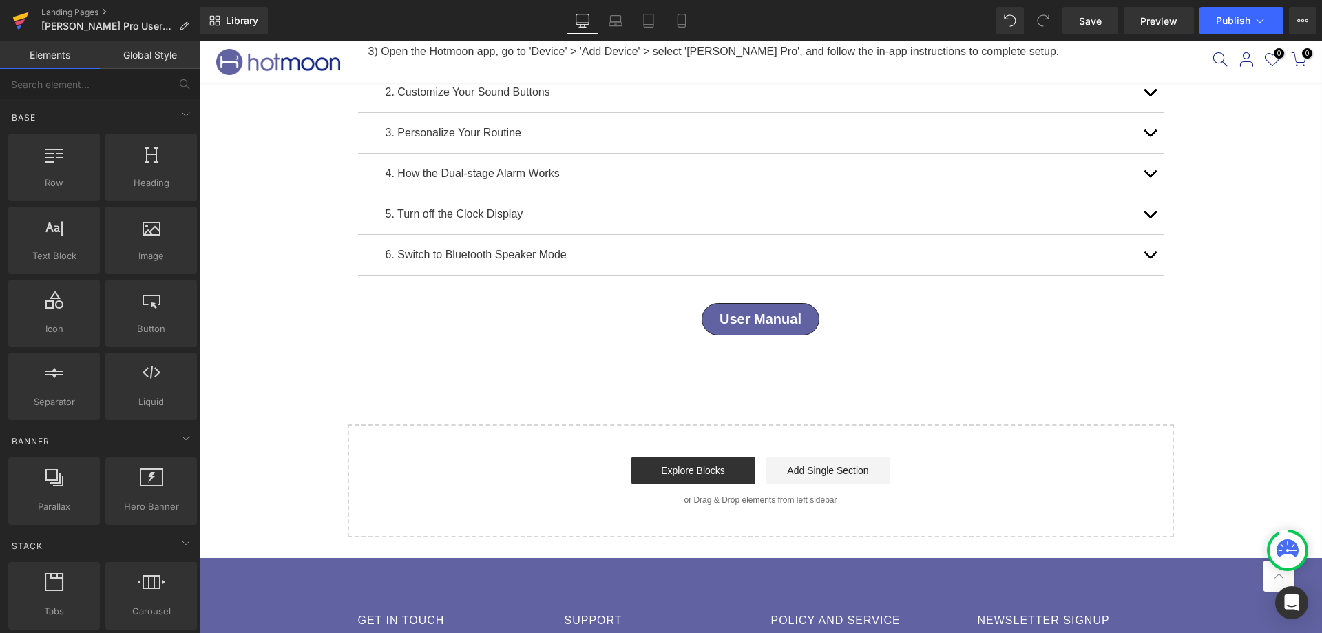
click at [30, 17] on link at bounding box center [20, 20] width 41 height 41
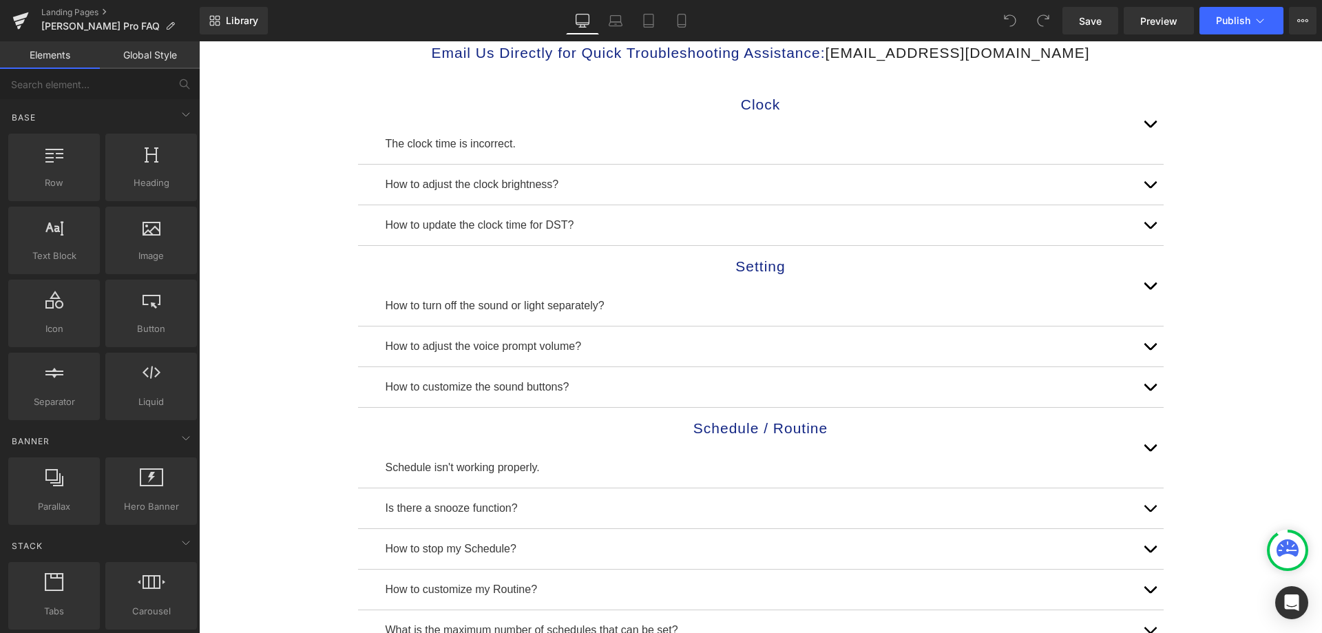
scroll to position [207, 0]
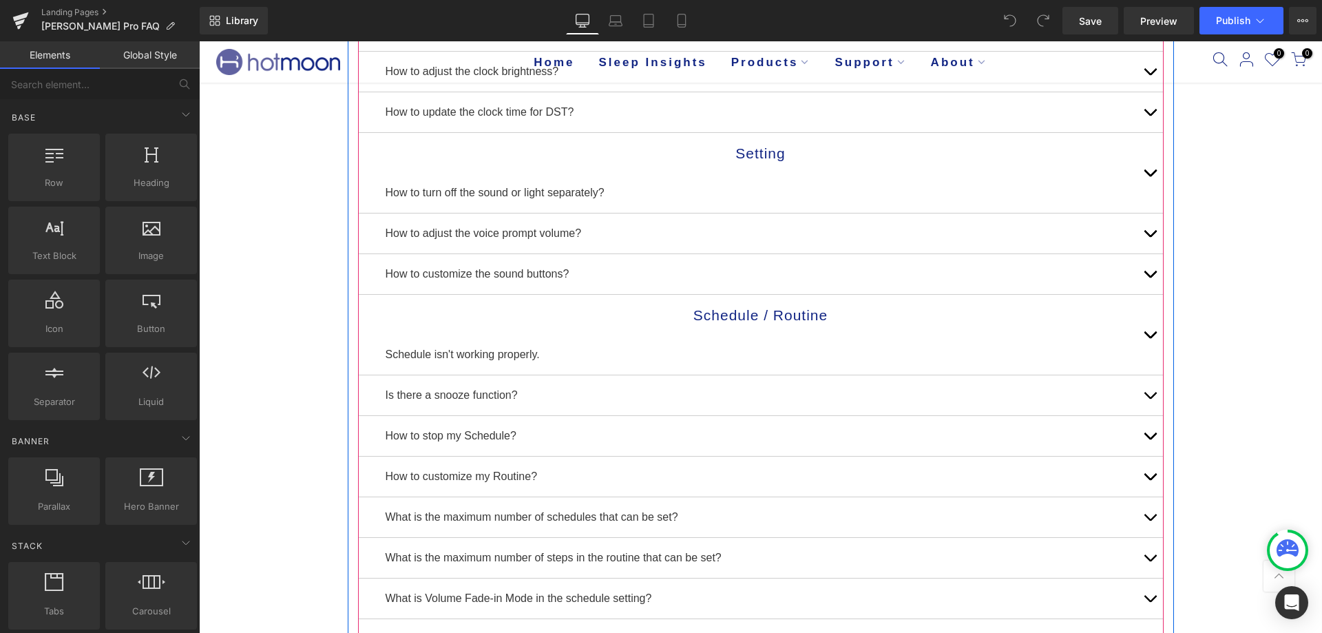
click at [1151, 273] on button "button" at bounding box center [1150, 274] width 28 height 40
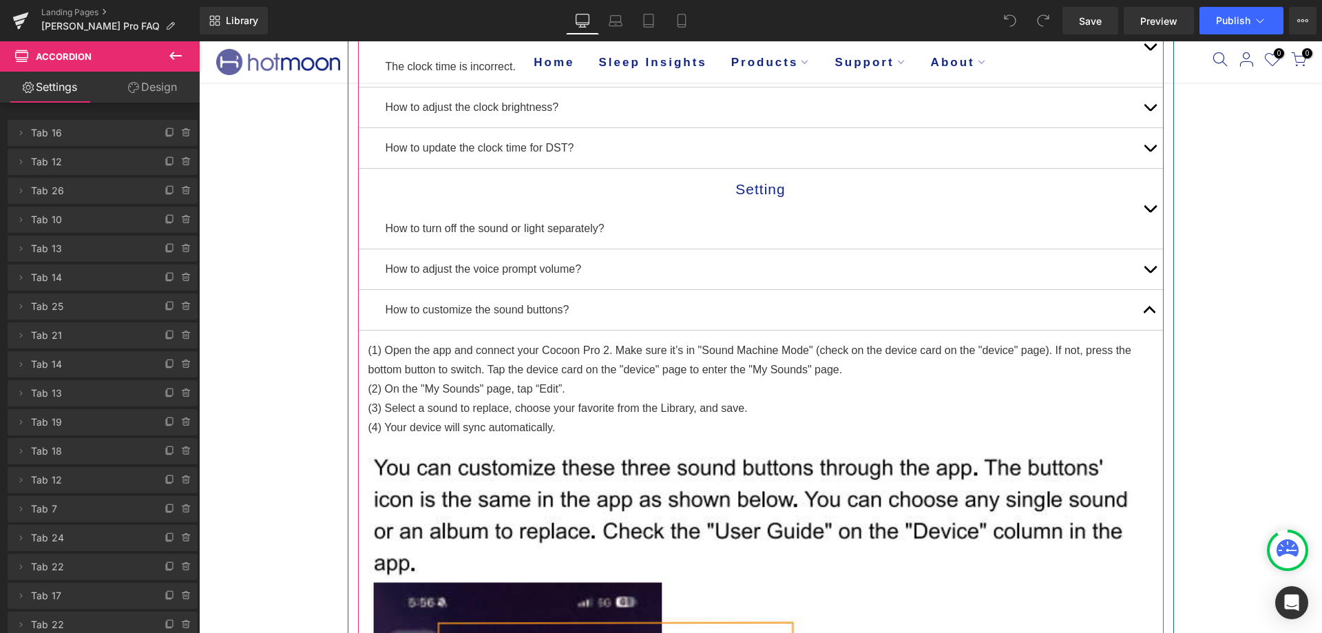
scroll to position [344, 0]
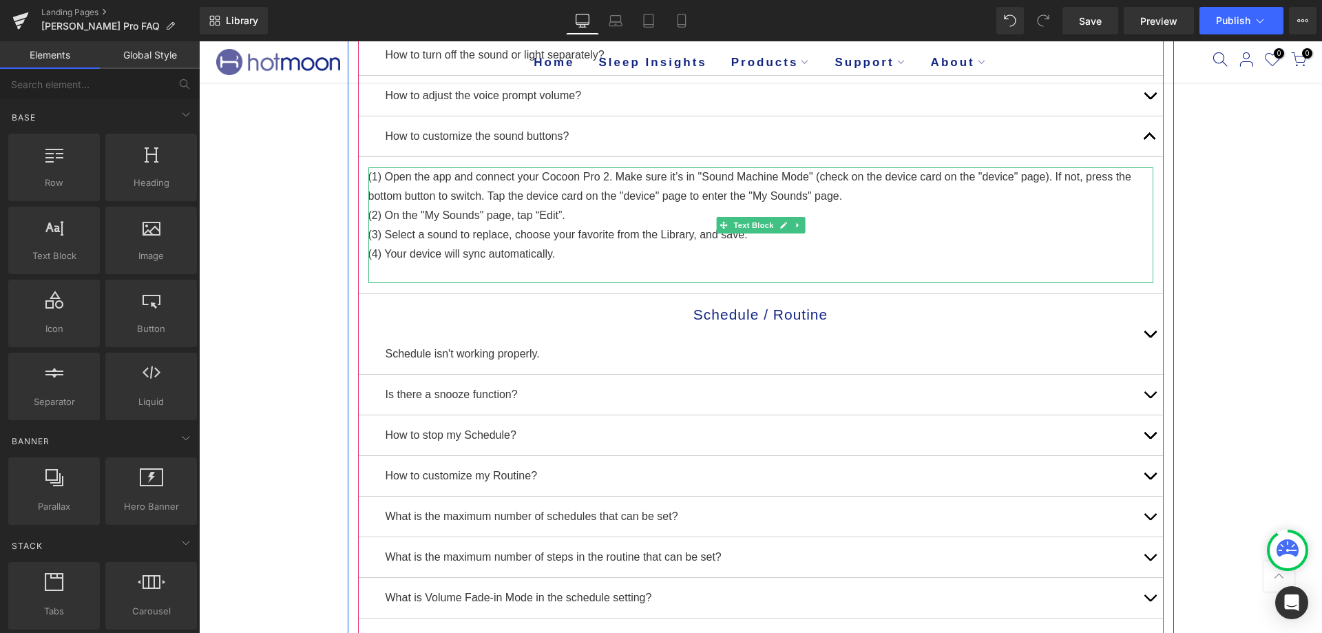
drag, startPoint x: 602, startPoint y: 176, endPoint x: 606, endPoint y: 185, distance: 9.2
click at [601, 176] on p "(1) Open the app and connect your Cocoon Pro 2. Make sure it’s in "Sound Machin…" at bounding box center [760, 186] width 785 height 39
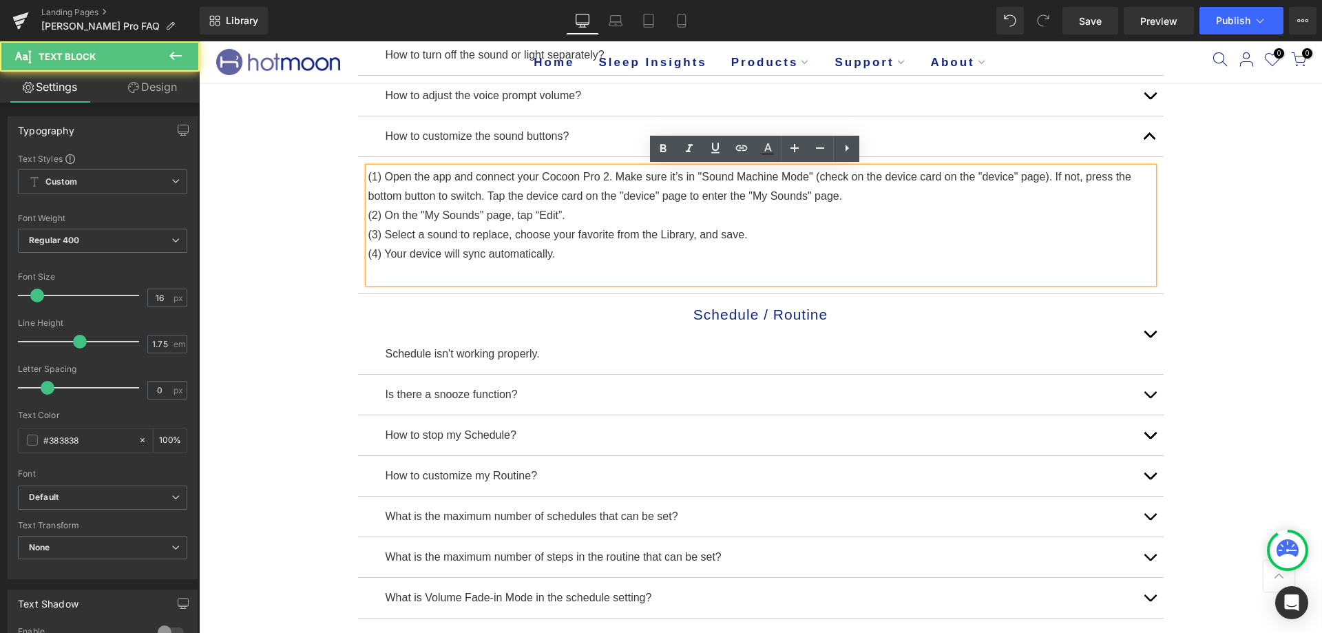
click at [600, 173] on p "(1) Open the app and connect your Cocoon Pro 2. Make sure it’s in "Sound Machin…" at bounding box center [760, 186] width 785 height 39
click at [573, 175] on p "(1) Open the app and connect your Cocoon Pro. Make sure it’s in "Sound Machine …" at bounding box center [760, 186] width 785 height 39
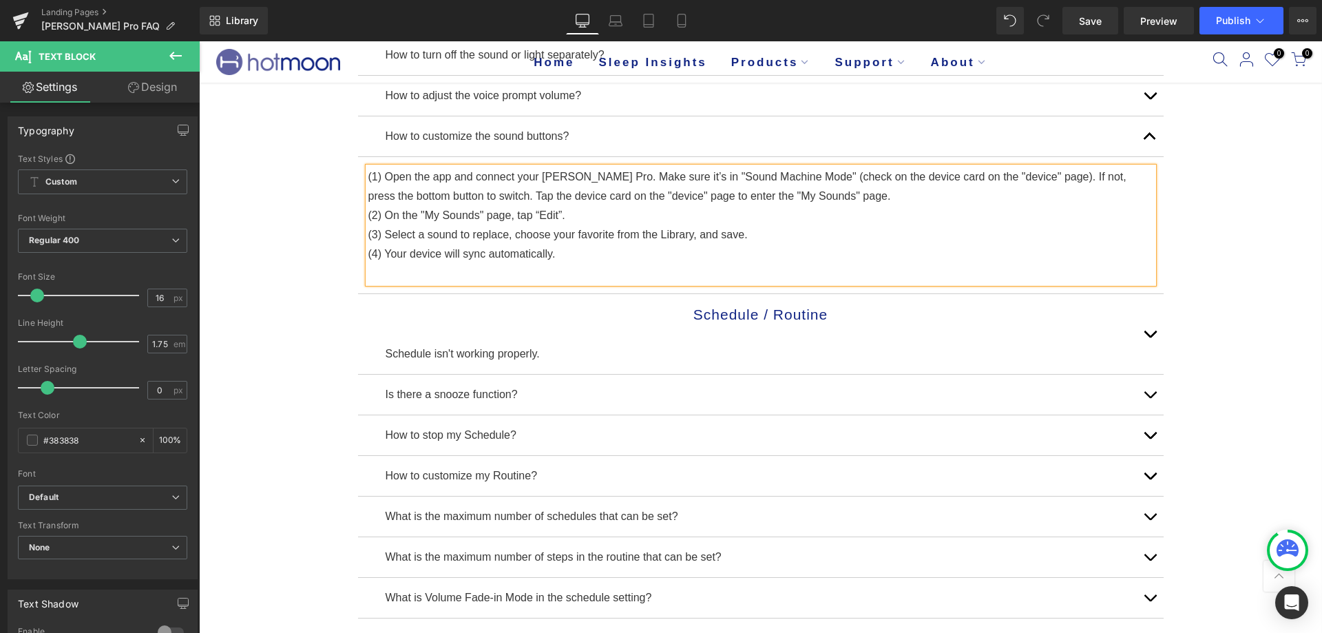
click at [1146, 93] on button "button" at bounding box center [1150, 96] width 28 height 40
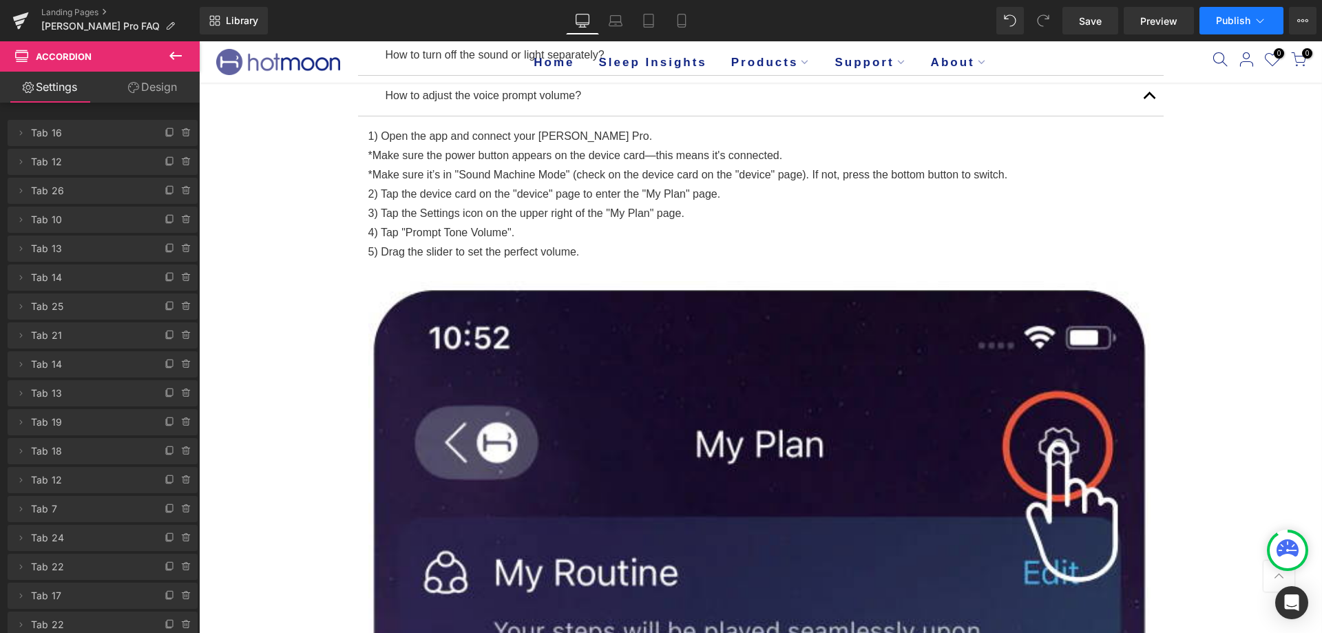
click at [1251, 30] on button "Publish" at bounding box center [1241, 21] width 84 height 28
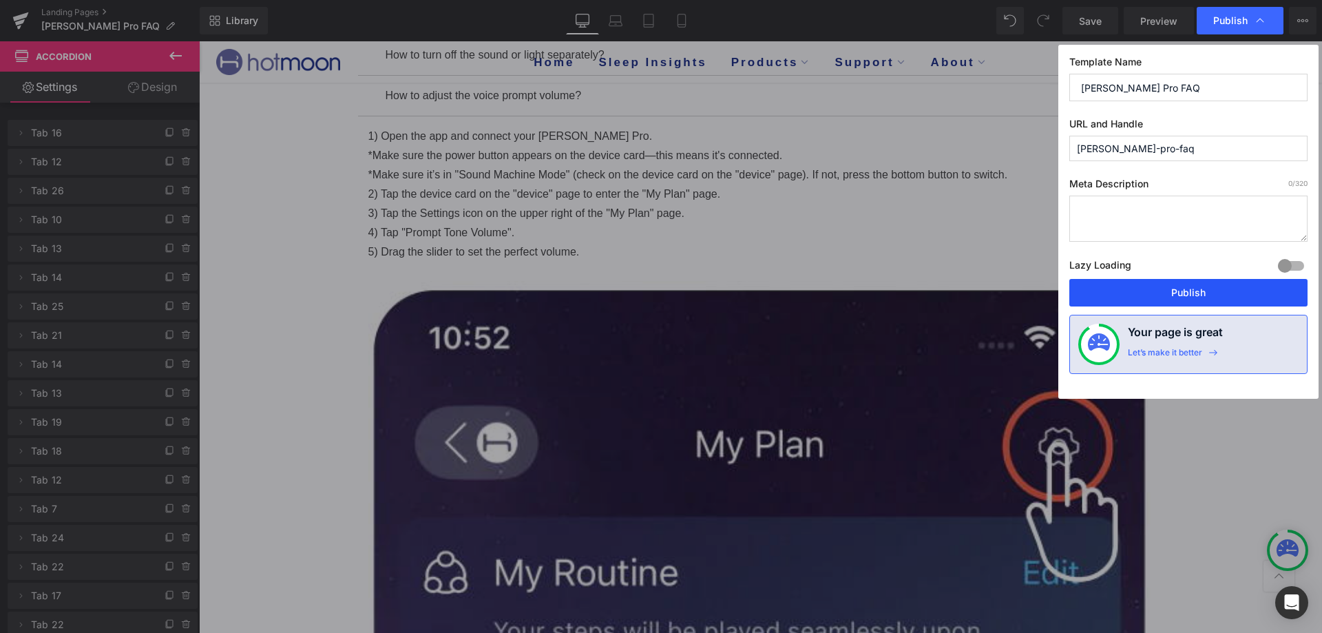
click at [1135, 293] on button "Publish" at bounding box center [1188, 293] width 238 height 28
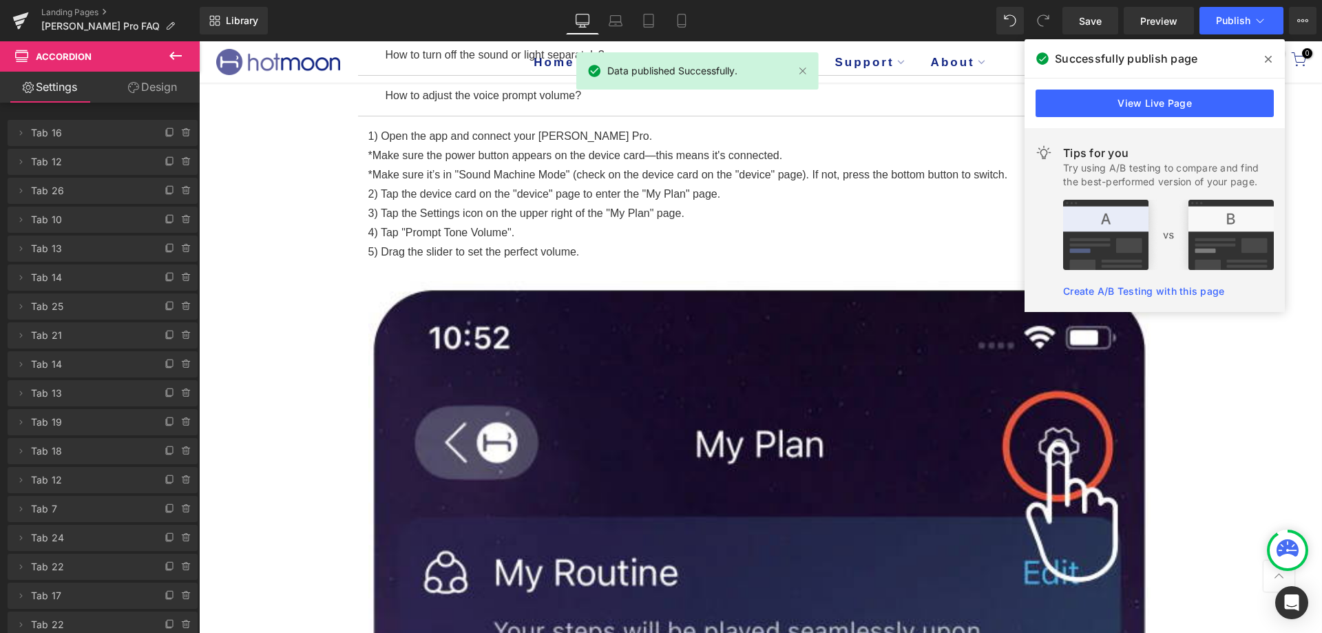
click at [1269, 54] on icon at bounding box center [1268, 59] width 7 height 11
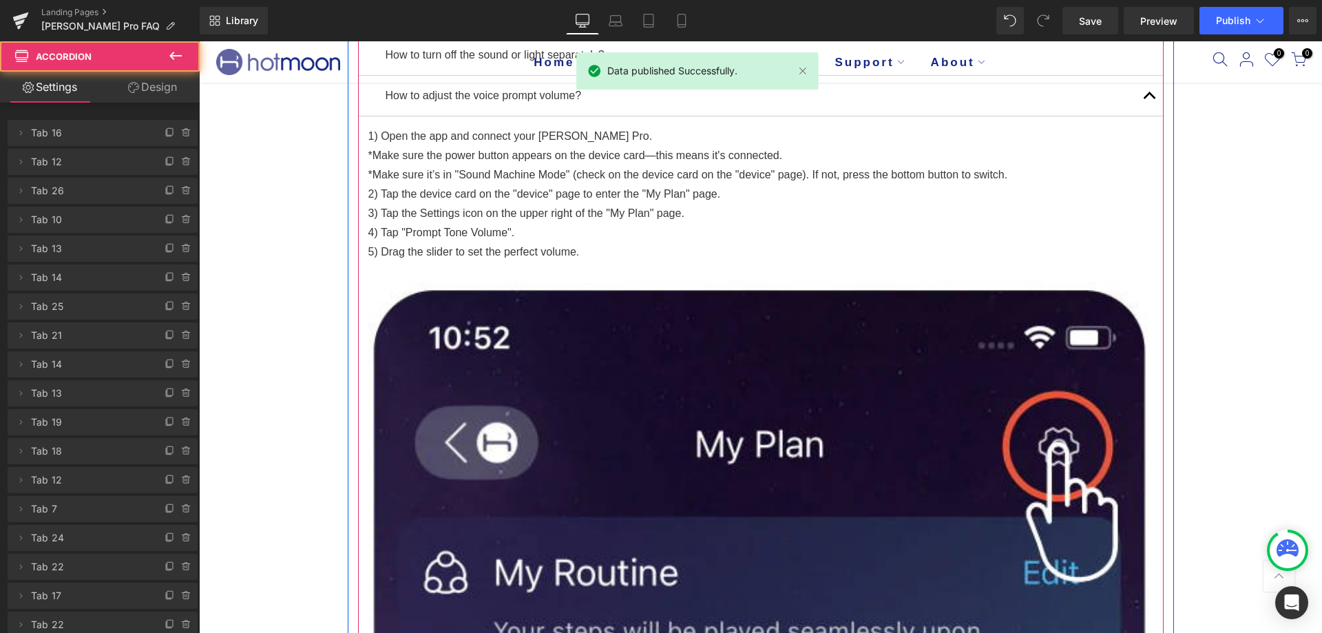
click at [1142, 91] on button "button" at bounding box center [1150, 96] width 28 height 40
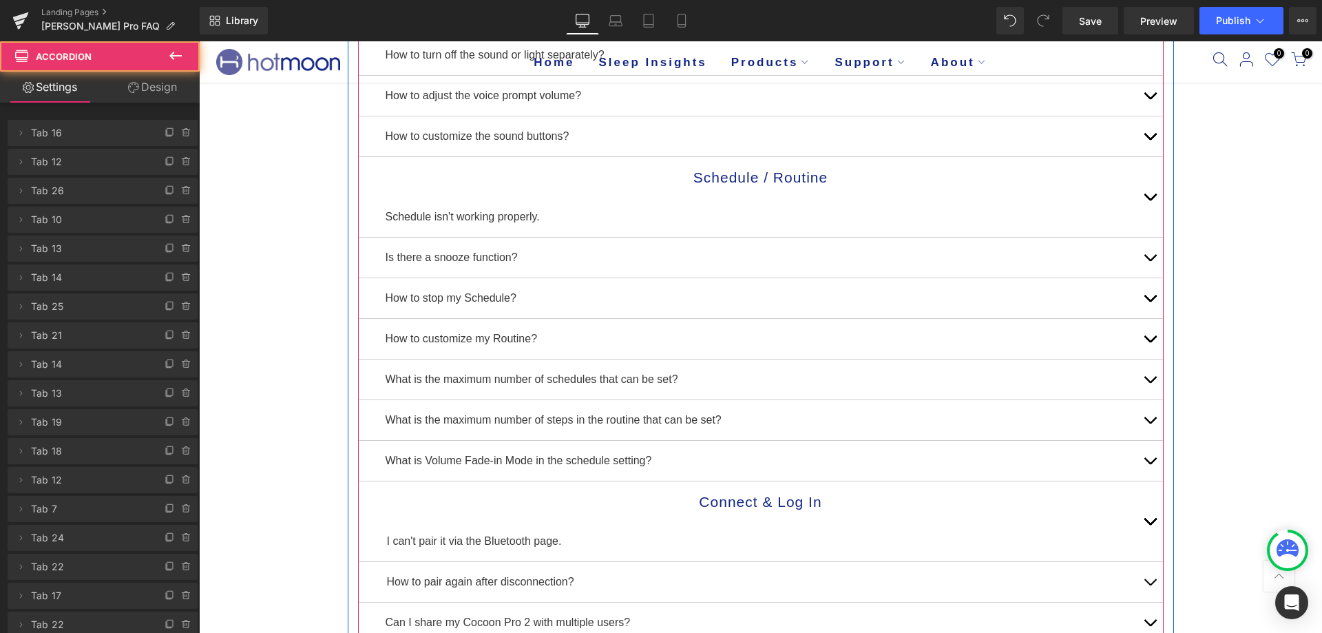
click at [1140, 192] on button "button" at bounding box center [1150, 197] width 28 height 80
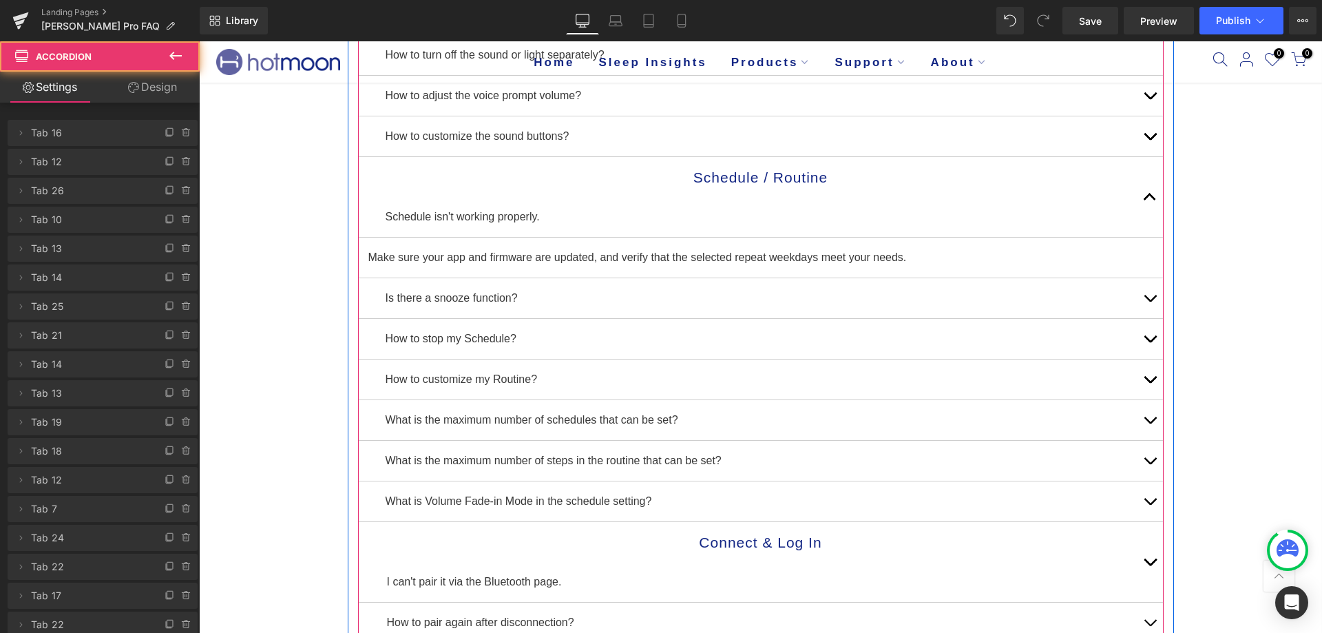
click at [1137, 201] on button "button" at bounding box center [1150, 197] width 28 height 80
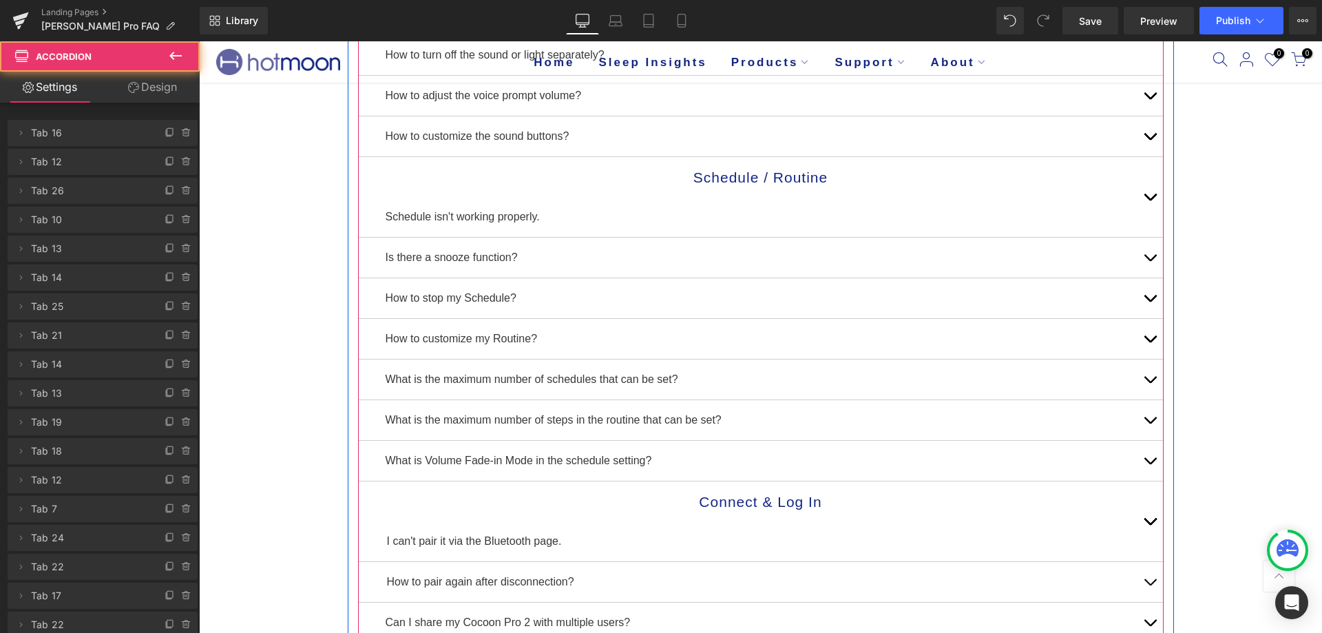
click at [1137, 201] on button "button" at bounding box center [1150, 197] width 28 height 80
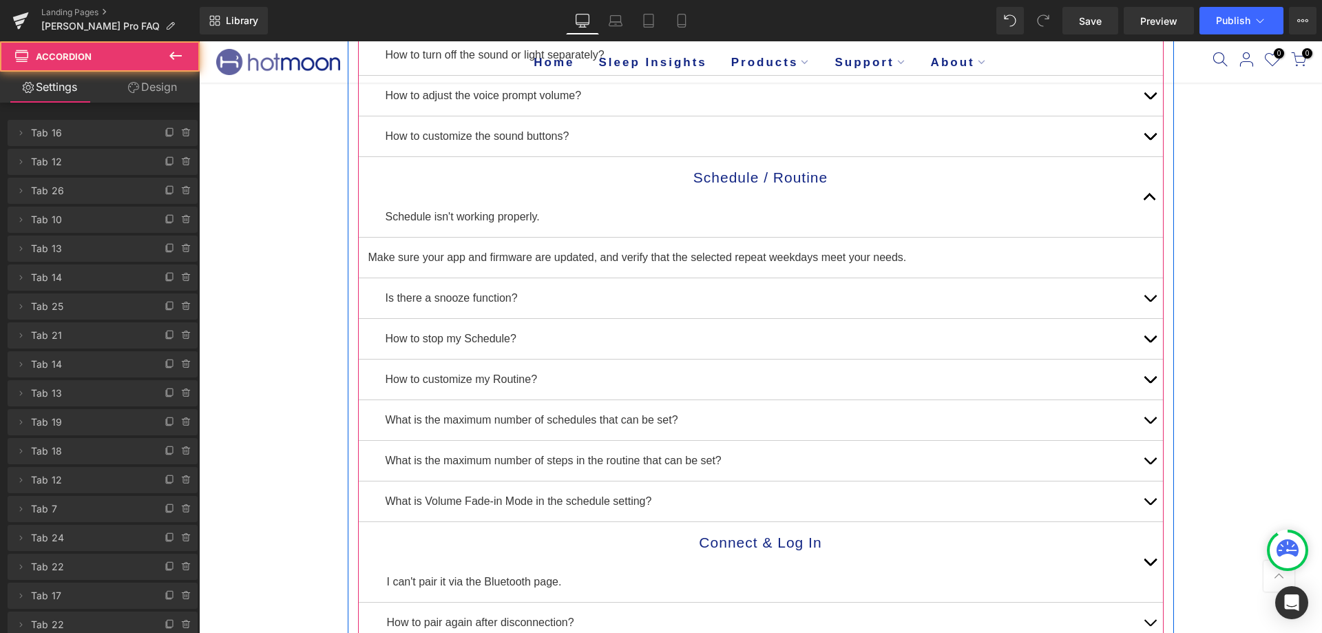
click at [1142, 191] on button "button" at bounding box center [1150, 197] width 28 height 80
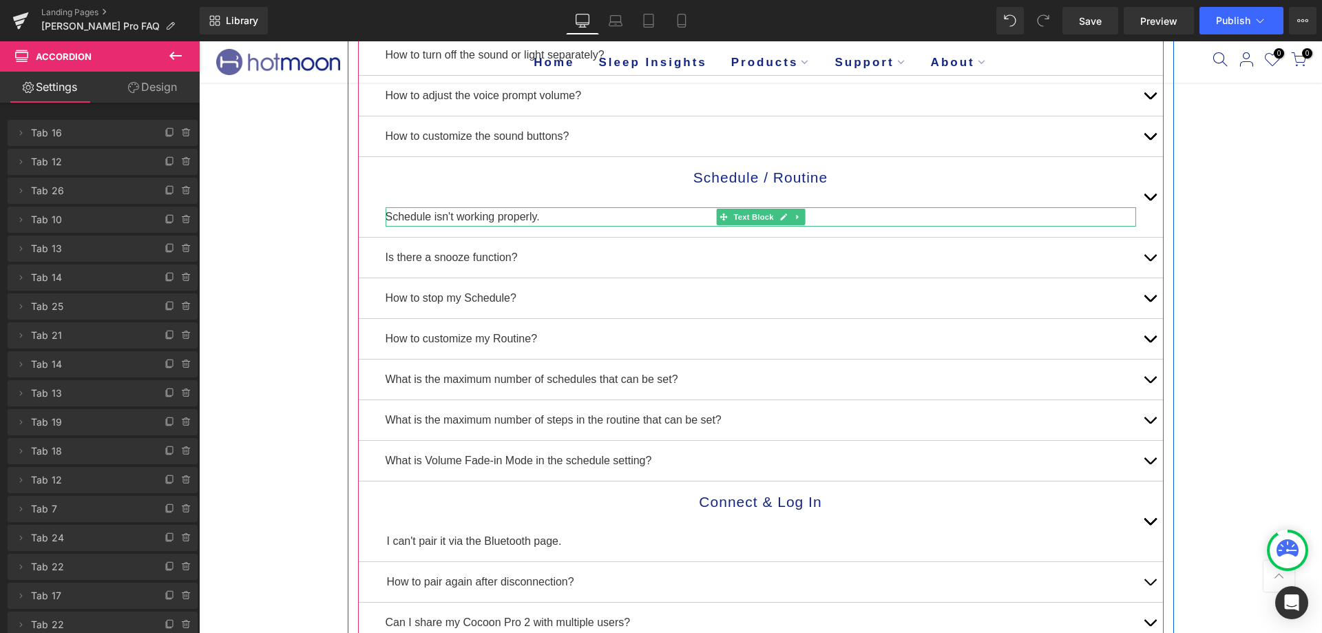
click at [494, 222] on p "Schedule isn't working properly." at bounding box center [761, 216] width 750 height 19
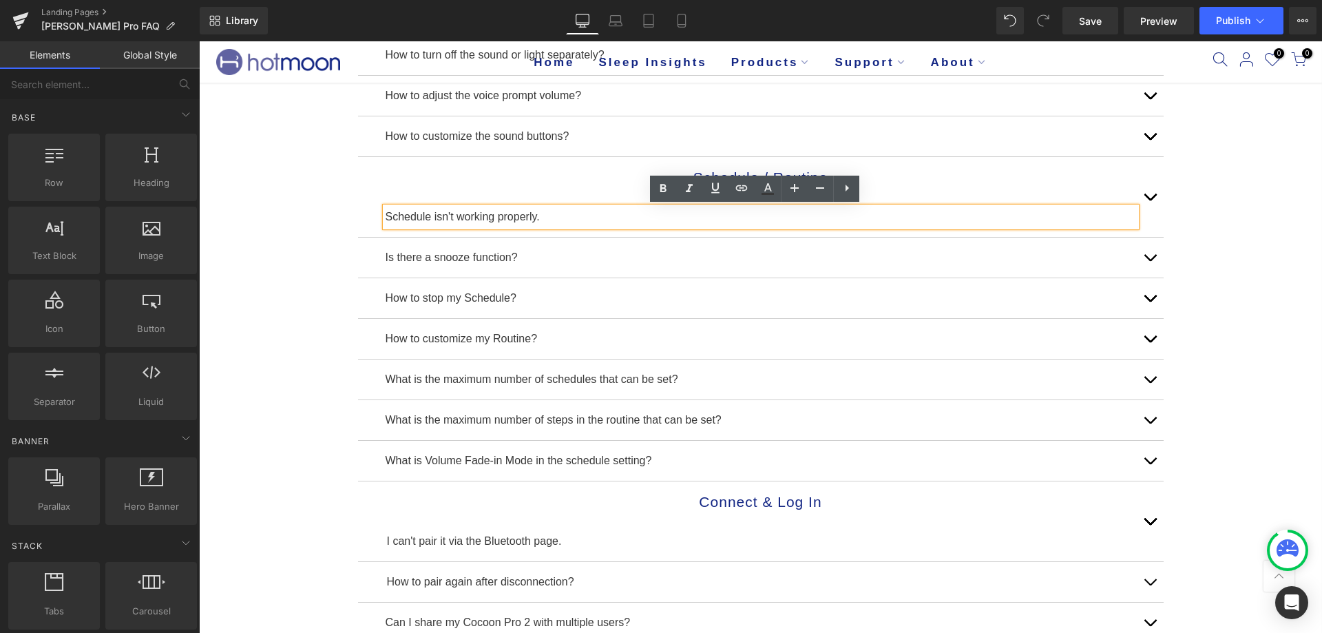
click at [1270, 291] on div "Email Us Directly for Quick Troubleshooting Assistance: [EMAIL_ADDRESS][DOMAIN_…" at bounding box center [760, 484] width 1123 height 1426
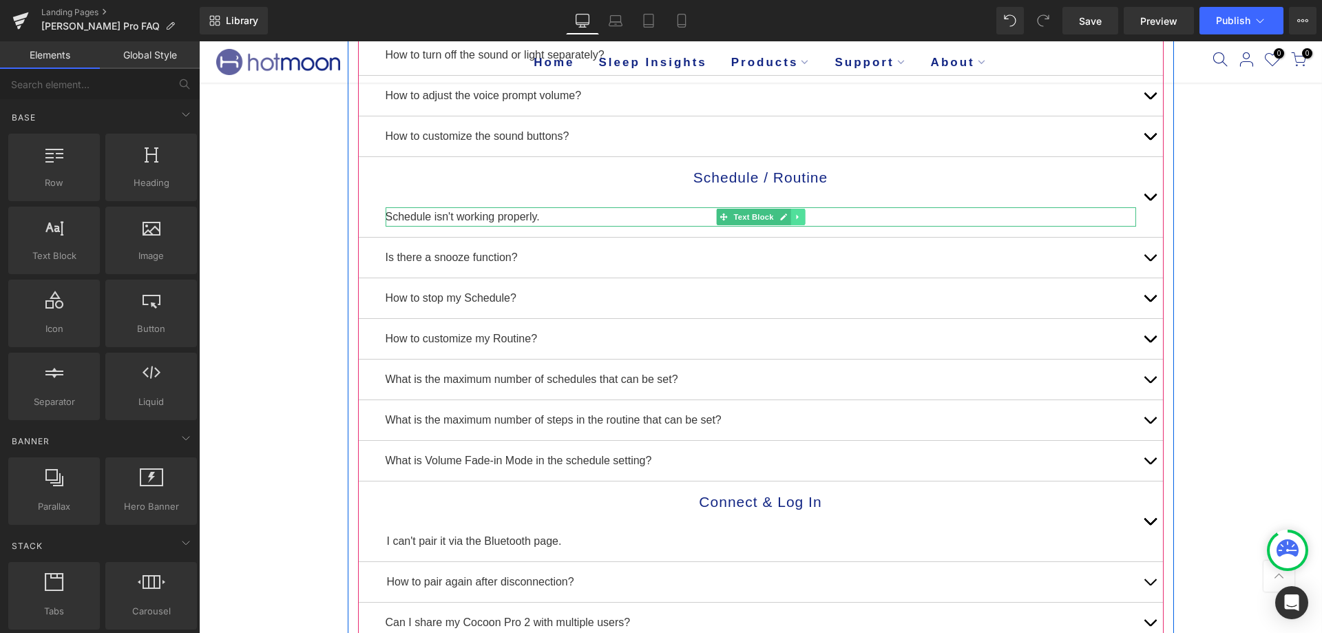
click at [790, 218] on link at bounding box center [797, 217] width 14 height 17
click at [801, 217] on icon at bounding box center [805, 217] width 8 height 8
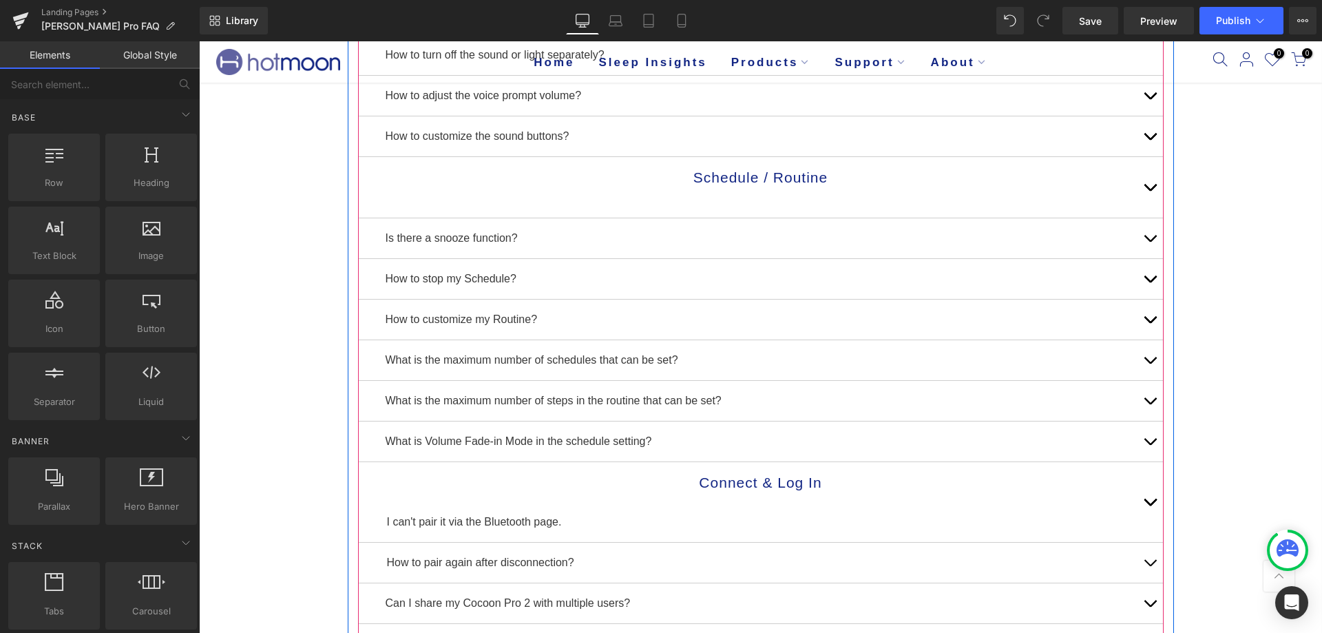
click at [797, 217] on div "Schedule / Routine Heading" at bounding box center [761, 187] width 806 height 61
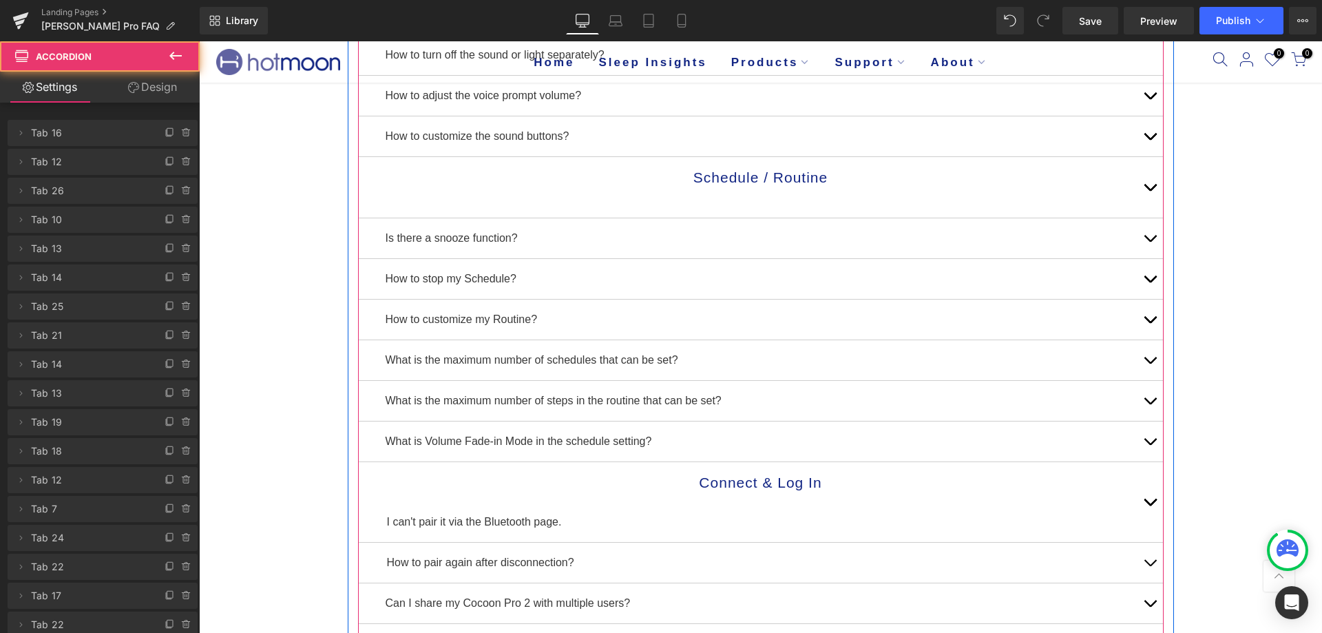
click at [792, 211] on div "Schedule / Routine Heading" at bounding box center [761, 187] width 806 height 61
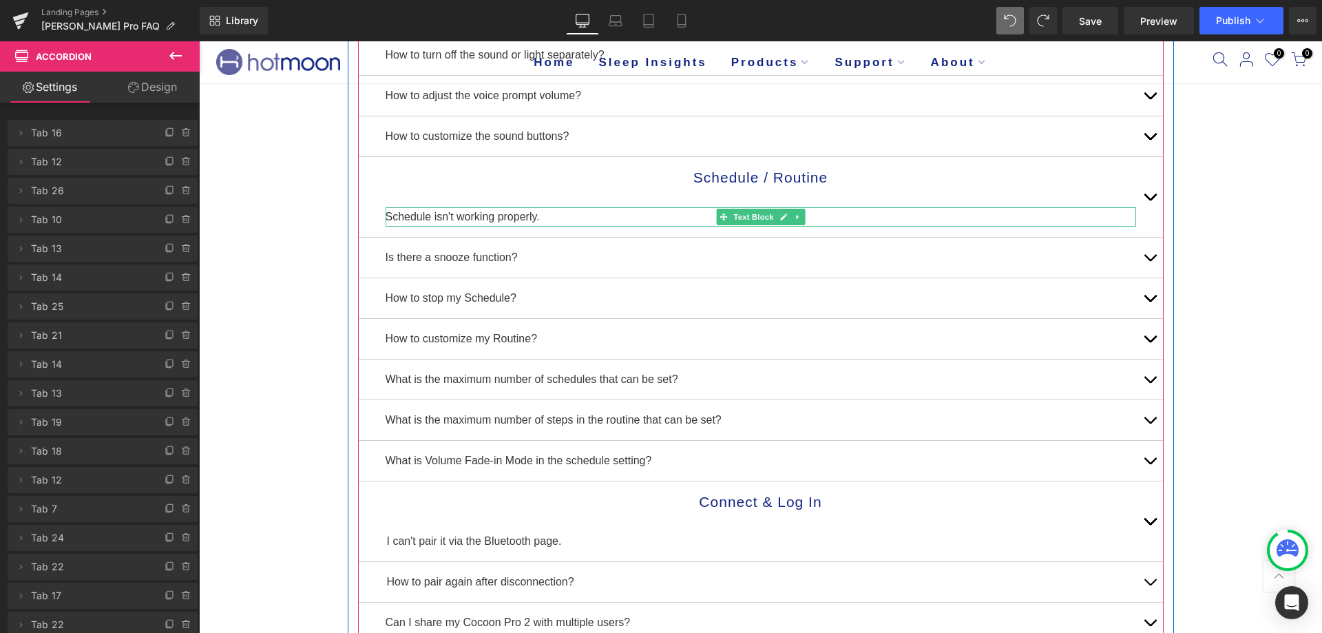
click at [395, 221] on p "Schedule isn't working properly." at bounding box center [761, 216] width 750 height 19
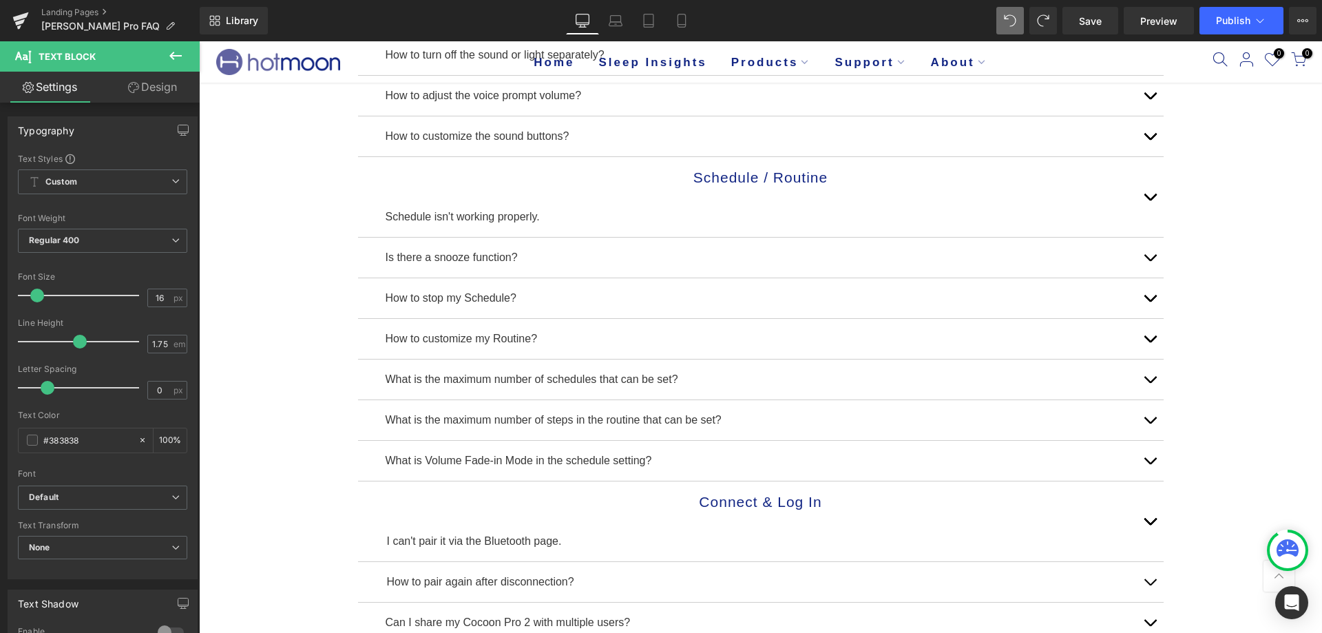
click at [178, 70] on button at bounding box center [175, 56] width 48 height 30
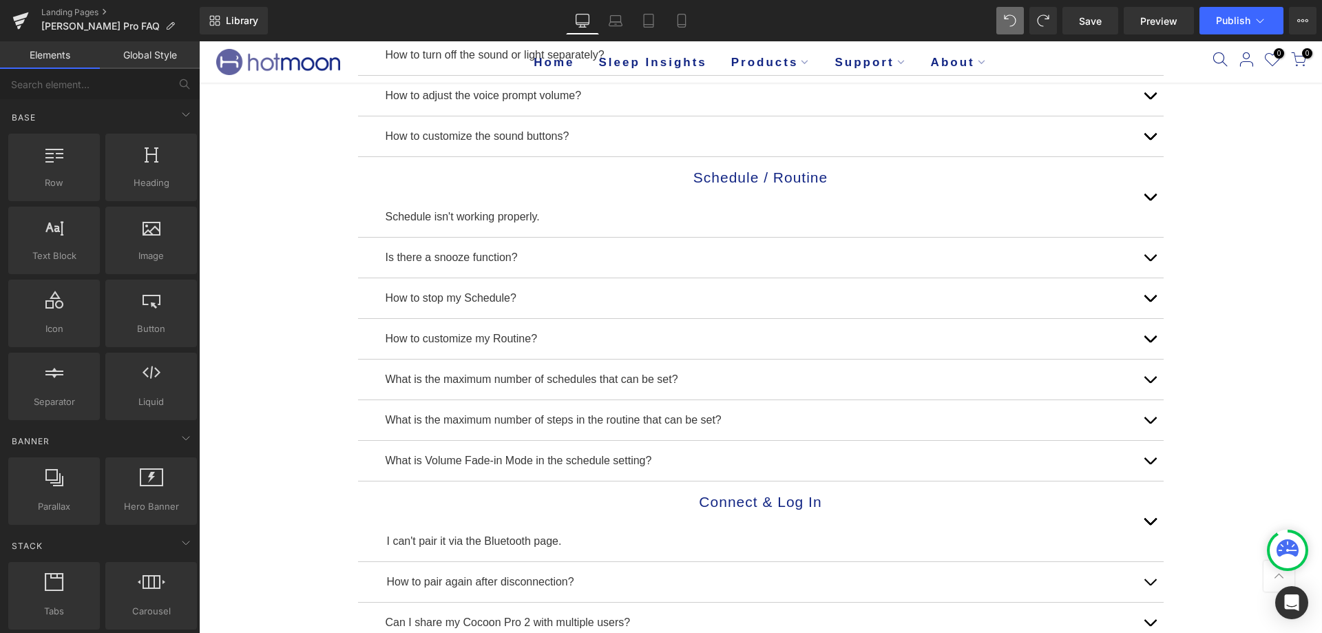
click at [348, 198] on div "Email Us Directly for Quick Troubleshooting Assistance: [EMAIL_ADDRESS][DOMAIN_…" at bounding box center [761, 393] width 826 height 1244
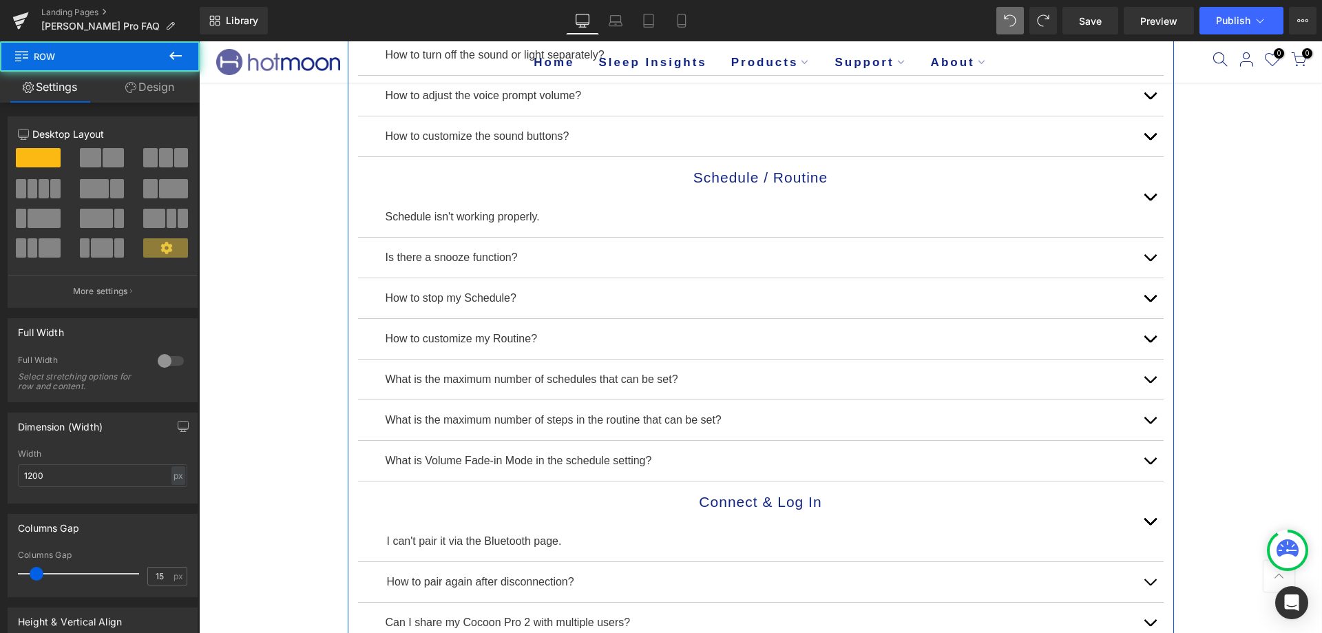
click at [358, 193] on div "Schedule / Routine Heading Schedule isn't working properly. Text Block" at bounding box center [761, 197] width 806 height 81
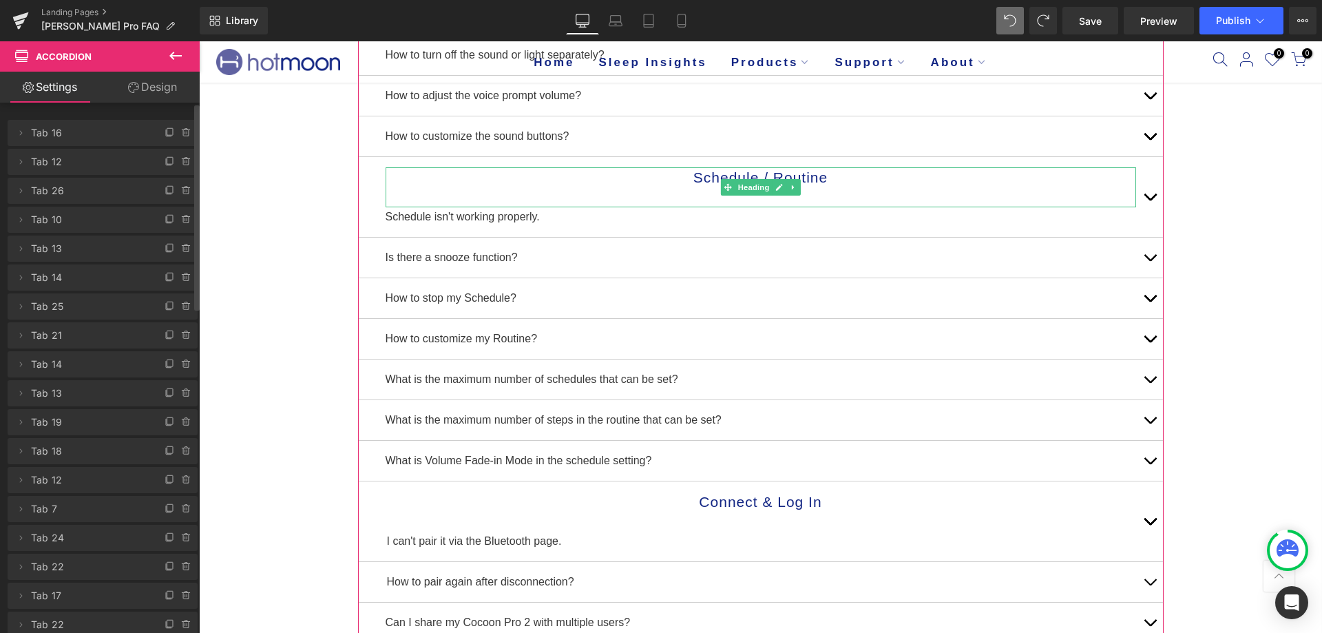
click at [50, 318] on span "Tab 25" at bounding box center [89, 306] width 116 height 26
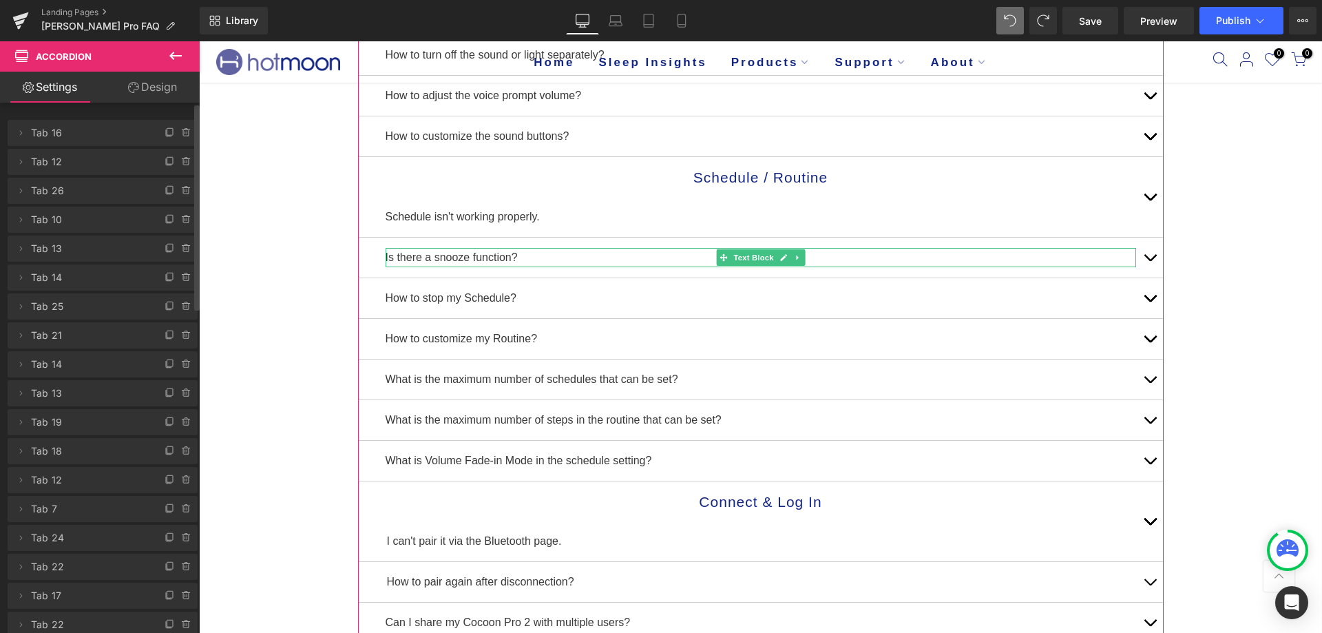
click at [52, 332] on span "Tab 21" at bounding box center [89, 335] width 116 height 26
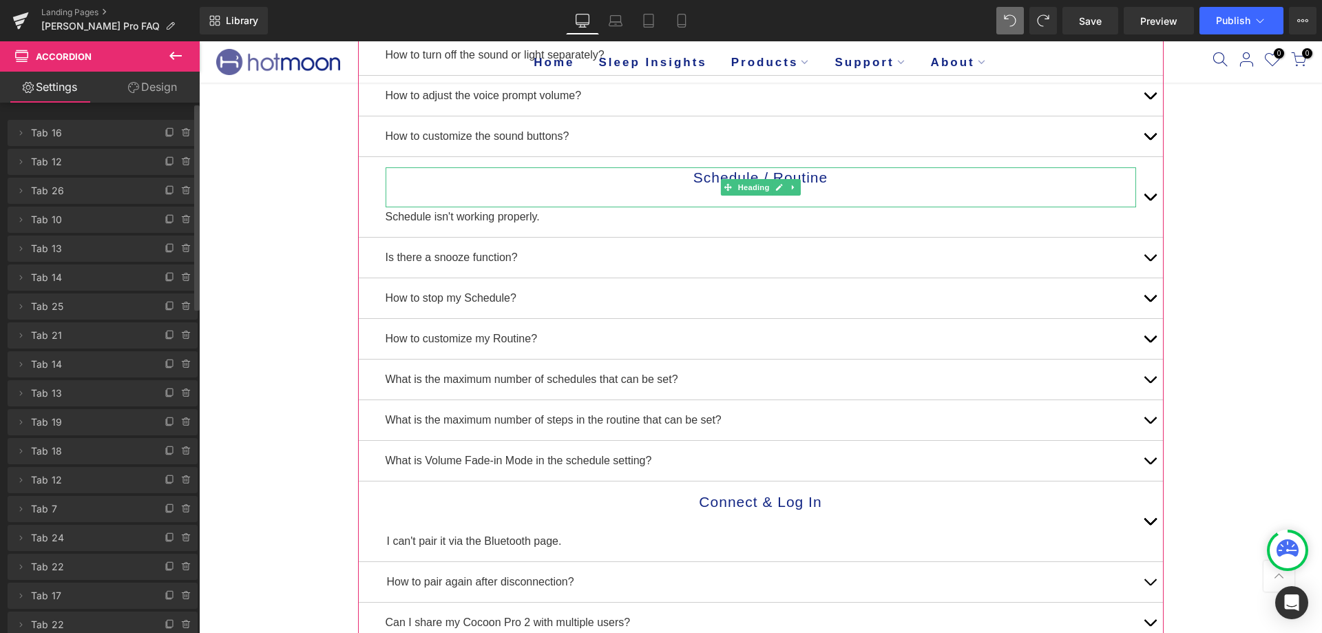
click at [54, 311] on span "Tab 25" at bounding box center [89, 306] width 116 height 26
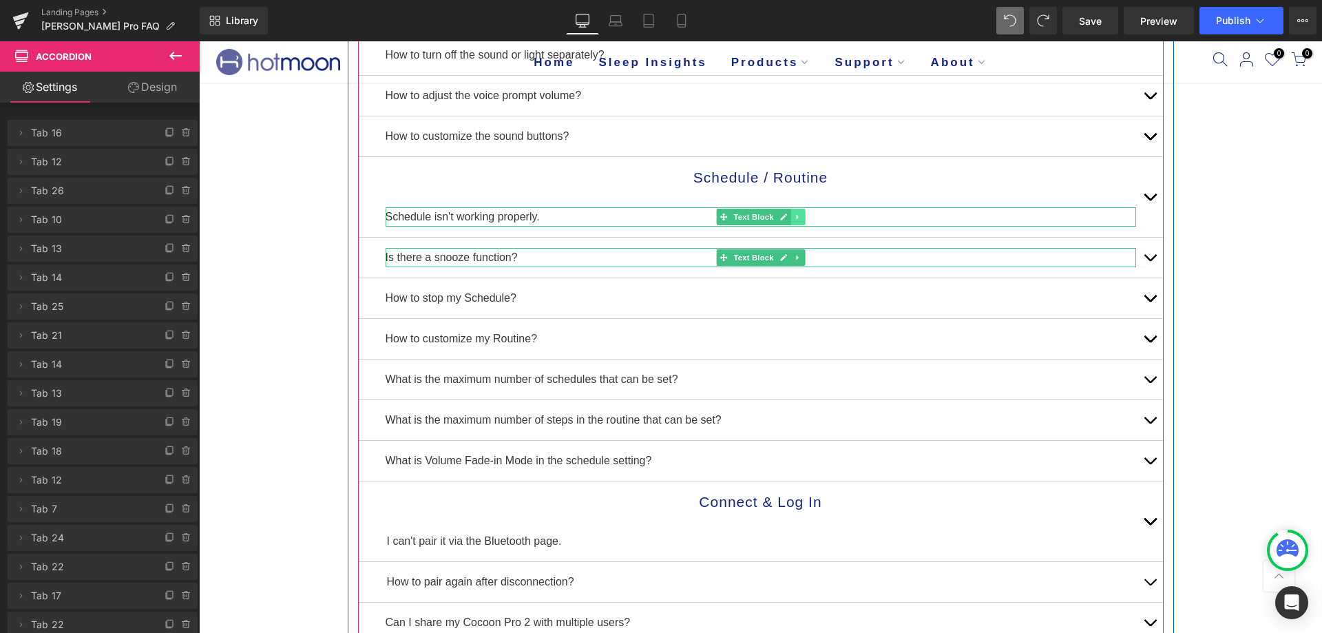
click at [794, 213] on icon at bounding box center [798, 217] width 8 height 8
click at [801, 215] on icon at bounding box center [805, 217] width 8 height 8
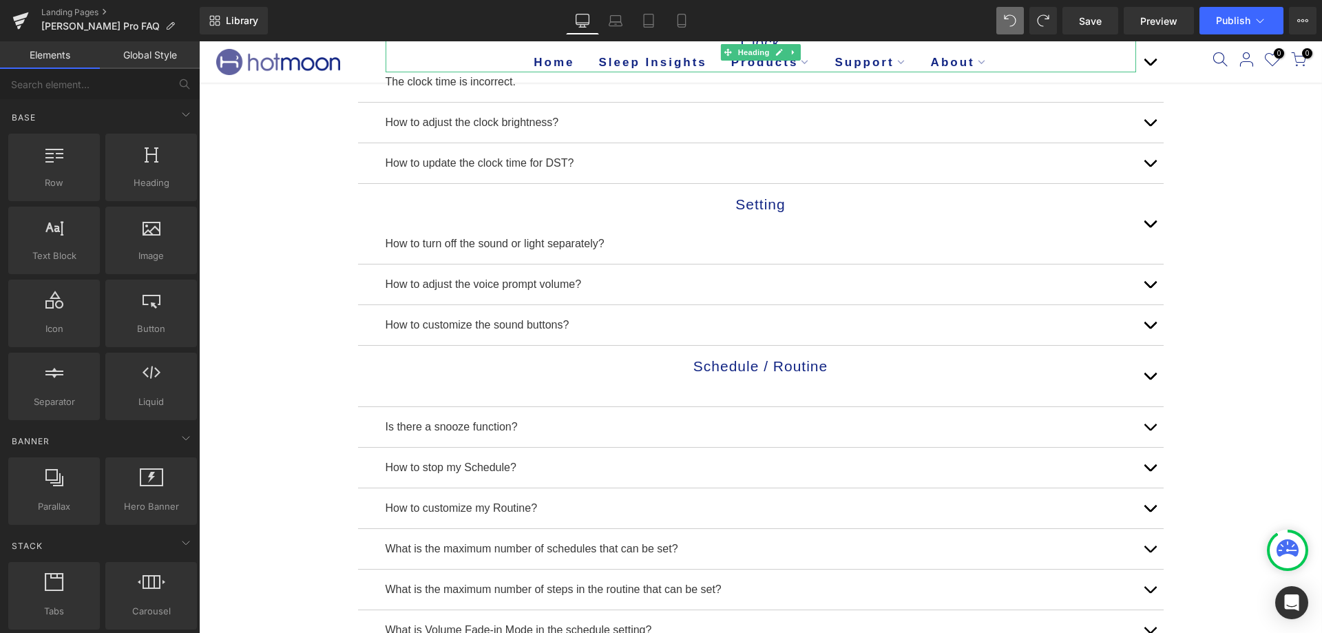
scroll to position [344, 0]
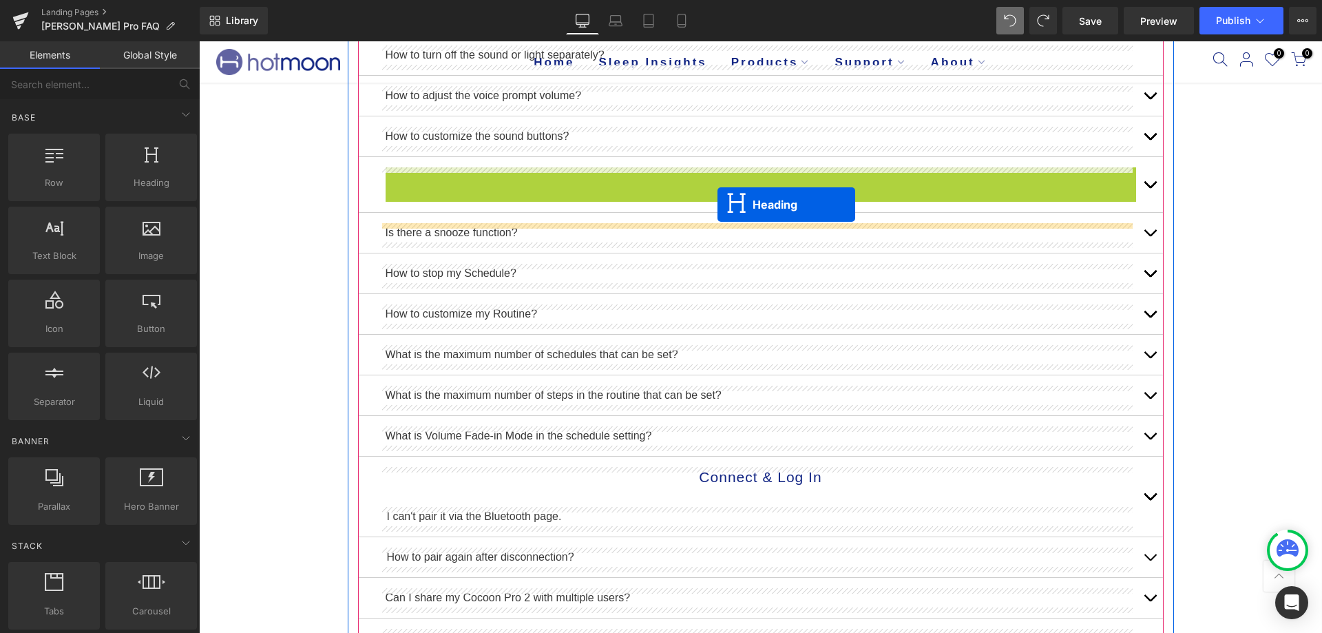
drag, startPoint x: 722, startPoint y: 182, endPoint x: 717, endPoint y: 204, distance: 23.1
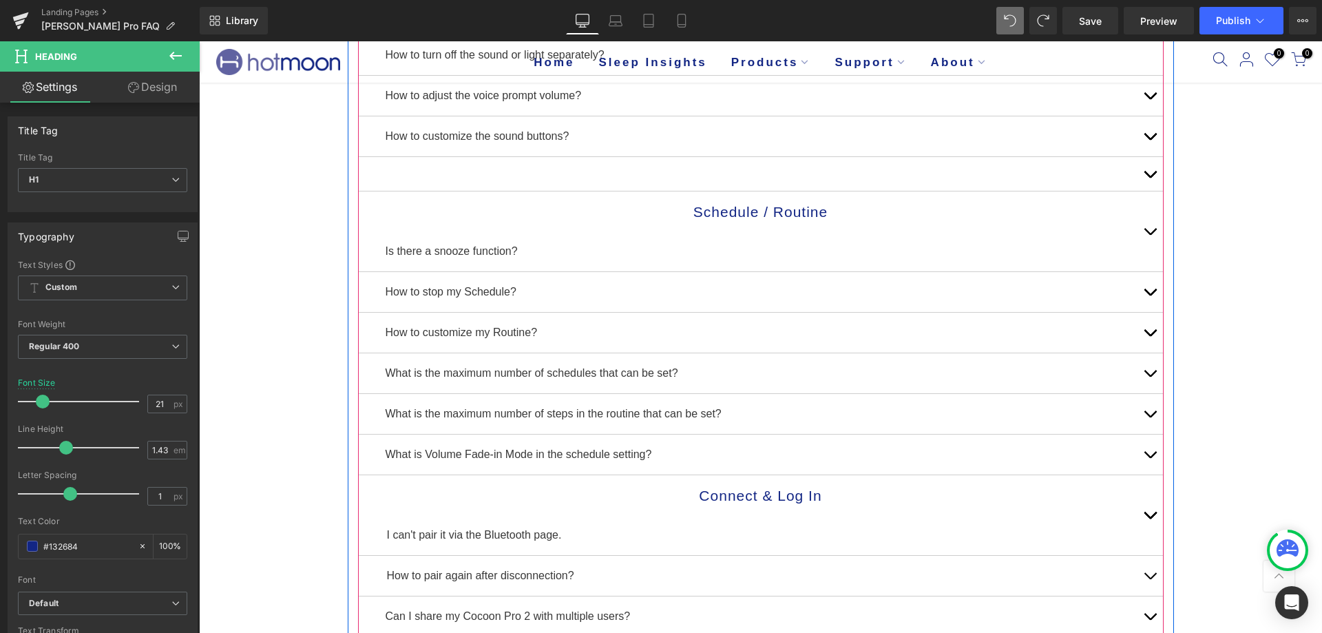
click at [715, 163] on div at bounding box center [761, 174] width 806 height 34
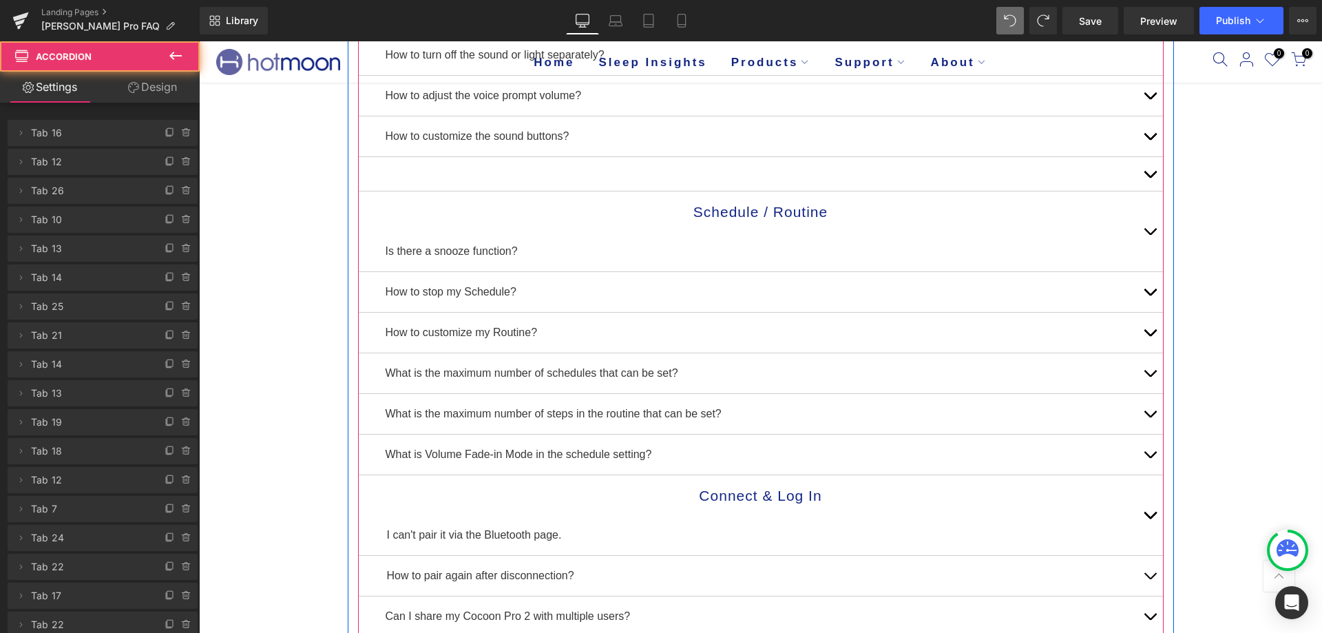
click at [708, 167] on div at bounding box center [761, 174] width 806 height 34
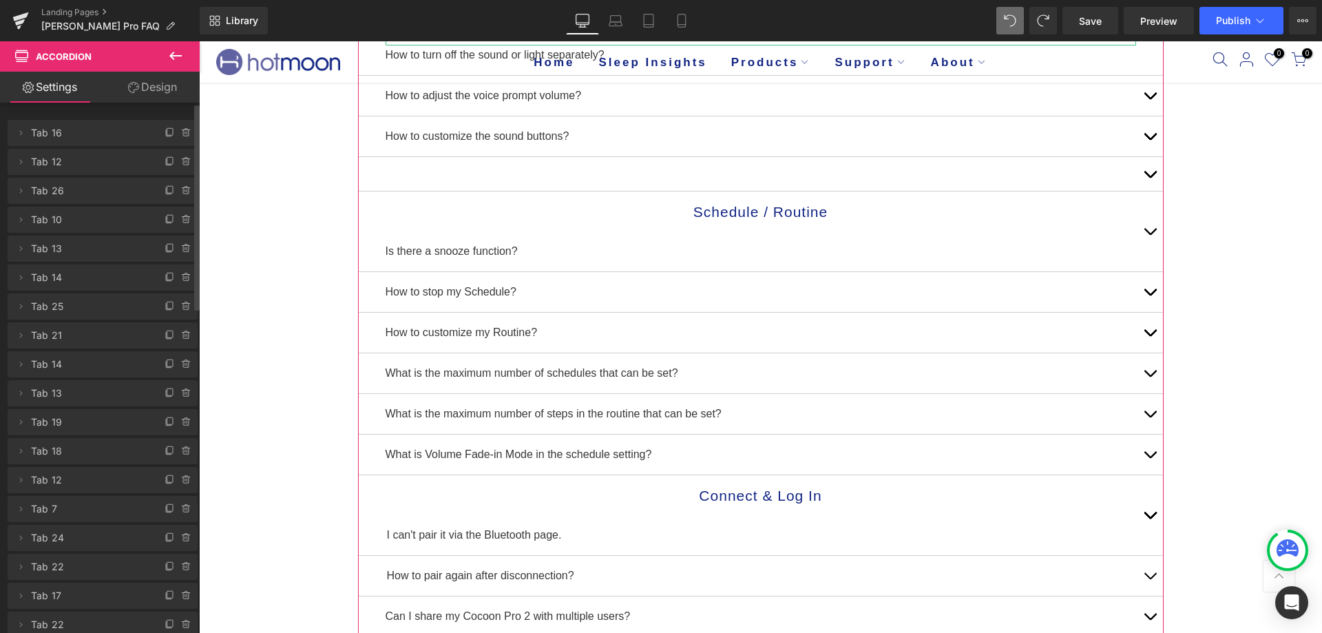
click at [64, 226] on span "Tab 10" at bounding box center [89, 220] width 116 height 26
click at [72, 304] on span "Tab 25" at bounding box center [89, 306] width 116 height 26
click at [48, 305] on span "Tab 25" at bounding box center [89, 306] width 116 height 26
click at [52, 307] on span "Tab 25" at bounding box center [89, 306] width 116 height 26
click at [181, 302] on icon at bounding box center [186, 306] width 11 height 11
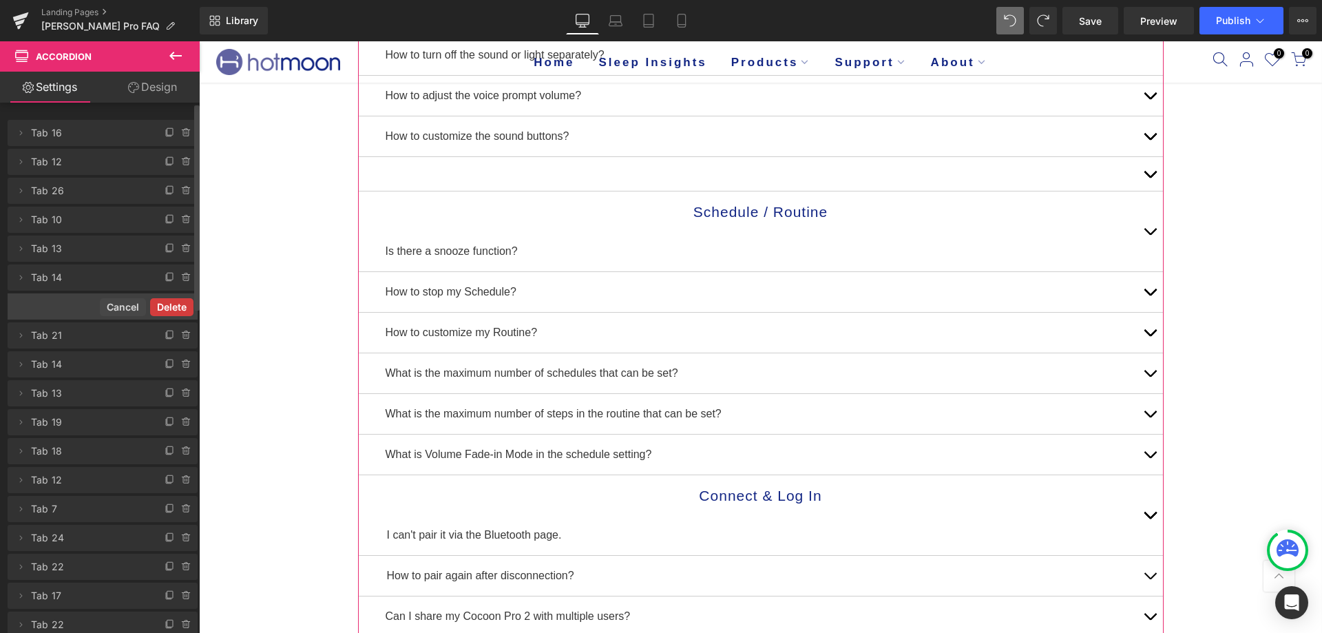
click at [176, 306] on button "Delete" at bounding box center [171, 307] width 43 height 18
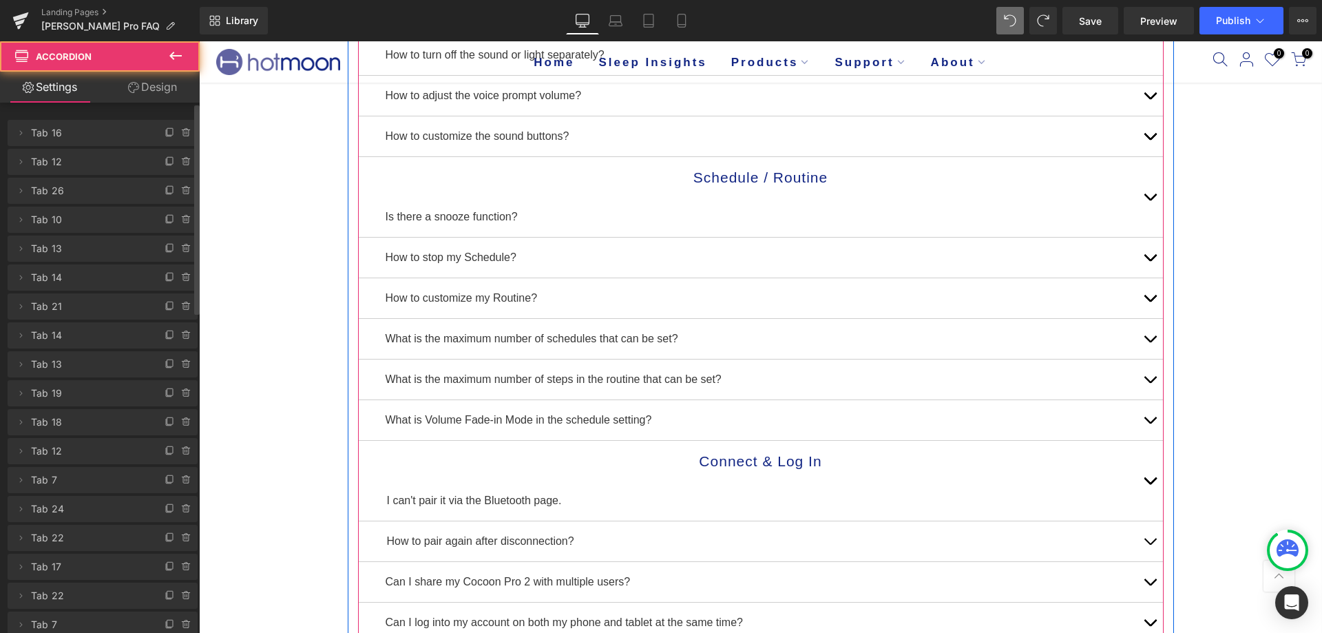
click at [1150, 200] on span "button" at bounding box center [1150, 200] width 0 height 0
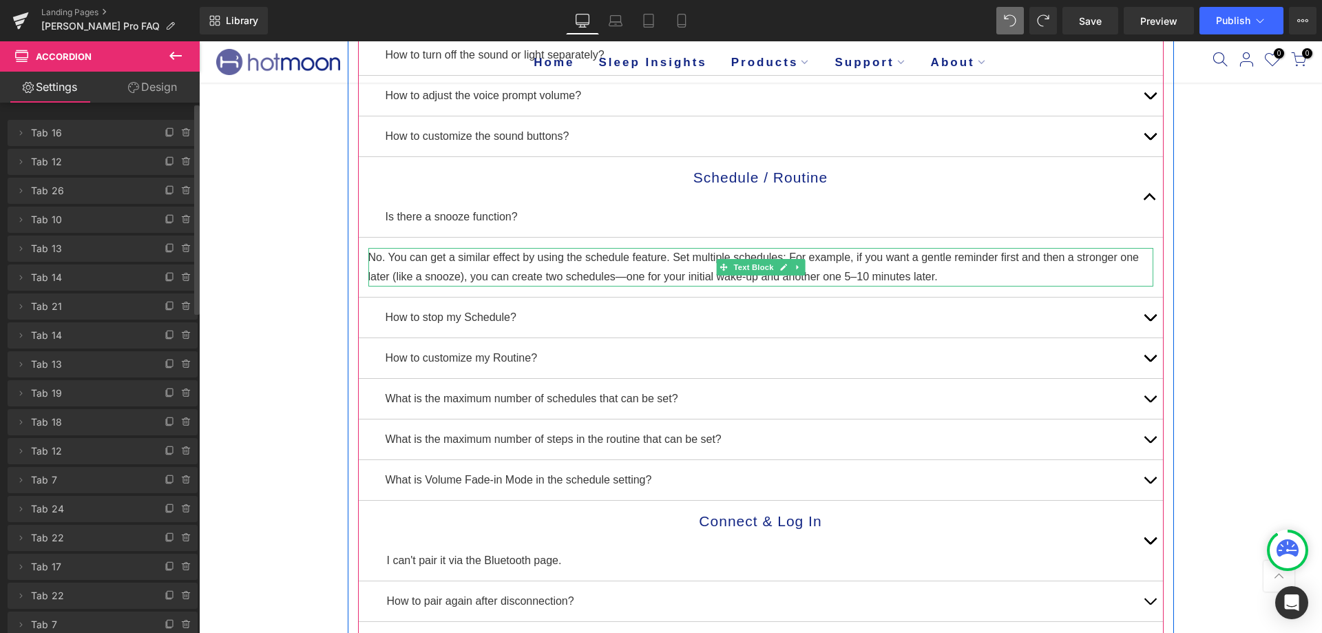
click at [949, 280] on p "No. You can get a similar effect by using the schedule feature. Set multiple sc…" at bounding box center [760, 267] width 785 height 39
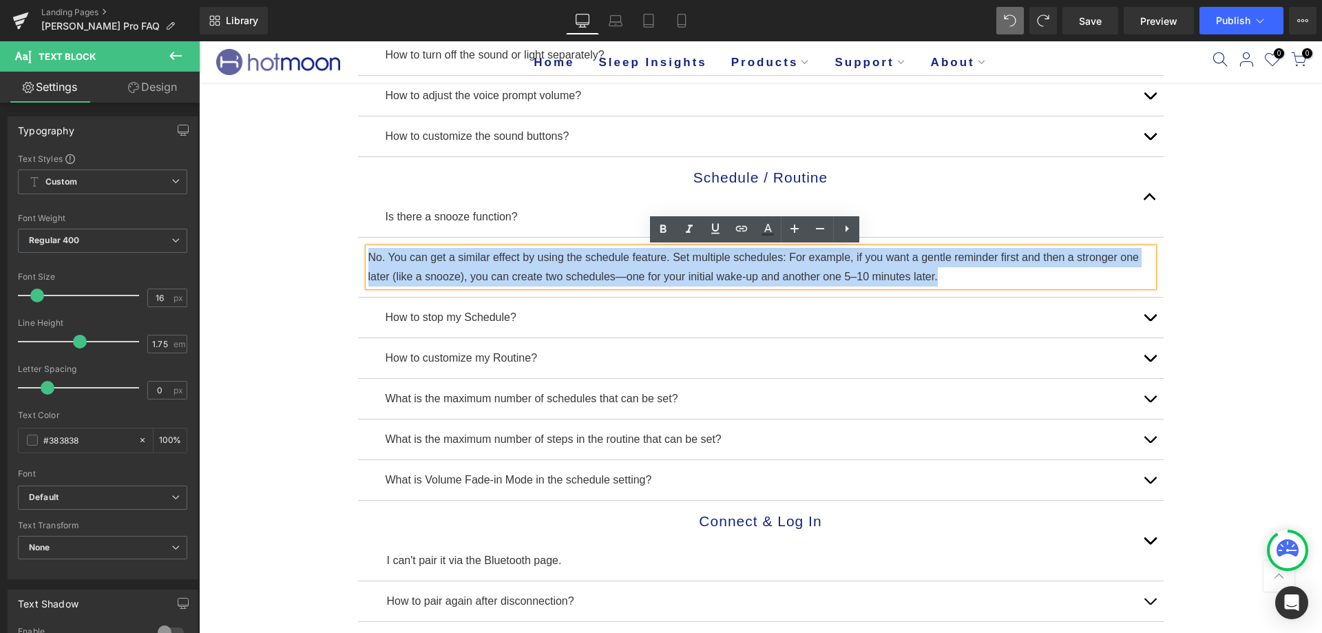
drag, startPoint x: 949, startPoint y: 277, endPoint x: 358, endPoint y: 235, distance: 592.2
click at [358, 235] on div "Schedule / Routine Heading Is there a snooze function? Text Block No. You can g…" at bounding box center [761, 227] width 806 height 140
copy p "No. You can get a similar effect by using the schedule feature. Set multiple sc…"
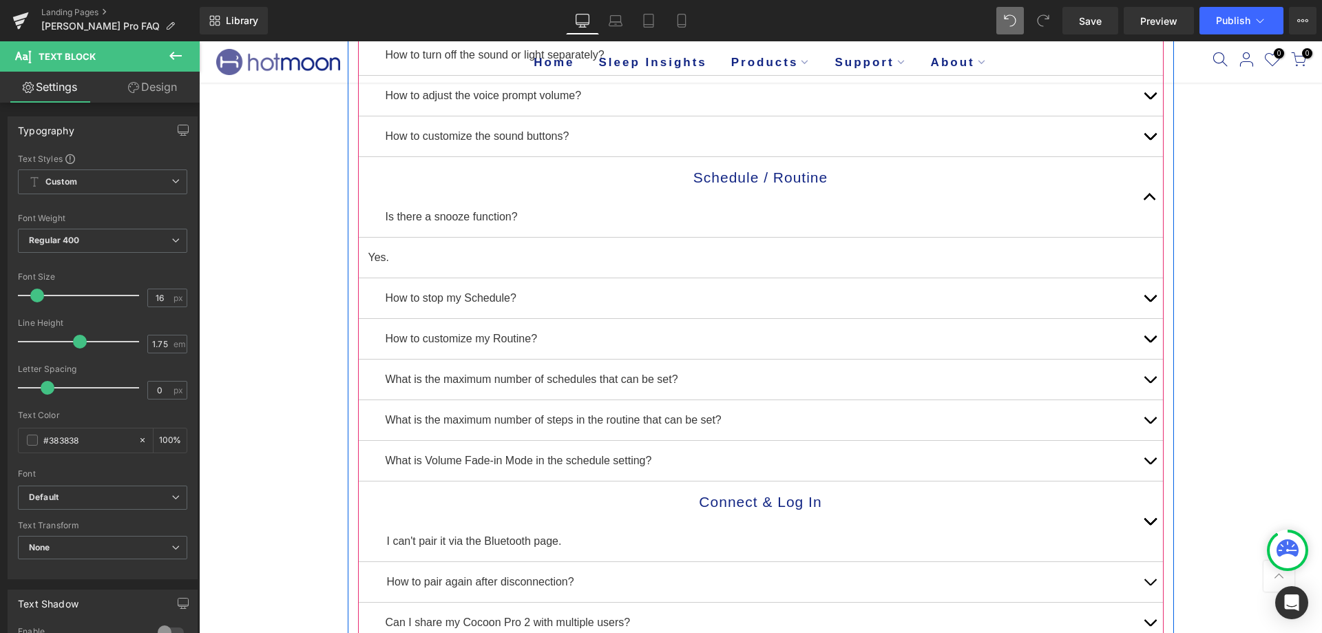
click at [1136, 199] on button "button" at bounding box center [1150, 197] width 28 height 80
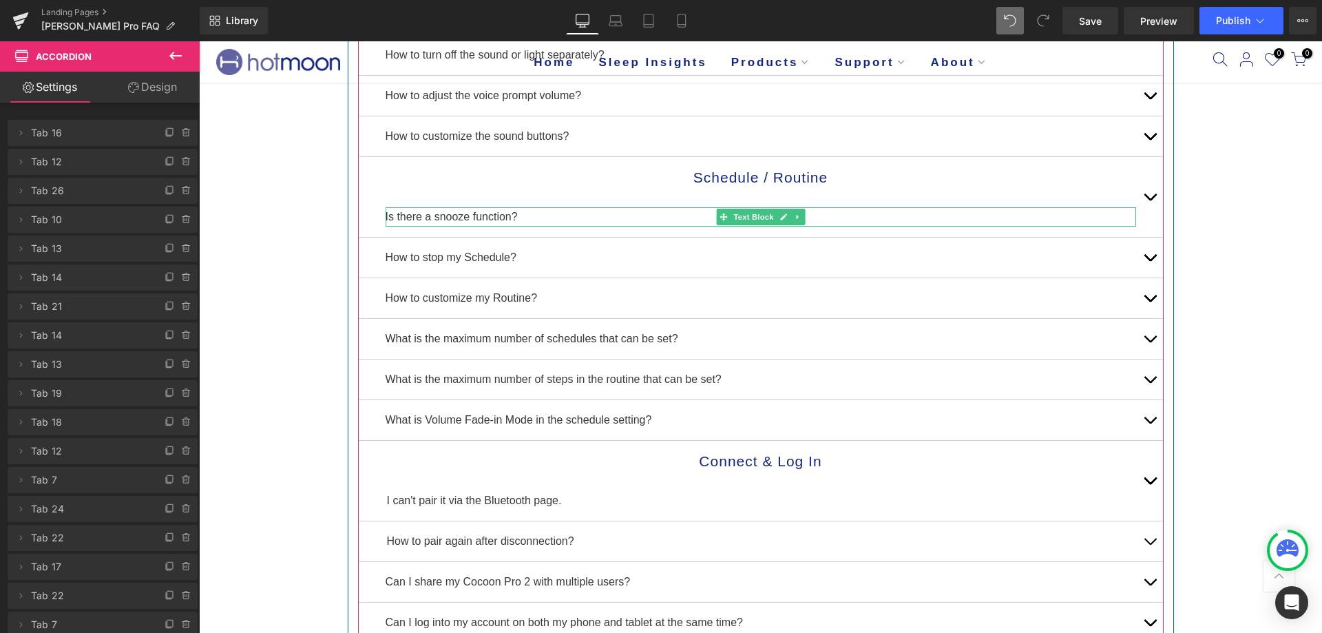
click at [420, 220] on p "Is there a snooze function?" at bounding box center [761, 216] width 750 height 19
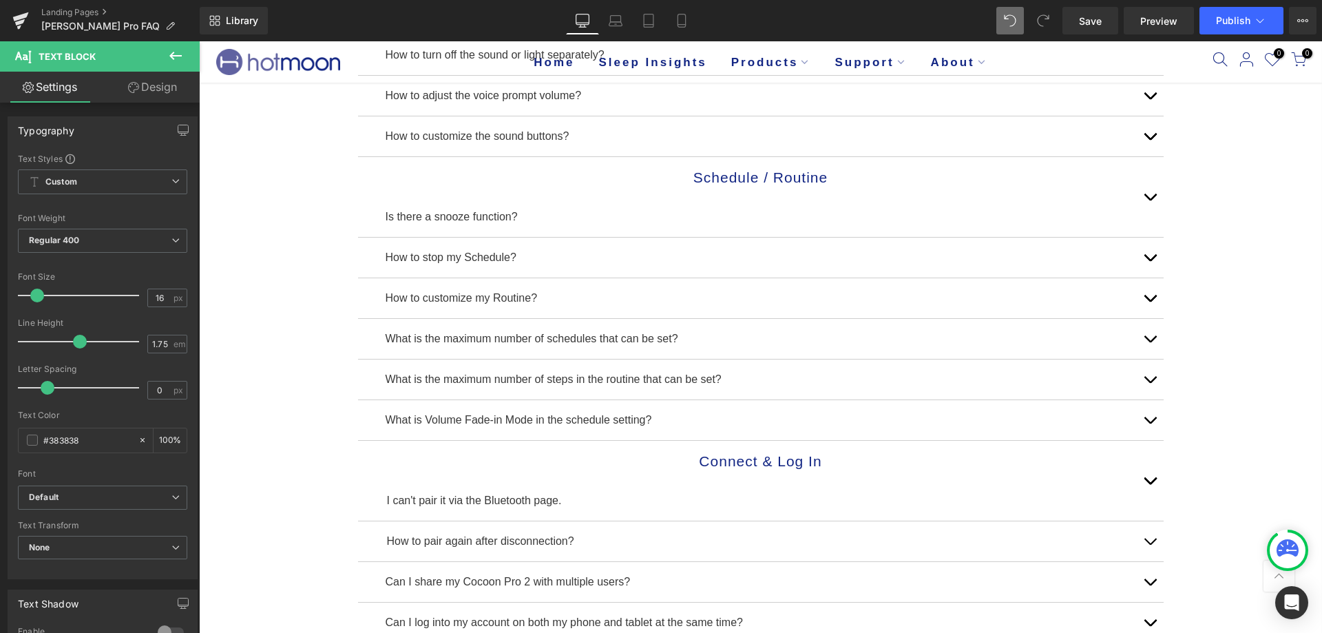
click at [293, 216] on div "Email Us Directly for Quick Troubleshooting Assistance: [EMAIL_ADDRESS][DOMAIN_…" at bounding box center [760, 463] width 1123 height 1385
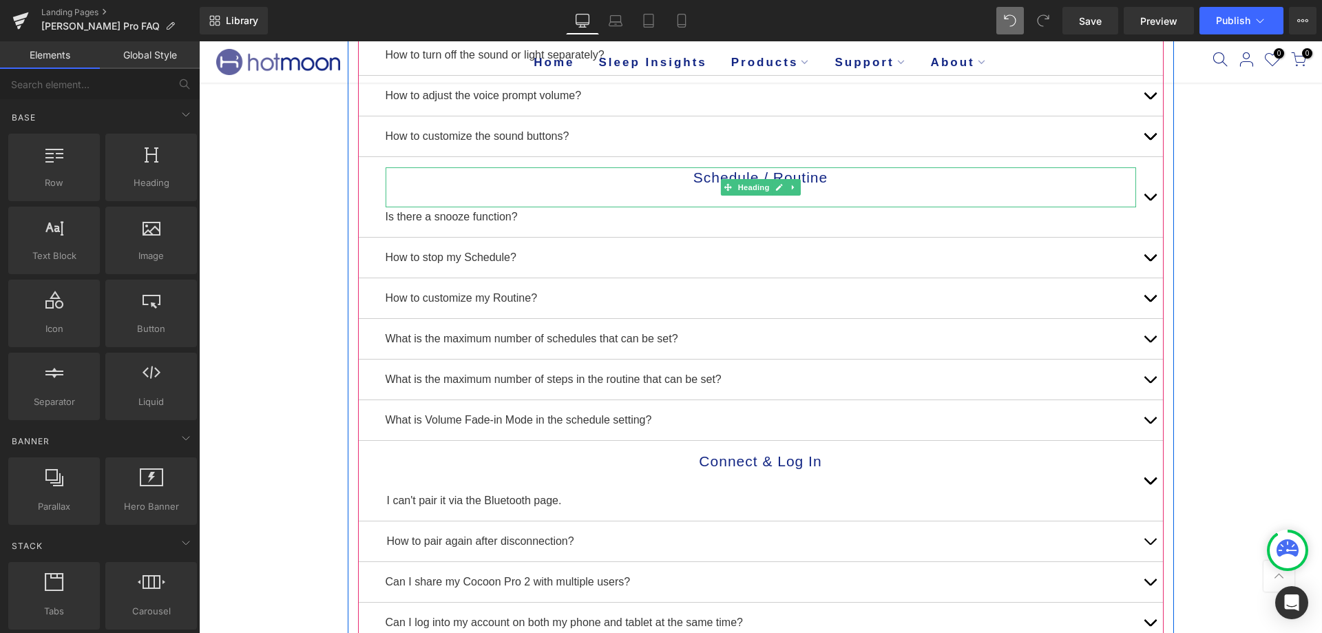
click at [388, 184] on h1 "Schedule / Routine" at bounding box center [761, 177] width 750 height 21
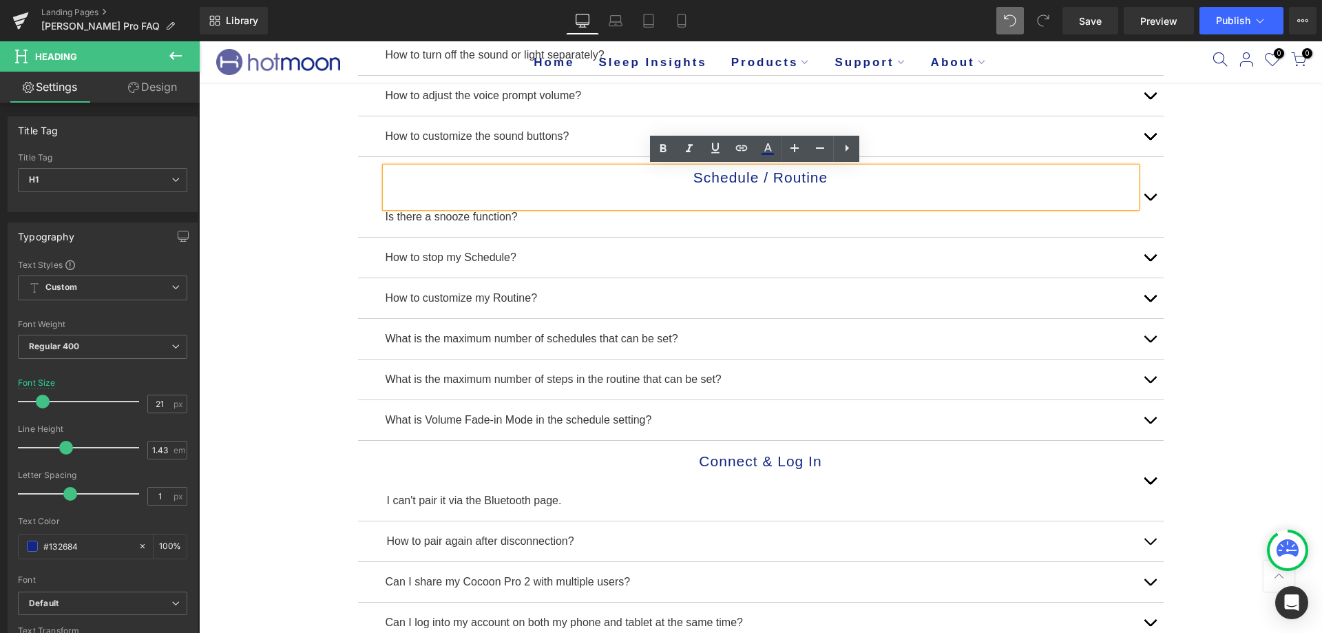
click at [366, 176] on div "Schedule / Routine Heading Is there a snooze function? Text Block" at bounding box center [761, 197] width 806 height 81
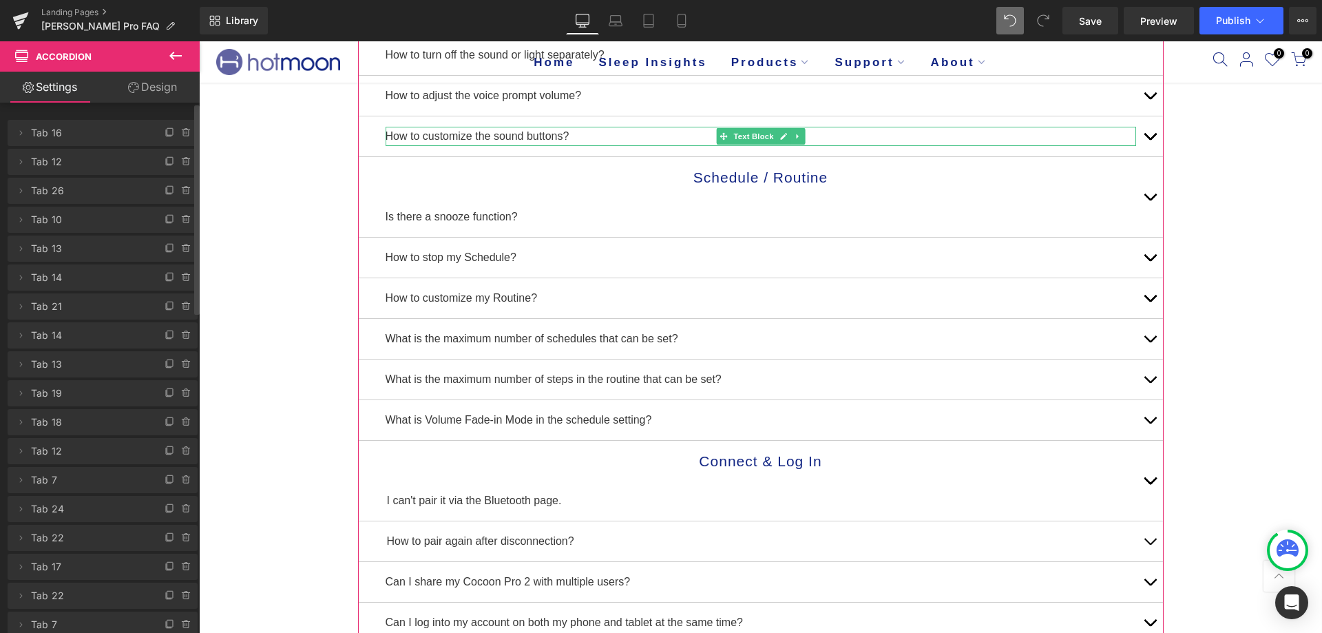
click at [86, 282] on span "Tab 14" at bounding box center [89, 277] width 116 height 26
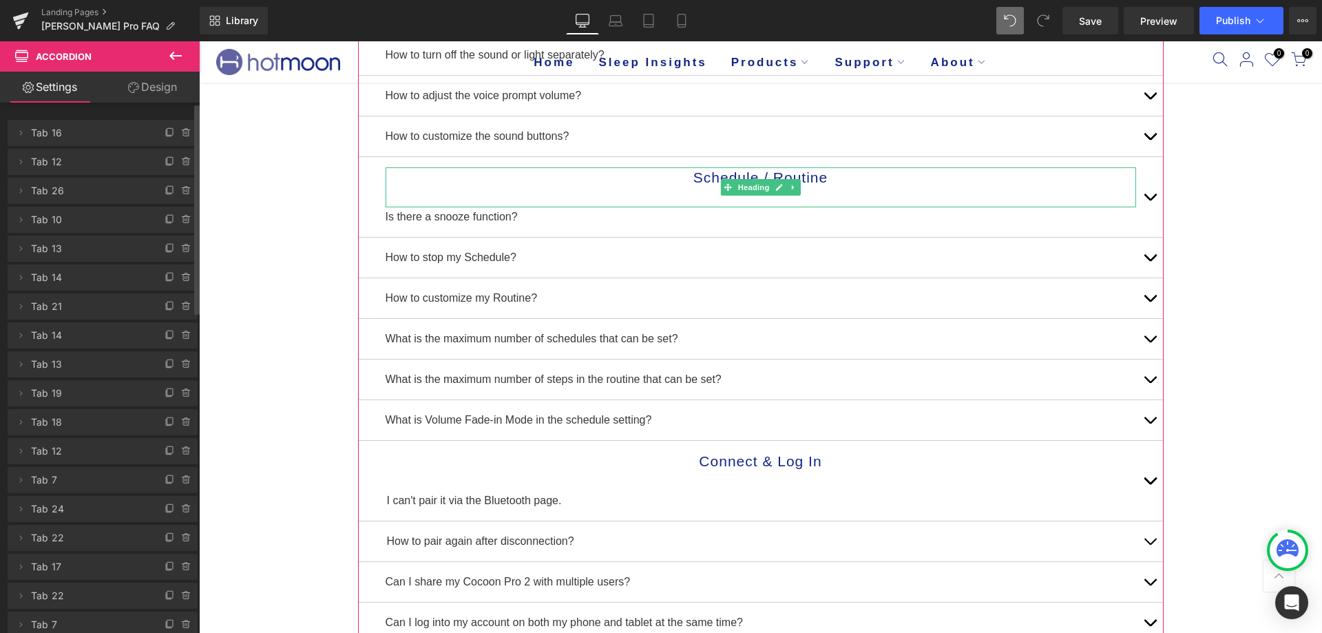
click at [68, 309] on span "Tab 21" at bounding box center [89, 306] width 116 height 26
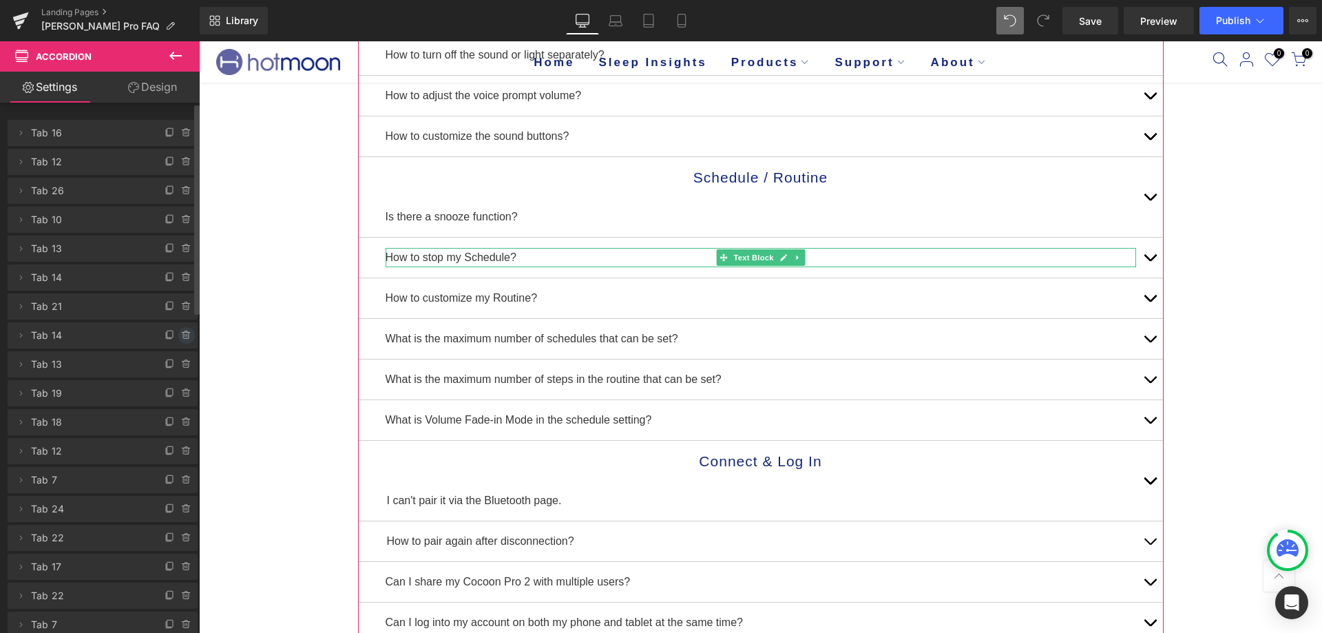
click at [181, 332] on icon at bounding box center [186, 335] width 11 height 11
click at [176, 332] on button "Delete" at bounding box center [171, 336] width 43 height 18
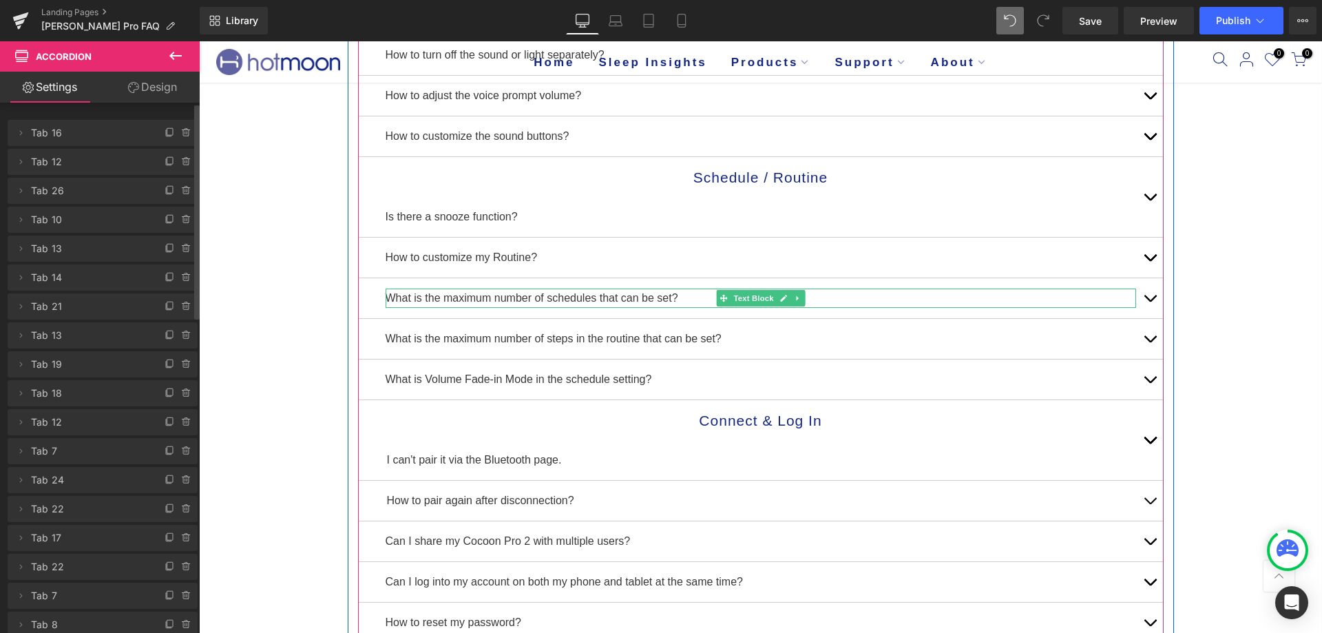
click at [582, 295] on p "What is the maximum number of schedules that can be set?" at bounding box center [761, 297] width 750 height 19
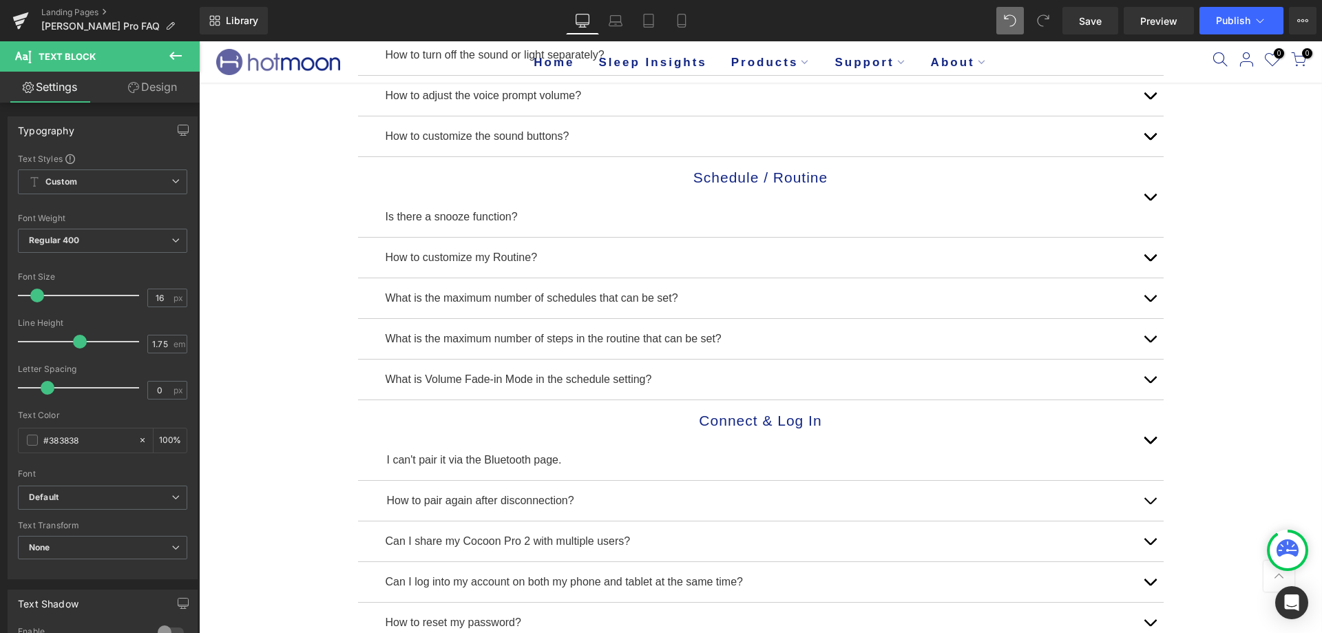
click at [269, 324] on div "Email Us Directly for Quick Troubleshooting Assistance: [EMAIL_ADDRESS][DOMAIN_…" at bounding box center [760, 443] width 1123 height 1345
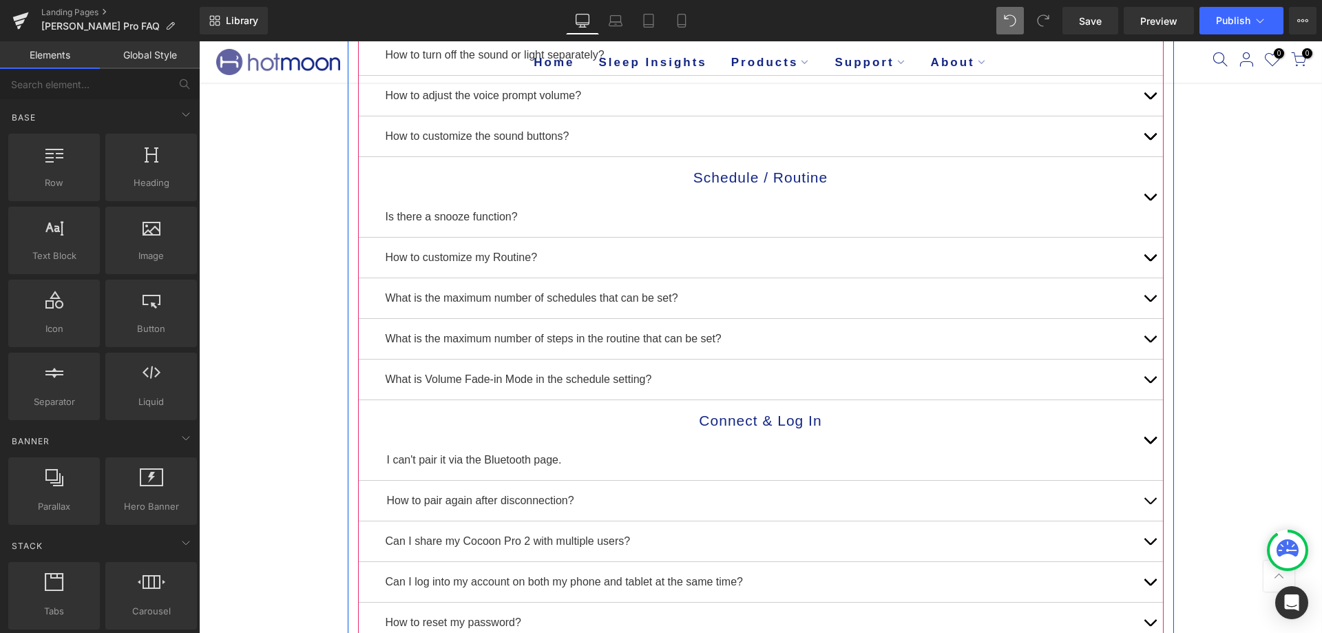
click at [361, 165] on div "Schedule / Routine Heading Is there a snooze function? Text Block" at bounding box center [761, 197] width 806 height 81
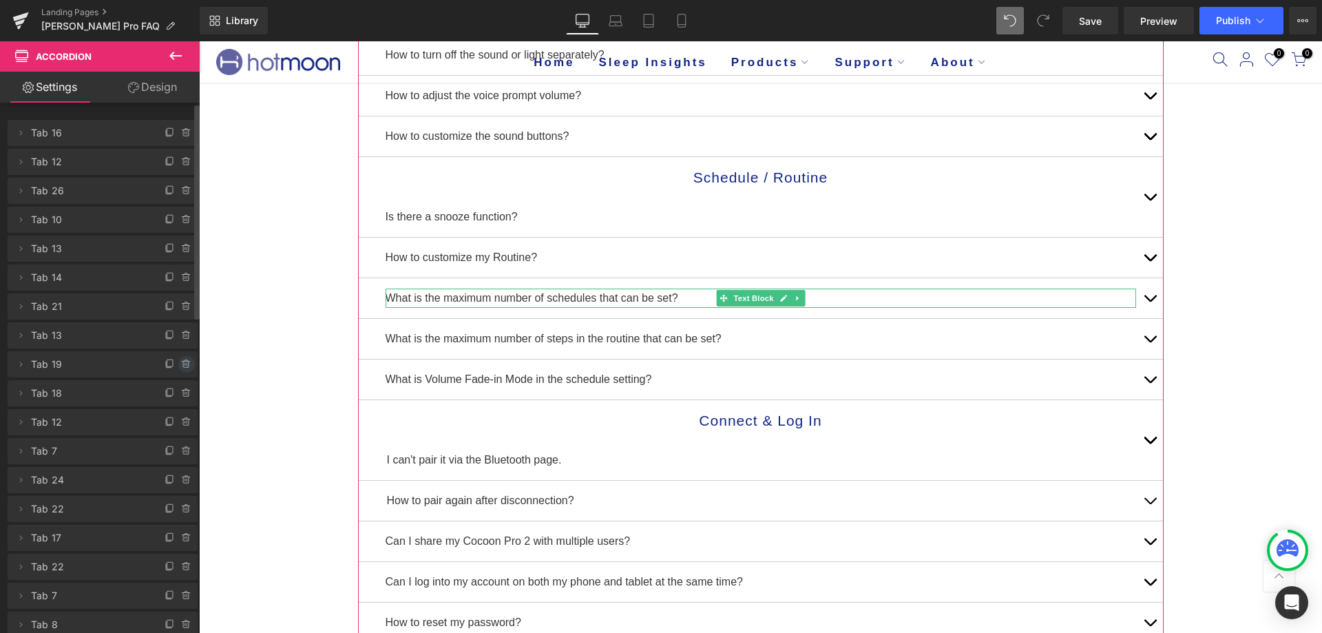
click at [181, 359] on icon at bounding box center [186, 364] width 11 height 11
click at [176, 359] on button "Delete" at bounding box center [171, 365] width 43 height 18
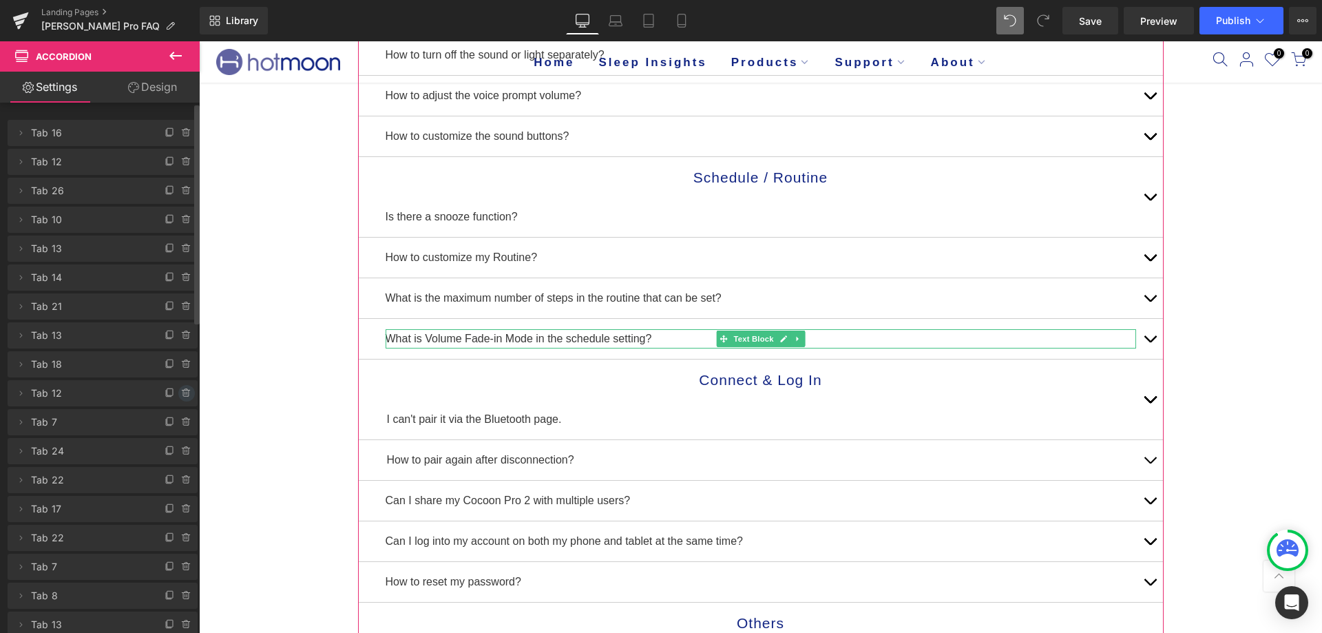
click at [181, 388] on icon at bounding box center [186, 393] width 11 height 11
click at [177, 388] on button "Delete" at bounding box center [171, 394] width 43 height 18
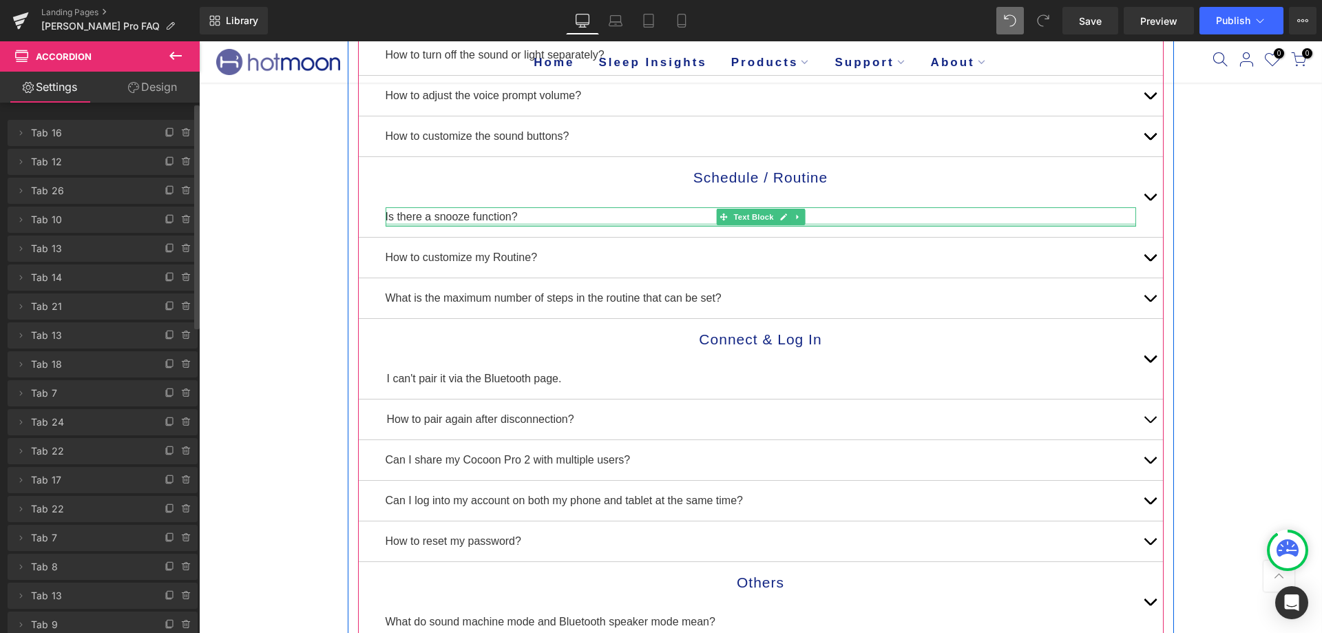
click at [617, 224] on div at bounding box center [761, 224] width 750 height 3
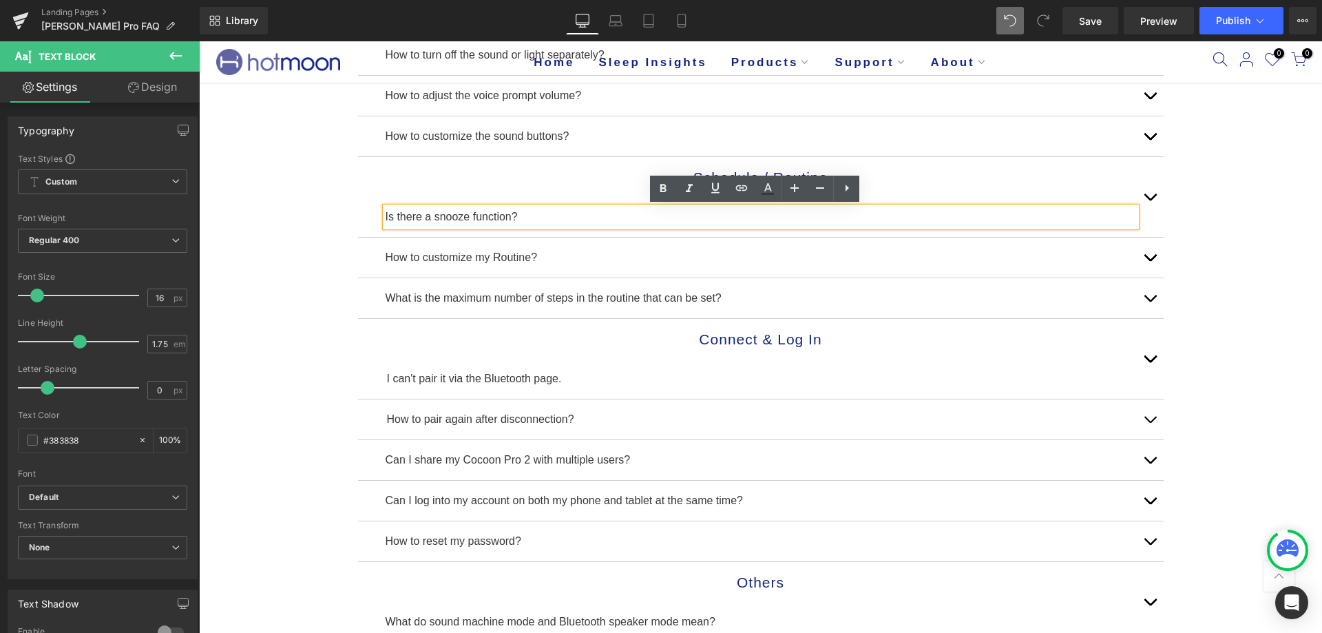
click at [1255, 242] on div "Email Us Directly for Quick Troubleshooting Assistance: [EMAIL_ADDRESS][DOMAIN_…" at bounding box center [760, 402] width 1123 height 1263
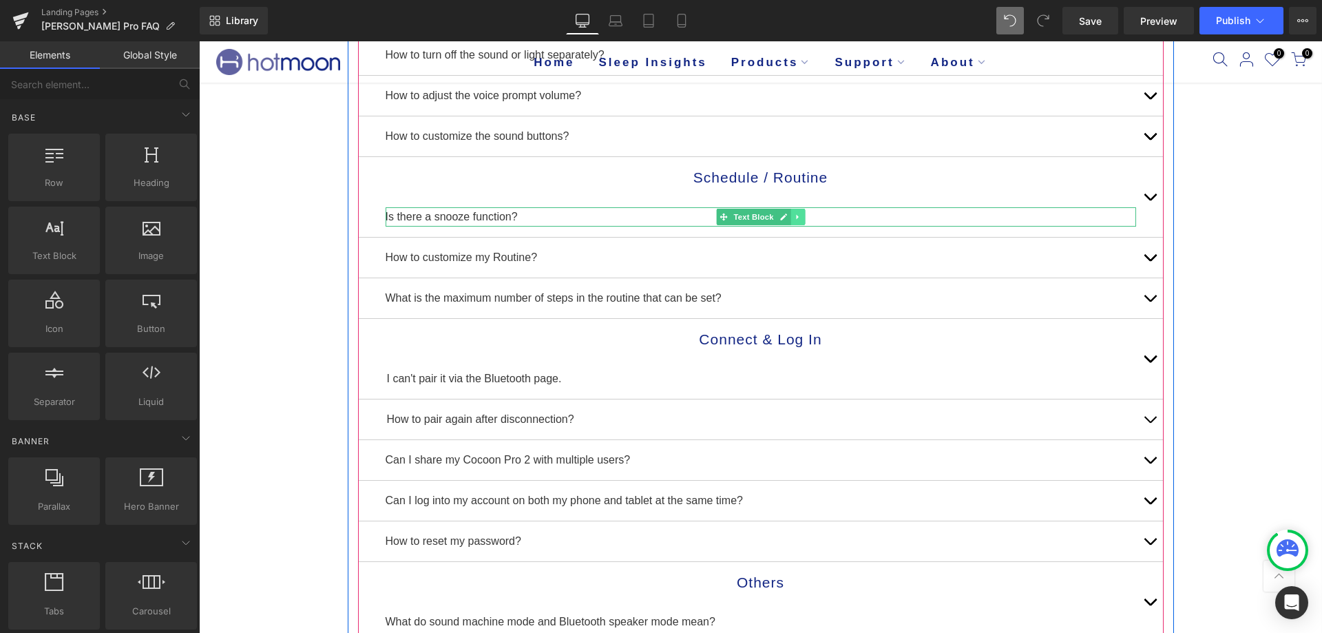
click at [790, 213] on link at bounding box center [797, 217] width 14 height 17
click at [801, 213] on icon at bounding box center [805, 217] width 8 height 8
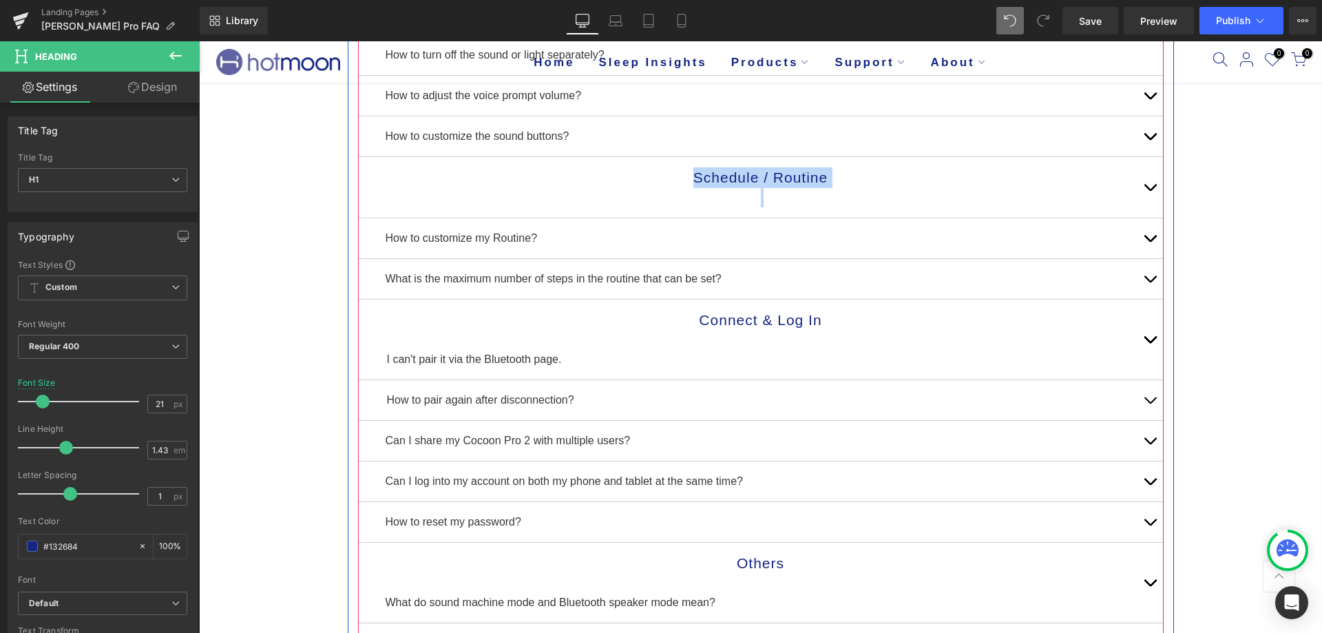
drag, startPoint x: 673, startPoint y: 176, endPoint x: 644, endPoint y: 200, distance: 37.6
click at [644, 200] on div "Schedule / Routine" at bounding box center [761, 187] width 750 height 40
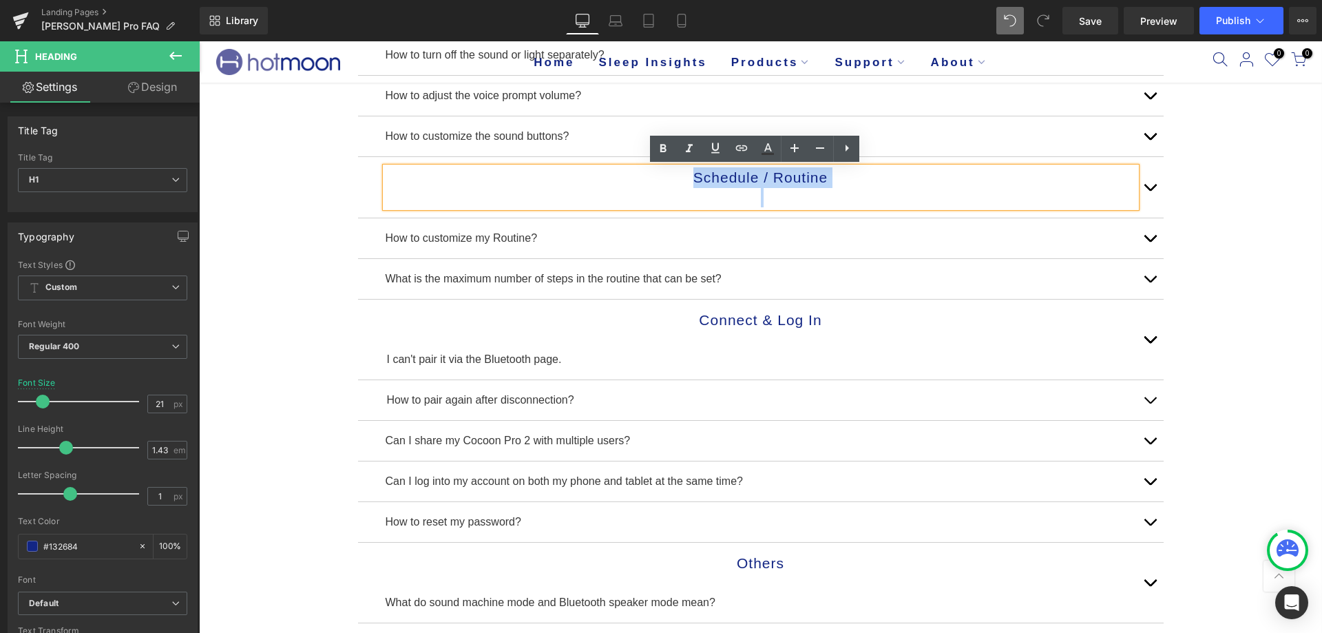
click at [644, 178] on h1 "Schedule / Routine" at bounding box center [761, 177] width 750 height 21
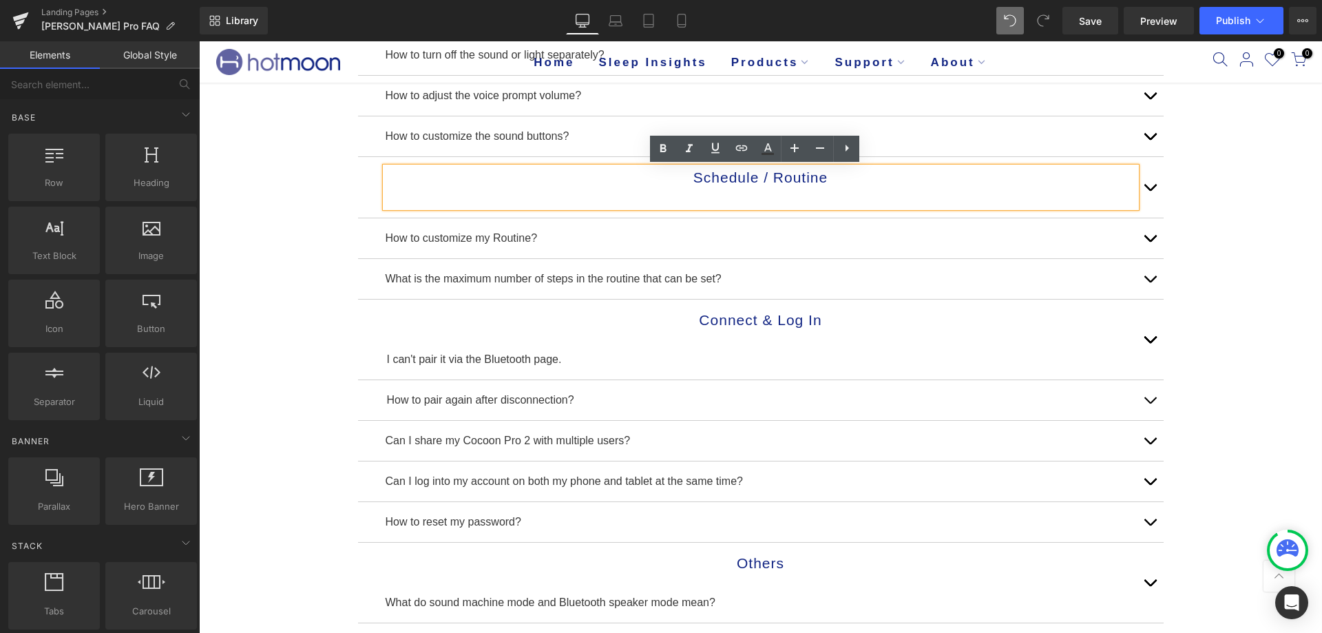
click at [1197, 198] on div "Email Us Directly for Quick Troubleshooting Assistance: [EMAIL_ADDRESS][DOMAIN_…" at bounding box center [760, 393] width 1123 height 1244
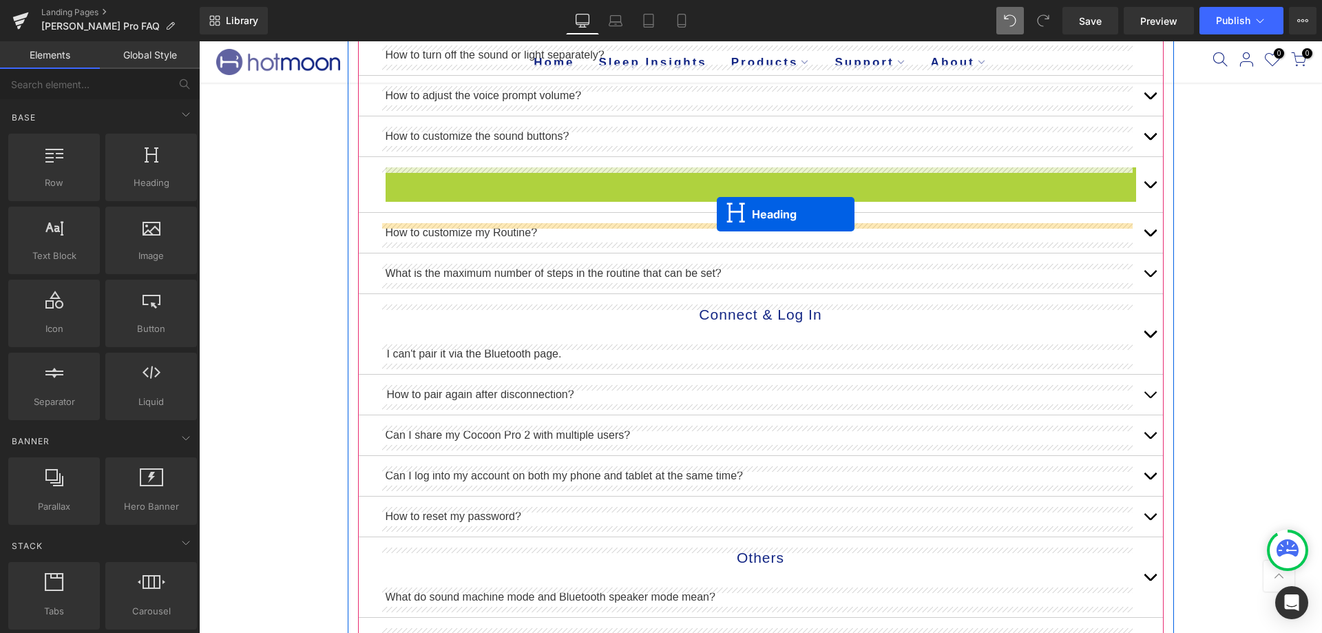
drag, startPoint x: 721, startPoint y: 189, endPoint x: 717, endPoint y: 214, distance: 25.8
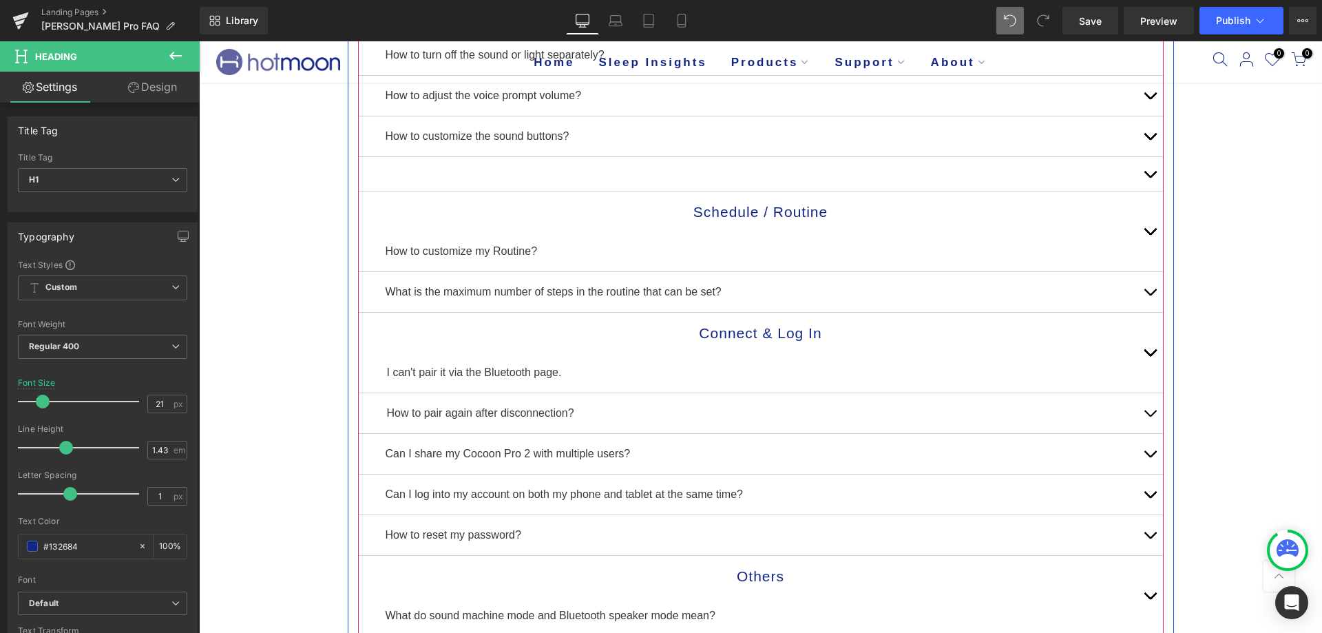
click at [375, 200] on div "Schedule / Routine Heading How to customize my Routine? Text Block" at bounding box center [761, 231] width 806 height 81
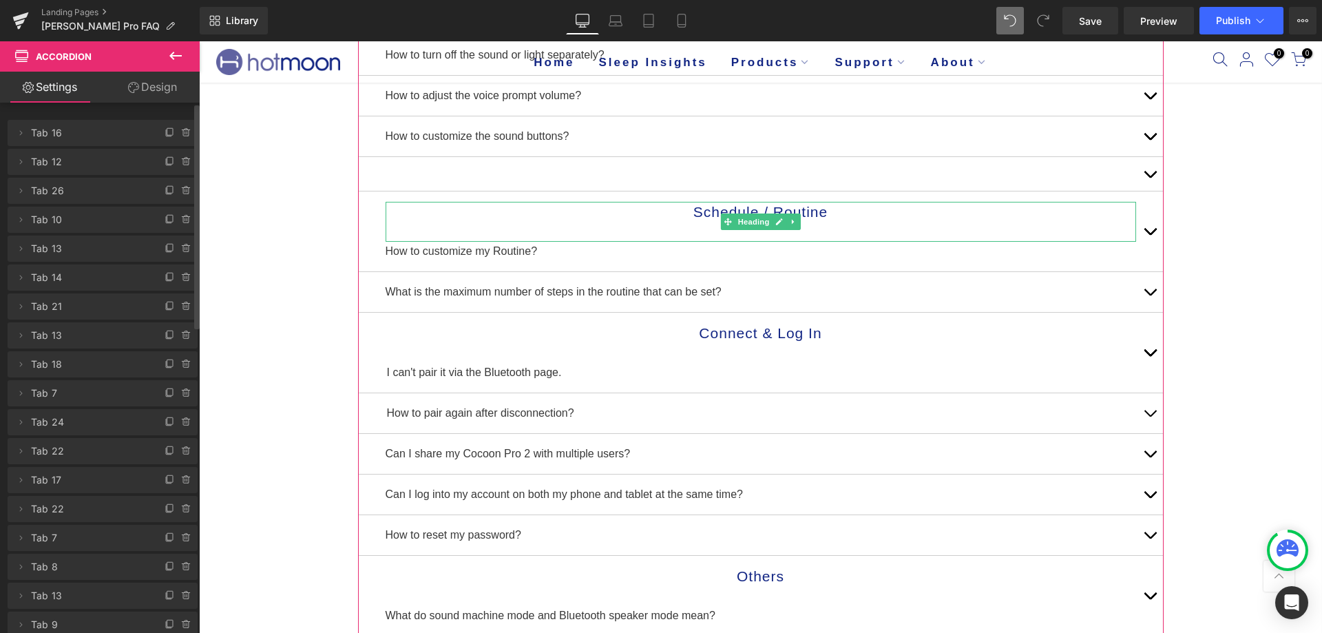
click at [132, 335] on span "Tab 13" at bounding box center [89, 335] width 116 height 26
click at [121, 304] on span "Tab 21" at bounding box center [89, 306] width 116 height 26
click at [187, 306] on icon at bounding box center [187, 306] width 0 height 3
click at [181, 306] on button "Delete" at bounding box center [171, 307] width 43 height 18
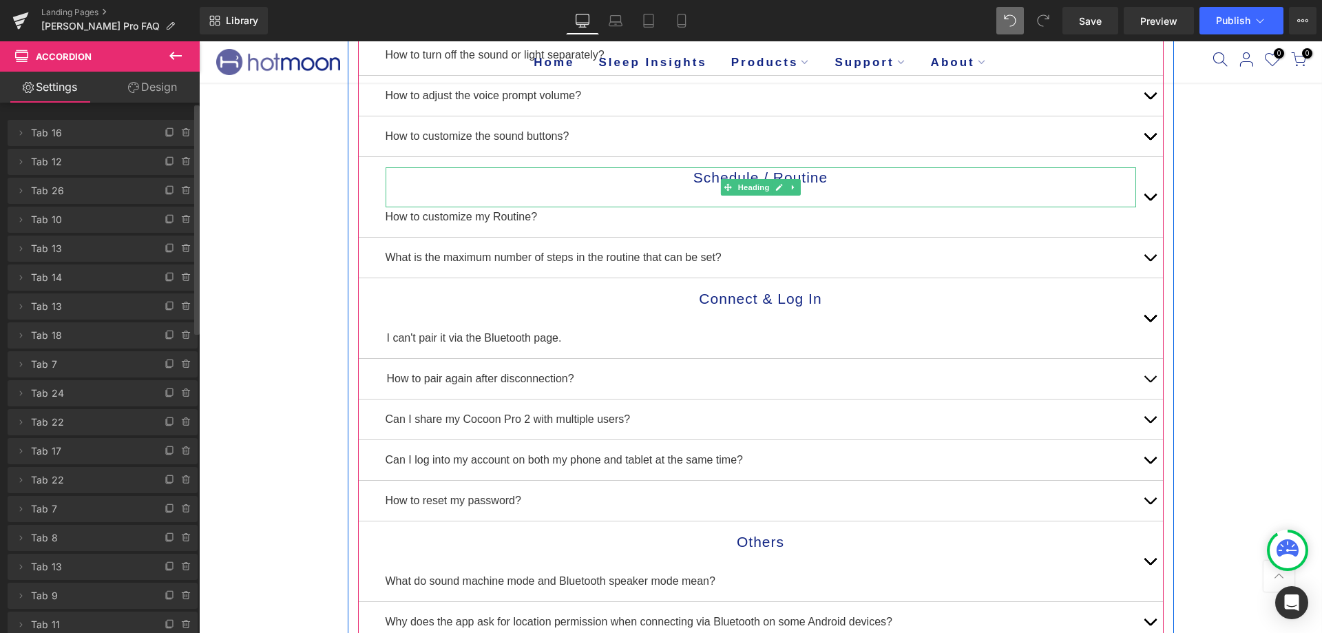
click at [673, 178] on h1 "Schedule / Routine" at bounding box center [761, 177] width 750 height 21
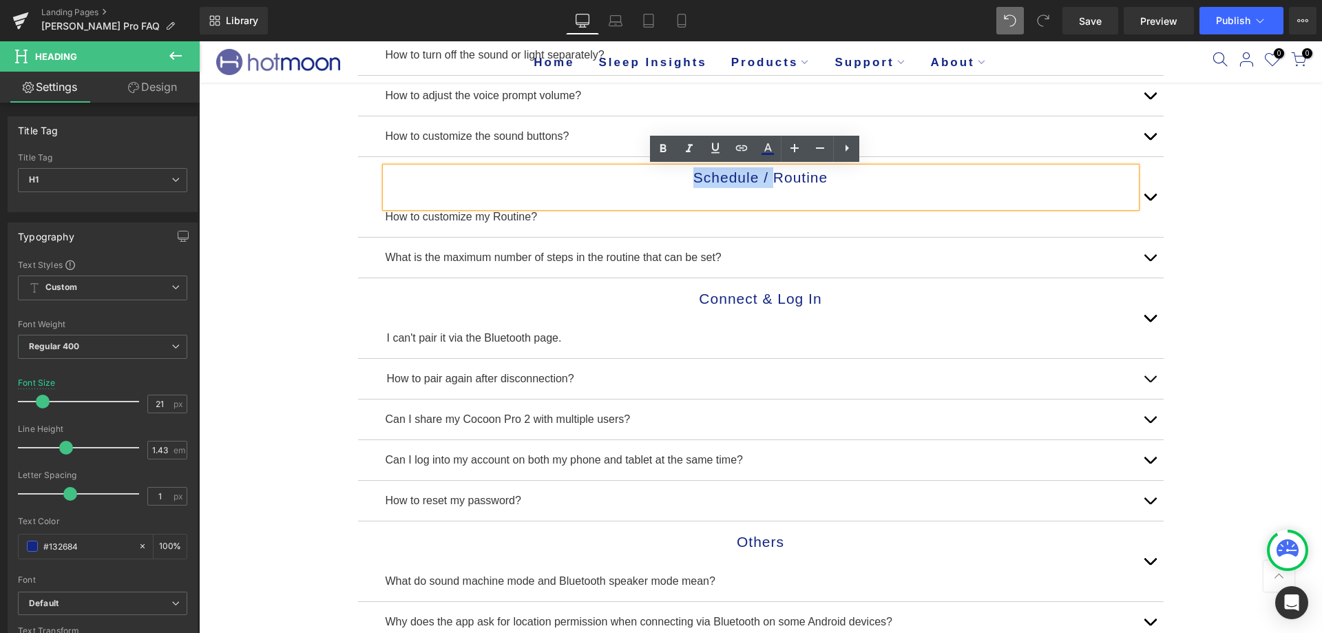
drag, startPoint x: 683, startPoint y: 173, endPoint x: 766, endPoint y: 173, distance: 83.3
click at [766, 173] on h1 "Schedule / Routine" at bounding box center [761, 177] width 750 height 21
copy h1 "Schedule /"
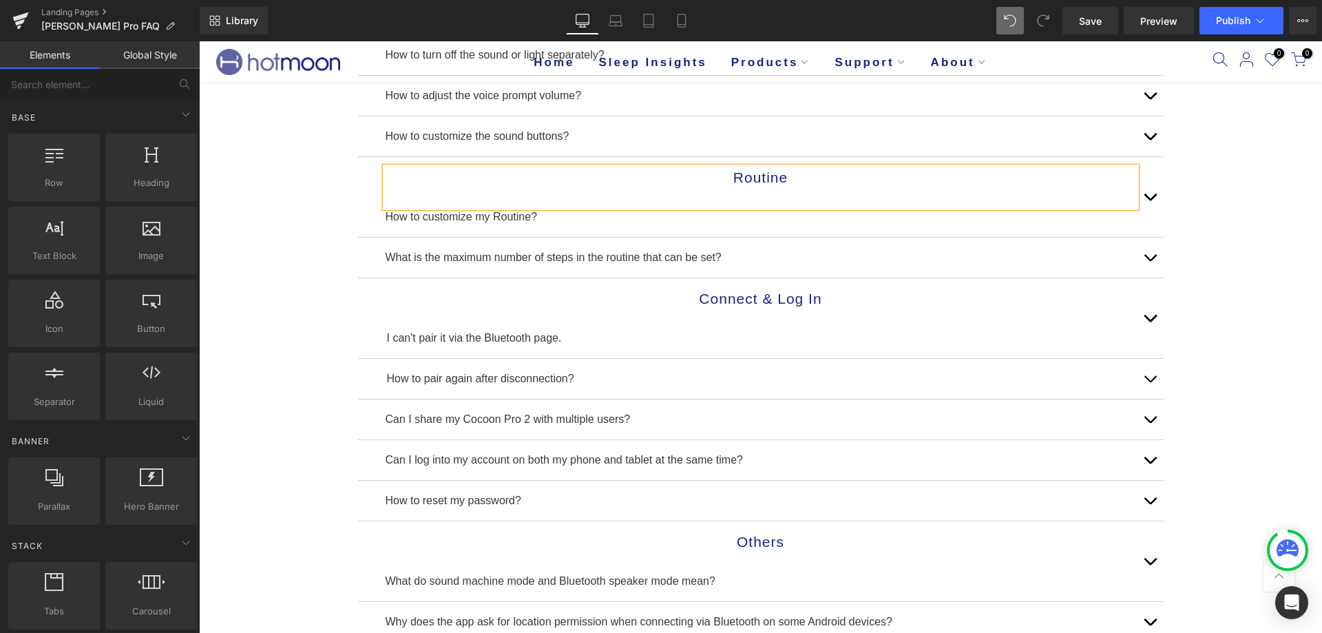
click at [322, 345] on div "Email Us Directly for Quick Troubleshooting Assistance: [EMAIL_ADDRESS][DOMAIN_…" at bounding box center [760, 382] width 1123 height 1223
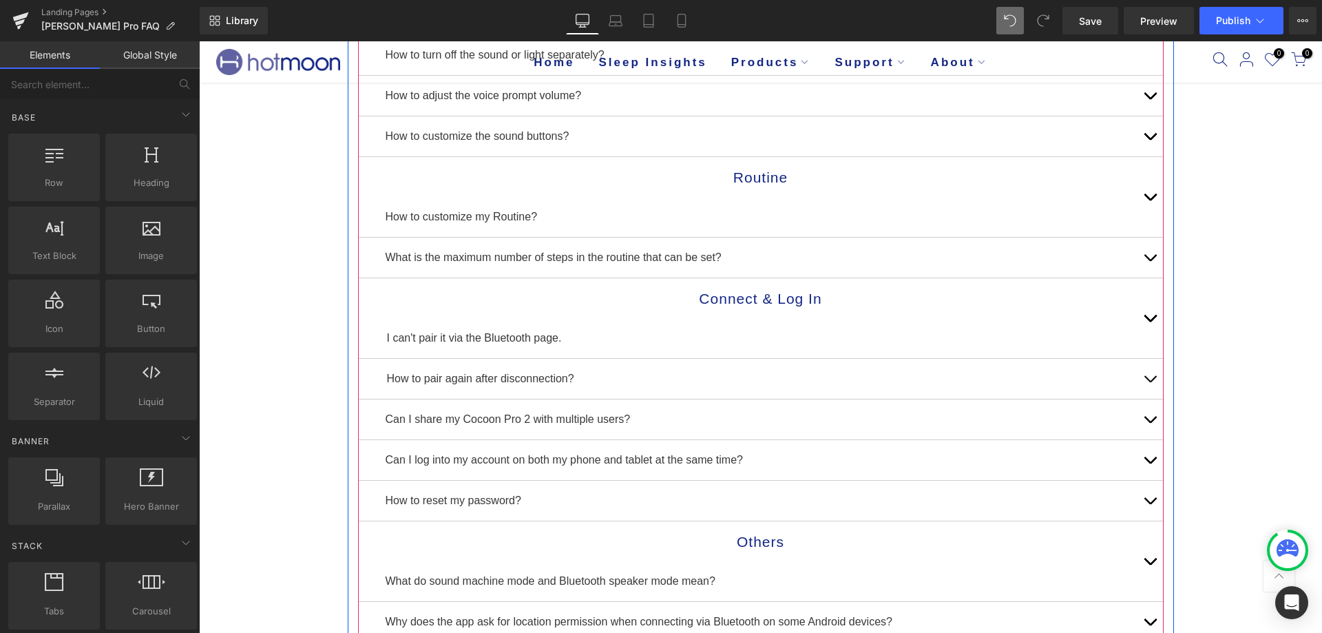
click at [1146, 262] on button "button" at bounding box center [1150, 258] width 28 height 40
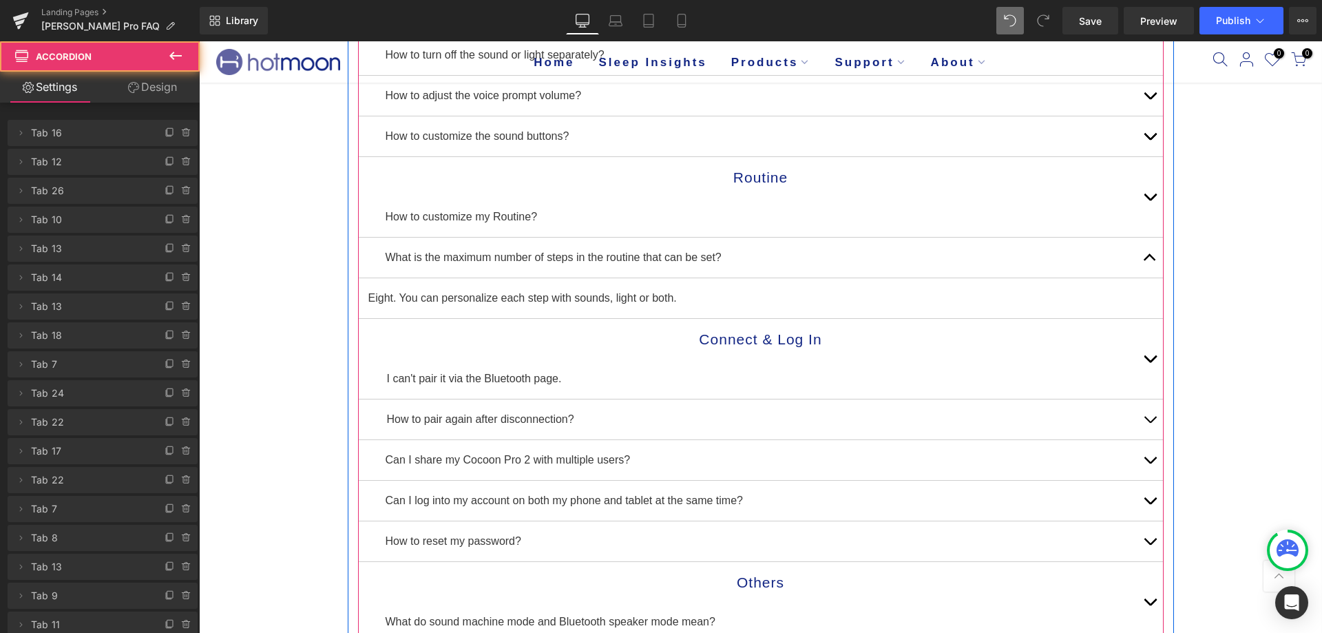
click at [1146, 262] on button "button" at bounding box center [1150, 258] width 28 height 40
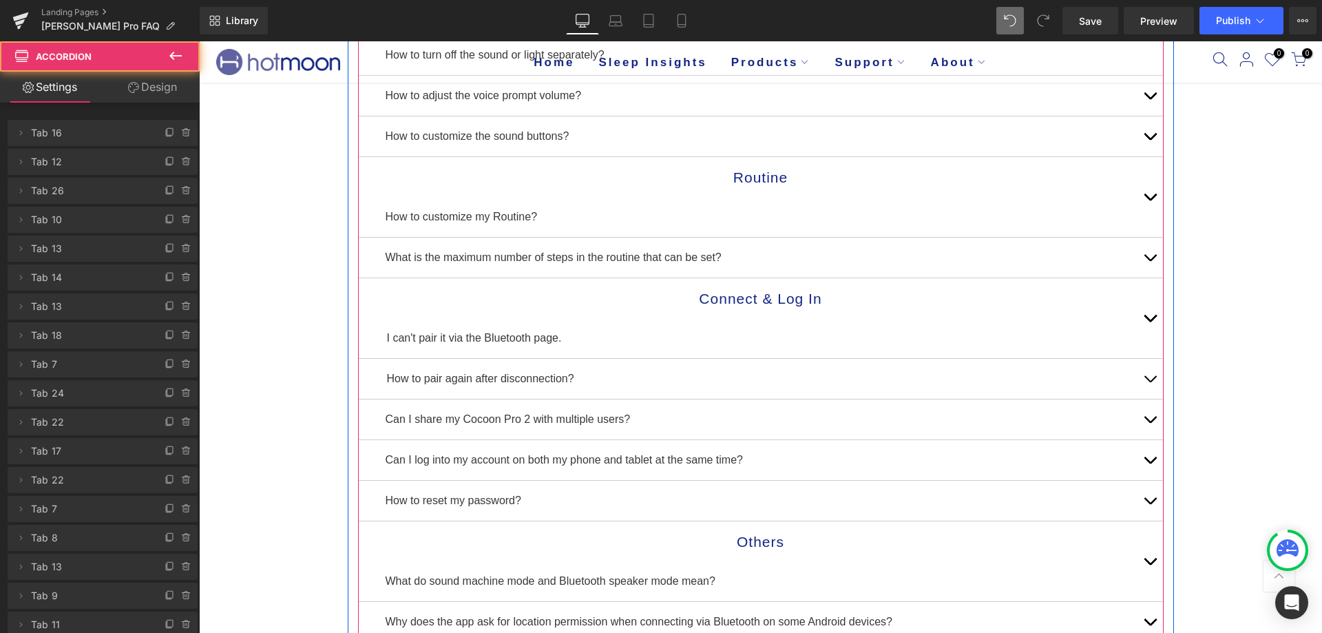
click at [1150, 322] on span "button" at bounding box center [1150, 322] width 0 height 0
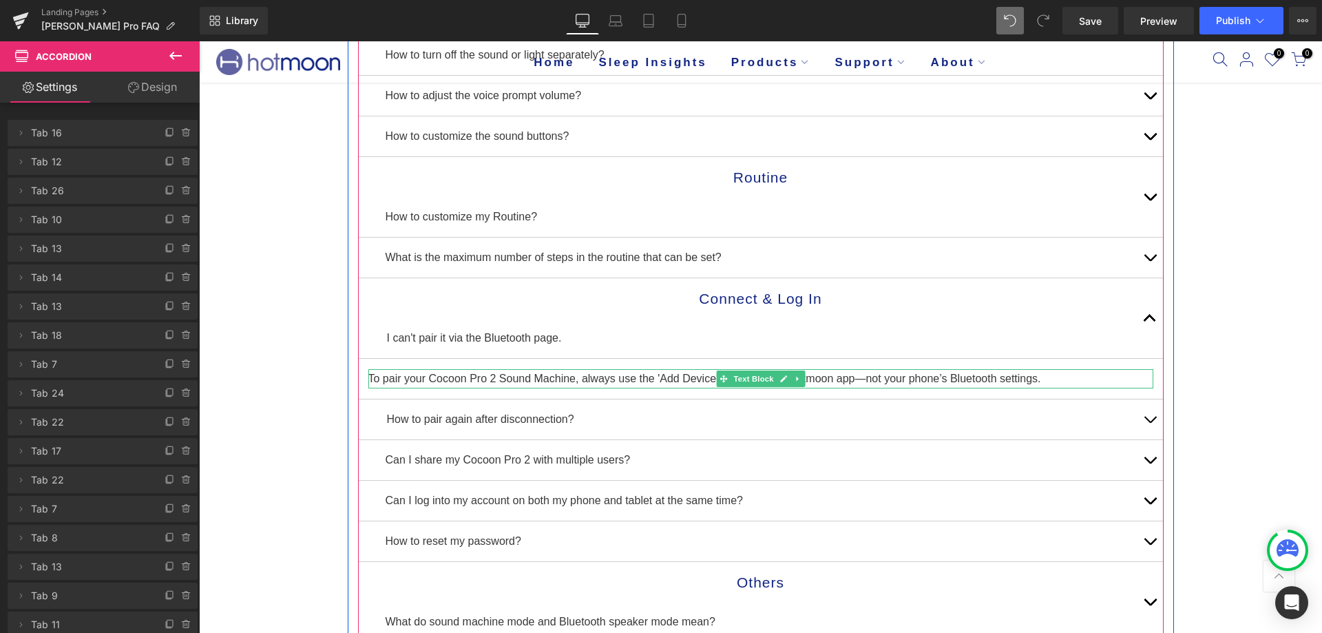
click at [459, 379] on p "To pair your Cocoon Pro 2 Sound Machine, always use the 'Add Device' feature in…" at bounding box center [760, 378] width 785 height 19
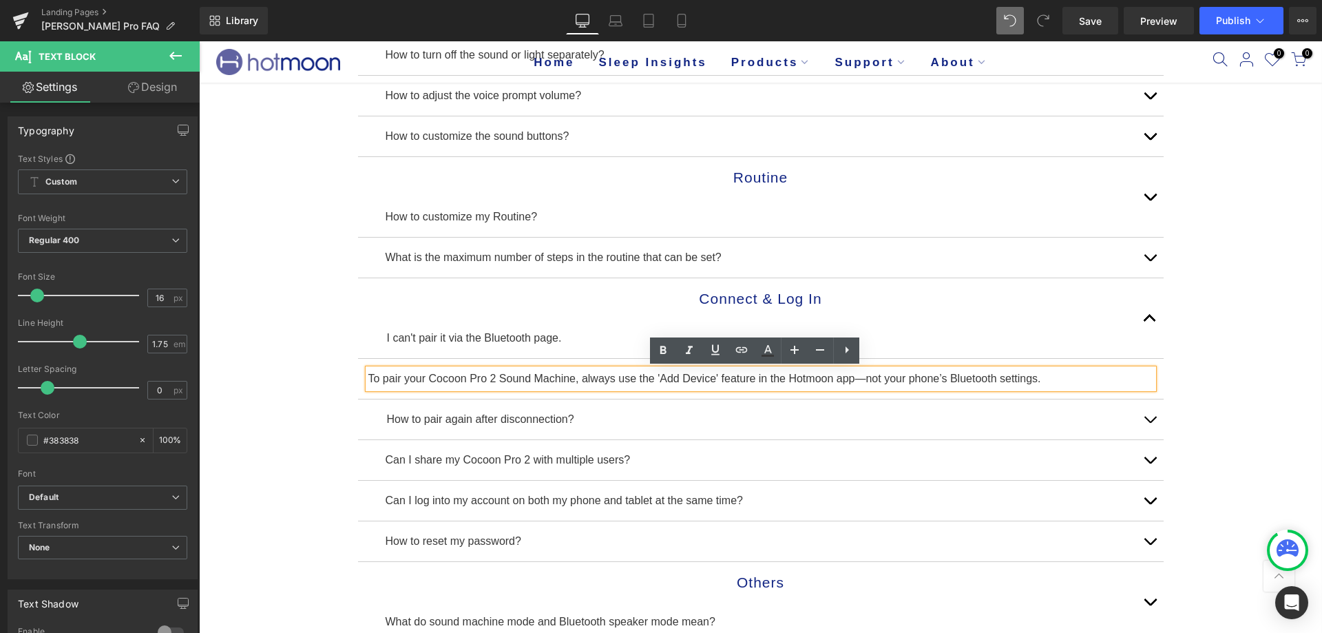
click at [458, 381] on p "To pair your Cocoon Pro 2 Sound Machine, always use the 'Add Device' feature in…" at bounding box center [760, 378] width 785 height 19
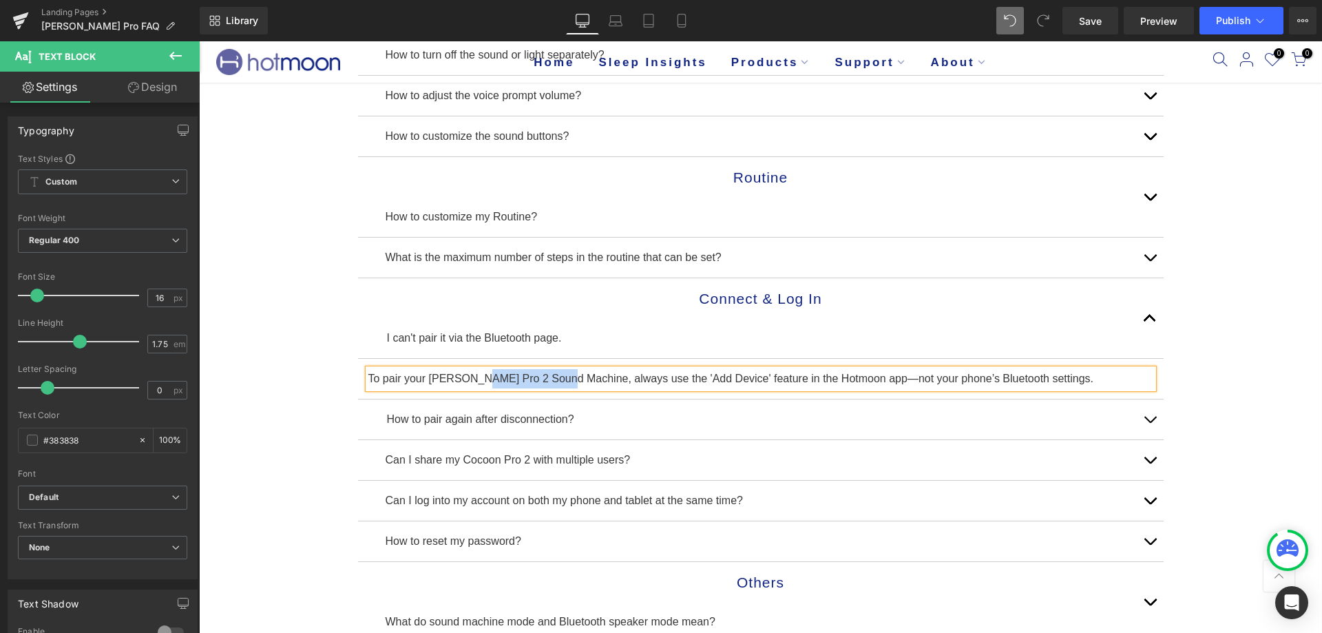
drag, startPoint x: 469, startPoint y: 377, endPoint x: 553, endPoint y: 381, distance: 84.1
click at [553, 381] on p "To pair your [PERSON_NAME] Pro 2 Sound Machine, always use the 'Add Device' fea…" at bounding box center [760, 378] width 785 height 19
copy p "2 Sound Machine"
click at [1139, 314] on button "button" at bounding box center [1150, 318] width 28 height 80
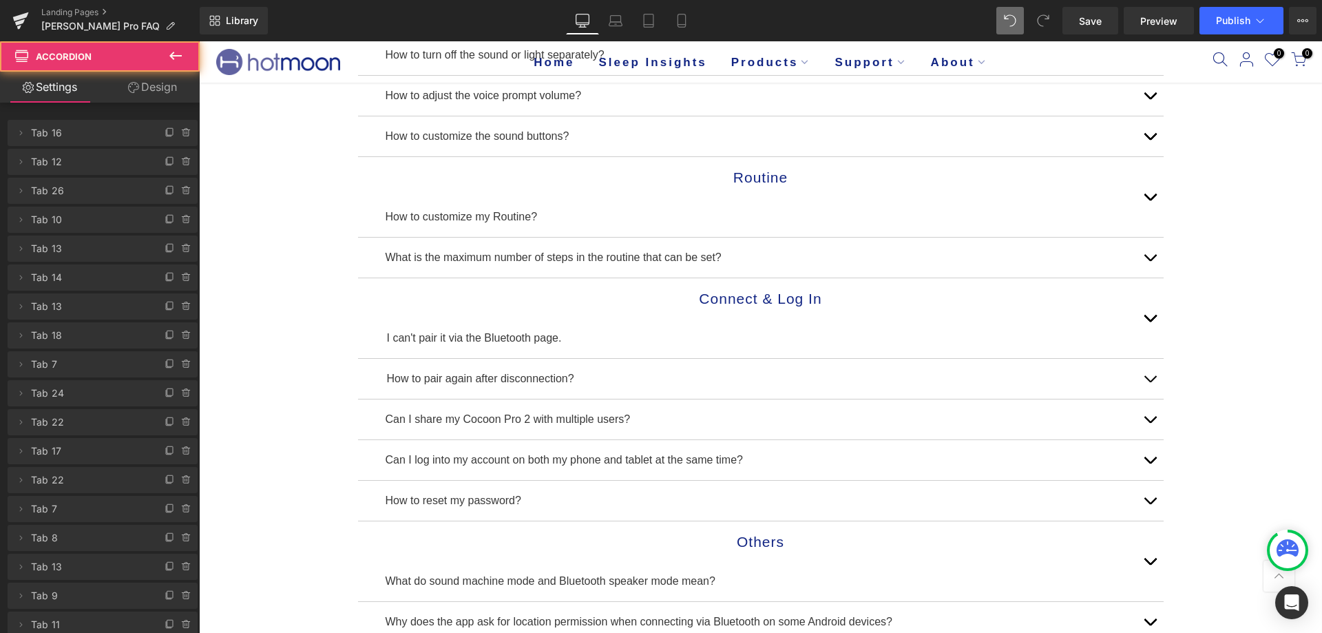
click at [1148, 381] on button "button" at bounding box center [1150, 379] width 28 height 40
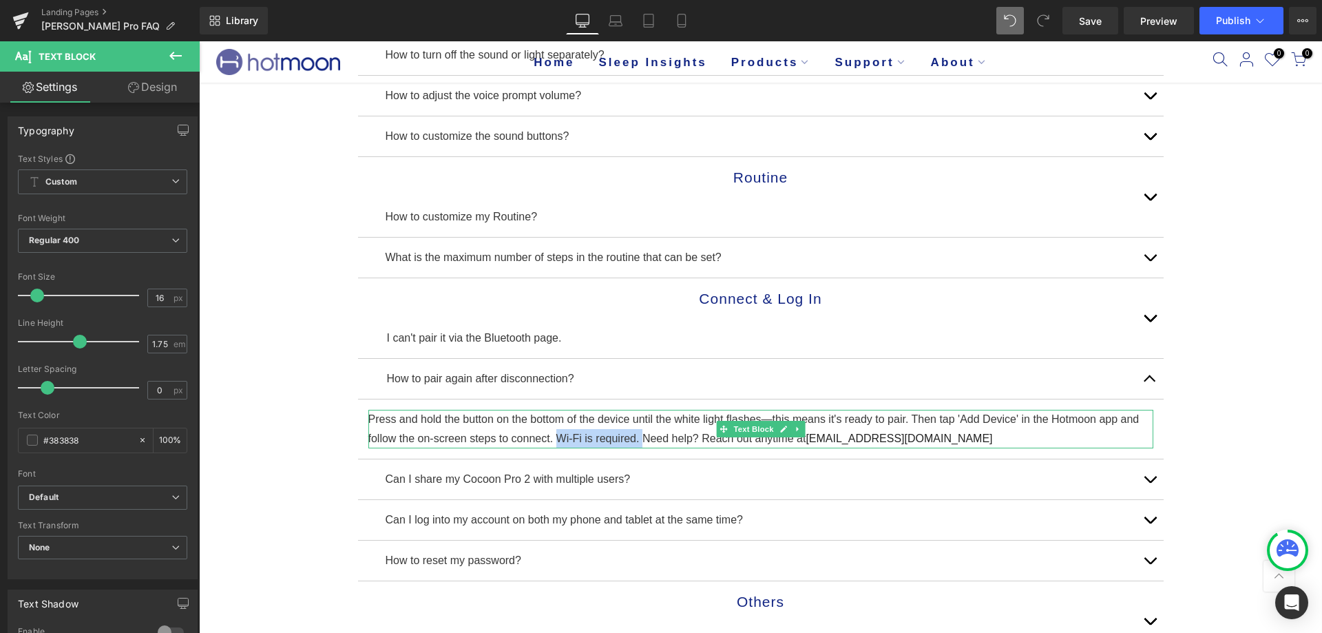
drag, startPoint x: 551, startPoint y: 438, endPoint x: 637, endPoint y: 435, distance: 85.4
click at [637, 435] on p "Press and hold the button on the bottom of the device until the white light fla…" at bounding box center [760, 429] width 785 height 39
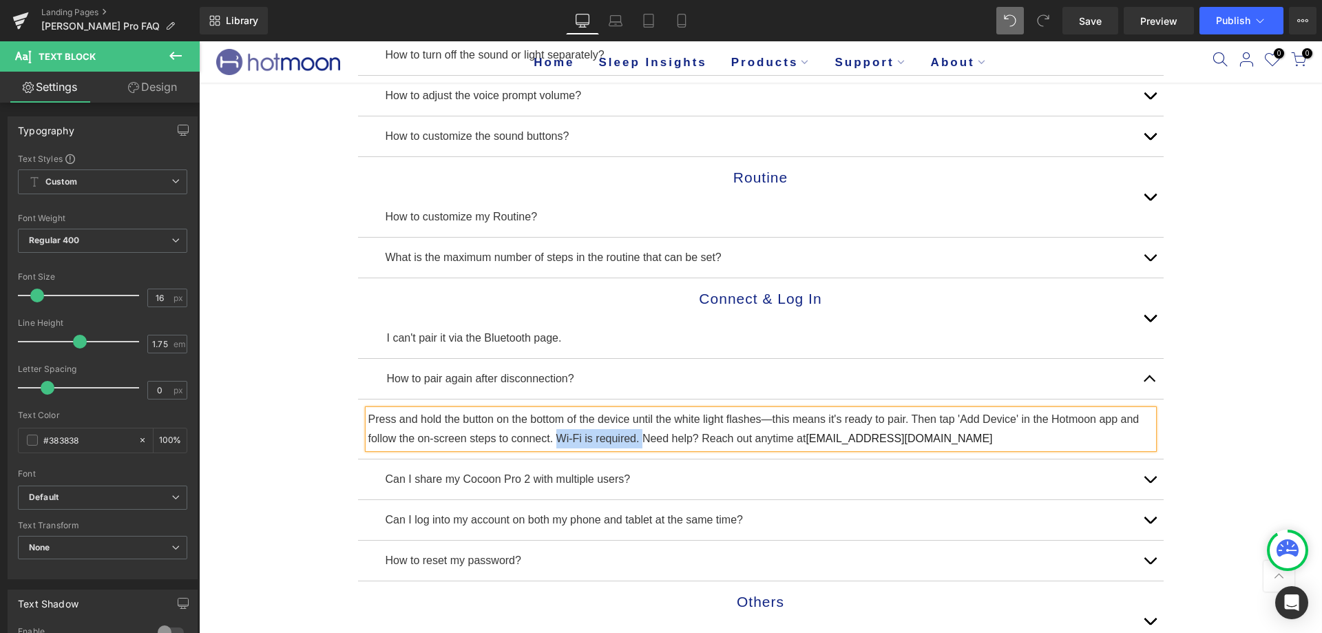
click at [601, 430] on p "Press and hold the button on the bottom of the device until the white light fla…" at bounding box center [760, 429] width 785 height 39
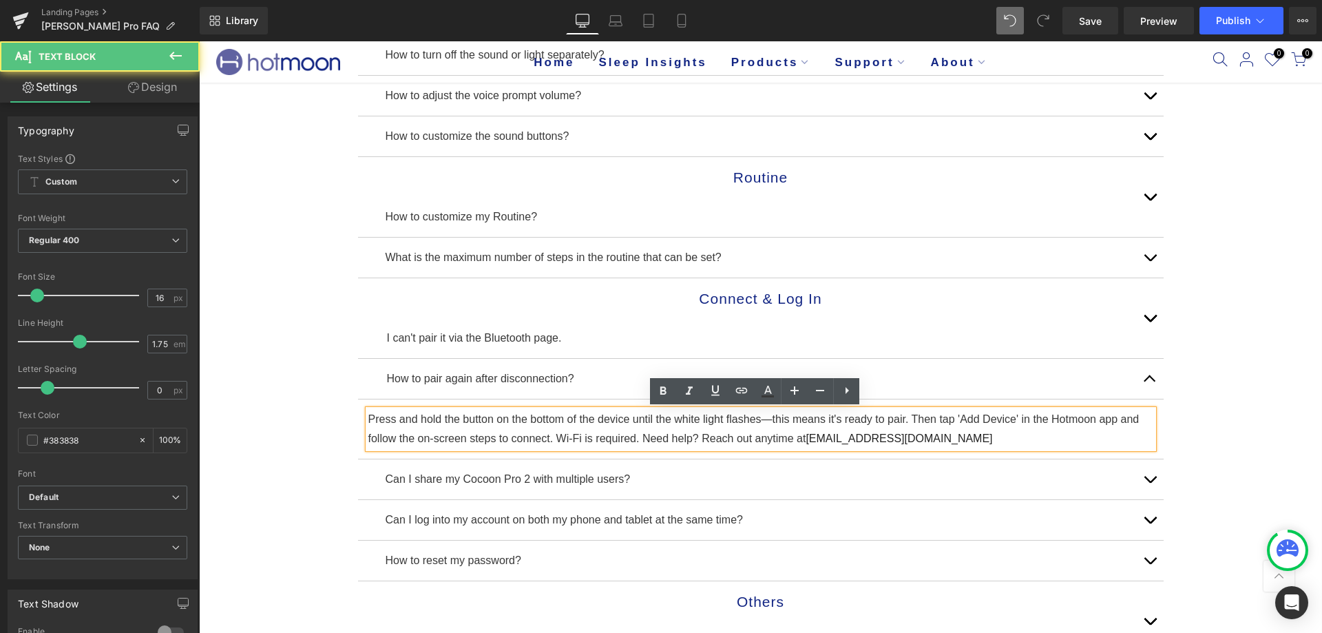
click at [636, 435] on p "Press and hold the button on the bottom of the device until the white light fla…" at bounding box center [760, 429] width 785 height 39
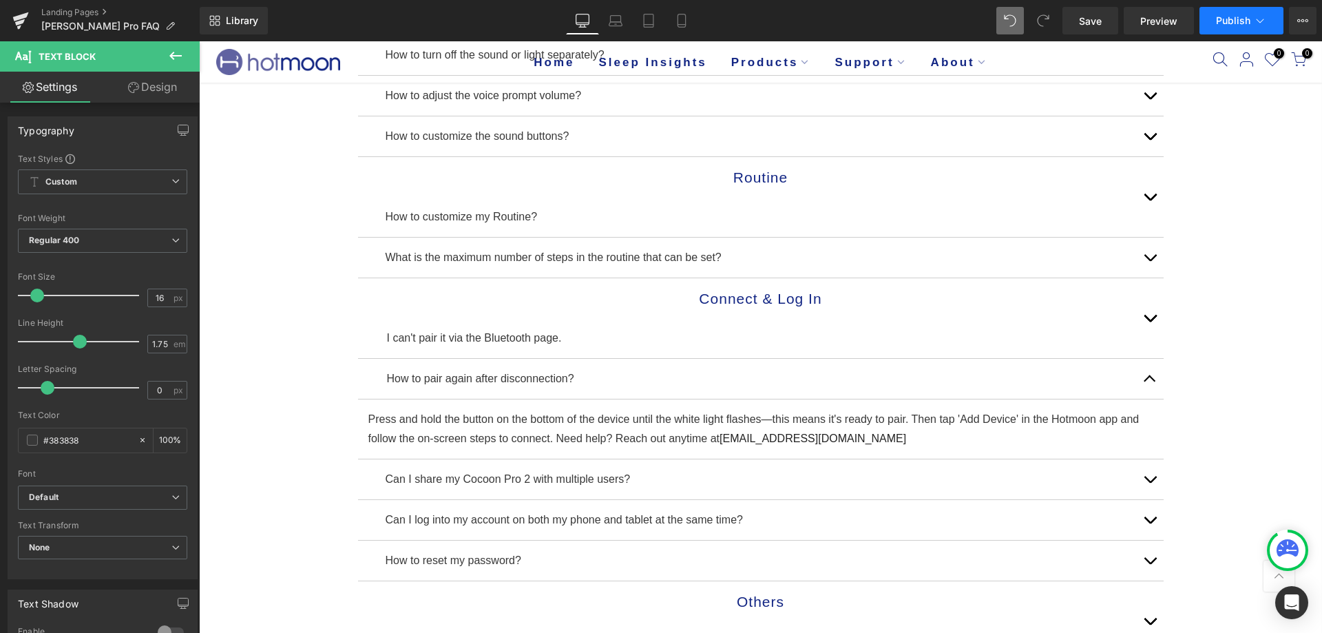
click at [1230, 21] on span "Publish" at bounding box center [1233, 20] width 34 height 11
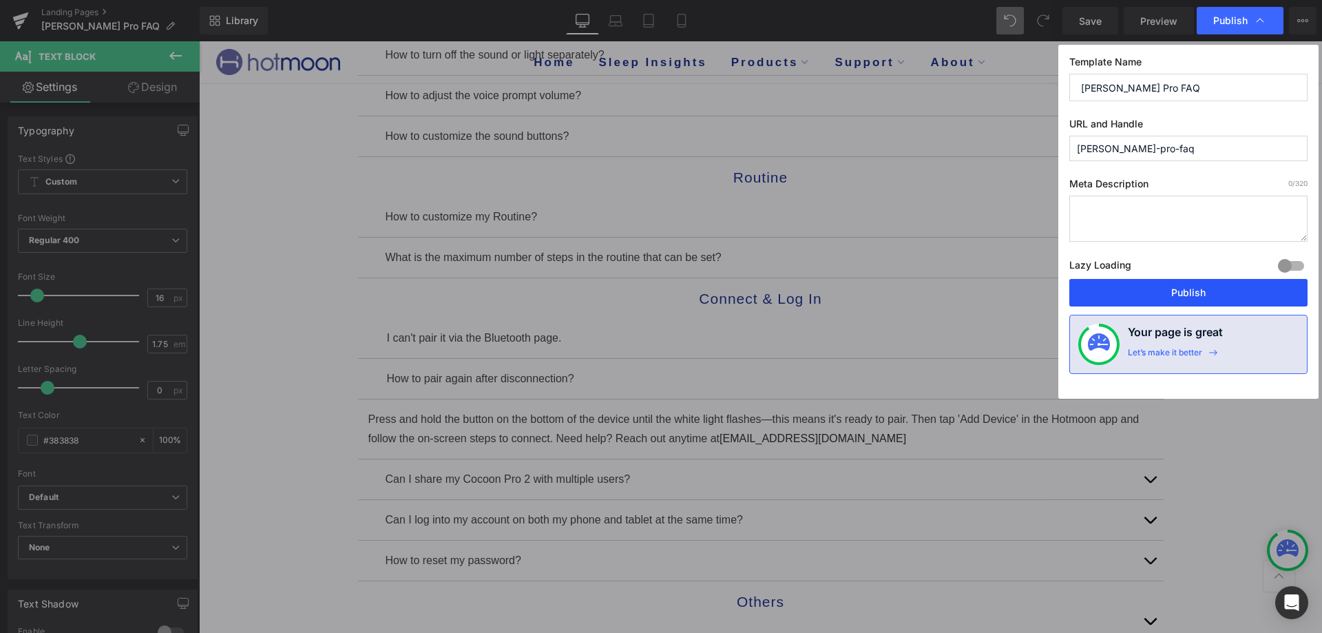
click at [1188, 292] on button "Publish" at bounding box center [1188, 293] width 238 height 28
